Goal: Task Accomplishment & Management: Manage account settings

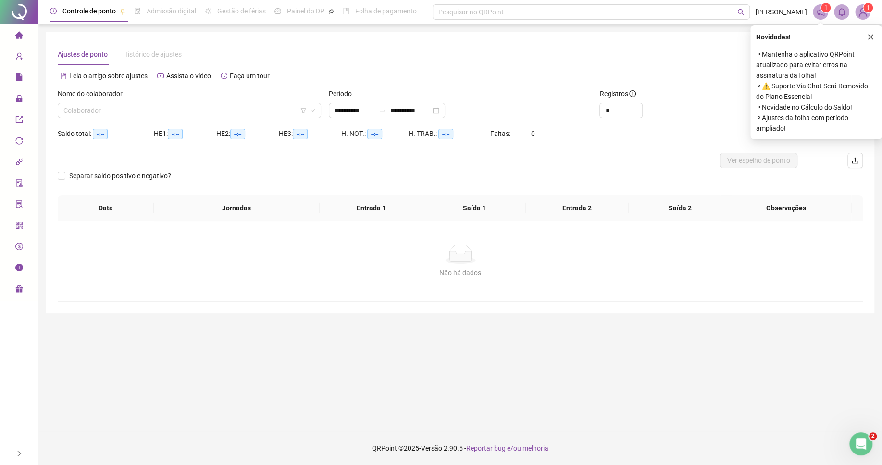
click at [354, 251] on div "Não há dados" at bounding box center [460, 254] width 782 height 19
click at [213, 108] on input "search" at bounding box center [184, 110] width 243 height 14
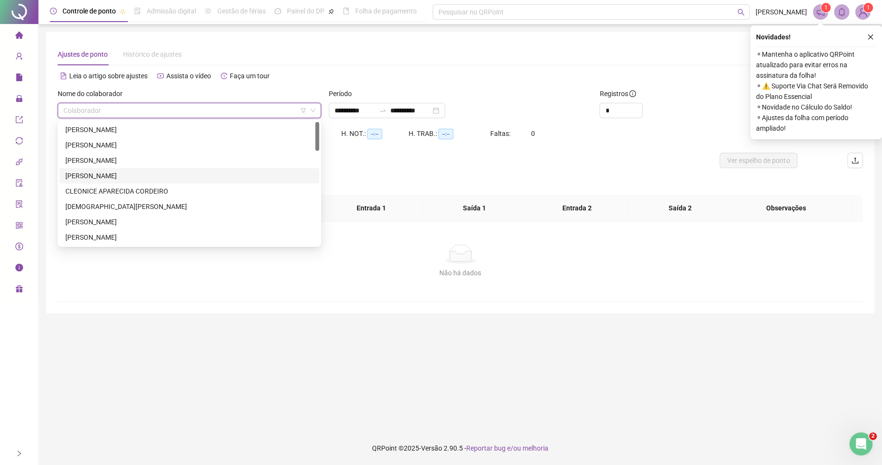
click at [132, 110] on input "search" at bounding box center [184, 110] width 243 height 14
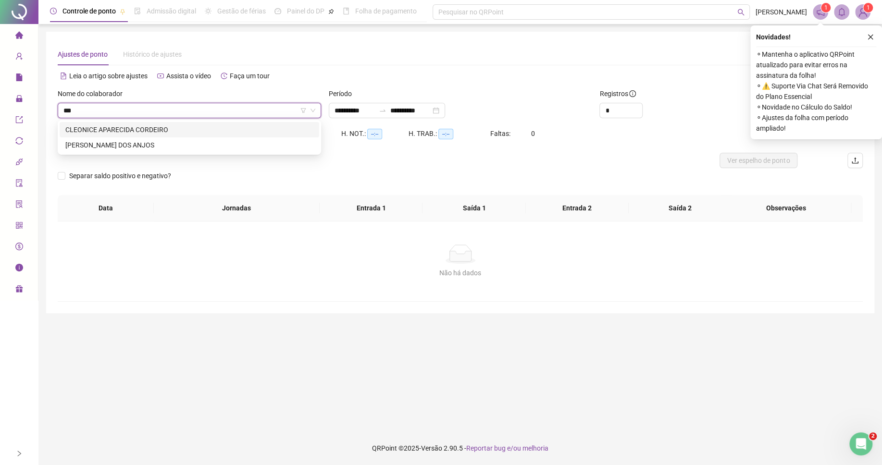
type input "****"
click at [136, 151] on div "[PERSON_NAME] DOS ANJOS" at bounding box center [190, 144] width 260 height 15
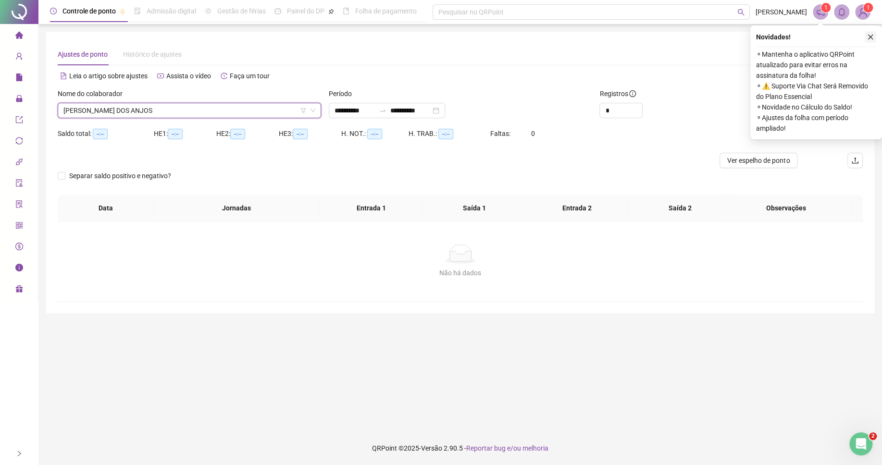
click at [867, 33] on button "button" at bounding box center [871, 37] width 12 height 12
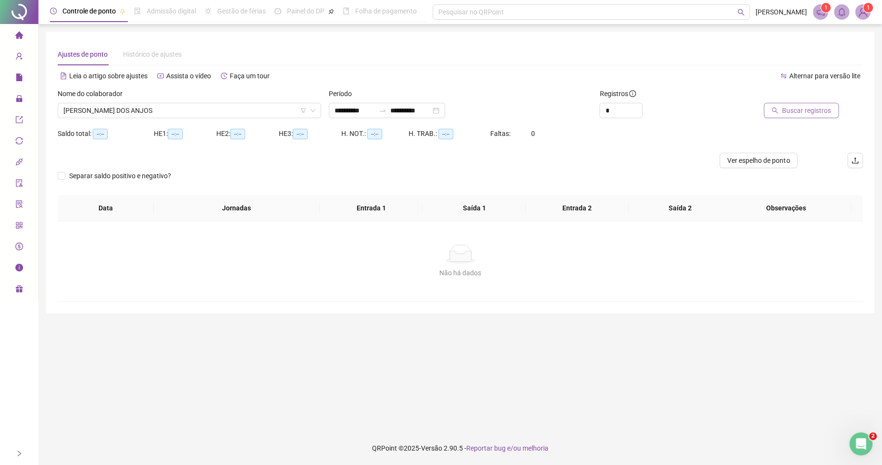
click at [798, 105] on span "Buscar registros" at bounding box center [806, 110] width 49 height 11
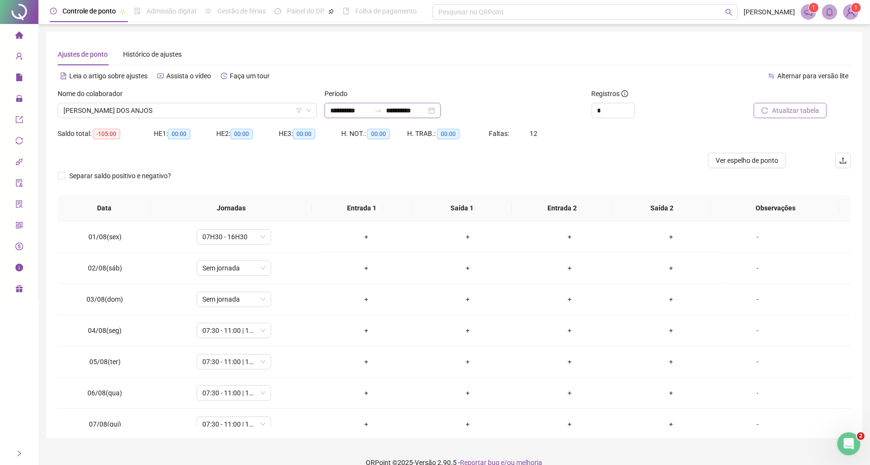
click at [382, 108] on icon "swap-right" at bounding box center [378, 111] width 8 height 8
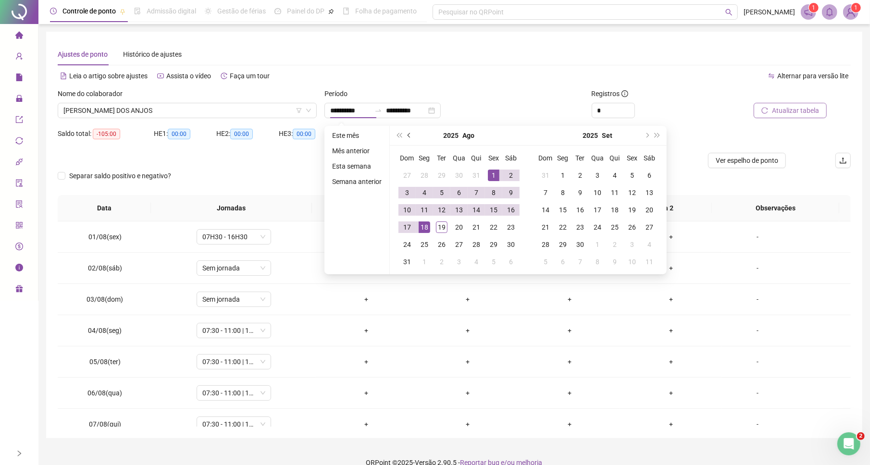
click at [412, 137] on button "prev-year" at bounding box center [409, 135] width 11 height 19
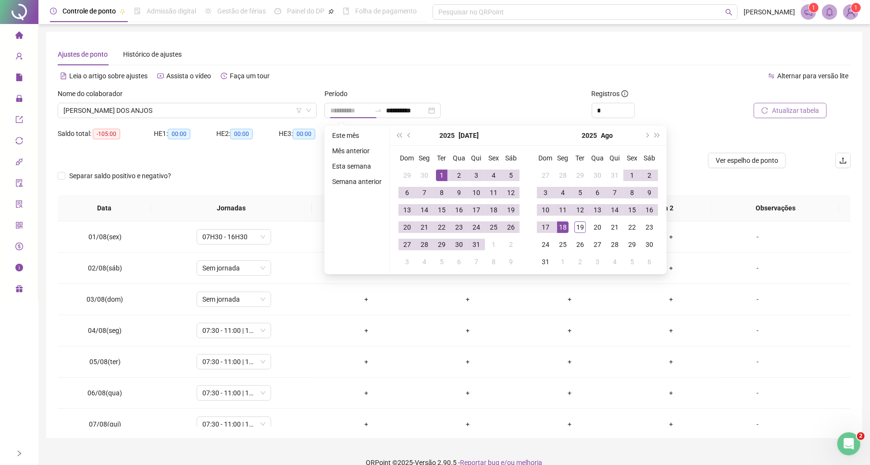
type input "**********"
click at [437, 174] on div "1" at bounding box center [442, 176] width 12 height 12
type input "**********"
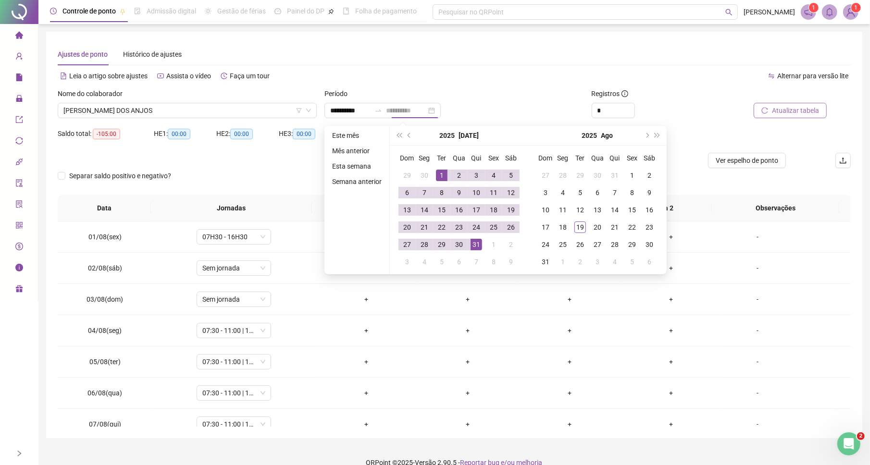
click at [478, 245] on div "31" at bounding box center [477, 245] width 12 height 12
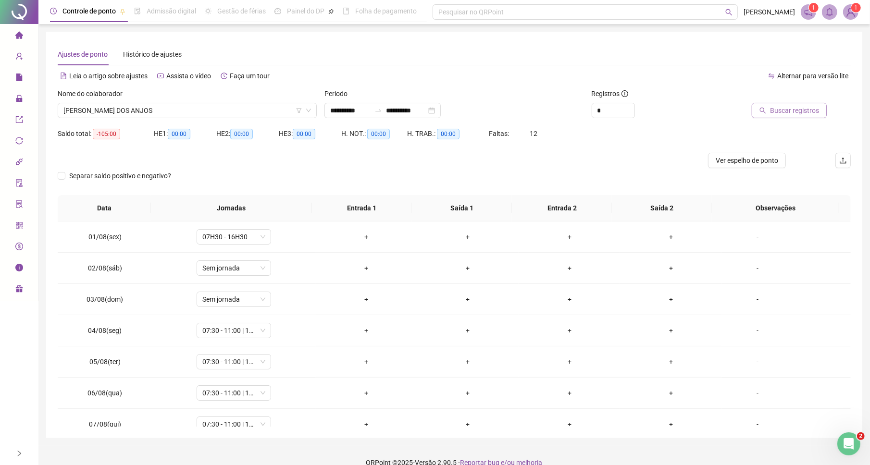
click at [785, 113] on span "Buscar registros" at bounding box center [794, 110] width 49 height 11
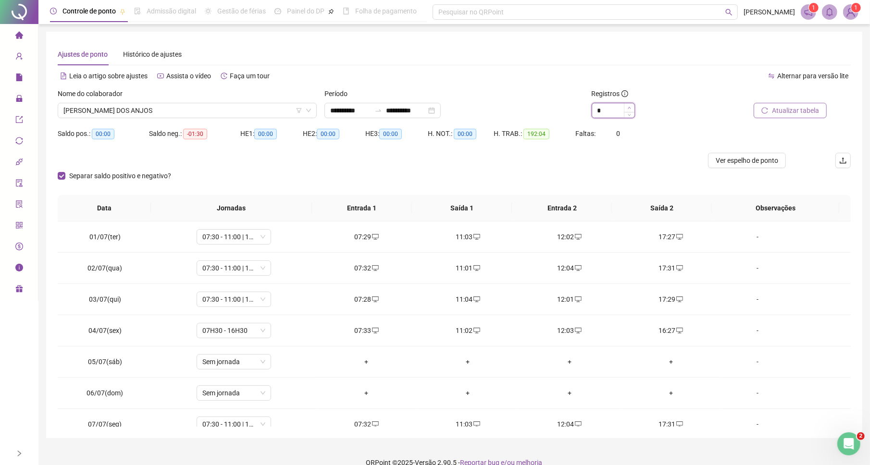
click at [631, 106] on icon "up" at bounding box center [629, 107] width 3 height 3
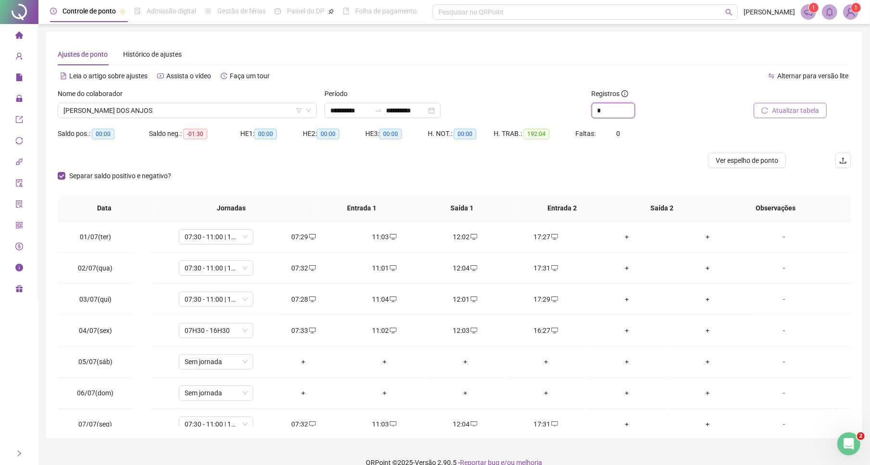
type input "*"
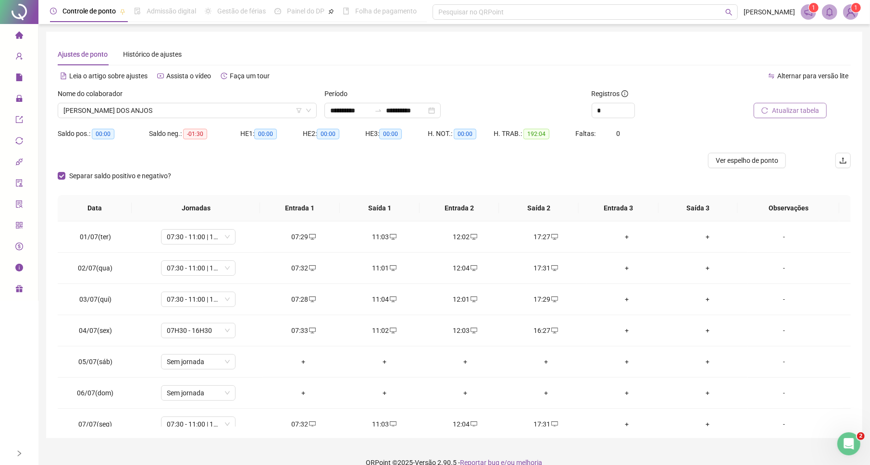
click at [796, 105] on span "Atualizar tabela" at bounding box center [795, 110] width 47 height 11
click at [787, 107] on span "Atualizar tabela" at bounding box center [795, 110] width 47 height 11
click at [862, 241] on div "**********" at bounding box center [454, 235] width 816 height 407
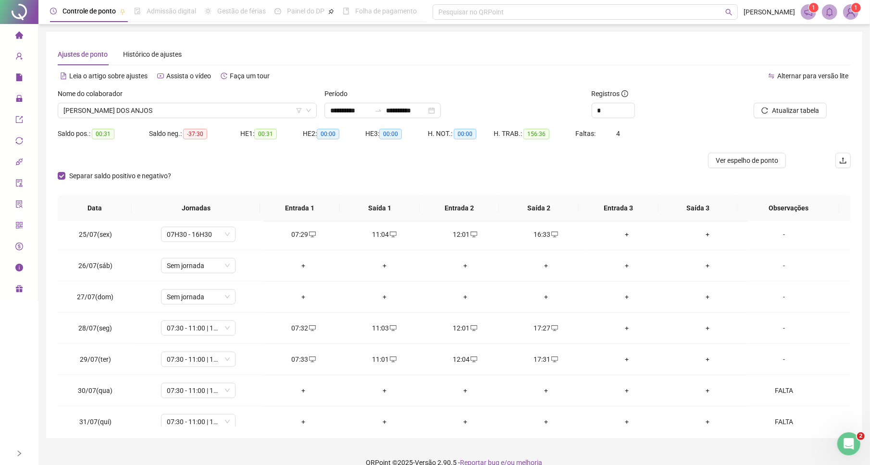
scroll to position [770, 0]
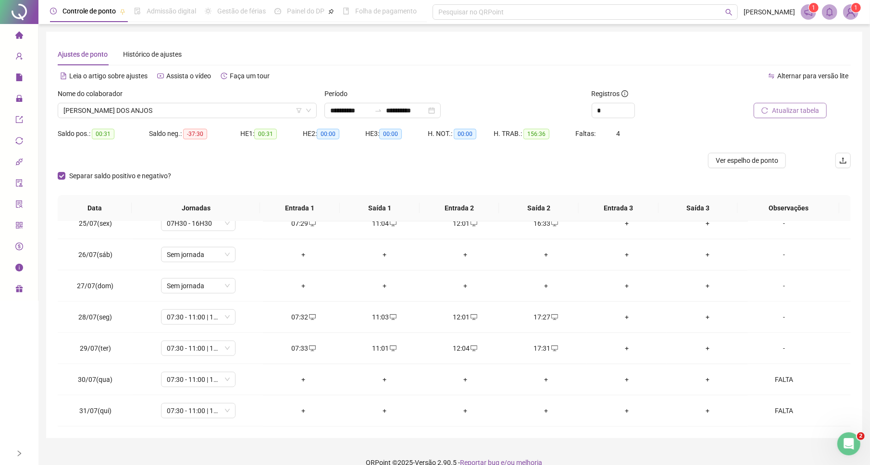
click at [790, 105] on button "Atualizar tabela" at bounding box center [790, 110] width 73 height 15
click at [165, 116] on span "[PERSON_NAME] DOS ANJOS" at bounding box center [187, 110] width 248 height 14
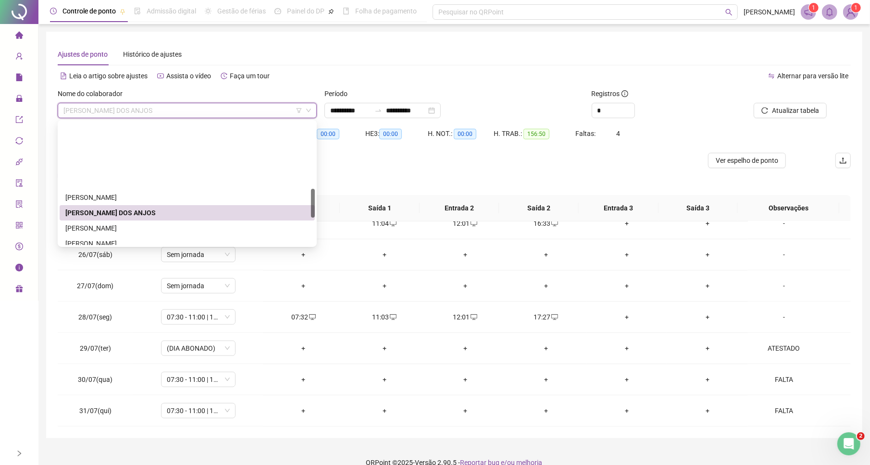
scroll to position [283, 0]
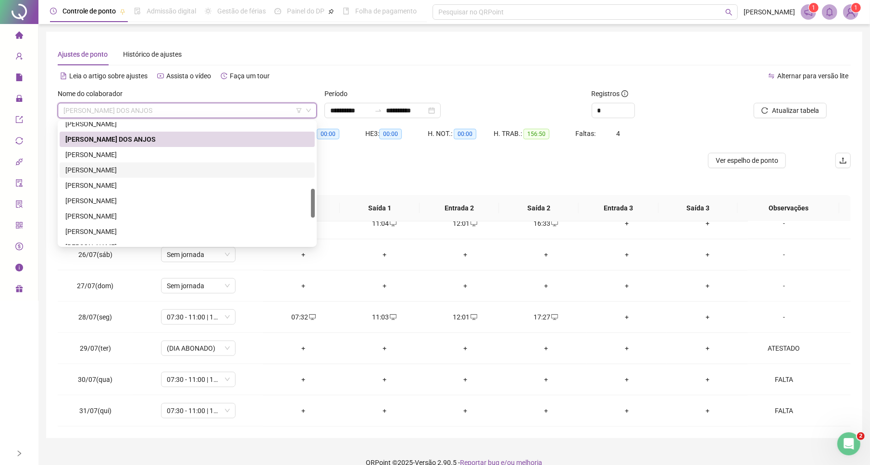
click at [100, 173] on div "[PERSON_NAME]" at bounding box center [187, 170] width 244 height 11
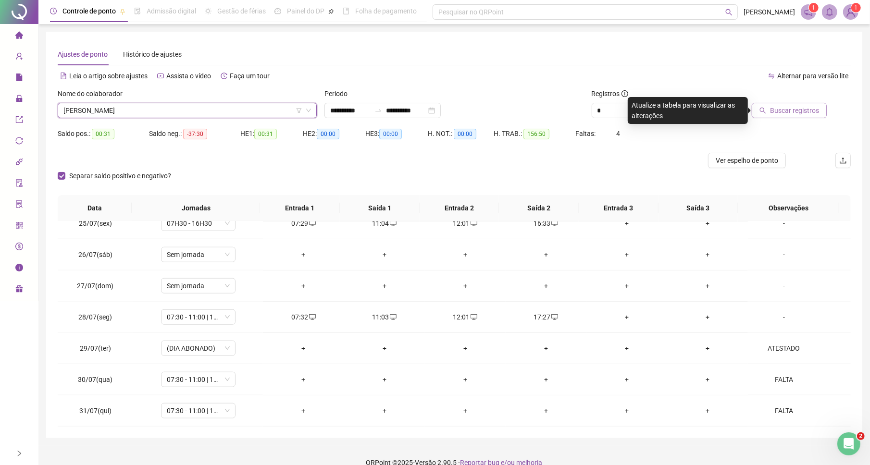
click at [776, 108] on span "Buscar registros" at bounding box center [794, 110] width 49 height 11
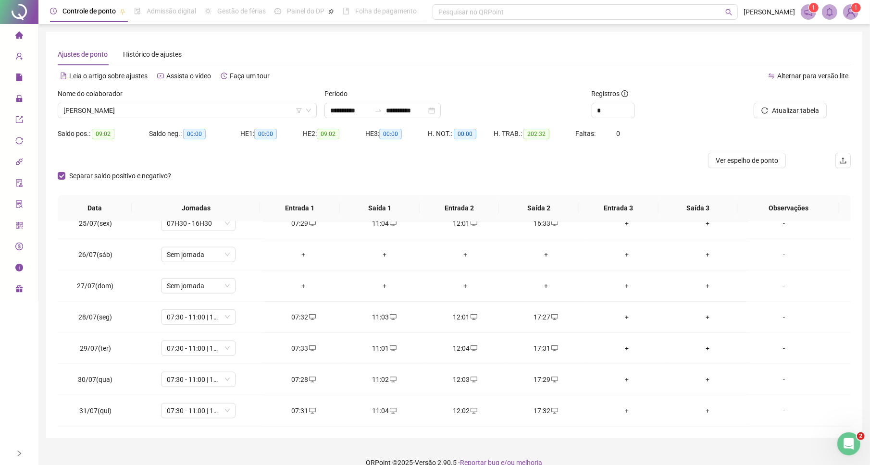
click at [796, 112] on span "Atualizar tabela" at bounding box center [795, 110] width 47 height 11
click at [247, 110] on span "[PERSON_NAME]" at bounding box center [187, 110] width 248 height 14
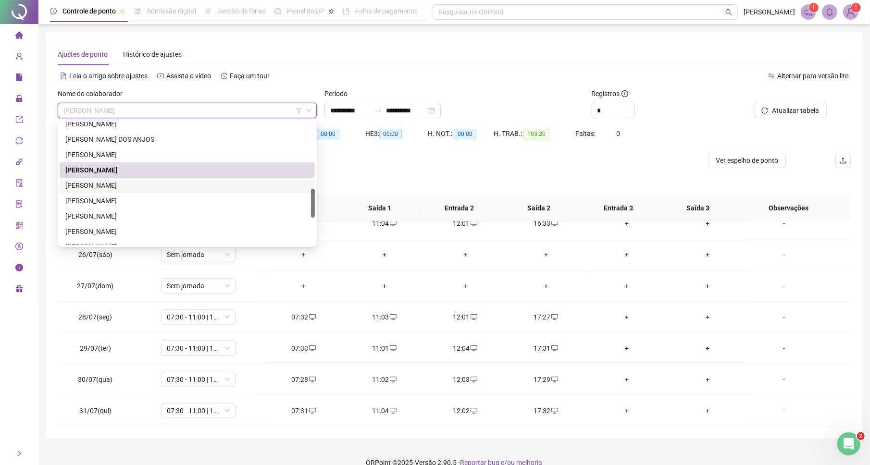
click at [137, 184] on div "[PERSON_NAME]" at bounding box center [187, 185] width 244 height 11
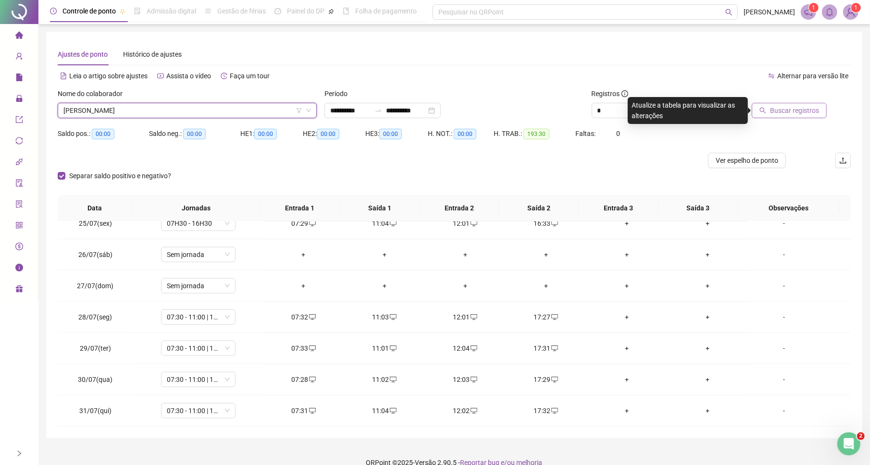
click at [796, 112] on span "Buscar registros" at bounding box center [794, 110] width 49 height 11
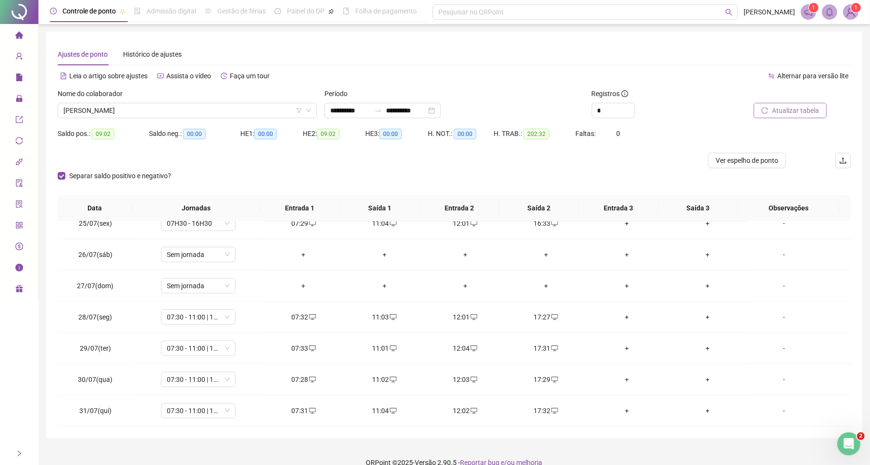
click at [797, 112] on span "Atualizar tabela" at bounding box center [795, 110] width 47 height 11
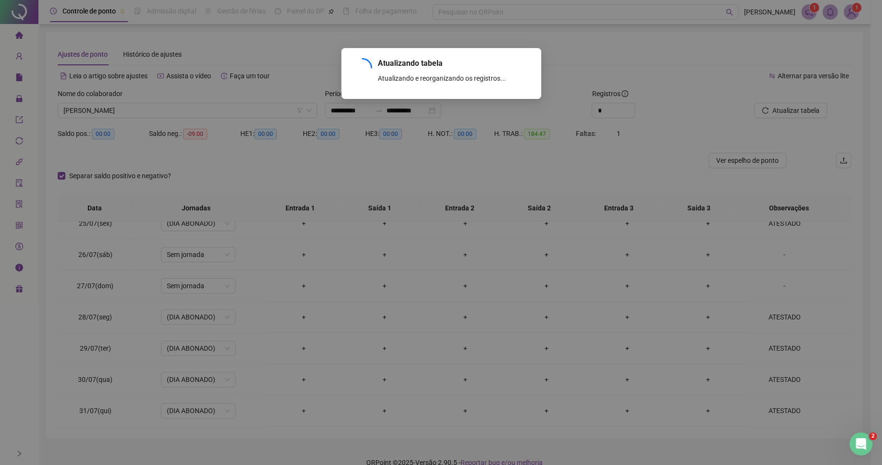
drag, startPoint x: 846, startPoint y: 389, endPoint x: 847, endPoint y: 396, distance: 6.4
click at [847, 396] on div "Atualizando tabela Atualizando e reorganizando os registros... OK" at bounding box center [441, 232] width 882 height 465
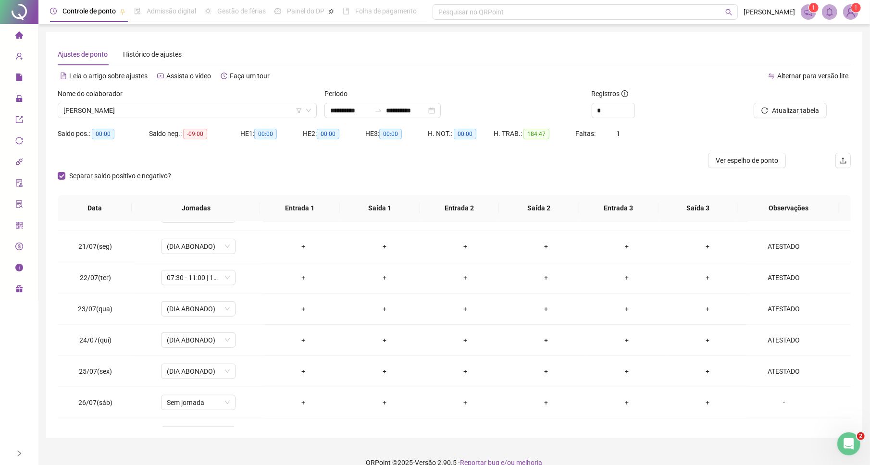
scroll to position [605, 0]
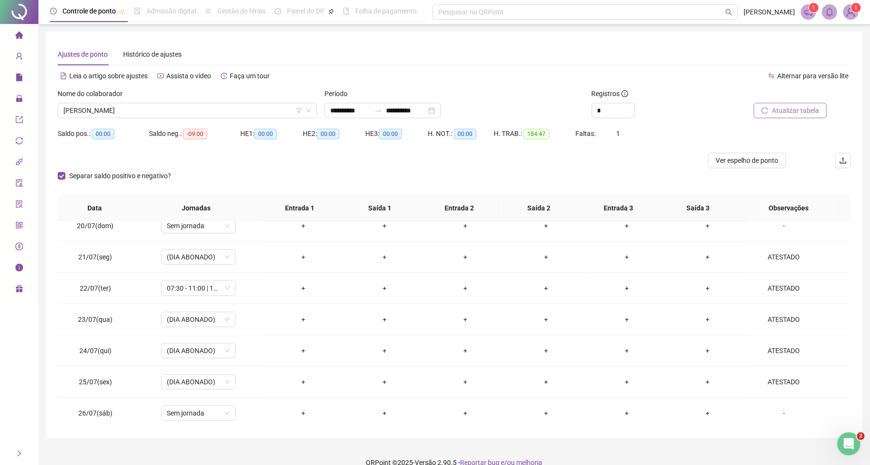
click at [793, 108] on span "Atualizar tabela" at bounding box center [795, 110] width 47 height 11
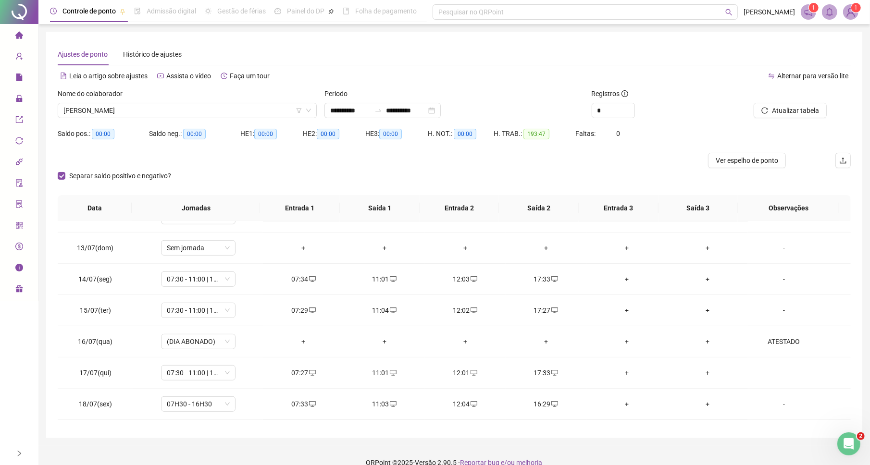
scroll to position [349, 0]
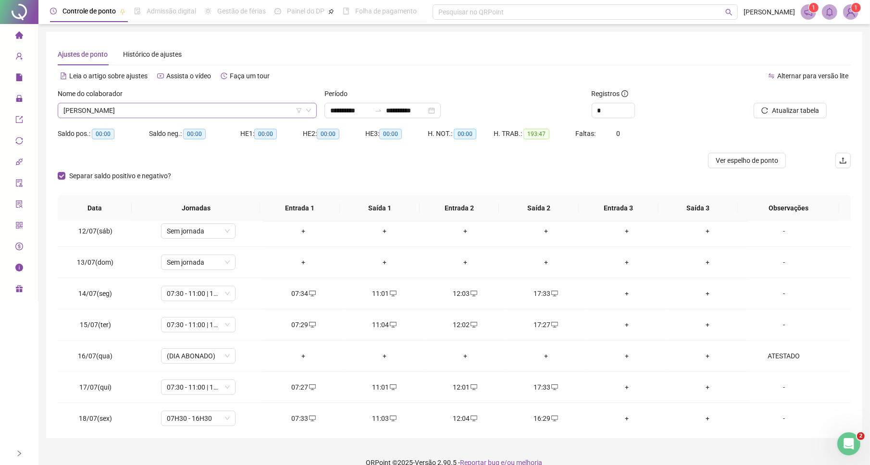
click at [178, 107] on span "[PERSON_NAME]" at bounding box center [187, 110] width 248 height 14
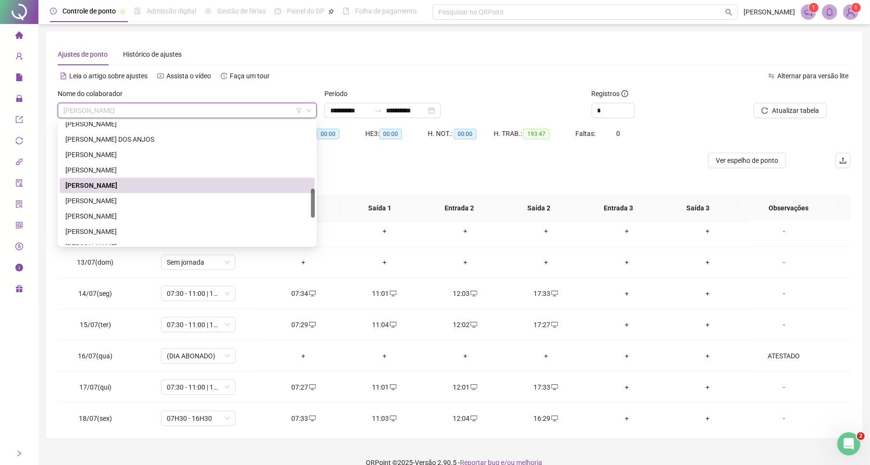
click at [110, 199] on div "[PERSON_NAME]" at bounding box center [187, 201] width 244 height 11
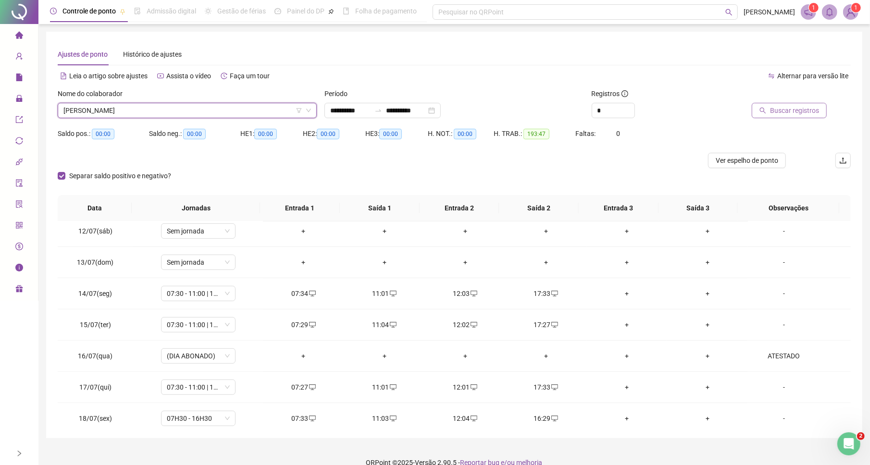
click at [784, 108] on span "Buscar registros" at bounding box center [794, 110] width 49 height 11
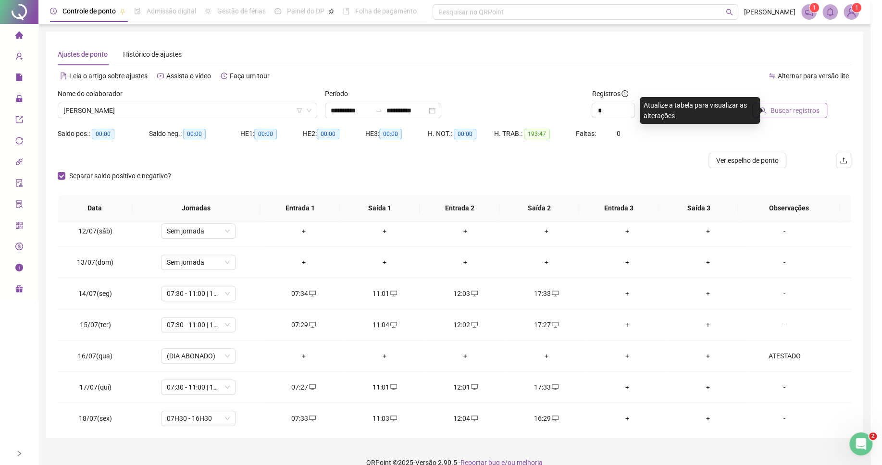
click at [784, 110] on div "Buscando registros Os registros de ponto estão sendo buscados... OK" at bounding box center [441, 232] width 882 height 465
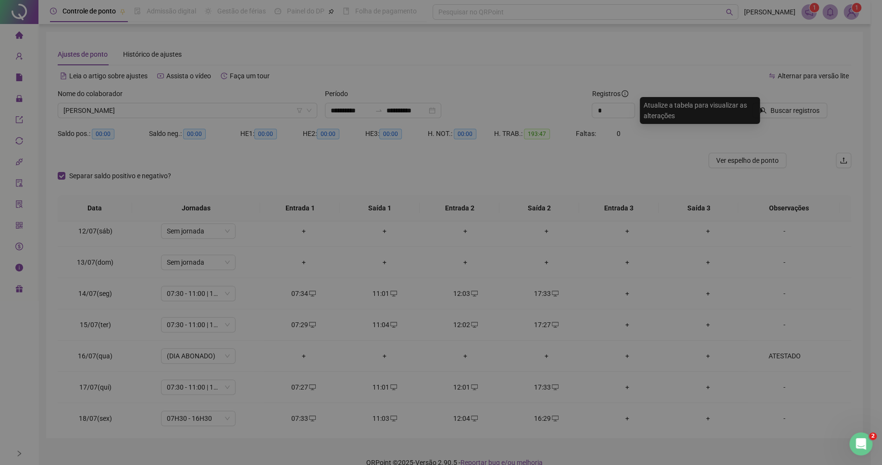
click at [685, 138] on div "Buscando registros Os registros de ponto estão sendo buscados... OK" at bounding box center [441, 232] width 882 height 465
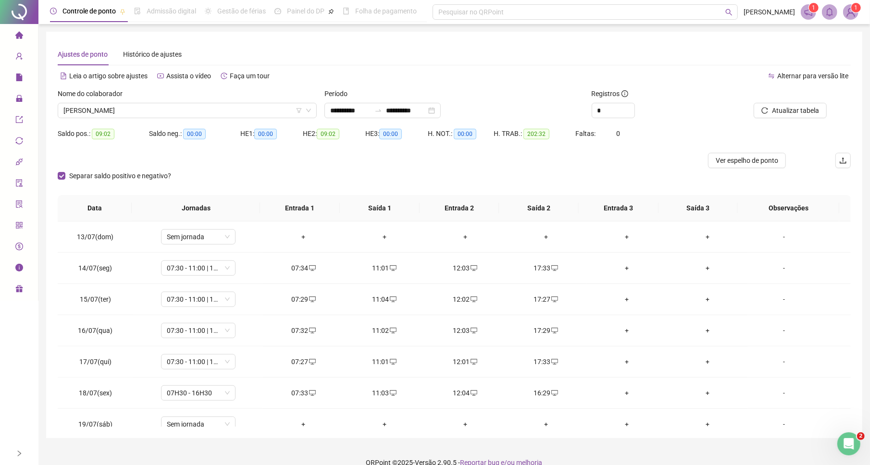
scroll to position [378, 0]
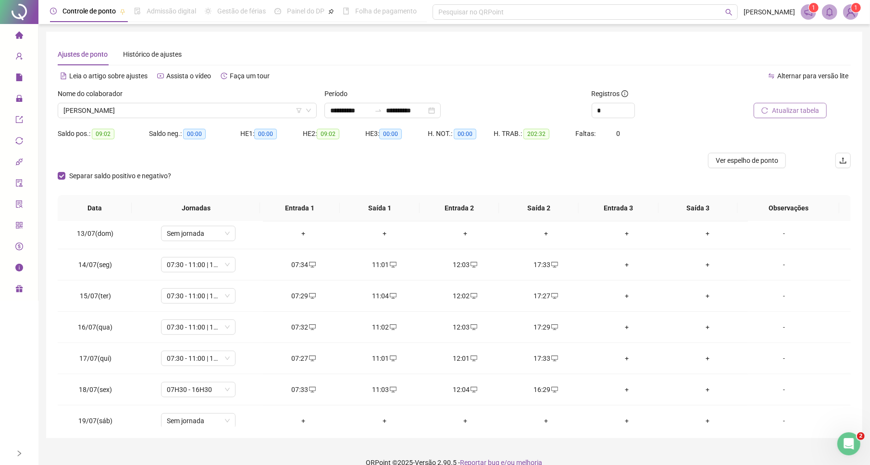
click at [816, 108] on span "Atualizar tabela" at bounding box center [795, 110] width 47 height 11
click at [235, 109] on span "[PERSON_NAME]" at bounding box center [187, 110] width 248 height 14
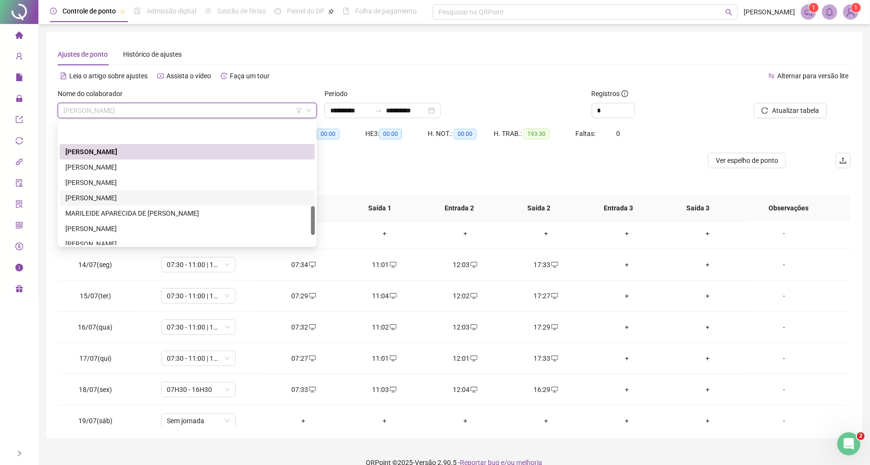
scroll to position [356, 0]
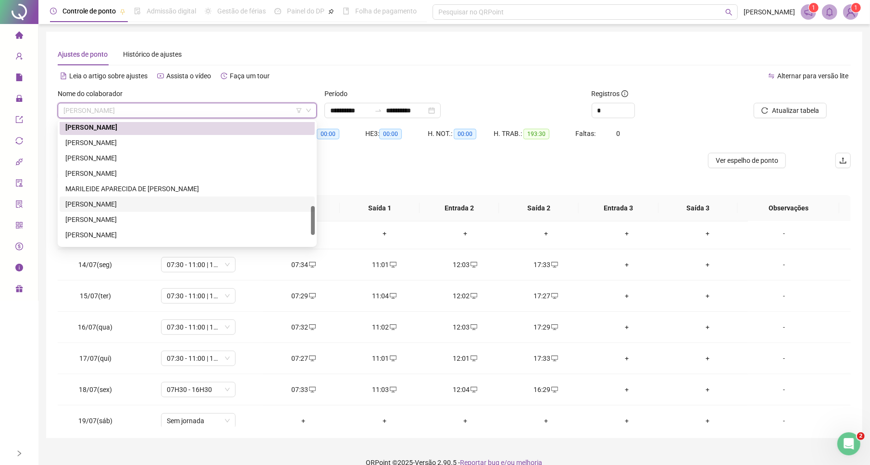
click at [105, 200] on div "[PERSON_NAME]" at bounding box center [187, 204] width 244 height 11
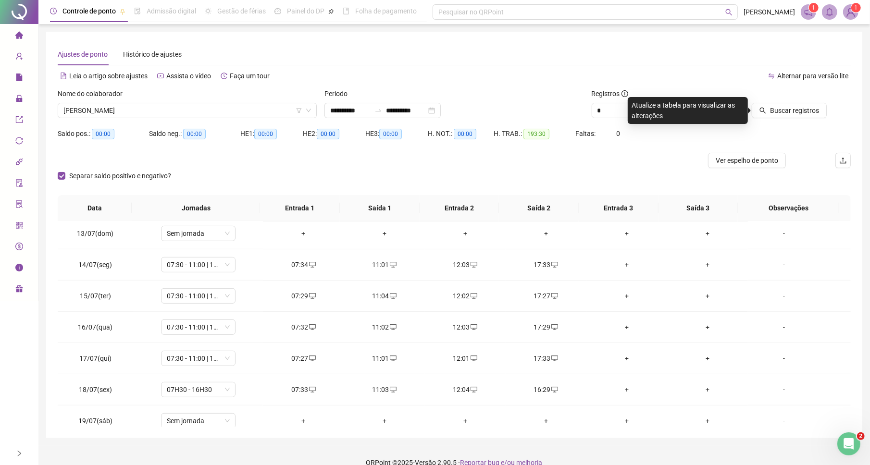
click at [796, 111] on span "Buscar registros" at bounding box center [794, 110] width 49 height 11
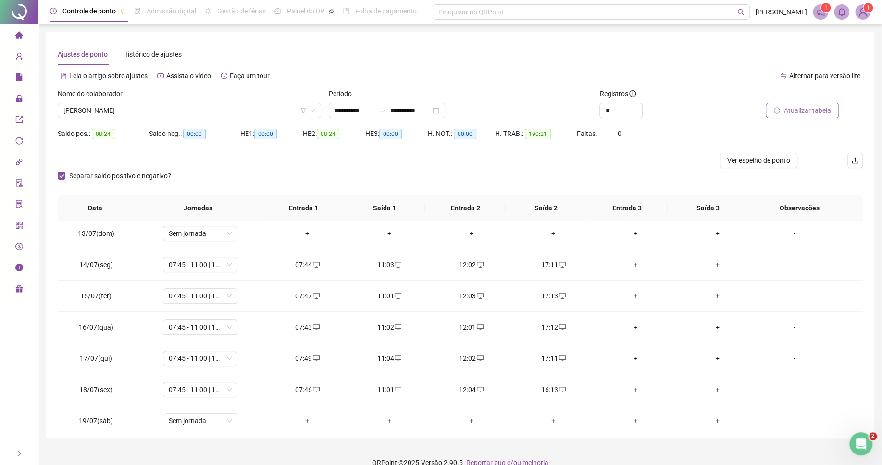
click at [786, 112] on span "Atualizar tabela" at bounding box center [807, 110] width 47 height 11
click at [811, 111] on span "Atualizar tabela" at bounding box center [807, 110] width 47 height 11
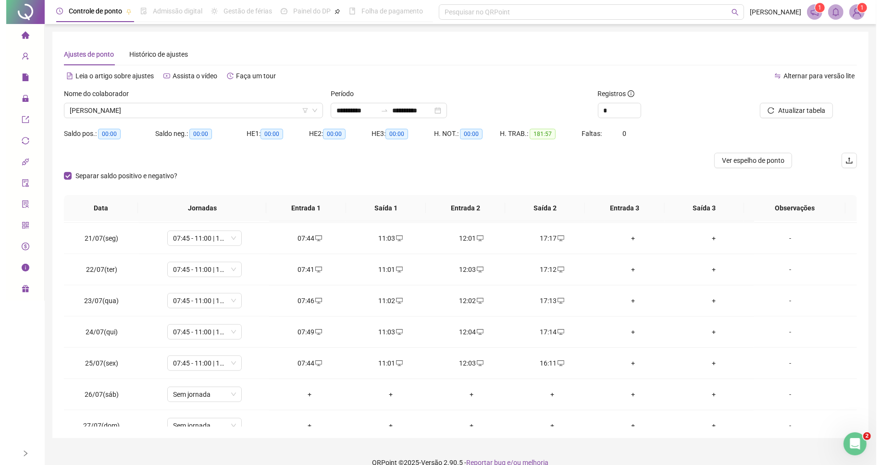
scroll to position [770, 0]
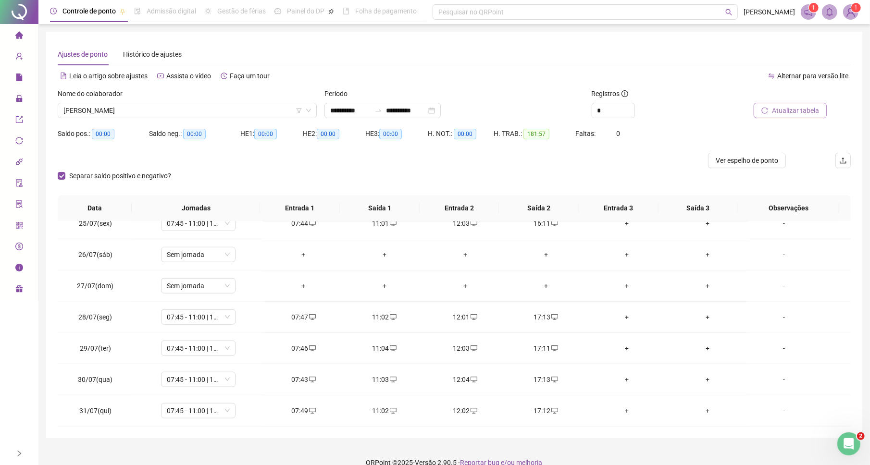
click at [790, 118] on button "Atualizar tabela" at bounding box center [790, 110] width 73 height 15
click at [781, 110] on span "Atualizar tabela" at bounding box center [795, 110] width 47 height 11
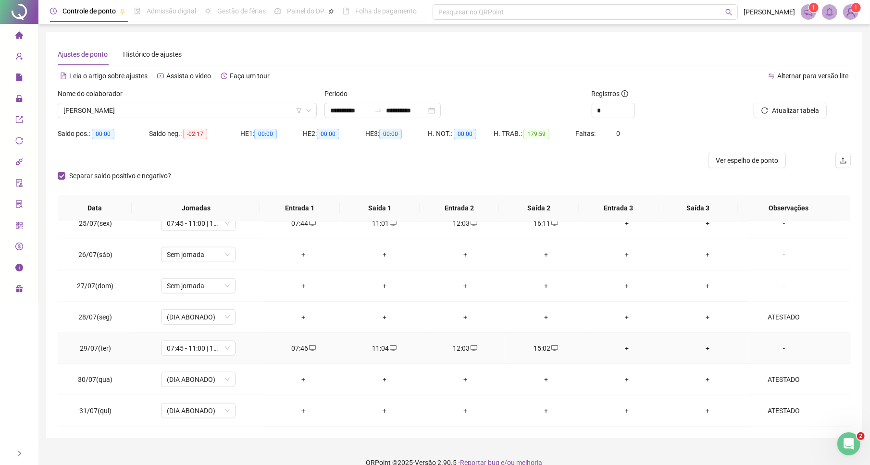
click at [773, 351] on div "-" at bounding box center [784, 348] width 57 height 11
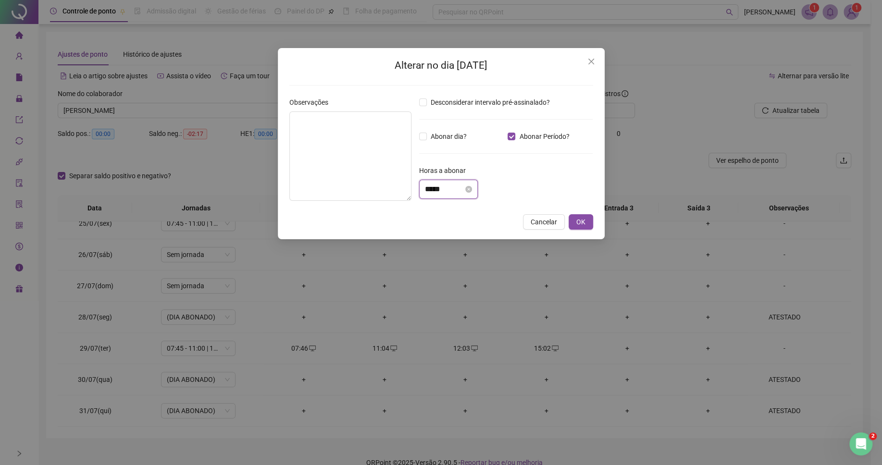
click at [434, 191] on input "*****" at bounding box center [444, 190] width 38 height 12
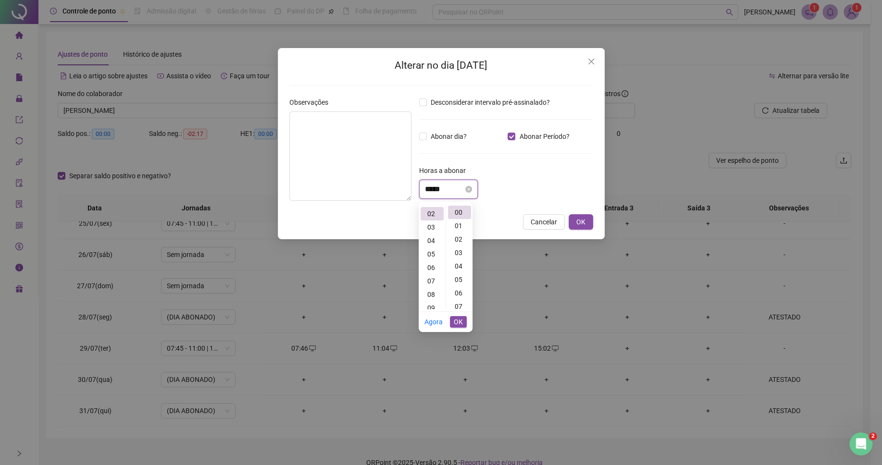
scroll to position [26, 0]
click at [445, 190] on input "*****" at bounding box center [444, 190] width 38 height 12
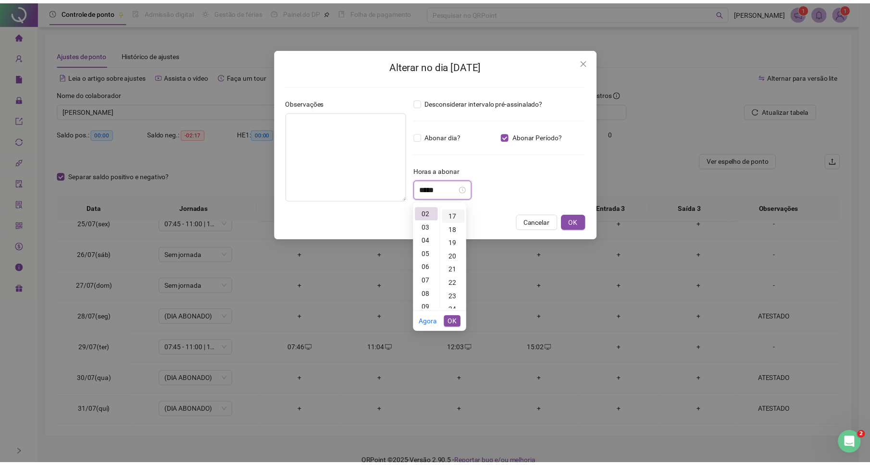
scroll to position [228, 0]
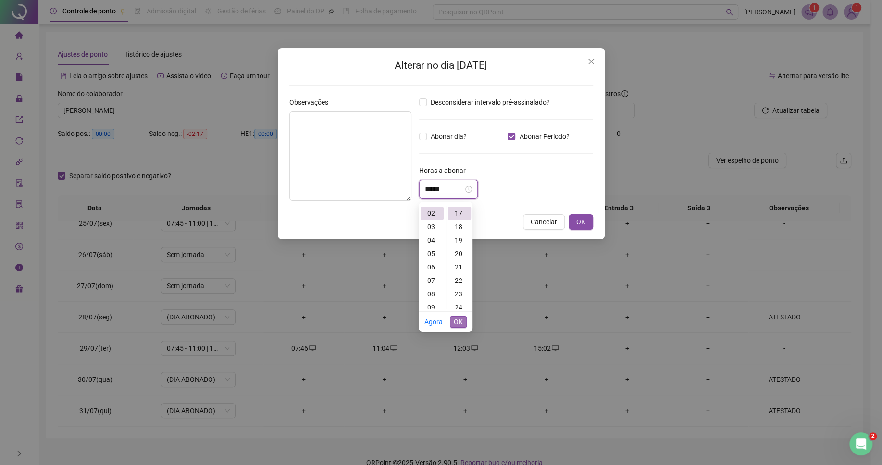
type input "*****"
click at [454, 321] on span "OK" at bounding box center [458, 322] width 9 height 11
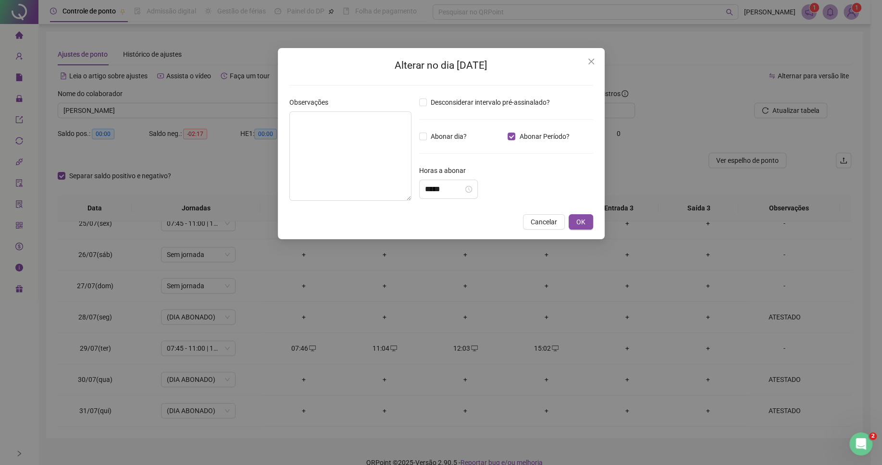
click at [553, 191] on div "*****" at bounding box center [506, 189] width 174 height 19
click at [577, 227] on span "OK" at bounding box center [580, 222] width 9 height 11
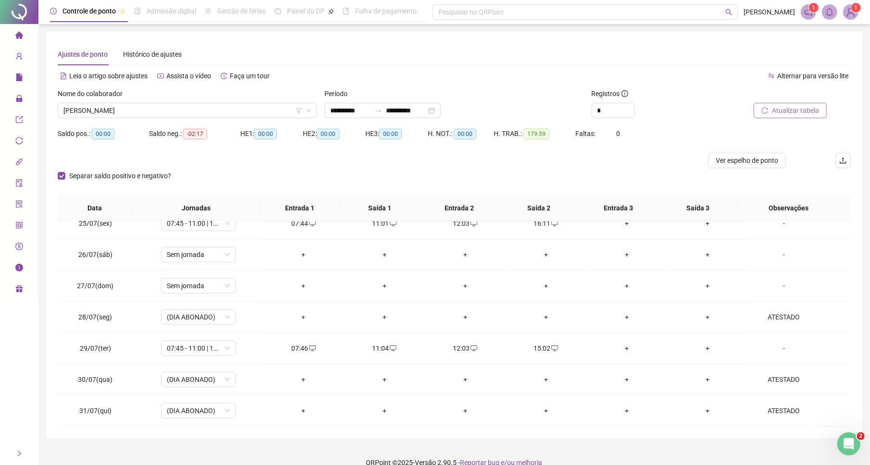
click at [767, 108] on icon "reload" at bounding box center [765, 110] width 6 height 6
click at [204, 106] on span "[PERSON_NAME]" at bounding box center [189, 110] width 252 height 14
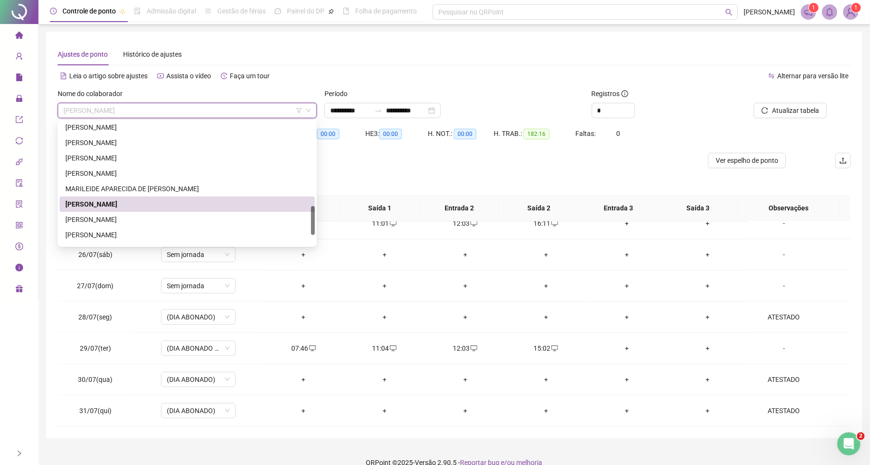
click at [99, 218] on div "[PERSON_NAME]" at bounding box center [187, 219] width 244 height 11
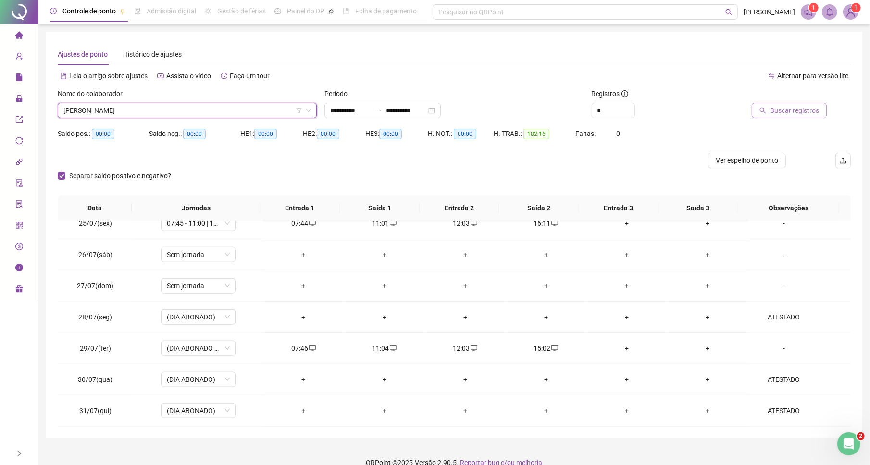
click at [780, 107] on span "Buscar registros" at bounding box center [794, 110] width 49 height 11
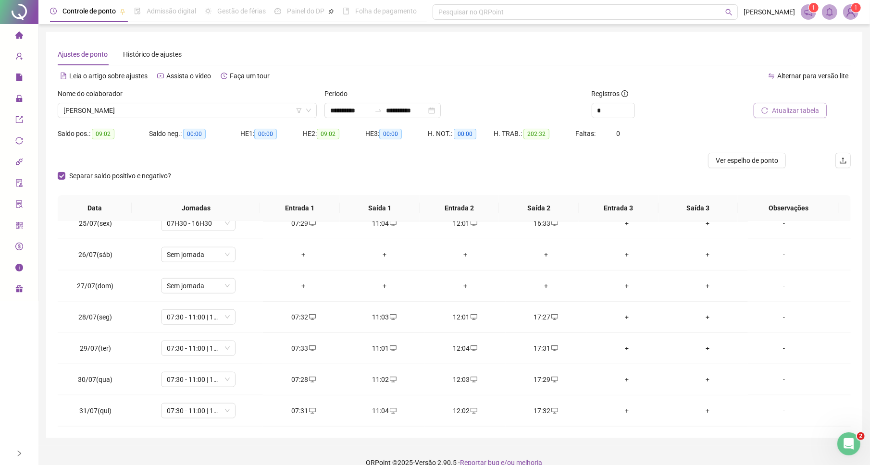
click at [770, 114] on button "Atualizar tabela" at bounding box center [790, 110] width 73 height 15
click at [160, 110] on span "[PERSON_NAME]" at bounding box center [187, 110] width 248 height 14
click at [166, 112] on span "[PERSON_NAME]" at bounding box center [187, 110] width 248 height 14
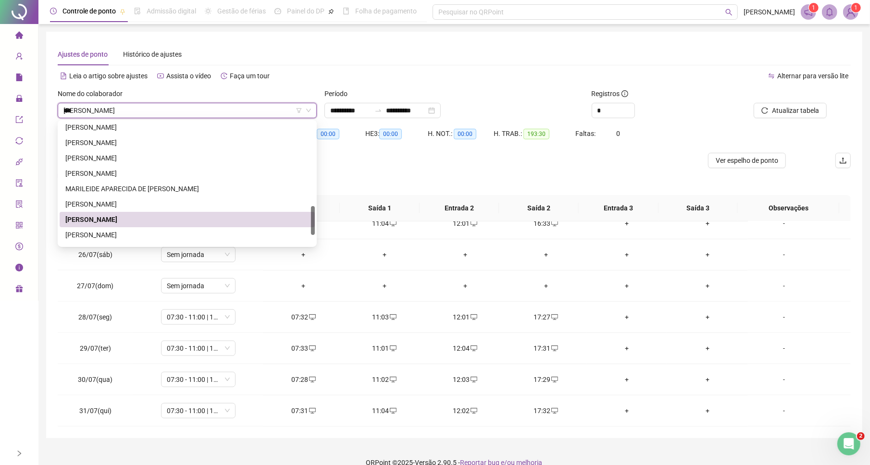
type input "****"
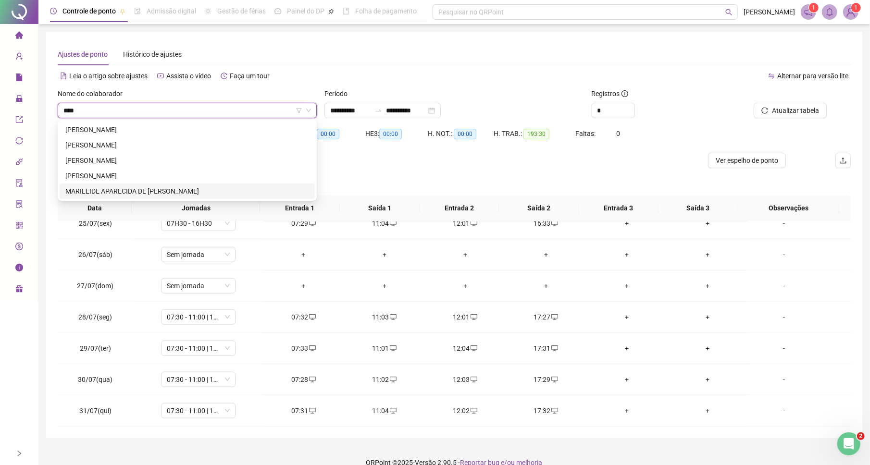
click at [142, 190] on div "MARILEIDE APARECIDA DE [PERSON_NAME]" at bounding box center [187, 191] width 244 height 11
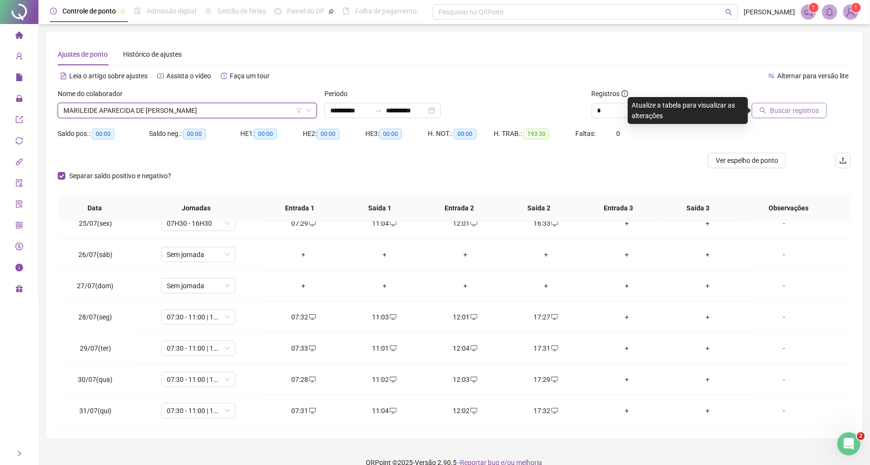
click at [763, 108] on icon "search" at bounding box center [762, 110] width 7 height 7
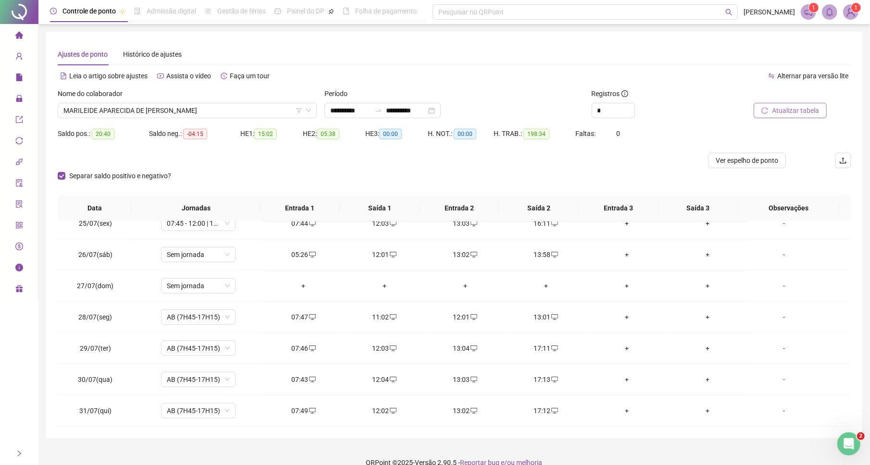
click at [808, 115] on span "Atualizar tabela" at bounding box center [795, 110] width 47 height 11
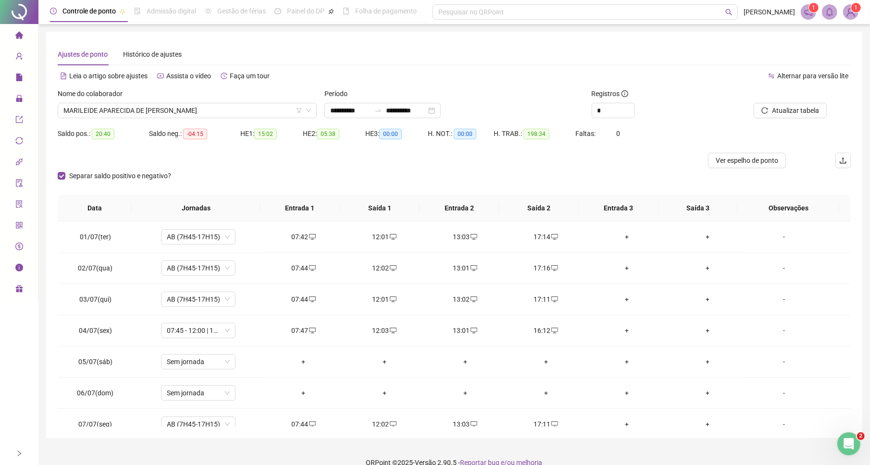
scroll to position [209, 0]
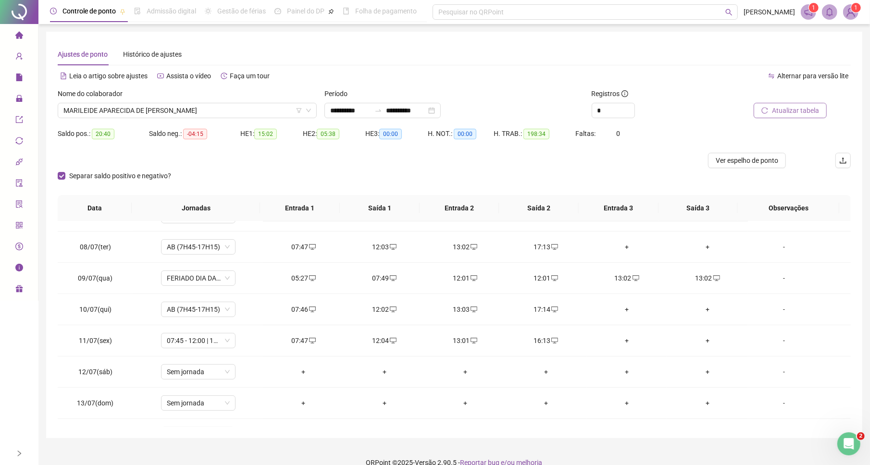
click at [790, 111] on span "Atualizar tabela" at bounding box center [795, 110] width 47 height 11
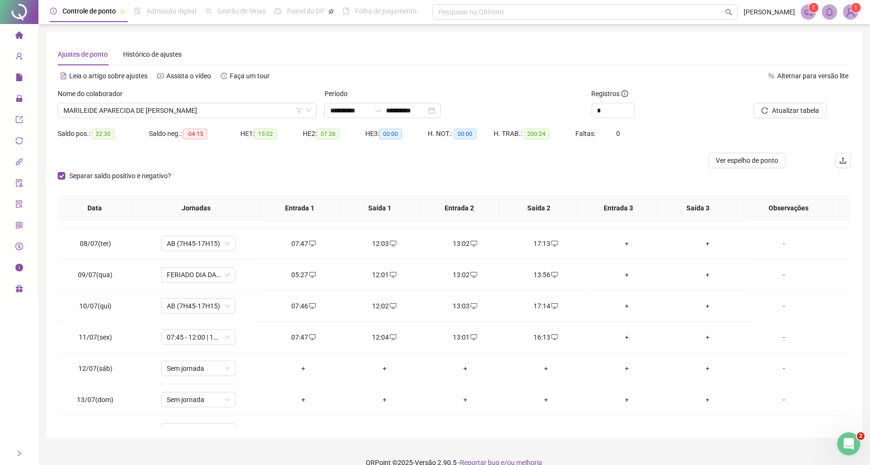
scroll to position [227, 0]
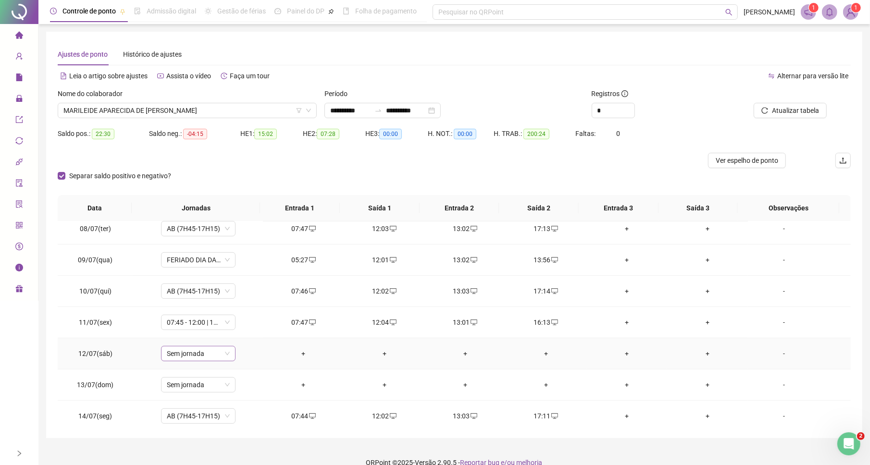
click at [205, 359] on span "Sem jornada" at bounding box center [198, 354] width 63 height 14
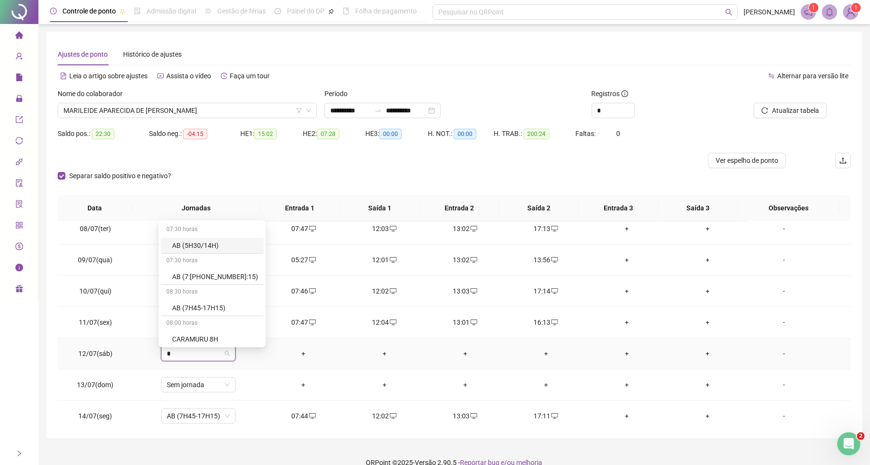
type input "**"
click at [205, 275] on div "AB (5H30/14H)" at bounding box center [215, 275] width 86 height 11
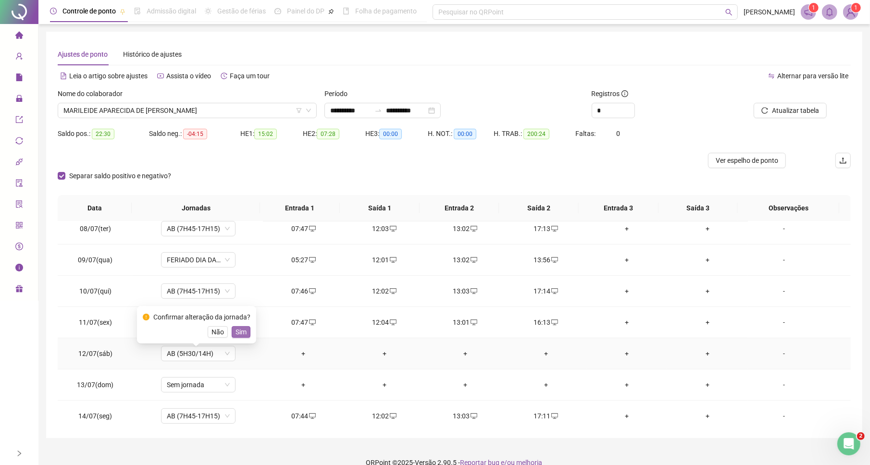
click at [240, 332] on span "Sim" at bounding box center [241, 332] width 11 height 11
click at [772, 359] on div "-" at bounding box center [784, 353] width 57 height 11
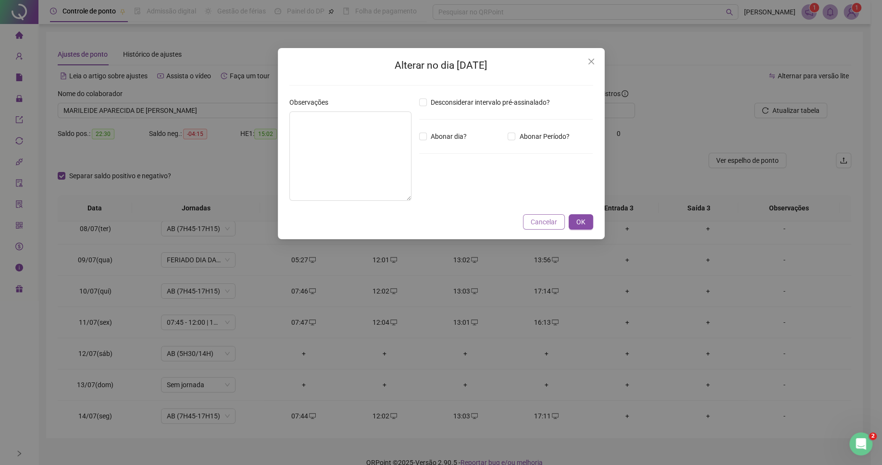
click at [550, 227] on span "Cancelar" at bounding box center [544, 222] width 26 height 11
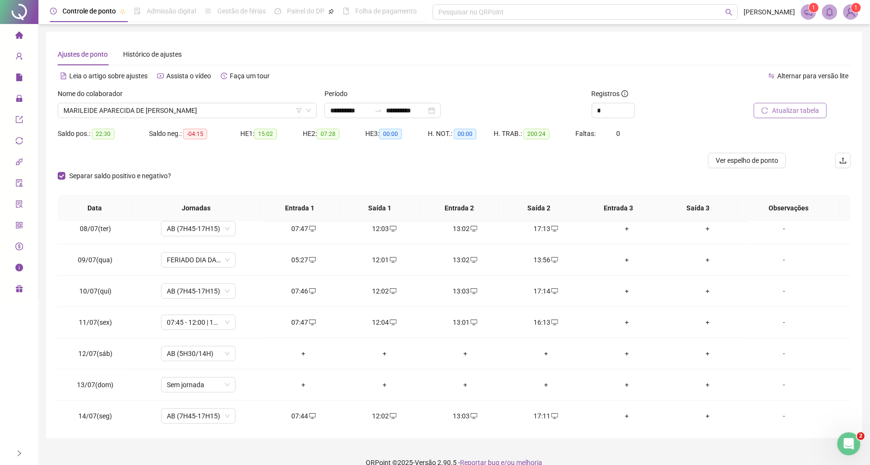
click at [796, 112] on span "Atualizar tabela" at bounding box center [795, 110] width 47 height 11
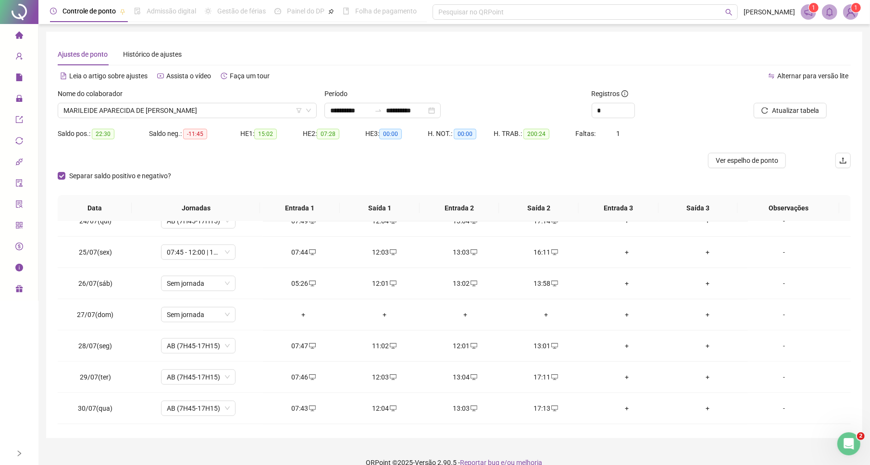
scroll to position [770, 0]
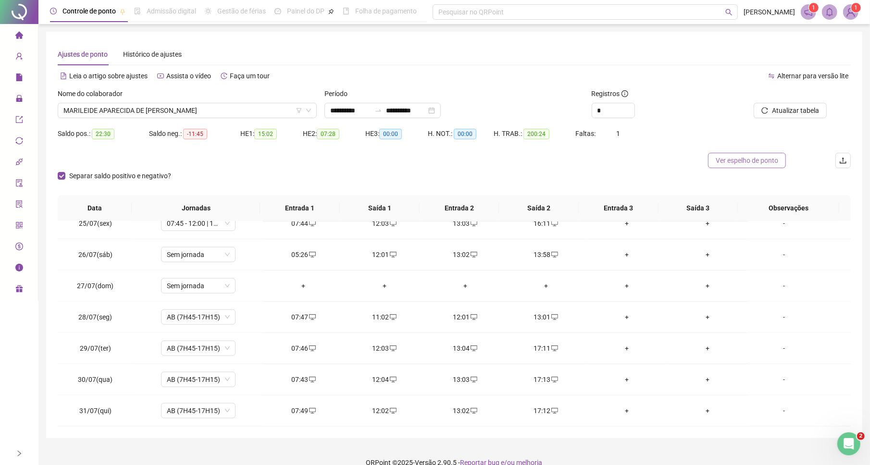
click at [753, 156] on span "Ver espelho de ponto" at bounding box center [747, 160] width 62 height 11
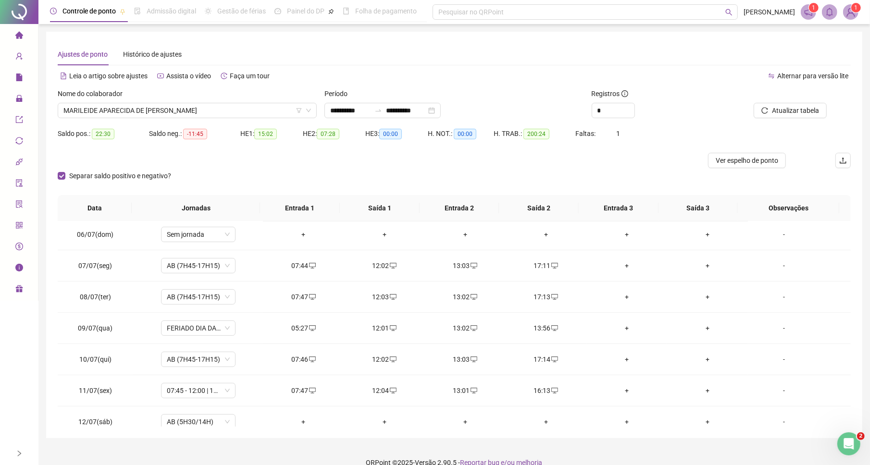
scroll to position [205, 0]
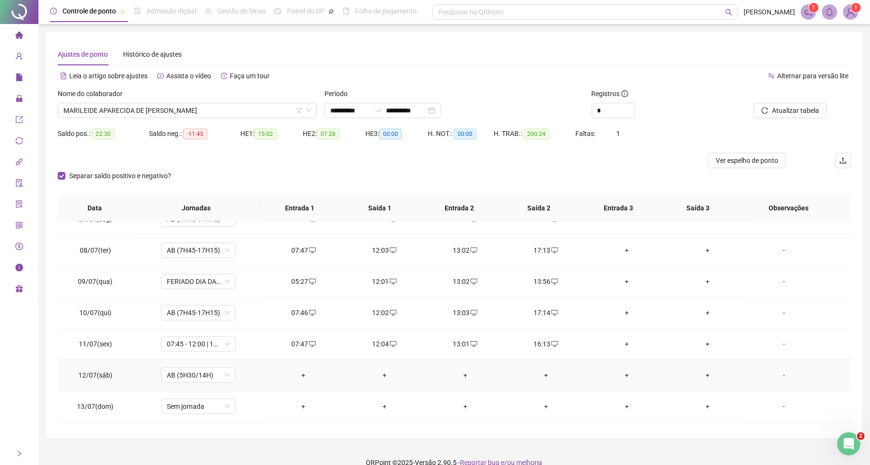
click at [773, 386] on td "-" at bounding box center [799, 375] width 103 height 31
click at [771, 381] on div "-" at bounding box center [784, 375] width 57 height 11
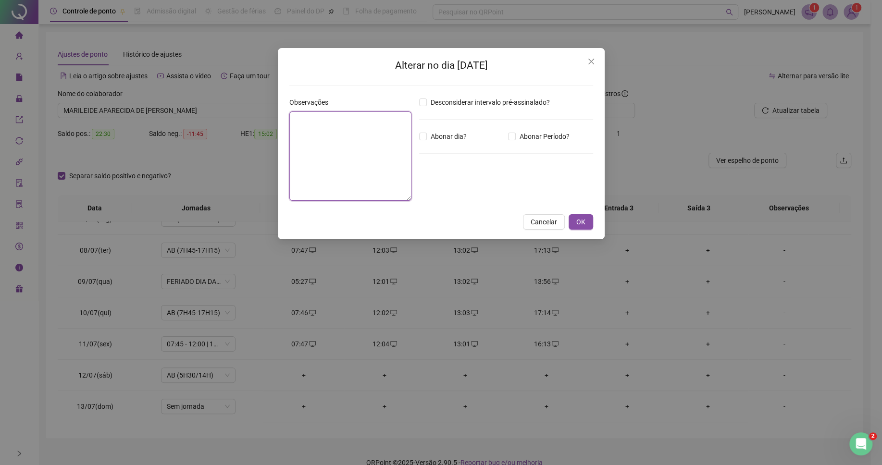
click at [353, 141] on textarea at bounding box center [350, 156] width 122 height 89
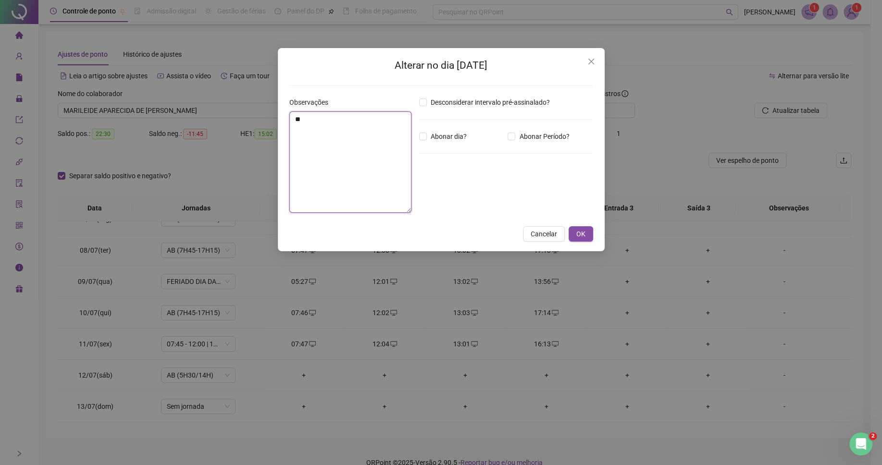
type textarea "*"
type textarea "**********"
click at [437, 137] on span "Abonar dia?" at bounding box center [449, 136] width 44 height 11
click at [581, 236] on span "OK" at bounding box center [580, 234] width 9 height 11
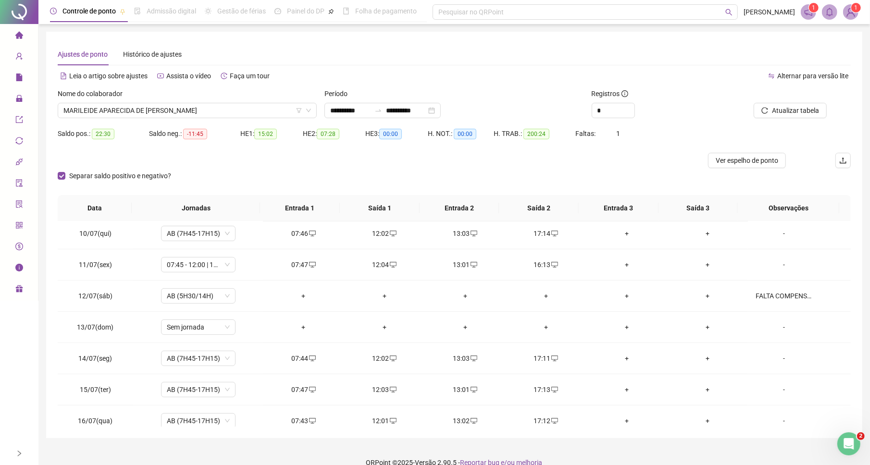
scroll to position [454, 0]
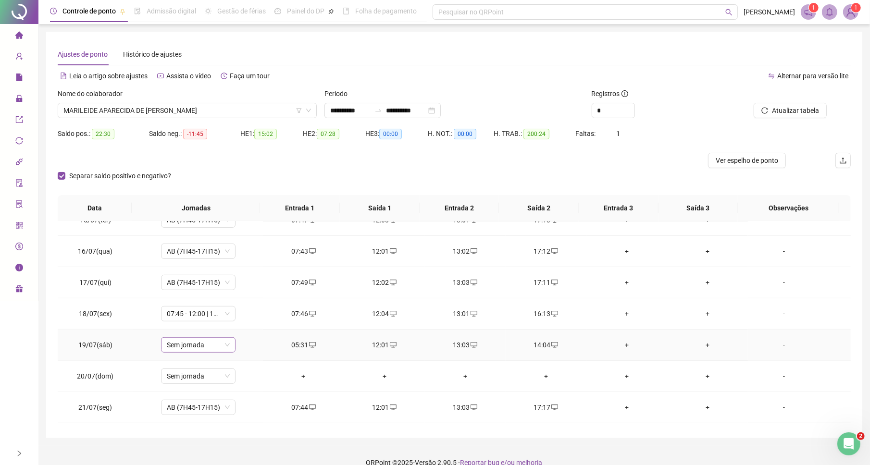
click at [207, 350] on span "Sem jornada" at bounding box center [198, 345] width 63 height 14
type input "**"
click at [197, 262] on div "AB (5H30/14H)" at bounding box center [215, 267] width 86 height 11
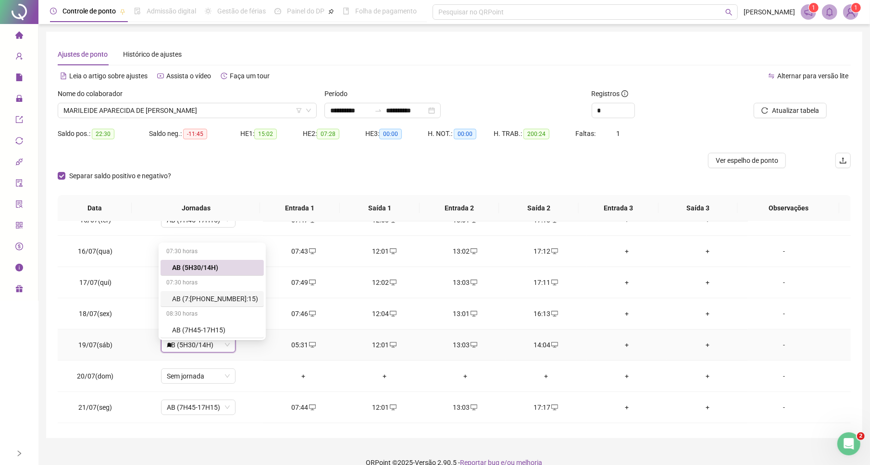
click at [199, 267] on td "AB (7H45-17H15)" at bounding box center [198, 251] width 130 height 31
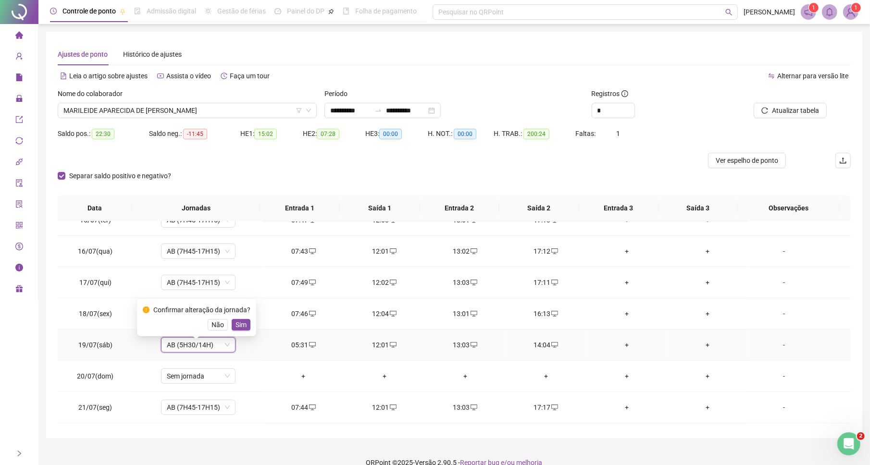
click at [240, 329] on span "Sim" at bounding box center [241, 325] width 11 height 11
click at [775, 350] on div "-" at bounding box center [784, 345] width 57 height 11
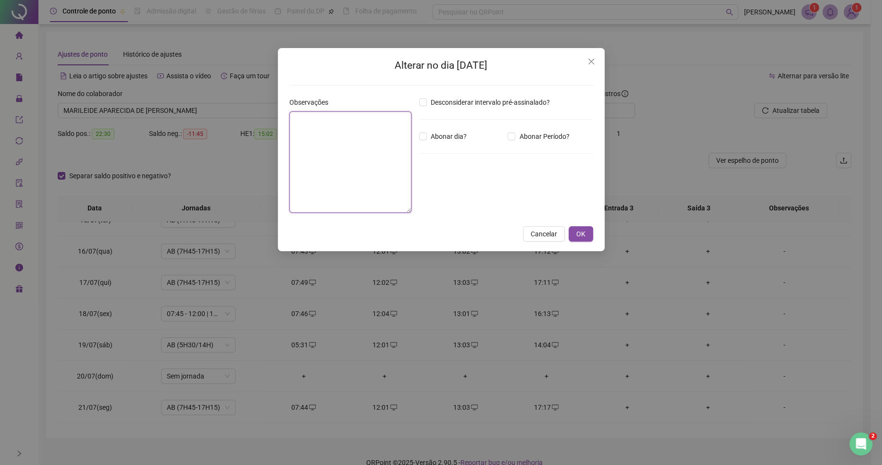
click at [329, 130] on textarea at bounding box center [350, 162] width 122 height 101
type textarea "**********"
click at [581, 232] on span "OK" at bounding box center [580, 234] width 9 height 11
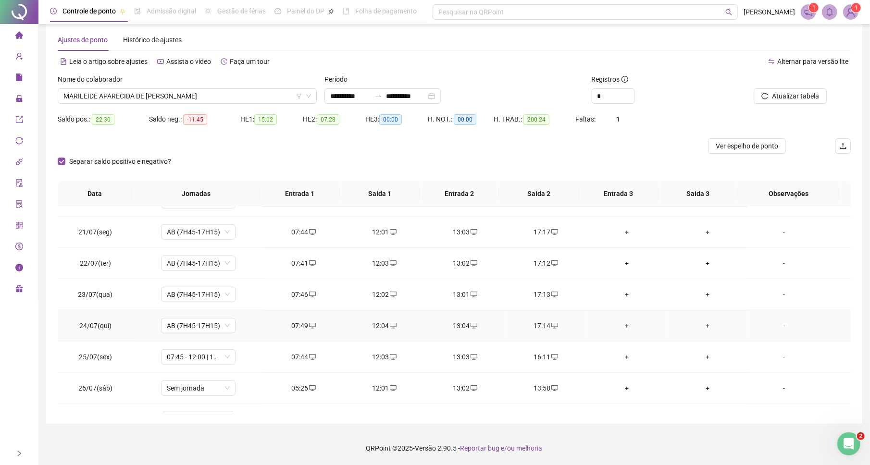
scroll to position [642, 0]
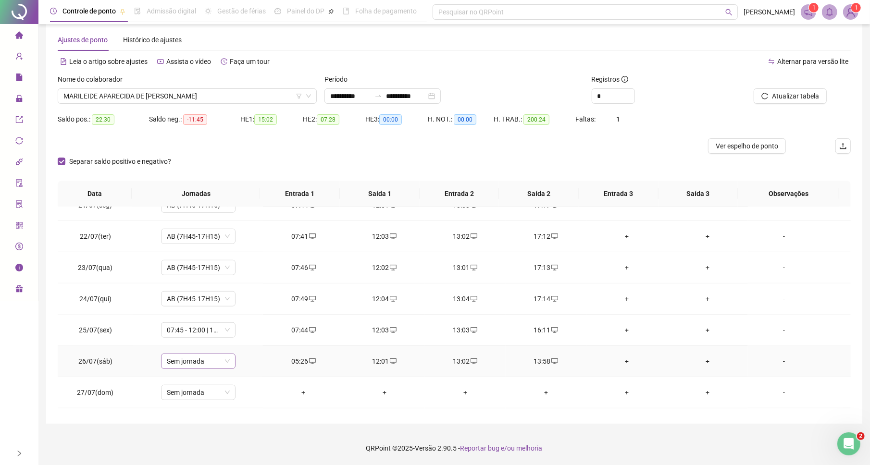
click at [194, 367] on span "Sem jornada" at bounding box center [198, 361] width 63 height 14
type input "**"
click at [191, 289] on div "AB (5H30/14H)" at bounding box center [215, 285] width 86 height 11
click at [233, 341] on button "Sim" at bounding box center [241, 343] width 19 height 12
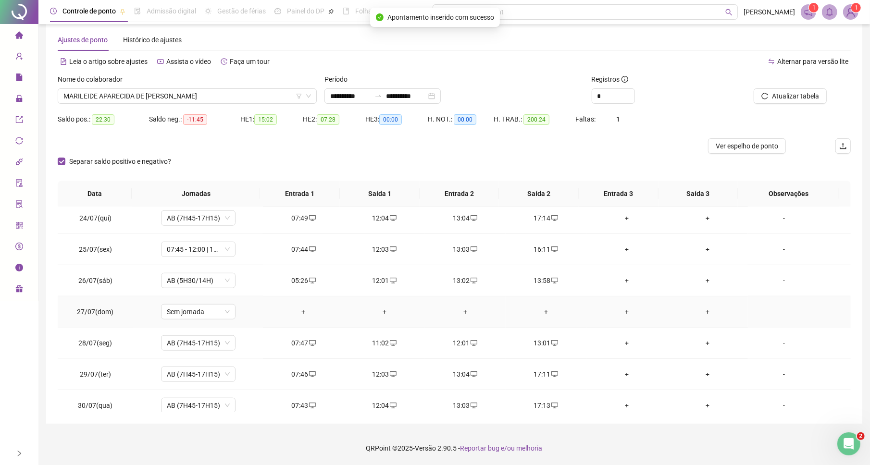
scroll to position [770, 0]
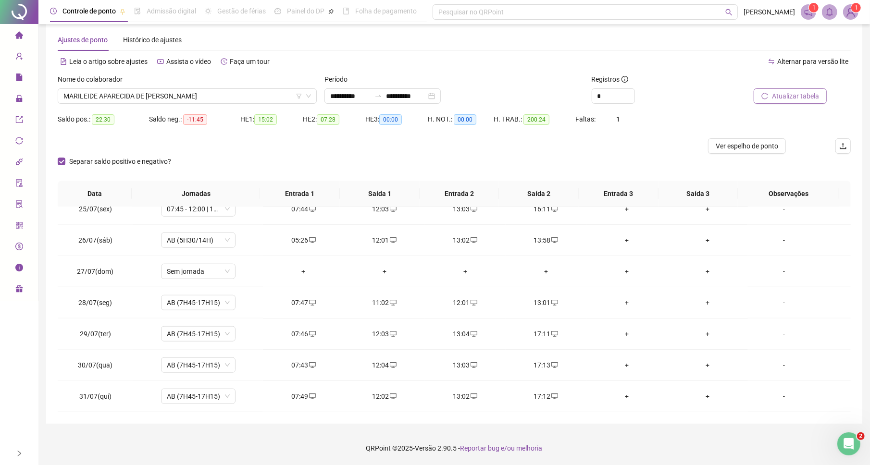
click at [806, 95] on span "Atualizar tabela" at bounding box center [795, 96] width 47 height 11
click at [765, 141] on span "Ver espelho de ponto" at bounding box center [747, 146] width 62 height 11
click at [795, 100] on span "Atualizar tabela" at bounding box center [795, 96] width 47 height 11
click at [801, 93] on span "Atualizar tabela" at bounding box center [795, 96] width 47 height 11
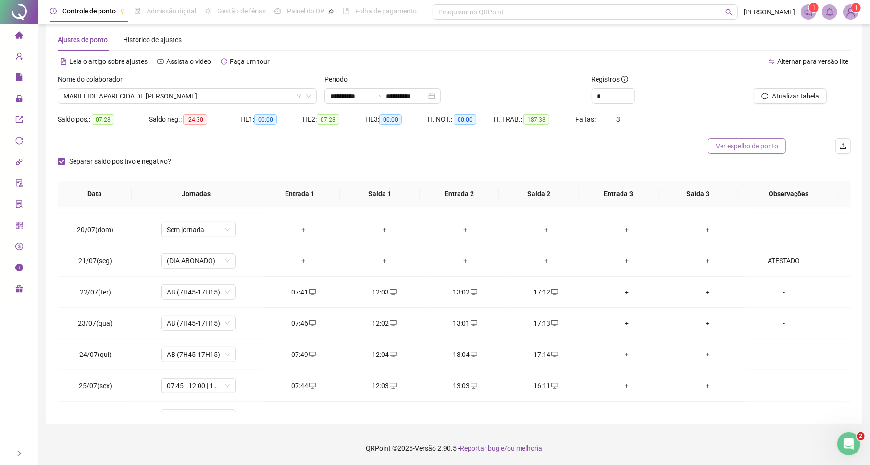
click at [762, 144] on span "Ver espelho de ponto" at bounding box center [747, 146] width 62 height 11
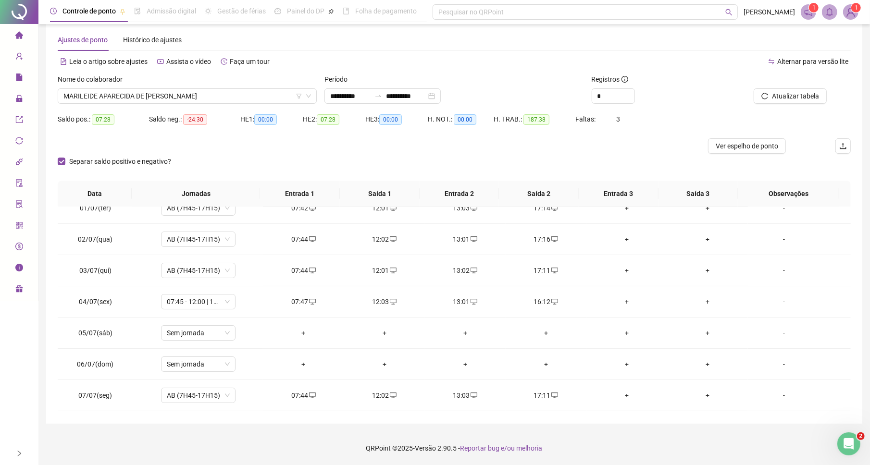
scroll to position [0, 0]
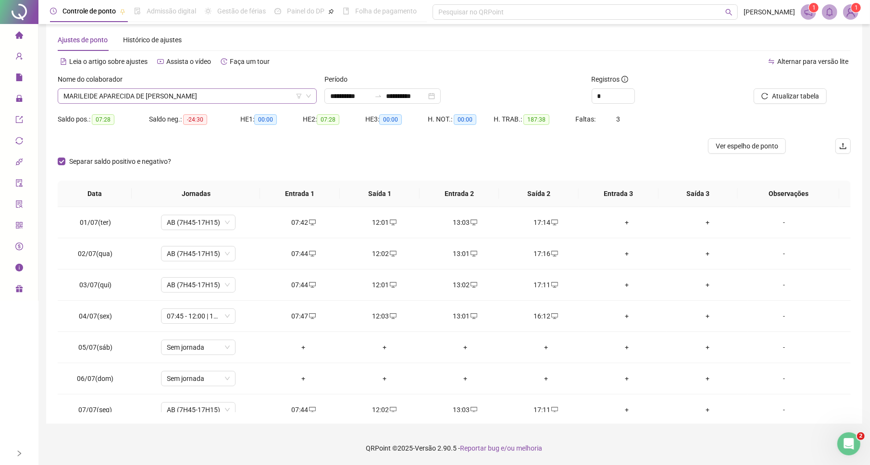
click at [263, 95] on span "MARILEIDE APARECIDA DE [PERSON_NAME]" at bounding box center [187, 96] width 248 height 14
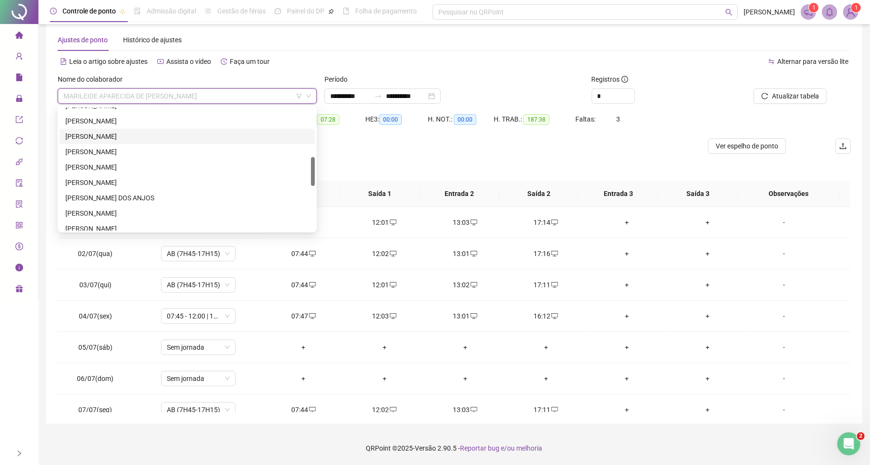
scroll to position [161, 0]
click at [95, 132] on div "[PERSON_NAME]" at bounding box center [187, 139] width 255 height 15
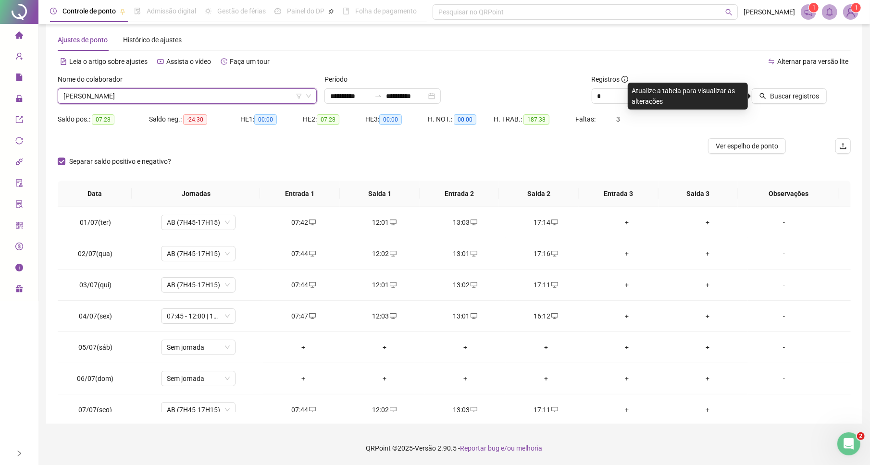
click at [100, 97] on span "[PERSON_NAME]" at bounding box center [187, 96] width 248 height 14
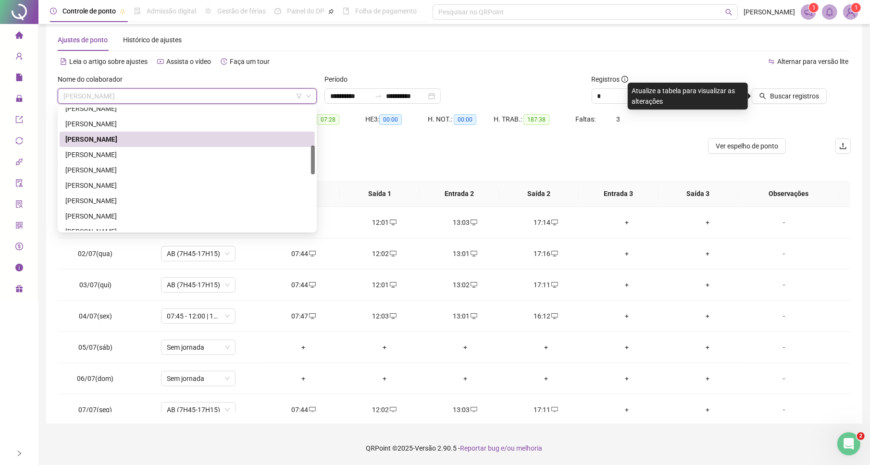
click at [95, 127] on div "[PERSON_NAME]" at bounding box center [187, 124] width 244 height 11
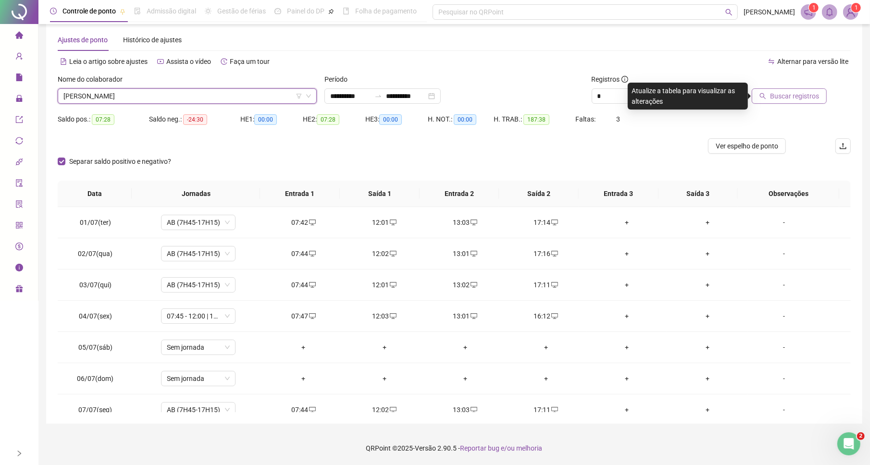
click at [792, 95] on span "Buscar registros" at bounding box center [794, 96] width 49 height 11
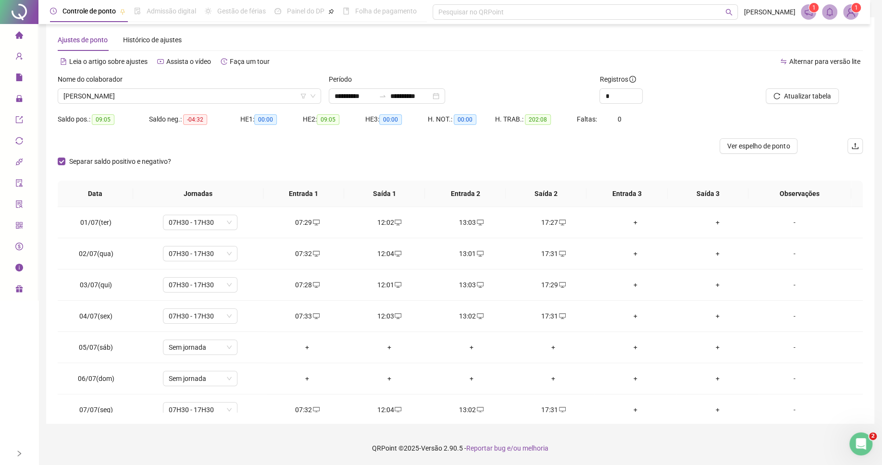
click at [852, 260] on div "**********" at bounding box center [460, 220] width 828 height 407
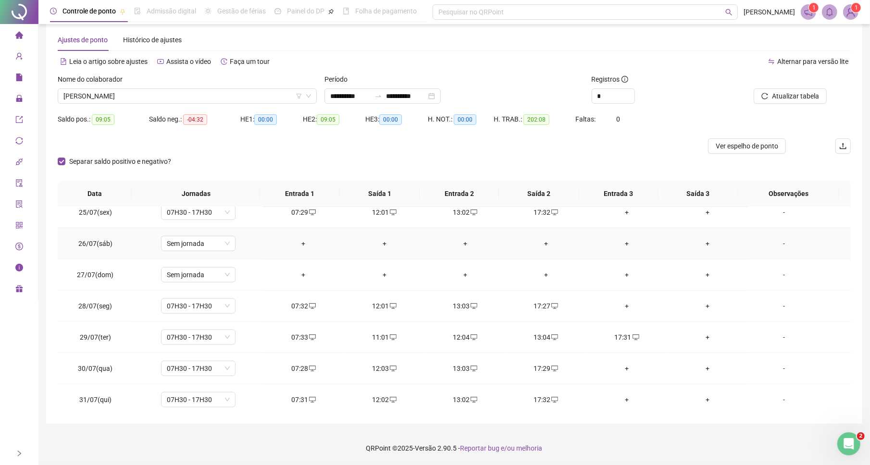
scroll to position [762, 0]
click at [375, 340] on div "11:01" at bounding box center [384, 335] width 65 height 11
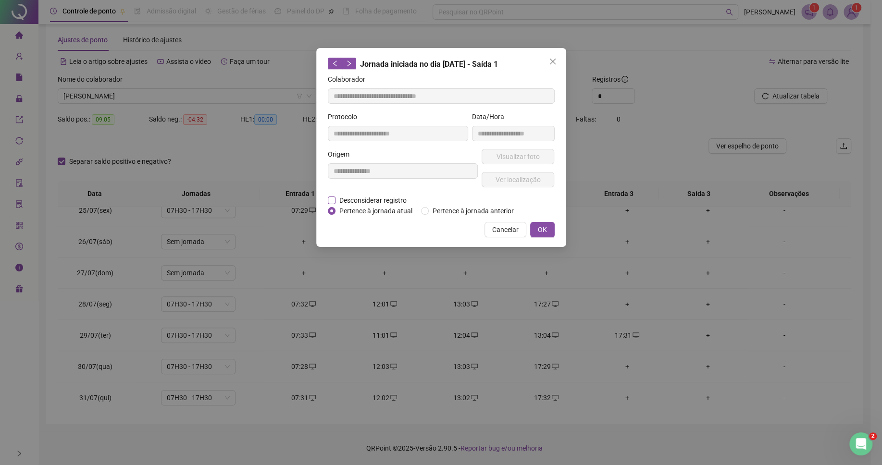
click at [348, 199] on span "Desconsiderar registro" at bounding box center [372, 200] width 75 height 11
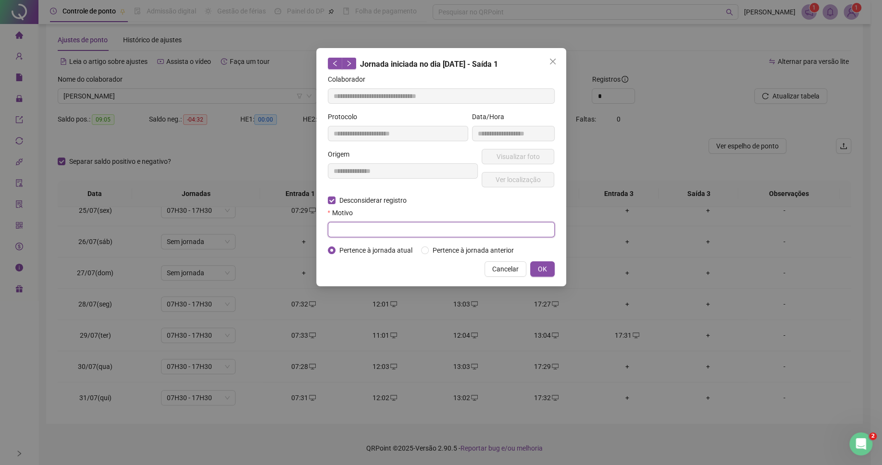
click at [374, 234] on input "text" at bounding box center [441, 229] width 227 height 15
type input "*"
click at [548, 273] on button "OK" at bounding box center [542, 268] width 25 height 15
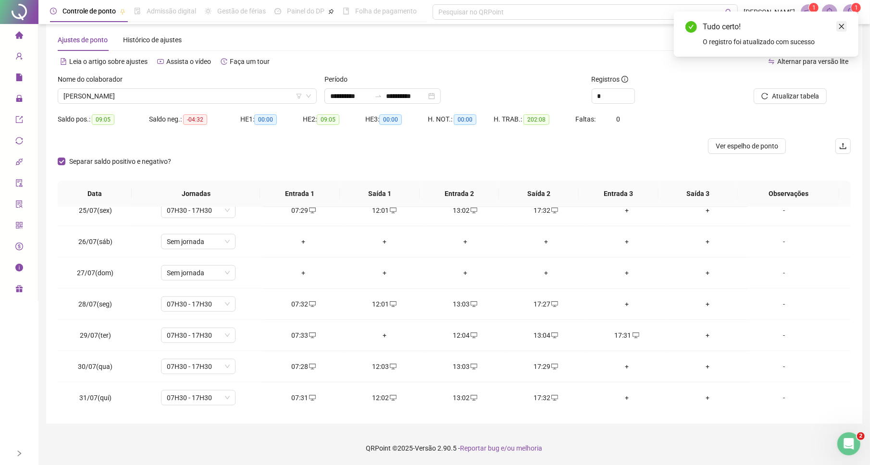
click at [843, 30] on icon "close" at bounding box center [841, 26] width 7 height 7
click at [787, 97] on span "Atualizar tabela" at bounding box center [795, 96] width 47 height 11
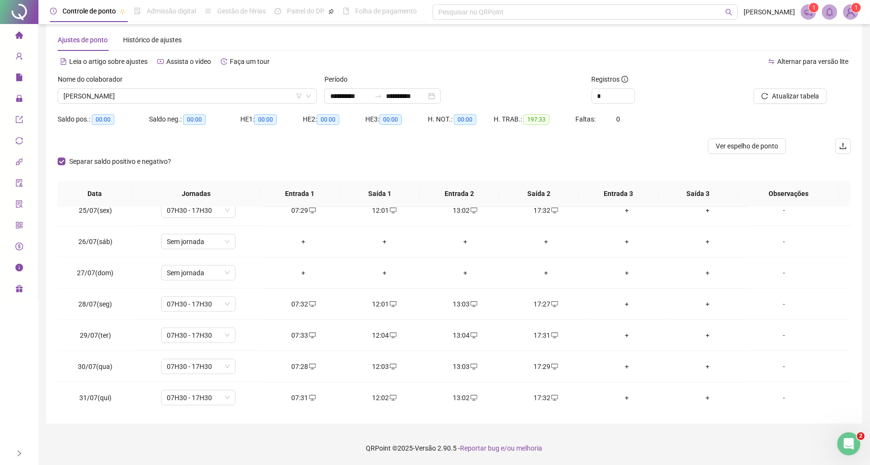
click at [235, 104] on div "Nome do colaborador ISABELLE VITORIA SOARES DOS SANTOS" at bounding box center [187, 92] width 267 height 37
click at [238, 98] on span "[PERSON_NAME]" at bounding box center [187, 96] width 248 height 14
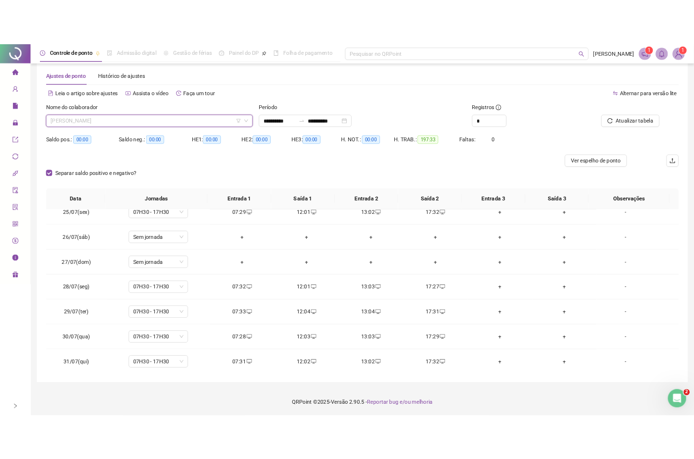
scroll to position [161, 0]
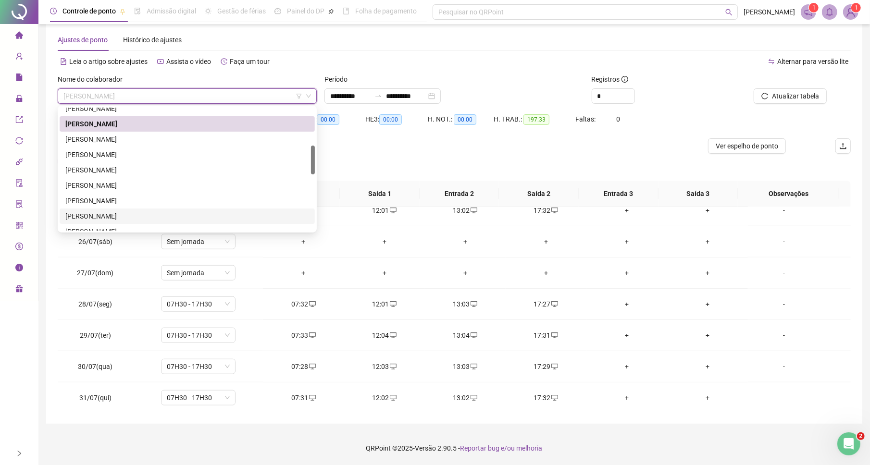
click at [104, 216] on div "[PERSON_NAME]" at bounding box center [187, 216] width 244 height 11
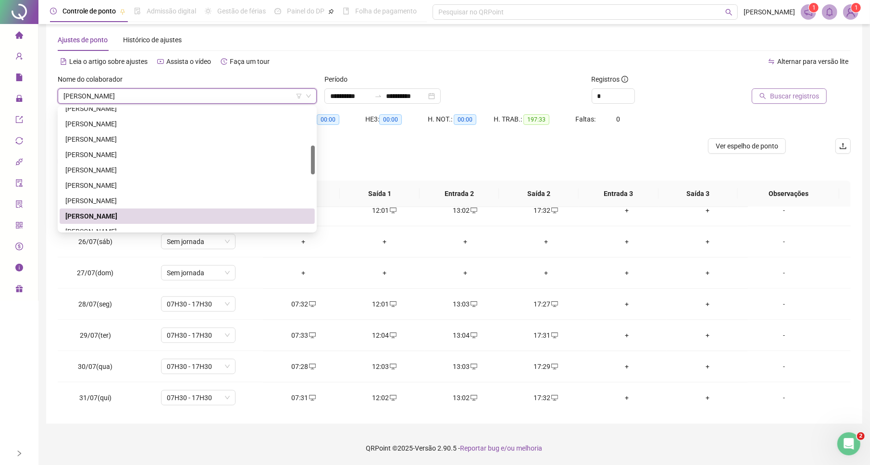
click at [805, 99] on span "Buscar registros" at bounding box center [794, 96] width 49 height 11
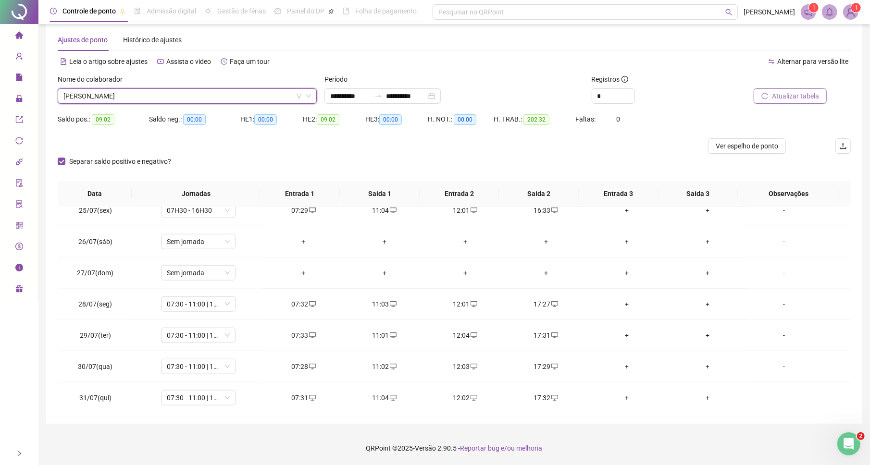
click at [794, 100] on span "Atualizar tabela" at bounding box center [795, 96] width 47 height 11
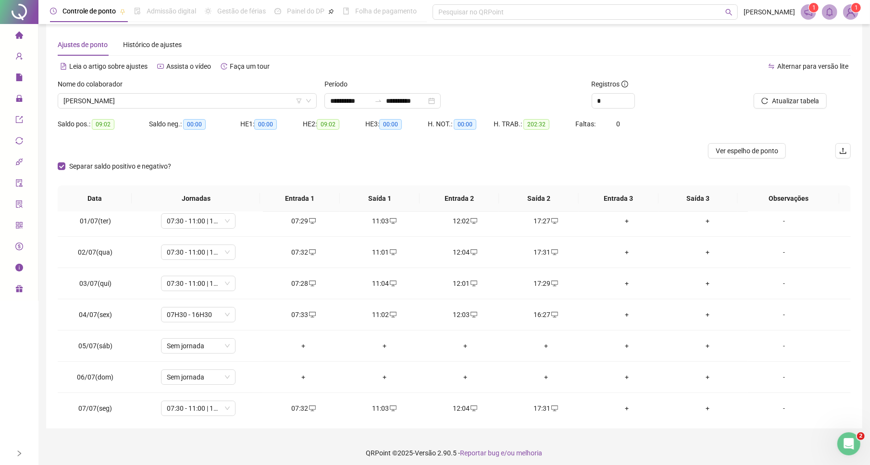
scroll to position [0, 0]
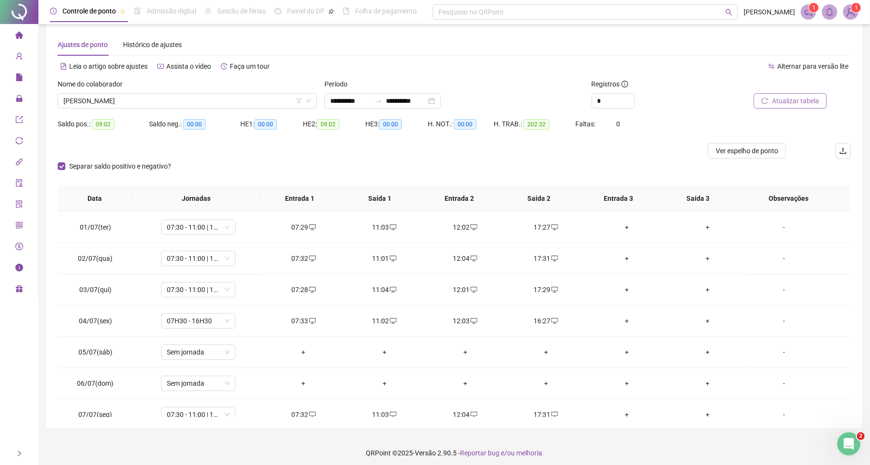
click at [802, 103] on span "Atualizar tabela" at bounding box center [795, 101] width 47 height 11
click at [460, 262] on div "+" at bounding box center [465, 258] width 65 height 11
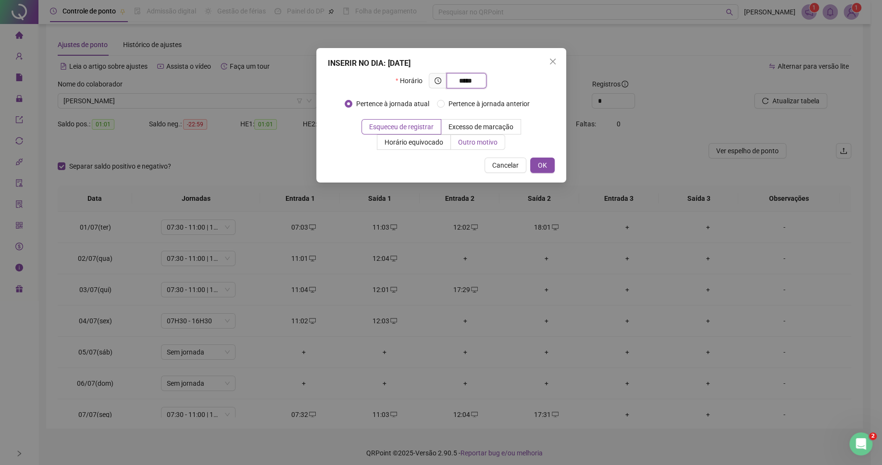
type input "*****"
click at [458, 140] on span "Outro motivo" at bounding box center [477, 142] width 39 height 8
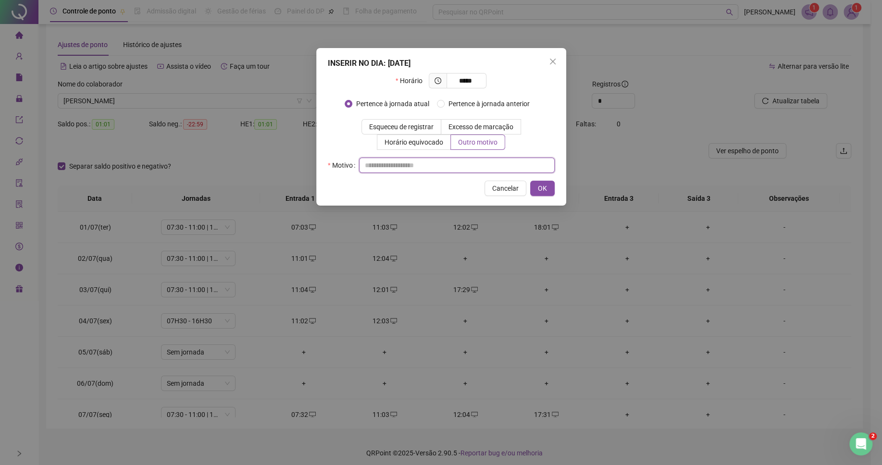
click at [462, 163] on input "text" at bounding box center [457, 165] width 196 height 15
type input "*"
click at [535, 187] on button "OK" at bounding box center [542, 188] width 25 height 15
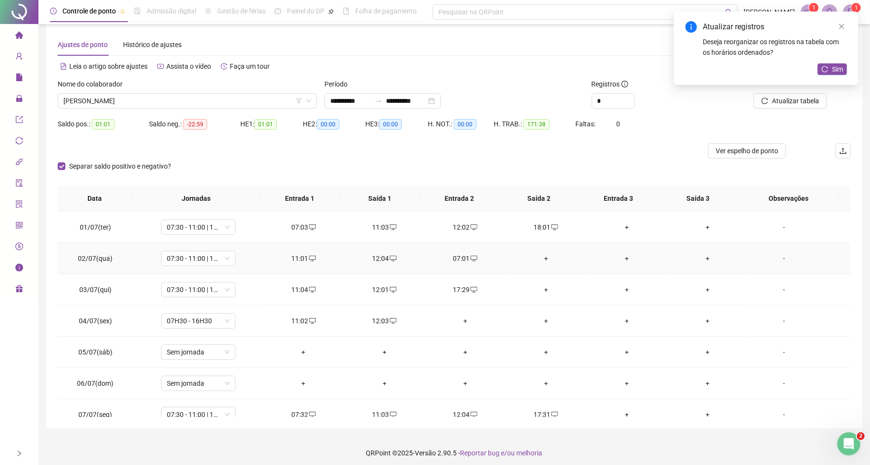
click at [537, 262] on div "+" at bounding box center [545, 258] width 65 height 11
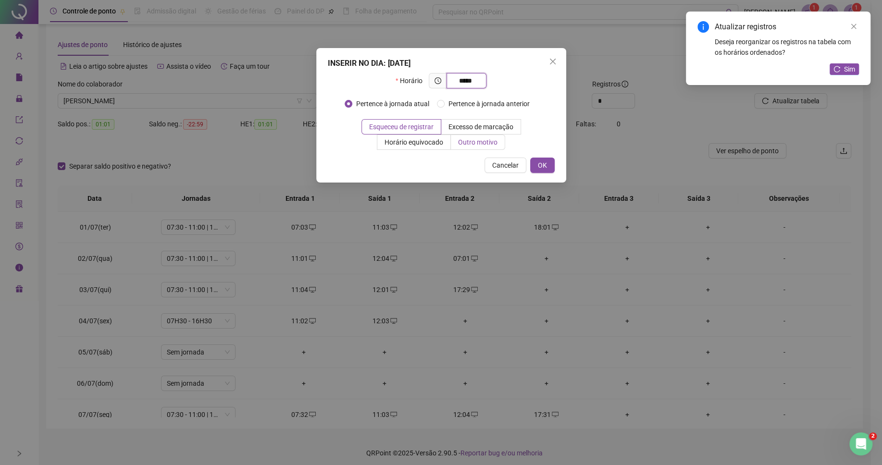
type input "*****"
click at [472, 146] on span "Outro motivo" at bounding box center [477, 142] width 39 height 8
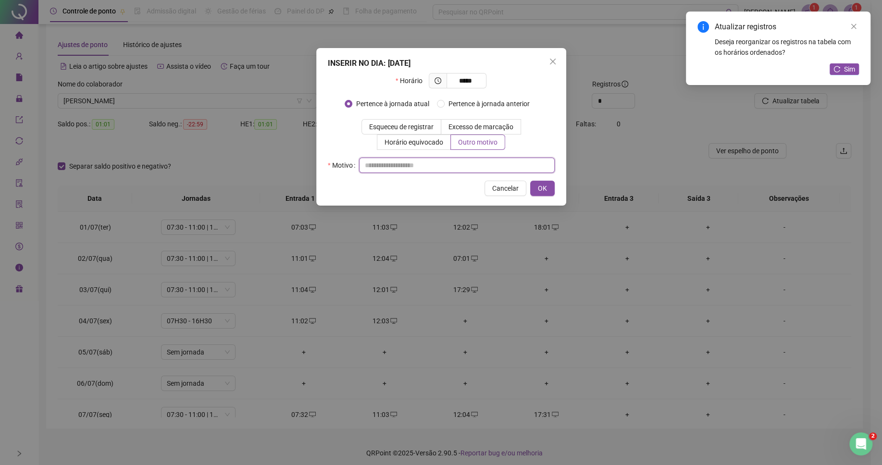
click at [473, 163] on input "text" at bounding box center [457, 165] width 196 height 15
type input "*"
click at [538, 187] on span "OK" at bounding box center [542, 188] width 9 height 11
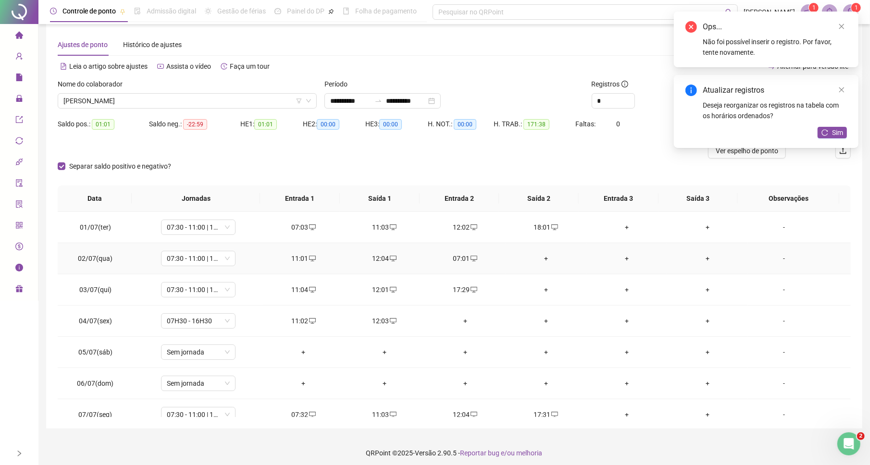
click at [537, 261] on div "+" at bounding box center [545, 258] width 65 height 11
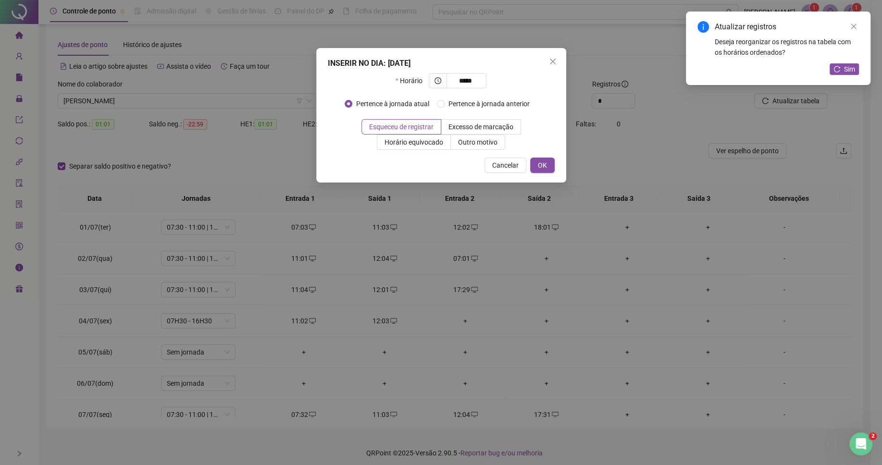
type input "*****"
click at [478, 141] on span "Outro motivo" at bounding box center [477, 142] width 39 height 8
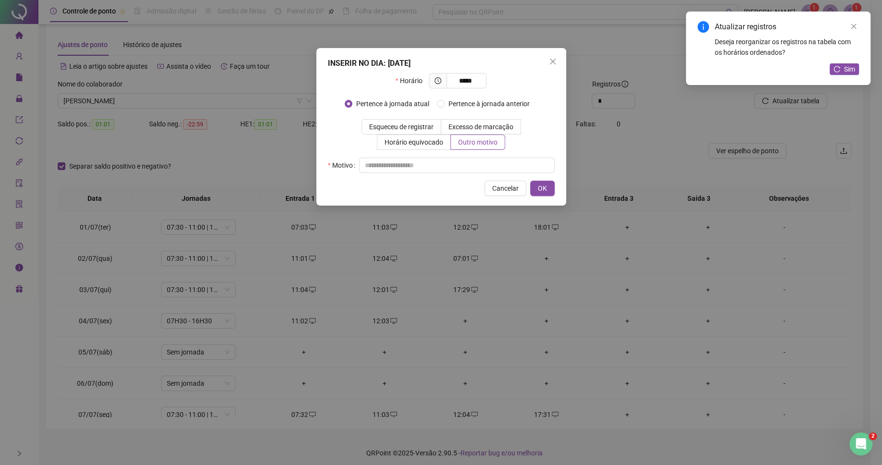
click at [458, 168] on div "Motivo" at bounding box center [441, 165] width 227 height 15
click at [461, 165] on input "text" at bounding box center [457, 165] width 196 height 15
type input "*"
click at [538, 189] on span "OK" at bounding box center [542, 188] width 9 height 11
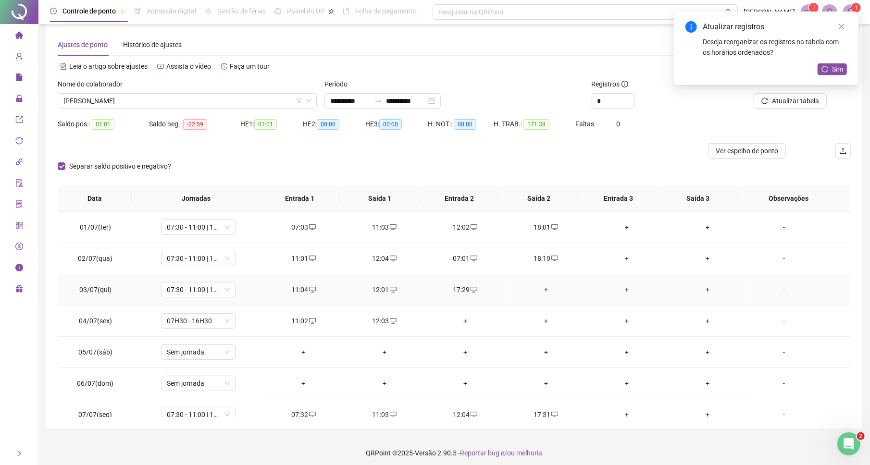
click at [539, 291] on div "+" at bounding box center [545, 290] width 65 height 11
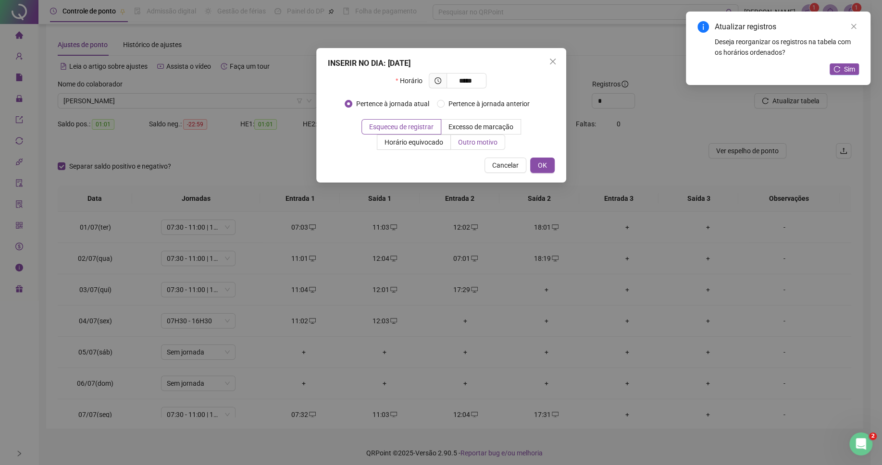
type input "*****"
click at [490, 143] on span "Outro motivo" at bounding box center [477, 142] width 39 height 8
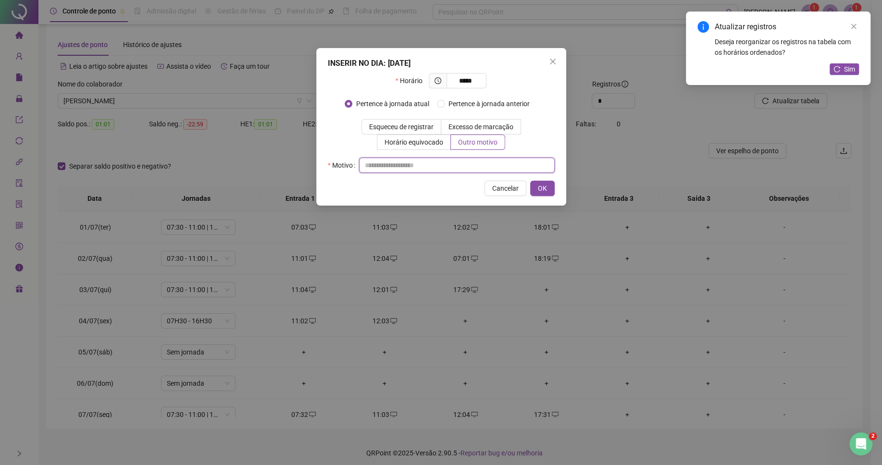
click at [475, 162] on input "text" at bounding box center [457, 165] width 196 height 15
type input "*"
click at [538, 185] on span "OK" at bounding box center [542, 188] width 9 height 11
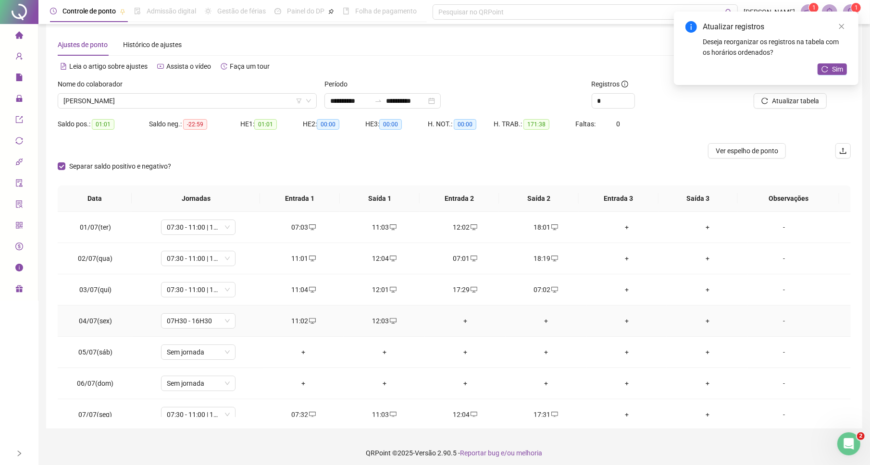
click at [460, 323] on div "+" at bounding box center [465, 321] width 65 height 11
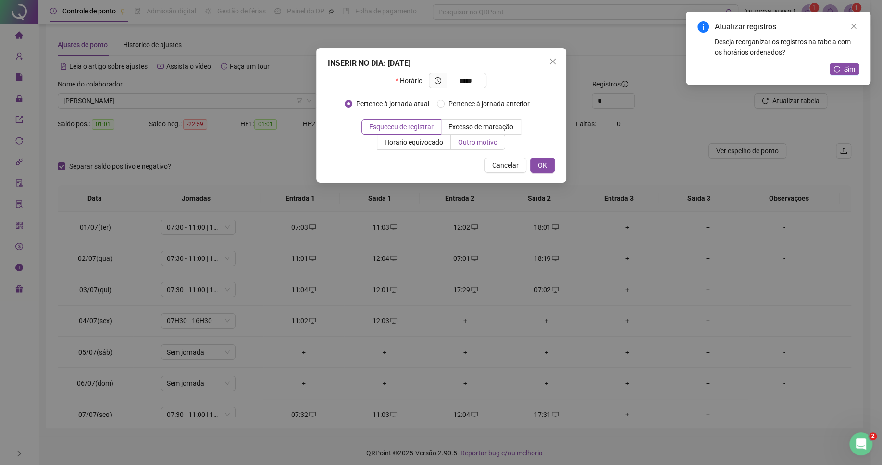
type input "*****"
click at [477, 148] on label "Outro motivo" at bounding box center [478, 142] width 54 height 15
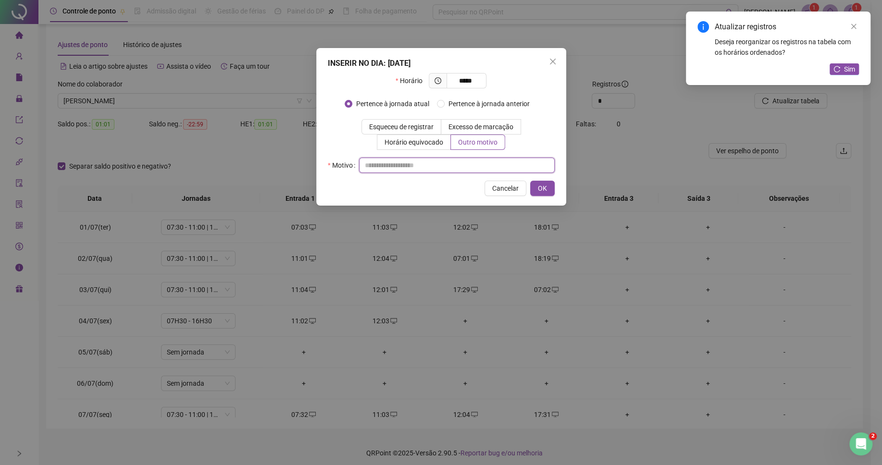
click at [474, 167] on input "text" at bounding box center [457, 165] width 196 height 15
type input "*"
click at [548, 191] on button "OK" at bounding box center [542, 188] width 25 height 15
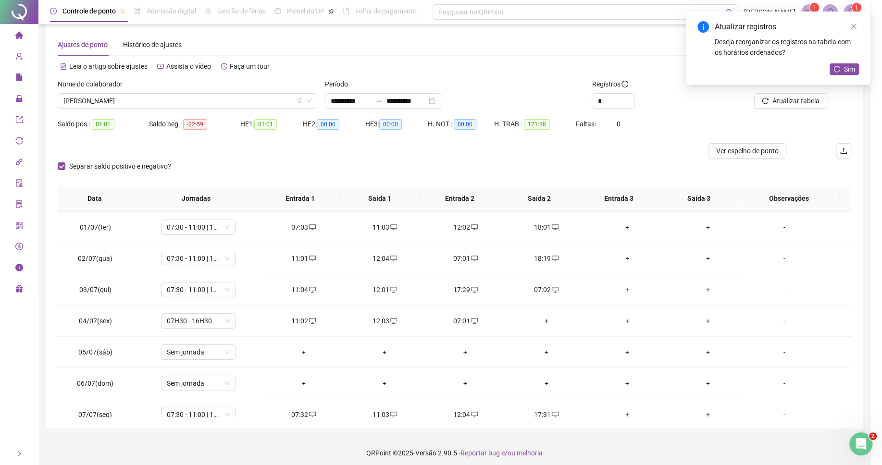
click at [538, 325] on div "+" at bounding box center [545, 321] width 65 height 11
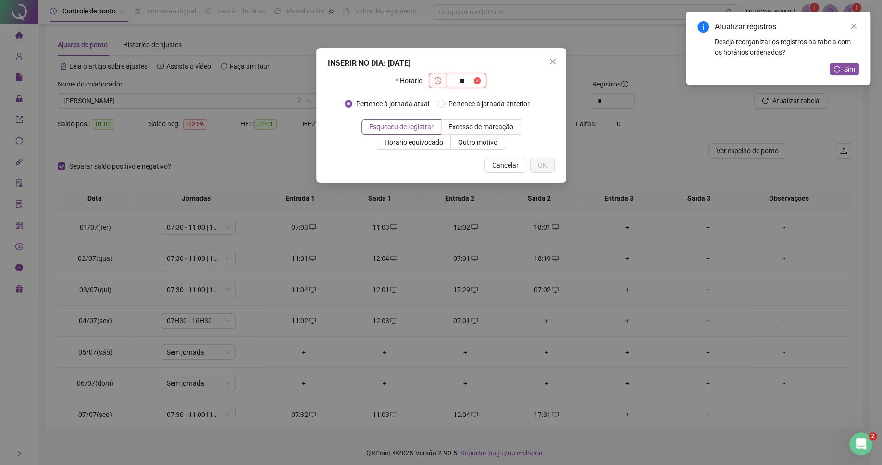
type input "*"
type input "*****"
click at [482, 140] on span "Outro motivo" at bounding box center [477, 142] width 39 height 8
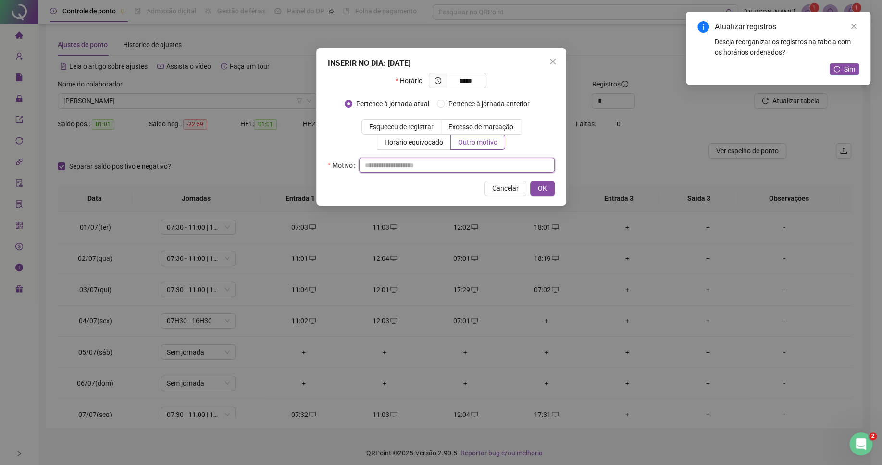
click at [474, 166] on input "text" at bounding box center [457, 165] width 196 height 15
type input "*"
click at [544, 188] on span "OK" at bounding box center [542, 188] width 9 height 11
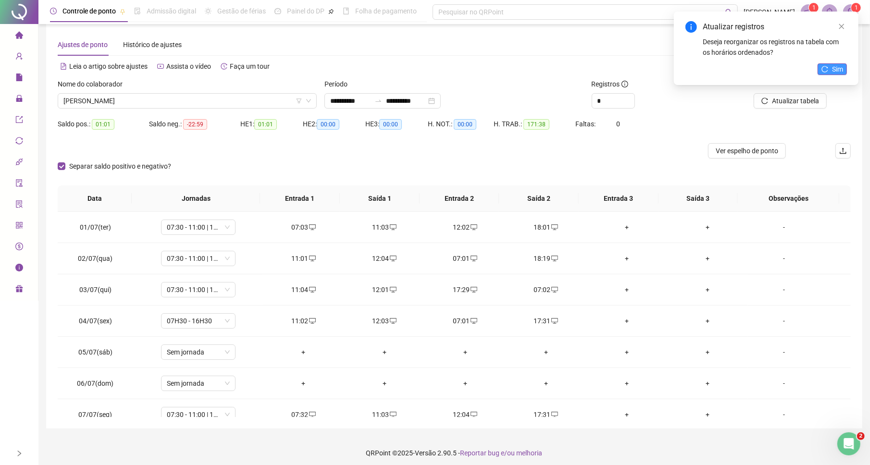
click at [822, 70] on icon "reload" at bounding box center [824, 69] width 7 height 7
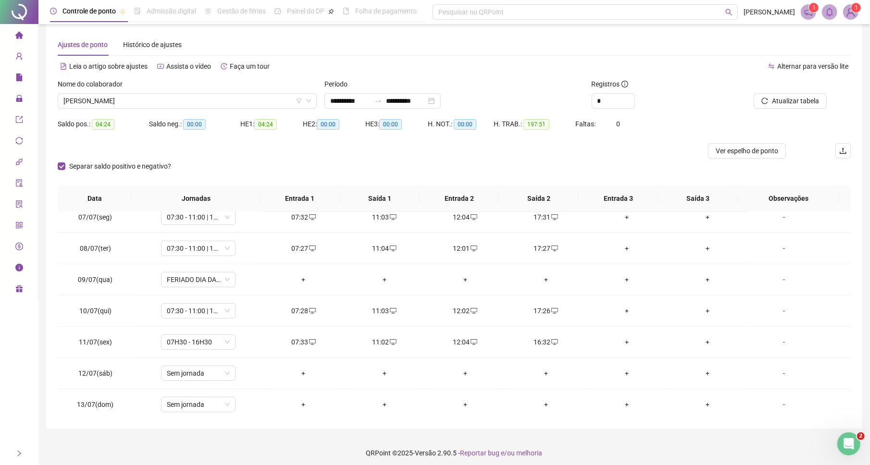
scroll to position [187, 0]
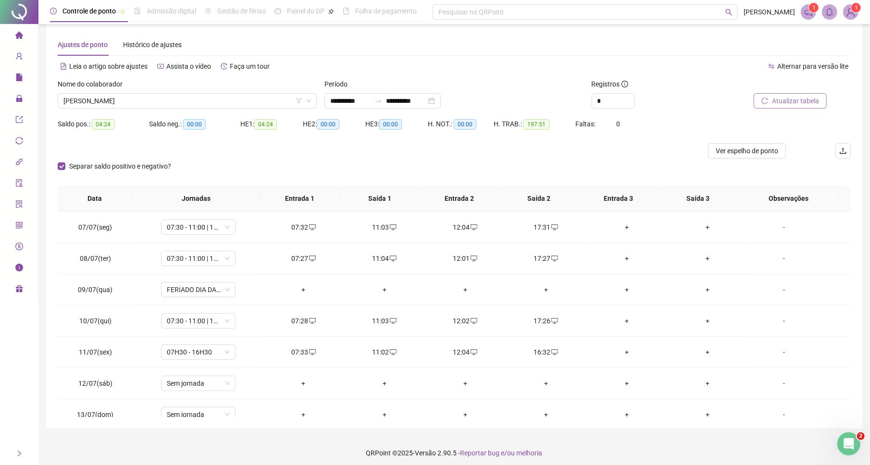
click at [792, 102] on span "Atualizar tabela" at bounding box center [795, 101] width 47 height 11
click at [781, 103] on span "Atualizar tabela" at bounding box center [795, 101] width 47 height 11
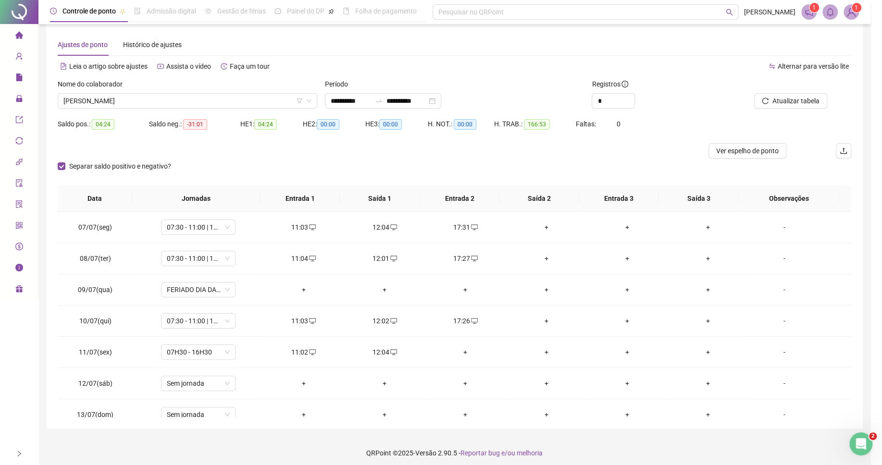
click at [540, 229] on div "Atualizando tabela Atualizando e reorganizando os registros... OK" at bounding box center [441, 232] width 882 height 465
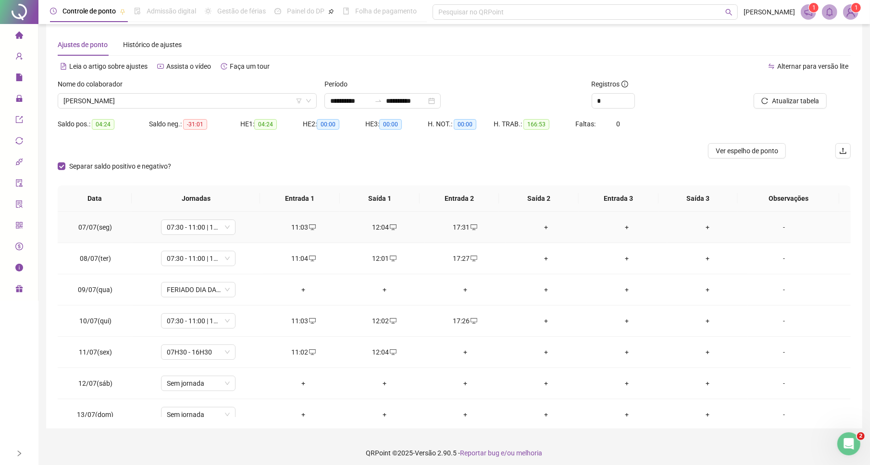
click at [540, 229] on div "+" at bounding box center [545, 227] width 65 height 11
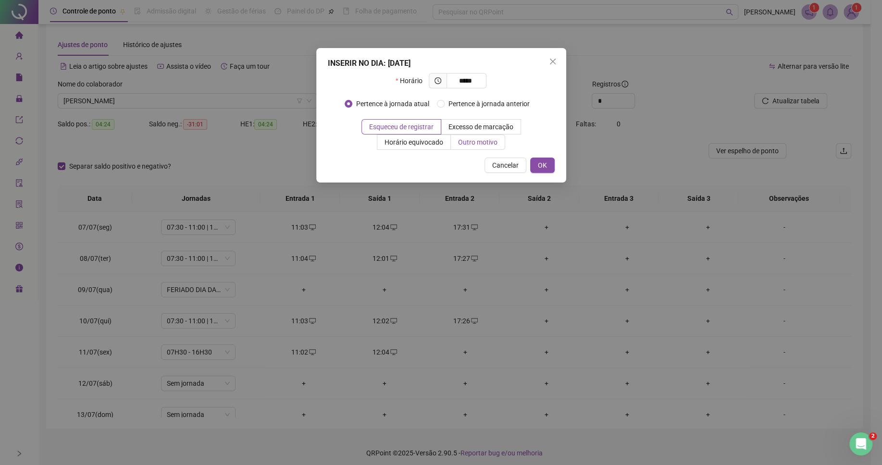
type input "*****"
click at [481, 139] on span "Outro motivo" at bounding box center [477, 142] width 39 height 8
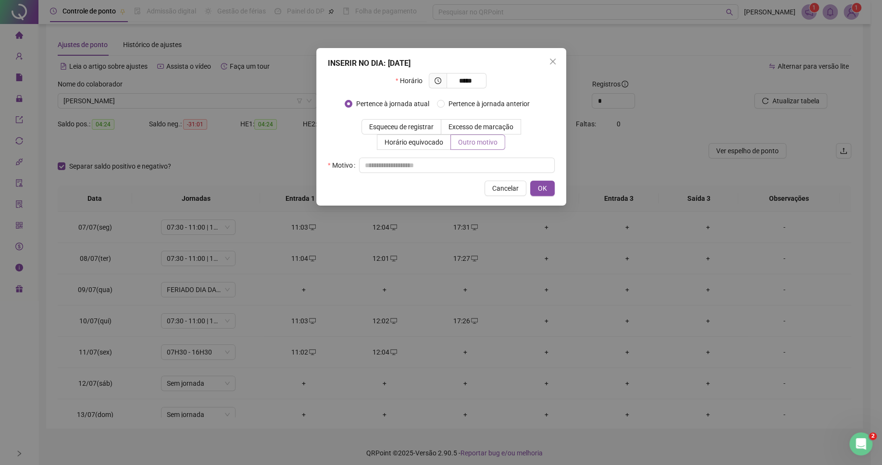
click at [475, 148] on span at bounding box center [478, 142] width 54 height 14
click at [453, 170] on input "text" at bounding box center [457, 165] width 196 height 15
click at [452, 166] on input "text" at bounding box center [457, 165] width 196 height 15
type input "*"
click at [543, 186] on span "OK" at bounding box center [542, 188] width 9 height 11
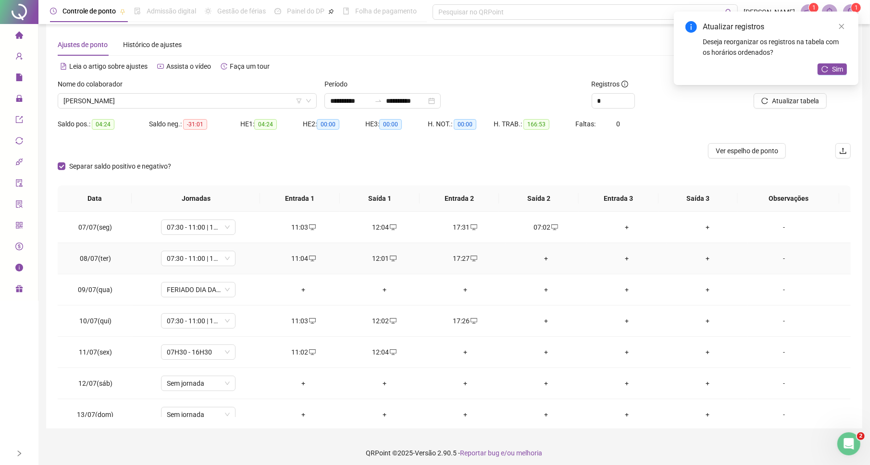
click at [539, 259] on div "+" at bounding box center [545, 258] width 65 height 11
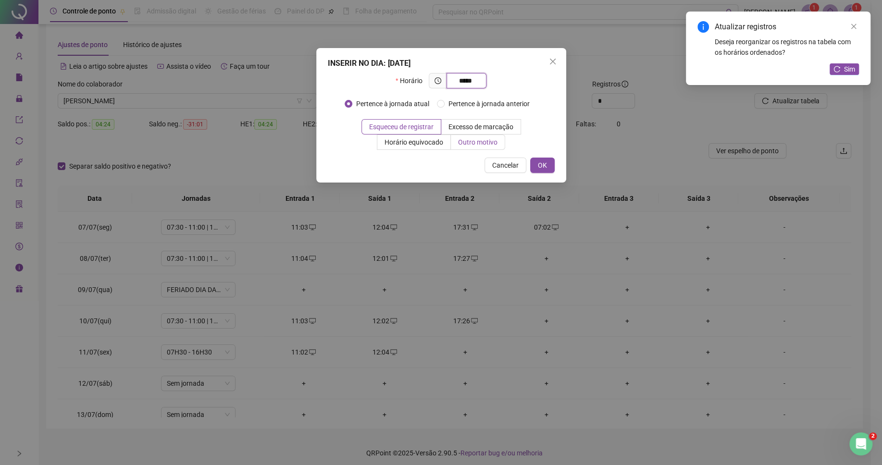
type input "*****"
click at [459, 142] on span "Outro motivo" at bounding box center [477, 142] width 39 height 8
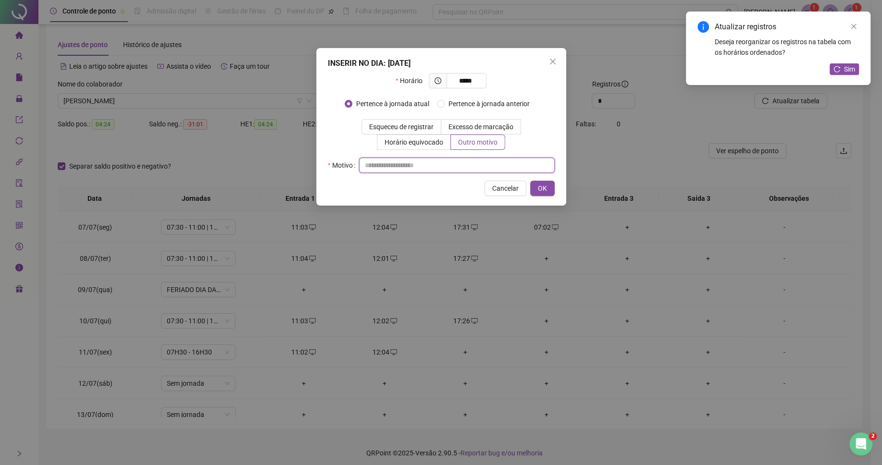
click at [476, 165] on input "text" at bounding box center [457, 165] width 196 height 15
type input "*"
click at [538, 184] on button "OK" at bounding box center [542, 188] width 25 height 15
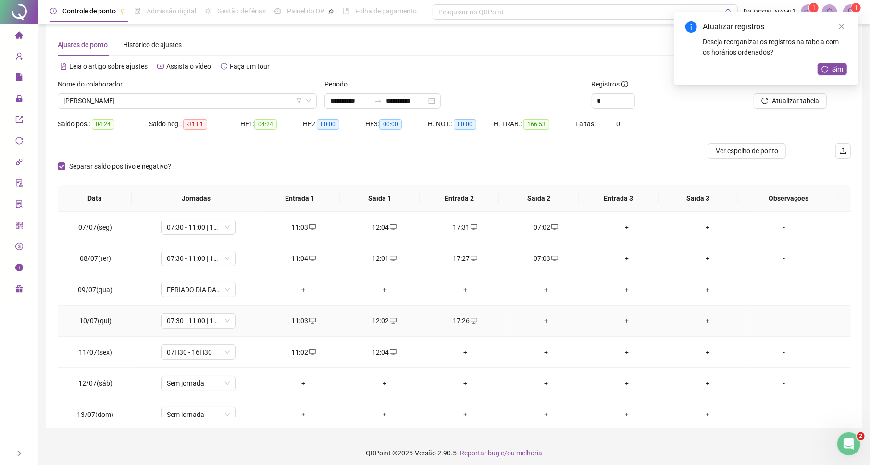
click at [538, 326] on div "+" at bounding box center [545, 321] width 65 height 11
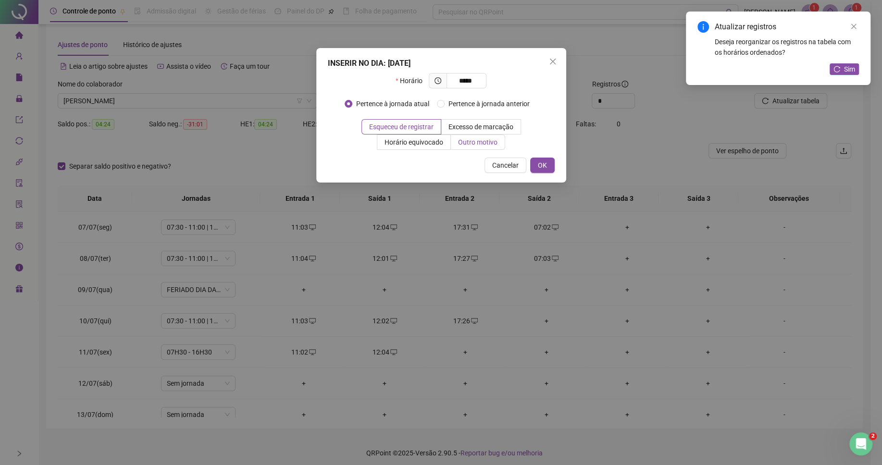
type input "*****"
click at [484, 145] on span "Outro motivo" at bounding box center [477, 142] width 39 height 8
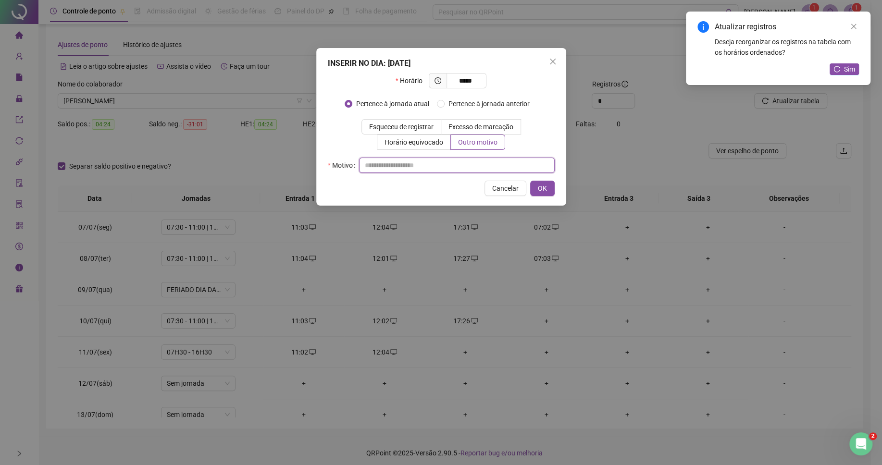
click at [467, 167] on input "text" at bounding box center [457, 165] width 196 height 15
type input "*"
click at [533, 190] on button "OK" at bounding box center [542, 188] width 25 height 15
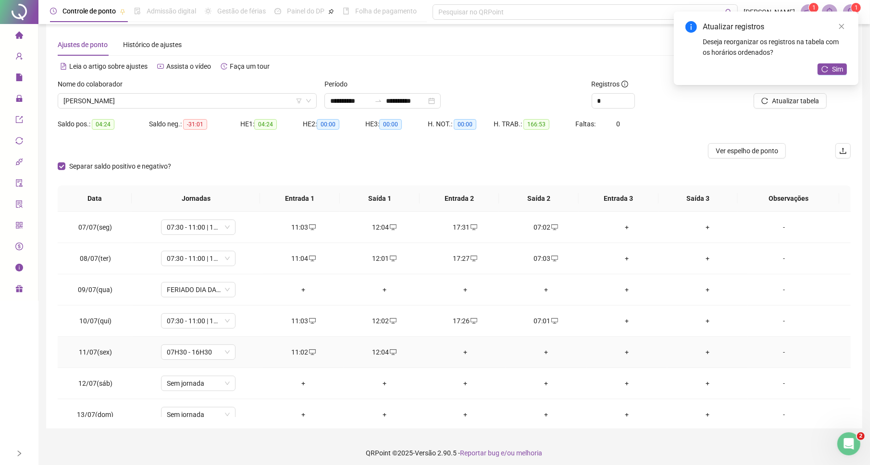
click at [455, 357] on div "+" at bounding box center [465, 352] width 65 height 11
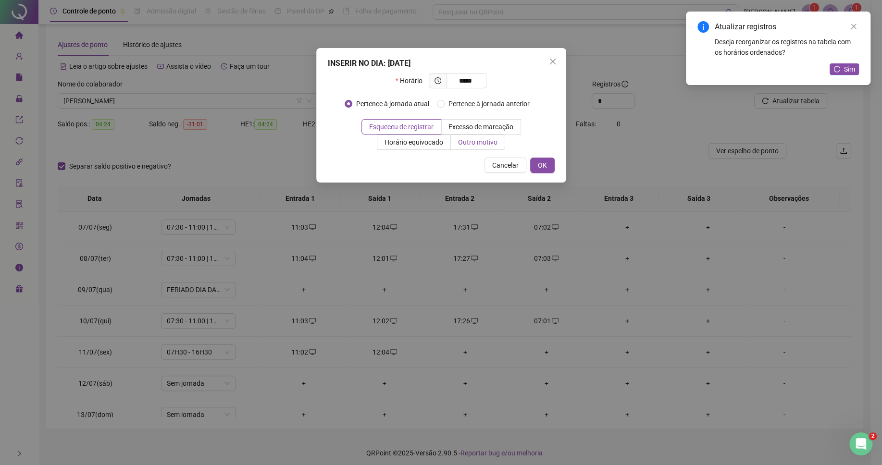
type input "*****"
click at [486, 145] on span "Outro motivo" at bounding box center [477, 142] width 39 height 8
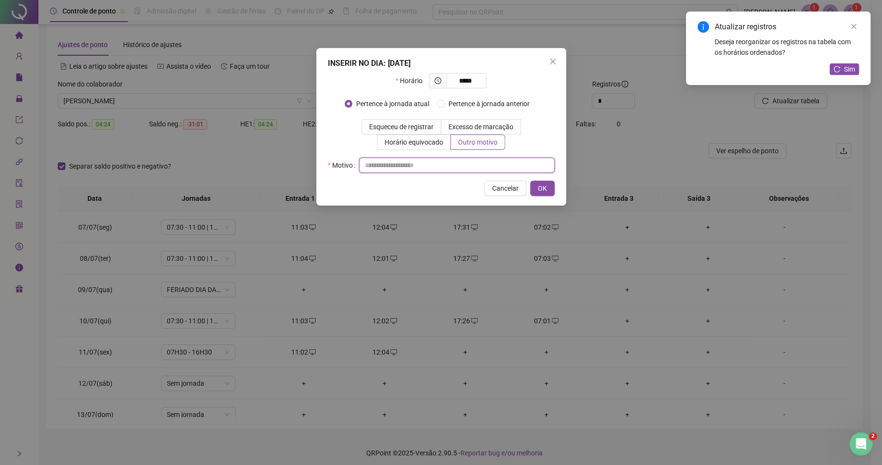
click at [475, 163] on input "text" at bounding box center [457, 165] width 196 height 15
type input "*"
click at [538, 190] on span "OK" at bounding box center [542, 188] width 9 height 11
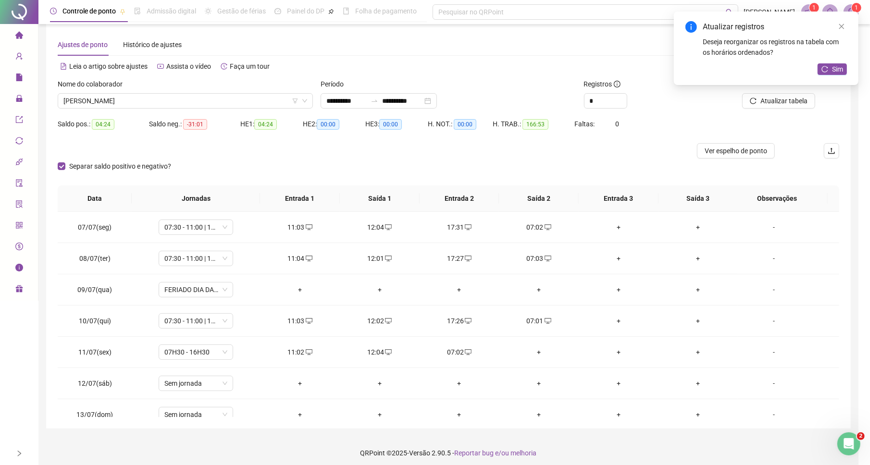
click at [540, 357] on div "+" at bounding box center [539, 352] width 64 height 11
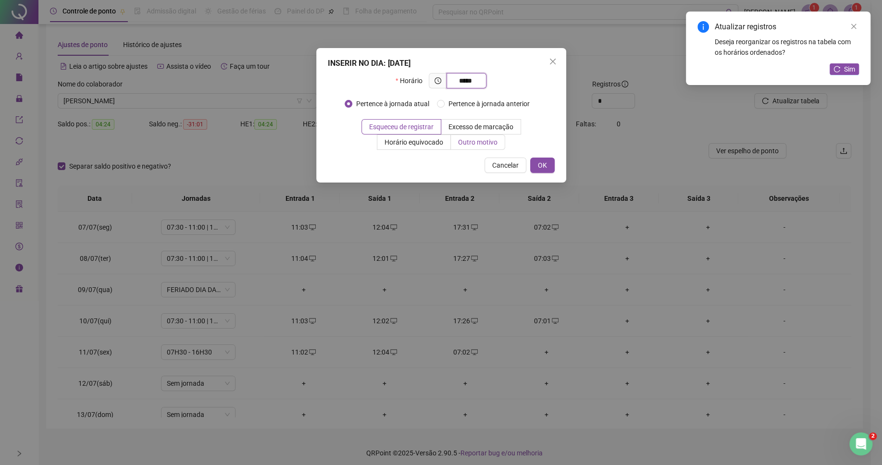
type input "*****"
click at [464, 144] on span "Outro motivo" at bounding box center [477, 142] width 39 height 8
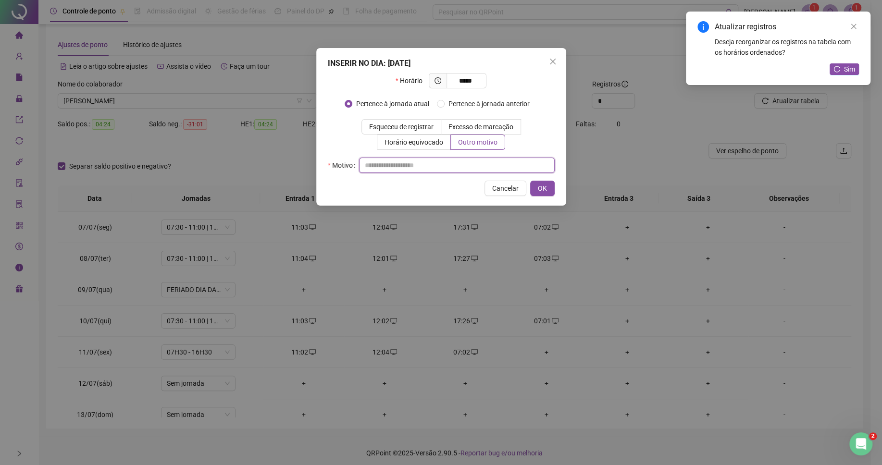
click at [464, 165] on input "text" at bounding box center [457, 165] width 196 height 15
type input "*"
click at [538, 191] on span "OK" at bounding box center [542, 188] width 9 height 11
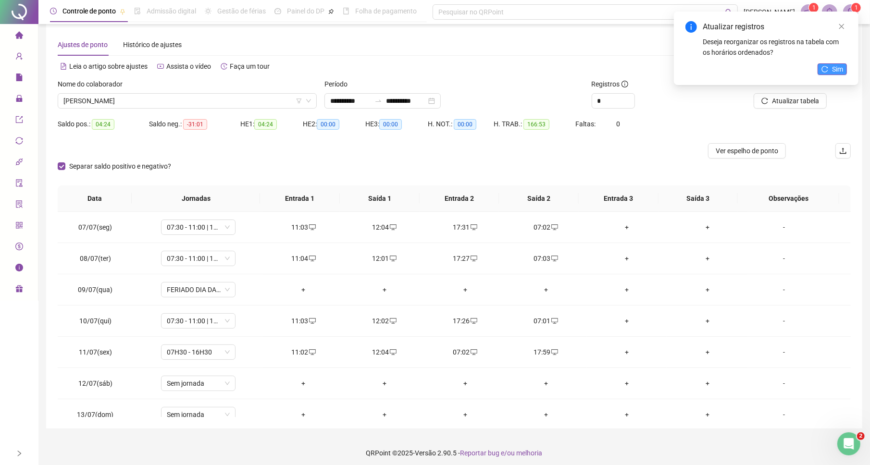
click at [827, 70] on icon "reload" at bounding box center [824, 69] width 7 height 7
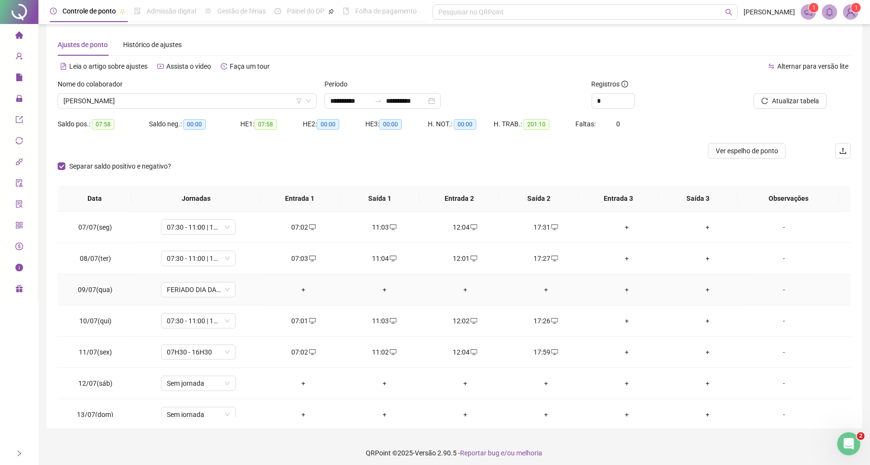
click at [458, 286] on td "+" at bounding box center [465, 289] width 81 height 31
click at [789, 101] on span "Atualizar tabela" at bounding box center [795, 101] width 47 height 11
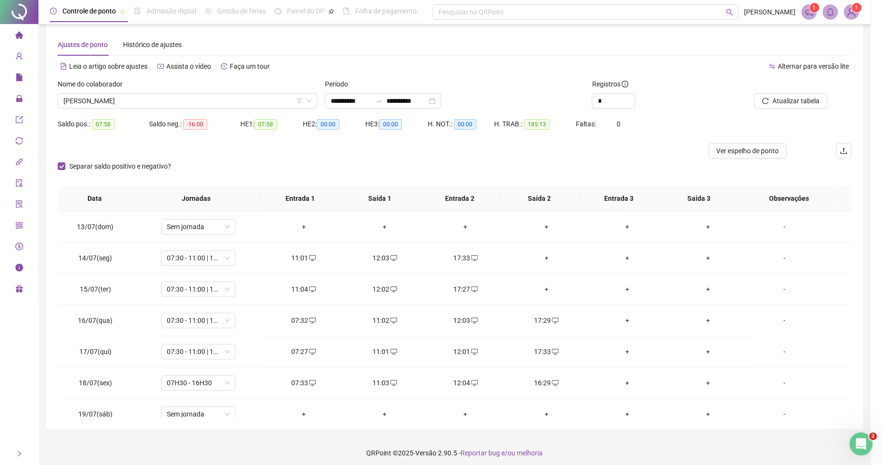
click at [539, 262] on div "+" at bounding box center [545, 258] width 65 height 11
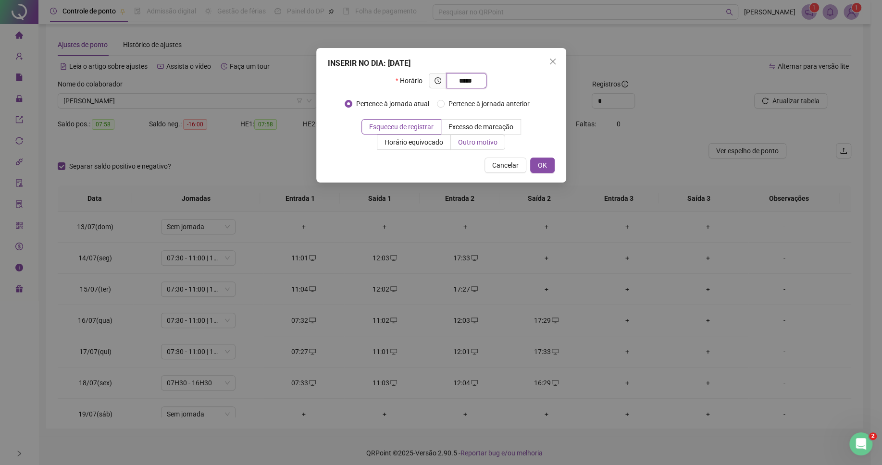
type input "*****"
click at [483, 146] on span "Outro motivo" at bounding box center [477, 142] width 39 height 8
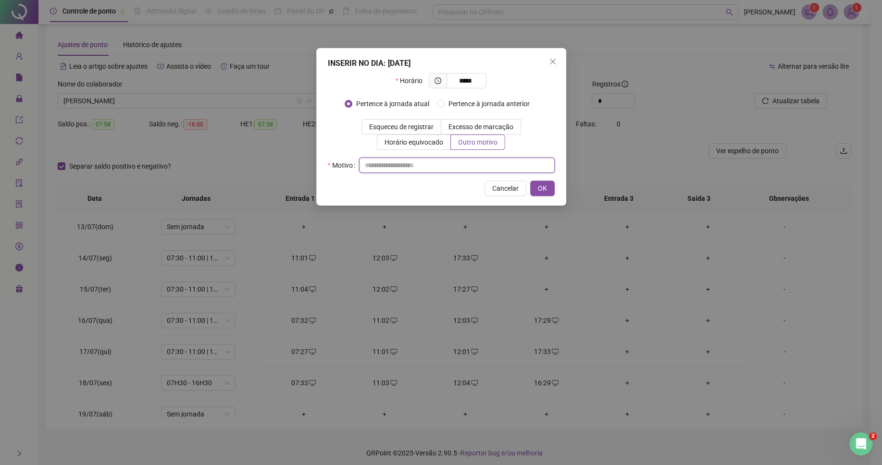
click at [478, 164] on input "text" at bounding box center [457, 165] width 196 height 15
type input "*"
click at [542, 193] on span "OK" at bounding box center [542, 188] width 9 height 11
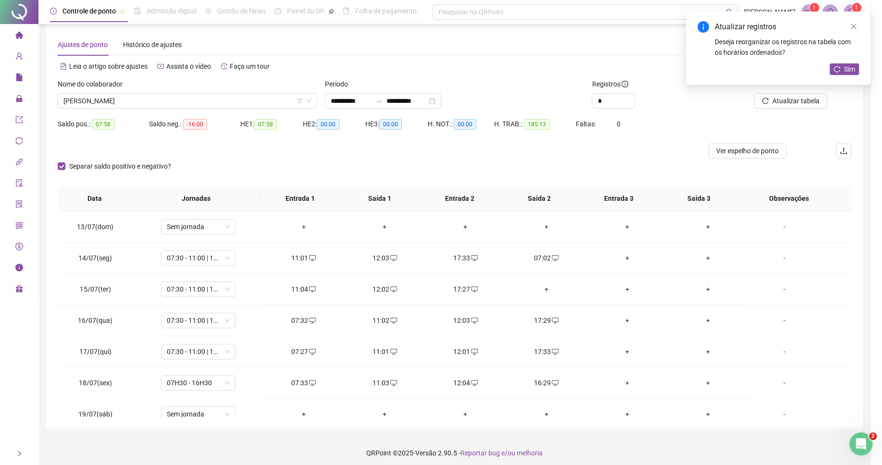
click at [539, 294] on div "INSERIR NO DIA : 14/07/2025 Horário ***** Pertence à jornada atual Pertence à j…" at bounding box center [441, 232] width 882 height 465
click at [540, 294] on div "+" at bounding box center [545, 289] width 65 height 11
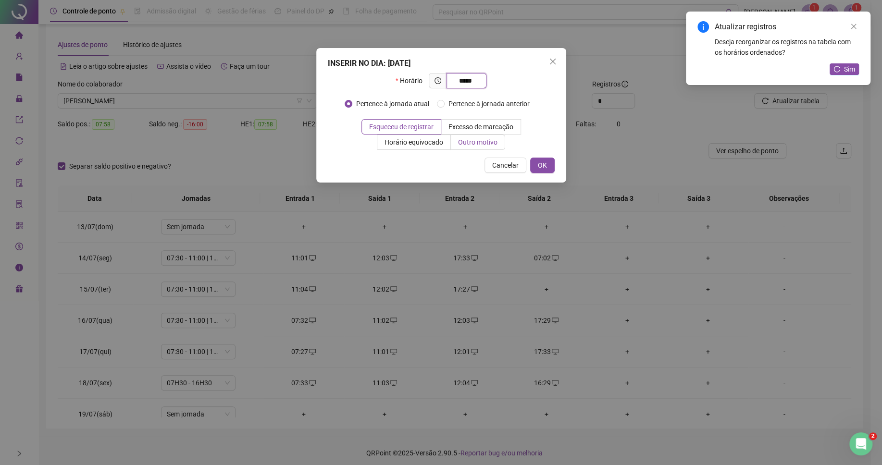
type input "*****"
click at [464, 145] on span "Outro motivo" at bounding box center [477, 142] width 39 height 8
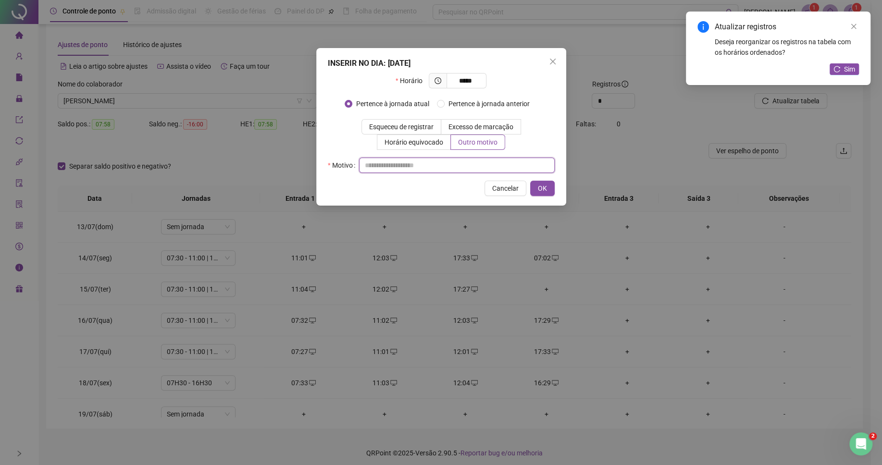
click at [470, 164] on input "text" at bounding box center [457, 165] width 196 height 15
type input "*"
click at [544, 193] on span "OK" at bounding box center [542, 188] width 9 height 11
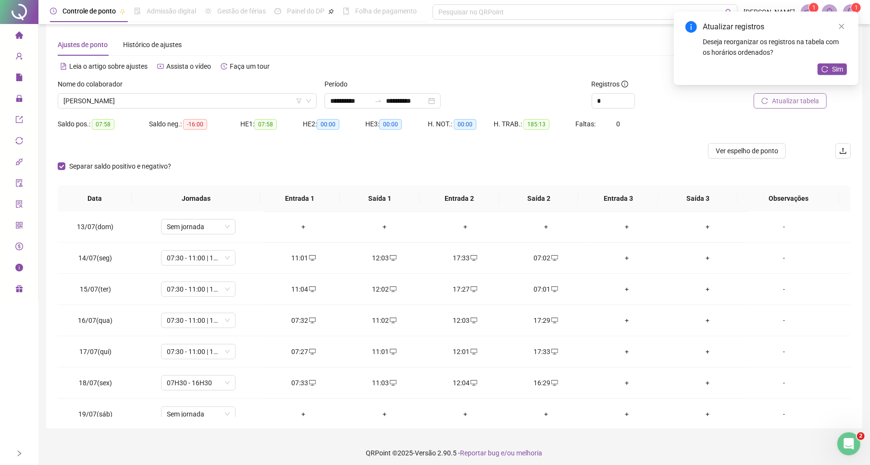
click at [781, 108] on button "Atualizar tabela" at bounding box center [790, 100] width 73 height 15
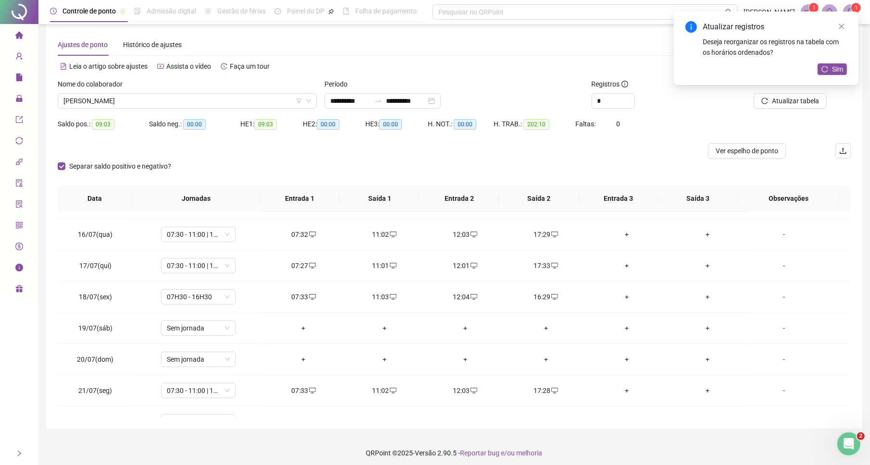
scroll to position [472, 0]
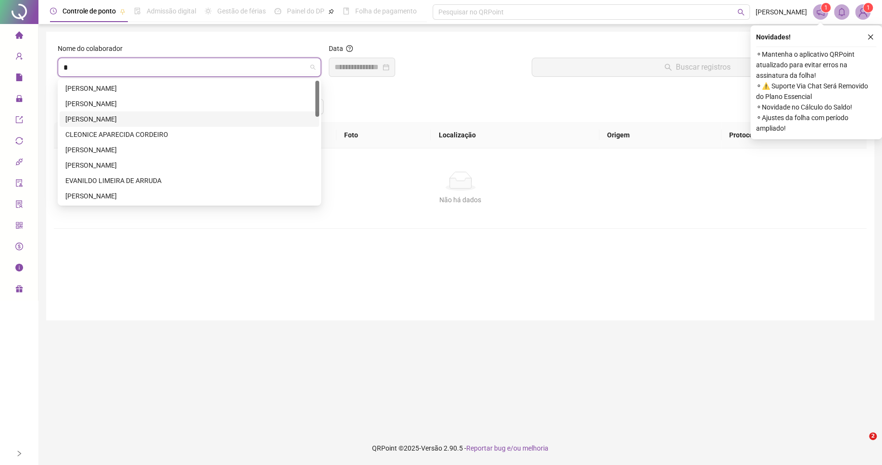
type input "**"
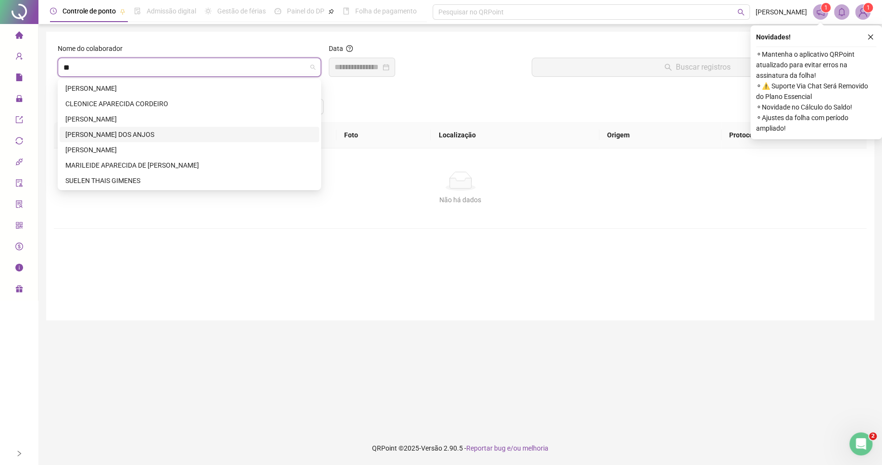
click at [116, 135] on div "[PERSON_NAME] DOS ANJOS" at bounding box center [189, 134] width 248 height 11
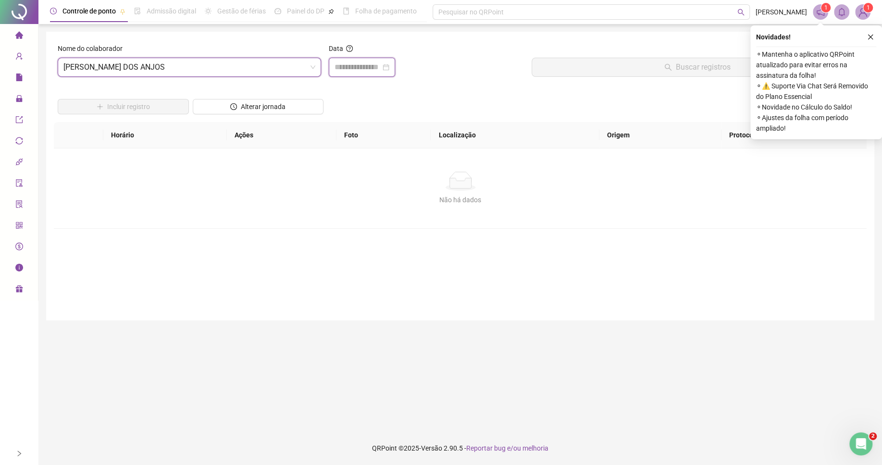
click at [365, 73] on input at bounding box center [358, 68] width 46 height 12
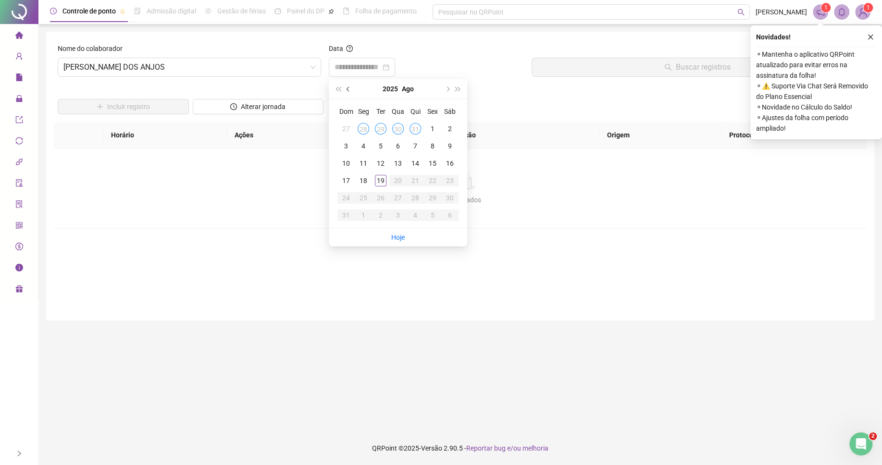
click at [348, 89] on span "prev-year" at bounding box center [349, 89] width 5 height 5
type input "**********"
click at [380, 166] on div "15" at bounding box center [381, 164] width 12 height 12
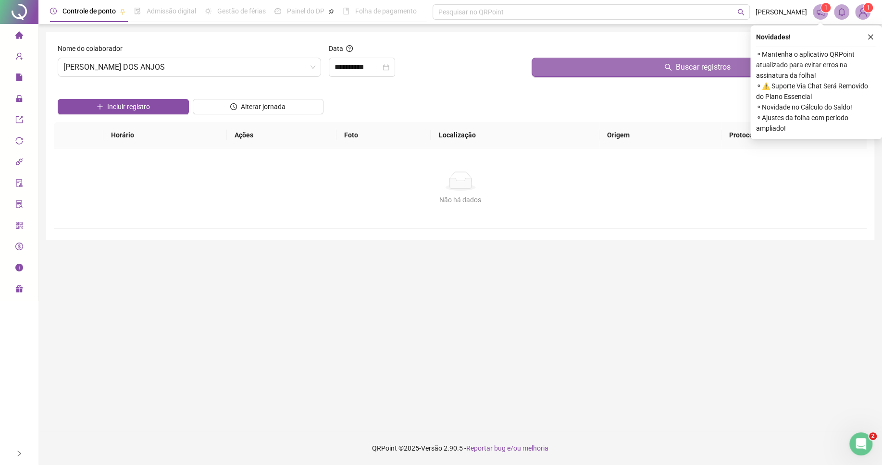
click at [572, 69] on button "Buscar registros" at bounding box center [697, 67] width 331 height 19
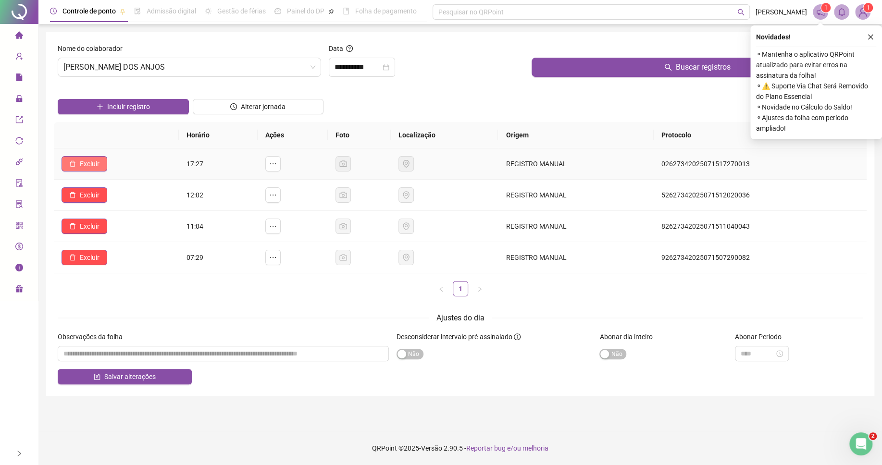
click at [107, 170] on button "Excluir" at bounding box center [85, 163] width 46 height 15
click at [123, 140] on button "Sim" at bounding box center [117, 140] width 19 height 12
click at [81, 202] on button "Excluir" at bounding box center [85, 194] width 46 height 15
click at [112, 172] on span "Sim" at bounding box center [117, 171] width 11 height 11
click at [84, 232] on span "Excluir" at bounding box center [90, 226] width 20 height 11
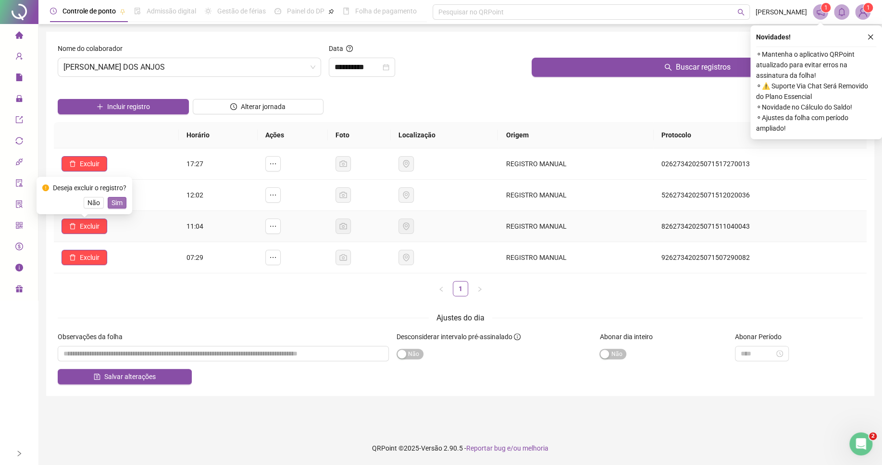
click at [113, 199] on span "Sim" at bounding box center [117, 203] width 11 height 11
click at [89, 261] on span "Excluir" at bounding box center [90, 257] width 20 height 11
click at [119, 225] on div "Deseja excluir o registro? Não Sim" at bounding box center [84, 227] width 84 height 26
click at [119, 232] on span "Sim" at bounding box center [117, 234] width 11 height 11
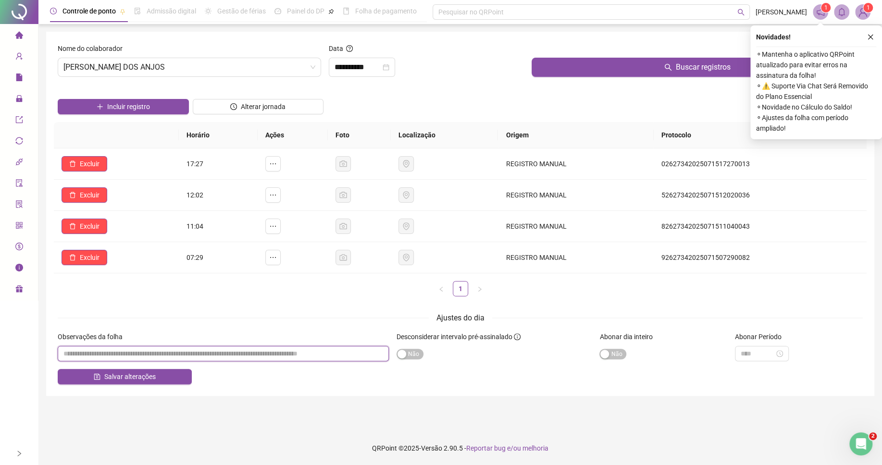
click at [225, 352] on input "textarea" at bounding box center [223, 353] width 331 height 15
type input "*"
drag, startPoint x: 91, startPoint y: 360, endPoint x: 49, endPoint y: 355, distance: 42.2
click at [58, 355] on input "textarea" at bounding box center [223, 353] width 331 height 15
type input "*****"
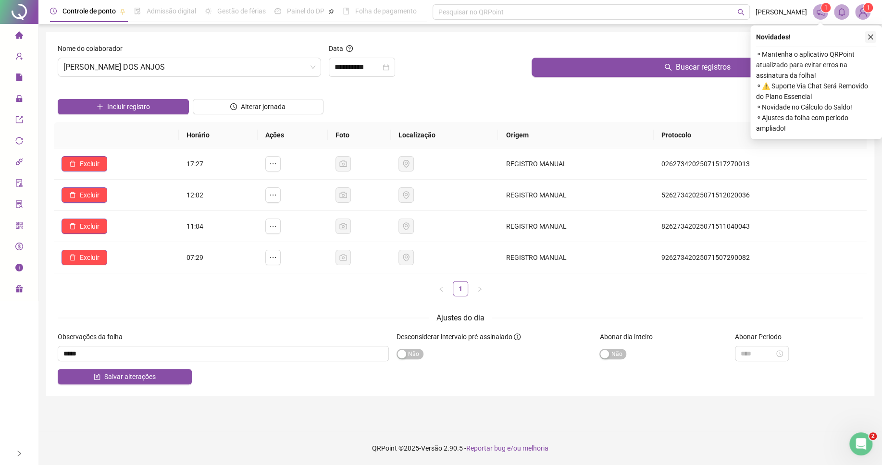
click at [872, 37] on icon "close" at bounding box center [870, 37] width 7 height 7
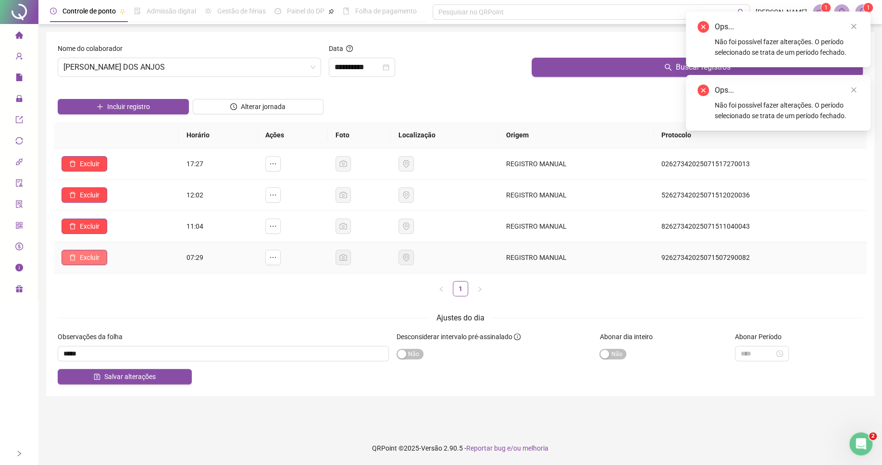
click at [89, 260] on span "Excluir" at bounding box center [90, 257] width 20 height 11
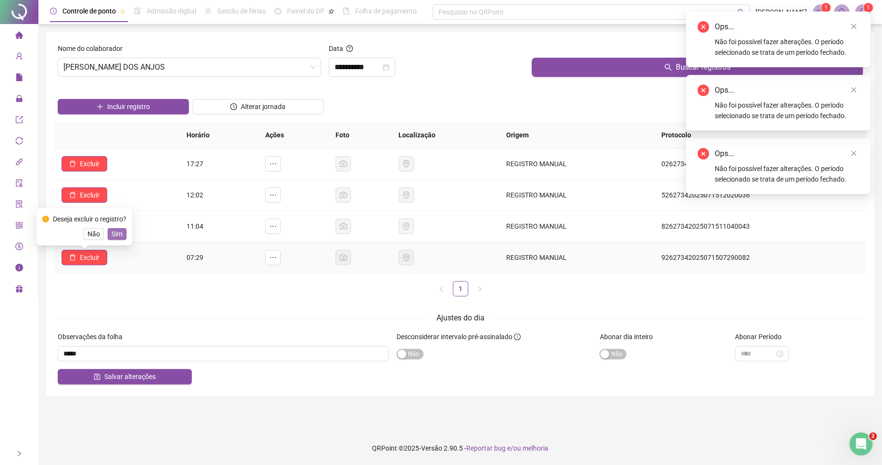
click at [117, 238] on span "Sim" at bounding box center [117, 234] width 11 height 11
click at [95, 225] on span "Excluir" at bounding box center [90, 226] width 20 height 11
click at [117, 201] on span "Sim" at bounding box center [117, 203] width 11 height 11
click at [92, 197] on span "Excluir" at bounding box center [90, 195] width 20 height 11
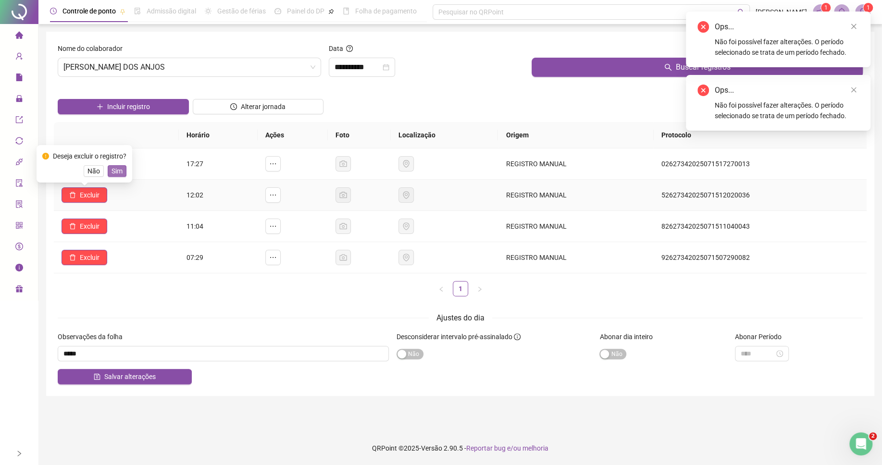
click at [114, 172] on span "Sim" at bounding box center [117, 171] width 11 height 11
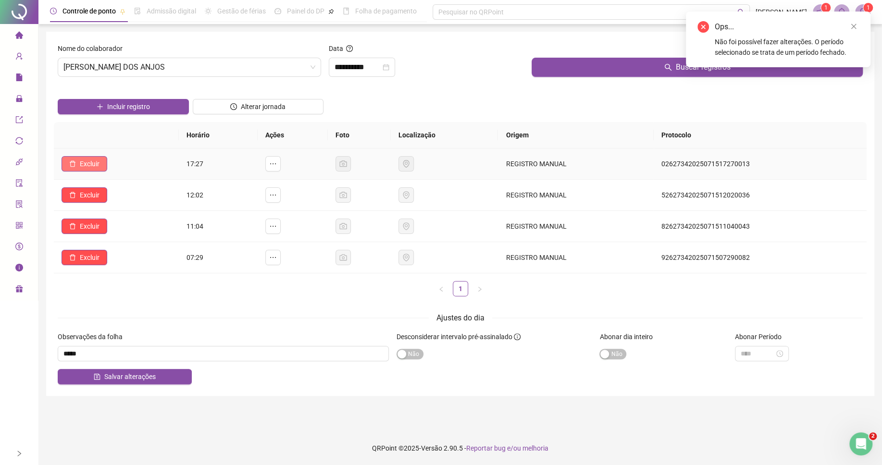
click at [91, 167] on span "Excluir" at bounding box center [90, 164] width 20 height 11
click at [122, 139] on span "Sim" at bounding box center [117, 140] width 11 height 11
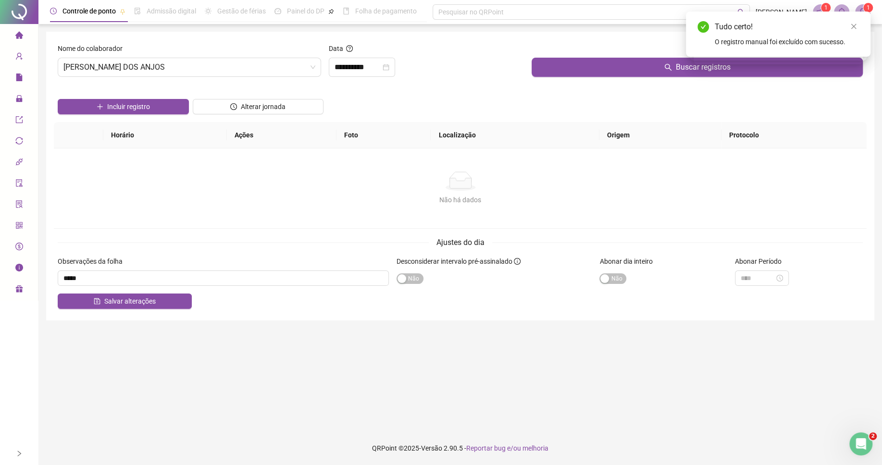
click at [280, 207] on div "Não há dados Não há dados" at bounding box center [460, 189] width 813 height 80
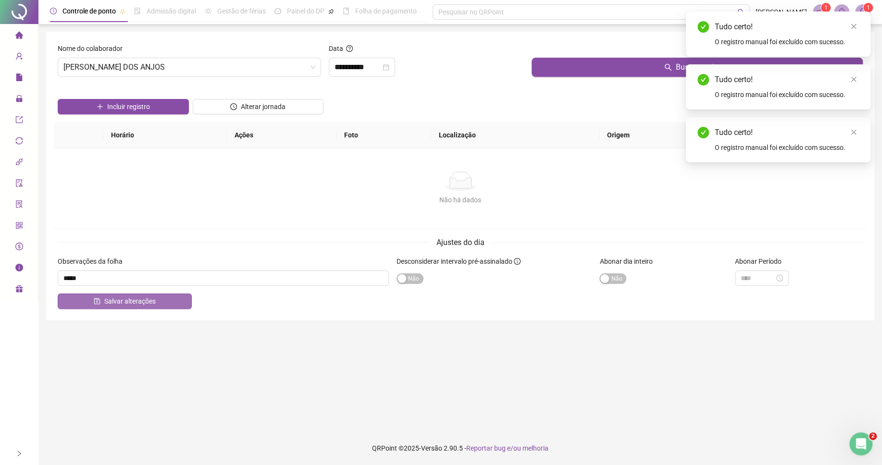
click at [110, 307] on span "Salvar alterações" at bounding box center [129, 301] width 51 height 11
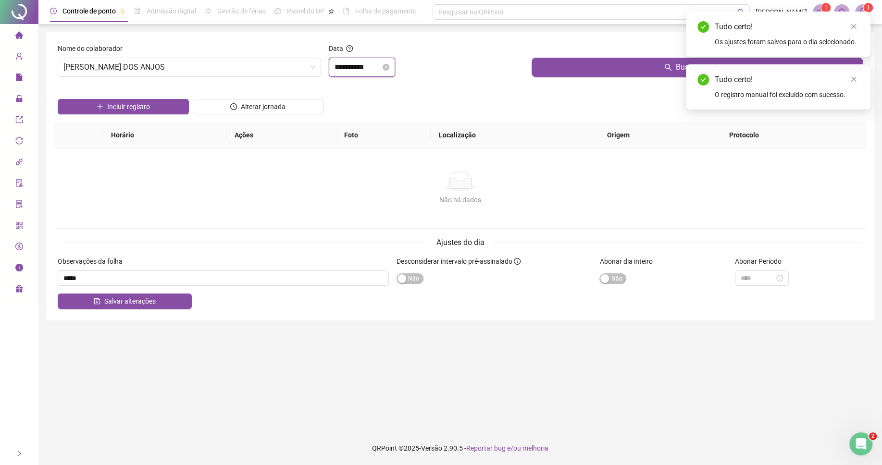
click at [363, 66] on input "**********" at bounding box center [358, 68] width 46 height 12
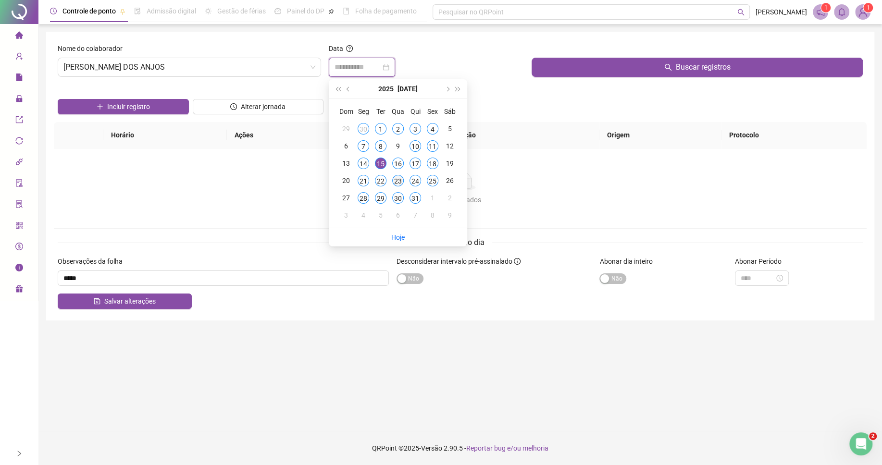
type input "**********"
click at [393, 181] on div "23" at bounding box center [398, 181] width 12 height 12
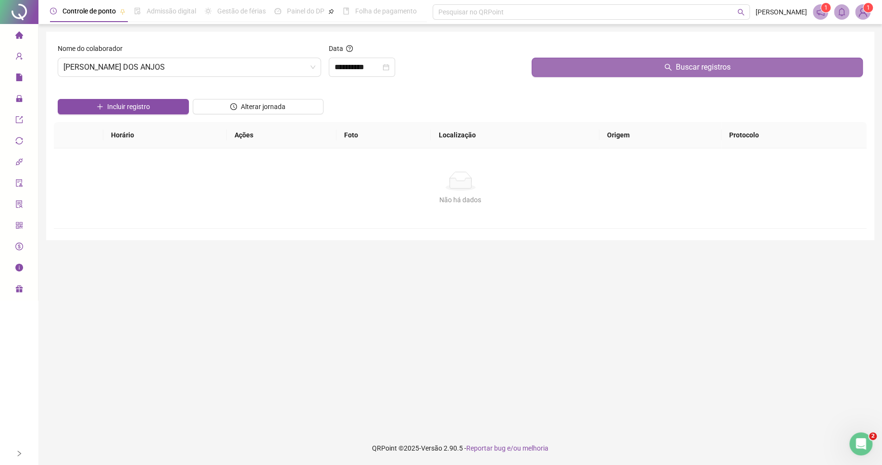
click at [584, 72] on button "Buscar registros" at bounding box center [697, 67] width 331 height 19
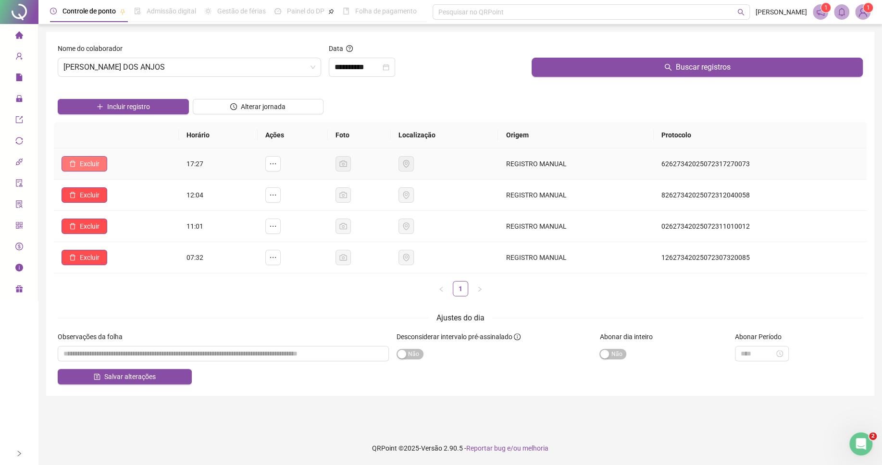
click at [96, 166] on span "Excluir" at bounding box center [90, 164] width 20 height 11
click at [125, 143] on button "Sim" at bounding box center [117, 140] width 19 height 12
click at [87, 191] on span "Excluir" at bounding box center [90, 195] width 20 height 11
click at [116, 170] on span "Sim" at bounding box center [117, 171] width 11 height 11
click at [90, 223] on span "Excluir" at bounding box center [90, 226] width 20 height 11
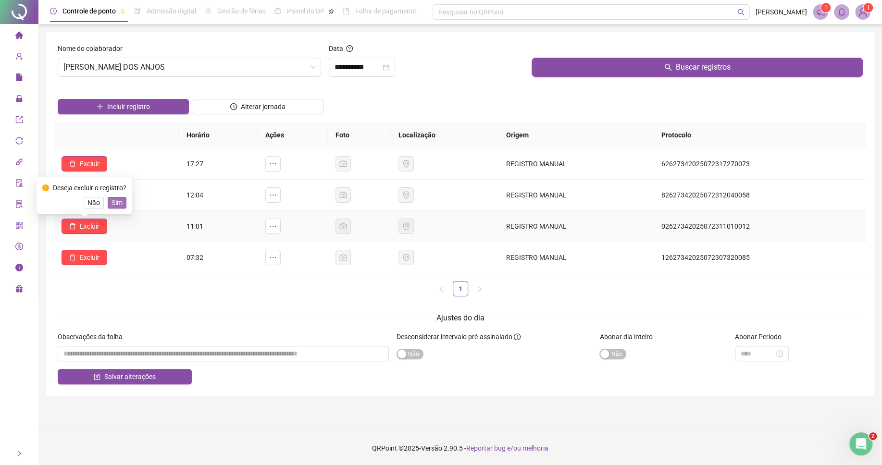
click at [115, 202] on span "Sim" at bounding box center [117, 203] width 11 height 11
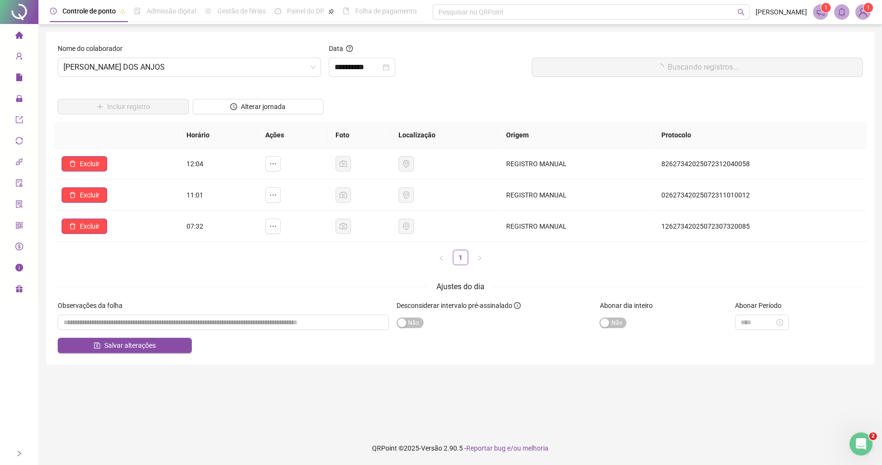
click at [87, 261] on ul "1" at bounding box center [460, 257] width 813 height 15
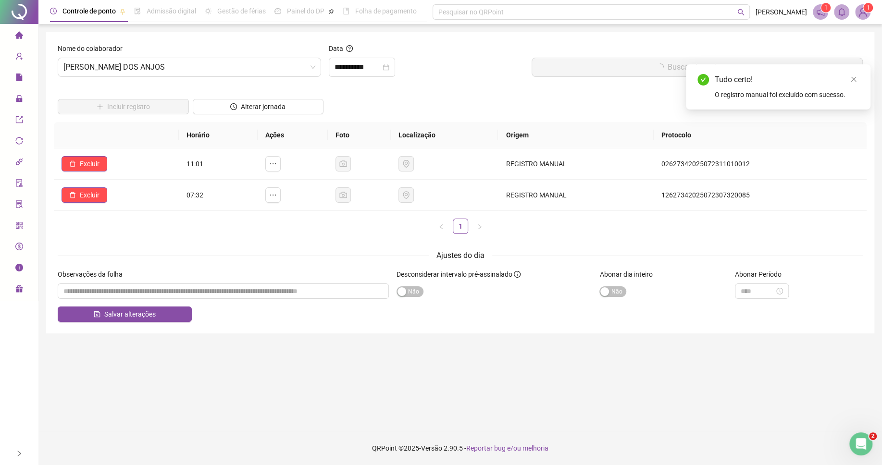
click at [96, 227] on ul "1" at bounding box center [460, 226] width 813 height 15
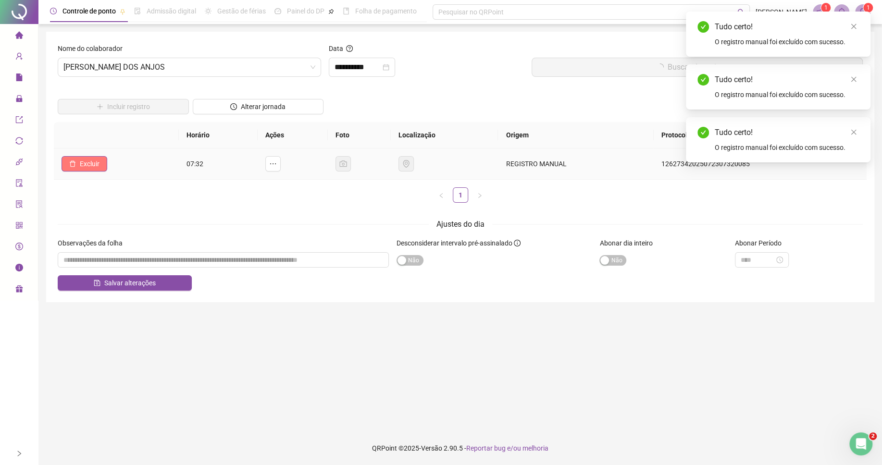
click at [97, 167] on span "Excluir" at bounding box center [90, 164] width 20 height 11
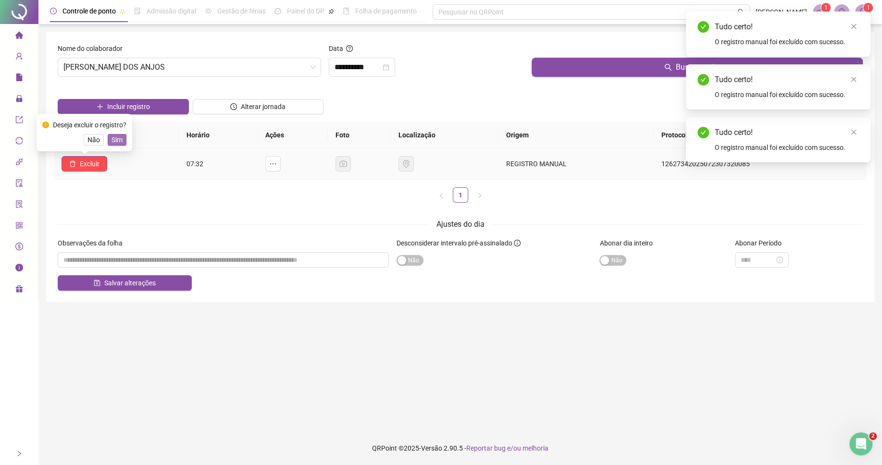
click at [117, 140] on span "Sim" at bounding box center [117, 140] width 11 height 11
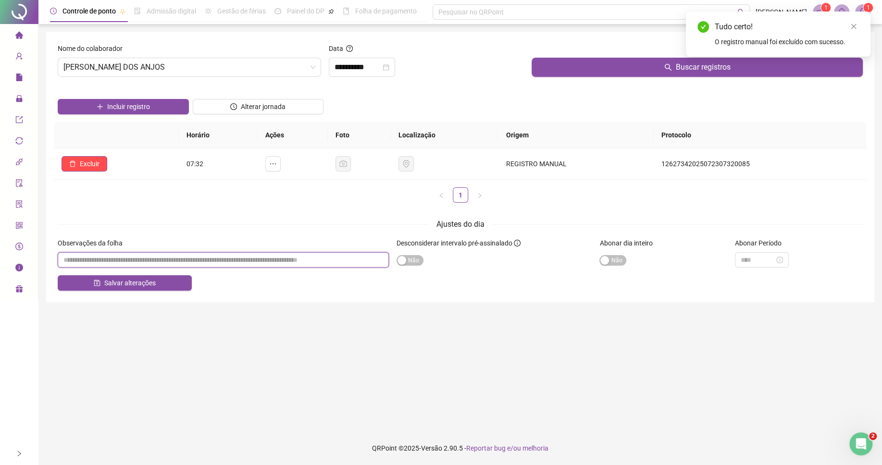
click at [164, 258] on input "textarea" at bounding box center [223, 259] width 331 height 15
paste input "*****"
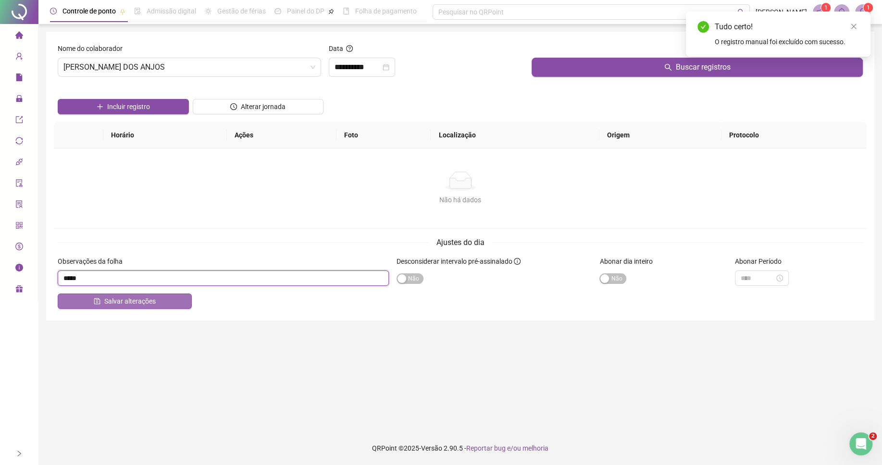
type input "*****"
click at [164, 307] on button "Salvar alterações" at bounding box center [125, 301] width 134 height 15
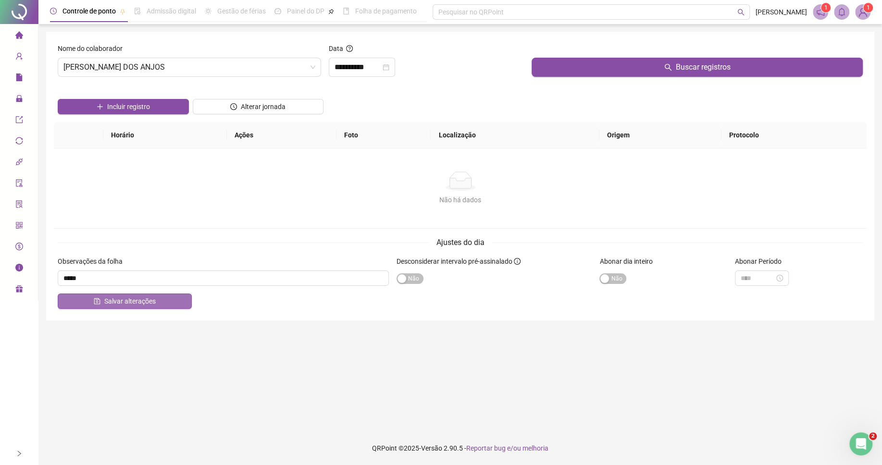
click at [132, 307] on span "Salvar alterações" at bounding box center [129, 301] width 51 height 11
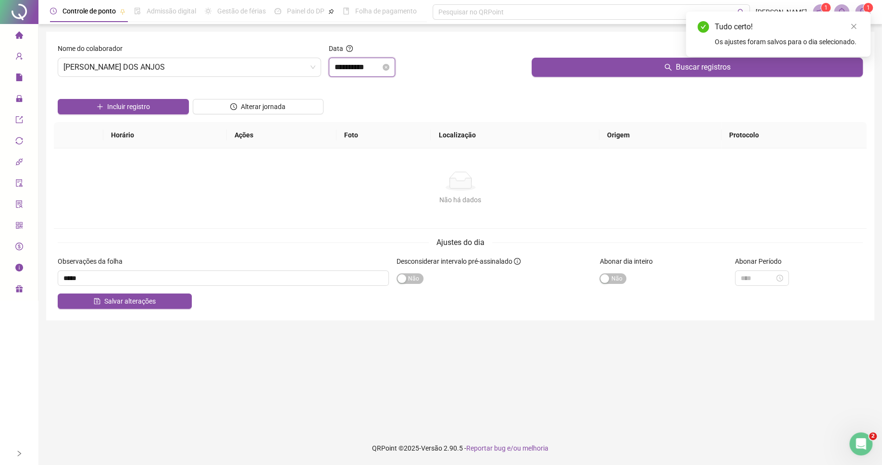
click at [363, 65] on input "**********" at bounding box center [358, 68] width 46 height 12
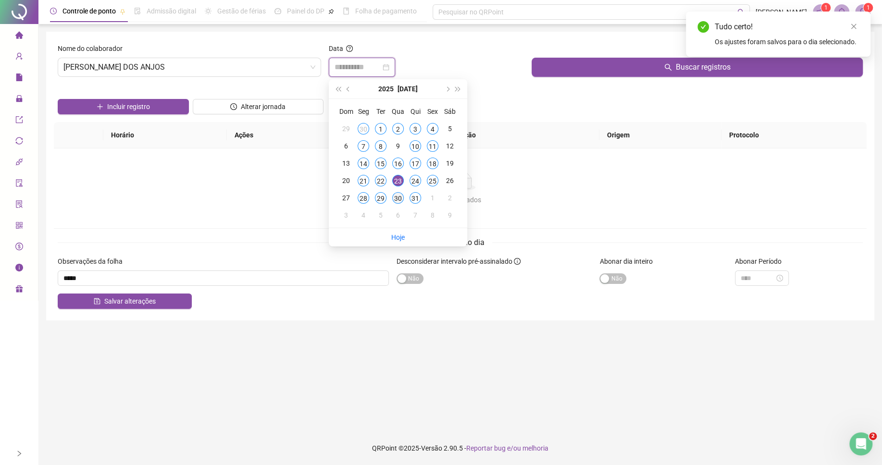
type input "**********"
click at [396, 202] on div "30" at bounding box center [398, 198] width 12 height 12
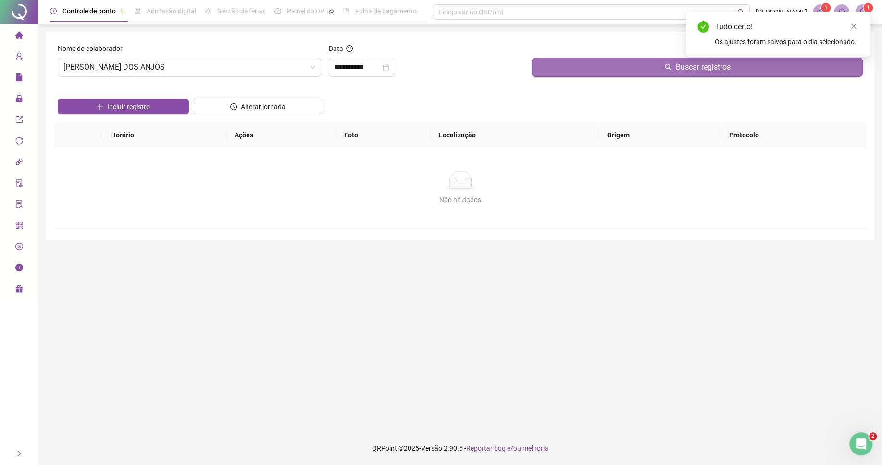
click at [581, 67] on button "Buscar registros" at bounding box center [697, 67] width 331 height 19
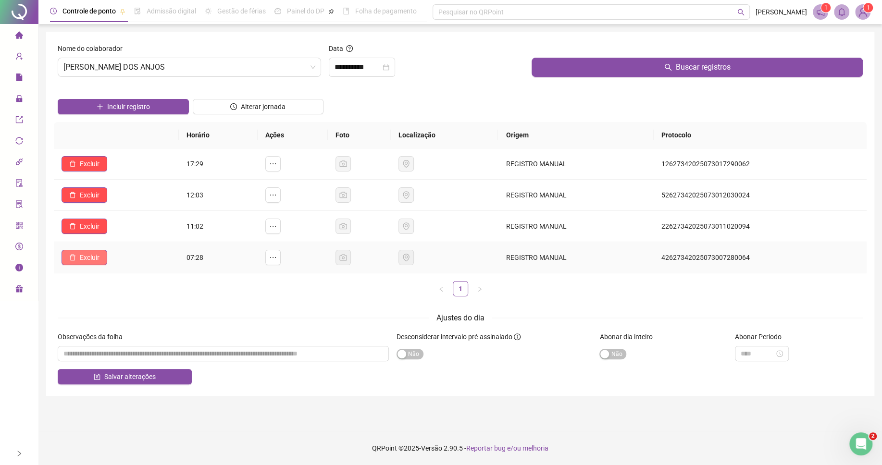
drag, startPoint x: 65, startPoint y: 254, endPoint x: 73, endPoint y: 254, distance: 7.7
click at [66, 254] on button "Excluir" at bounding box center [85, 257] width 46 height 15
click at [117, 235] on span "Sim" at bounding box center [117, 234] width 11 height 11
click at [78, 234] on button "Excluir" at bounding box center [85, 226] width 46 height 15
click at [114, 204] on span "Sim" at bounding box center [117, 203] width 11 height 11
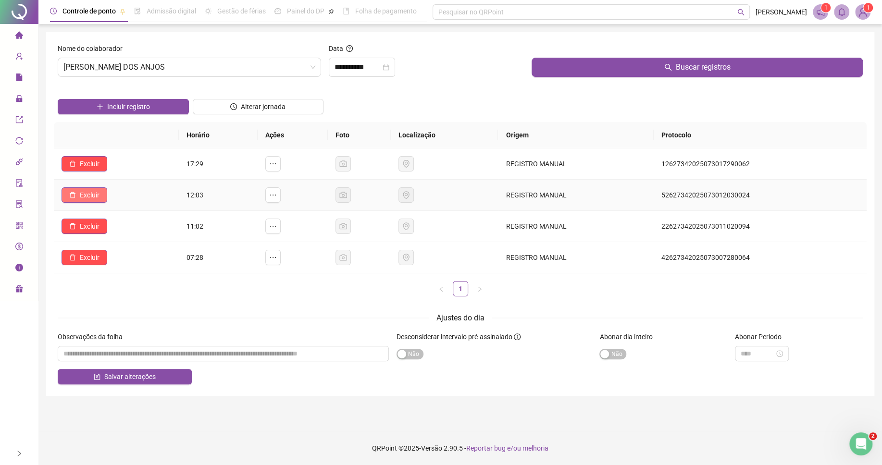
click at [92, 200] on span "Excluir" at bounding box center [90, 195] width 20 height 11
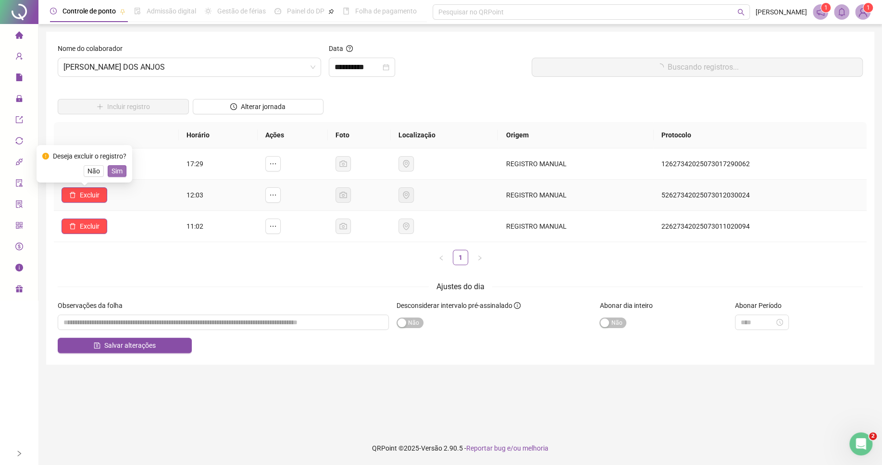
click at [116, 170] on span "Sim" at bounding box center [117, 171] width 11 height 11
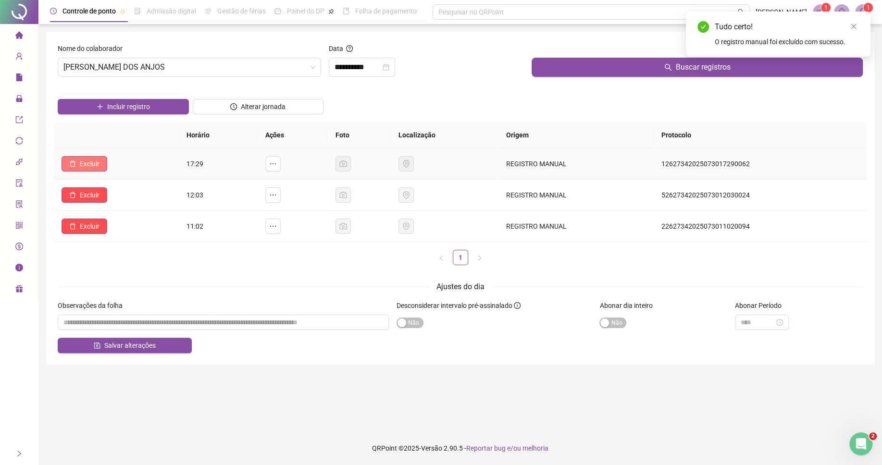
click at [99, 164] on button "Excluir" at bounding box center [85, 163] width 46 height 15
click at [121, 140] on span "Sim" at bounding box center [117, 140] width 11 height 11
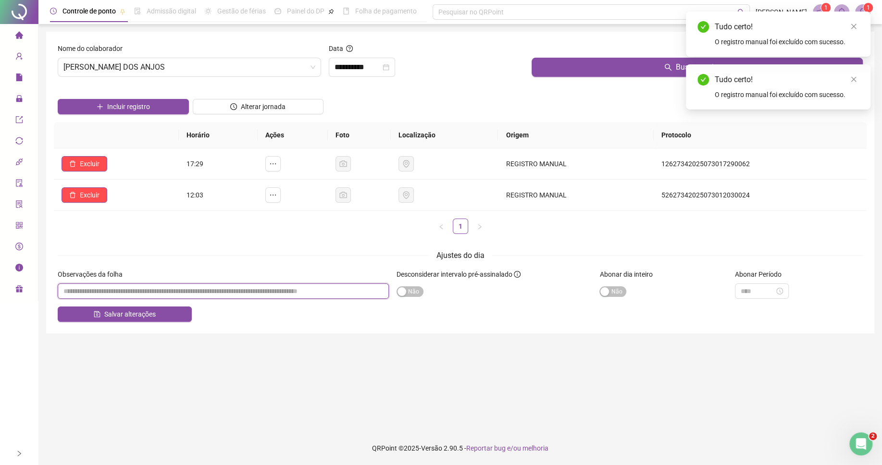
click at [238, 296] on input "textarea" at bounding box center [223, 291] width 331 height 15
paste input "*****"
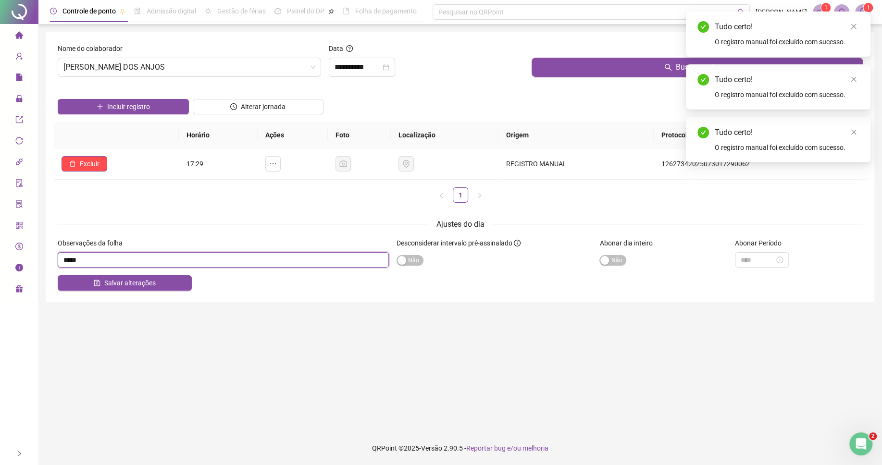
type input "*****"
click at [170, 310] on main "**********" at bounding box center [460, 228] width 828 height 392
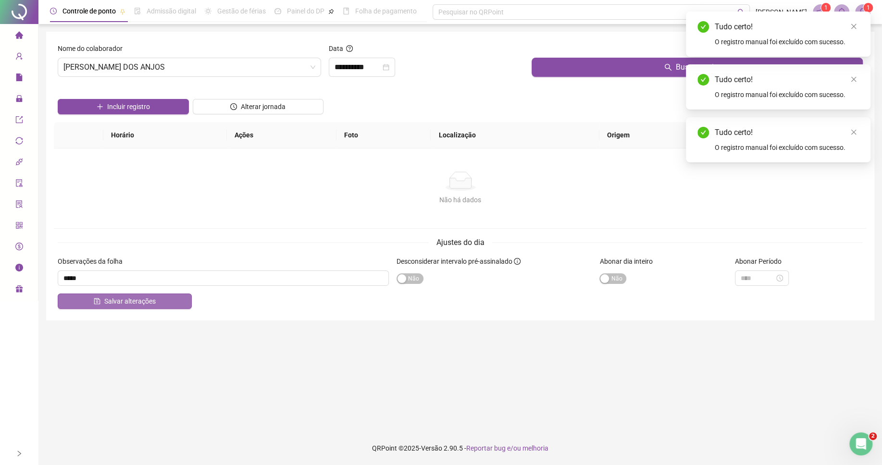
click at [142, 301] on span "Salvar alterações" at bounding box center [129, 301] width 51 height 11
click at [167, 305] on button "Salvar alterações" at bounding box center [125, 301] width 134 height 15
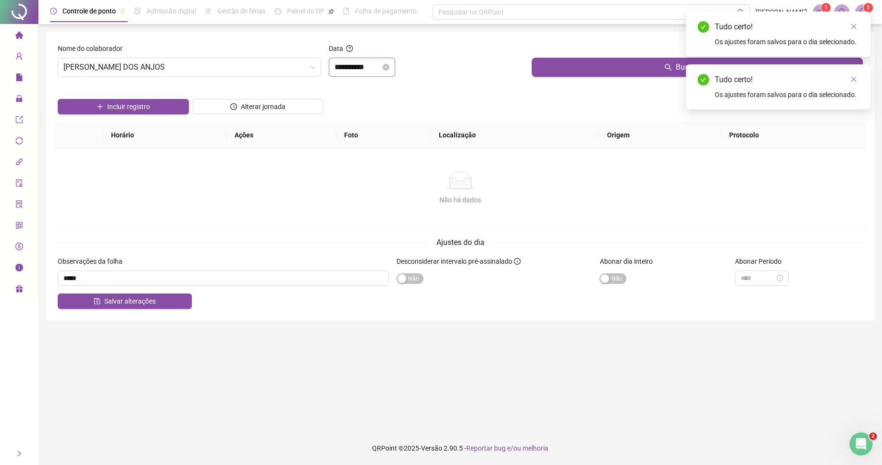
click at [349, 75] on div "**********" at bounding box center [362, 67] width 66 height 19
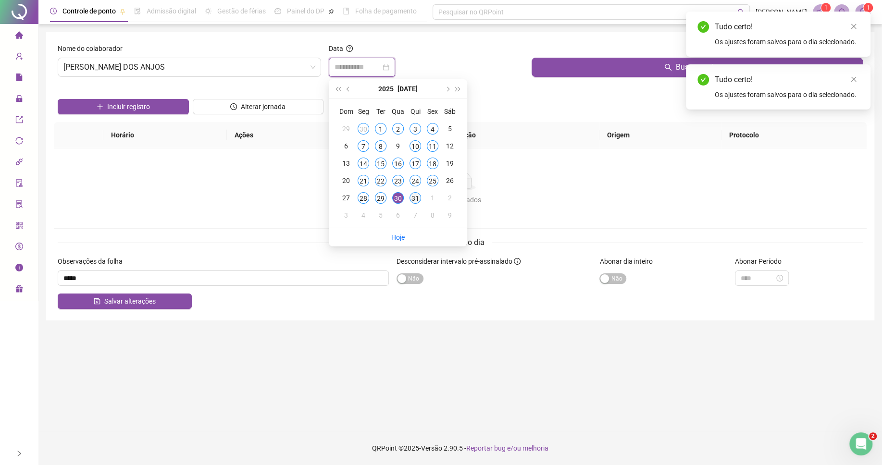
type input "**********"
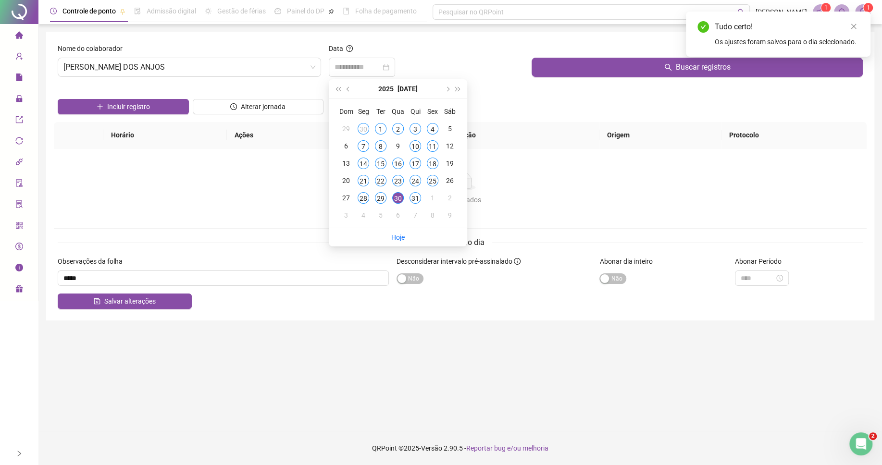
click at [415, 200] on div "31" at bounding box center [416, 198] width 12 height 12
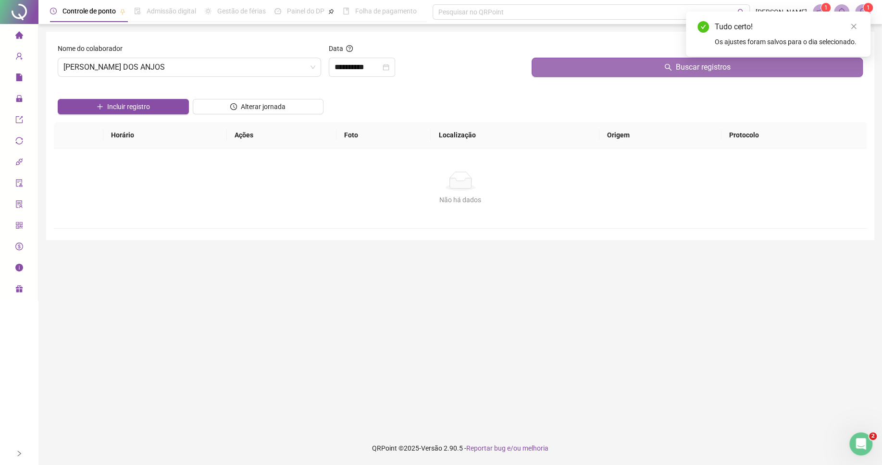
click at [577, 73] on button "Buscar registros" at bounding box center [697, 67] width 331 height 19
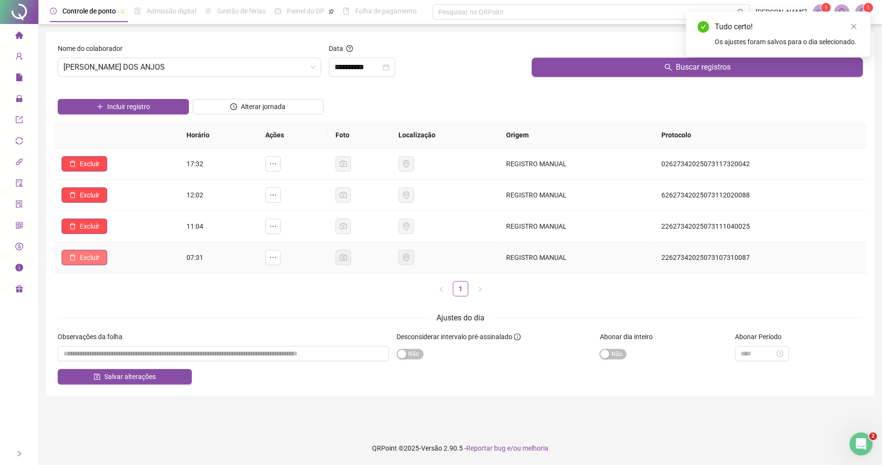
click at [89, 255] on span "Excluir" at bounding box center [90, 257] width 20 height 11
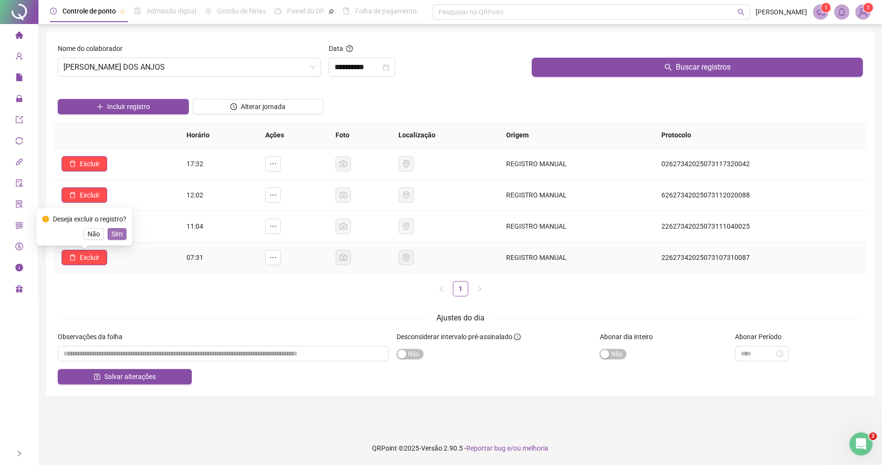
click at [116, 232] on span "Sim" at bounding box center [117, 234] width 11 height 11
click at [93, 230] on span "Excluir" at bounding box center [90, 226] width 20 height 11
click at [121, 205] on span "Sim" at bounding box center [117, 203] width 11 height 11
click at [78, 195] on button "Excluir" at bounding box center [85, 194] width 46 height 15
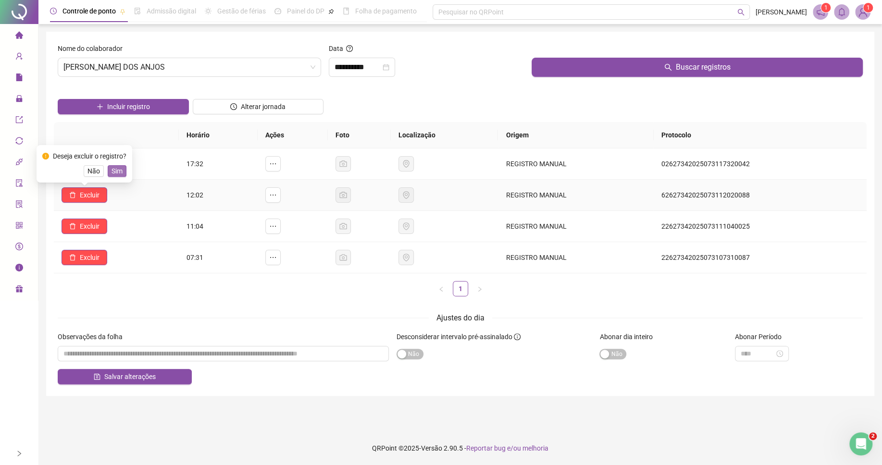
click at [117, 172] on span "Sim" at bounding box center [117, 171] width 11 height 11
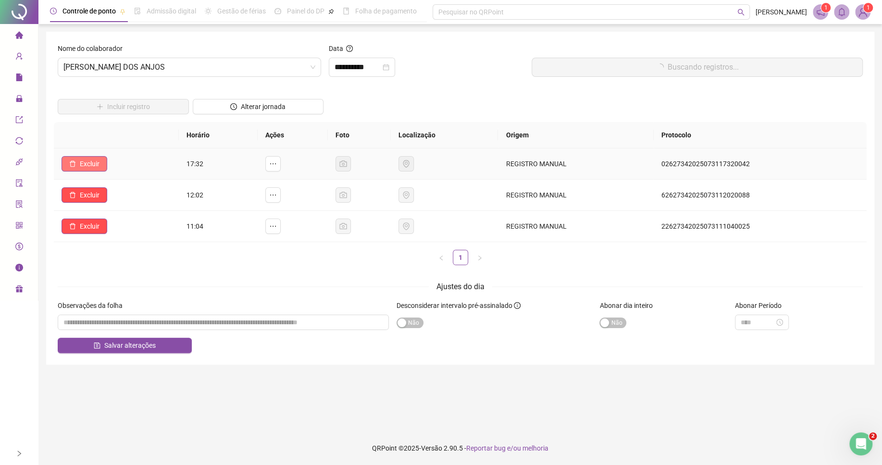
click at [84, 162] on span "Excluir" at bounding box center [90, 164] width 20 height 11
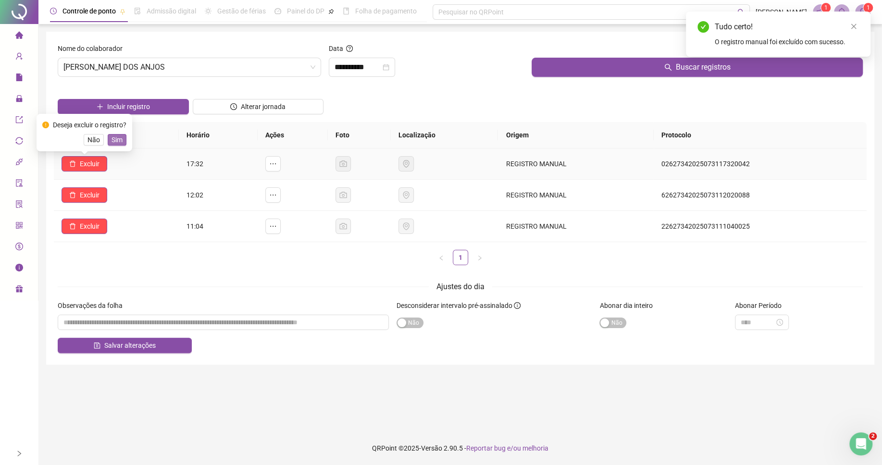
click at [122, 139] on span "Sim" at bounding box center [117, 140] width 11 height 11
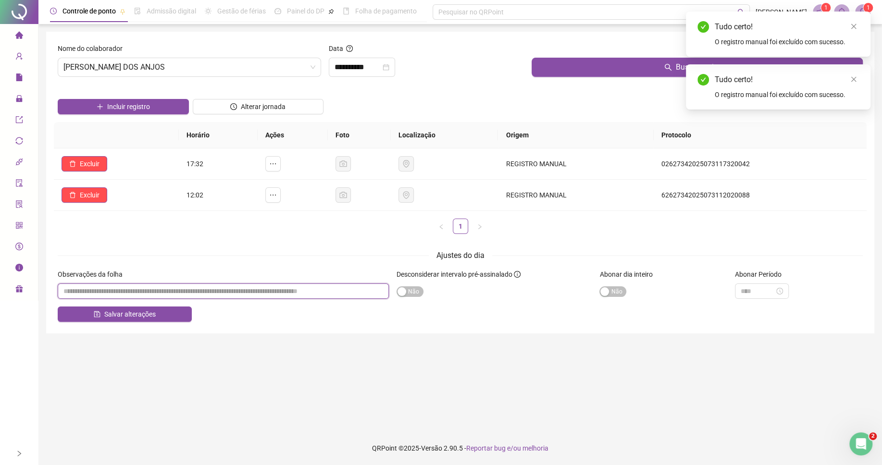
click at [198, 289] on input "textarea" at bounding box center [223, 291] width 331 height 15
paste input "*****"
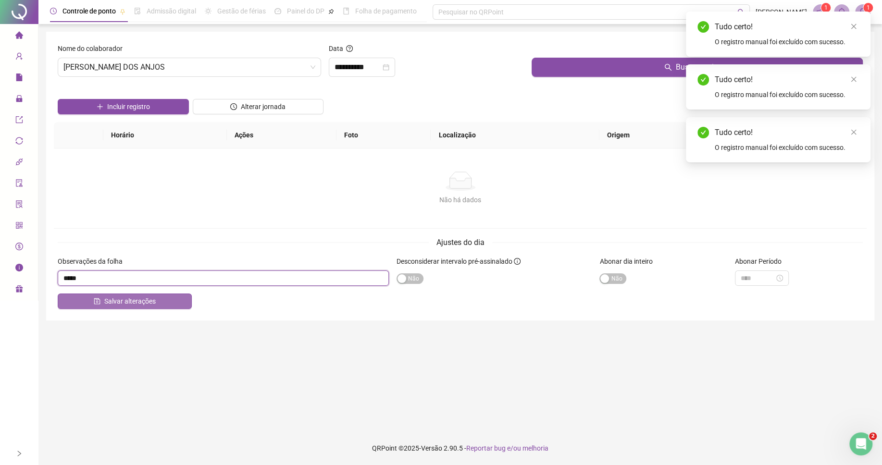
type input "*****"
click at [158, 303] on button "Salvar alterações" at bounding box center [125, 301] width 134 height 15
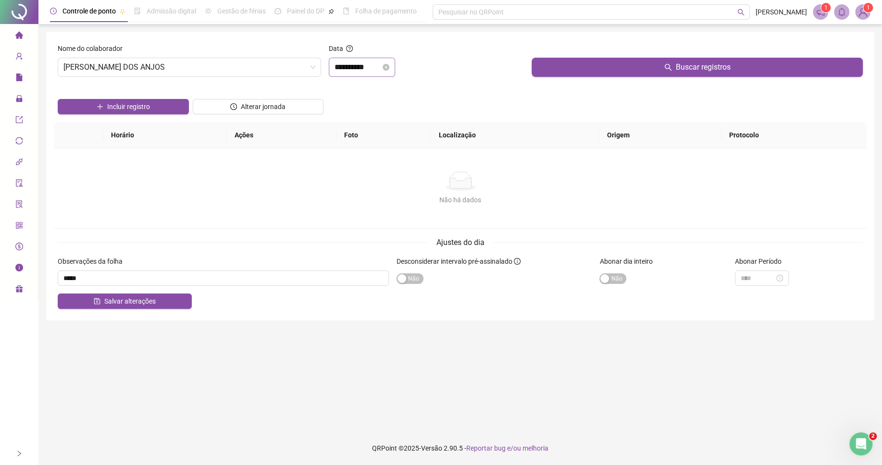
click at [360, 75] on div "**********" at bounding box center [362, 67] width 66 height 19
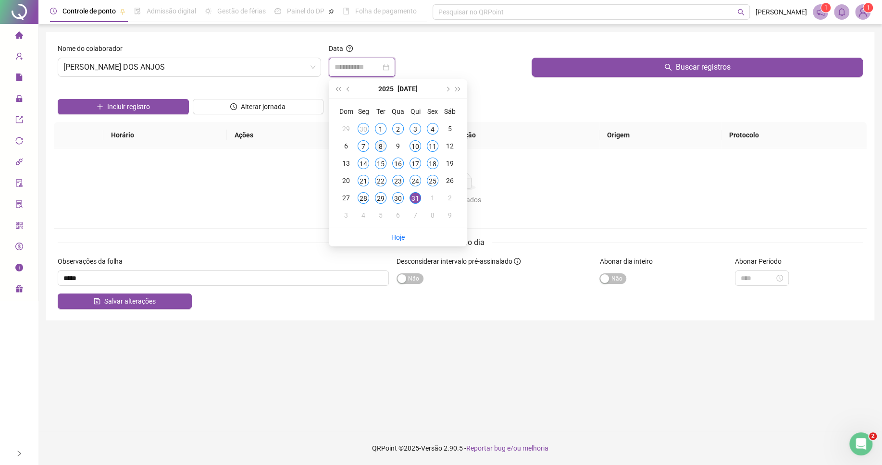
type input "**********"
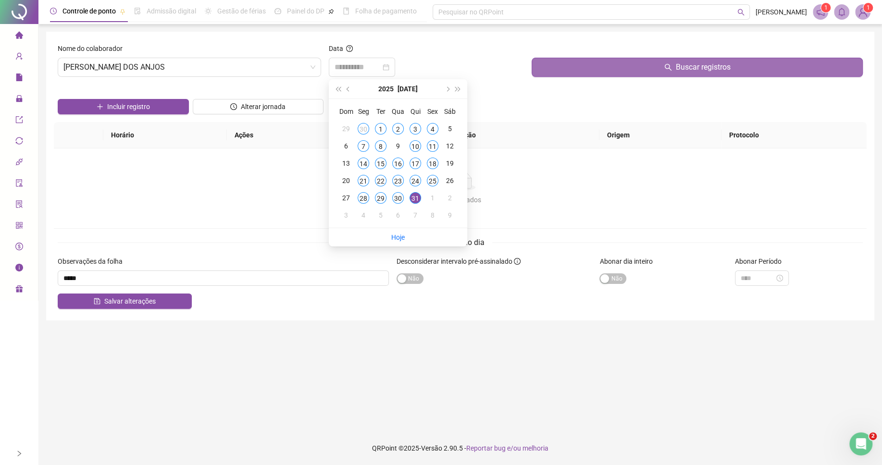
click at [382, 150] on div "8" at bounding box center [381, 146] width 12 height 12
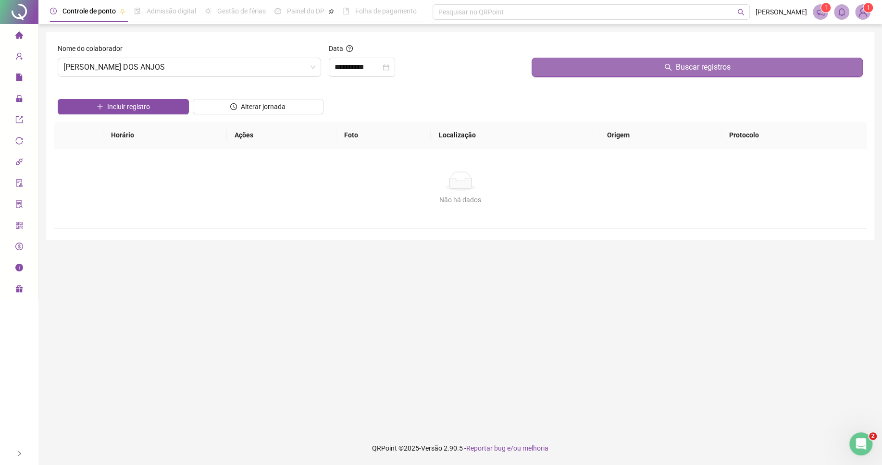
click at [579, 74] on button "Buscar registros" at bounding box center [697, 67] width 331 height 19
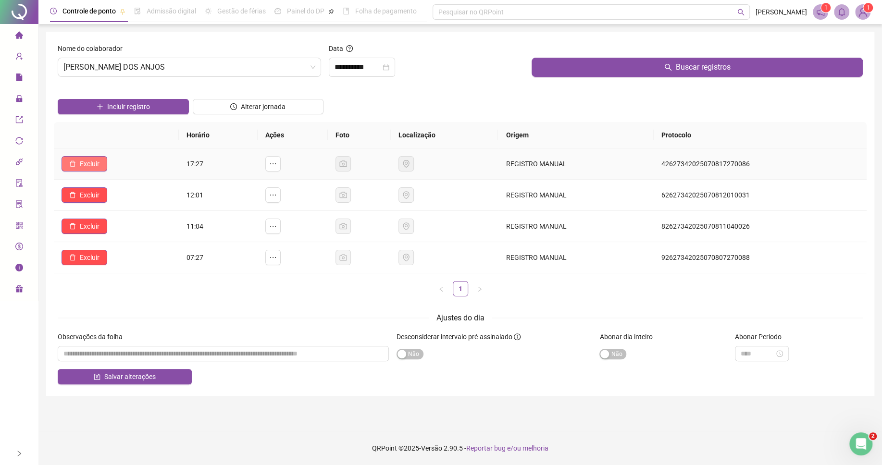
click at [74, 171] on button "Excluir" at bounding box center [85, 163] width 46 height 15
click at [114, 140] on span "Sim" at bounding box center [117, 140] width 11 height 11
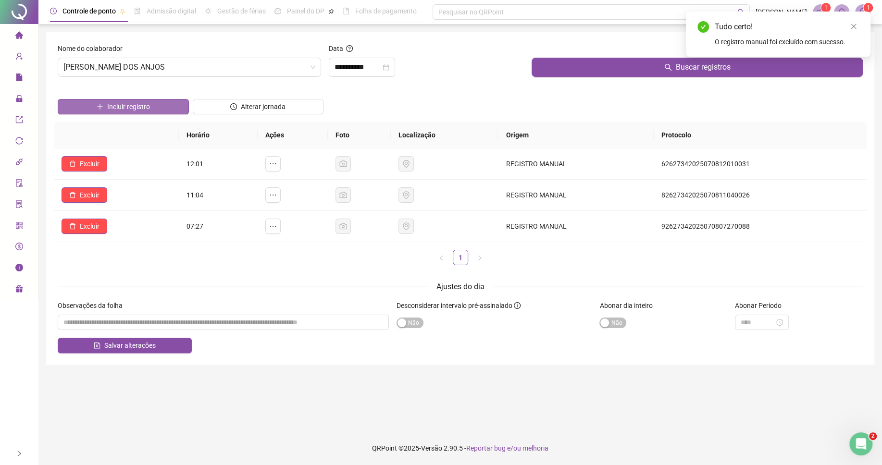
click at [148, 110] on span "Incluir registro" at bounding box center [128, 106] width 43 height 11
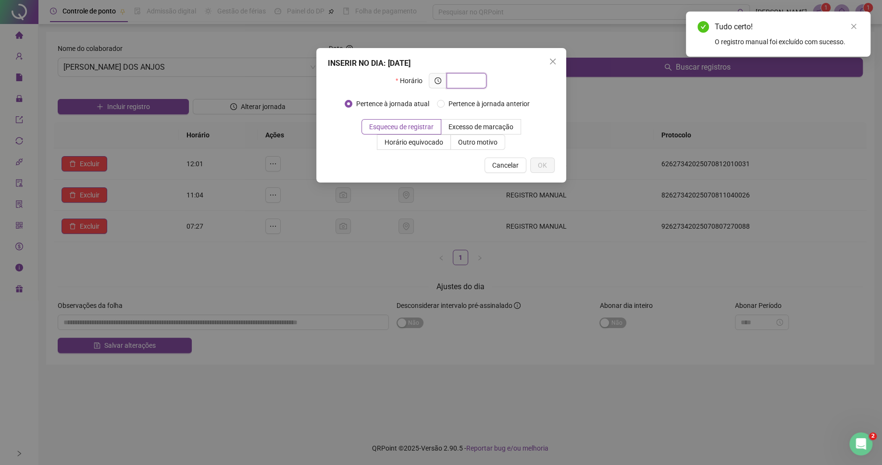
click at [472, 81] on input "text" at bounding box center [465, 80] width 26 height 11
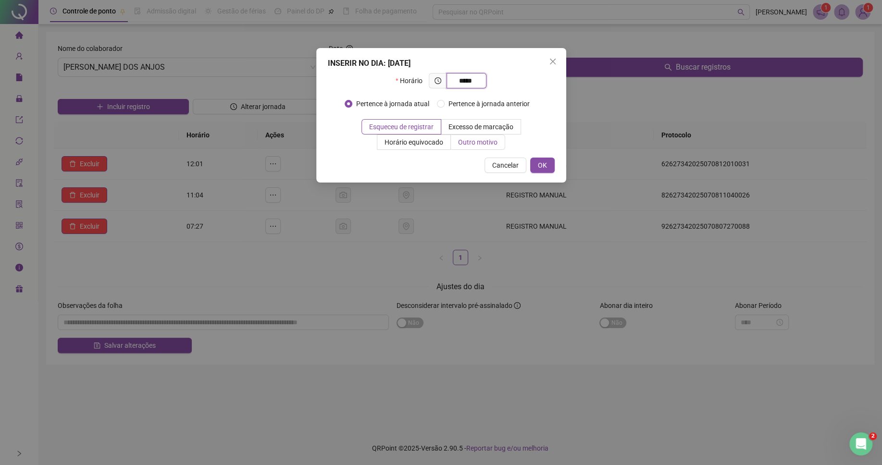
type input "*****"
click at [502, 140] on label "Outro motivo" at bounding box center [478, 142] width 54 height 15
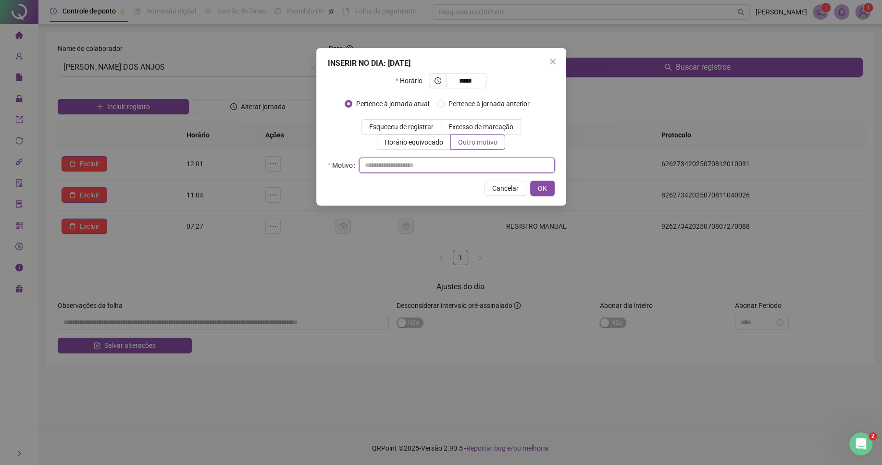
click at [470, 167] on input "text" at bounding box center [457, 165] width 196 height 15
paste input "*****"
click at [359, 167] on input "*****" at bounding box center [457, 165] width 196 height 15
type input "*"
drag, startPoint x: 472, startPoint y: 81, endPoint x: 465, endPoint y: 81, distance: 7.2
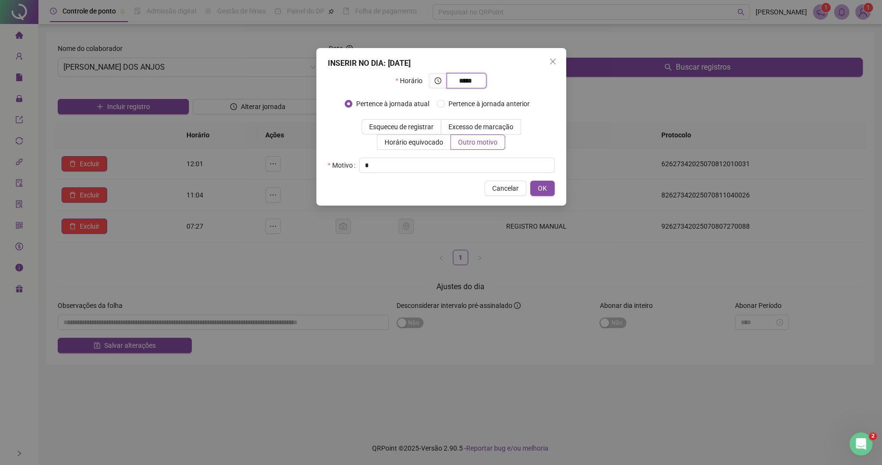
click at [465, 81] on input "*****" at bounding box center [465, 80] width 26 height 11
drag, startPoint x: 461, startPoint y: 80, endPoint x: 477, endPoint y: 84, distance: 16.4
click at [477, 84] on input "*****" at bounding box center [465, 80] width 26 height 11
type input "*****"
click at [536, 190] on button "OK" at bounding box center [542, 188] width 25 height 15
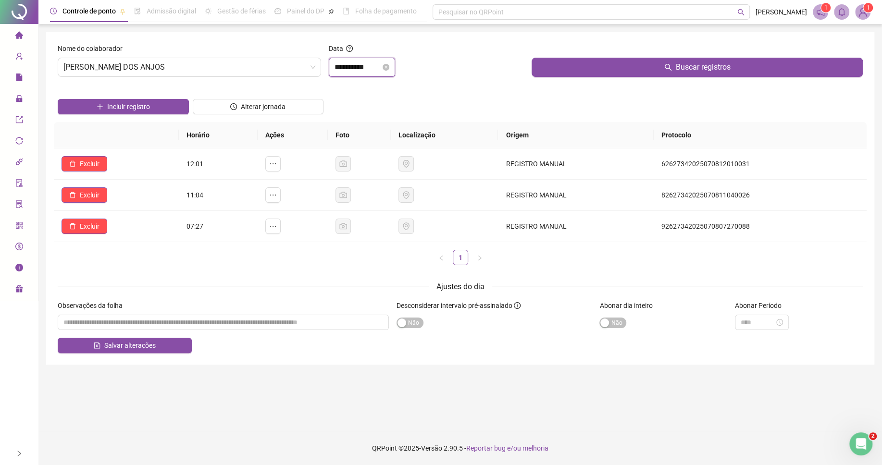
click at [340, 64] on input "**********" at bounding box center [358, 68] width 46 height 12
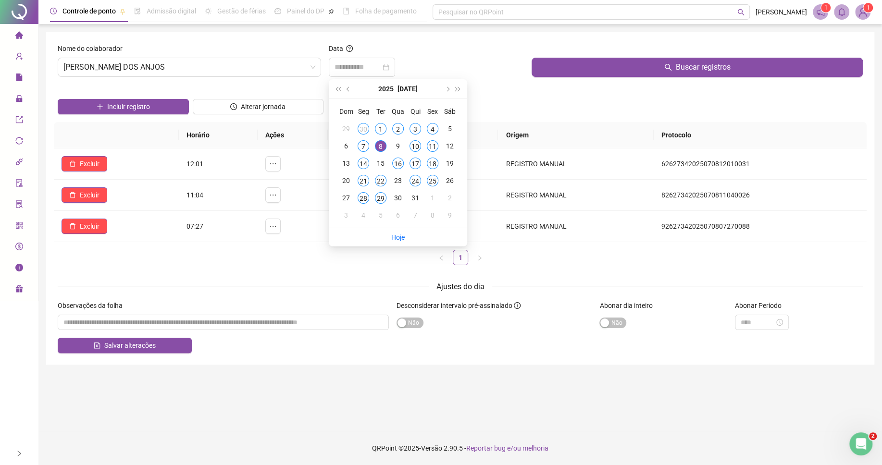
click at [367, 148] on div "7" at bounding box center [364, 146] width 12 height 12
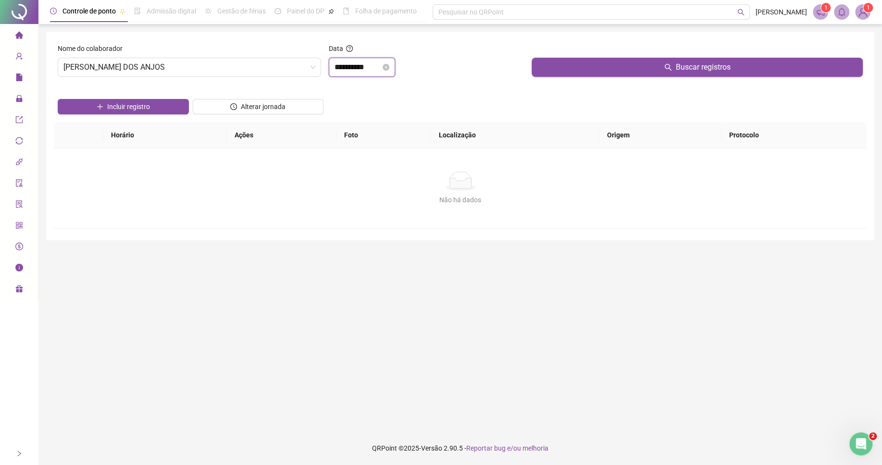
click at [375, 71] on input "**********" at bounding box center [358, 68] width 46 height 12
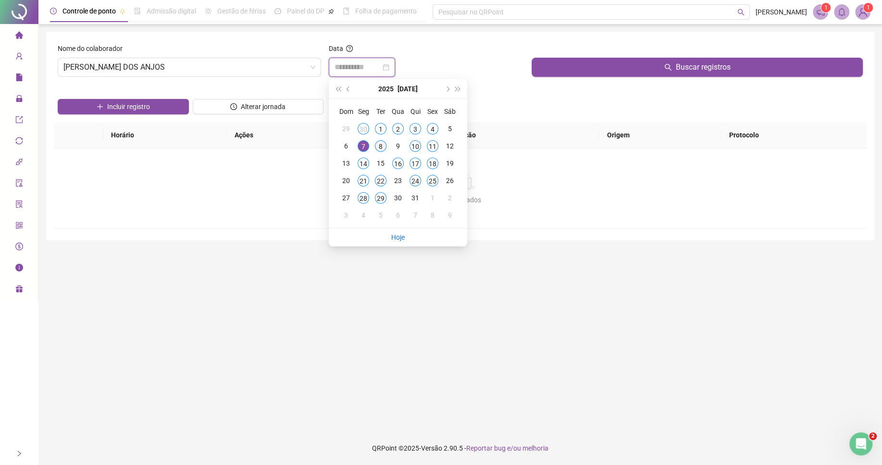
type input "**********"
click at [375, 148] on div "8" at bounding box center [381, 146] width 12 height 12
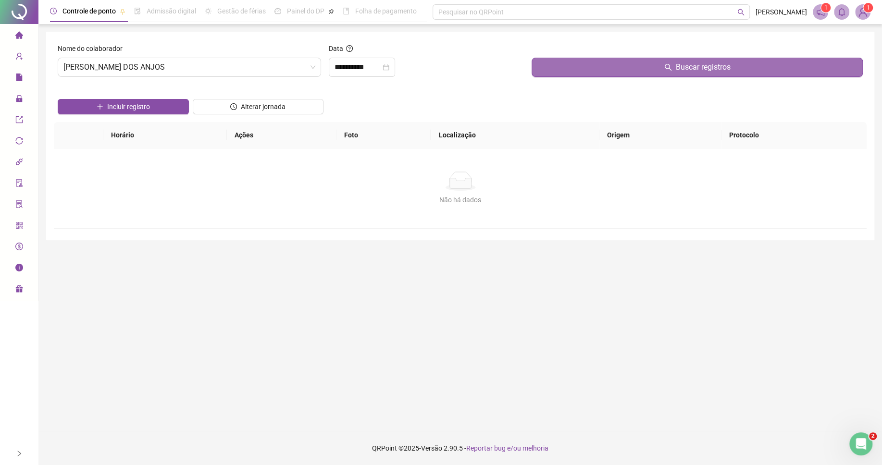
click at [567, 72] on button "Buscar registros" at bounding box center [697, 67] width 331 height 19
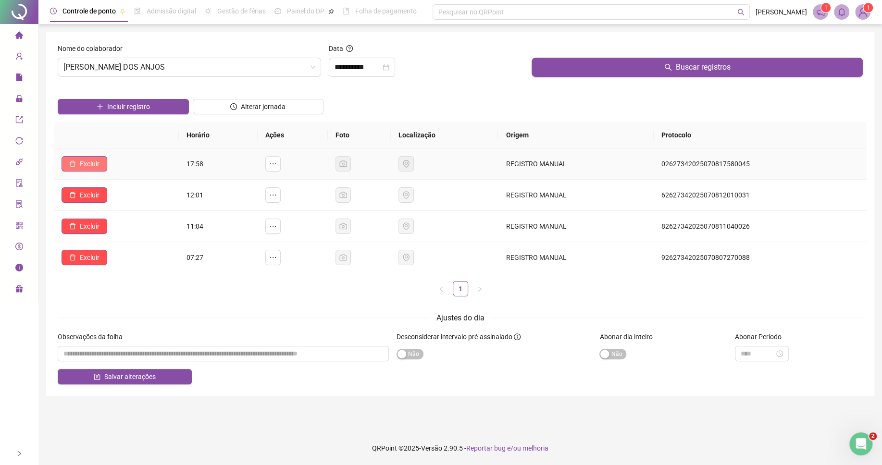
click at [78, 161] on button "Excluir" at bounding box center [85, 163] width 46 height 15
click at [113, 144] on span "Sim" at bounding box center [117, 140] width 11 height 11
click at [155, 110] on button "Incluir registro" at bounding box center [123, 106] width 131 height 15
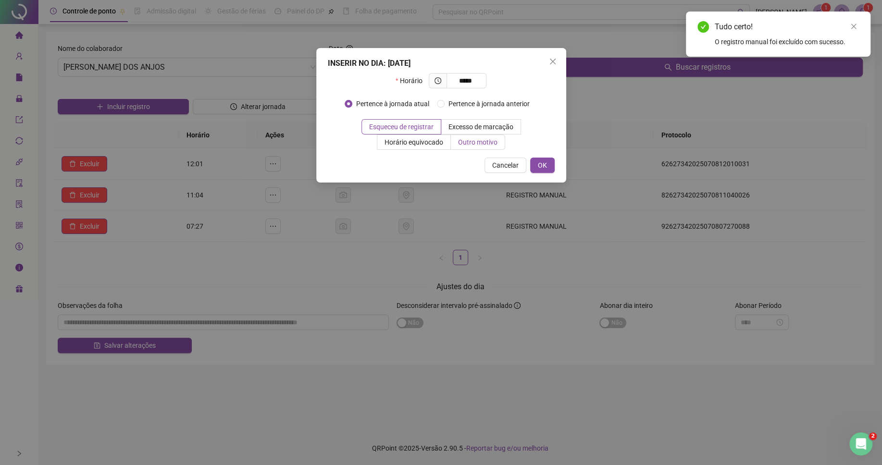
type input "*****"
click at [485, 141] on span "Outro motivo" at bounding box center [477, 142] width 39 height 8
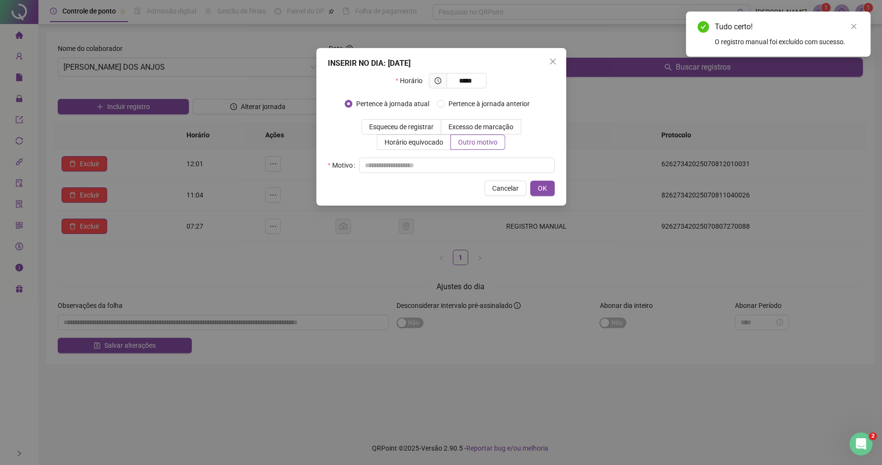
click at [466, 158] on div "Horário ***** Pertence à jornada atual [GEOGRAPHIC_DATA] à jornada anterior Esq…" at bounding box center [441, 123] width 227 height 100
click at [467, 169] on input "text" at bounding box center [457, 165] width 196 height 15
type input "*"
click at [550, 188] on button "OK" at bounding box center [542, 188] width 25 height 15
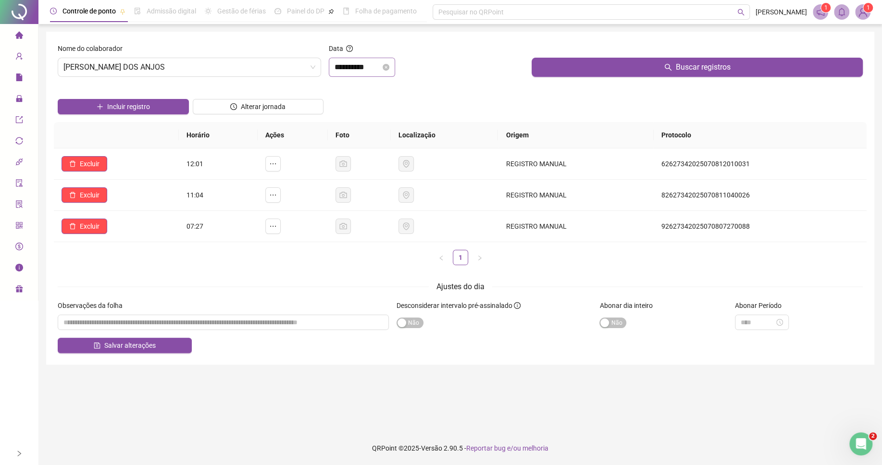
click at [362, 74] on div "**********" at bounding box center [362, 67] width 66 height 19
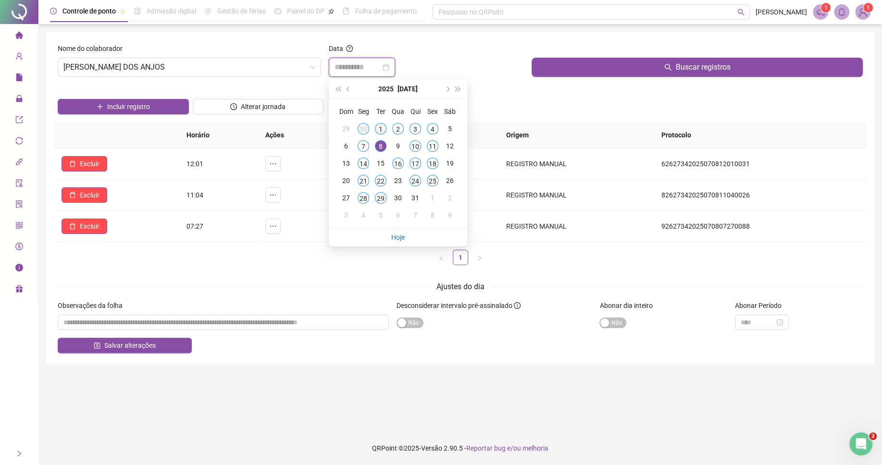
type input "**********"
click at [379, 132] on div "1" at bounding box center [381, 129] width 12 height 12
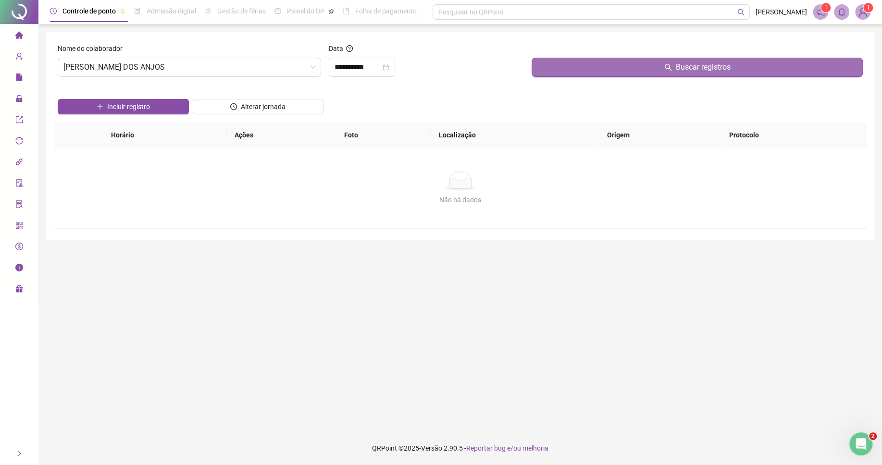
click at [571, 67] on button "Buscar registros" at bounding box center [697, 67] width 331 height 19
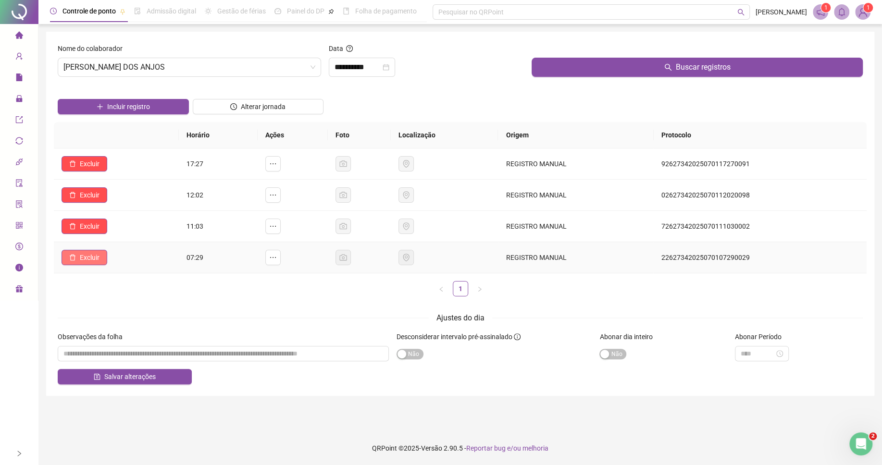
click at [70, 256] on icon "delete" at bounding box center [72, 257] width 7 height 7
click at [123, 236] on button "Sim" at bounding box center [117, 234] width 19 height 12
click at [88, 229] on span "Excluir" at bounding box center [90, 226] width 20 height 11
click at [119, 204] on span "Sim" at bounding box center [117, 203] width 11 height 11
click at [87, 199] on span "Excluir" at bounding box center [90, 195] width 20 height 11
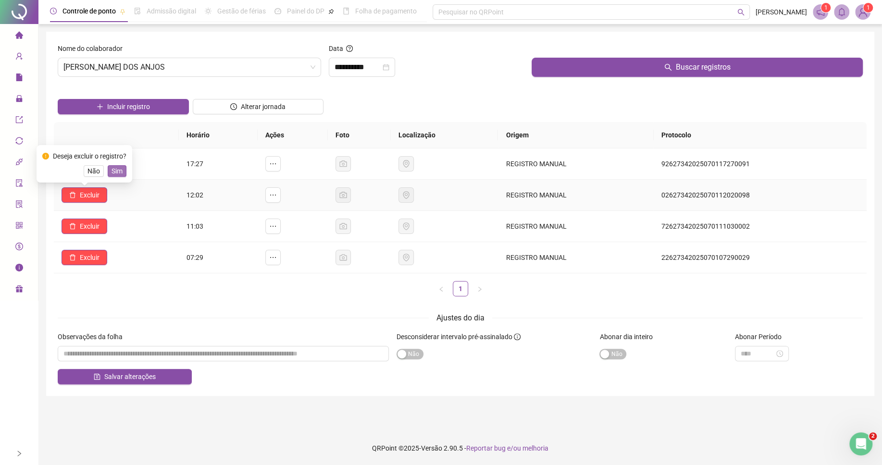
click at [119, 172] on span "Sim" at bounding box center [117, 171] width 11 height 11
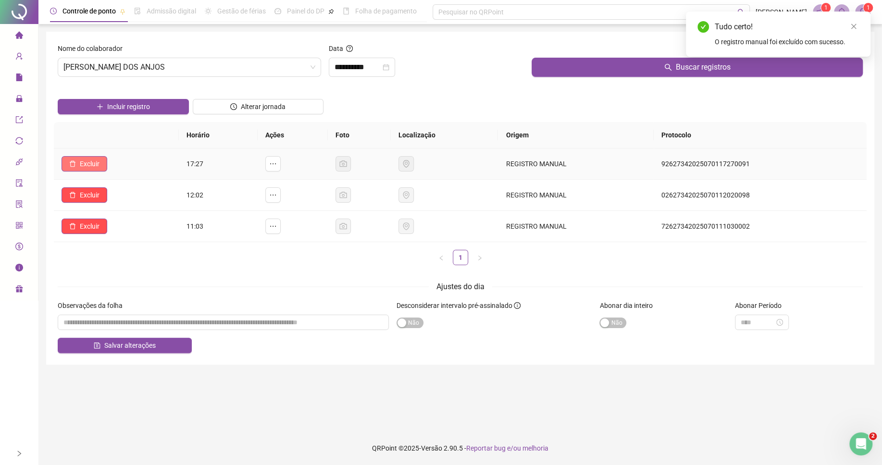
click at [90, 165] on span "Excluir" at bounding box center [90, 164] width 20 height 11
click at [119, 143] on span "Sim" at bounding box center [117, 140] width 11 height 11
click at [234, 338] on div "Salvar alterações" at bounding box center [460, 345] width 805 height 15
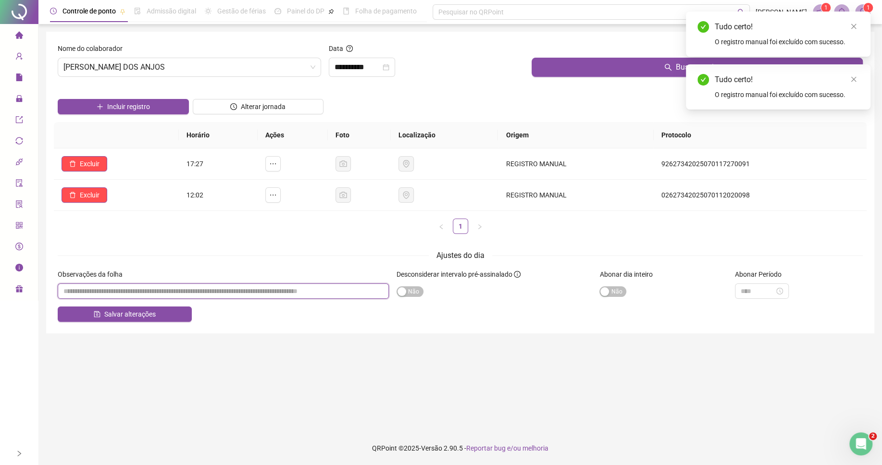
click at [276, 289] on input "textarea" at bounding box center [223, 291] width 331 height 15
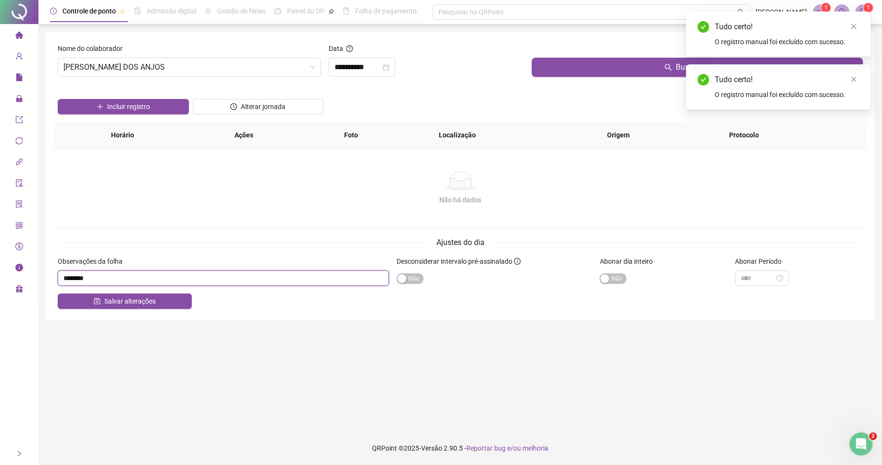
drag, startPoint x: 110, startPoint y: 275, endPoint x: 25, endPoint y: 278, distance: 85.1
click at [58, 278] on input "textarea" at bounding box center [223, 278] width 331 height 15
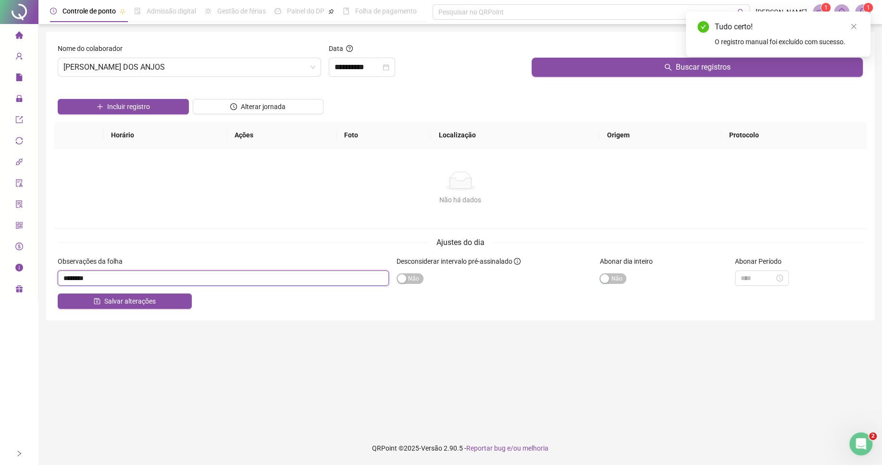
type input "********"
click at [488, 299] on div "Salvar alterações" at bounding box center [460, 301] width 805 height 15
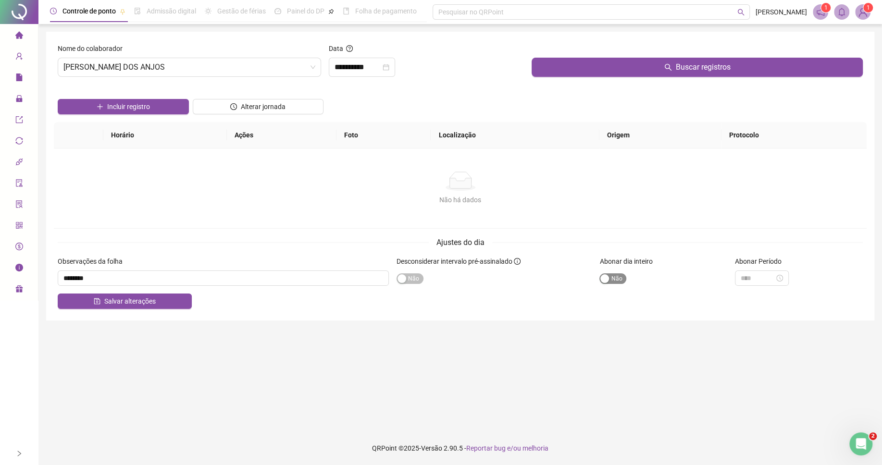
click at [608, 275] on span "Sim Não" at bounding box center [612, 278] width 27 height 11
click at [155, 311] on div "**********" at bounding box center [460, 176] width 828 height 289
click at [159, 306] on button "Salvar alterações" at bounding box center [125, 301] width 134 height 15
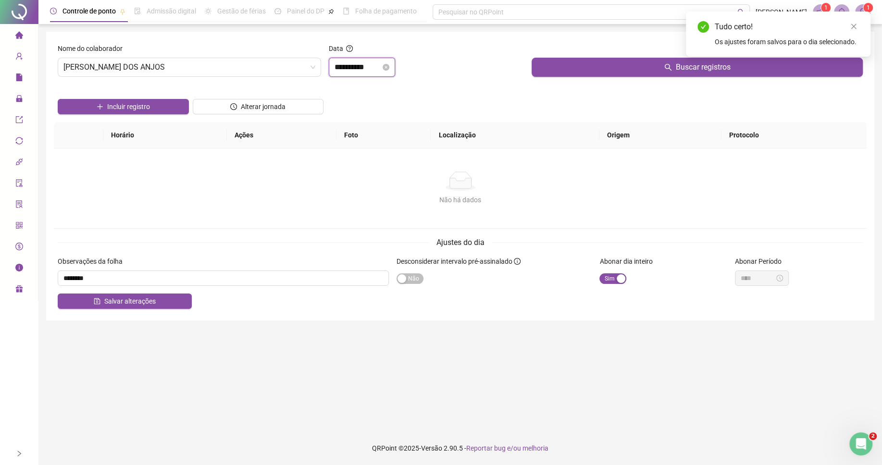
click at [372, 67] on input "**********" at bounding box center [358, 68] width 46 height 12
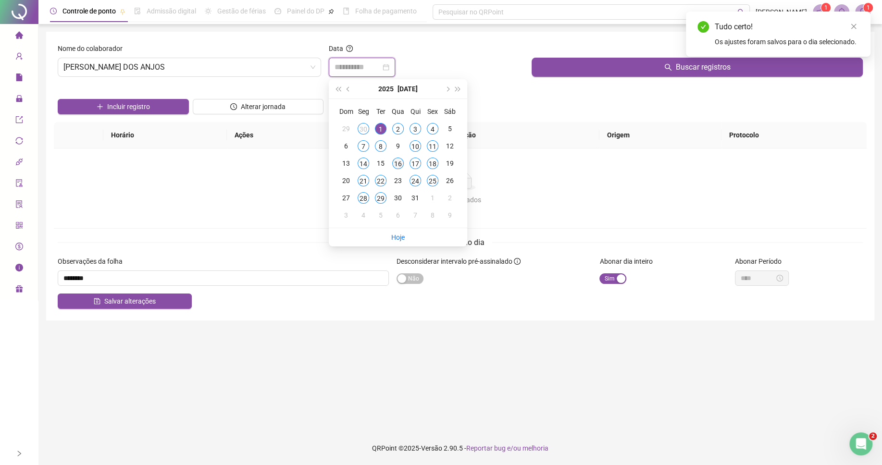
type input "**********"
click at [399, 162] on div "16" at bounding box center [398, 164] width 12 height 12
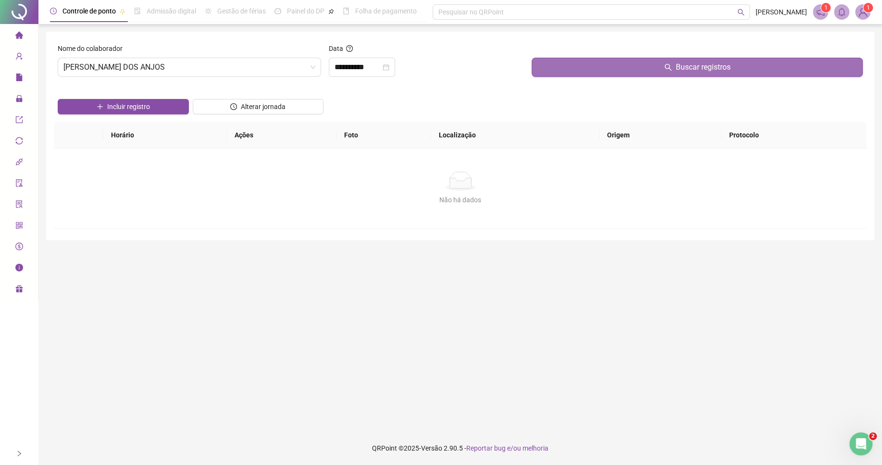
click at [563, 70] on button "Buscar registros" at bounding box center [697, 67] width 331 height 19
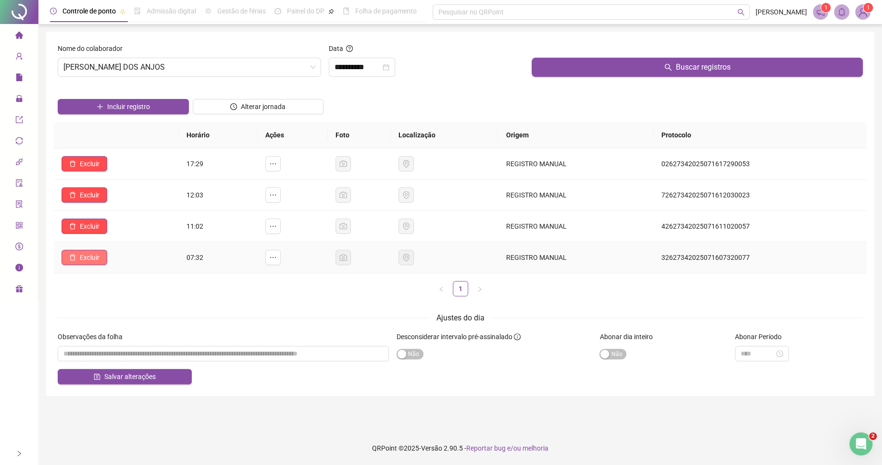
click at [83, 261] on span "Excluir" at bounding box center [90, 257] width 20 height 11
click at [120, 233] on span "Sim" at bounding box center [117, 234] width 11 height 11
click at [91, 227] on span "Excluir" at bounding box center [90, 226] width 20 height 11
click at [114, 202] on span "Sim" at bounding box center [117, 203] width 11 height 11
click at [89, 198] on span "Excluir" at bounding box center [90, 195] width 20 height 11
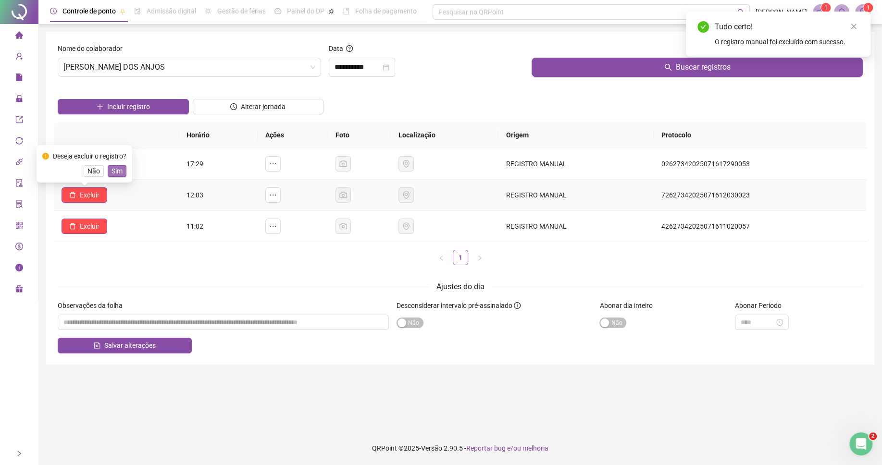
click at [116, 173] on span "Sim" at bounding box center [117, 171] width 11 height 11
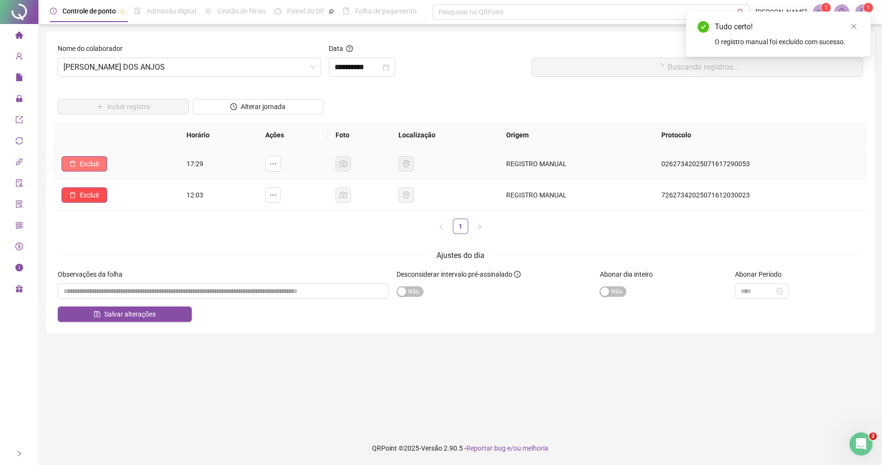
click at [93, 167] on span "Excluir" at bounding box center [90, 164] width 20 height 11
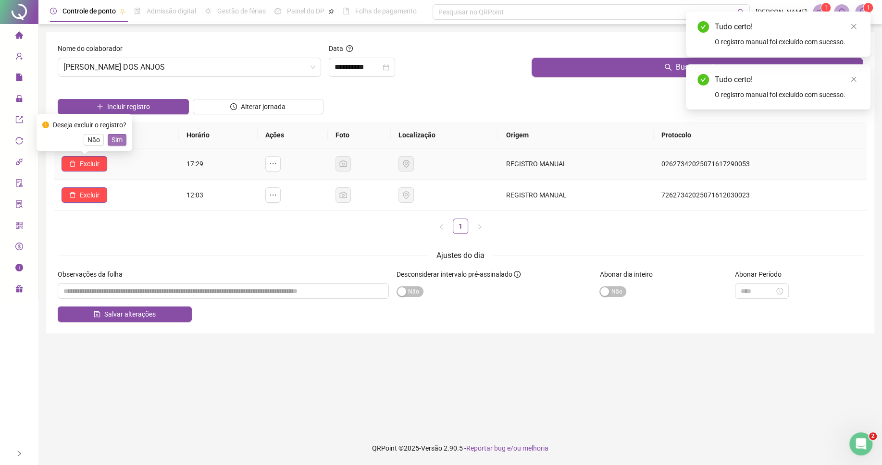
click at [119, 141] on span "Sim" at bounding box center [117, 140] width 11 height 11
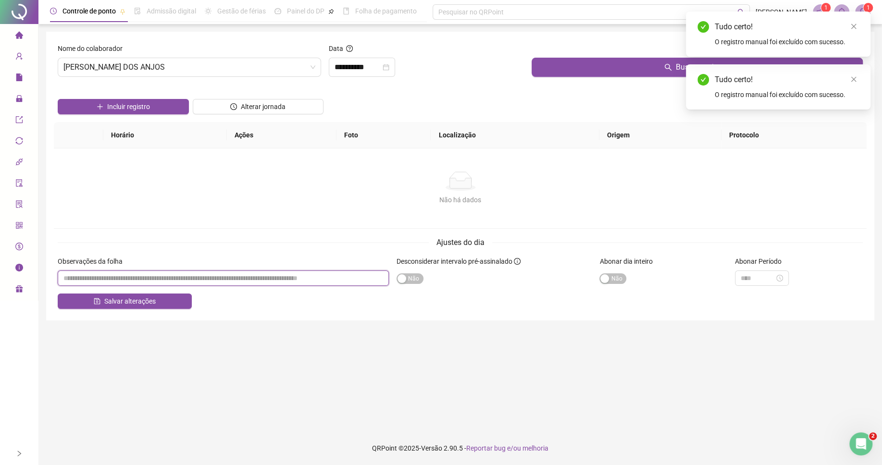
click at [248, 277] on input "textarea" at bounding box center [223, 278] width 331 height 15
paste input "********"
type input "********"
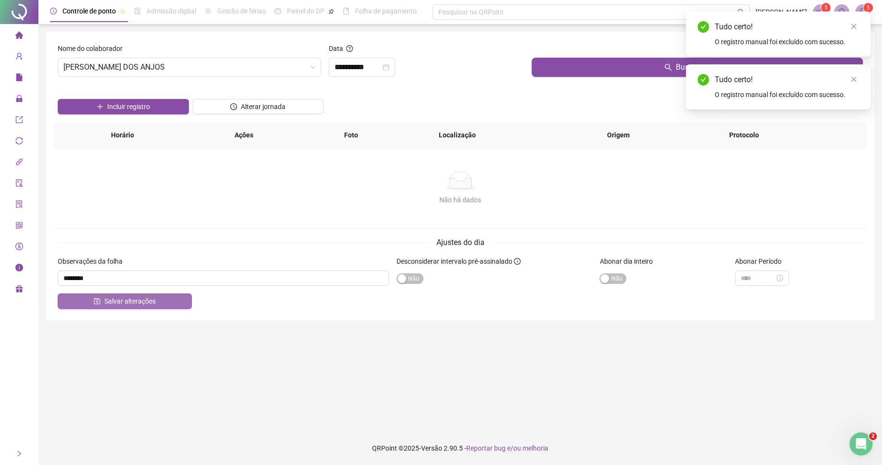
click at [132, 301] on span "Salvar alterações" at bounding box center [129, 301] width 51 height 11
click at [369, 68] on input "**********" at bounding box center [358, 68] width 46 height 12
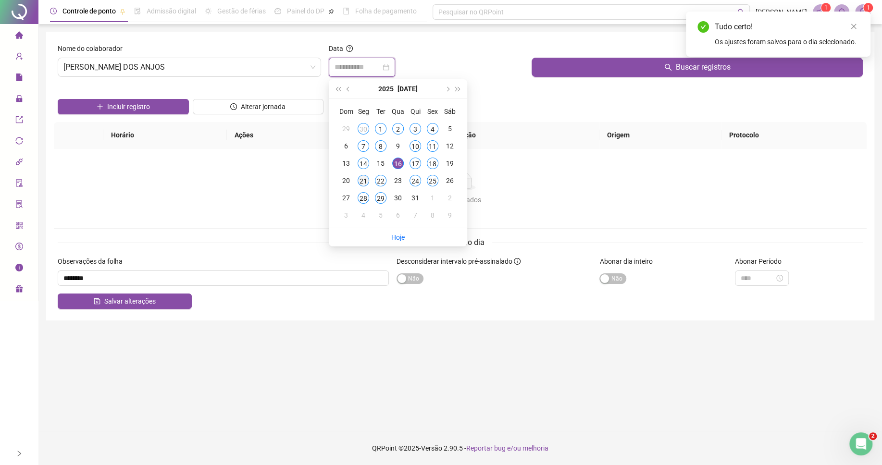
type input "**********"
click at [365, 181] on div "21" at bounding box center [364, 181] width 12 height 12
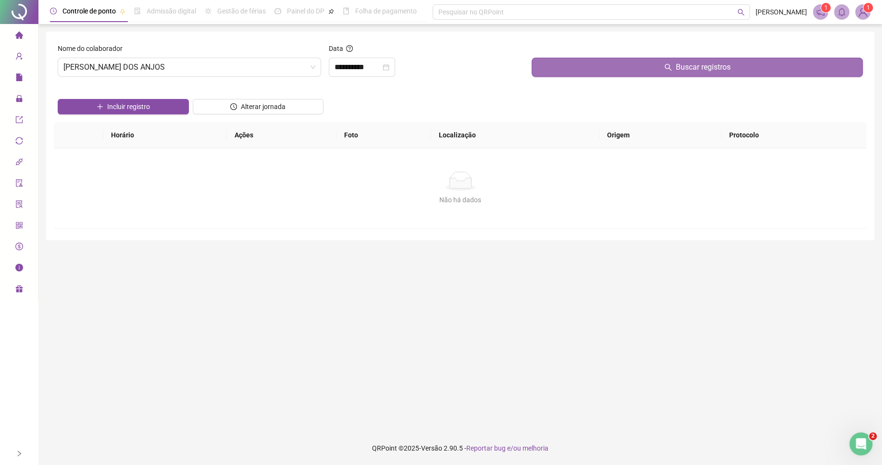
click at [552, 67] on button "Buscar registros" at bounding box center [697, 67] width 331 height 19
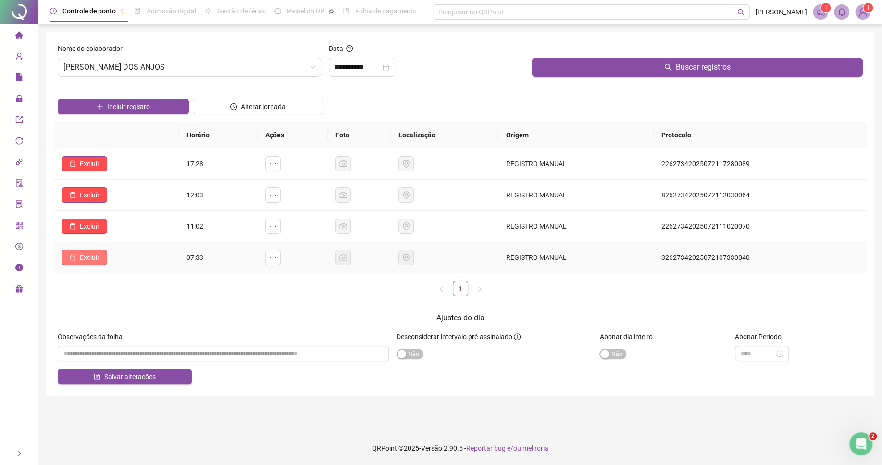
click at [89, 260] on span "Excluir" at bounding box center [90, 257] width 20 height 11
click at [119, 231] on span "Sim" at bounding box center [117, 234] width 11 height 11
click at [92, 229] on span "Excluir" at bounding box center [90, 226] width 20 height 11
click at [116, 208] on button "Sim" at bounding box center [117, 203] width 19 height 12
click at [89, 203] on button "Excluir" at bounding box center [85, 194] width 46 height 15
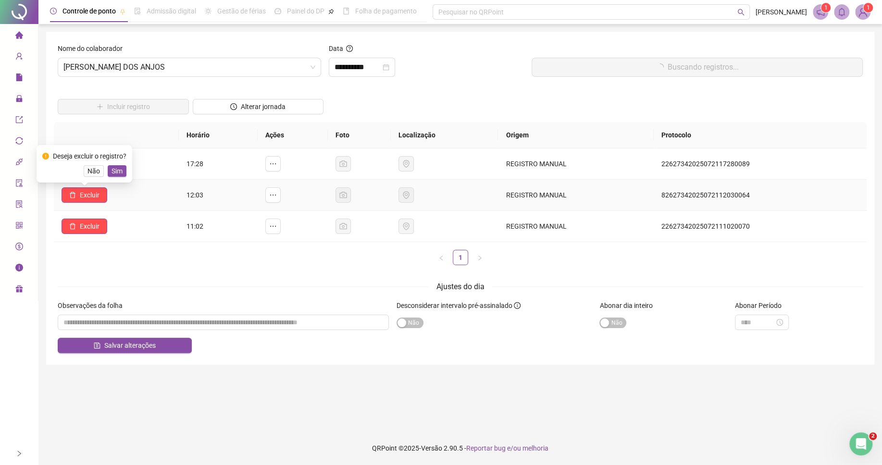
click at [112, 172] on span "Sim" at bounding box center [117, 171] width 11 height 11
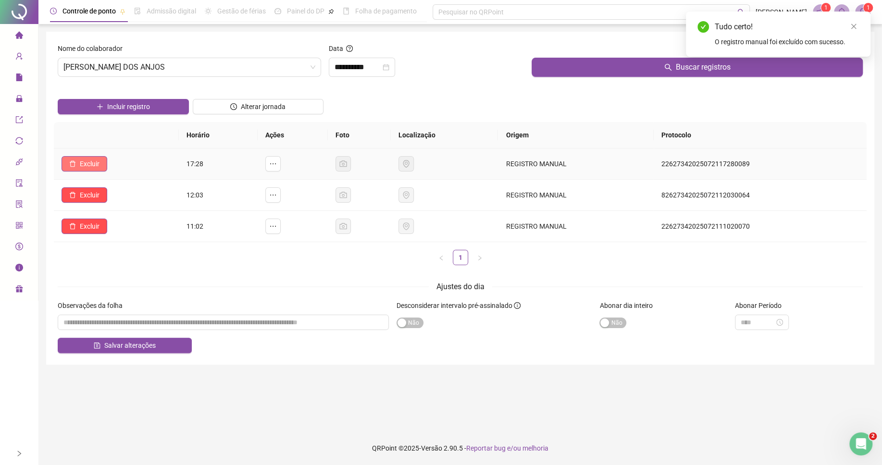
click at [92, 167] on span "Excluir" at bounding box center [90, 164] width 20 height 11
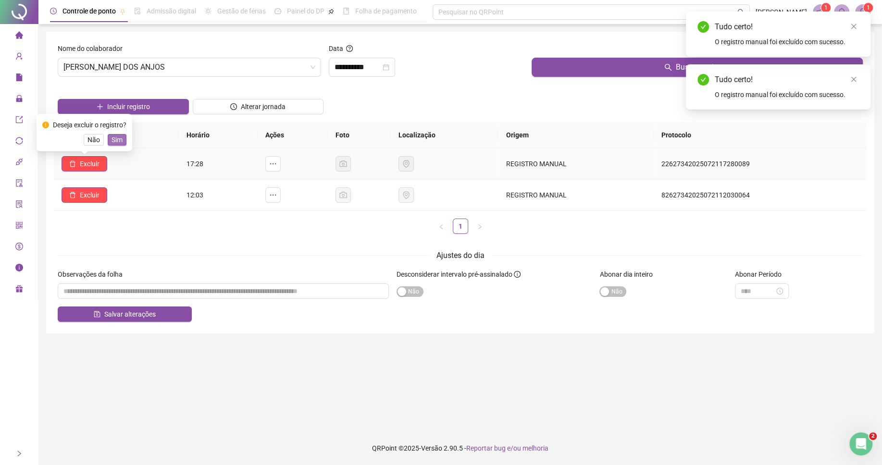
click at [117, 140] on span "Sim" at bounding box center [117, 140] width 11 height 11
click at [359, 66] on input "**********" at bounding box center [358, 68] width 46 height 12
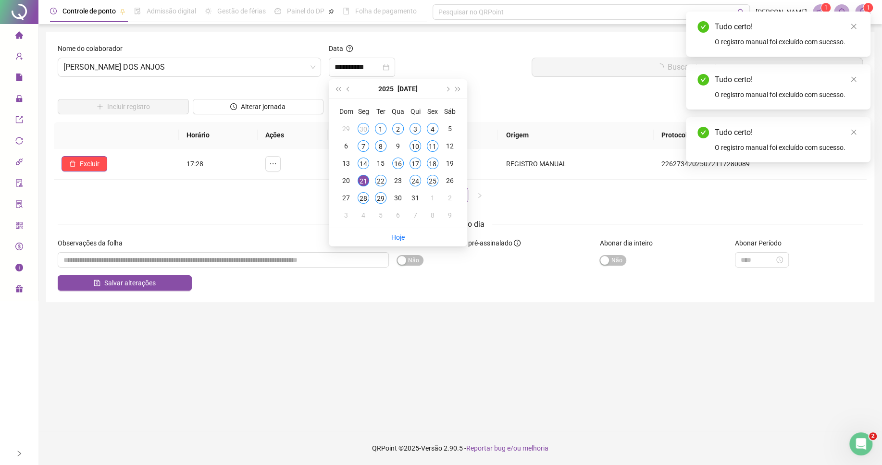
click at [219, 291] on div "Salvar alterações" at bounding box center [460, 282] width 805 height 15
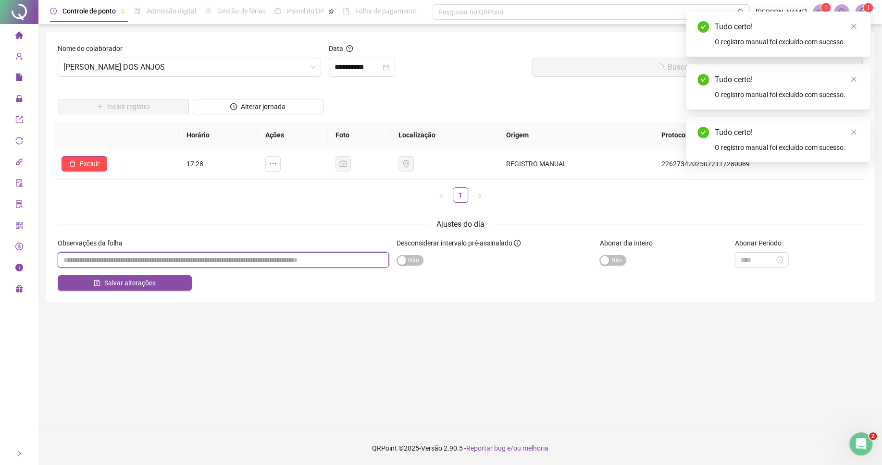
click at [227, 254] on input "textarea" at bounding box center [223, 259] width 331 height 15
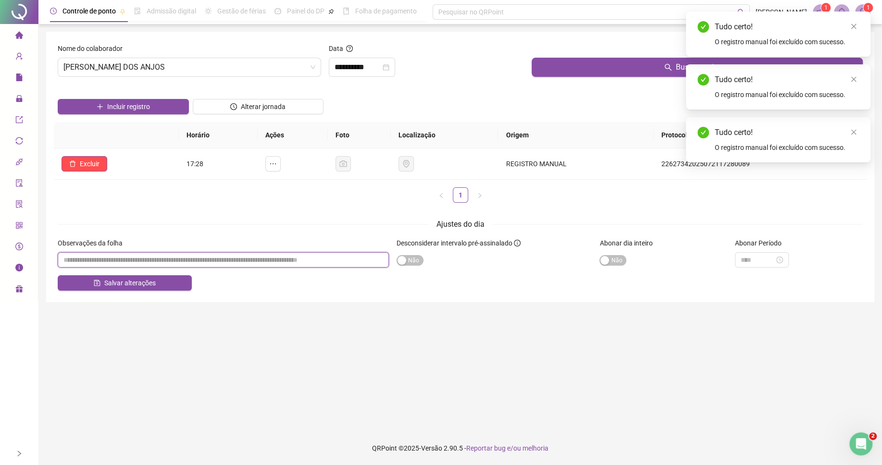
paste input "********"
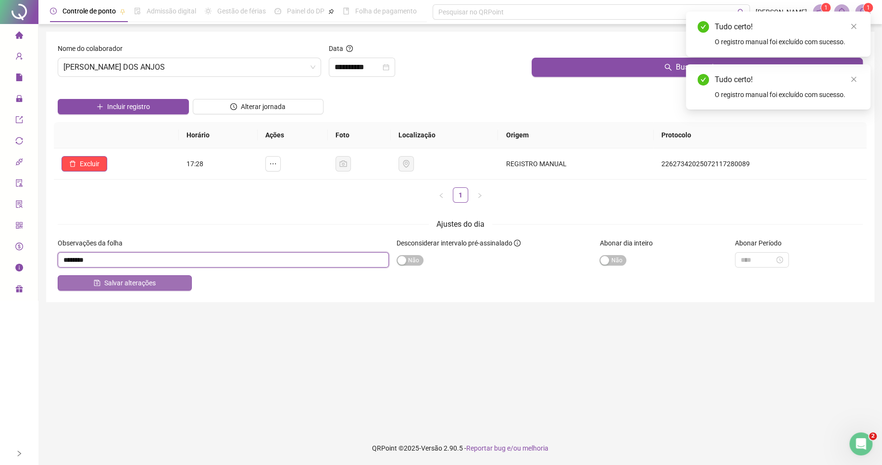
type input "********"
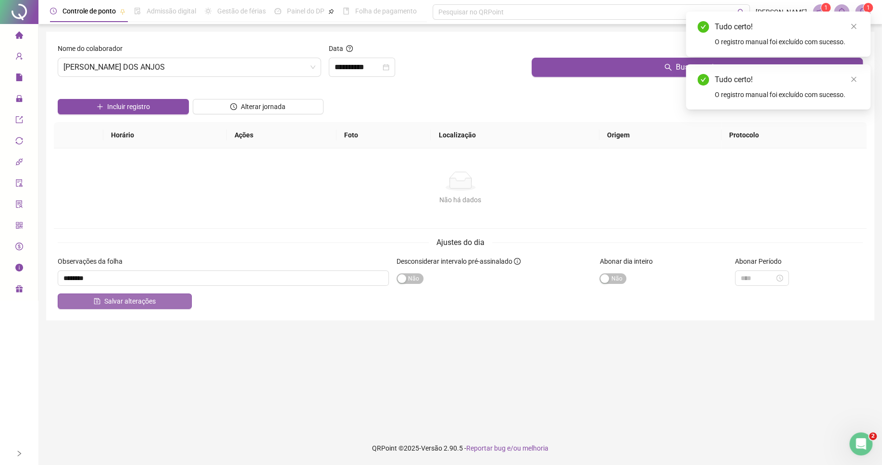
click at [177, 305] on button "Salvar alterações" at bounding box center [125, 301] width 134 height 15
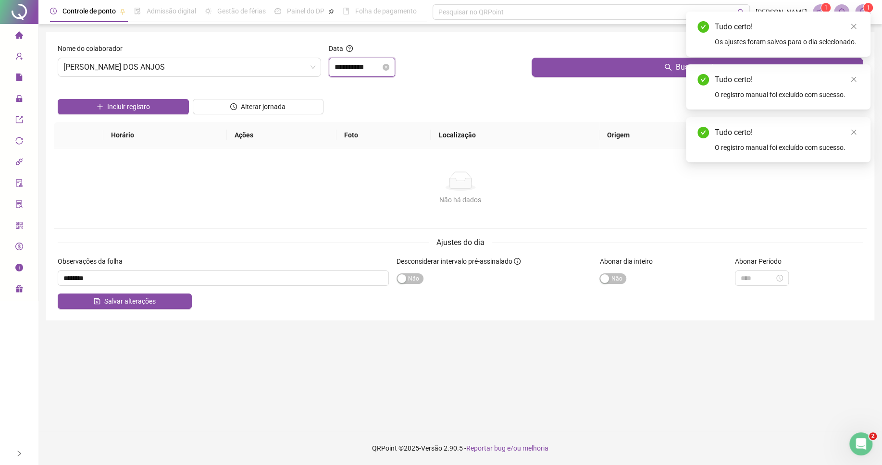
click at [380, 65] on input "**********" at bounding box center [358, 68] width 46 height 12
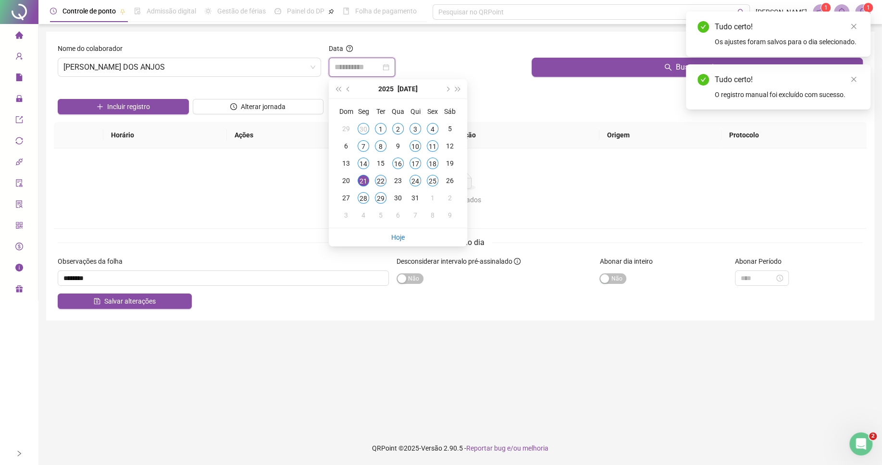
type input "**********"
click at [376, 176] on td "22" at bounding box center [380, 180] width 17 height 17
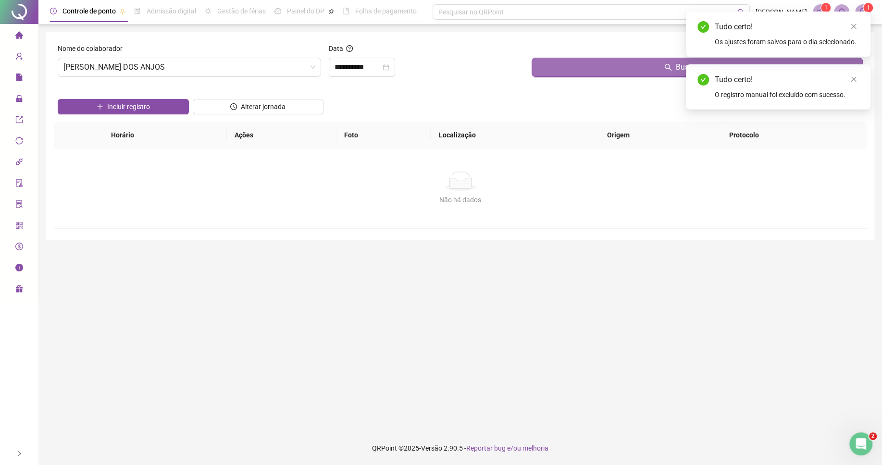
click at [552, 68] on button "Buscar registros" at bounding box center [697, 67] width 331 height 19
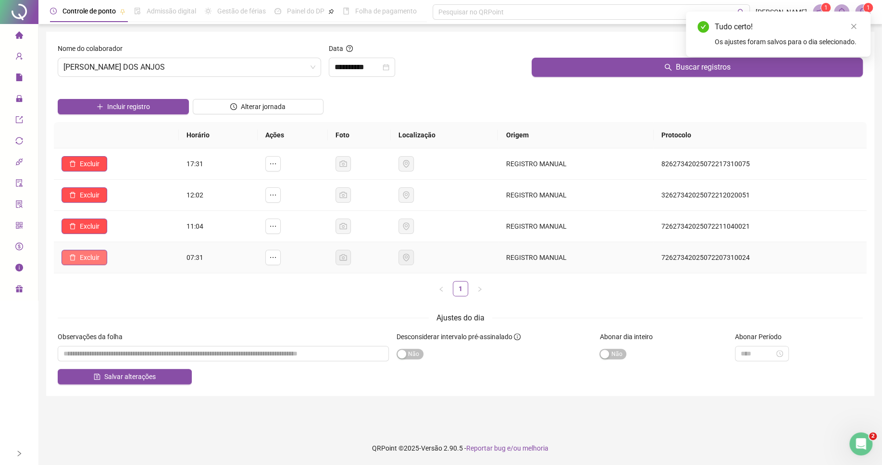
click at [86, 260] on span "Excluir" at bounding box center [90, 257] width 20 height 11
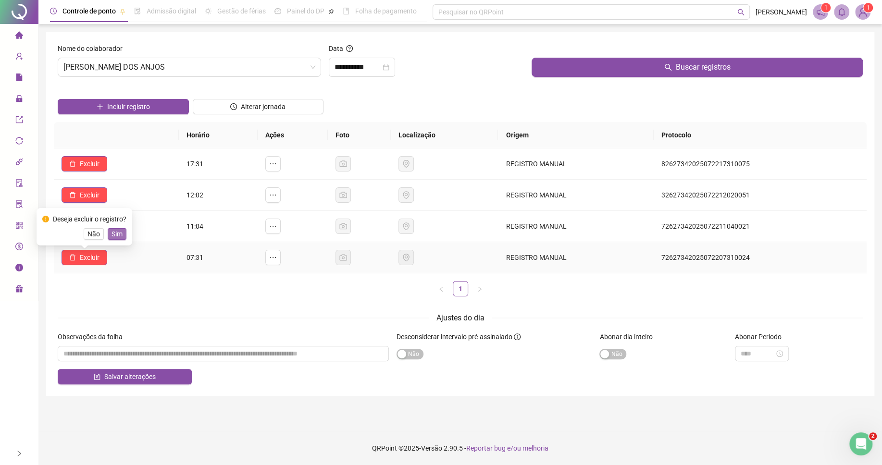
click at [121, 231] on span "Sim" at bounding box center [117, 234] width 11 height 11
click at [92, 229] on span "Excluir" at bounding box center [90, 226] width 20 height 11
click at [119, 200] on span "Sim" at bounding box center [117, 203] width 11 height 11
click at [84, 198] on span "Excluir" at bounding box center [90, 195] width 20 height 11
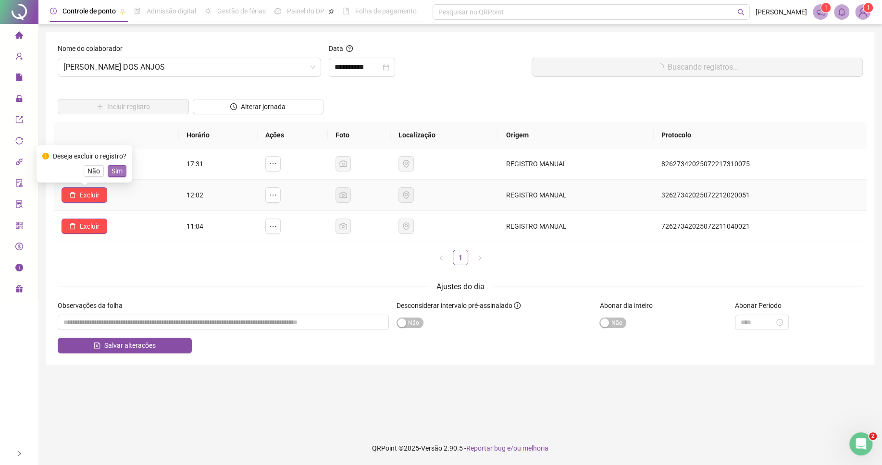
click at [117, 173] on span "Sim" at bounding box center [117, 171] width 11 height 11
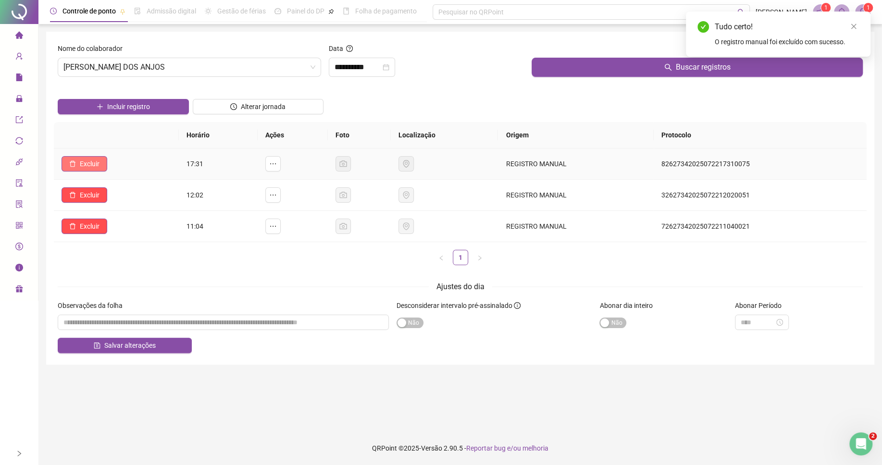
click at [92, 161] on span "Excluir" at bounding box center [90, 164] width 20 height 11
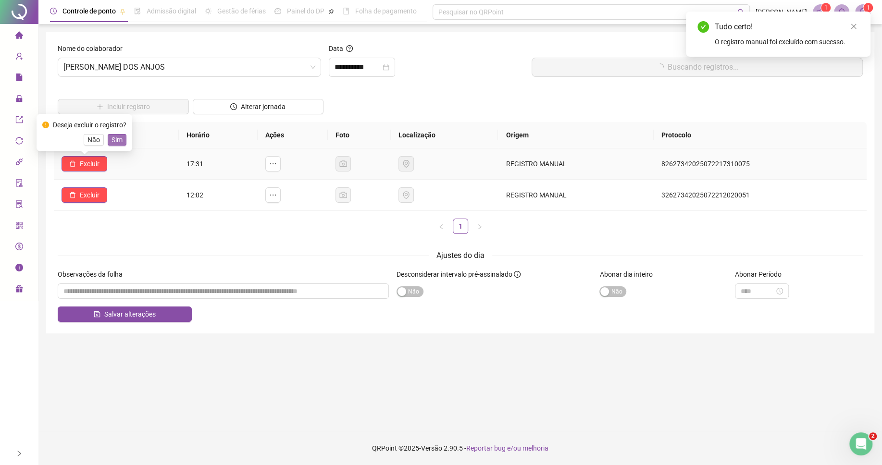
click at [121, 142] on span "Sim" at bounding box center [117, 140] width 11 height 11
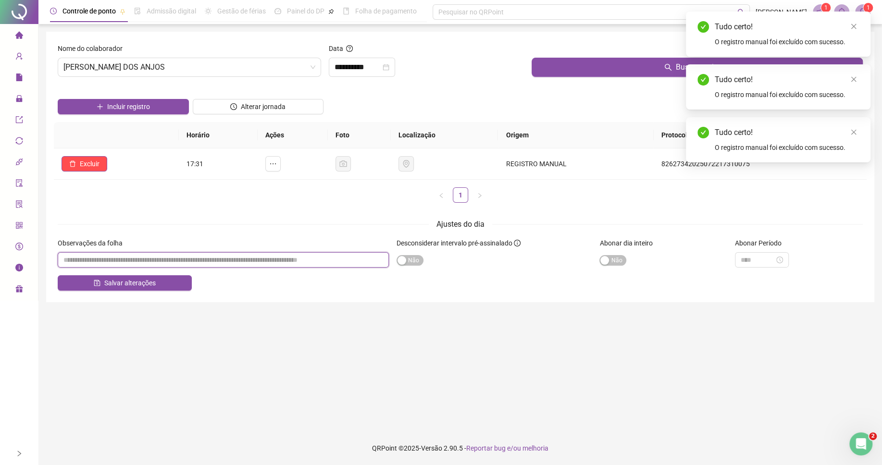
click at [340, 262] on input "textarea" at bounding box center [223, 259] width 331 height 15
paste input "********"
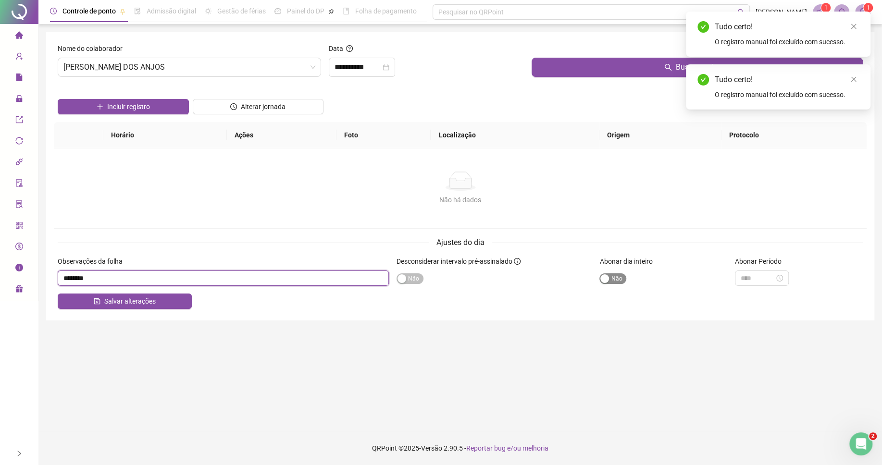
type input "********"
click at [610, 275] on span "Sim Não" at bounding box center [612, 278] width 27 height 11
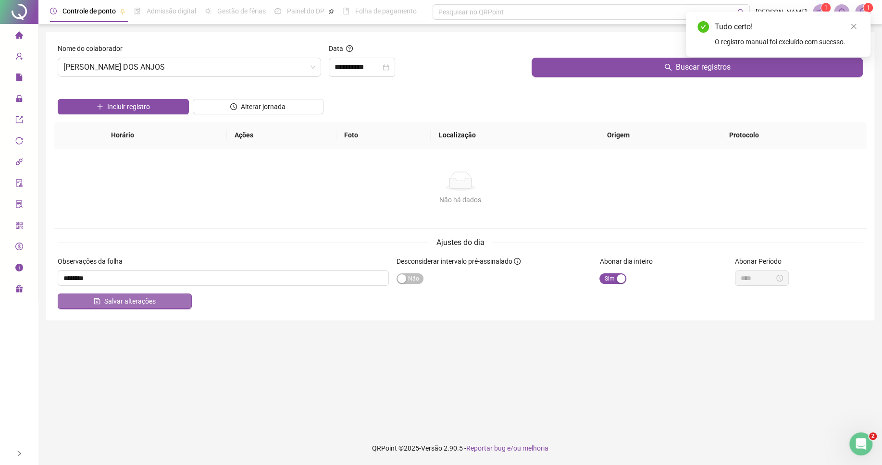
click at [167, 296] on button "Salvar alterações" at bounding box center [125, 301] width 134 height 15
click at [369, 69] on input "**********" at bounding box center [358, 68] width 46 height 12
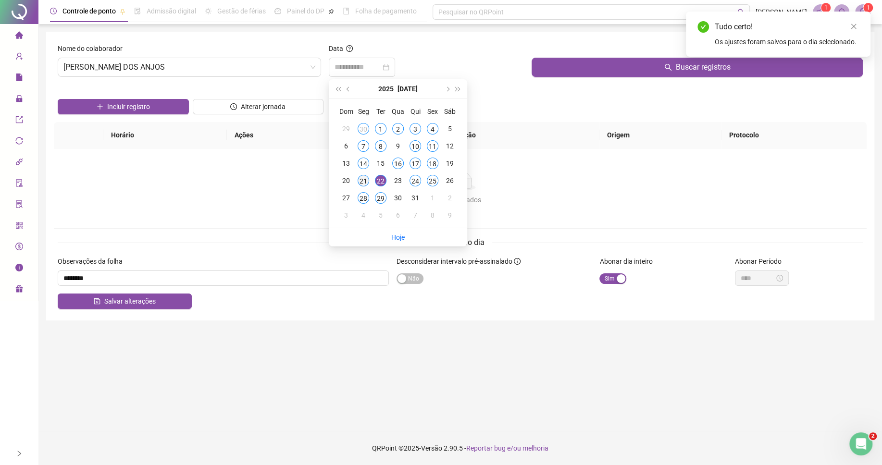
click at [365, 183] on div "21" at bounding box center [364, 181] width 12 height 12
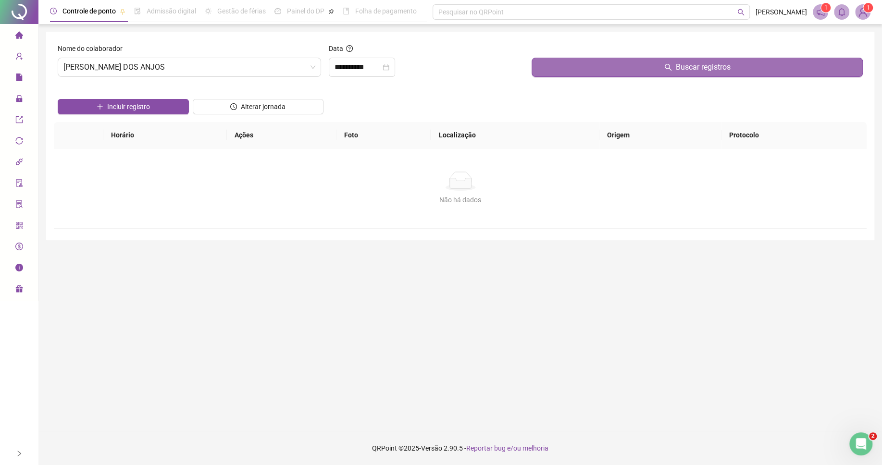
click at [579, 67] on button "Buscar registros" at bounding box center [697, 67] width 331 height 19
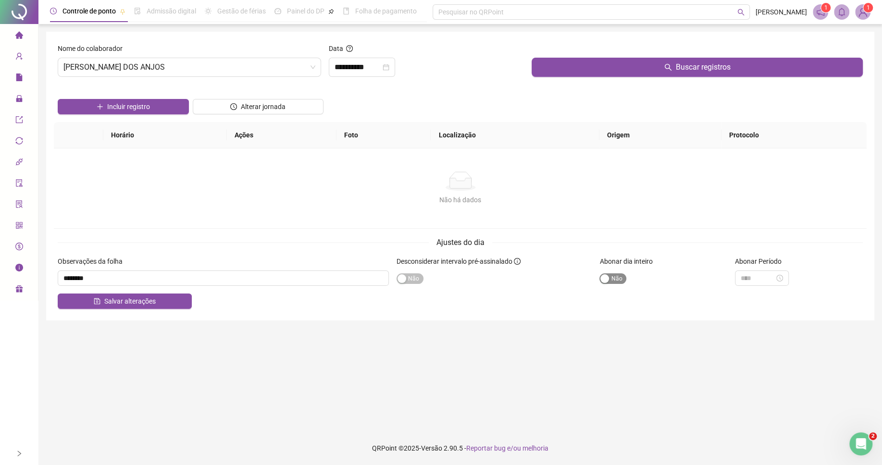
click at [612, 275] on span "Sim Não" at bounding box center [612, 278] width 27 height 11
click at [151, 307] on span "Salvar alterações" at bounding box center [129, 301] width 51 height 11
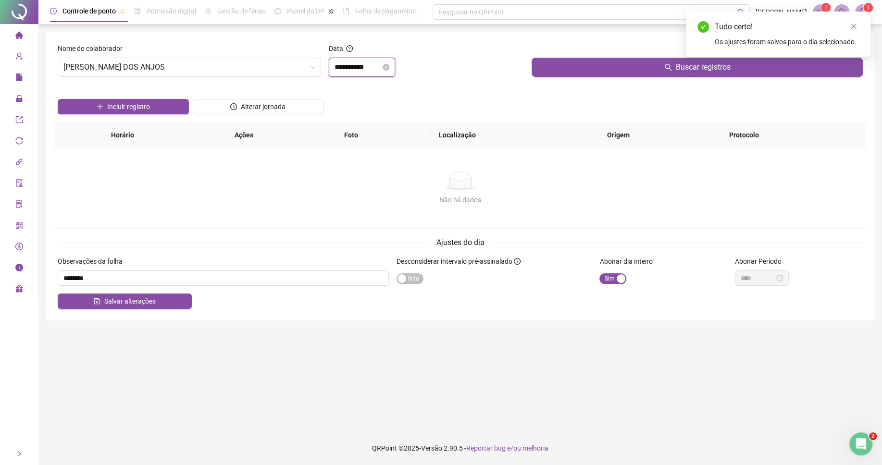
click at [376, 71] on input "**********" at bounding box center [358, 68] width 46 height 12
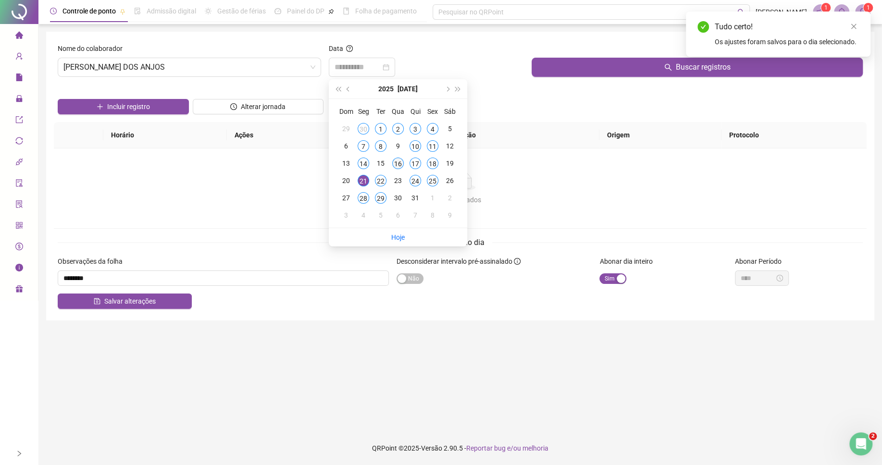
click at [395, 165] on div "16" at bounding box center [398, 164] width 12 height 12
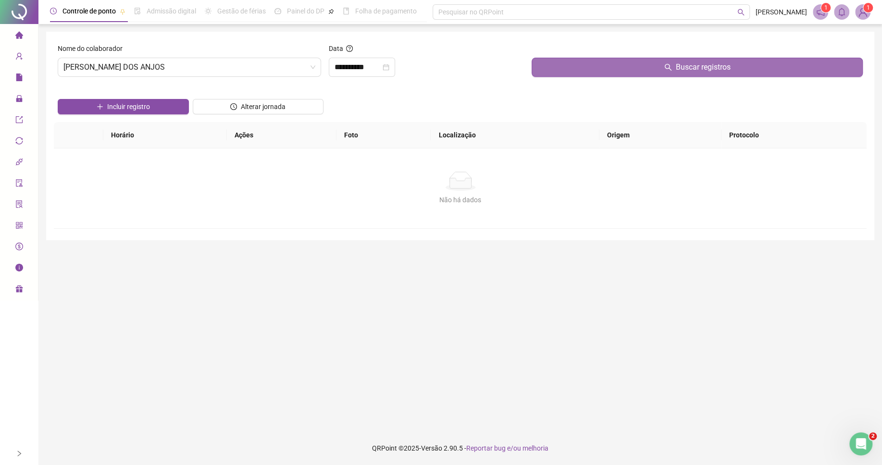
click at [575, 67] on button "Buscar registros" at bounding box center [697, 67] width 331 height 19
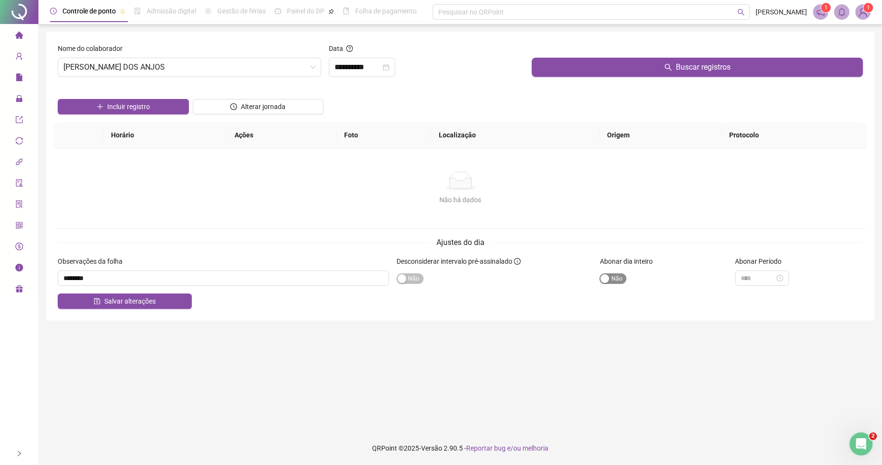
click at [612, 278] on span "Sim Não" at bounding box center [612, 278] width 27 height 11
click at [131, 306] on span "Salvar alterações" at bounding box center [129, 301] width 51 height 11
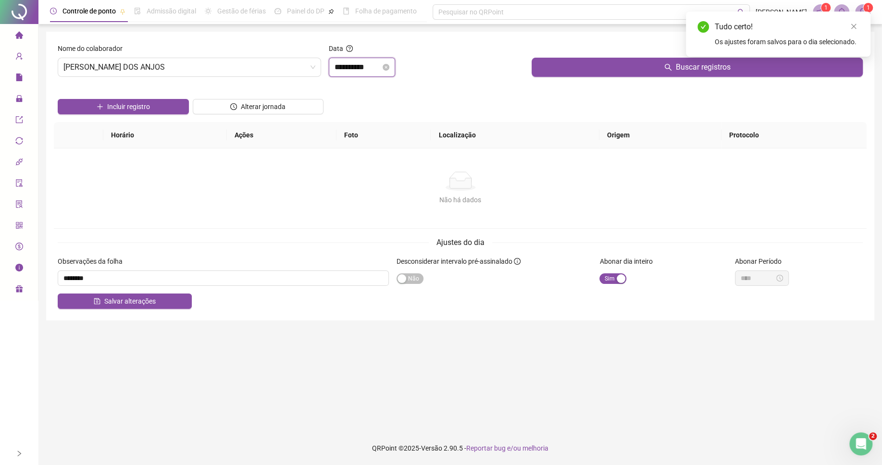
click at [380, 67] on input "**********" at bounding box center [358, 68] width 46 height 12
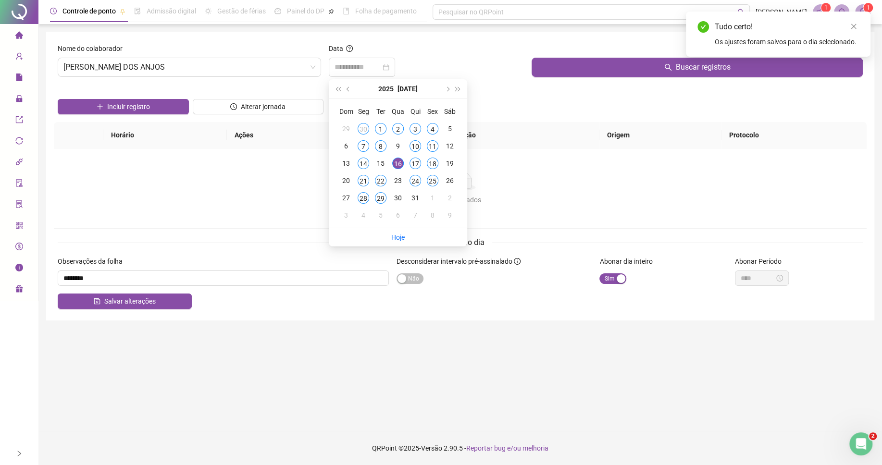
click at [377, 127] on div "1" at bounding box center [381, 129] width 12 height 12
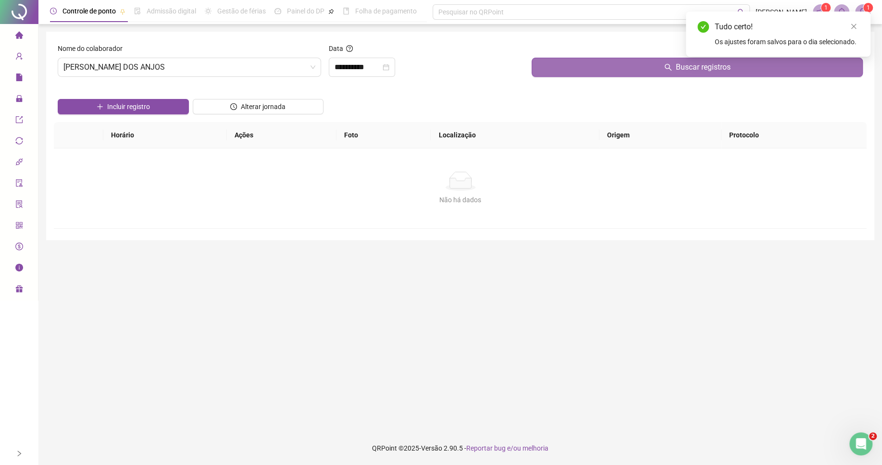
click at [559, 62] on button "Buscar registros" at bounding box center [697, 67] width 331 height 19
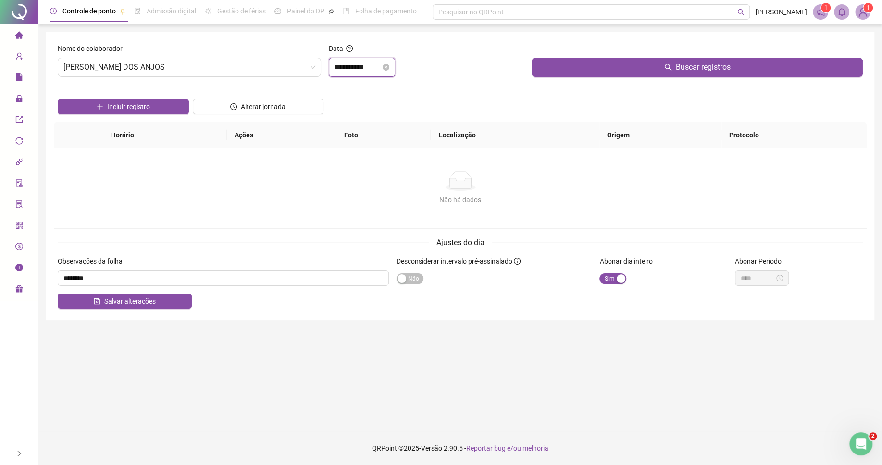
click at [367, 63] on input "**********" at bounding box center [358, 68] width 46 height 12
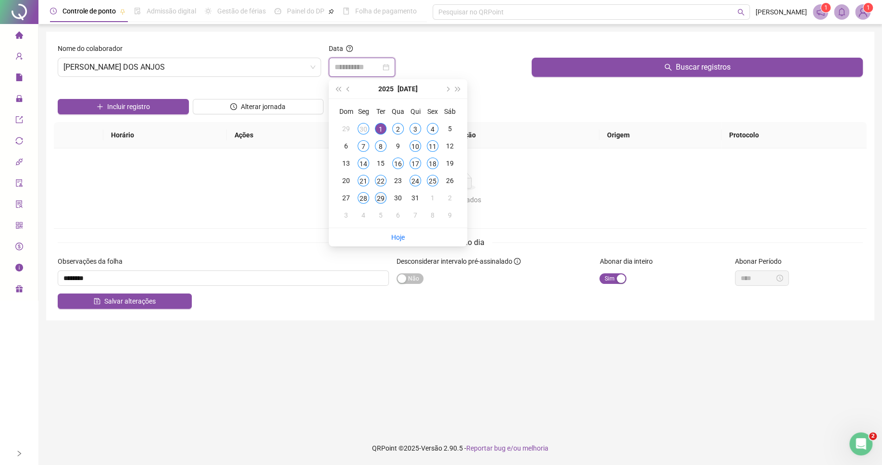
type input "**********"
click at [381, 199] on div "29" at bounding box center [381, 198] width 12 height 12
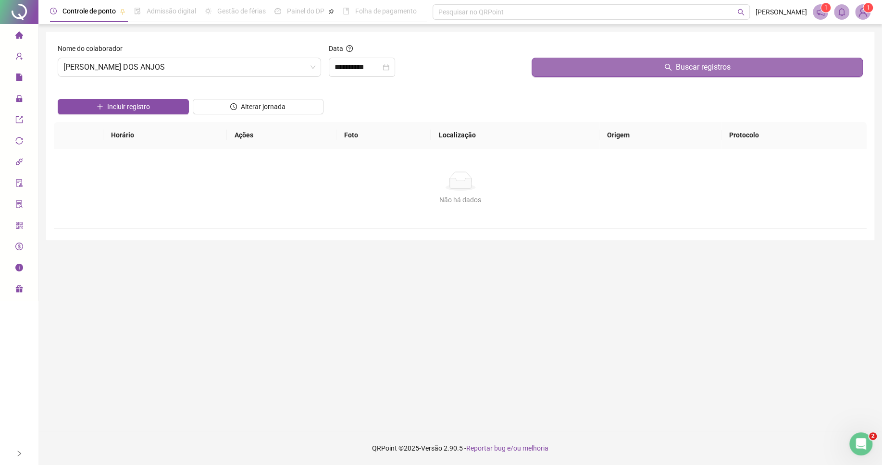
click at [593, 70] on button "Buscar registros" at bounding box center [697, 67] width 331 height 19
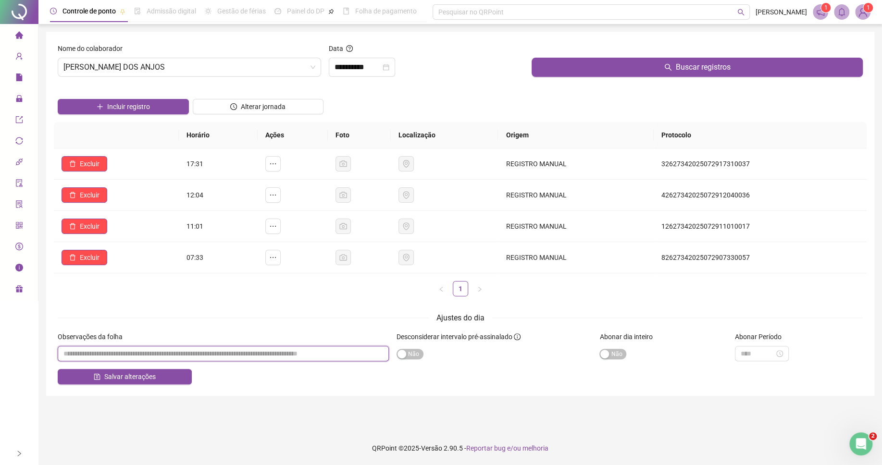
click at [180, 357] on input "textarea" at bounding box center [223, 353] width 331 height 15
paste input "********"
type input "********"
click at [610, 349] on div "Sim Não" at bounding box center [663, 353] width 128 height 11
click at [605, 353] on div "button" at bounding box center [604, 354] width 9 height 9
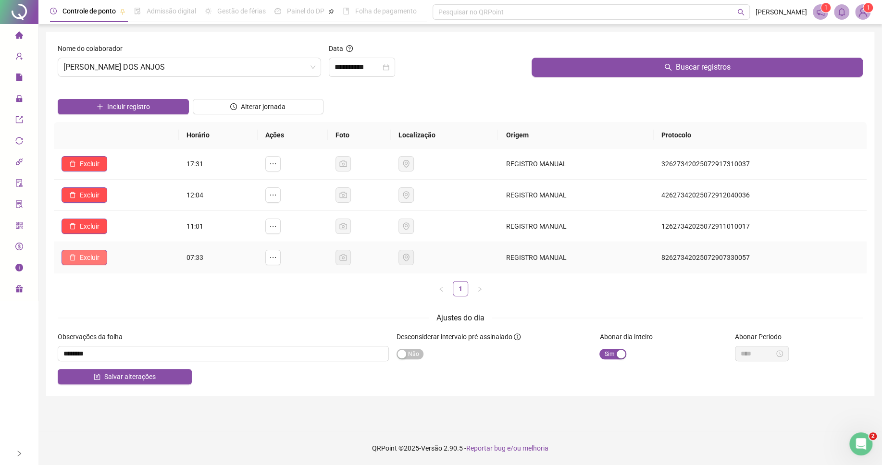
click at [90, 263] on span "Excluir" at bounding box center [90, 257] width 20 height 11
click at [124, 232] on button "Sim" at bounding box center [117, 234] width 19 height 12
click at [95, 226] on span "Excluir" at bounding box center [90, 226] width 20 height 11
click at [114, 204] on span "Sim" at bounding box center [117, 203] width 11 height 11
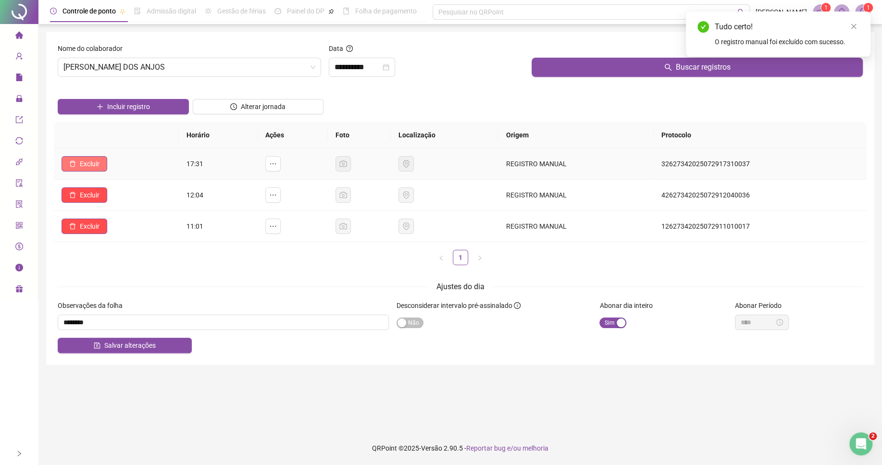
click at [86, 163] on span "Excluir" at bounding box center [90, 164] width 20 height 11
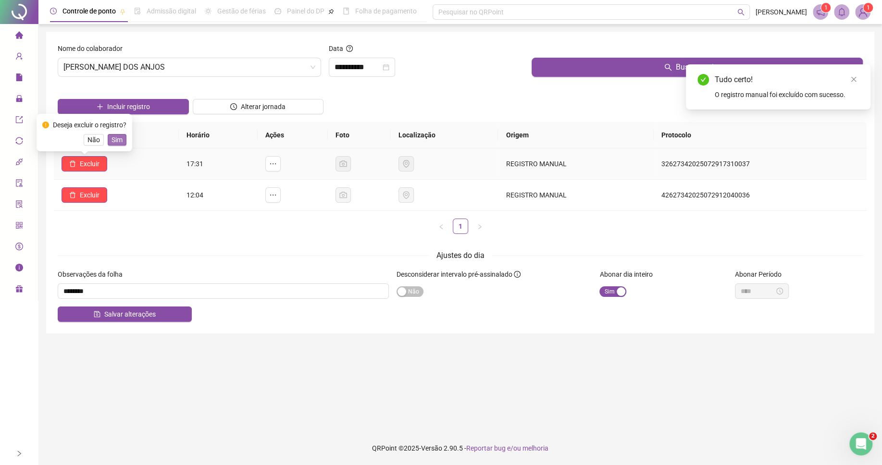
click at [121, 140] on span "Sim" at bounding box center [117, 140] width 11 height 11
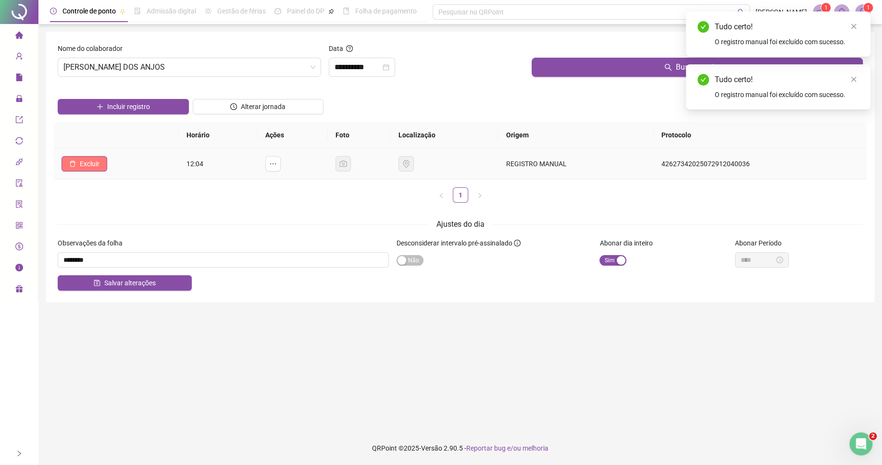
click at [96, 165] on span "Excluir" at bounding box center [90, 164] width 20 height 11
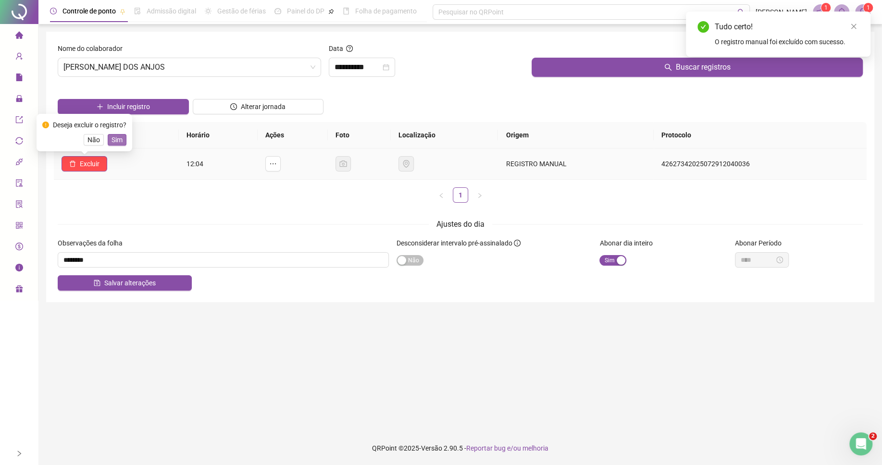
click at [116, 143] on span "Sim" at bounding box center [117, 140] width 11 height 11
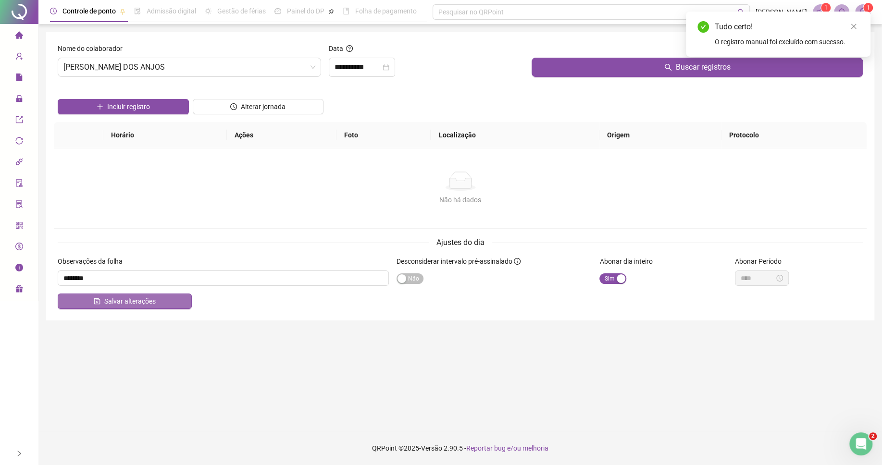
click at [146, 301] on span "Salvar alterações" at bounding box center [129, 301] width 51 height 11
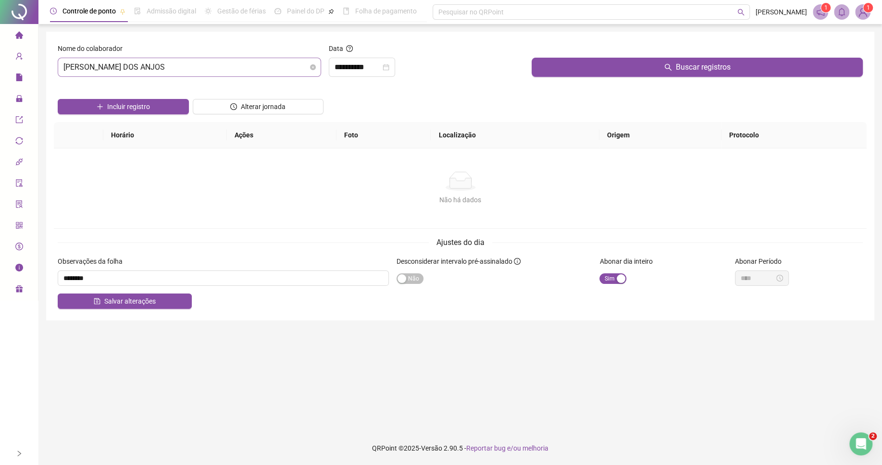
click at [138, 70] on span "[PERSON_NAME] DOS ANJOS" at bounding box center [189, 67] width 252 height 18
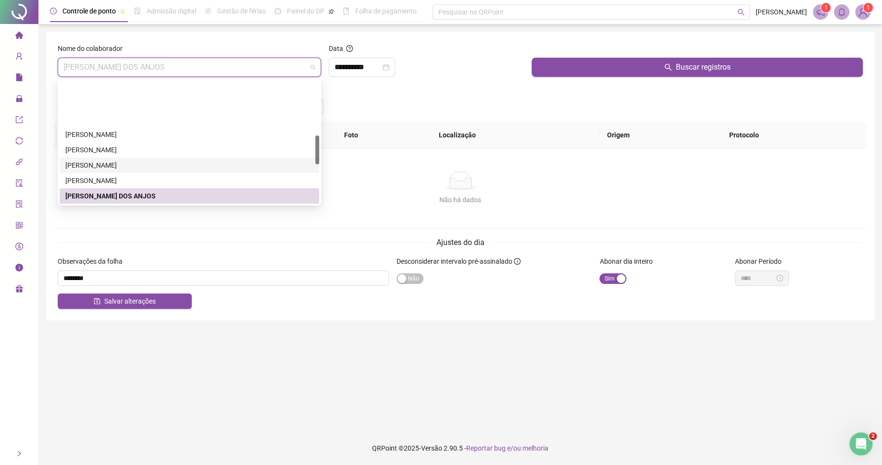
scroll to position [234, 0]
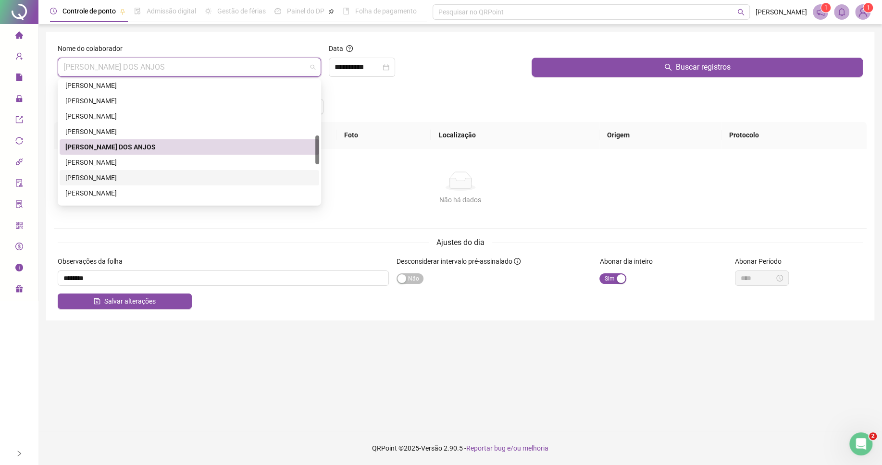
click at [98, 175] on div "[PERSON_NAME]" at bounding box center [189, 178] width 248 height 11
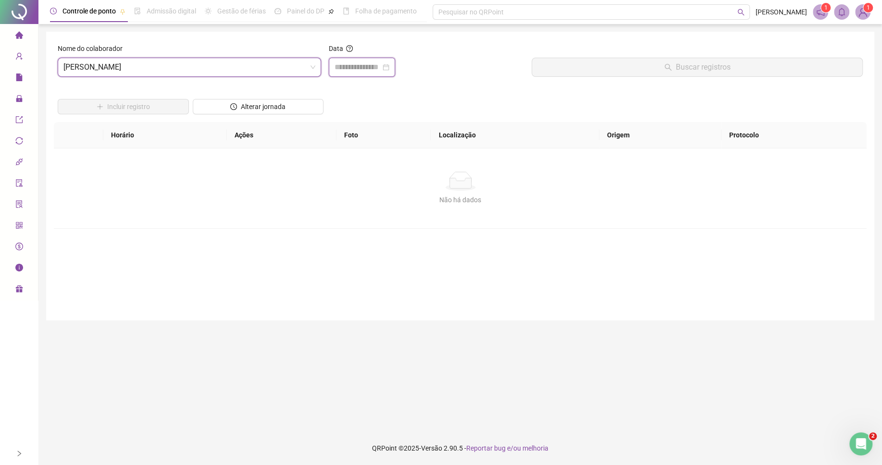
click at [366, 62] on input at bounding box center [358, 68] width 46 height 12
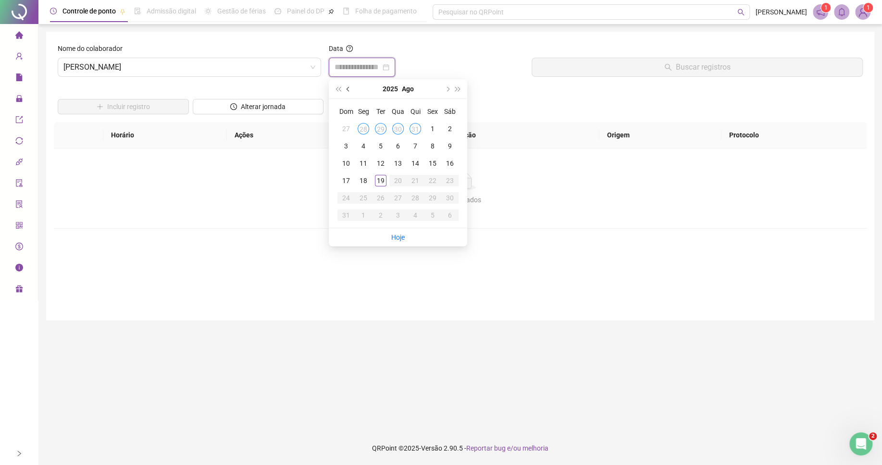
type input "**********"
click at [348, 92] on button "prev-year" at bounding box center [348, 88] width 11 height 19
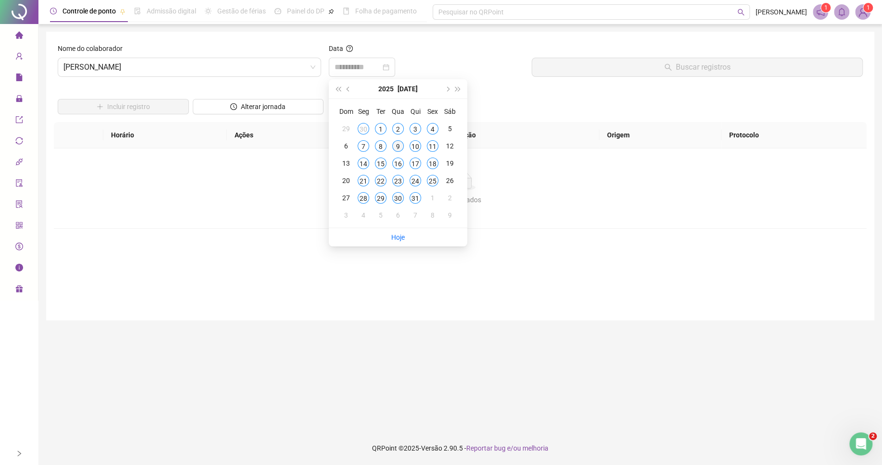
type input "**********"
click at [398, 148] on div "9" at bounding box center [398, 146] width 12 height 12
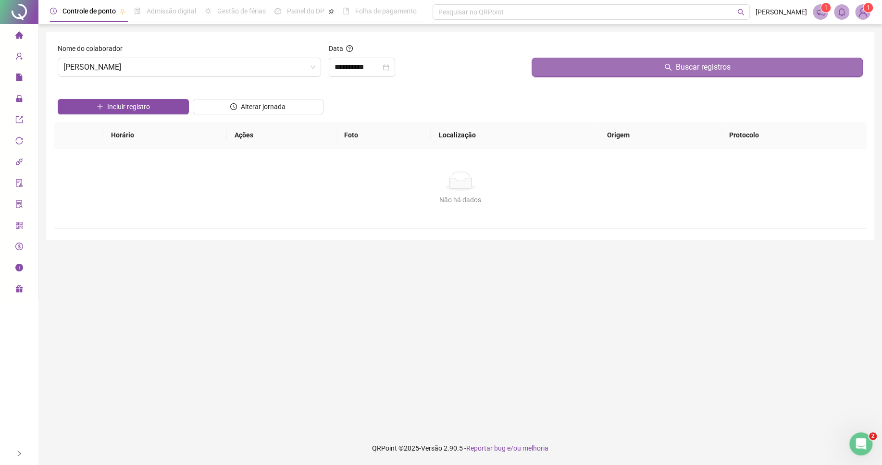
click at [559, 73] on button "Buscar registros" at bounding box center [697, 67] width 331 height 19
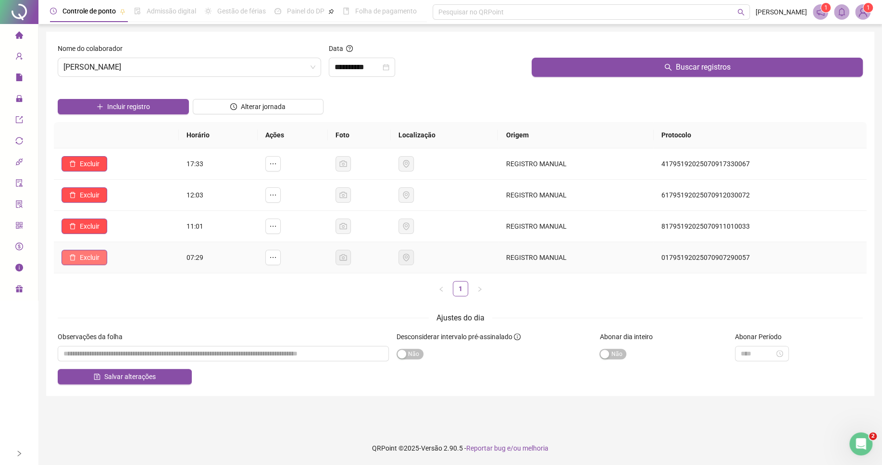
click at [86, 256] on span "Excluir" at bounding box center [90, 257] width 20 height 11
click at [121, 229] on span "Sim" at bounding box center [117, 234] width 11 height 11
click at [89, 231] on span "Excluir" at bounding box center [90, 226] width 20 height 11
click at [116, 203] on span "Sim" at bounding box center [117, 203] width 11 height 11
click at [90, 194] on span "Excluir" at bounding box center [90, 195] width 20 height 11
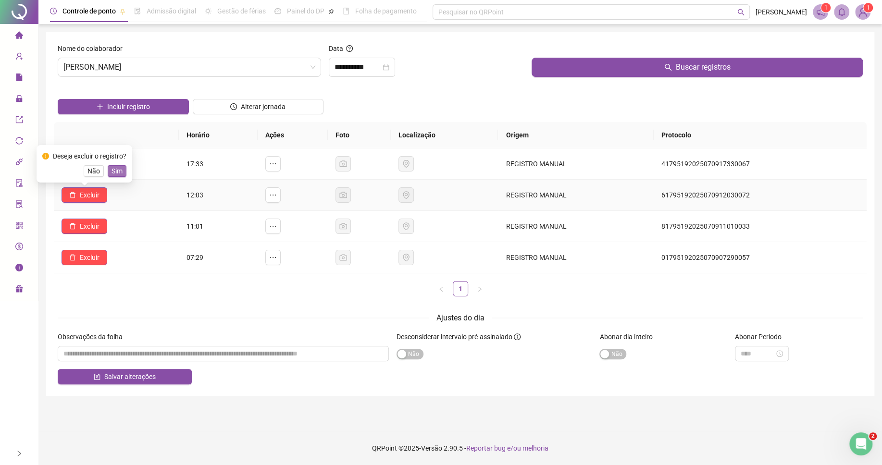
click at [113, 169] on span "Sim" at bounding box center [117, 171] width 11 height 11
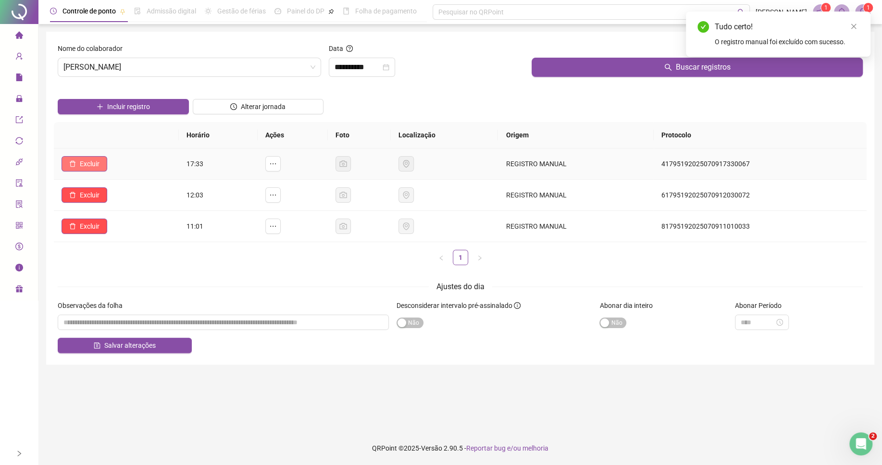
click at [97, 168] on span "Excluir" at bounding box center [90, 164] width 20 height 11
click at [121, 144] on span "Sim" at bounding box center [117, 140] width 11 height 11
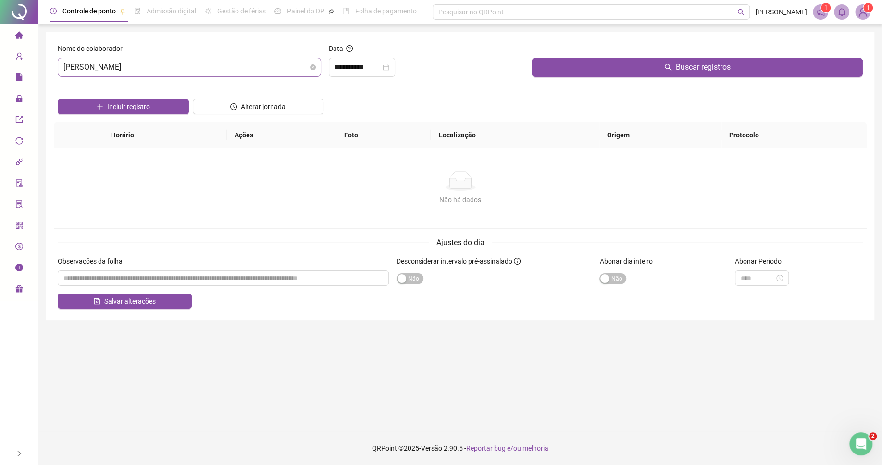
click at [181, 74] on span "[PERSON_NAME]" at bounding box center [189, 67] width 252 height 18
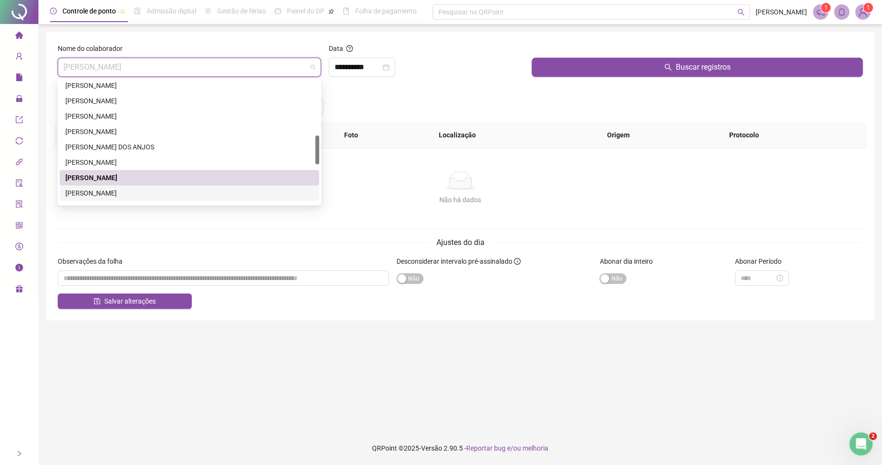
click at [115, 186] on div "[PERSON_NAME]" at bounding box center [190, 193] width 260 height 15
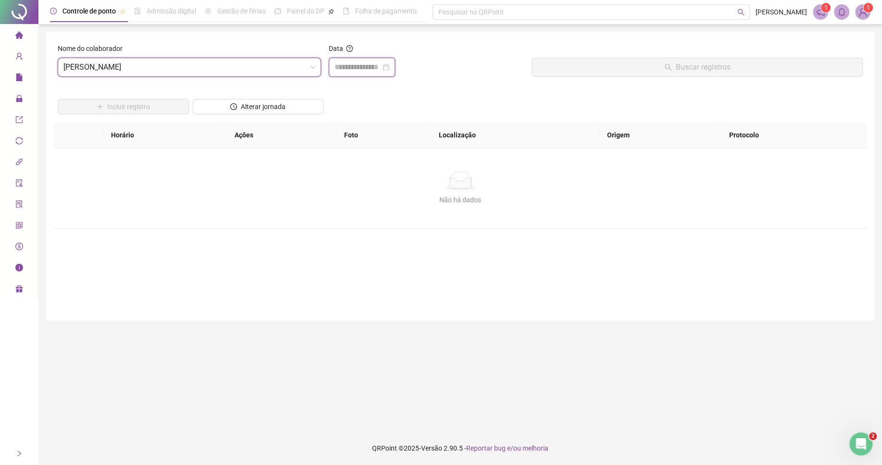
click at [369, 67] on input at bounding box center [358, 68] width 46 height 12
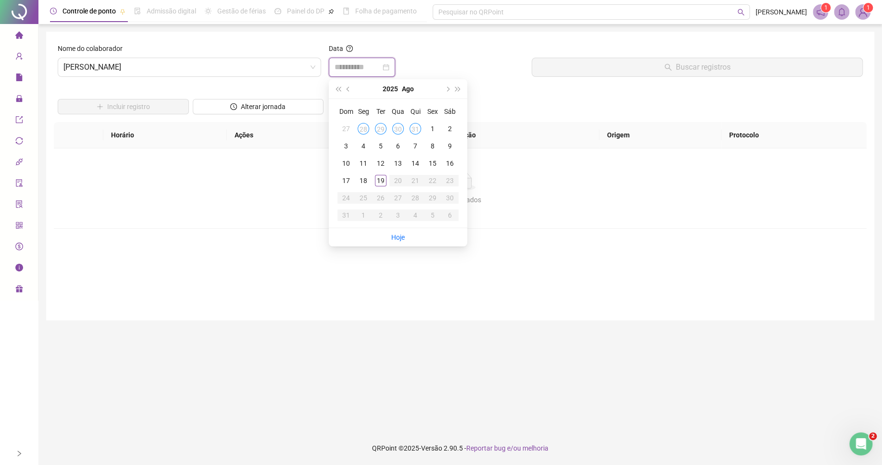
type input "**********"
click at [347, 95] on button "prev-year" at bounding box center [348, 88] width 11 height 19
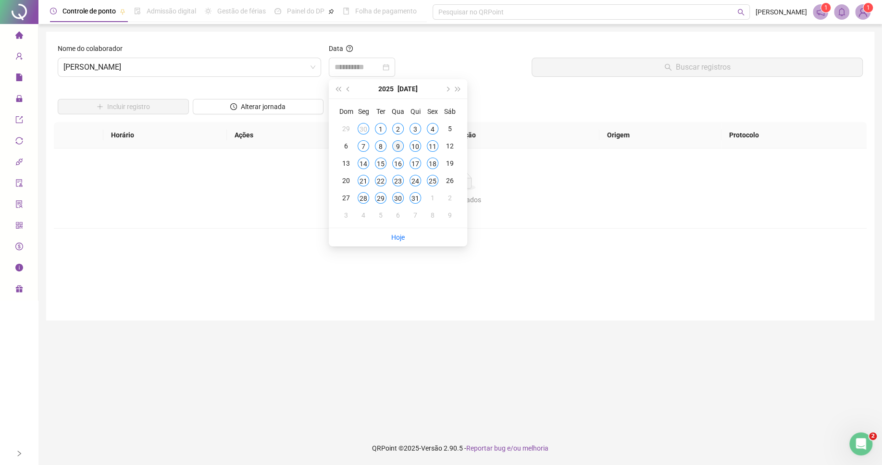
click at [400, 147] on div "9" at bounding box center [398, 146] width 12 height 12
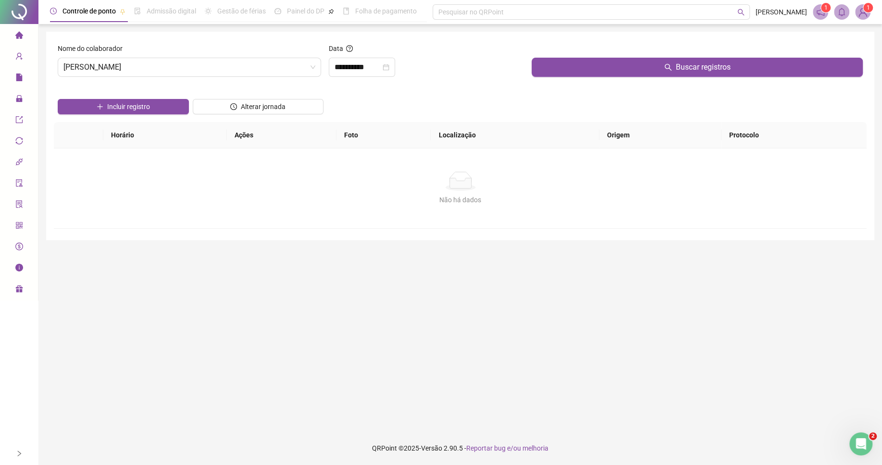
click at [626, 70] on button "Buscar registros" at bounding box center [697, 67] width 331 height 19
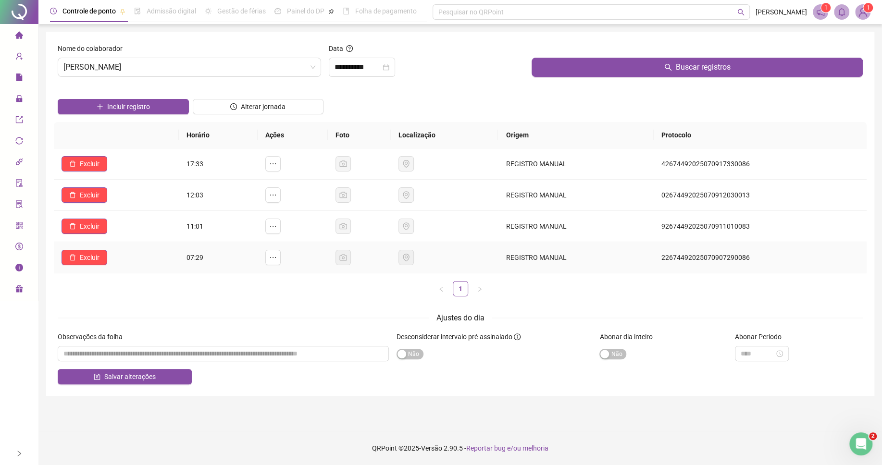
click at [75, 261] on icon "delete" at bounding box center [73, 258] width 6 height 6
click at [114, 235] on span "Sim" at bounding box center [117, 234] width 11 height 11
click at [89, 229] on span "Excluir" at bounding box center [90, 226] width 20 height 11
click at [112, 201] on span "Sim" at bounding box center [117, 203] width 11 height 11
click at [89, 199] on span "Excluir" at bounding box center [90, 195] width 20 height 11
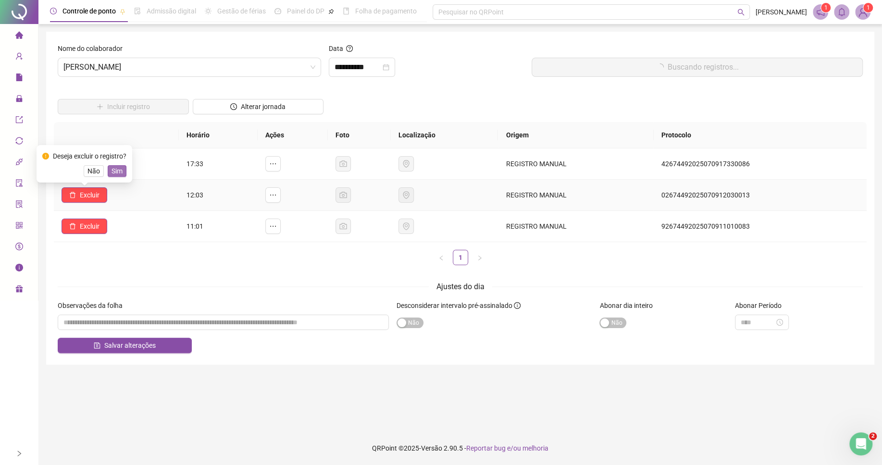
click at [117, 173] on button "Sim" at bounding box center [117, 171] width 19 height 12
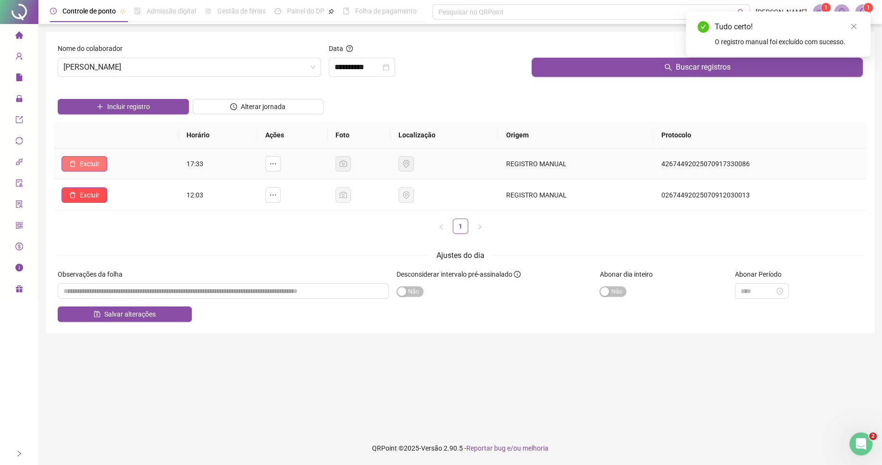
click at [97, 167] on span "Excluir" at bounding box center [90, 164] width 20 height 11
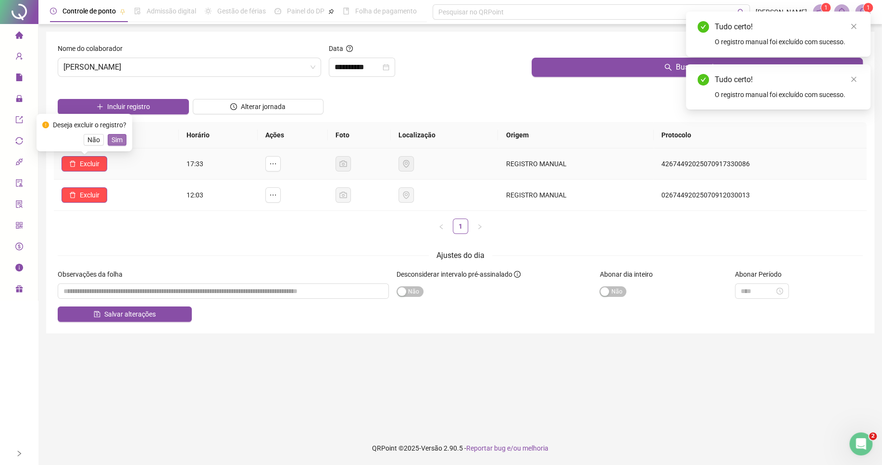
click at [118, 135] on span "Sim" at bounding box center [117, 140] width 11 height 11
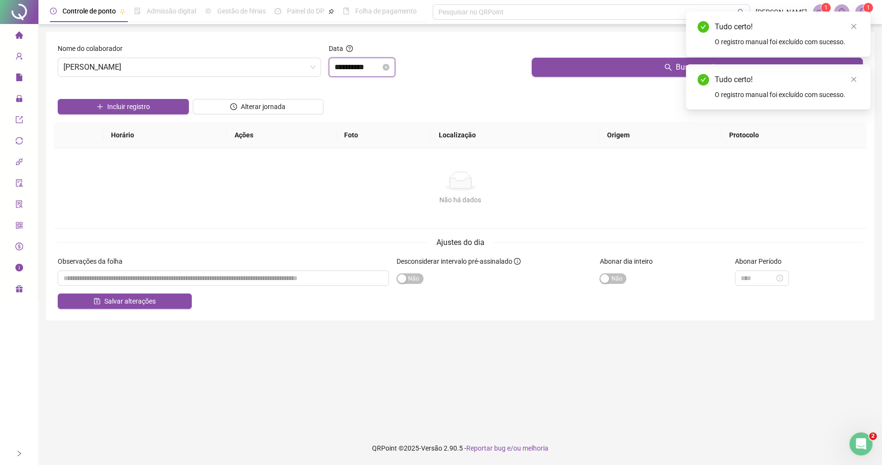
click at [368, 69] on input "**********" at bounding box center [358, 68] width 46 height 12
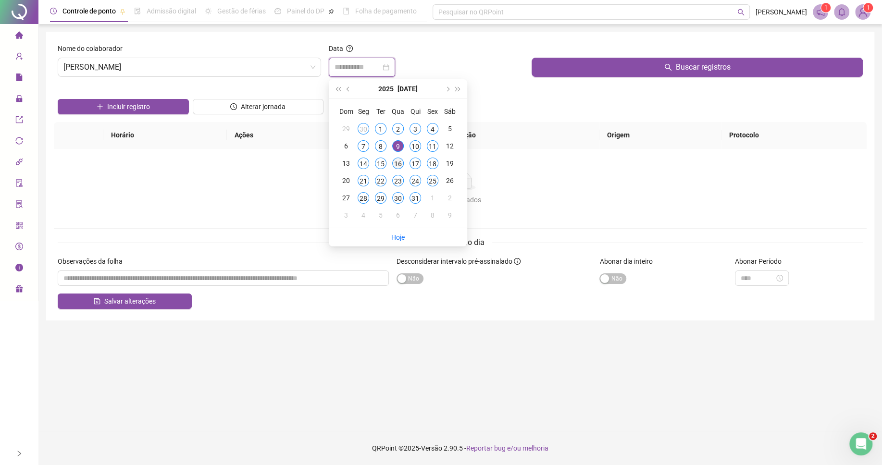
type input "**********"
click at [403, 165] on div "16" at bounding box center [398, 164] width 12 height 12
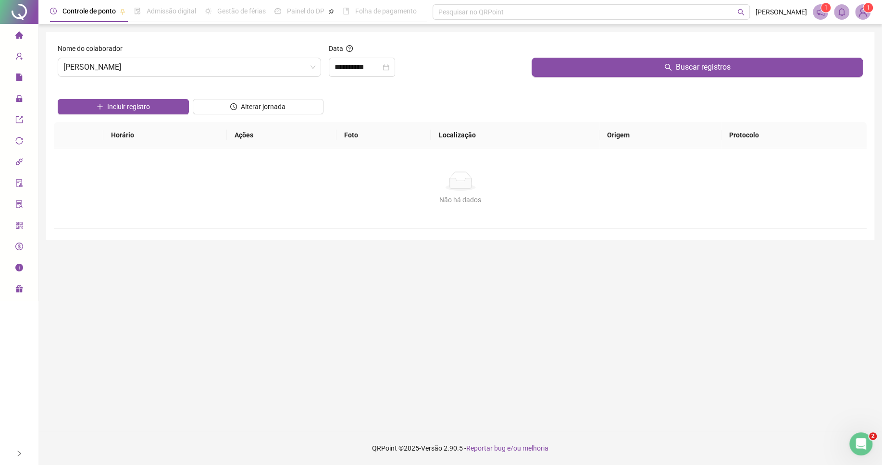
click at [589, 85] on div "Buscar registros" at bounding box center [697, 63] width 339 height 41
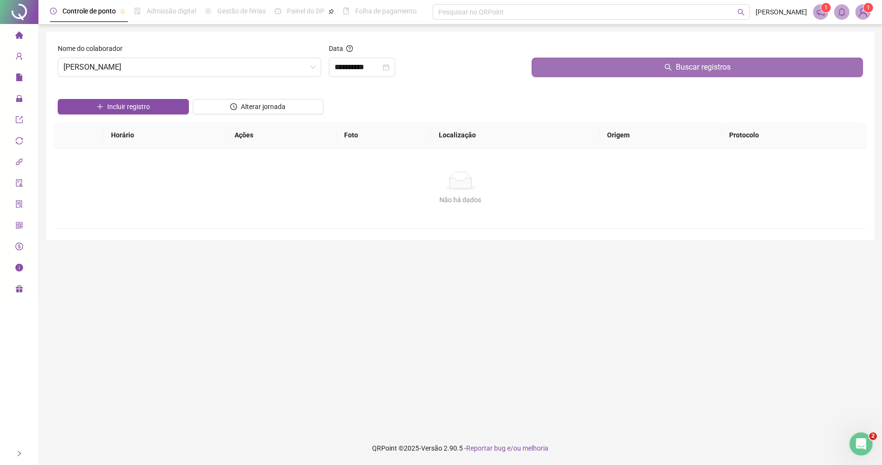
click at [593, 74] on button "Buscar registros" at bounding box center [697, 67] width 331 height 19
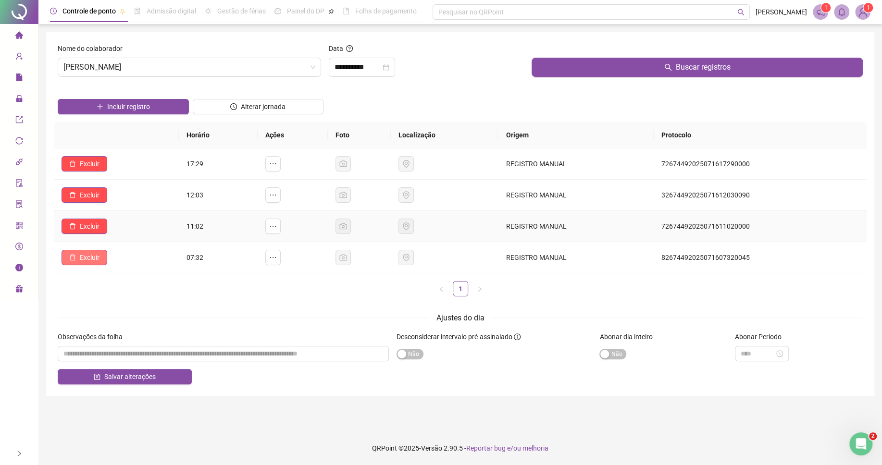
click at [89, 260] on span "Excluir" at bounding box center [90, 257] width 20 height 11
click at [124, 234] on button "Sim" at bounding box center [117, 234] width 19 height 12
click at [81, 229] on span "Excluir" at bounding box center [90, 226] width 20 height 11
click at [118, 202] on span "Sim" at bounding box center [117, 203] width 11 height 11
click at [84, 197] on span "Excluir" at bounding box center [90, 195] width 20 height 11
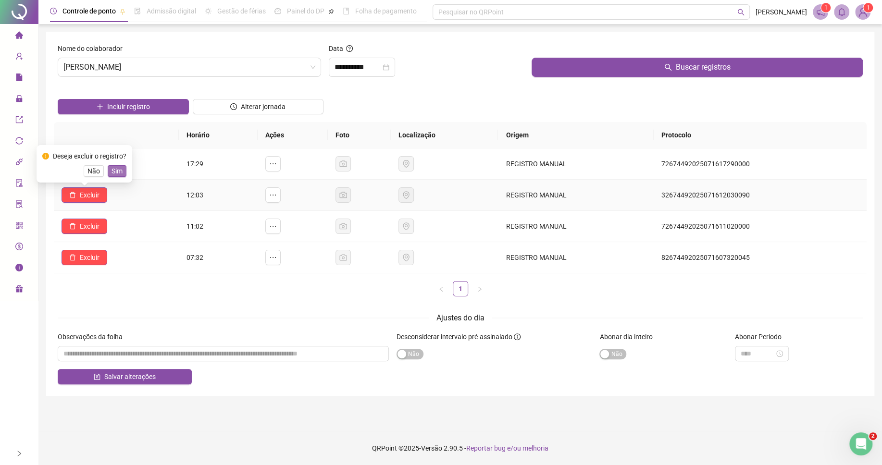
click at [121, 172] on span "Sim" at bounding box center [117, 171] width 11 height 11
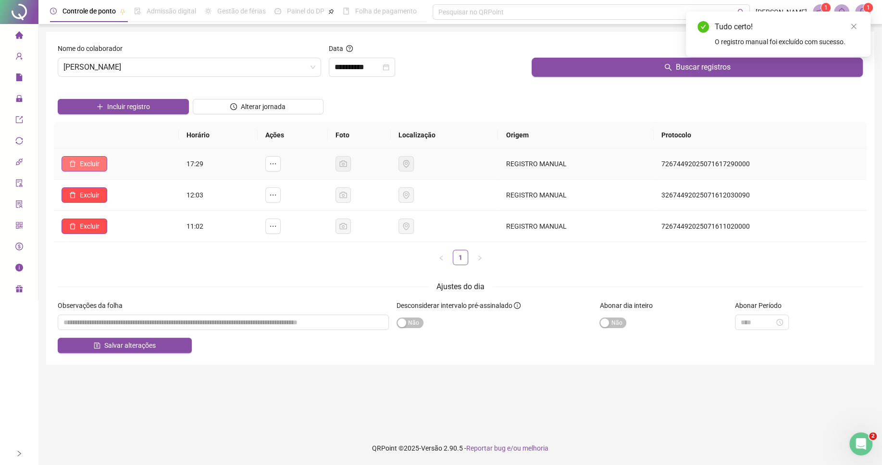
click at [86, 161] on span "Excluir" at bounding box center [90, 164] width 20 height 11
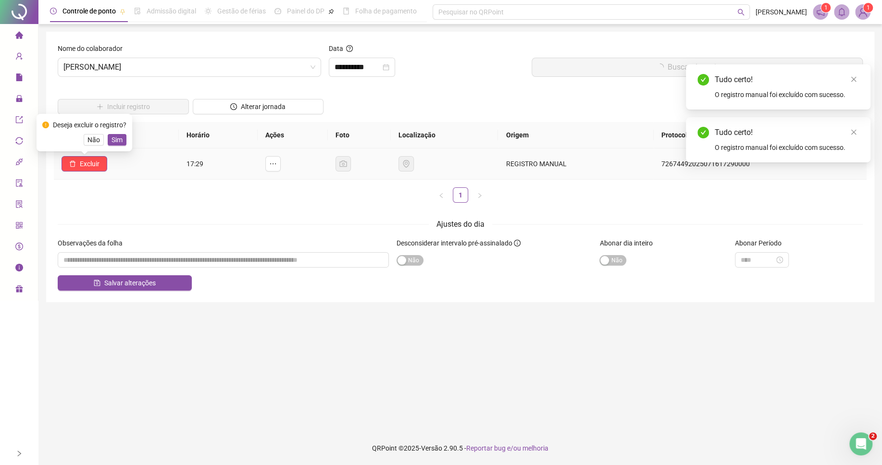
click at [125, 138] on button "Sim" at bounding box center [117, 140] width 19 height 12
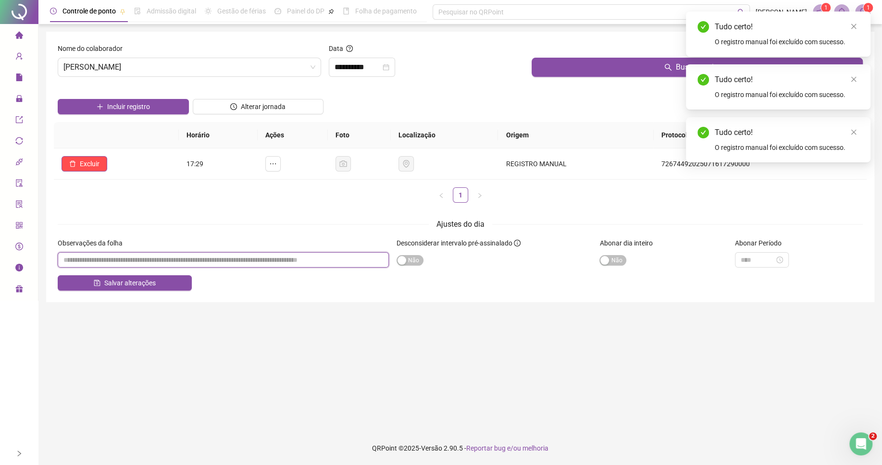
click at [209, 259] on input "textarea" at bounding box center [223, 259] width 331 height 15
paste input "********"
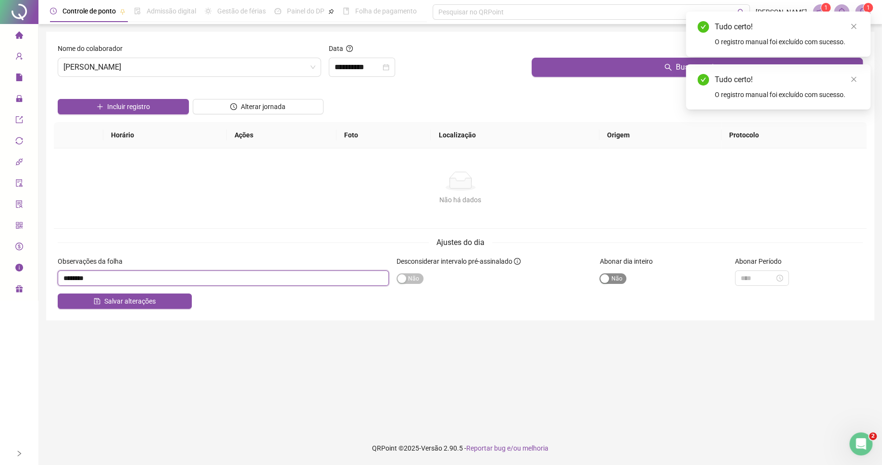
type input "********"
click at [604, 277] on div "button" at bounding box center [604, 278] width 9 height 9
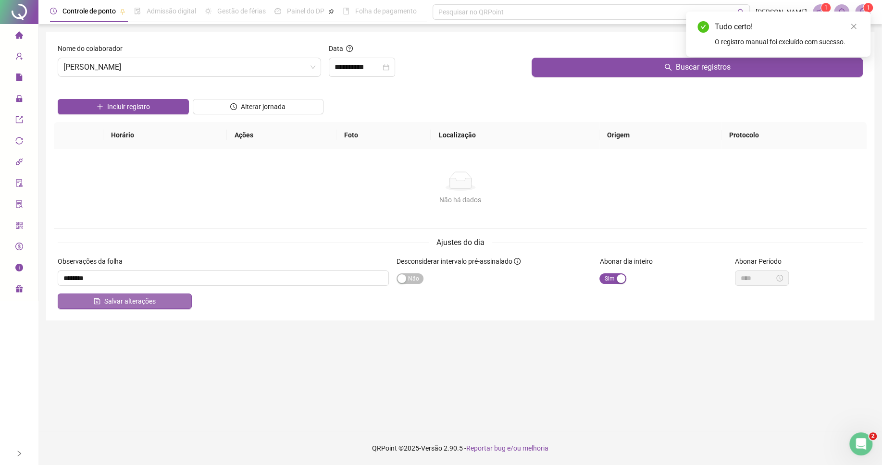
click at [170, 306] on button "Salvar alterações" at bounding box center [125, 301] width 134 height 15
click at [372, 66] on input "**********" at bounding box center [358, 68] width 46 height 12
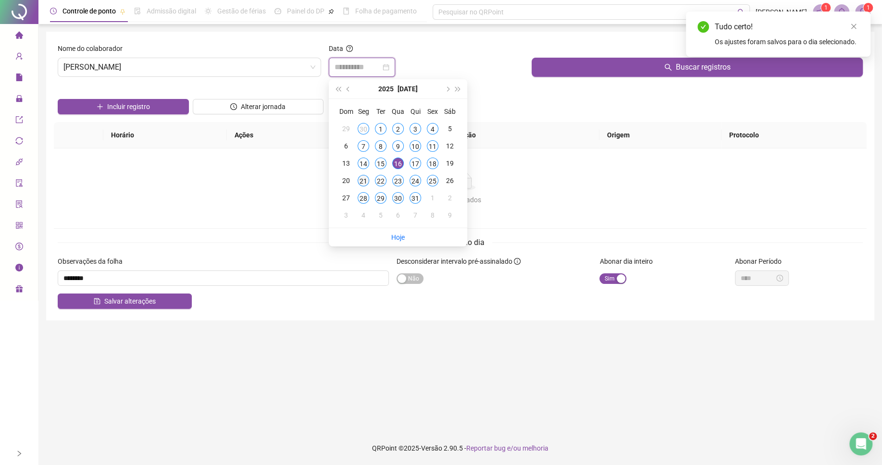
type input "**********"
click at [364, 183] on div "21" at bounding box center [364, 181] width 12 height 12
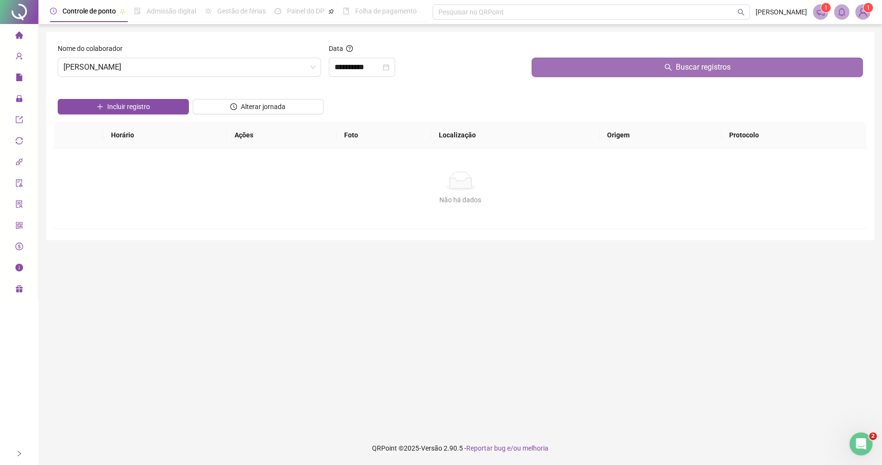
click at [567, 71] on button "Buscar registros" at bounding box center [697, 67] width 331 height 19
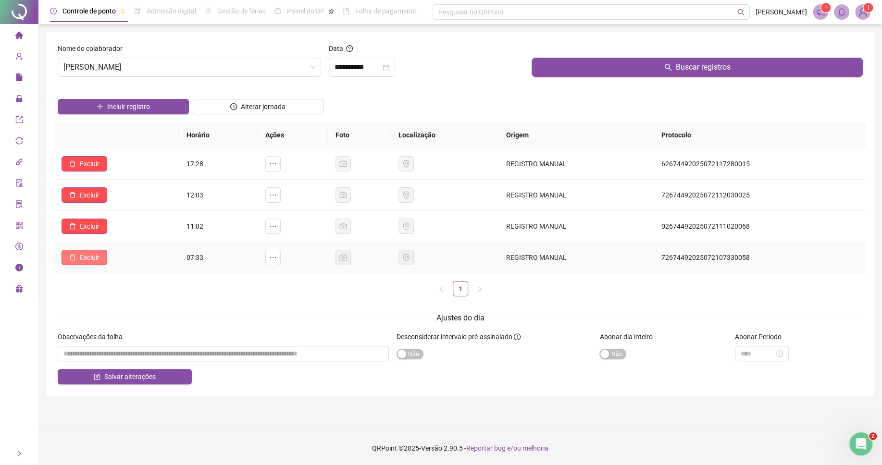
click at [94, 253] on button "Excluir" at bounding box center [85, 257] width 46 height 15
click at [125, 229] on button "Sim" at bounding box center [117, 234] width 19 height 12
click at [96, 223] on span "Excluir" at bounding box center [90, 226] width 20 height 11
click at [116, 203] on span "Sim" at bounding box center [117, 203] width 11 height 11
click at [92, 197] on span "Excluir" at bounding box center [90, 195] width 20 height 11
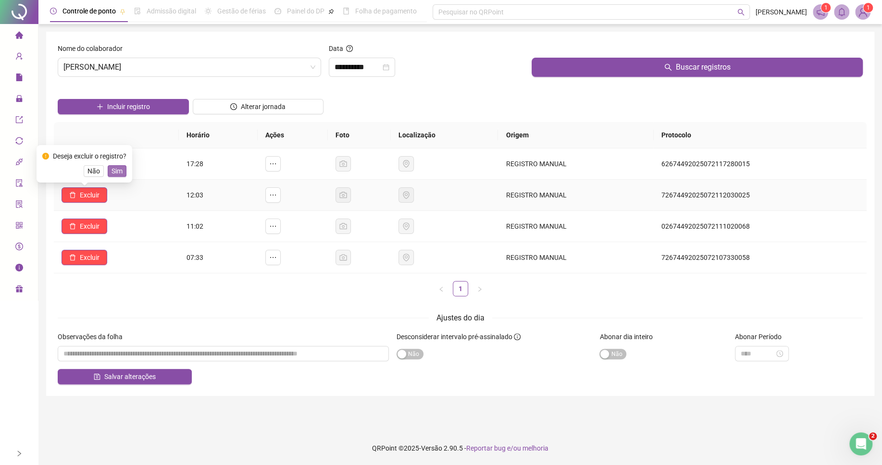
click at [114, 174] on span "Sim" at bounding box center [117, 171] width 11 height 11
click at [87, 161] on span "Excluir" at bounding box center [90, 164] width 20 height 11
click at [121, 143] on span "Sim" at bounding box center [117, 140] width 11 height 11
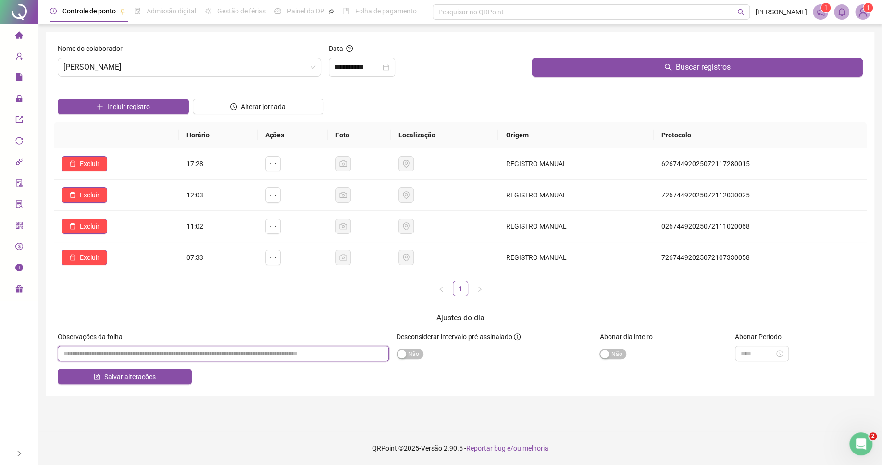
click at [253, 353] on input "textarea" at bounding box center [223, 353] width 331 height 15
paste input "********"
type input "********"
click at [612, 353] on span "Sim Não" at bounding box center [612, 354] width 27 height 11
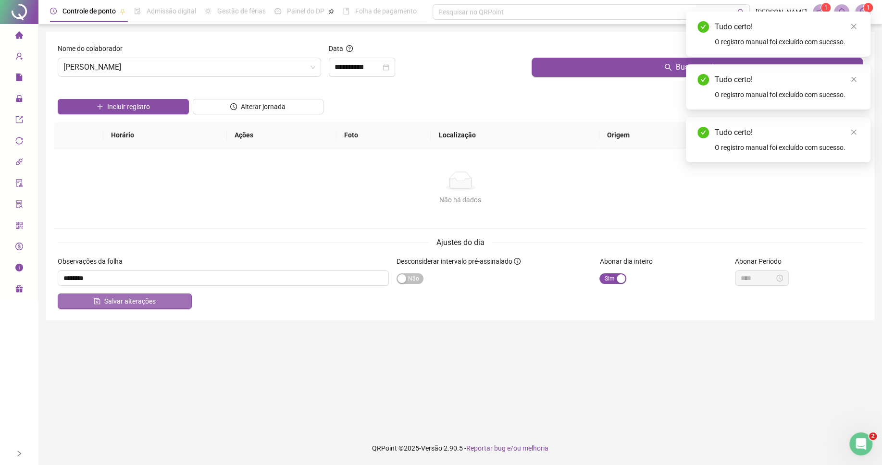
click at [97, 304] on icon "save" at bounding box center [97, 301] width 7 height 7
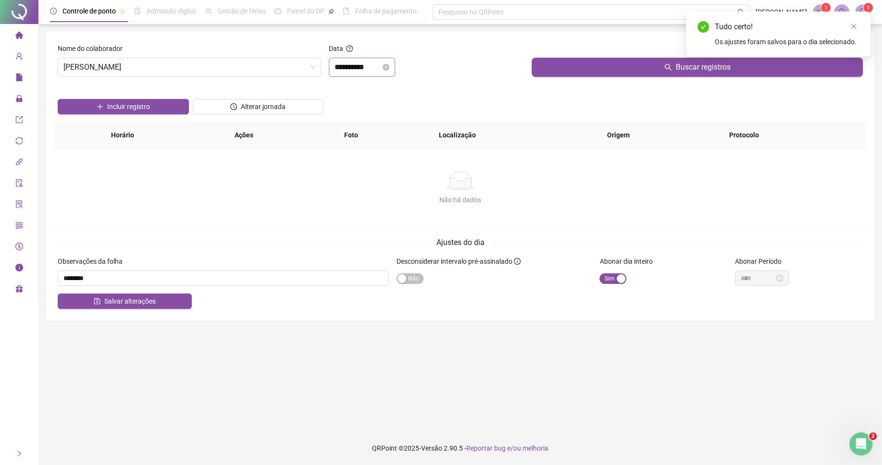
click at [389, 64] on div "**********" at bounding box center [362, 68] width 55 height 12
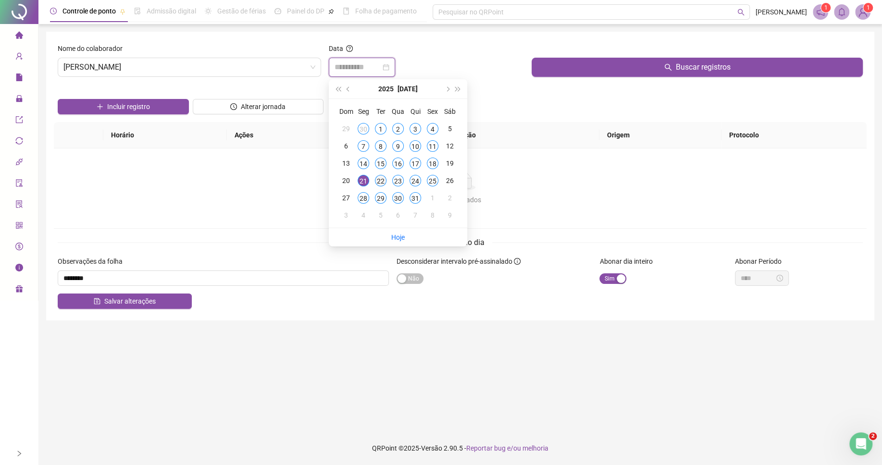
type input "**********"
click at [380, 181] on div "22" at bounding box center [381, 181] width 12 height 12
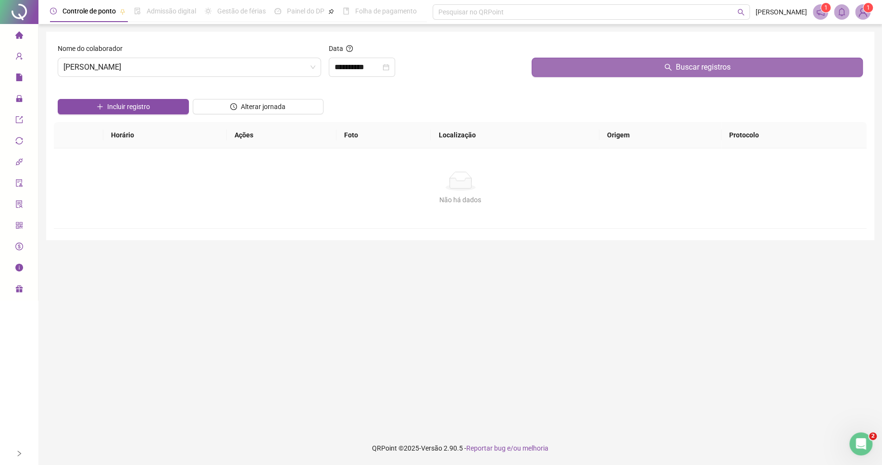
click at [593, 70] on button "Buscar registros" at bounding box center [697, 67] width 331 height 19
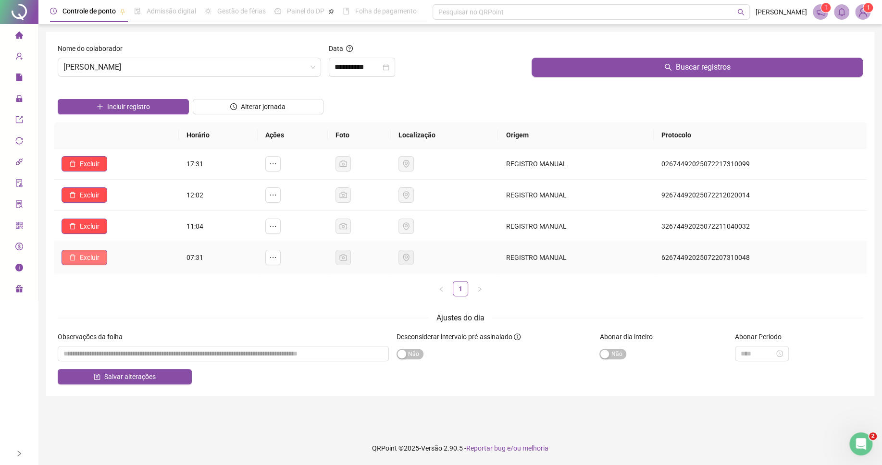
click at [87, 256] on span "Excluir" at bounding box center [90, 257] width 20 height 11
click at [117, 238] on span "Sim" at bounding box center [117, 234] width 11 height 11
click at [86, 227] on span "Excluir" at bounding box center [90, 226] width 20 height 11
click at [117, 205] on span "Sim" at bounding box center [117, 203] width 11 height 11
click at [82, 197] on span "Excluir" at bounding box center [90, 195] width 20 height 11
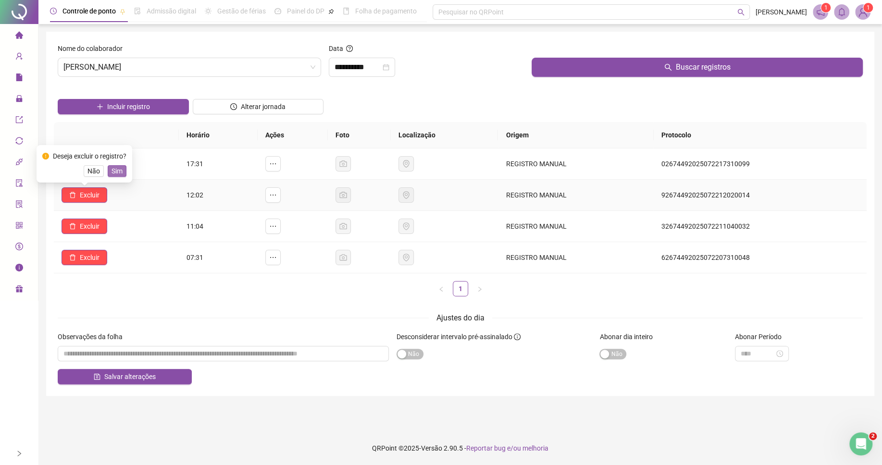
click at [115, 170] on span "Sim" at bounding box center [117, 171] width 11 height 11
click at [93, 165] on span "Excluir" at bounding box center [90, 164] width 20 height 11
click at [120, 140] on span "Sim" at bounding box center [117, 140] width 11 height 11
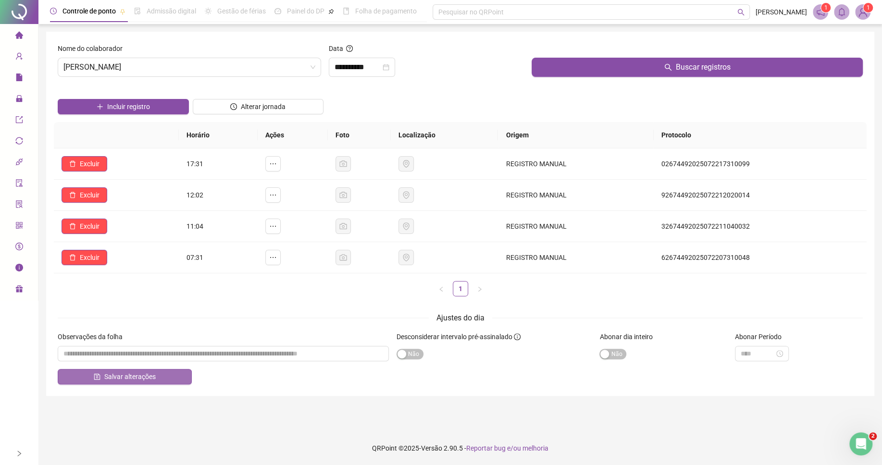
drag, startPoint x: 153, startPoint y: 347, endPoint x: 154, endPoint y: 352, distance: 5.0
click at [154, 346] on div "Observações da folha" at bounding box center [223, 339] width 331 height 14
click at [154, 372] on span "Salvar alterações" at bounding box center [129, 377] width 51 height 11
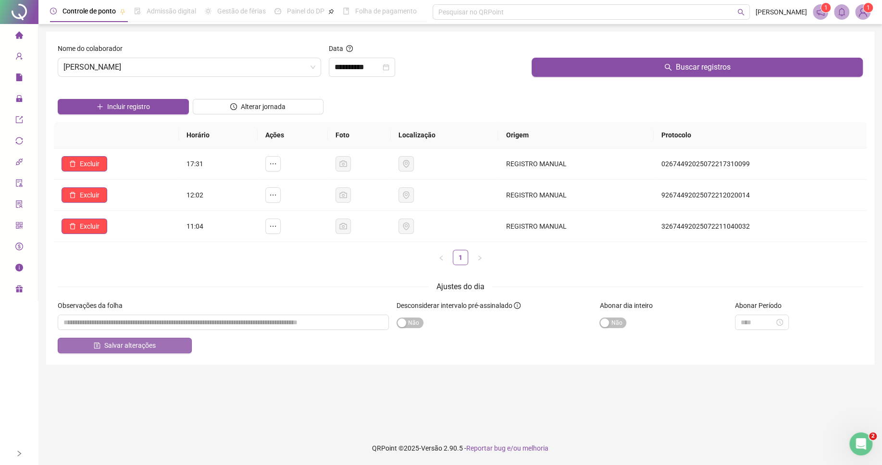
click at [156, 353] on button "Salvar alterações" at bounding box center [125, 345] width 134 height 15
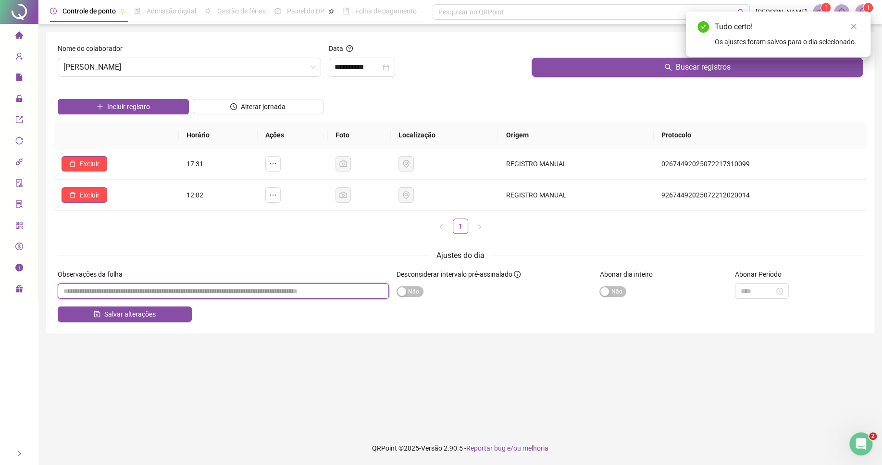
click at [188, 295] on input "textarea" at bounding box center [223, 291] width 331 height 15
paste input "********"
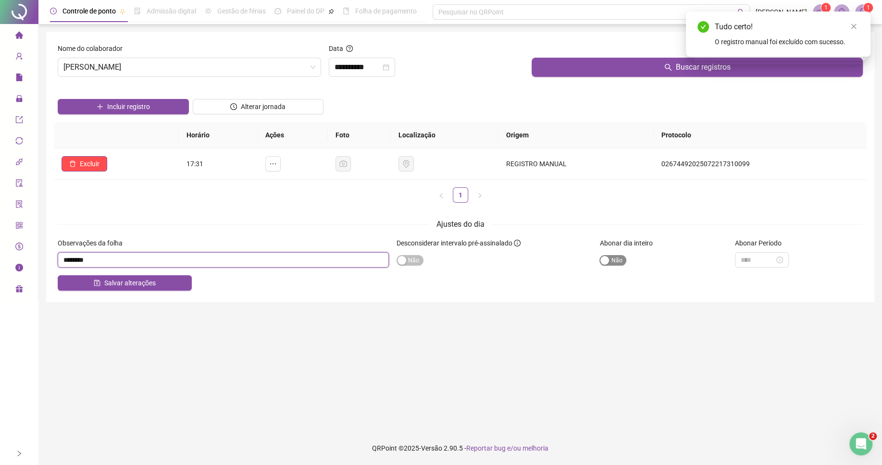
type input "********"
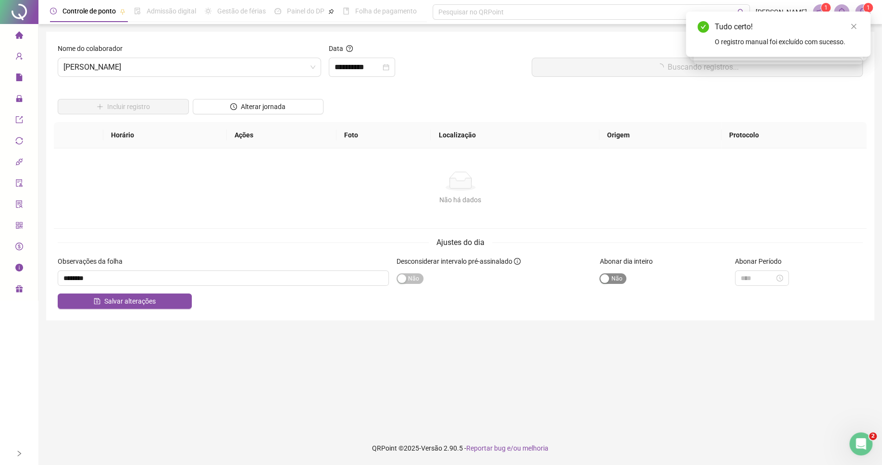
click at [611, 262] on label "Abonar dia inteiro" at bounding box center [628, 261] width 59 height 11
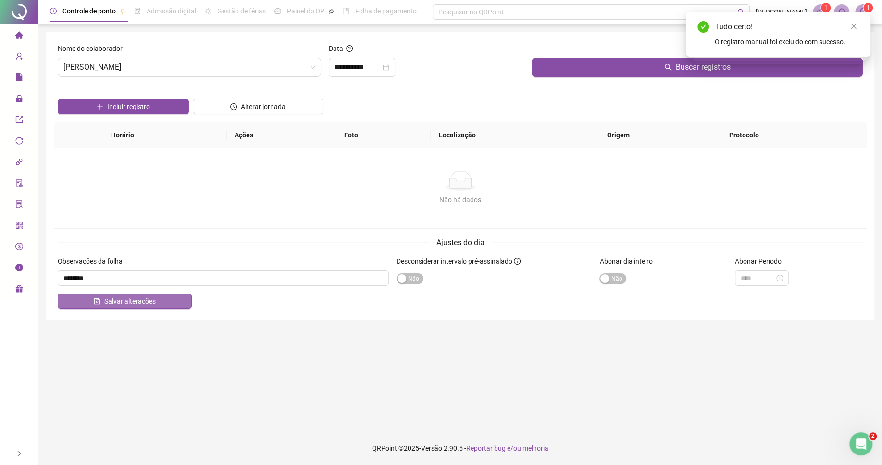
click at [155, 301] on button "Salvar alterações" at bounding box center [125, 301] width 134 height 15
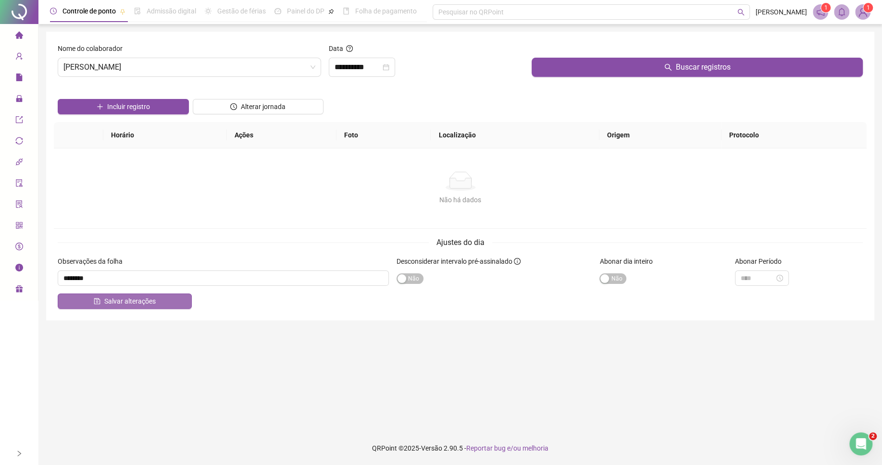
click at [181, 307] on button "Salvar alterações" at bounding box center [125, 301] width 134 height 15
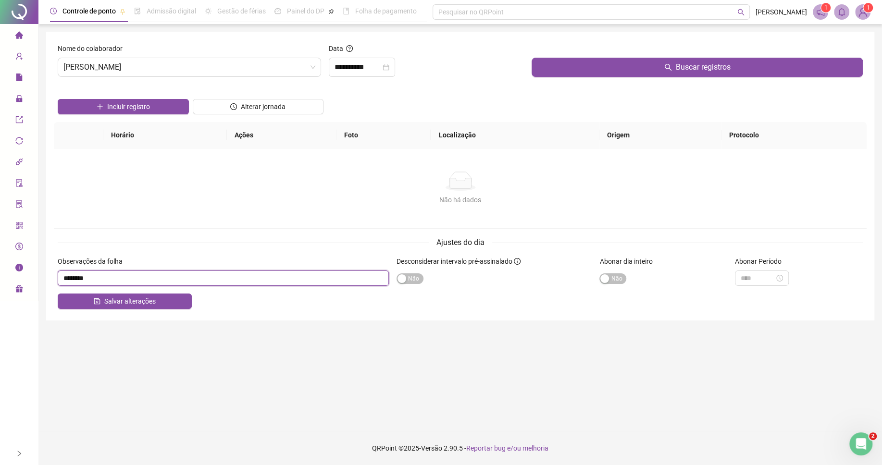
click at [302, 280] on input "textarea" at bounding box center [223, 278] width 331 height 15
click at [362, 74] on div "**********" at bounding box center [362, 67] width 66 height 19
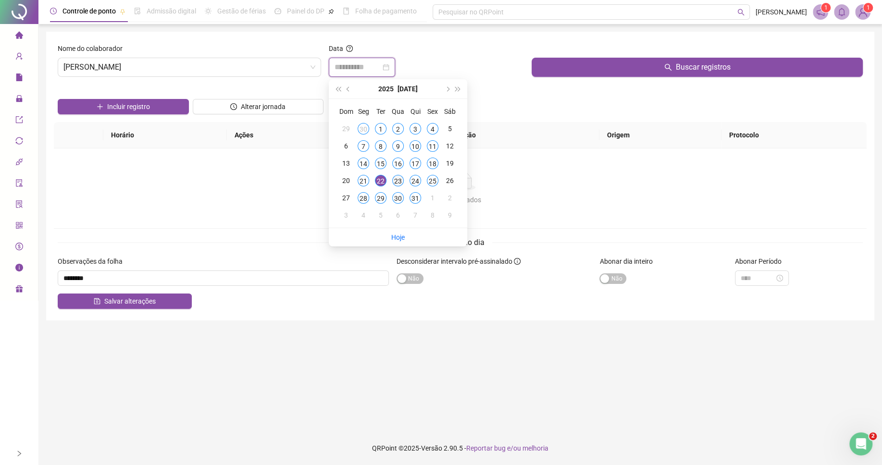
type input "**********"
click at [403, 182] on div "23" at bounding box center [398, 181] width 12 height 12
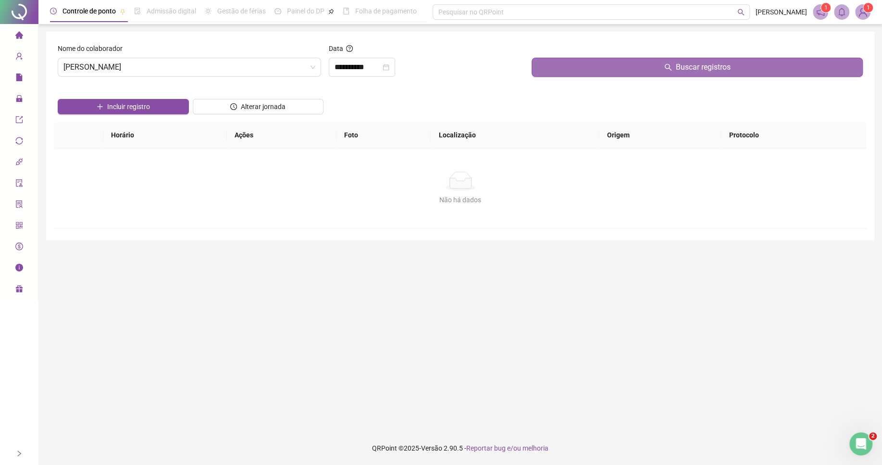
click at [599, 73] on button "Buscar registros" at bounding box center [697, 67] width 331 height 19
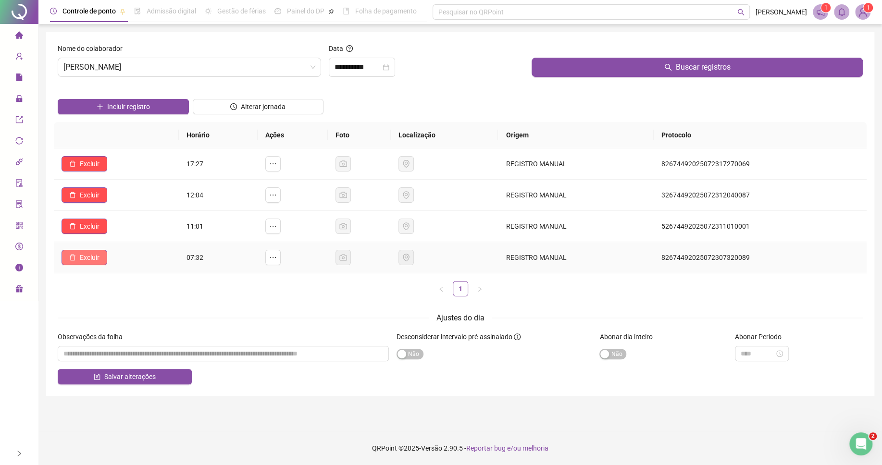
click at [86, 256] on span "Excluir" at bounding box center [90, 257] width 20 height 11
click at [110, 229] on button "Sim" at bounding box center [117, 234] width 19 height 12
click at [83, 232] on span "Excluir" at bounding box center [90, 226] width 20 height 11
click at [116, 206] on span "Sim" at bounding box center [117, 203] width 11 height 11
click at [89, 196] on span "Excluir" at bounding box center [90, 195] width 20 height 11
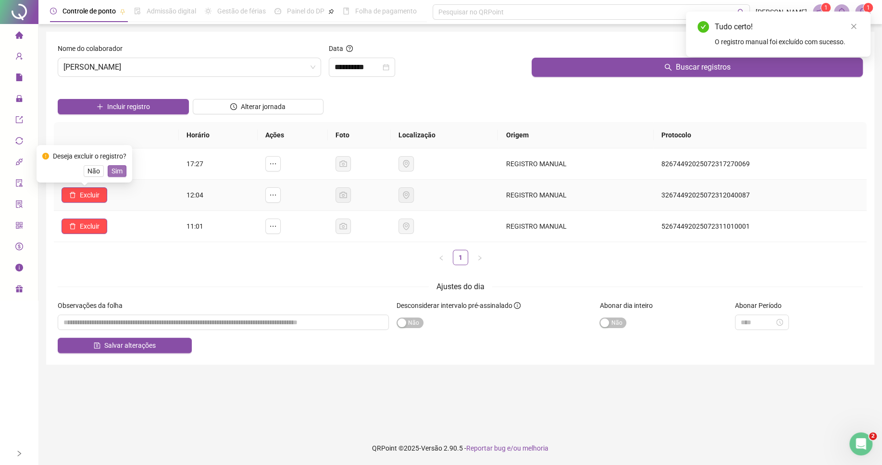
click at [119, 174] on span "Sim" at bounding box center [117, 171] width 11 height 11
click at [94, 165] on span "Excluir" at bounding box center [90, 164] width 20 height 11
click at [121, 143] on span "Sim" at bounding box center [117, 140] width 11 height 11
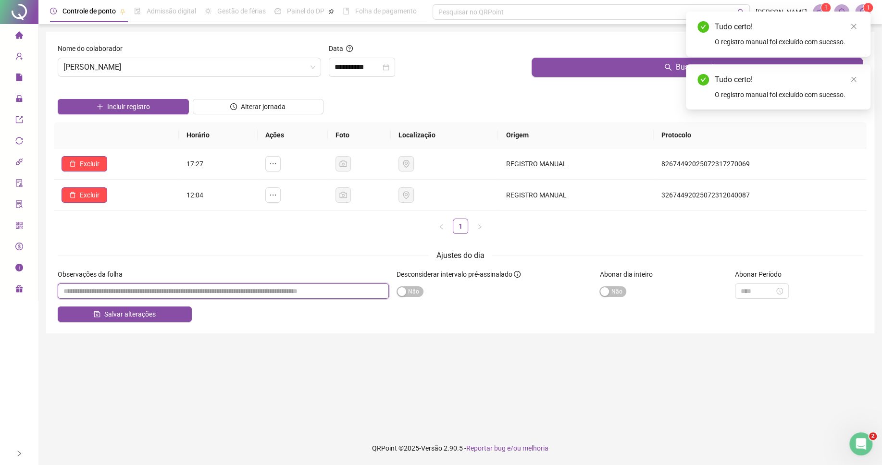
click at [287, 292] on input "textarea" at bounding box center [223, 291] width 331 height 15
paste input "********"
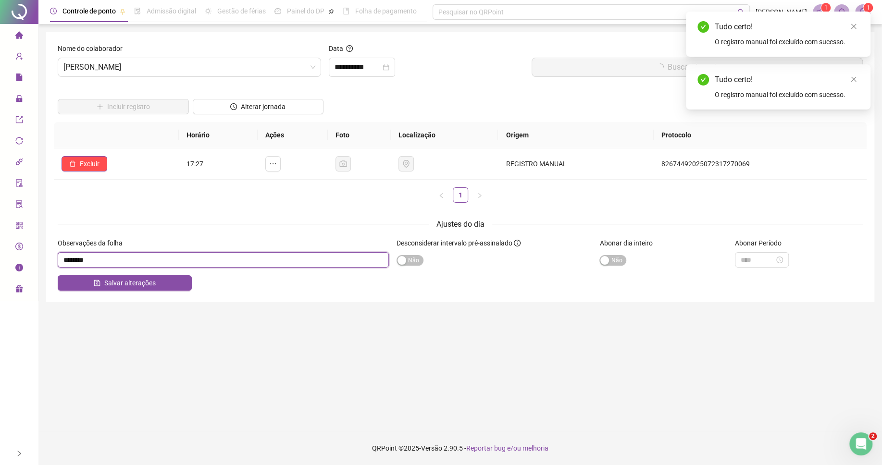
type input "********"
click at [620, 294] on div "**********" at bounding box center [460, 167] width 828 height 271
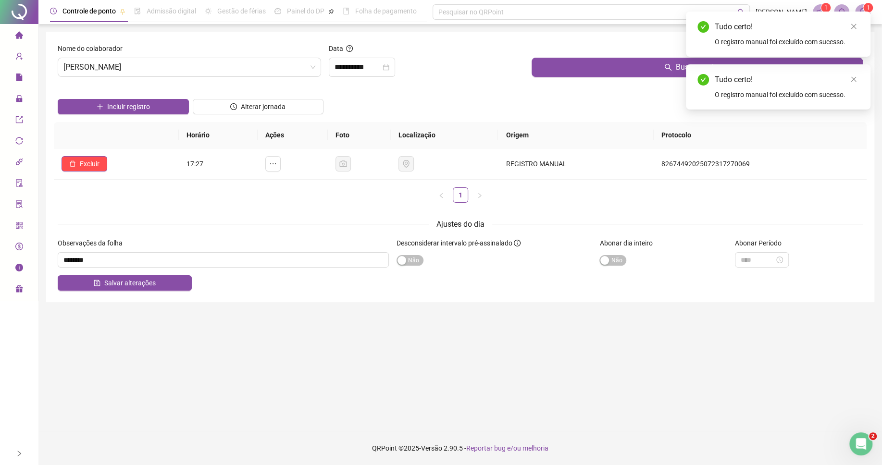
click at [615, 262] on span "Sim Não" at bounding box center [612, 260] width 27 height 11
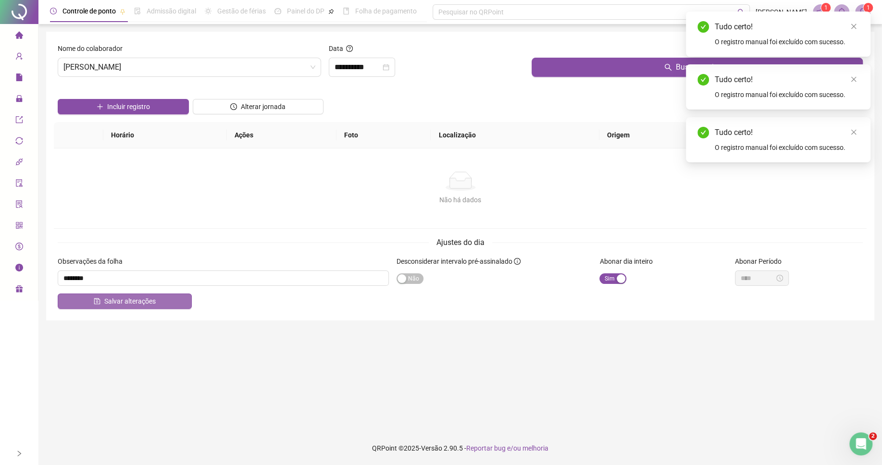
click at [149, 301] on span "Salvar alterações" at bounding box center [129, 301] width 51 height 11
click at [364, 62] on input "**********" at bounding box center [358, 68] width 46 height 12
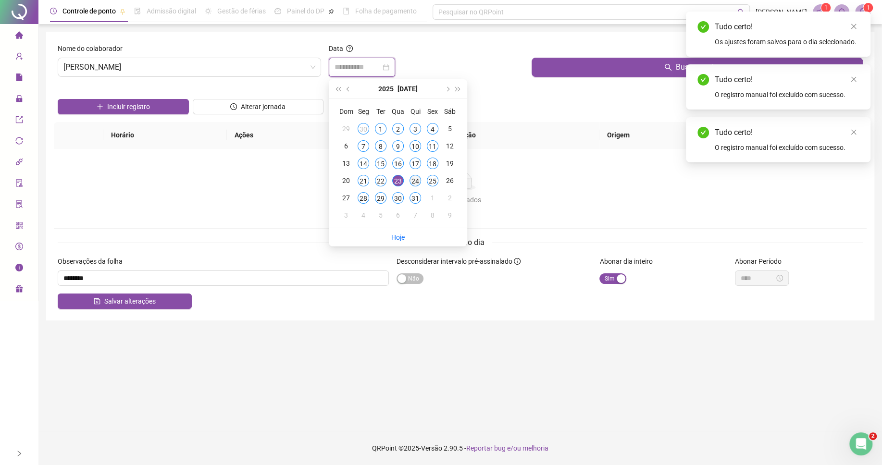
type input "**********"
click at [413, 183] on div "24" at bounding box center [416, 181] width 12 height 12
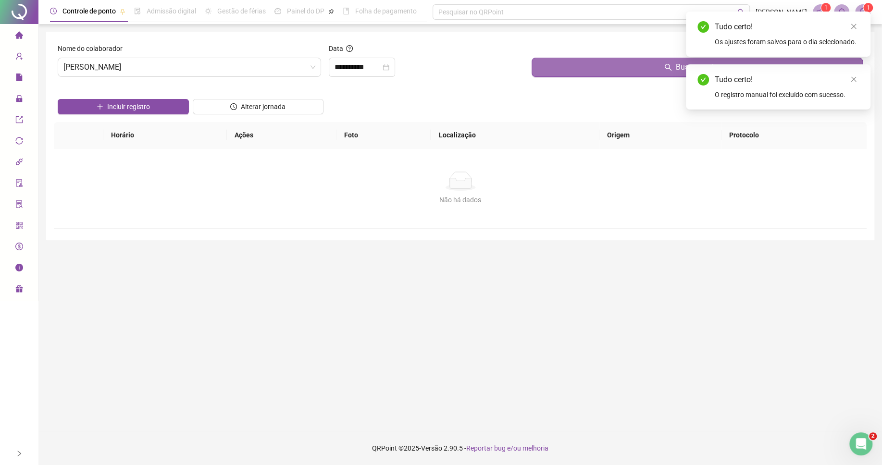
click at [560, 73] on button "Buscar registros" at bounding box center [697, 67] width 331 height 19
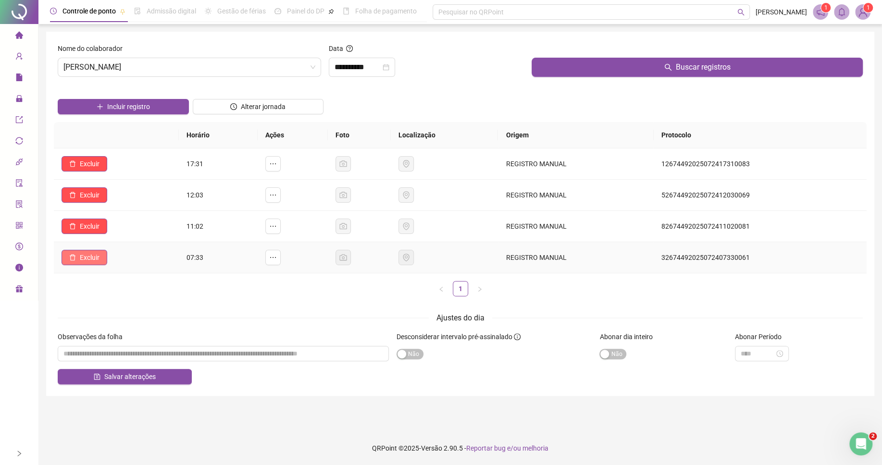
click at [72, 259] on icon "delete" at bounding box center [72, 257] width 7 height 7
click at [124, 233] on button "Sim" at bounding box center [117, 234] width 19 height 12
click at [85, 227] on span "Excluir" at bounding box center [90, 226] width 20 height 11
click at [119, 202] on span "Sim" at bounding box center [117, 203] width 11 height 11
click at [87, 199] on span "Excluir" at bounding box center [90, 195] width 20 height 11
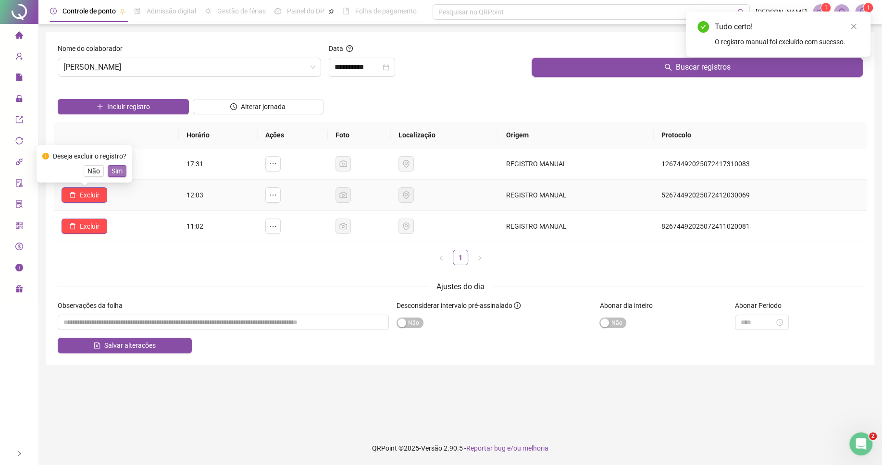
click at [112, 172] on span "Sim" at bounding box center [117, 171] width 11 height 11
click at [89, 169] on span "Excluir" at bounding box center [90, 164] width 20 height 11
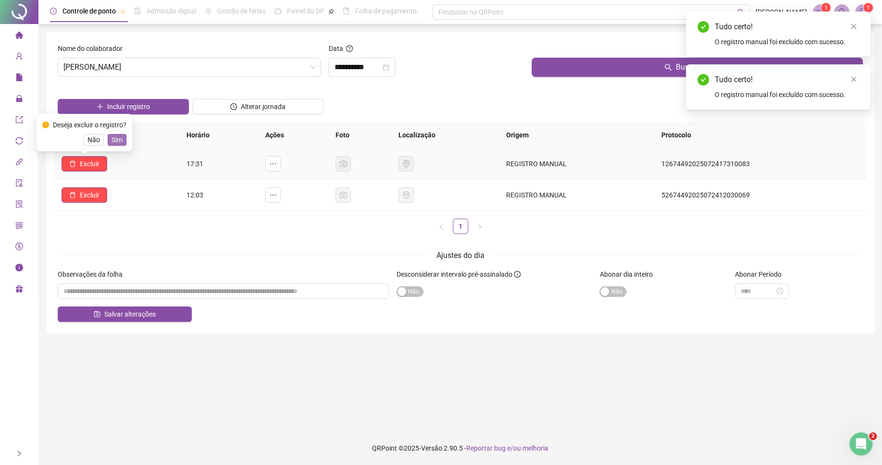
click at [114, 141] on span "Sim" at bounding box center [117, 140] width 11 height 11
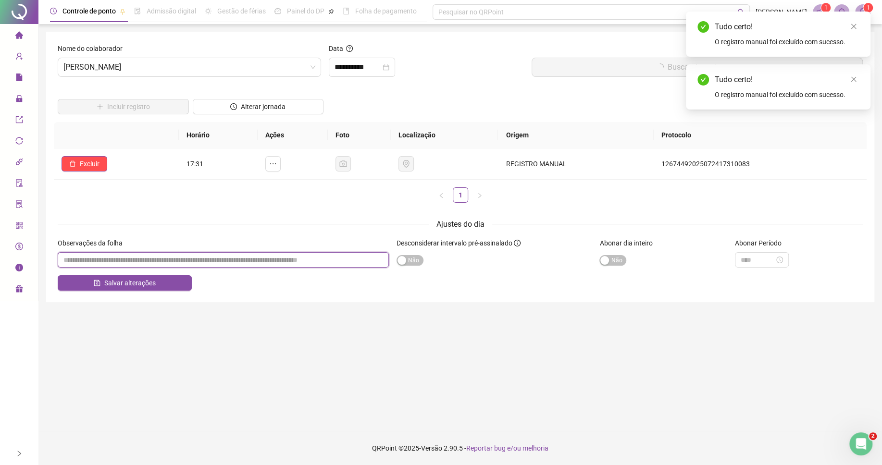
click at [353, 262] on input "textarea" at bounding box center [223, 259] width 331 height 15
paste input "********"
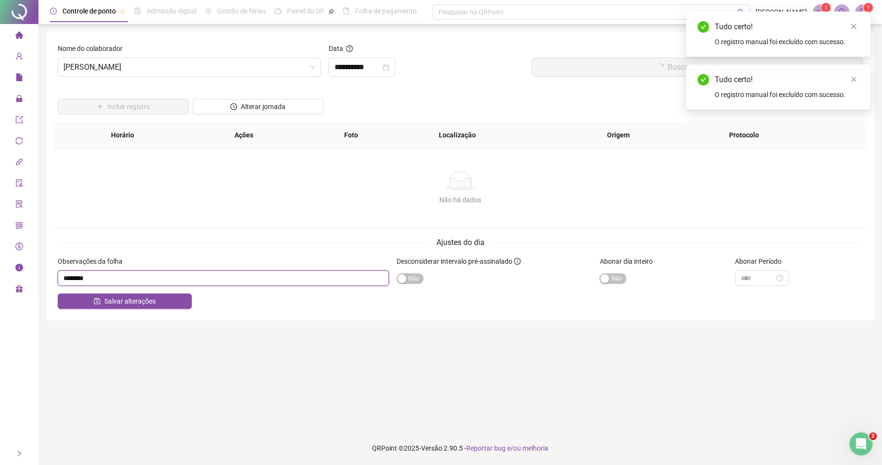
type input "********"
click at [613, 262] on label "Abonar dia inteiro" at bounding box center [628, 261] width 59 height 11
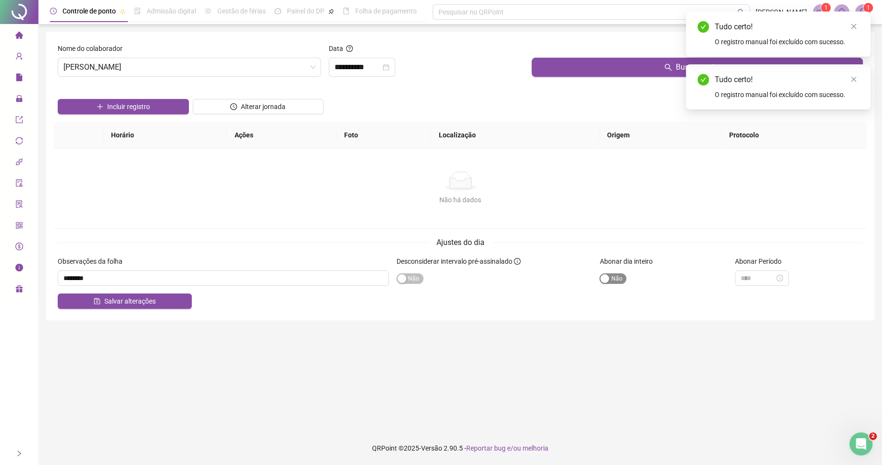
click at [610, 283] on span "Sim Não" at bounding box center [612, 278] width 27 height 11
click at [404, 95] on div "Incluir registro Alterar jornada" at bounding box center [460, 103] width 809 height 37
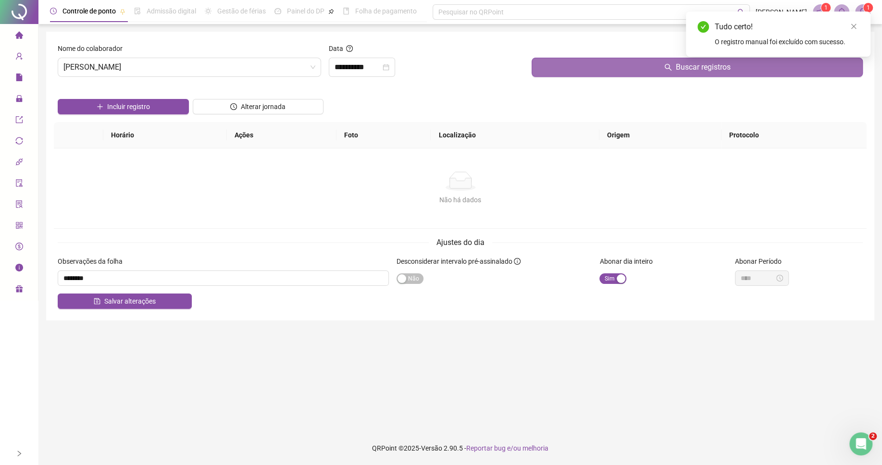
click at [590, 68] on button "Buscar registros" at bounding box center [697, 67] width 331 height 19
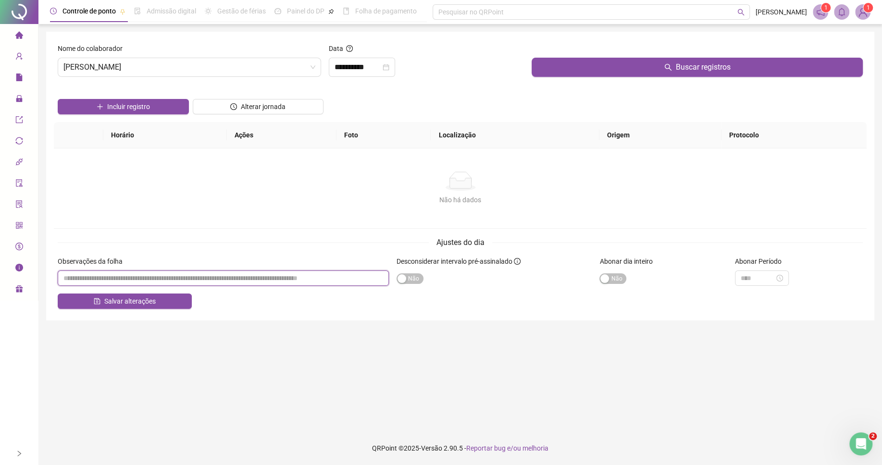
click at [253, 274] on input "textarea" at bounding box center [223, 278] width 331 height 15
paste input "********"
type input "********"
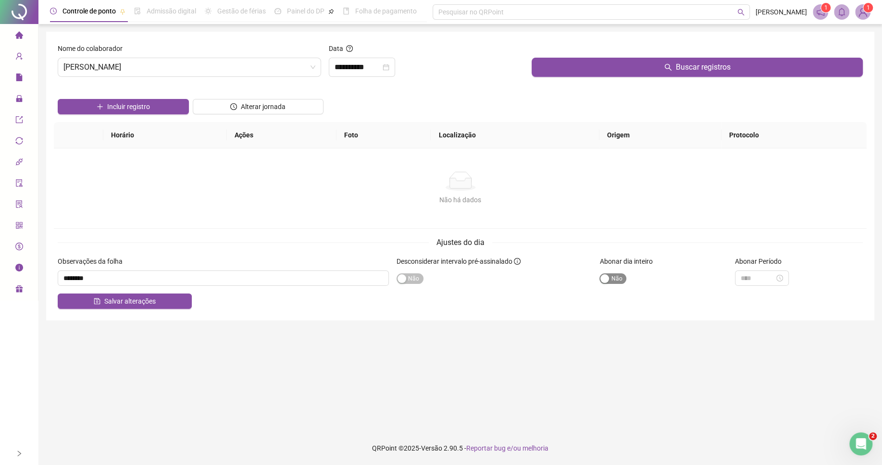
click at [615, 278] on span "Sim Não" at bounding box center [612, 278] width 27 height 11
click at [100, 305] on icon "save" at bounding box center [97, 301] width 6 height 6
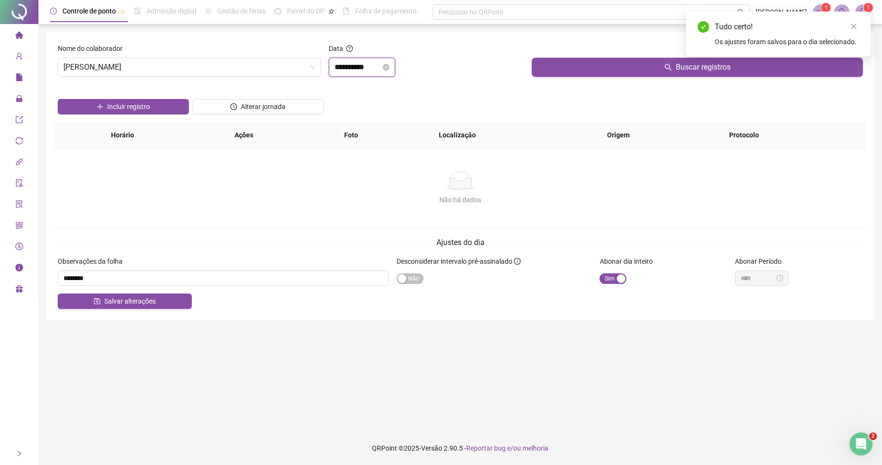
click at [344, 67] on input "**********" at bounding box center [358, 68] width 46 height 12
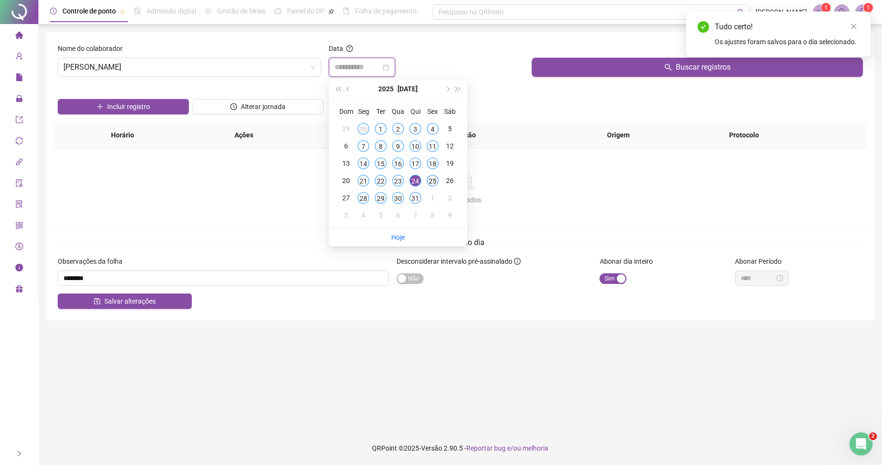
type input "**********"
click at [434, 183] on div "25" at bounding box center [433, 181] width 12 height 12
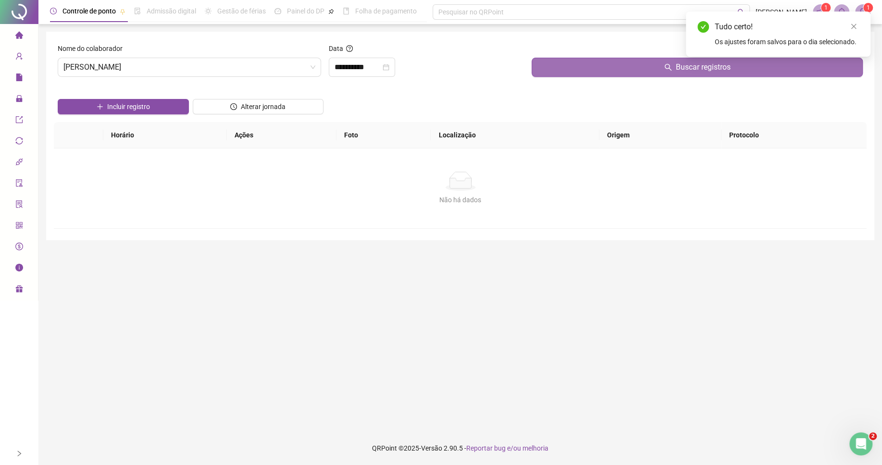
click at [571, 63] on button "Buscar registros" at bounding box center [697, 67] width 331 height 19
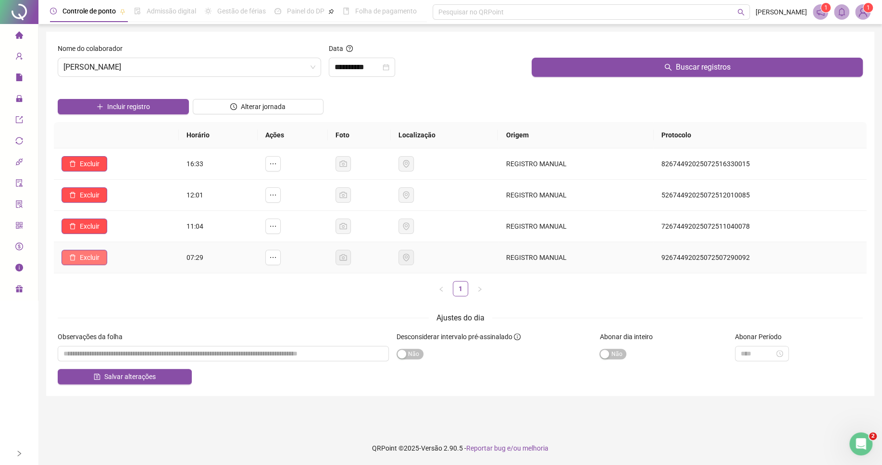
click at [81, 257] on span "Excluir" at bounding box center [90, 257] width 20 height 11
click at [112, 236] on span "Sim" at bounding box center [117, 234] width 11 height 11
click at [89, 227] on span "Excluir" at bounding box center [90, 226] width 20 height 11
click at [116, 200] on span "Sim" at bounding box center [117, 203] width 11 height 11
click at [87, 198] on span "Excluir" at bounding box center [90, 195] width 20 height 11
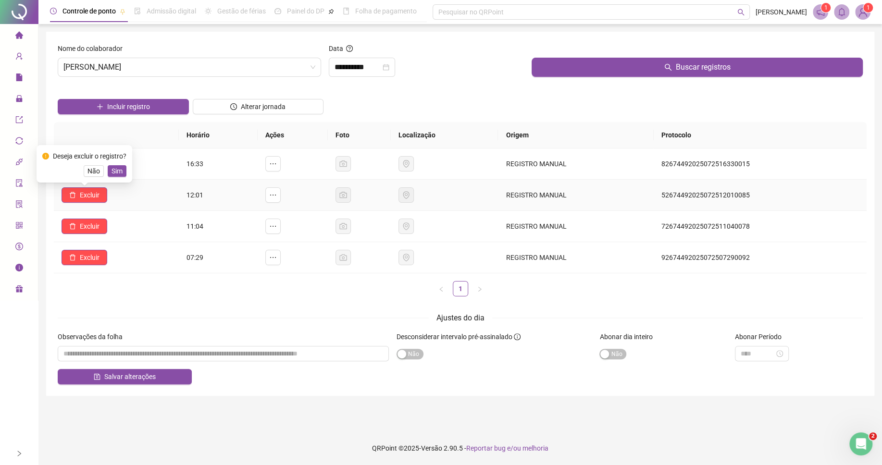
click at [114, 169] on span "Sim" at bounding box center [117, 171] width 11 height 11
click at [87, 162] on span "Excluir" at bounding box center [90, 164] width 20 height 11
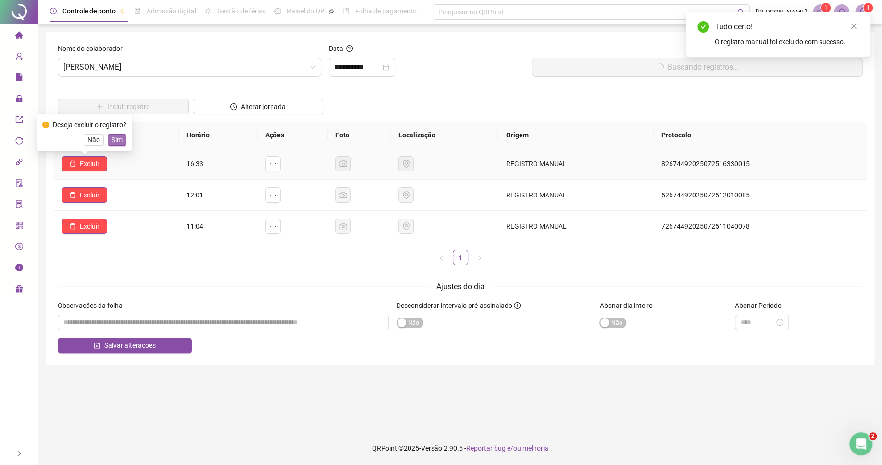
click at [114, 140] on span "Sim" at bounding box center [117, 140] width 11 height 11
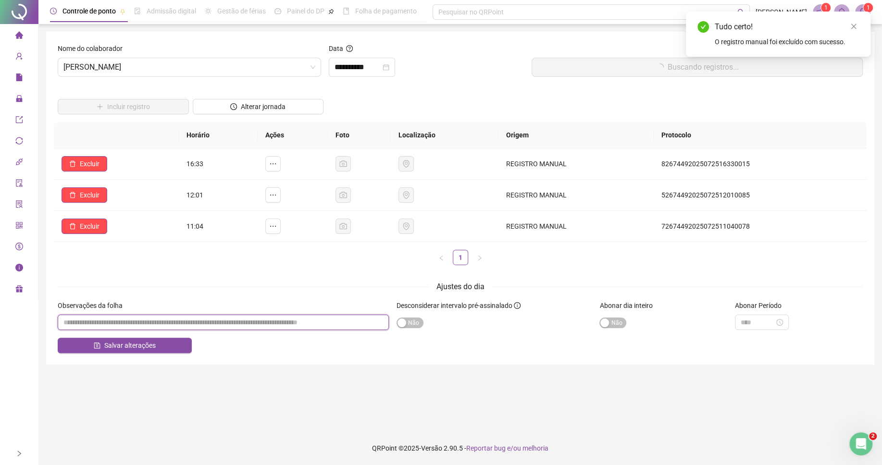
click at [256, 322] on input "textarea" at bounding box center [223, 322] width 331 height 15
paste input "********"
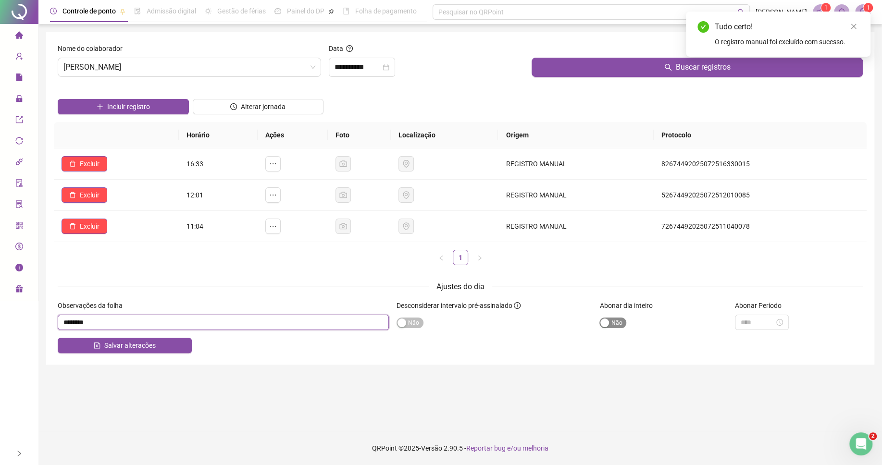
type input "********"
click at [613, 322] on span "Sim Não" at bounding box center [612, 323] width 27 height 11
click at [212, 315] on input "textarea" at bounding box center [223, 322] width 331 height 15
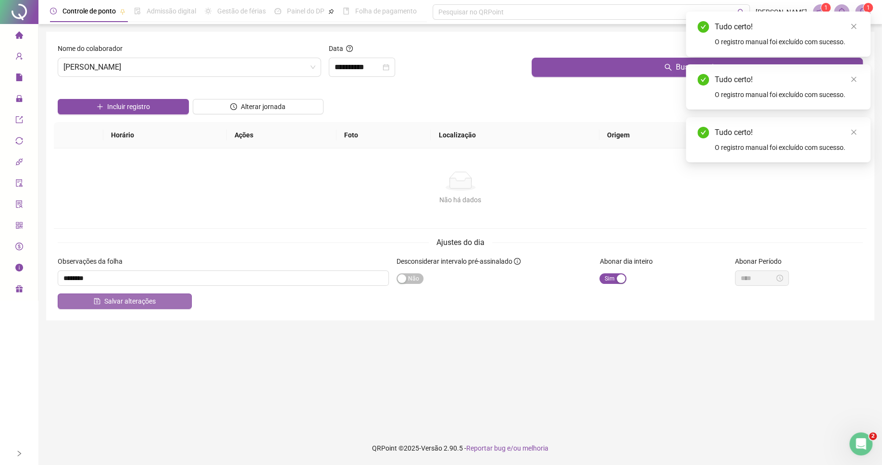
click at [74, 302] on button "Salvar alterações" at bounding box center [125, 301] width 134 height 15
click at [144, 305] on span "Salvar alterações" at bounding box center [129, 301] width 51 height 11
click at [369, 65] on input "**********" at bounding box center [358, 68] width 46 height 12
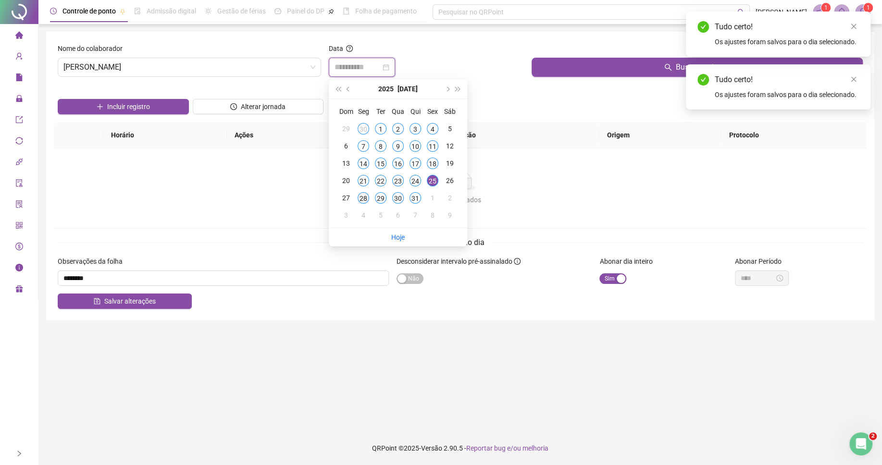
type input "**********"
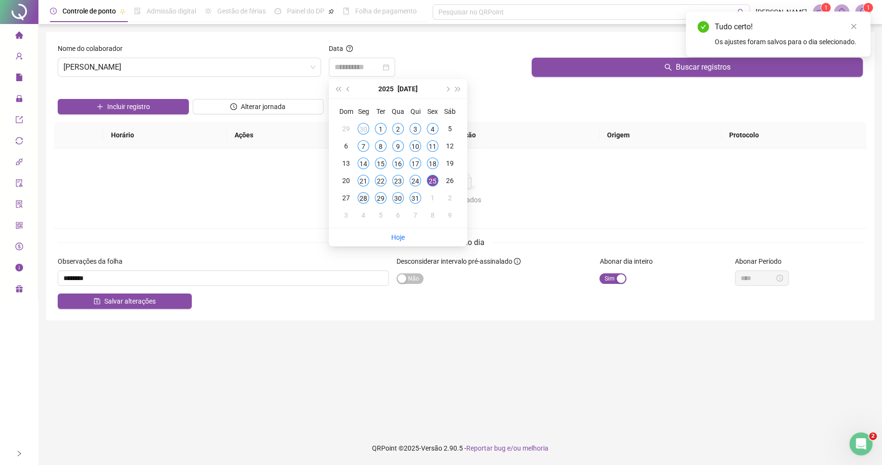
click at [362, 199] on div "28" at bounding box center [364, 198] width 12 height 12
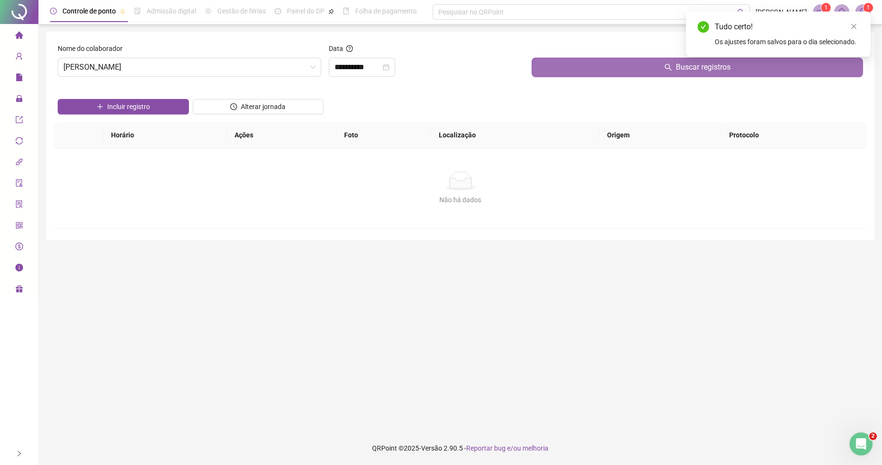
click at [553, 68] on button "Buscar registros" at bounding box center [697, 67] width 331 height 19
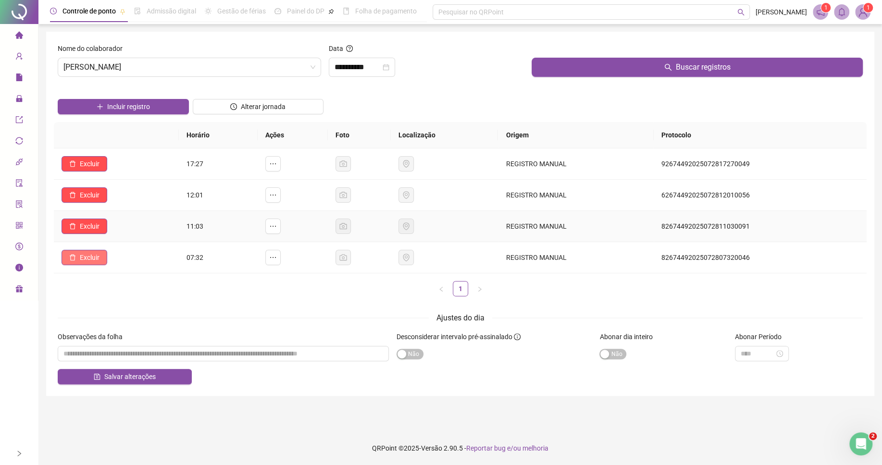
click at [95, 259] on span "Excluir" at bounding box center [90, 257] width 20 height 11
click at [116, 236] on span "Sim" at bounding box center [117, 234] width 11 height 11
click at [98, 228] on span "Excluir" at bounding box center [90, 226] width 20 height 11
click at [115, 204] on span "Sim" at bounding box center [117, 203] width 11 height 11
click at [94, 197] on span "Excluir" at bounding box center [90, 195] width 20 height 11
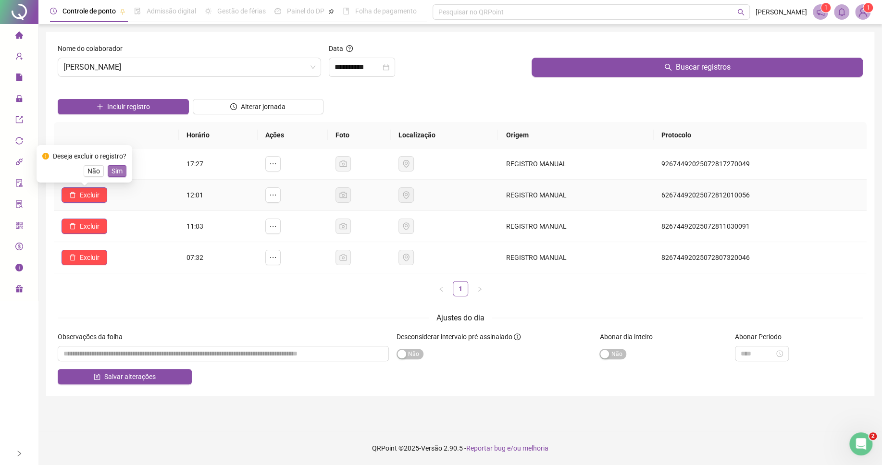
click at [124, 170] on button "Sim" at bounding box center [117, 171] width 19 height 12
click at [96, 167] on span "Excluir" at bounding box center [90, 164] width 20 height 11
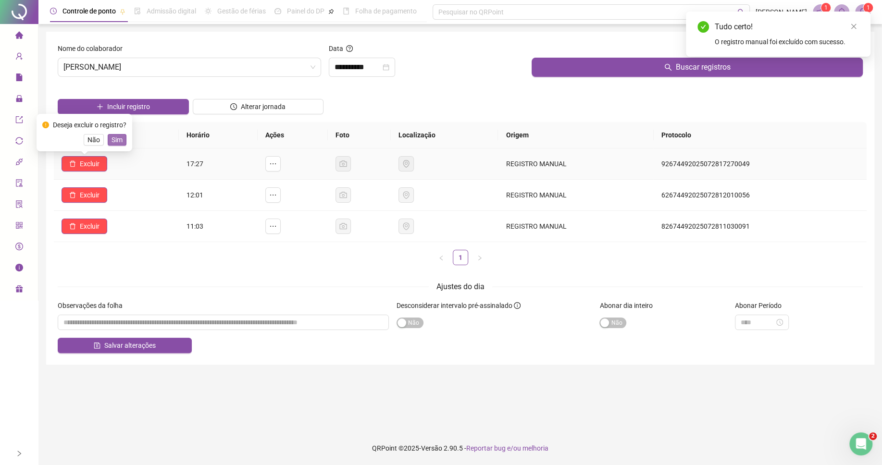
click at [114, 143] on span "Sim" at bounding box center [117, 140] width 11 height 11
click at [221, 324] on div "**********" at bounding box center [460, 198] width 828 height 333
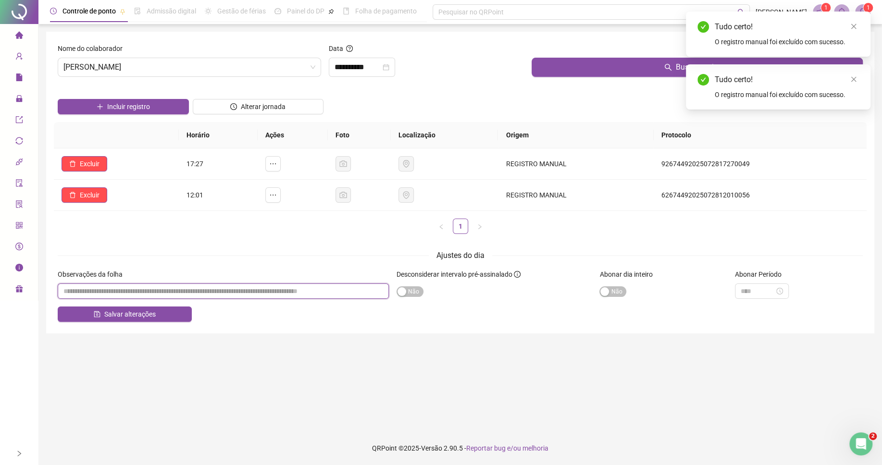
click at [229, 292] on input "textarea" at bounding box center [223, 291] width 331 height 15
paste input "********"
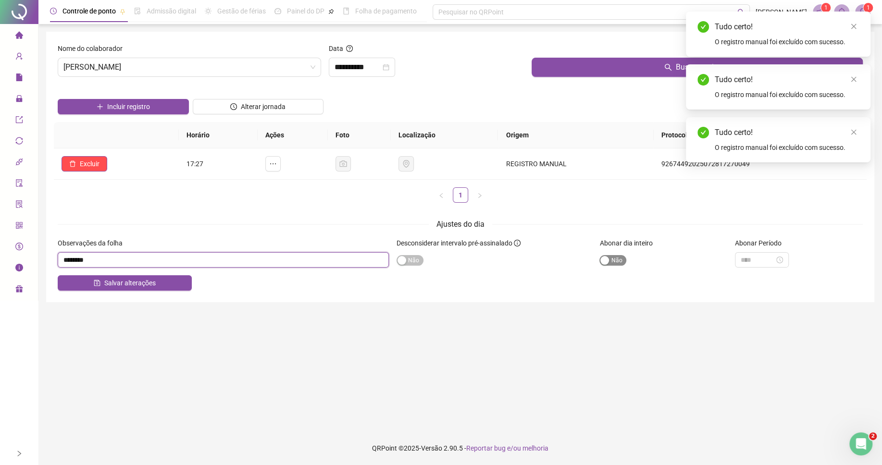
type input "********"
click at [612, 261] on span "Sim Não" at bounding box center [612, 260] width 27 height 11
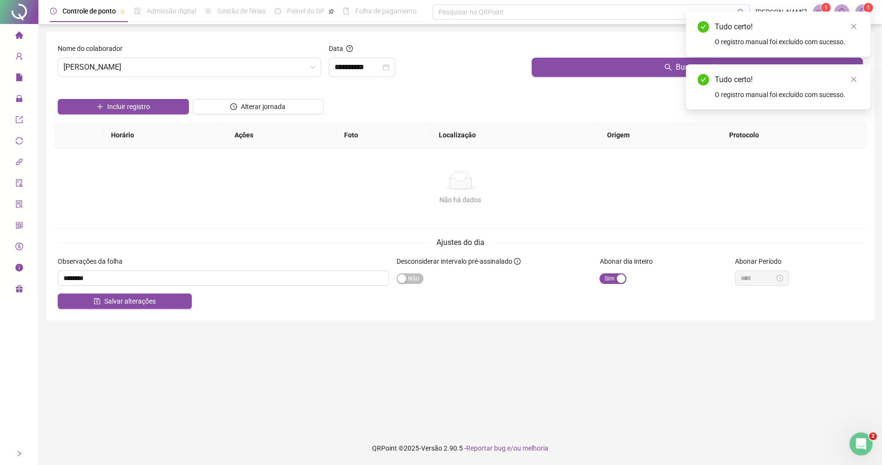
click at [91, 302] on button "Salvar alterações" at bounding box center [125, 301] width 134 height 15
click at [179, 301] on button "Salvar alterações" at bounding box center [125, 301] width 134 height 15
click at [355, 67] on input "**********" at bounding box center [358, 68] width 46 height 12
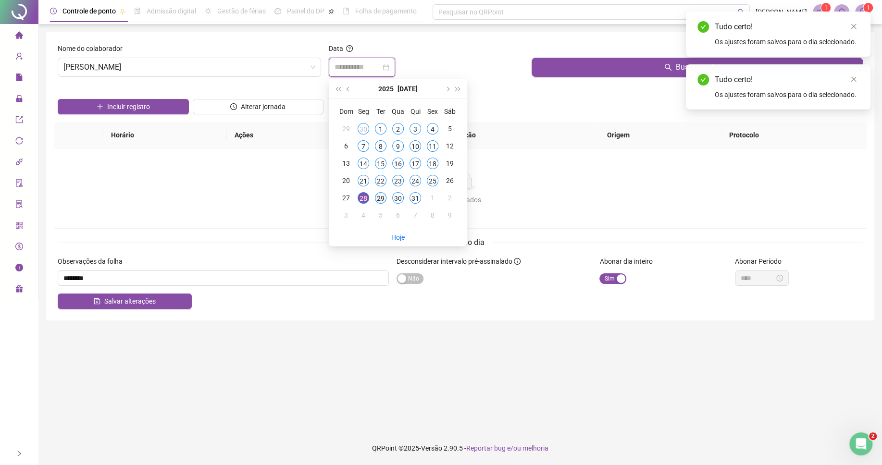
type input "**********"
click at [372, 197] on td "29" at bounding box center [380, 197] width 17 height 17
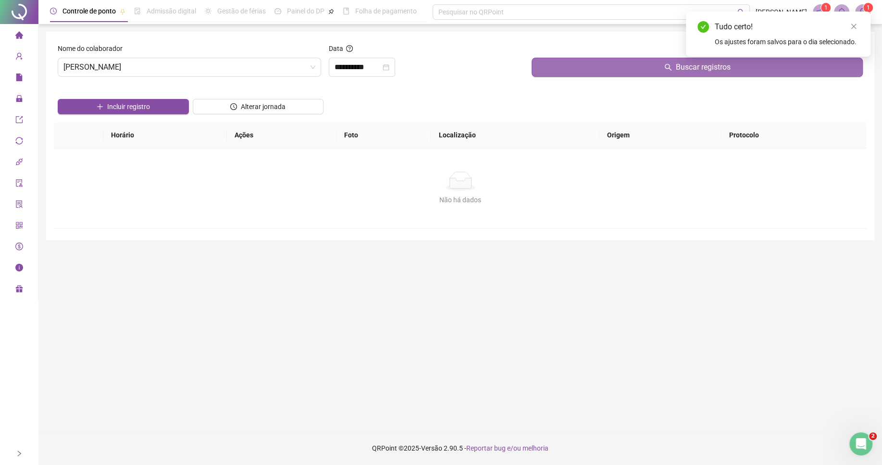
click at [559, 70] on button "Buscar registros" at bounding box center [697, 67] width 331 height 19
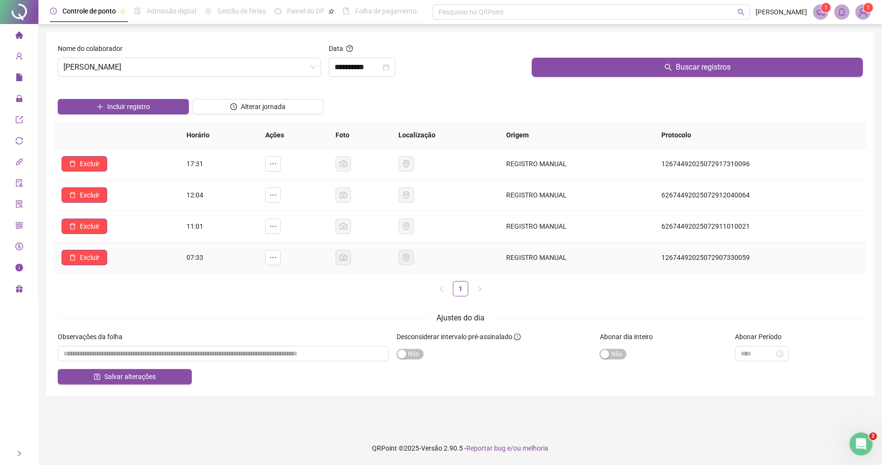
click at [84, 267] on td "Excluir" at bounding box center [116, 257] width 125 height 31
click at [89, 263] on span "Excluir" at bounding box center [90, 257] width 20 height 11
click at [113, 238] on span "Sim" at bounding box center [117, 234] width 11 height 11
click at [103, 261] on button "Excluir" at bounding box center [85, 257] width 46 height 15
click at [120, 237] on td "Excluir" at bounding box center [116, 226] width 125 height 31
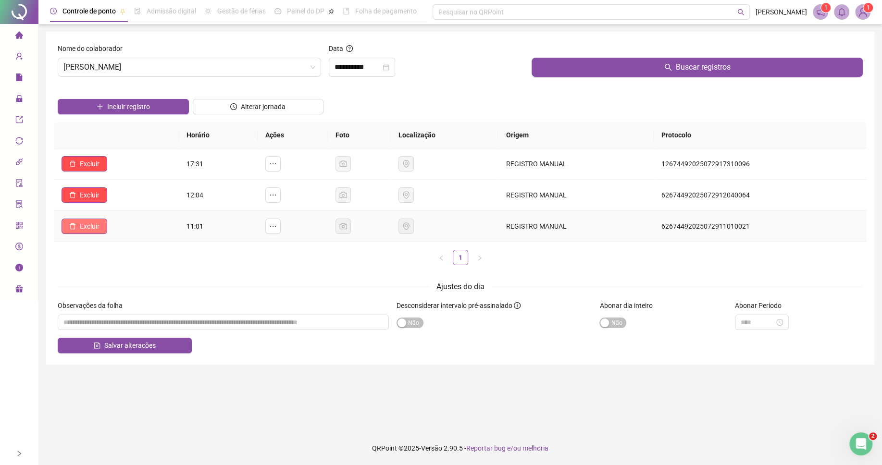
click at [94, 228] on span "Excluir" at bounding box center [90, 226] width 20 height 11
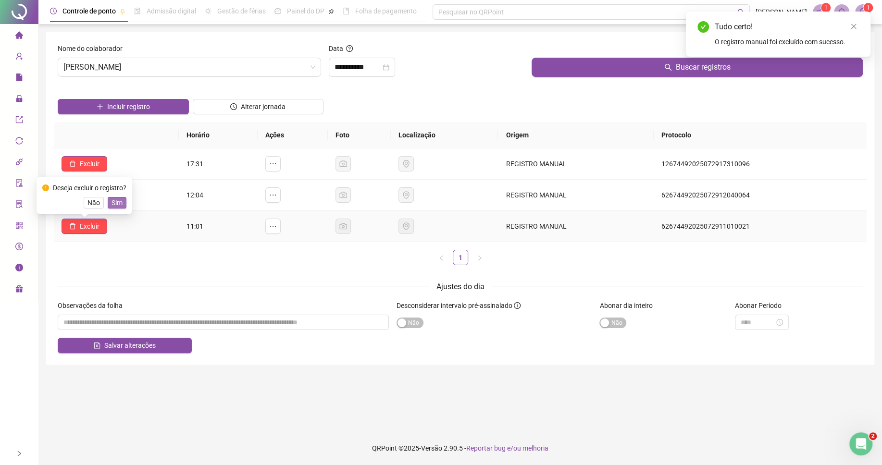
click at [115, 202] on span "Sim" at bounding box center [117, 203] width 11 height 11
click at [88, 199] on span "Excluir" at bounding box center [90, 195] width 20 height 11
click at [121, 172] on span "Sim" at bounding box center [117, 171] width 11 height 11
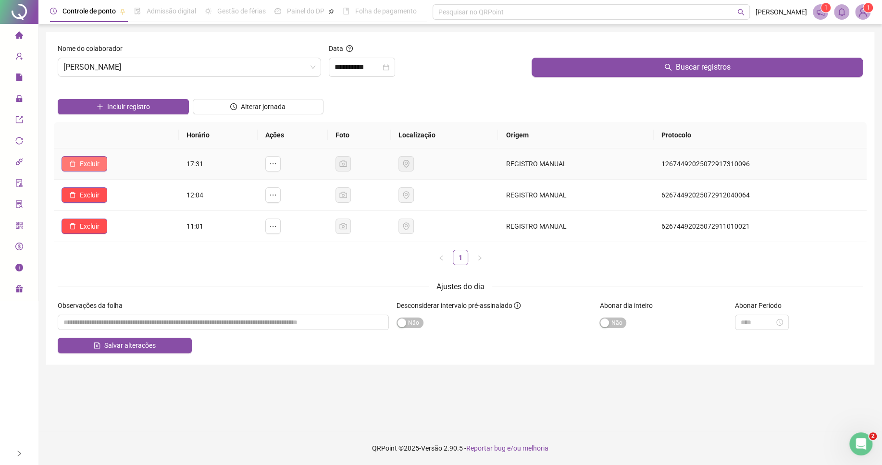
click at [92, 167] on span "Excluir" at bounding box center [90, 164] width 20 height 11
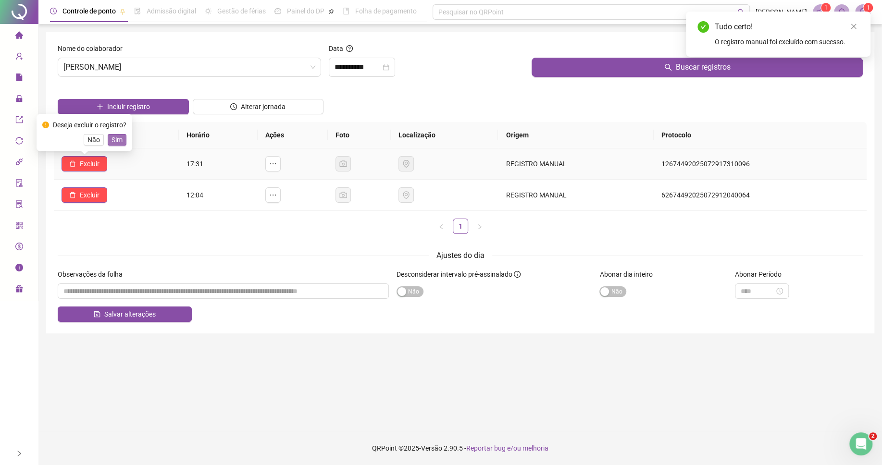
click at [118, 138] on span "Sim" at bounding box center [117, 140] width 11 height 11
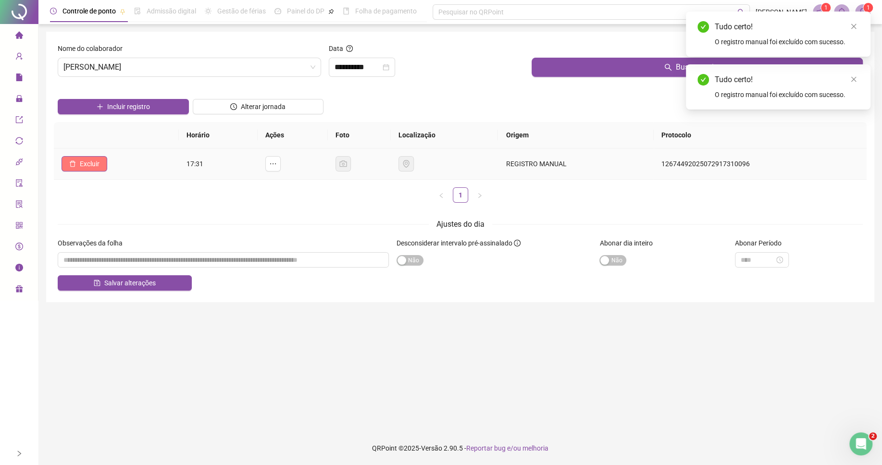
click at [94, 160] on span "Excluir" at bounding box center [90, 164] width 20 height 11
click at [117, 140] on span "Sim" at bounding box center [117, 140] width 11 height 11
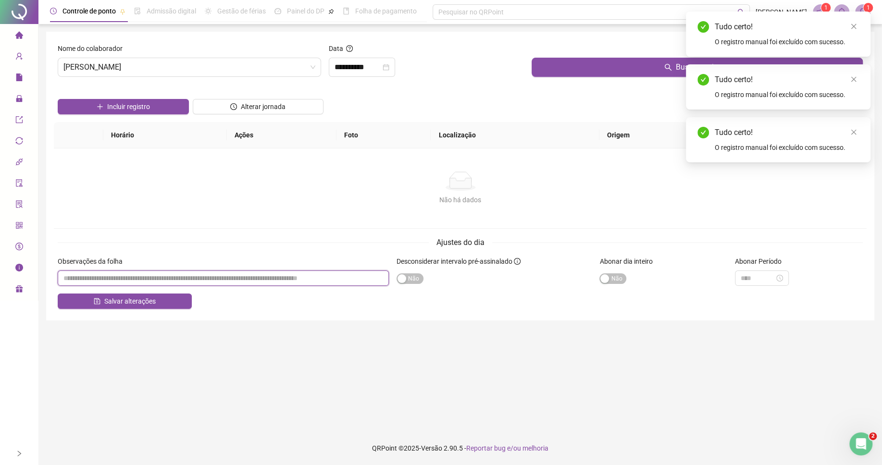
click at [223, 279] on input "textarea" at bounding box center [223, 278] width 331 height 15
paste input "********"
type input "********"
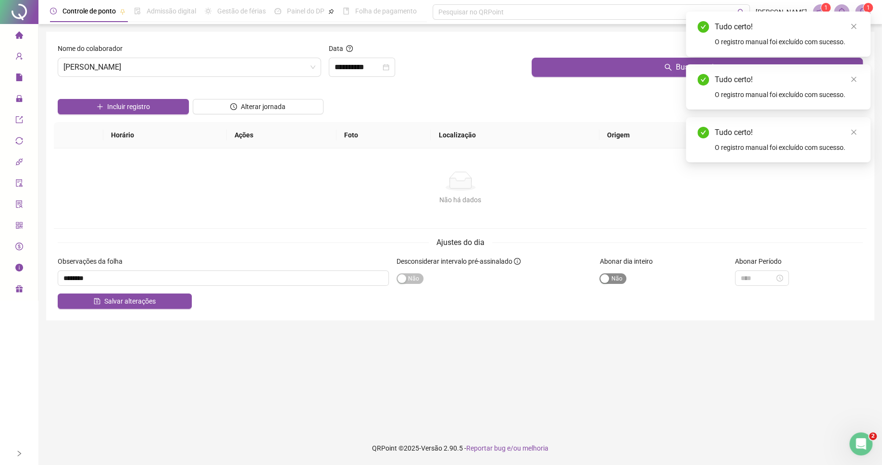
click at [614, 279] on span "Sim Não" at bounding box center [612, 278] width 27 height 11
click at [207, 302] on div "Salvar alterações" at bounding box center [460, 301] width 805 height 15
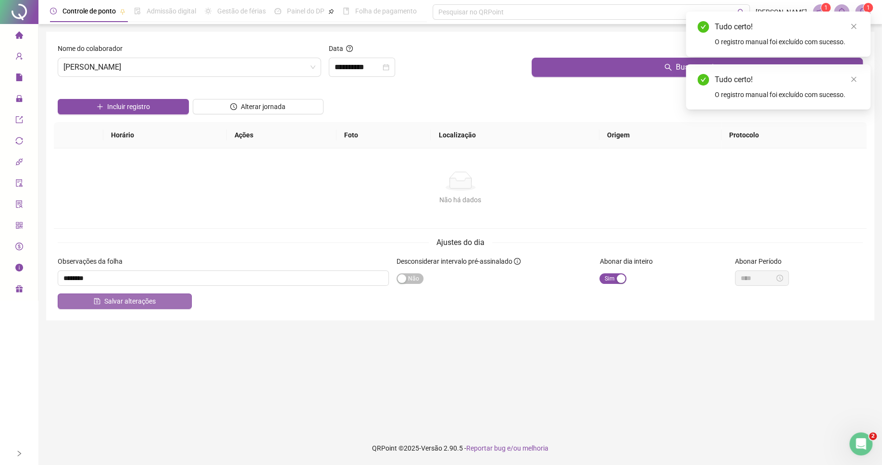
click at [161, 301] on button "Salvar alterações" at bounding box center [125, 301] width 134 height 15
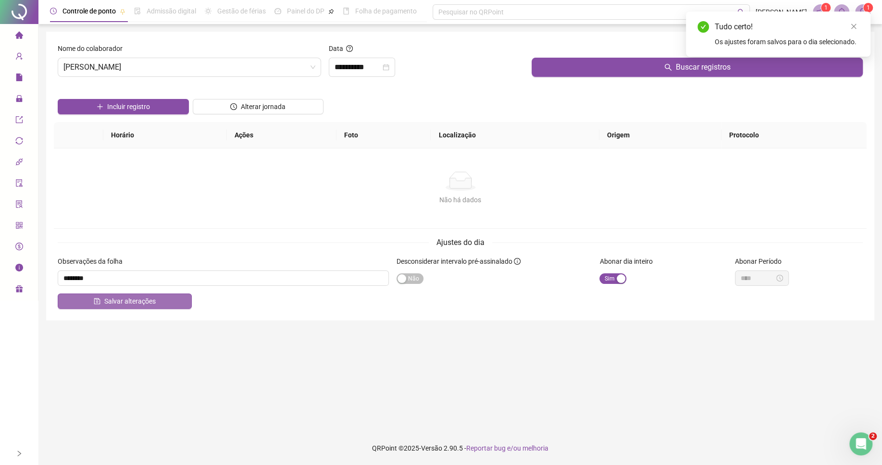
click at [161, 301] on button "Salvar alterações" at bounding box center [125, 301] width 134 height 15
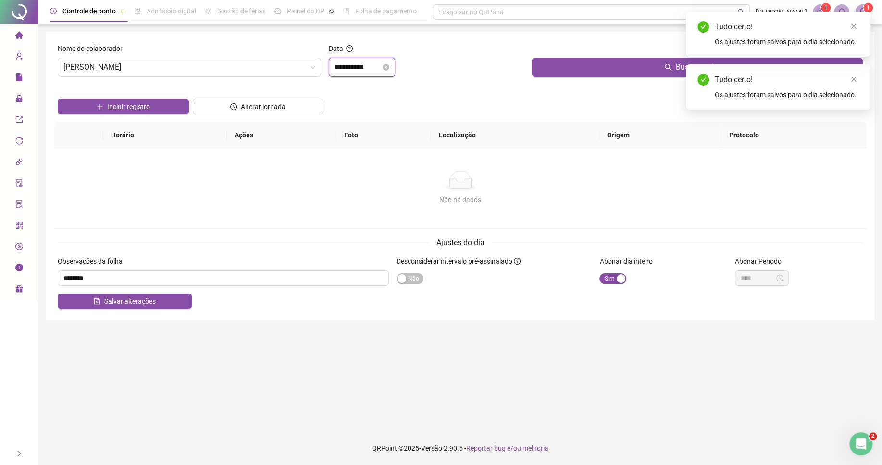
click at [371, 70] on input "**********" at bounding box center [358, 68] width 46 height 12
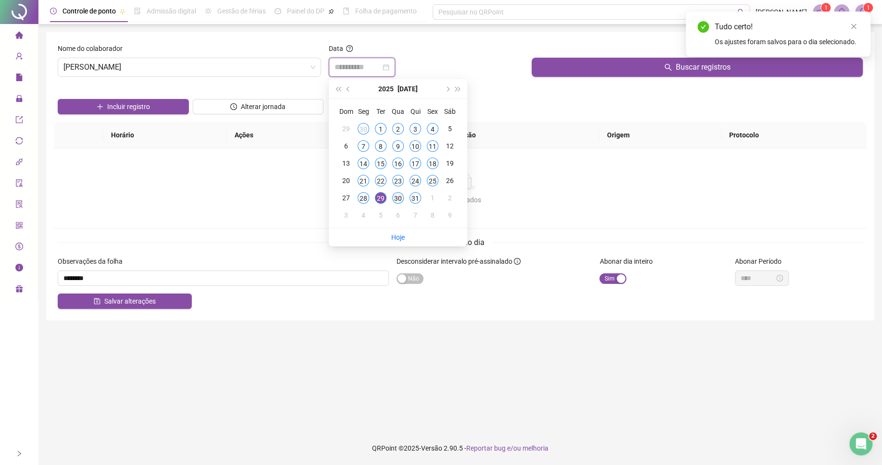
type input "**********"
click at [392, 200] on td "30" at bounding box center [397, 197] width 17 height 17
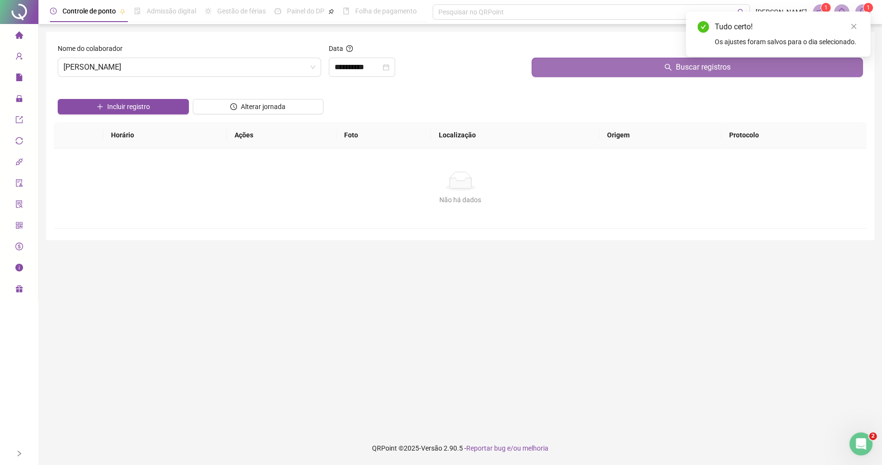
click at [574, 72] on button "Buscar registros" at bounding box center [697, 67] width 331 height 19
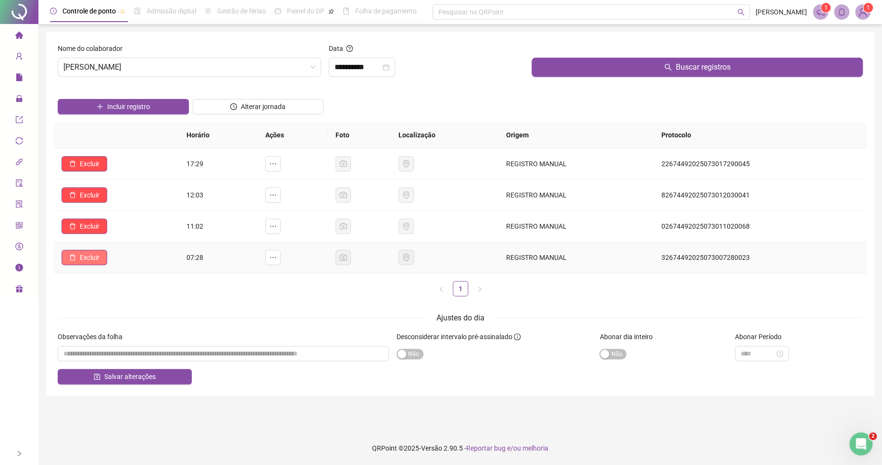
click at [80, 262] on button "Excluir" at bounding box center [85, 257] width 46 height 15
click at [115, 234] on span "Sim" at bounding box center [117, 234] width 11 height 11
click at [92, 228] on span "Excluir" at bounding box center [90, 226] width 20 height 11
click at [113, 201] on span "Sim" at bounding box center [117, 203] width 11 height 11
click at [84, 198] on span "Excluir" at bounding box center [90, 195] width 20 height 11
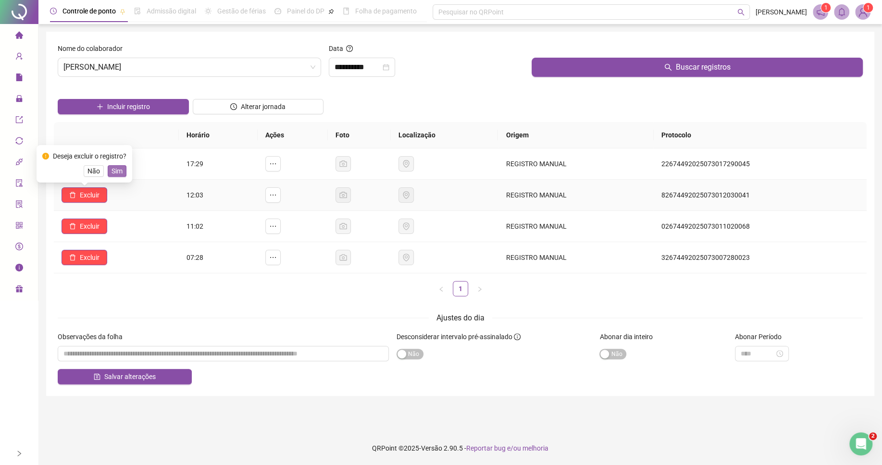
click at [112, 172] on span "Sim" at bounding box center [117, 171] width 11 height 11
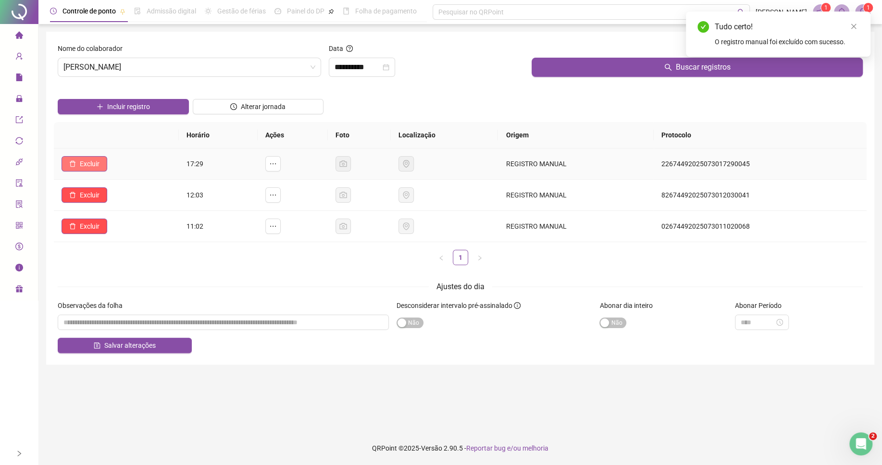
click at [90, 171] on button "Excluir" at bounding box center [85, 163] width 46 height 15
click at [116, 142] on span "Sim" at bounding box center [117, 140] width 11 height 11
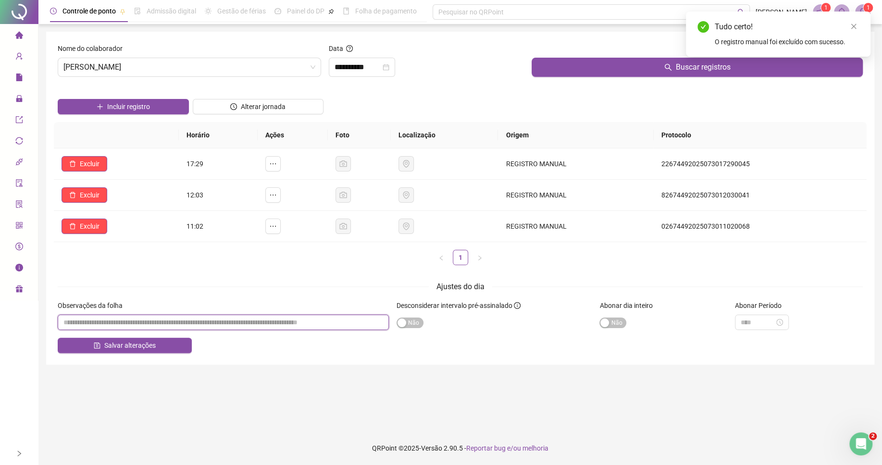
click at [197, 322] on input "textarea" at bounding box center [223, 322] width 331 height 15
paste input "********"
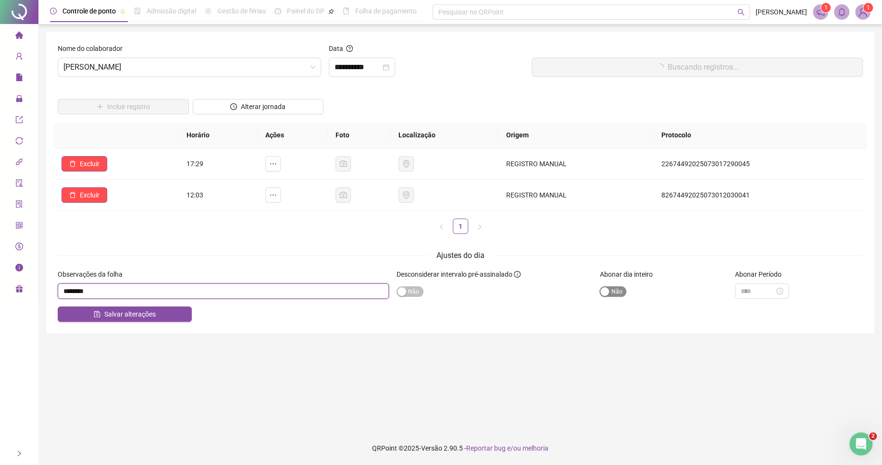
type input "********"
click at [611, 324] on main "**********" at bounding box center [460, 228] width 828 height 392
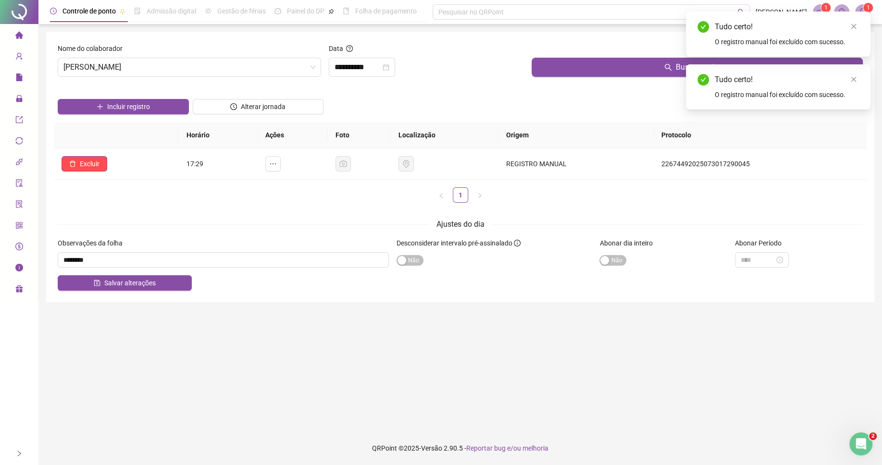
click at [617, 256] on div "Ajustes do dia Observações da folha Desconsiderar intervalo pré-assinalado Sim …" at bounding box center [460, 254] width 805 height 73
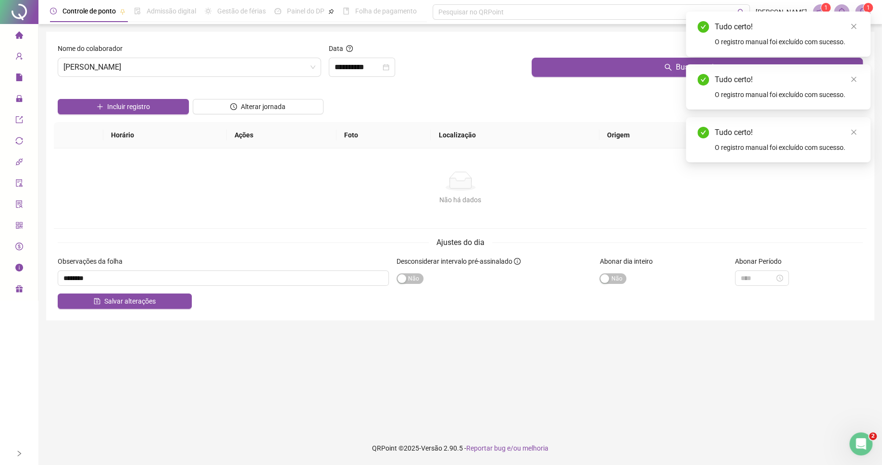
click at [615, 272] on div "Sim Não" at bounding box center [663, 278] width 128 height 15
click at [611, 280] on span "Sim Não" at bounding box center [612, 278] width 27 height 11
click at [166, 248] on div "Ajustes do dia" at bounding box center [460, 242] width 805 height 12
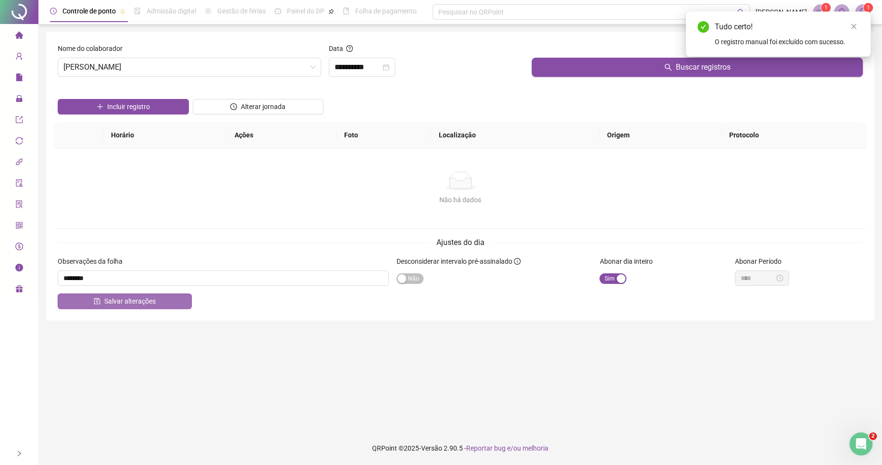
click at [150, 305] on span "Salvar alterações" at bounding box center [129, 301] width 51 height 11
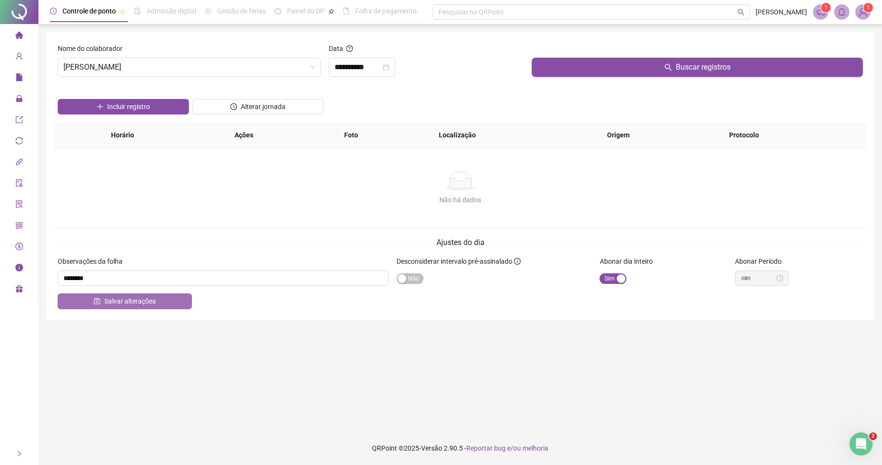
click at [161, 303] on button "Salvar alterações" at bounding box center [125, 301] width 134 height 15
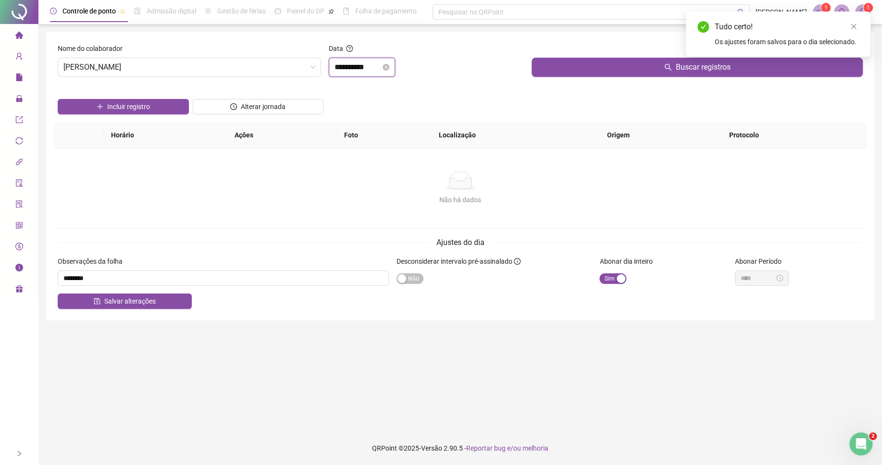
click at [367, 69] on input "**********" at bounding box center [358, 68] width 46 height 12
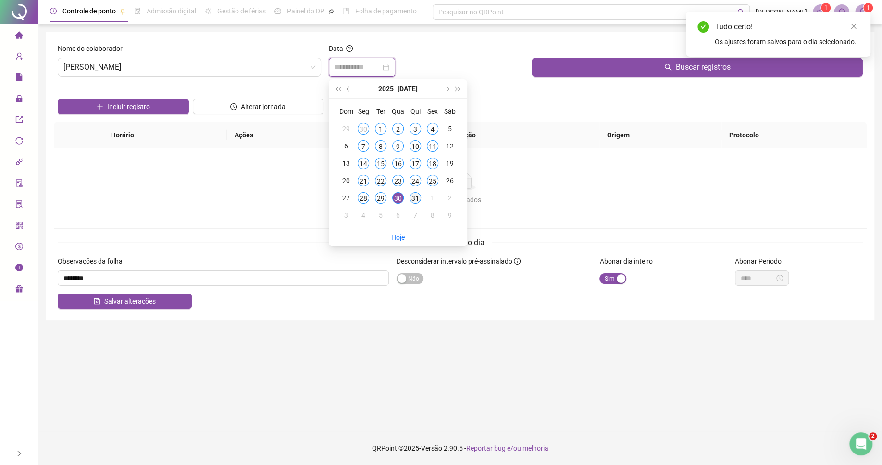
type input "**********"
click at [413, 202] on div "31" at bounding box center [416, 198] width 12 height 12
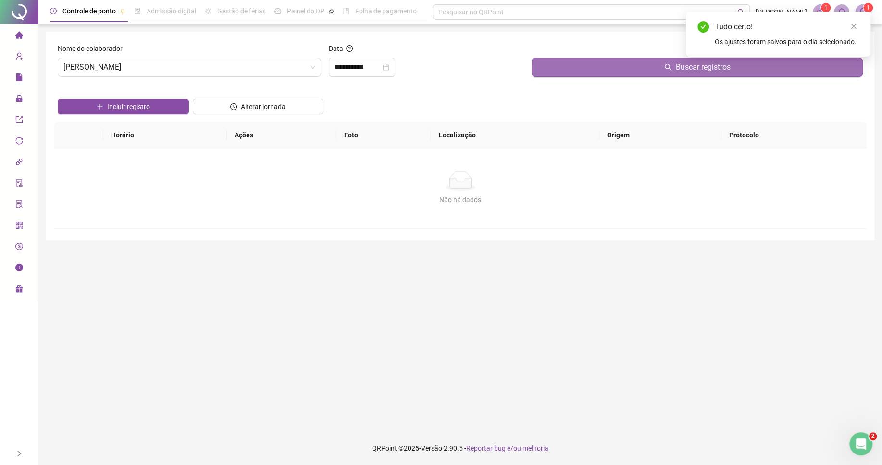
click at [599, 67] on button "Buscar registros" at bounding box center [697, 67] width 331 height 19
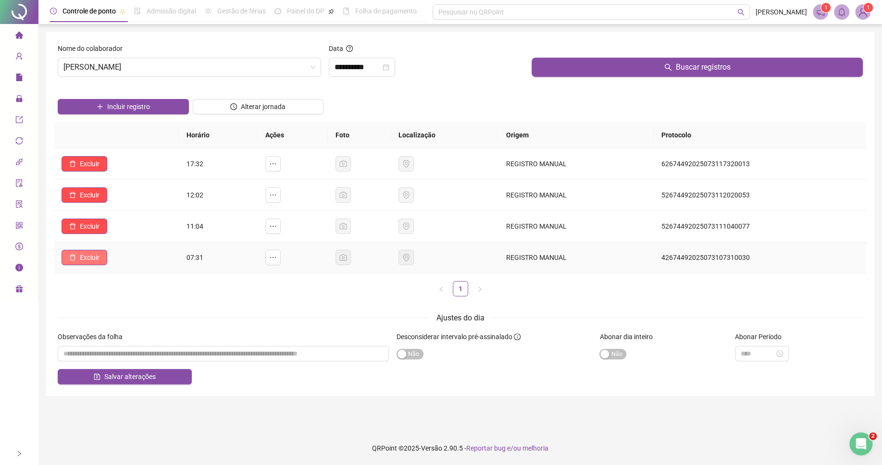
click at [99, 256] on span "Excluir" at bounding box center [90, 257] width 20 height 11
click at [123, 236] on button "Sim" at bounding box center [117, 234] width 19 height 12
click at [94, 233] on button "Excluir" at bounding box center [85, 226] width 46 height 15
click at [117, 200] on span "Sim" at bounding box center [117, 203] width 11 height 11
click at [99, 195] on span "Excluir" at bounding box center [90, 195] width 20 height 11
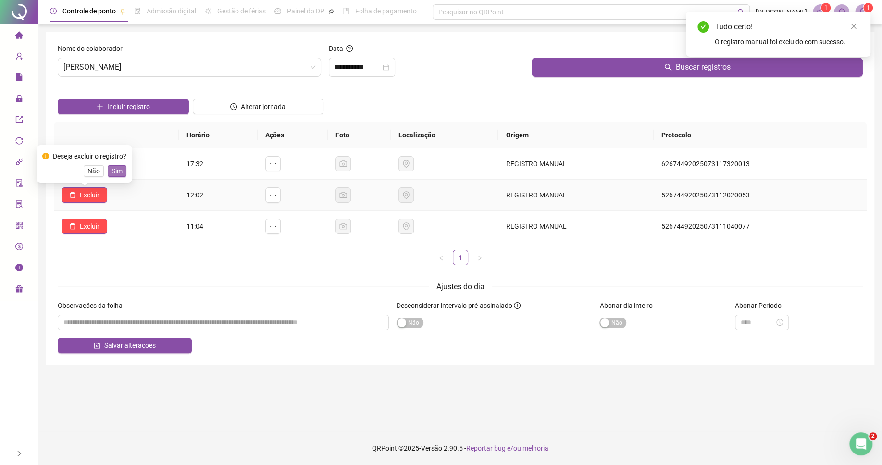
click at [121, 174] on span "Sim" at bounding box center [117, 171] width 11 height 11
click at [100, 169] on button "Excluir" at bounding box center [85, 163] width 46 height 15
click at [120, 141] on span "Sim" at bounding box center [117, 140] width 11 height 11
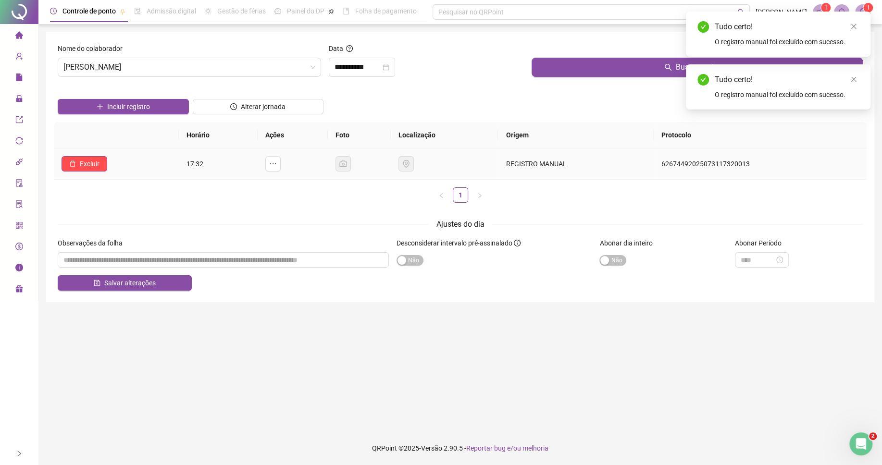
click at [52, 170] on div "**********" at bounding box center [460, 167] width 828 height 271
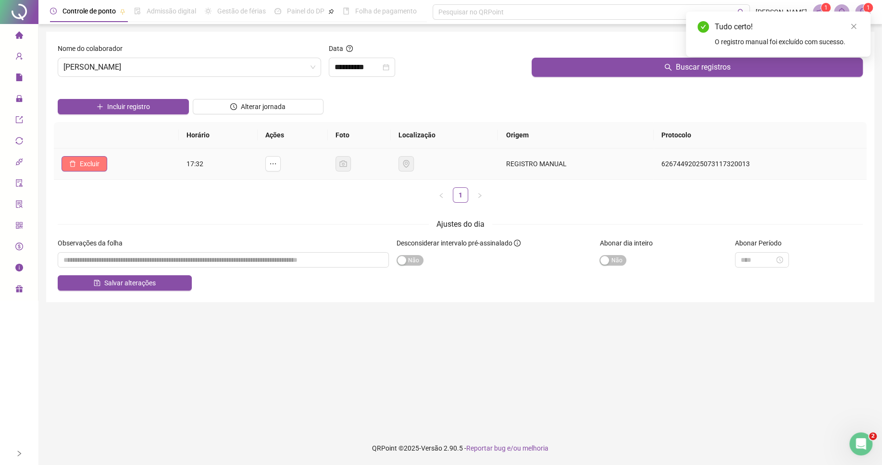
click at [80, 159] on button "Excluir" at bounding box center [85, 163] width 46 height 15
click at [179, 144] on th "Horário" at bounding box center [218, 135] width 79 height 26
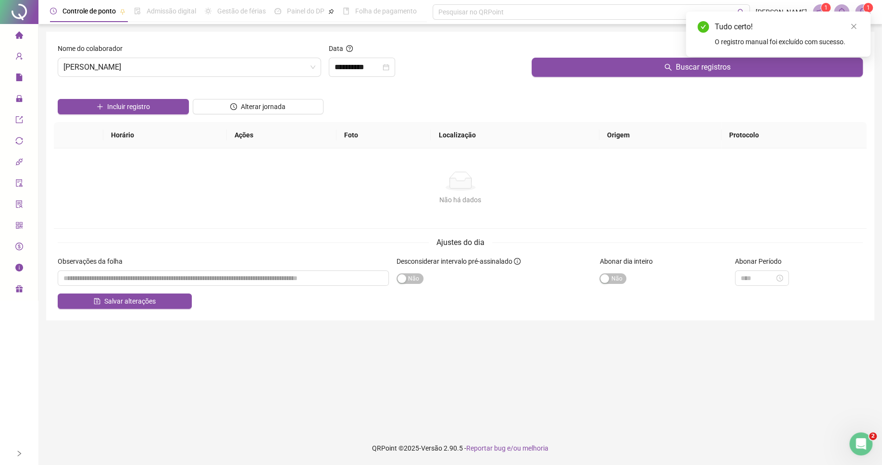
click at [196, 171] on div "Não há dados Não há dados" at bounding box center [460, 189] width 813 height 80
click at [209, 276] on input "textarea" at bounding box center [223, 278] width 331 height 15
paste input "********"
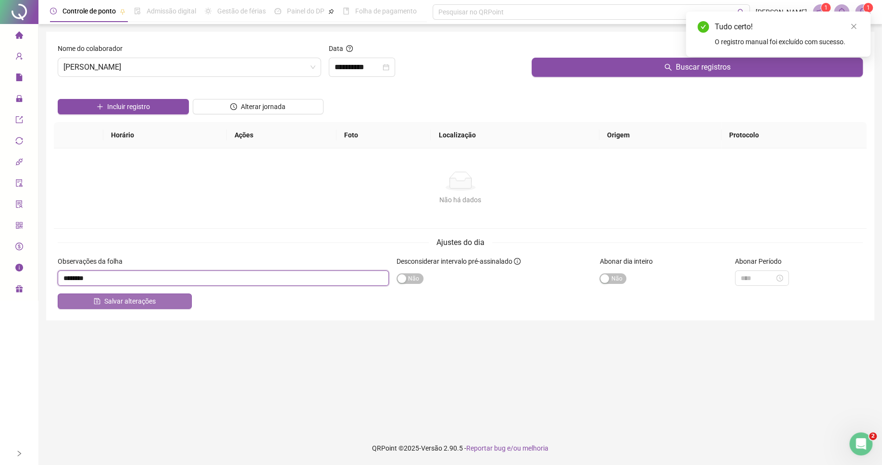
type input "********"
click at [159, 300] on button "Salvar alterações" at bounding box center [125, 301] width 134 height 15
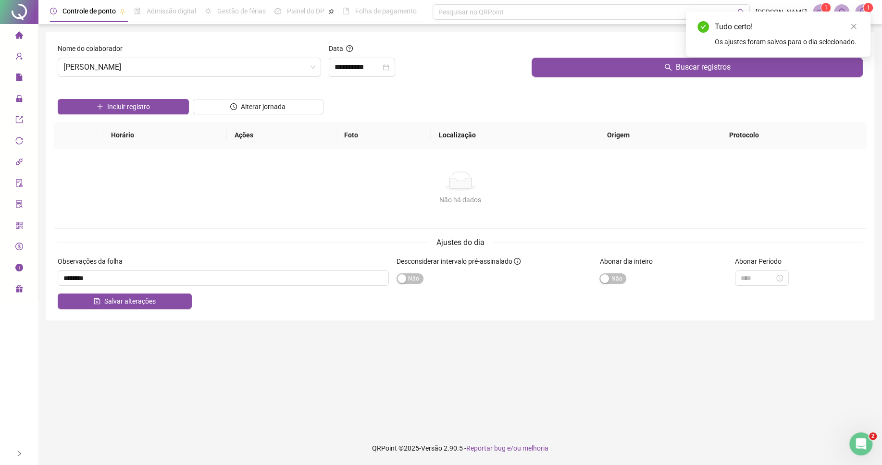
click at [310, 194] on div "Não há dados Não há dados" at bounding box center [460, 189] width 790 height 34
click at [610, 282] on span "Sim Não" at bounding box center [612, 278] width 27 height 11
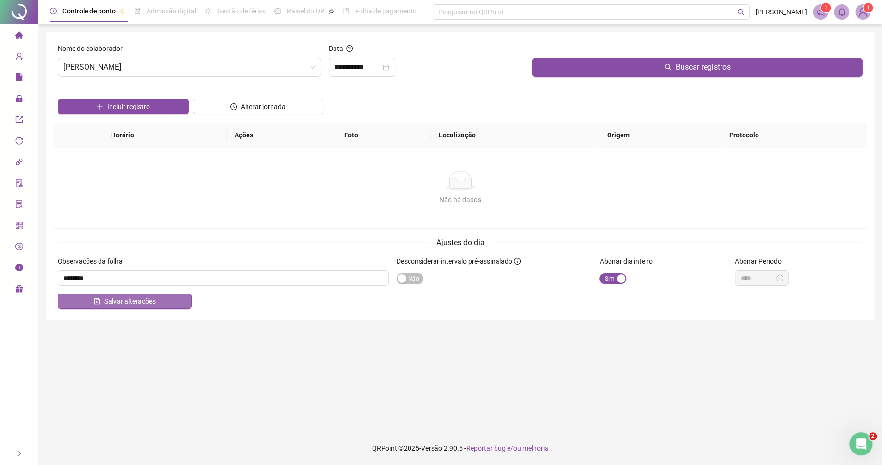
click at [180, 296] on button "Salvar alterações" at bounding box center [125, 301] width 134 height 15
click at [349, 73] on input "**********" at bounding box center [358, 68] width 46 height 12
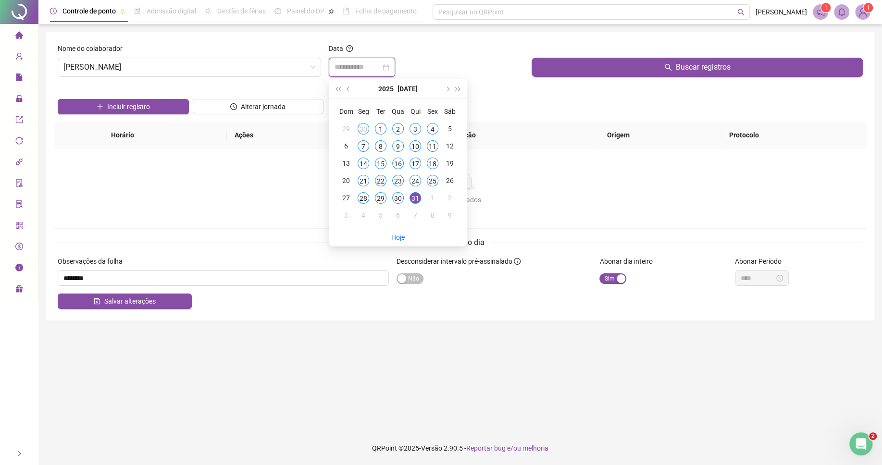
type input "**********"
click at [385, 178] on td "22" at bounding box center [380, 180] width 17 height 17
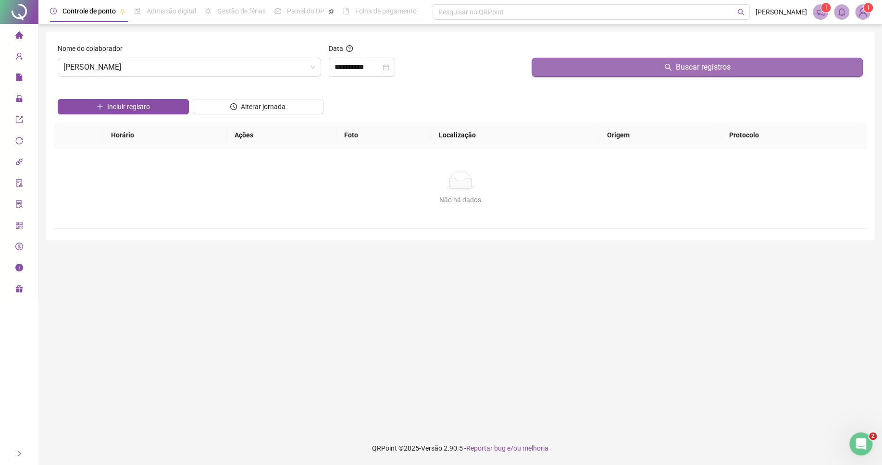
click at [566, 74] on button "Buscar registros" at bounding box center [697, 67] width 331 height 19
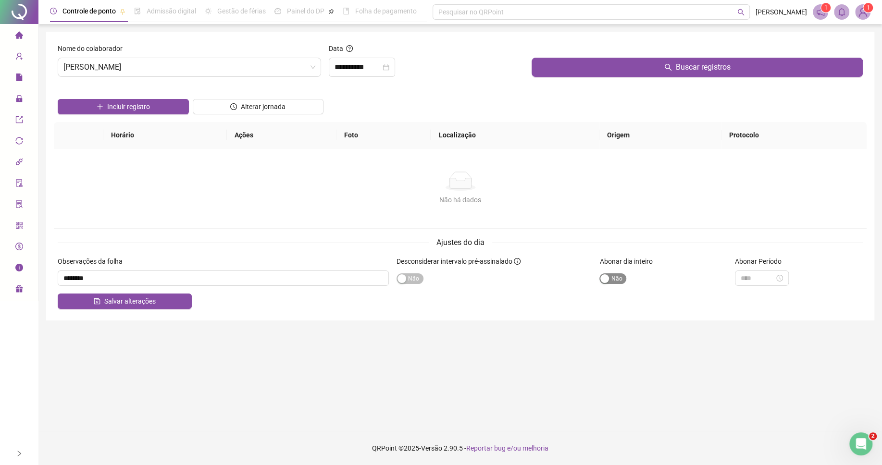
click at [606, 277] on div "button" at bounding box center [604, 278] width 9 height 9
click at [132, 303] on span "Salvar alterações" at bounding box center [129, 301] width 51 height 11
click at [244, 64] on span "[PERSON_NAME]" at bounding box center [189, 67] width 252 height 18
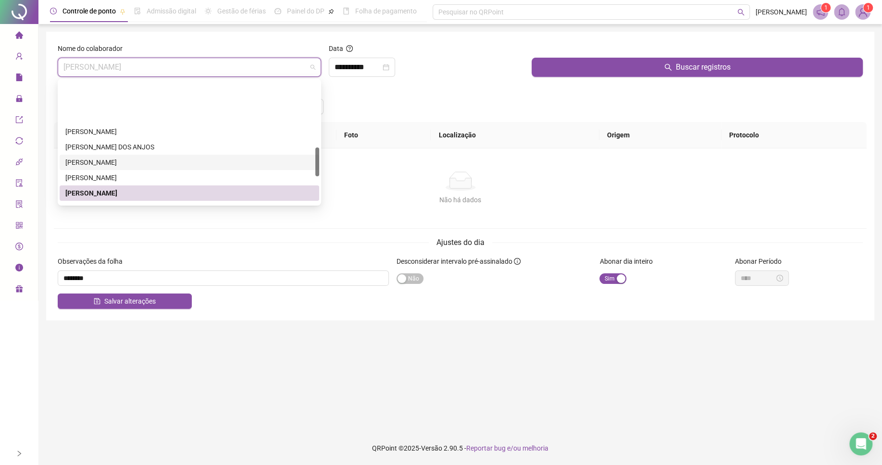
scroll to position [283, 0]
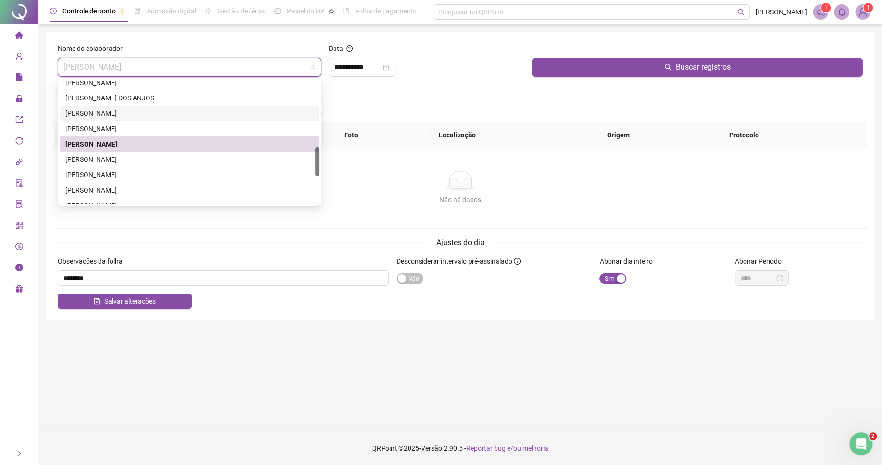
click at [121, 162] on div "[PERSON_NAME]" at bounding box center [189, 159] width 248 height 11
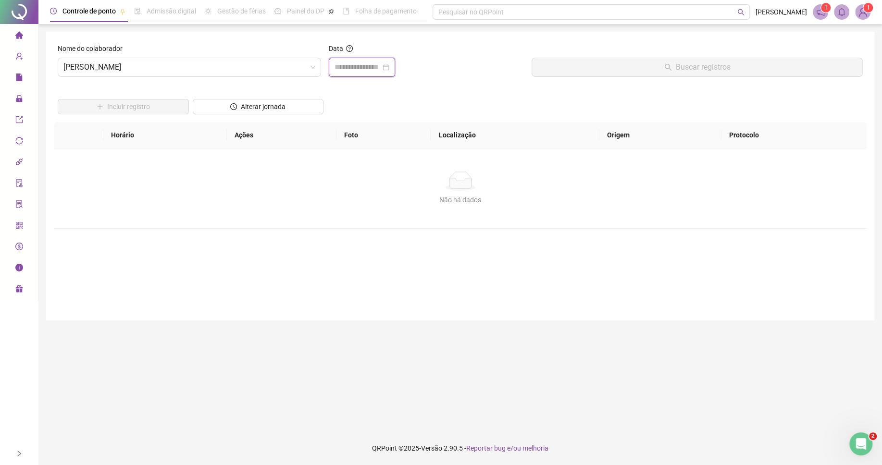
click at [350, 65] on input at bounding box center [358, 68] width 46 height 12
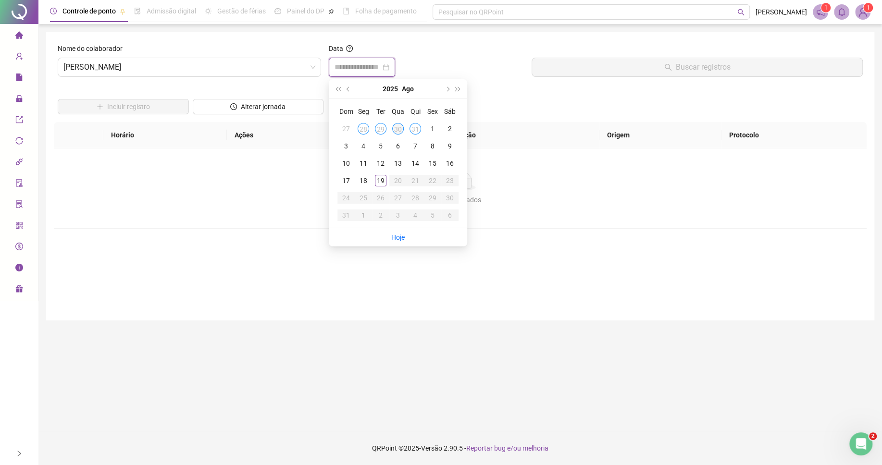
type input "**********"
click at [347, 92] on button "prev-year" at bounding box center [348, 88] width 11 height 19
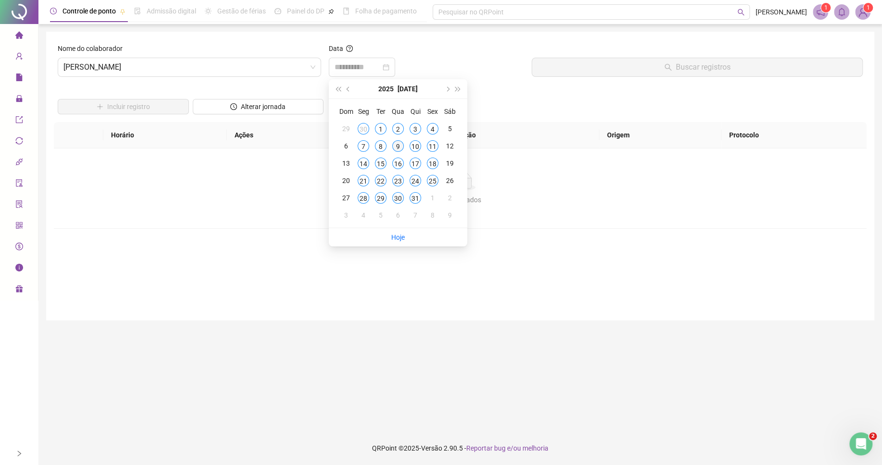
type input "**********"
click at [397, 146] on div "9" at bounding box center [398, 146] width 12 height 12
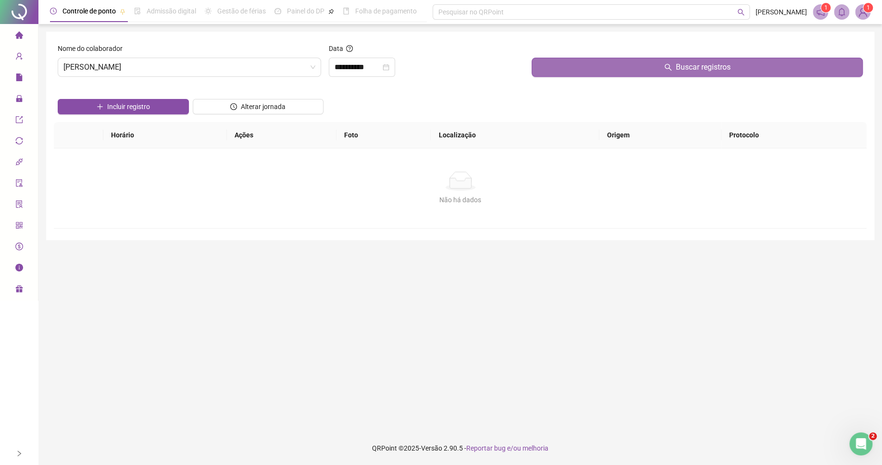
click at [555, 68] on button "Buscar registros" at bounding box center [697, 67] width 331 height 19
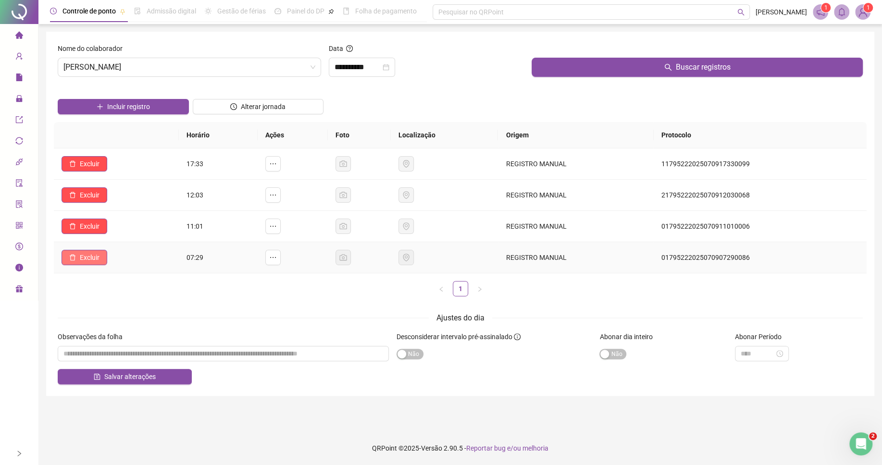
click at [86, 259] on span "Excluir" at bounding box center [90, 257] width 20 height 11
click at [110, 237] on button "Sim" at bounding box center [117, 234] width 19 height 12
click at [96, 230] on span "Excluir" at bounding box center [90, 226] width 20 height 11
click at [116, 205] on span "Sim" at bounding box center [117, 203] width 11 height 11
click at [85, 200] on span "Excluir" at bounding box center [90, 195] width 20 height 11
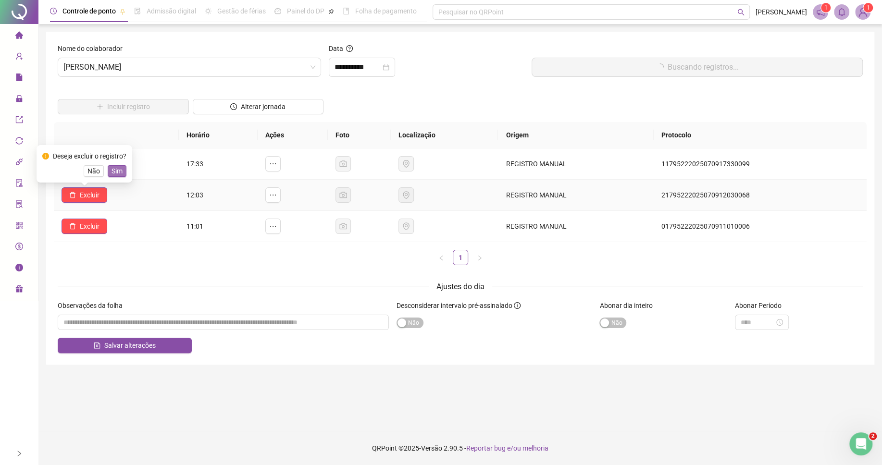
click at [117, 165] on button "Sim" at bounding box center [117, 171] width 19 height 12
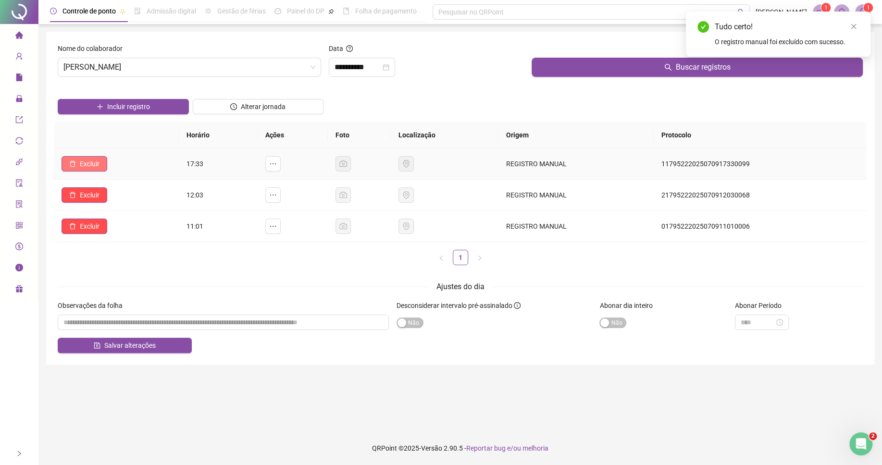
click at [99, 163] on span "Excluir" at bounding box center [90, 164] width 20 height 11
click at [115, 144] on span "Sim" at bounding box center [117, 140] width 11 height 11
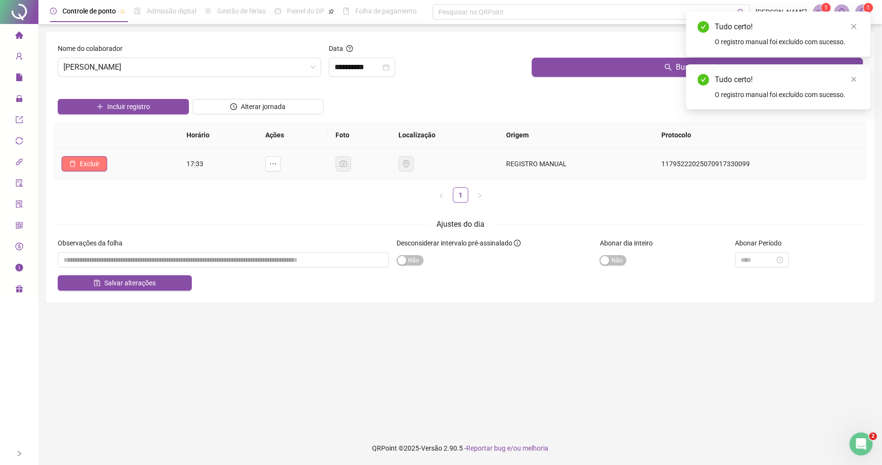
click at [101, 167] on button "Excluir" at bounding box center [85, 163] width 46 height 15
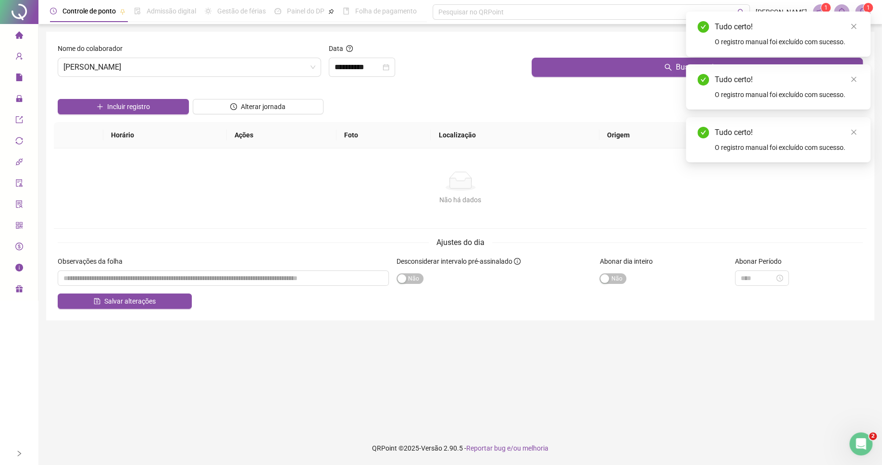
click at [114, 145] on th "Horário" at bounding box center [165, 135] width 124 height 26
click at [218, 286] on input "textarea" at bounding box center [223, 278] width 331 height 15
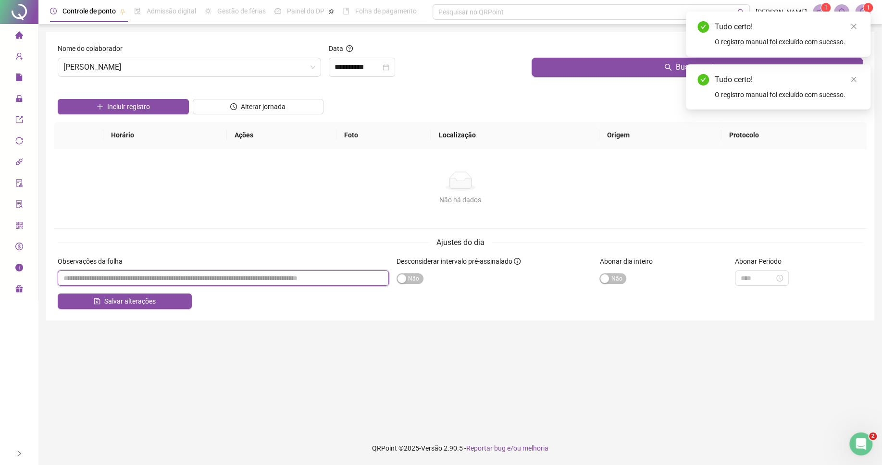
paste input "********"
type input "********"
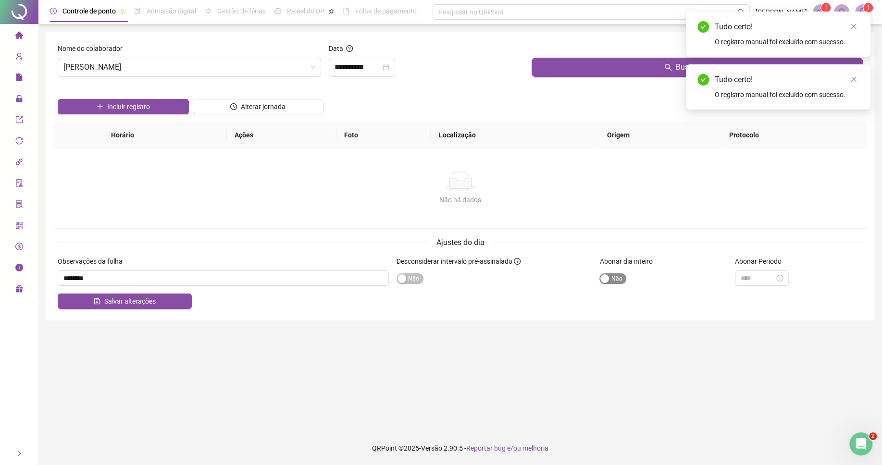
click at [614, 279] on span "Sim Não" at bounding box center [612, 278] width 27 height 11
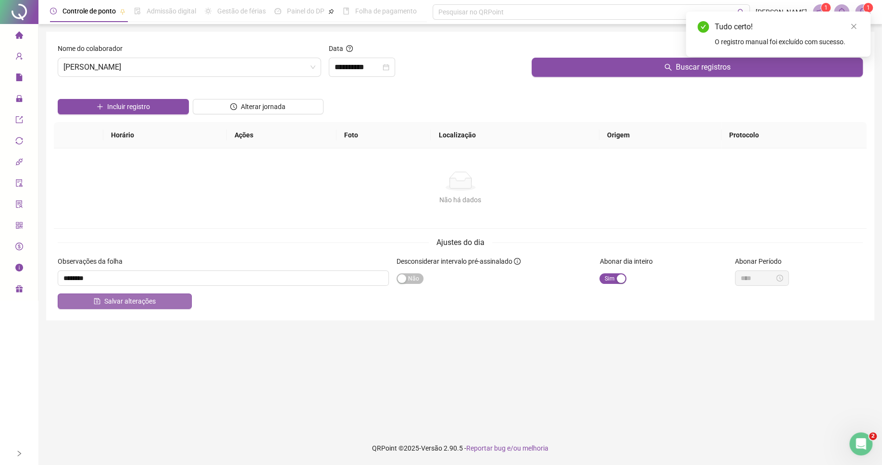
click at [150, 301] on span "Salvar alterações" at bounding box center [129, 301] width 51 height 11
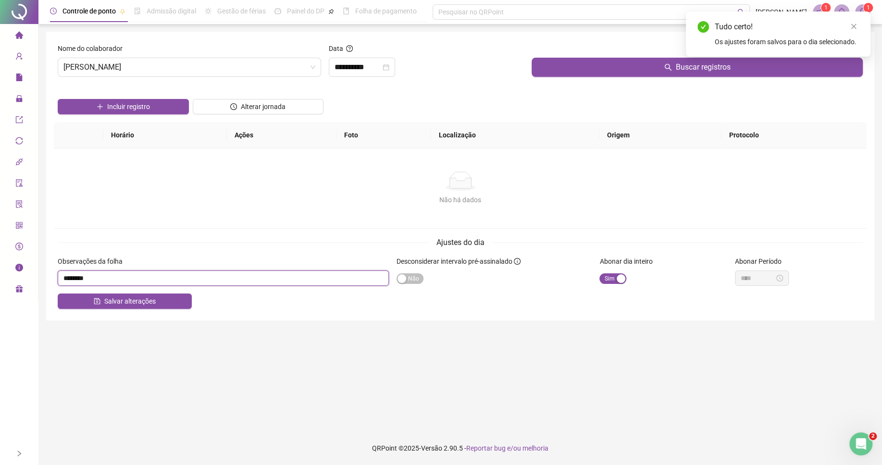
drag, startPoint x: 102, startPoint y: 280, endPoint x: 45, endPoint y: 282, distance: 57.2
click at [58, 282] on input "textarea" at bounding box center [223, 278] width 331 height 15
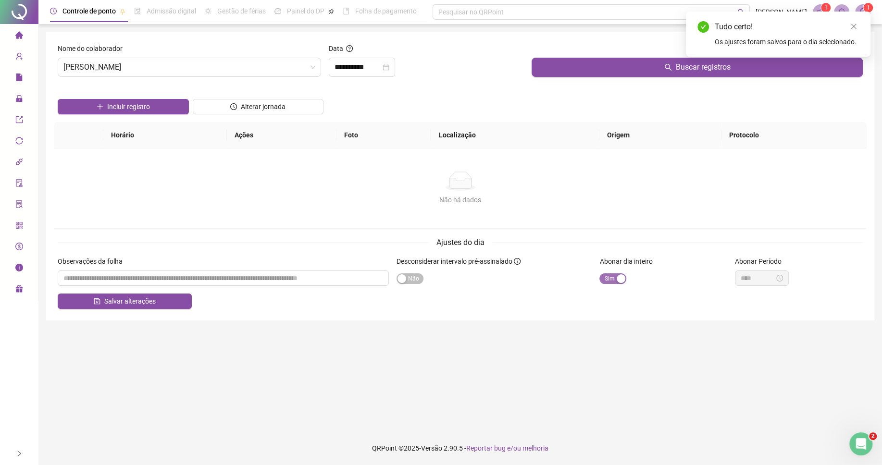
click at [614, 281] on span "Sim Não" at bounding box center [612, 278] width 27 height 11
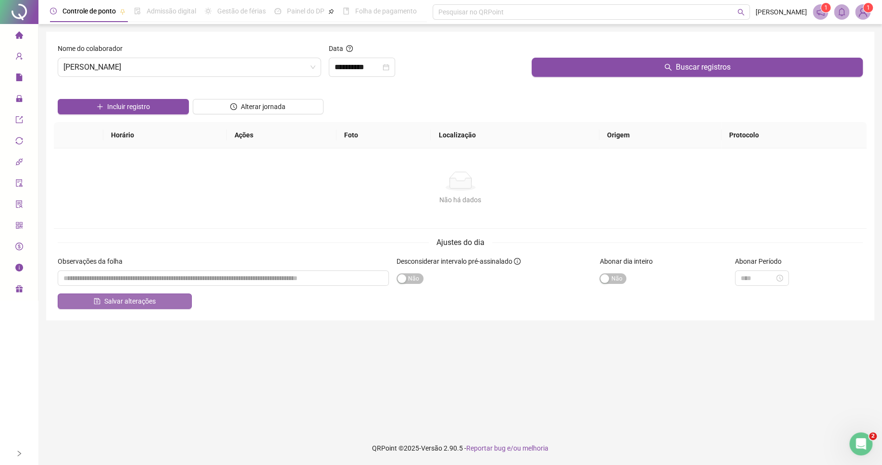
click at [161, 307] on button "Salvar alterações" at bounding box center [125, 301] width 134 height 15
click at [138, 65] on span "[PERSON_NAME]" at bounding box center [189, 67] width 252 height 18
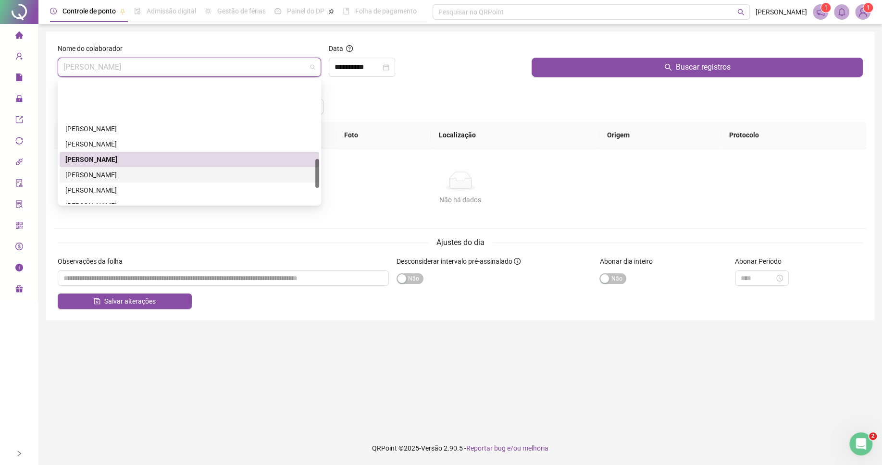
scroll to position [332, 0]
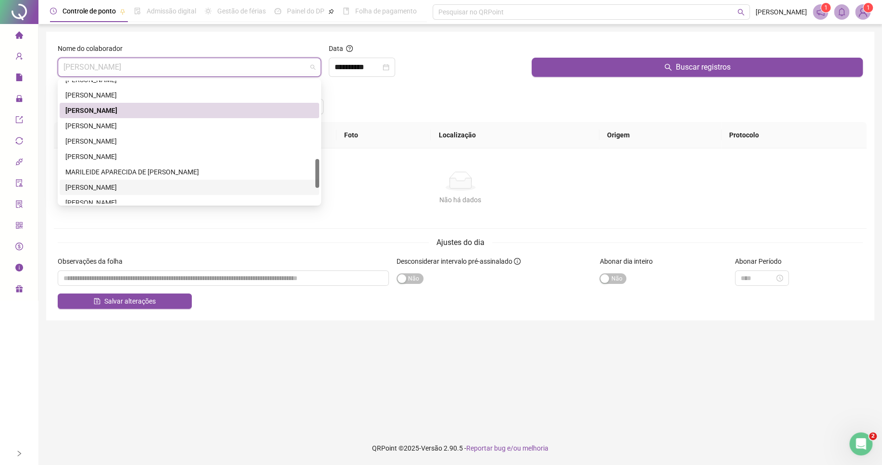
click at [86, 184] on div "[PERSON_NAME]" at bounding box center [189, 187] width 248 height 11
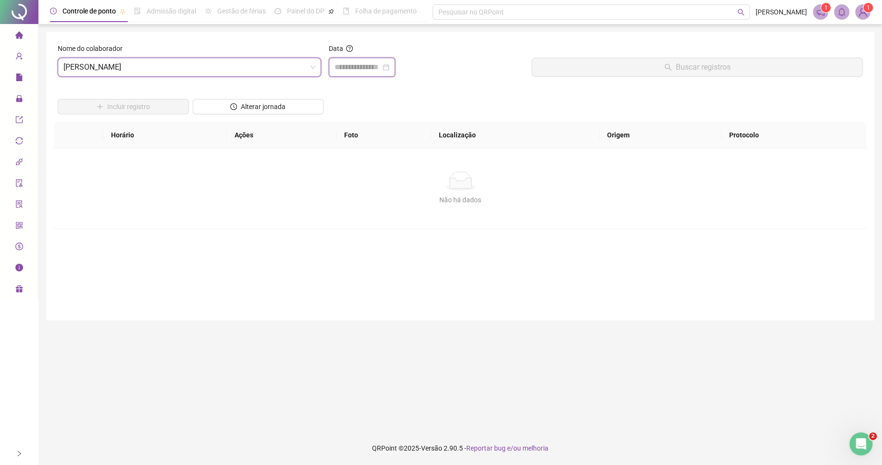
click at [358, 65] on input at bounding box center [358, 68] width 46 height 12
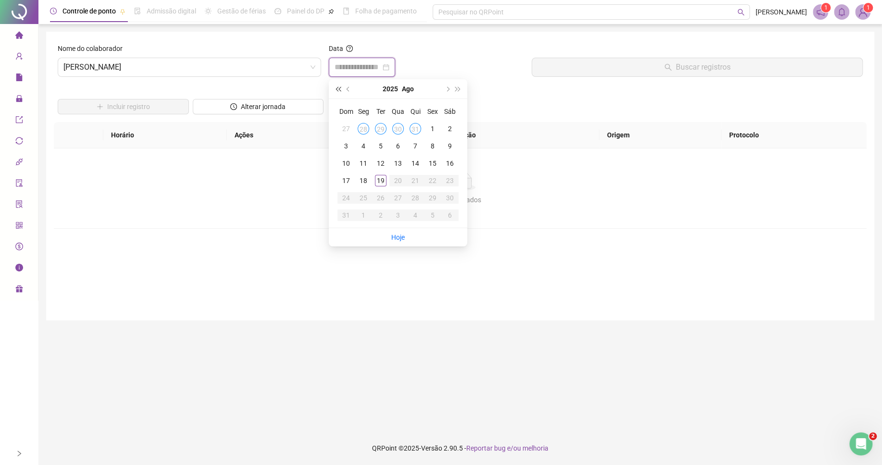
type input "**********"
click at [347, 87] on button "prev-year" at bounding box center [348, 88] width 11 height 19
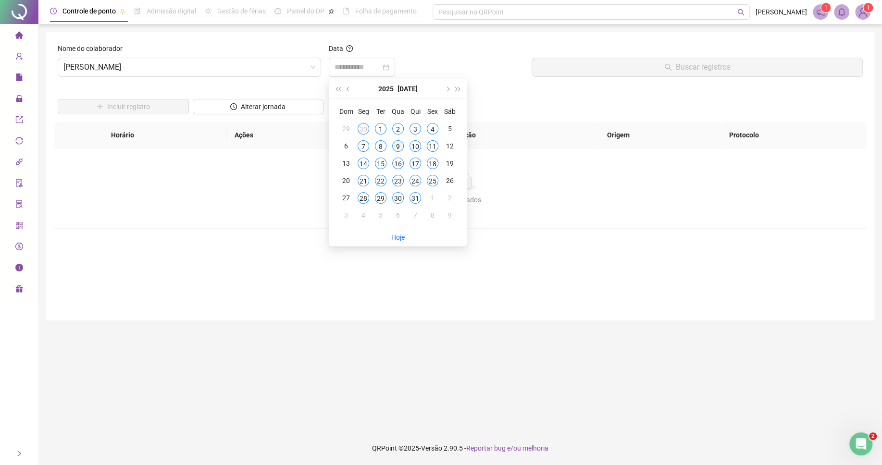
click at [399, 148] on div "9" at bounding box center [398, 146] width 12 height 12
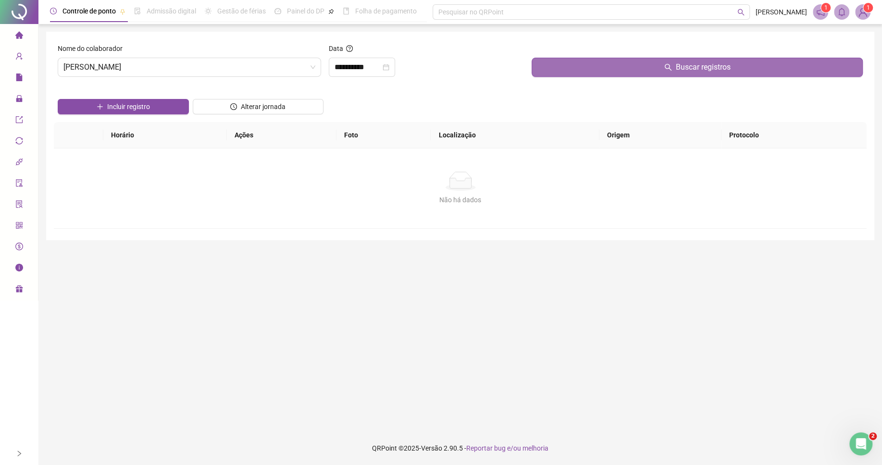
click at [558, 74] on button "Buscar registros" at bounding box center [697, 67] width 331 height 19
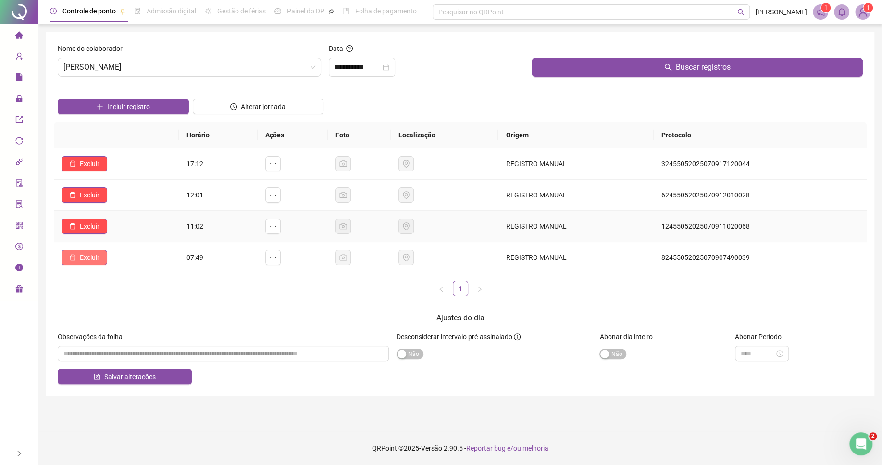
click at [91, 261] on span "Excluir" at bounding box center [90, 257] width 20 height 11
click at [114, 237] on span "Sim" at bounding box center [117, 234] width 11 height 11
click at [93, 227] on span "Excluir" at bounding box center [90, 226] width 20 height 11
click at [117, 207] on span "Sim" at bounding box center [117, 203] width 11 height 11
click at [91, 197] on span "Excluir" at bounding box center [90, 195] width 20 height 11
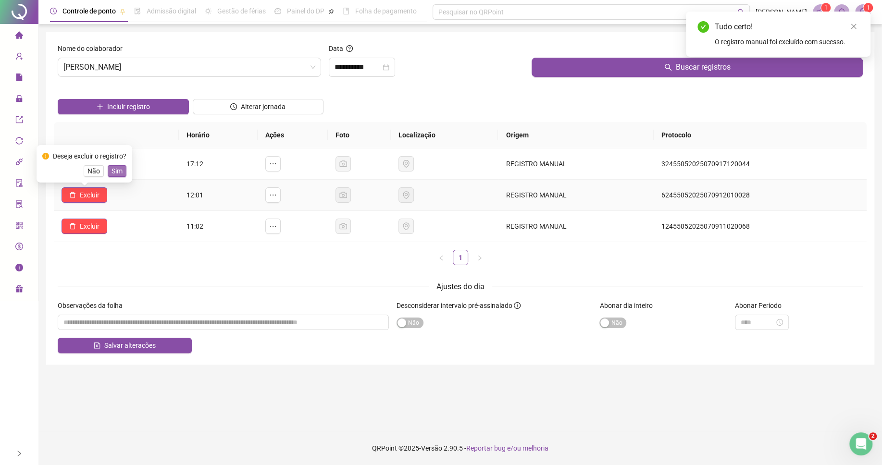
click at [116, 172] on span "Sim" at bounding box center [117, 171] width 11 height 11
click at [88, 165] on span "Excluir" at bounding box center [90, 164] width 20 height 11
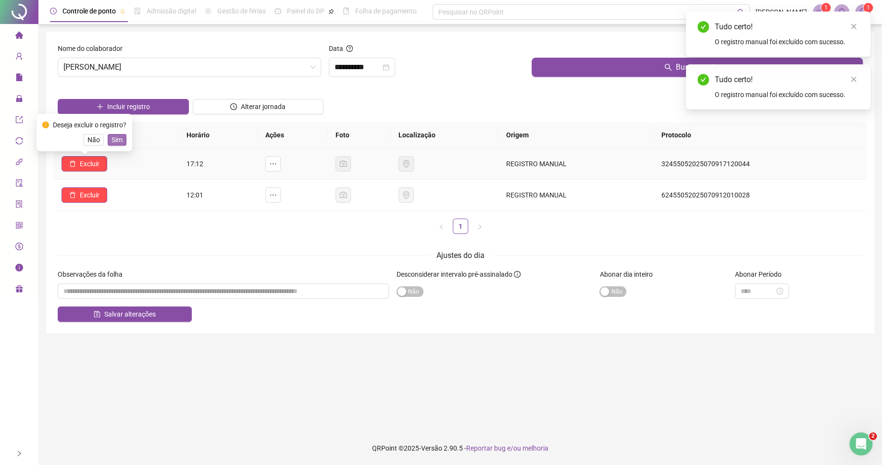
click at [118, 141] on span "Sim" at bounding box center [117, 140] width 11 height 11
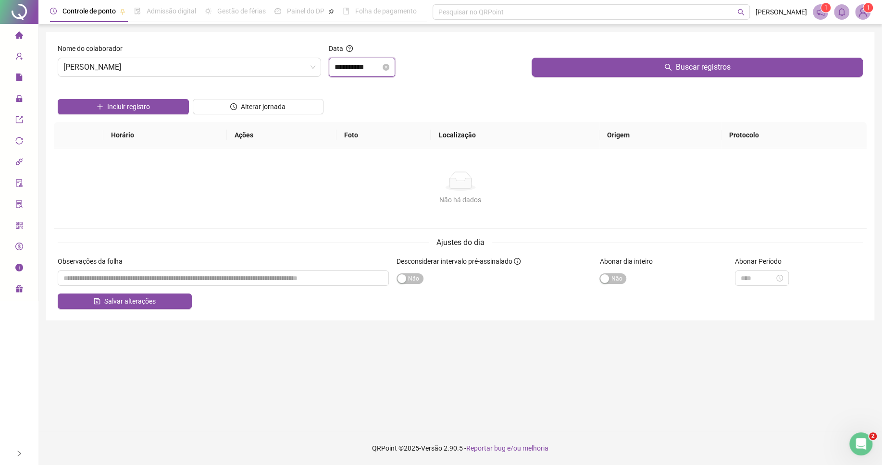
click at [356, 72] on input "**********" at bounding box center [358, 68] width 46 height 12
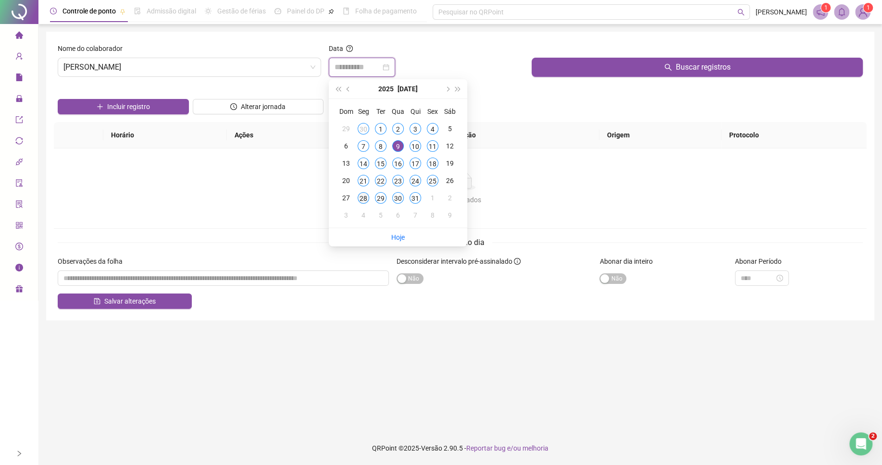
type input "**********"
click at [364, 200] on div "28" at bounding box center [364, 198] width 12 height 12
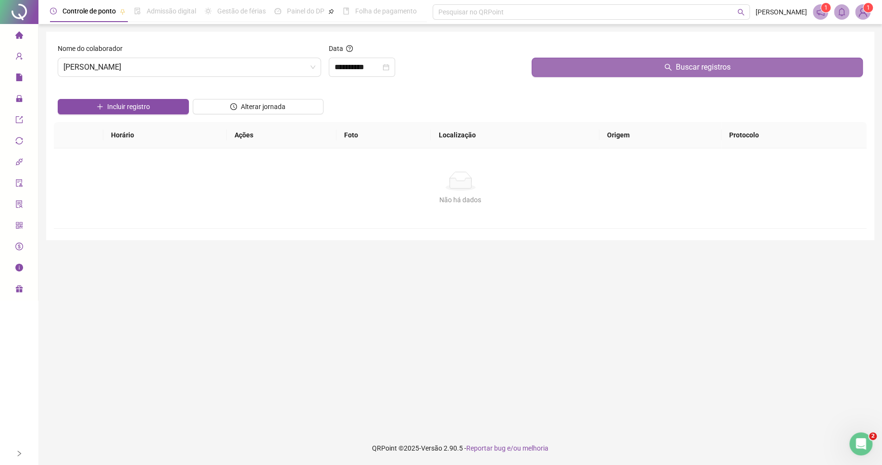
click at [573, 66] on button "Buscar registros" at bounding box center [697, 67] width 331 height 19
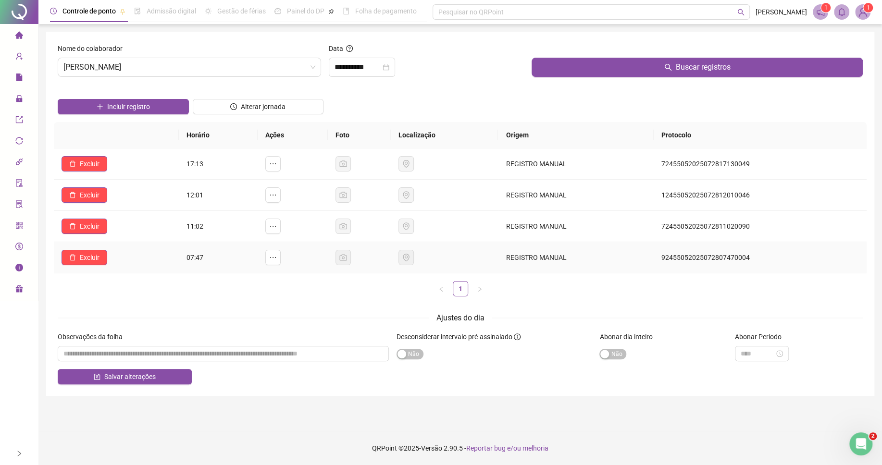
click at [89, 269] on td "Excluir" at bounding box center [116, 257] width 125 height 31
click at [96, 261] on span "Excluir" at bounding box center [90, 257] width 20 height 11
click at [115, 237] on span "Sim" at bounding box center [117, 234] width 11 height 11
click at [97, 228] on span "Excluir" at bounding box center [90, 226] width 20 height 11
click at [116, 206] on span "Sim" at bounding box center [117, 203] width 11 height 11
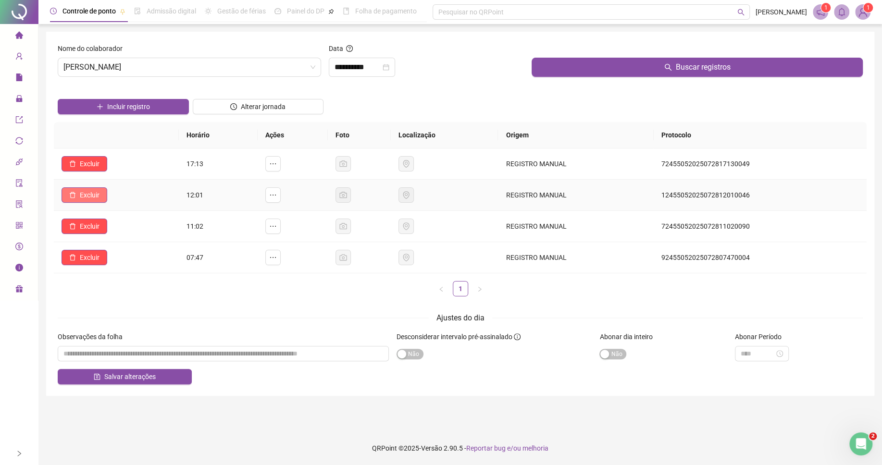
click at [90, 199] on span "Excluir" at bounding box center [90, 195] width 20 height 11
click at [119, 167] on span "Sim" at bounding box center [117, 171] width 11 height 11
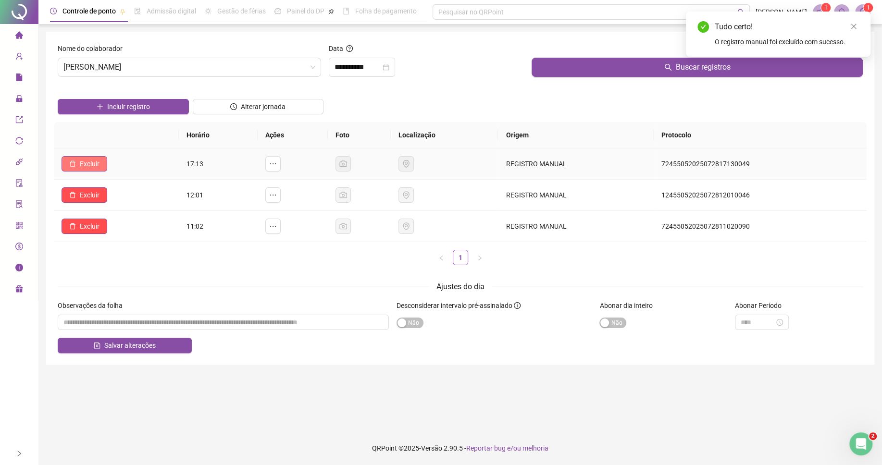
click at [91, 162] on span "Excluir" at bounding box center [90, 164] width 20 height 11
click at [121, 140] on span "Sim" at bounding box center [117, 140] width 11 height 11
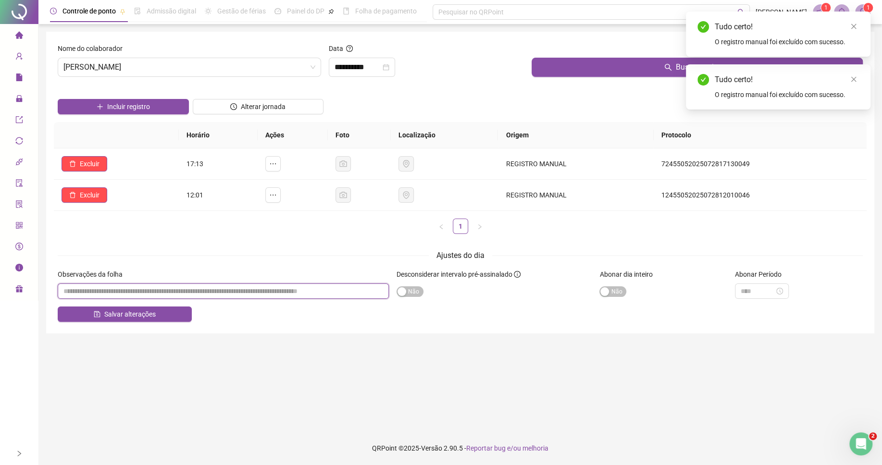
click at [274, 286] on input "textarea" at bounding box center [223, 291] width 331 height 15
paste input "********"
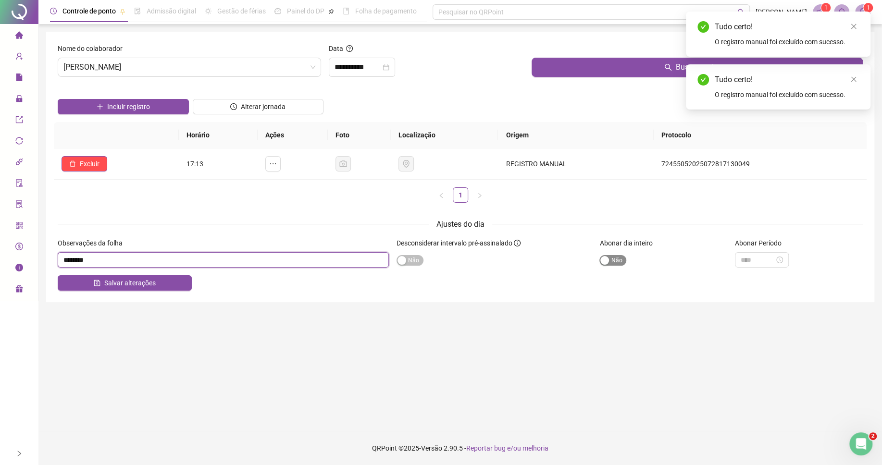
type input "********"
click at [609, 248] on label "Abonar dia inteiro" at bounding box center [628, 243] width 59 height 11
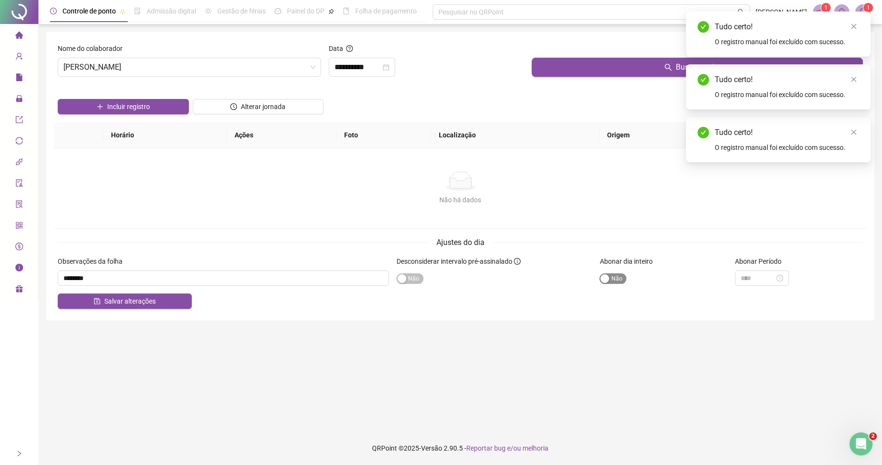
click at [604, 281] on div "button" at bounding box center [604, 278] width 9 height 9
click at [262, 307] on div "Salvar alterações" at bounding box center [460, 301] width 805 height 15
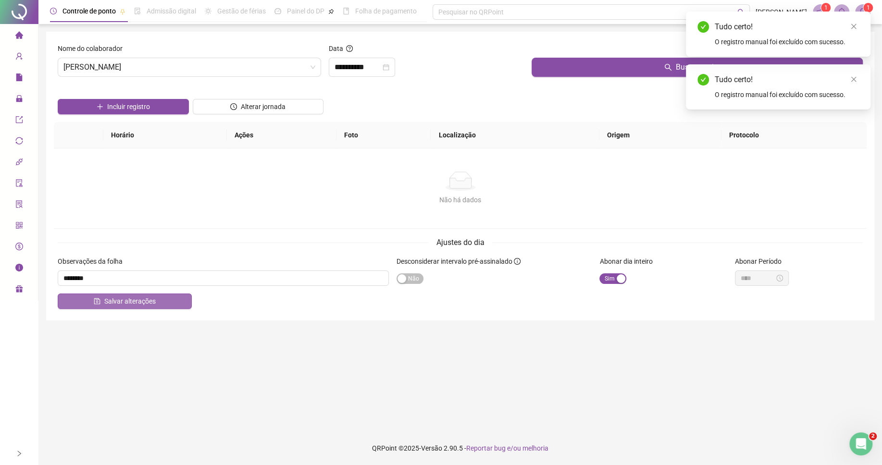
click at [169, 305] on button "Salvar alterações" at bounding box center [125, 301] width 134 height 15
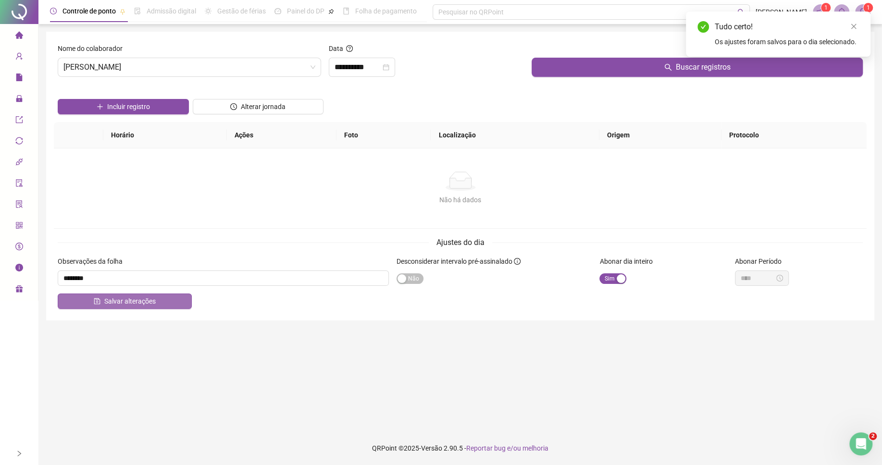
click at [167, 300] on button "Salvar alterações" at bounding box center [125, 301] width 134 height 15
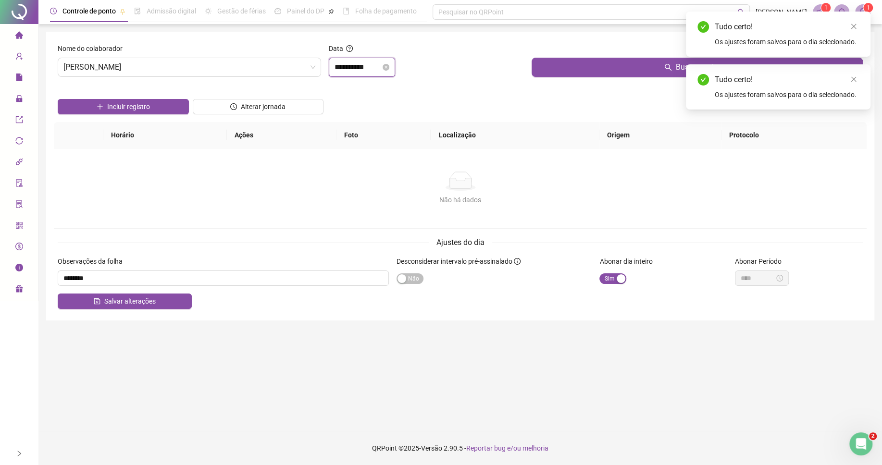
click at [361, 70] on input "**********" at bounding box center [358, 68] width 46 height 12
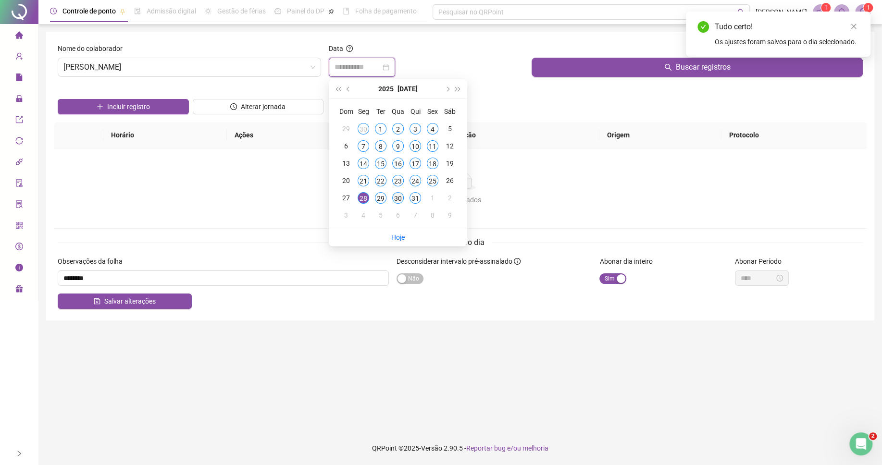
type input "**********"
click at [403, 197] on div "30" at bounding box center [398, 198] width 12 height 12
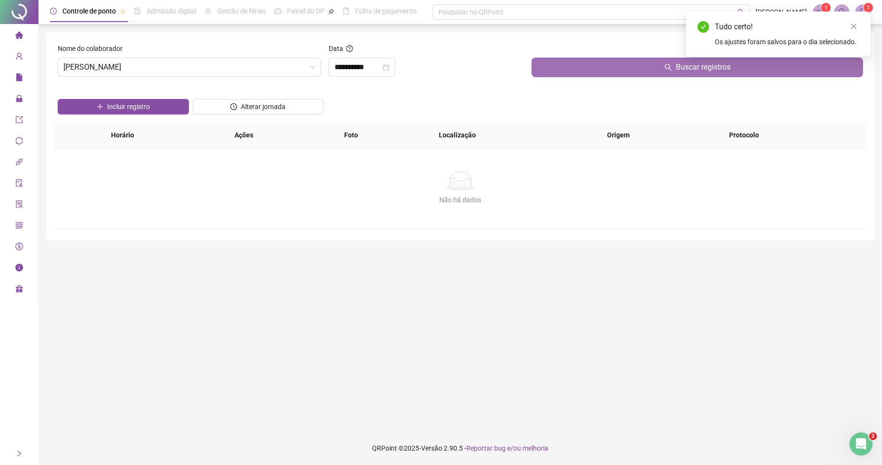
click at [564, 70] on button "Buscar registros" at bounding box center [697, 67] width 331 height 19
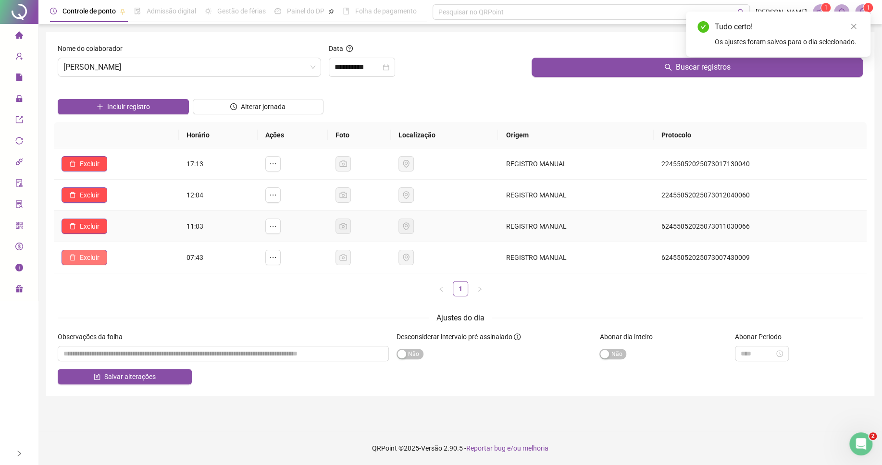
click at [103, 256] on button "Excluir" at bounding box center [85, 257] width 46 height 15
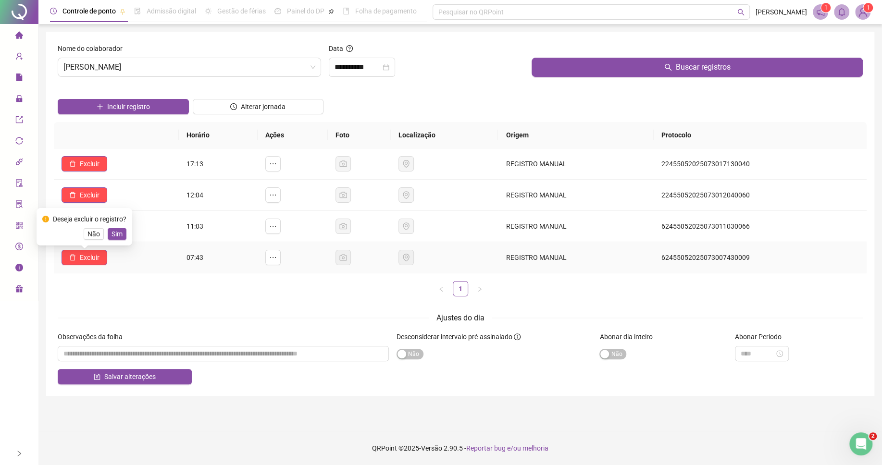
click at [127, 235] on div "Deseja excluir o registro? Não Sim" at bounding box center [85, 226] width 96 height 37
click at [125, 235] on button "Sim" at bounding box center [117, 234] width 19 height 12
click at [90, 223] on span "Excluir" at bounding box center [90, 226] width 20 height 11
click at [115, 203] on span "Sim" at bounding box center [117, 203] width 11 height 11
click at [94, 199] on span "Excluir" at bounding box center [90, 195] width 20 height 11
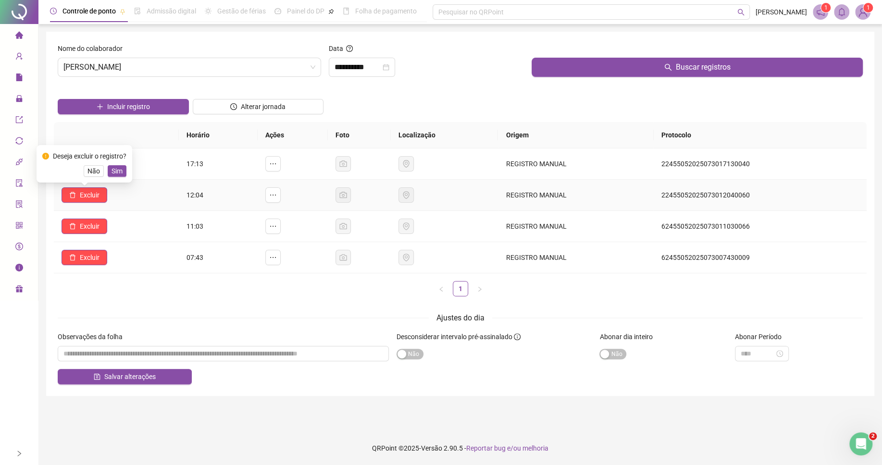
click at [115, 171] on span "Sim" at bounding box center [117, 171] width 11 height 11
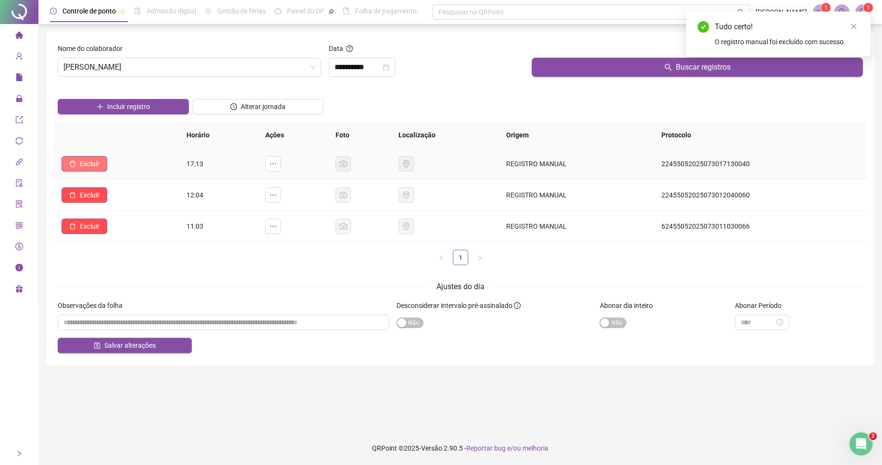
click at [86, 168] on span "Excluir" at bounding box center [90, 164] width 20 height 11
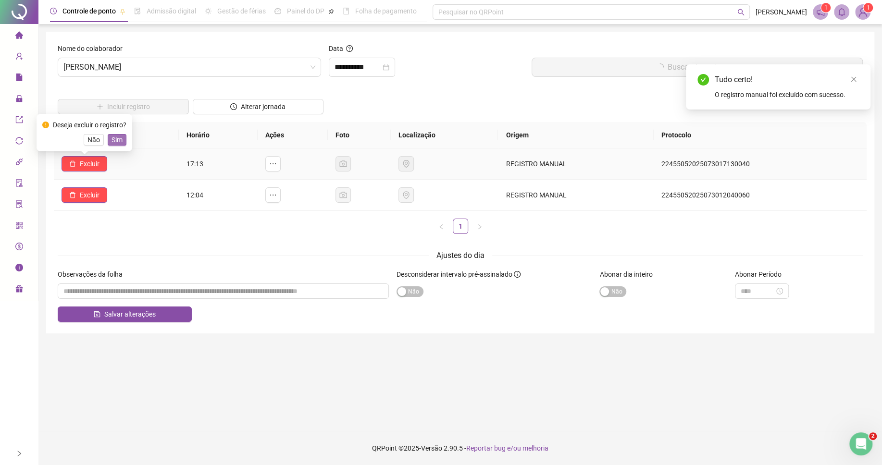
click at [120, 142] on span "Sim" at bounding box center [117, 140] width 11 height 11
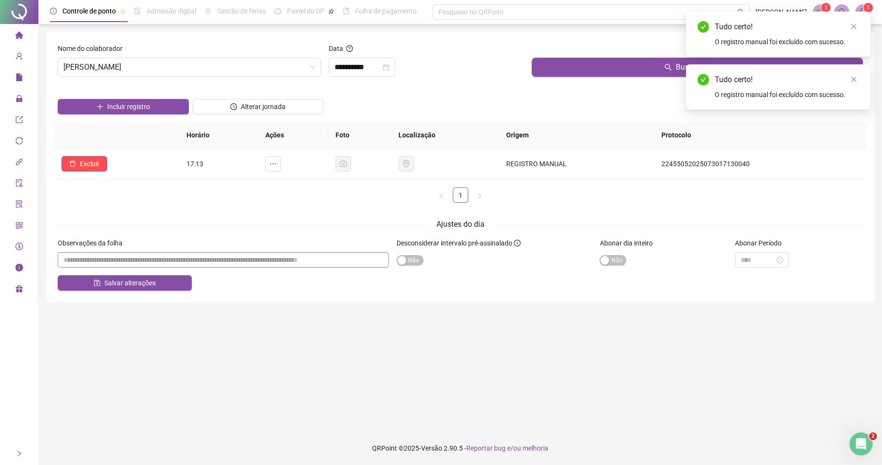
click at [323, 252] on div "Observações da folha" at bounding box center [223, 245] width 331 height 14
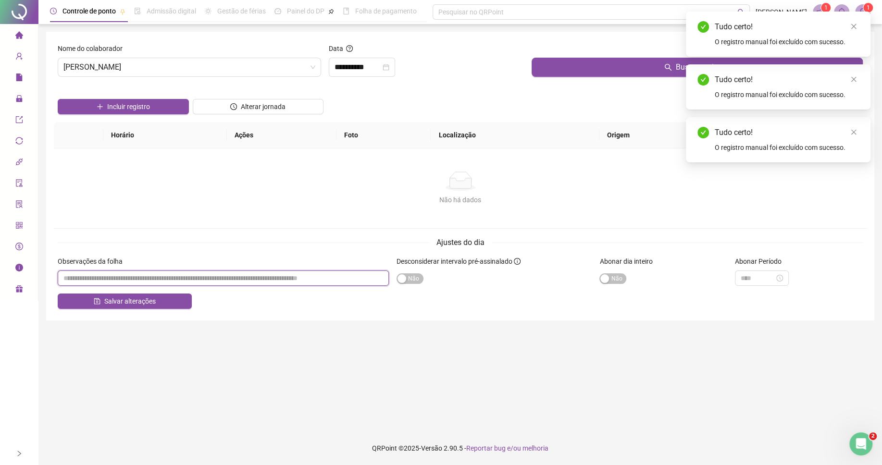
click at [321, 276] on input "textarea" at bounding box center [223, 278] width 331 height 15
paste input "********"
type input "********"
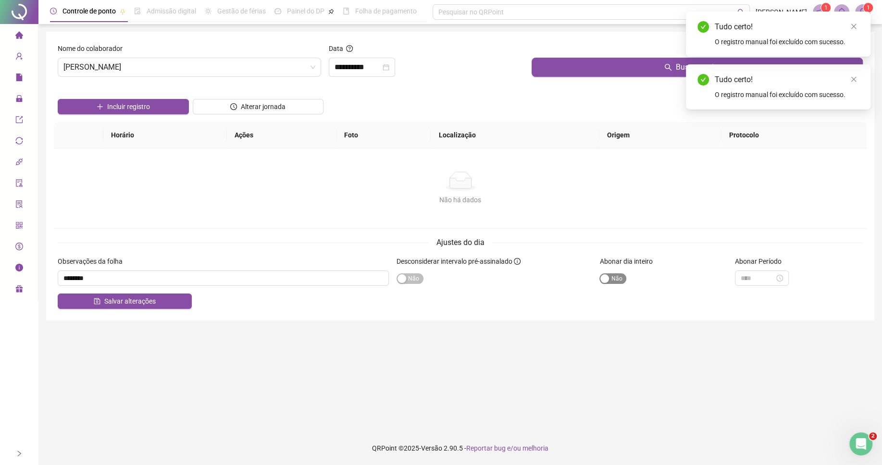
click at [612, 275] on span "Sim Não" at bounding box center [612, 278] width 27 height 11
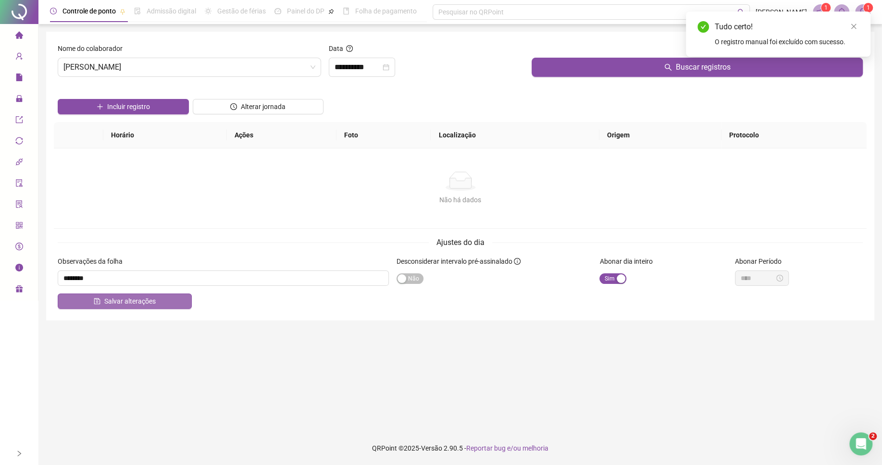
click at [178, 297] on button "Salvar alterações" at bounding box center [125, 301] width 134 height 15
click at [358, 66] on input "**********" at bounding box center [358, 68] width 46 height 12
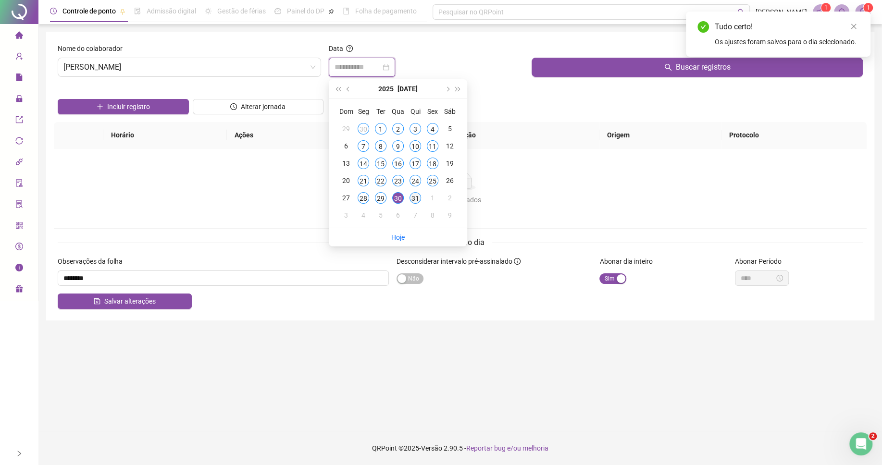
type input "**********"
click at [419, 197] on div "31" at bounding box center [416, 198] width 12 height 12
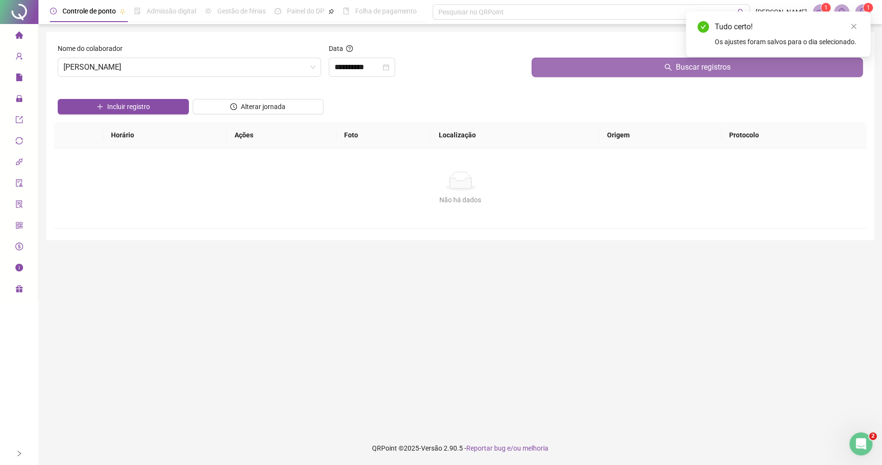
click at [595, 70] on button "Buscar registros" at bounding box center [697, 67] width 331 height 19
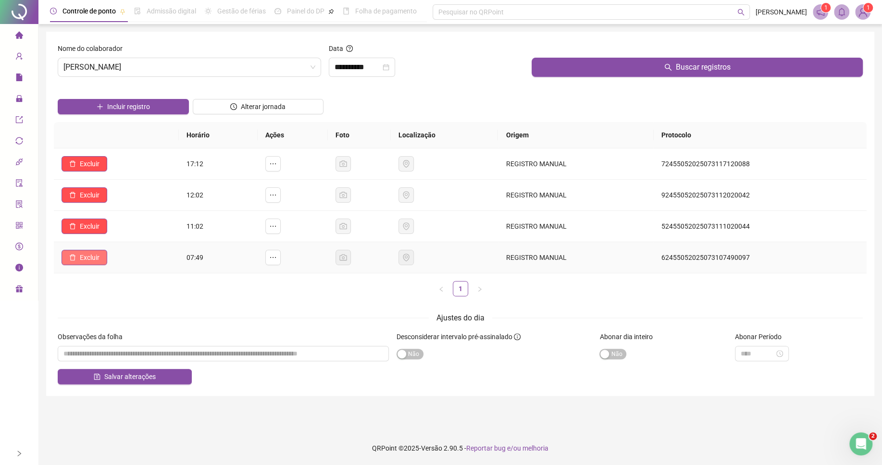
click at [74, 259] on icon "delete" at bounding box center [72, 257] width 7 height 7
click at [118, 230] on span "Sim" at bounding box center [117, 234] width 11 height 11
click at [93, 229] on span "Excluir" at bounding box center [90, 226] width 20 height 11
click at [117, 204] on span "Sim" at bounding box center [117, 203] width 11 height 11
click at [87, 200] on span "Excluir" at bounding box center [90, 195] width 20 height 11
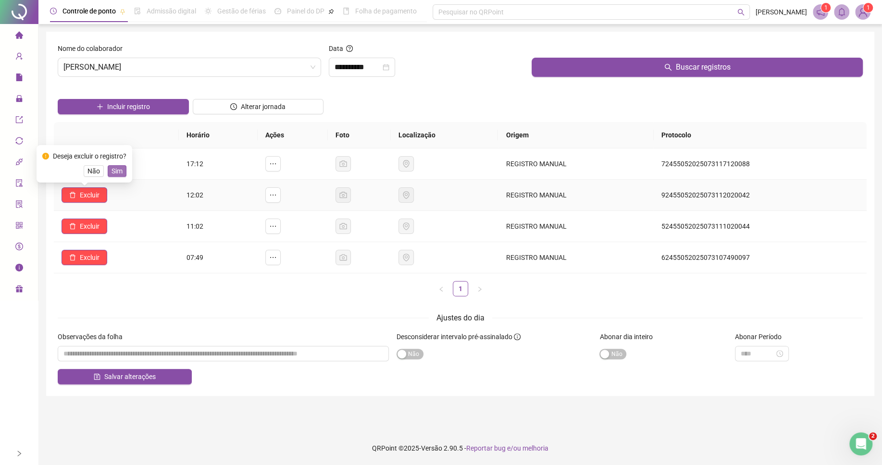
click at [119, 175] on span "Sim" at bounding box center [117, 171] width 11 height 11
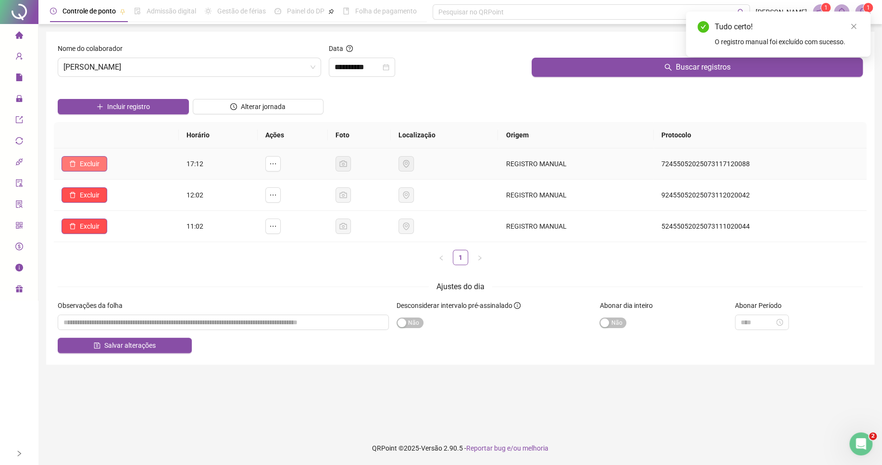
click at [89, 161] on span "Excluir" at bounding box center [90, 164] width 20 height 11
click at [120, 137] on span "Sim" at bounding box center [117, 140] width 11 height 11
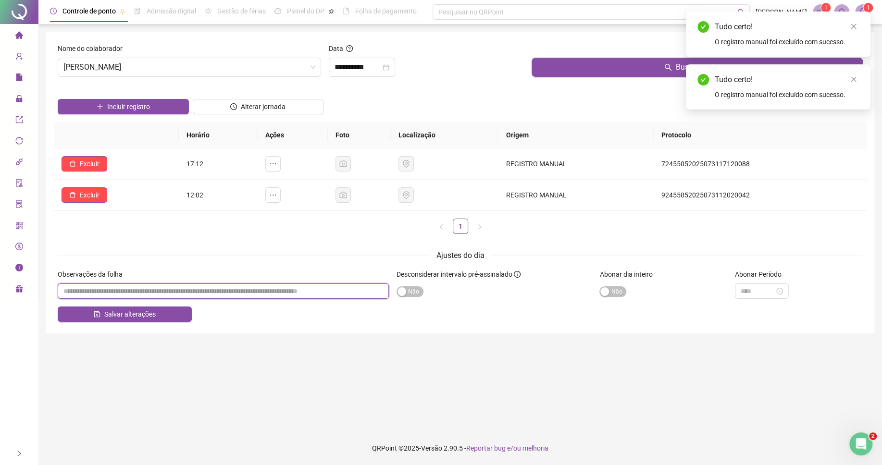
click at [233, 290] on input "textarea" at bounding box center [223, 291] width 331 height 15
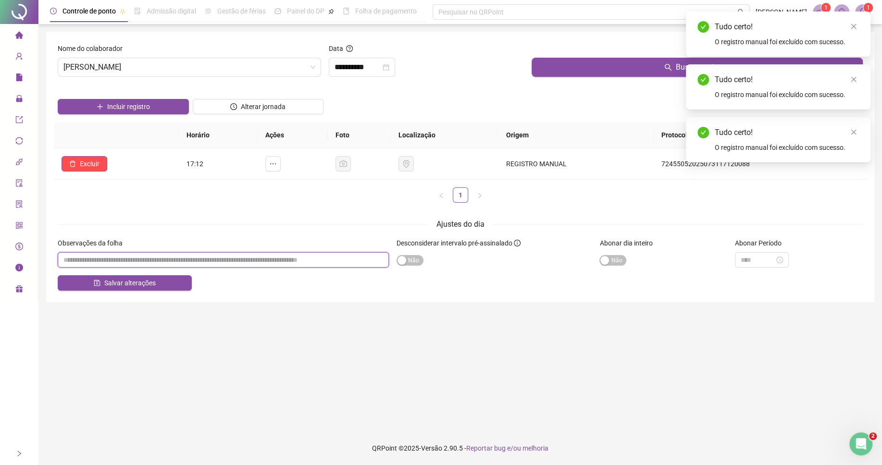
paste input "********"
type input "********"
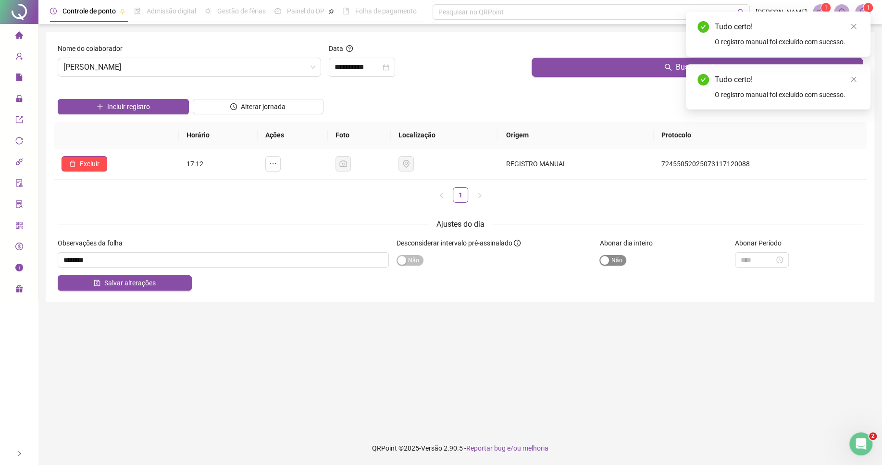
click at [612, 265] on span "Sim Não" at bounding box center [612, 260] width 27 height 11
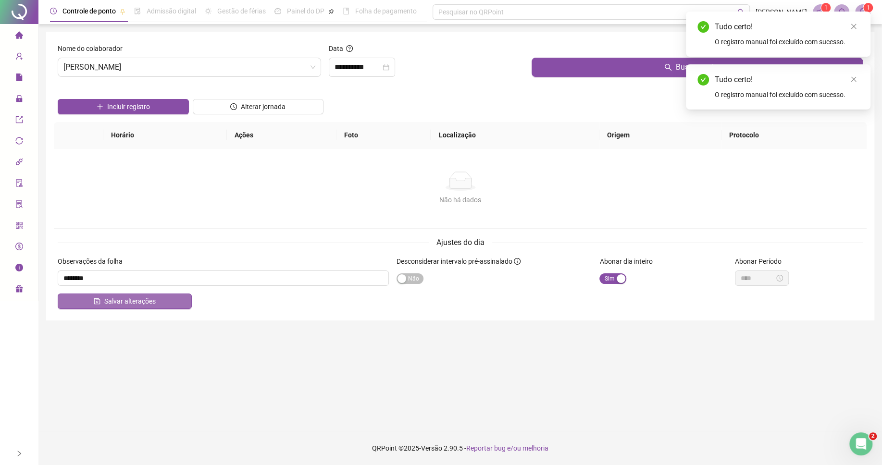
click at [170, 301] on button "Salvar alterações" at bounding box center [125, 301] width 134 height 15
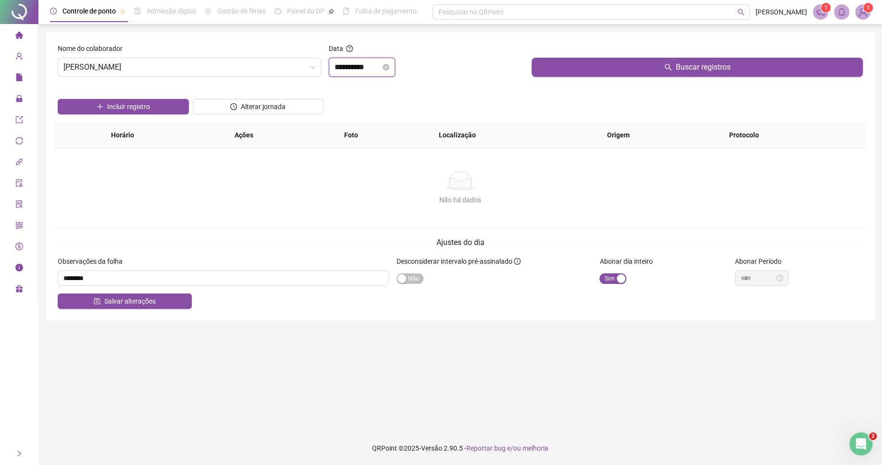
click at [367, 70] on input "**********" at bounding box center [358, 68] width 46 height 12
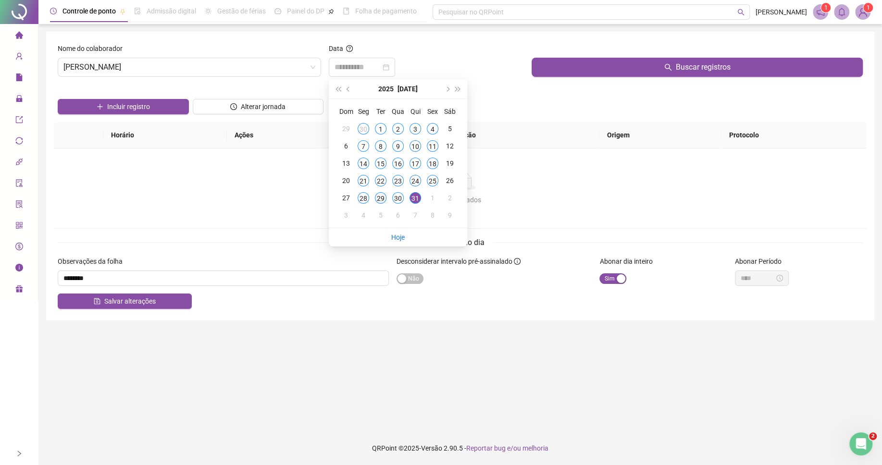
click at [378, 202] on div "29" at bounding box center [381, 198] width 12 height 12
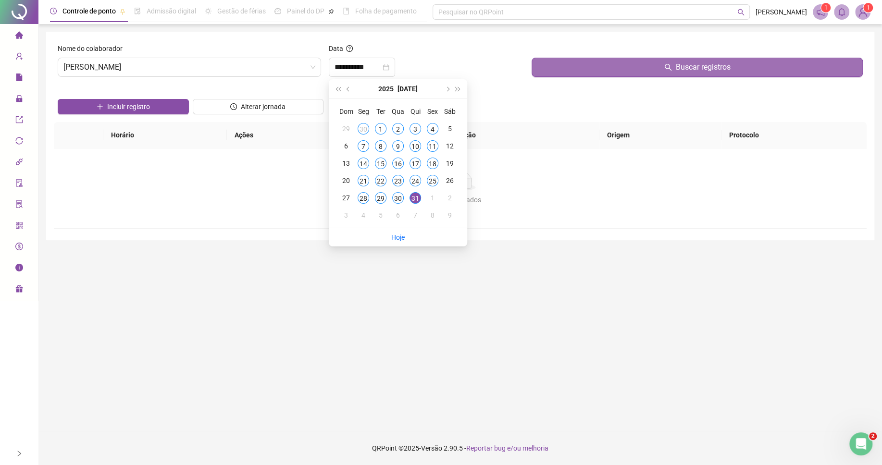
type input "**********"
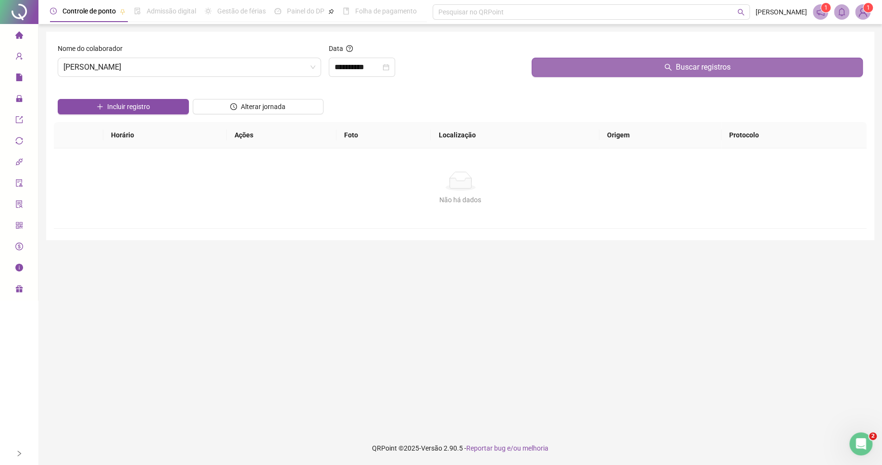
click at [560, 72] on button "Buscar registros" at bounding box center [697, 67] width 331 height 19
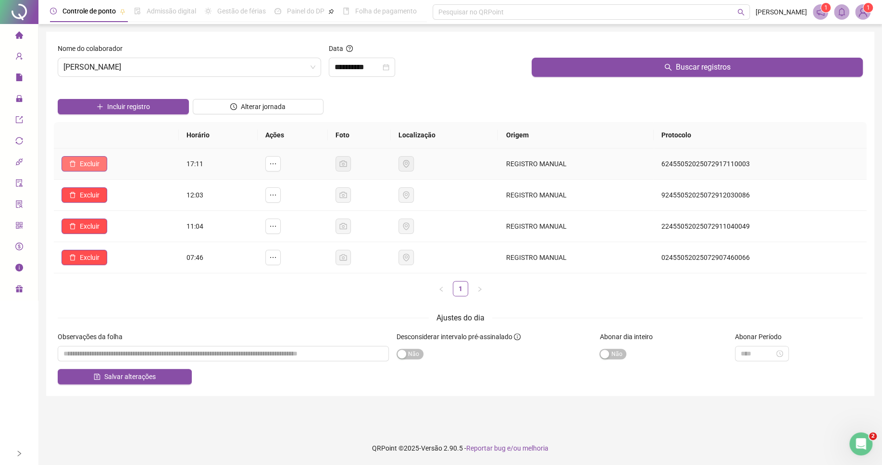
click at [94, 169] on span "Excluir" at bounding box center [90, 164] width 20 height 11
click at [112, 138] on span "Sim" at bounding box center [117, 140] width 11 height 11
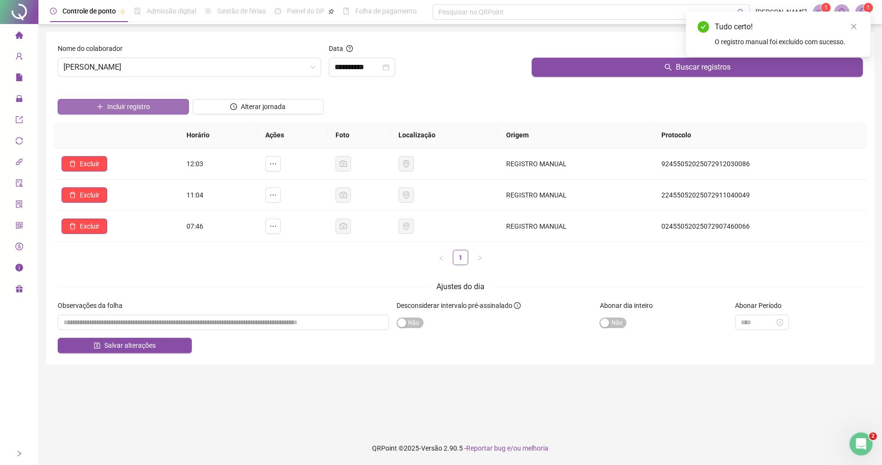
click at [140, 108] on span "Incluir registro" at bounding box center [128, 106] width 43 height 11
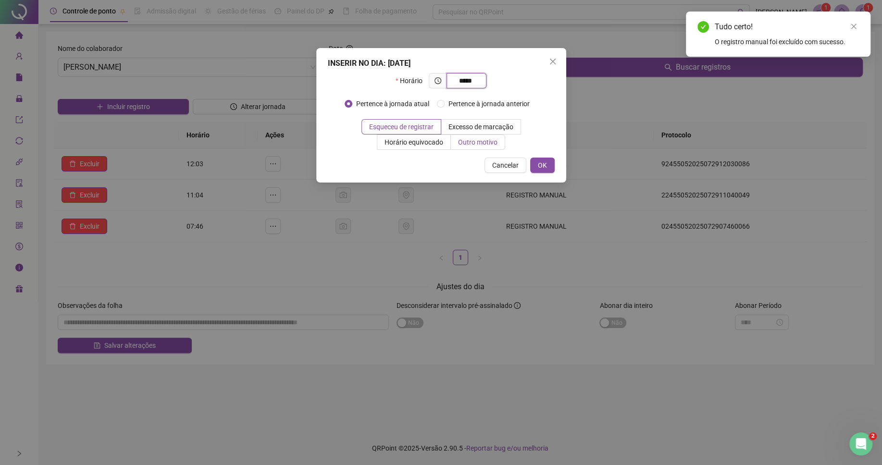
type input "*****"
click at [471, 146] on span "Outro motivo" at bounding box center [477, 142] width 39 height 8
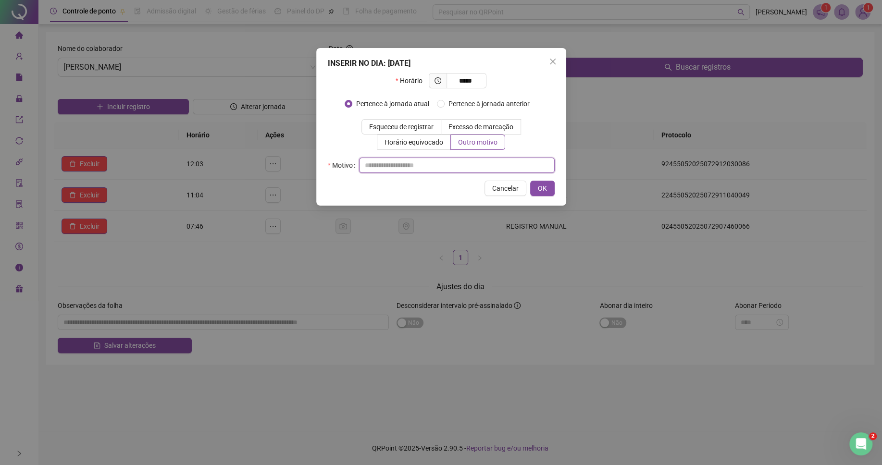
click at [462, 166] on input "text" at bounding box center [457, 165] width 196 height 15
type input "*"
click at [539, 194] on span "OK" at bounding box center [542, 188] width 9 height 11
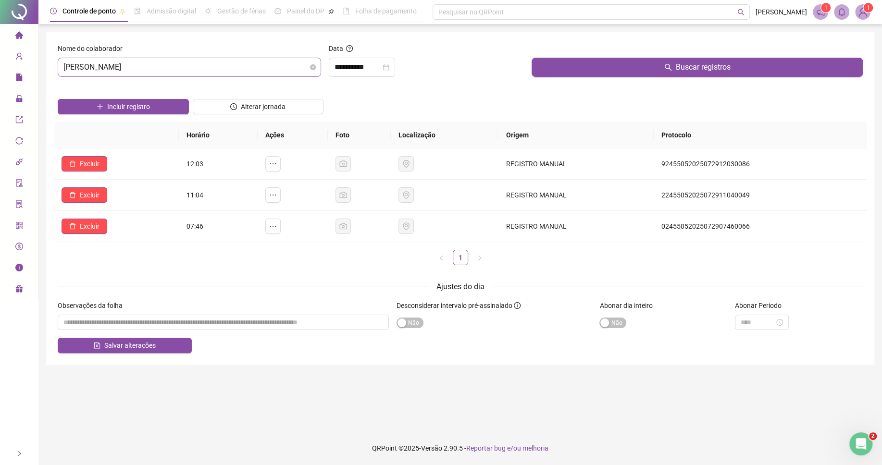
click at [219, 65] on span "[PERSON_NAME]" at bounding box center [189, 67] width 252 height 18
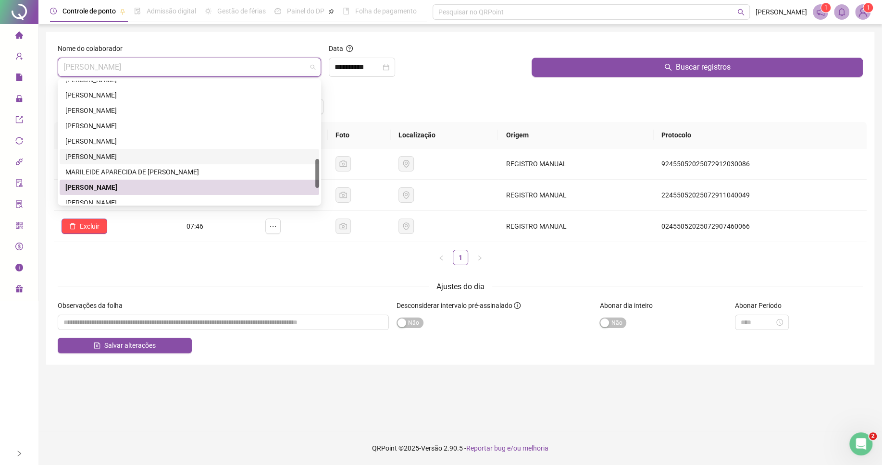
scroll to position [356, 0]
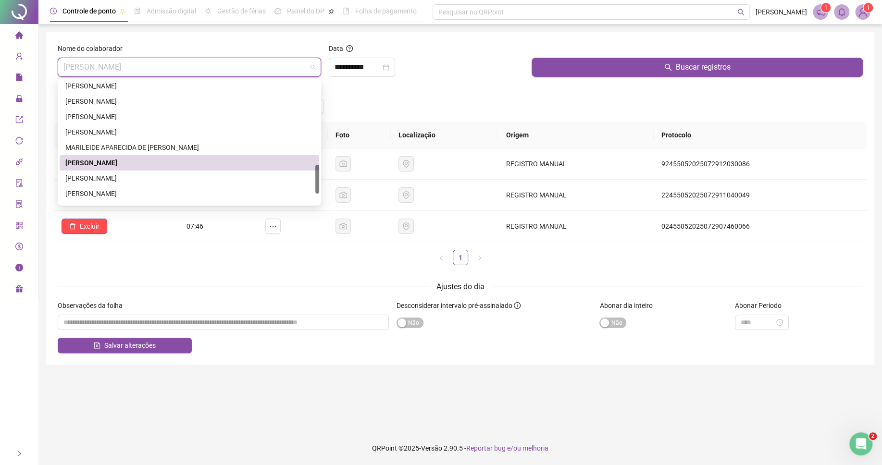
click at [91, 174] on div "[PERSON_NAME]" at bounding box center [189, 178] width 248 height 11
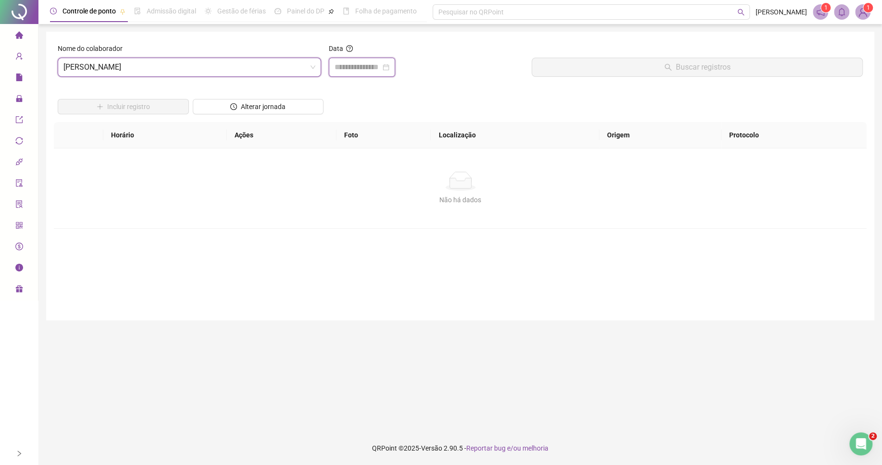
click at [371, 66] on input at bounding box center [358, 68] width 46 height 12
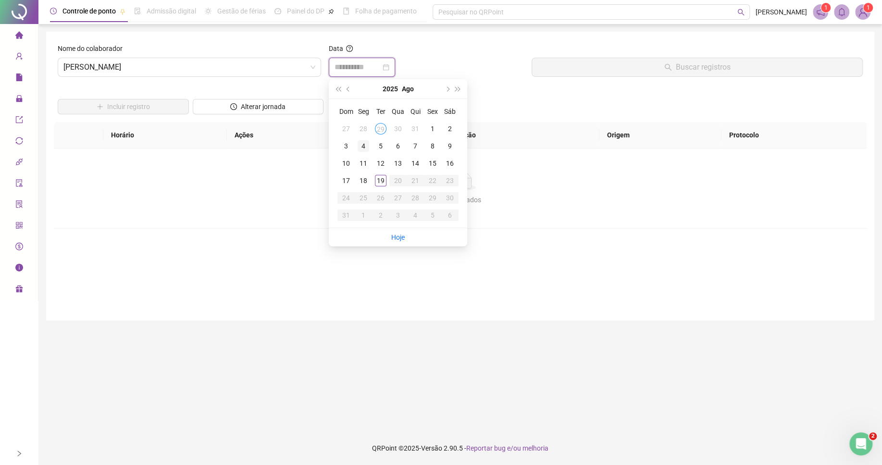
type input "**********"
click at [350, 86] on button "prev-year" at bounding box center [348, 88] width 11 height 19
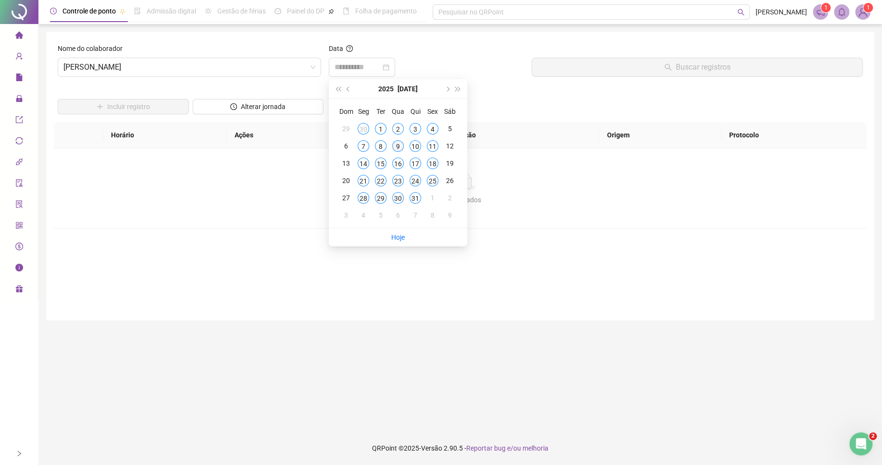
type input "**********"
click at [396, 145] on div "9" at bounding box center [398, 146] width 12 height 12
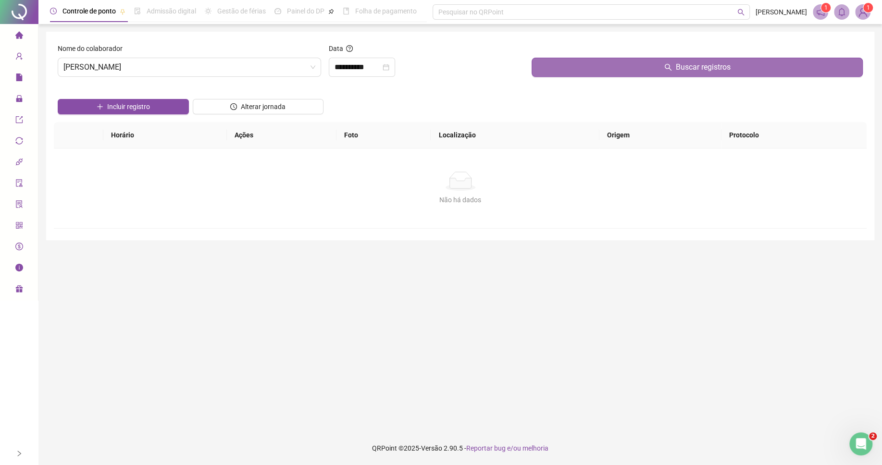
click at [563, 64] on button "Buscar registros" at bounding box center [697, 67] width 331 height 19
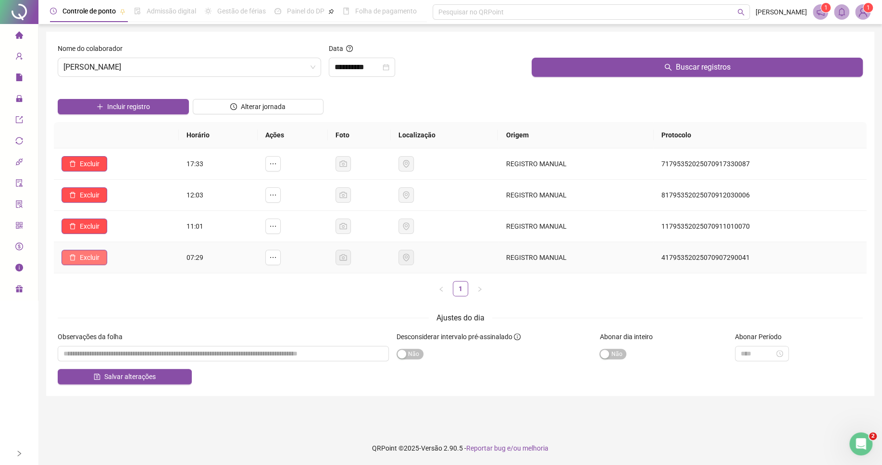
click at [78, 257] on button "Excluir" at bounding box center [85, 257] width 46 height 15
click at [116, 236] on span "Sim" at bounding box center [117, 234] width 11 height 11
click at [95, 225] on span "Excluir" at bounding box center [90, 226] width 20 height 11
click at [113, 205] on span "Sim" at bounding box center [117, 203] width 11 height 11
click at [96, 198] on span "Excluir" at bounding box center [90, 195] width 20 height 11
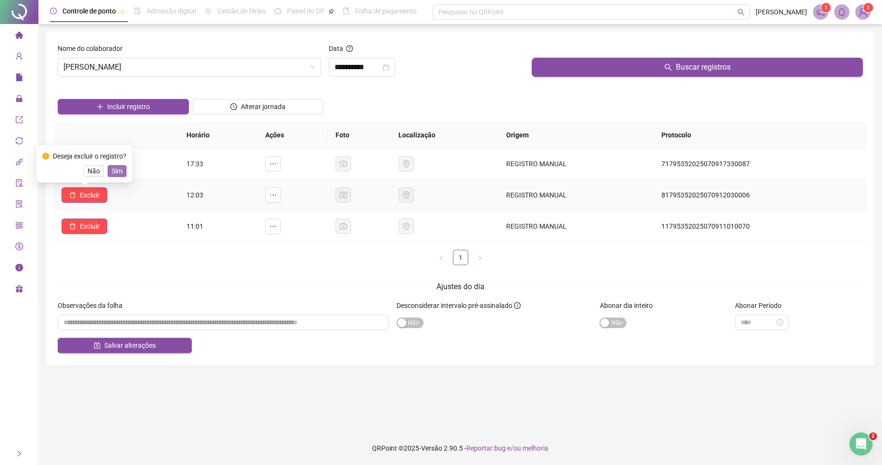
click at [119, 174] on span "Sim" at bounding box center [117, 171] width 11 height 11
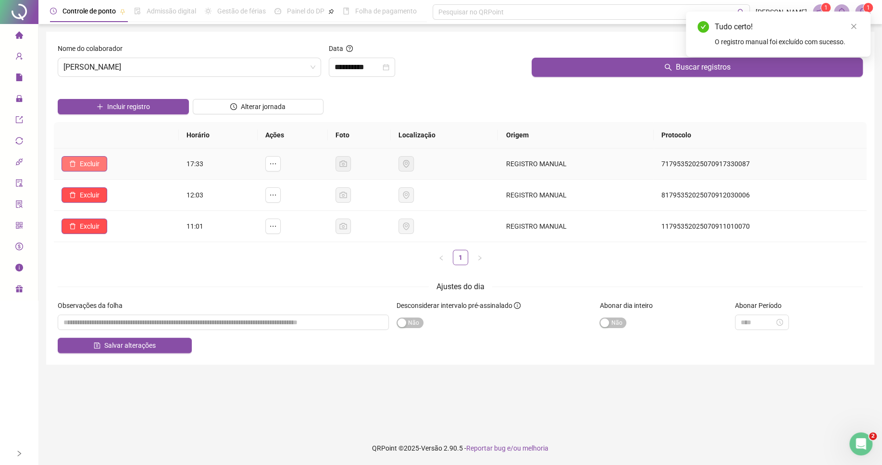
click at [97, 165] on span "Excluir" at bounding box center [90, 164] width 20 height 11
click at [118, 138] on span "Sim" at bounding box center [117, 140] width 11 height 11
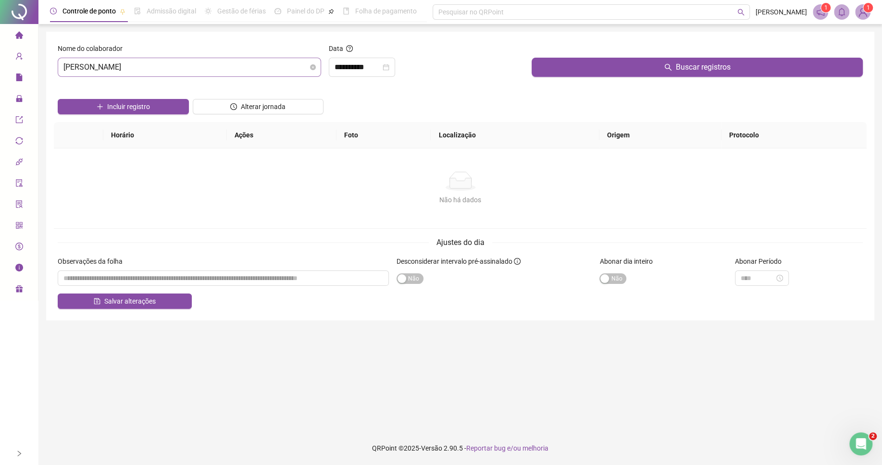
click at [129, 72] on span "[PERSON_NAME]" at bounding box center [189, 67] width 252 height 18
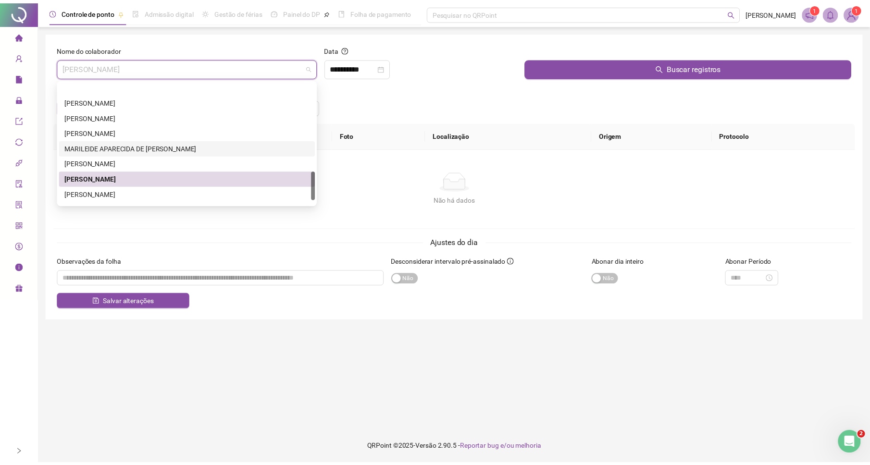
scroll to position [381, 0]
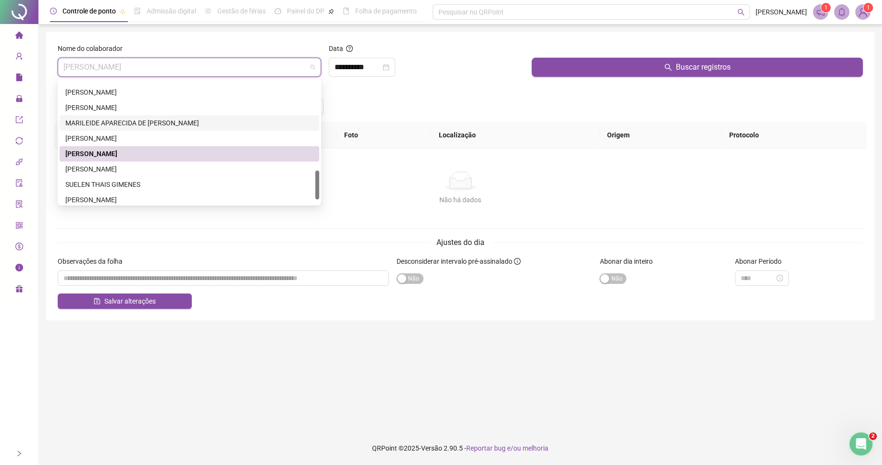
click at [108, 127] on div "MARILEIDE APARECIDA DE [PERSON_NAME]" at bounding box center [189, 123] width 248 height 11
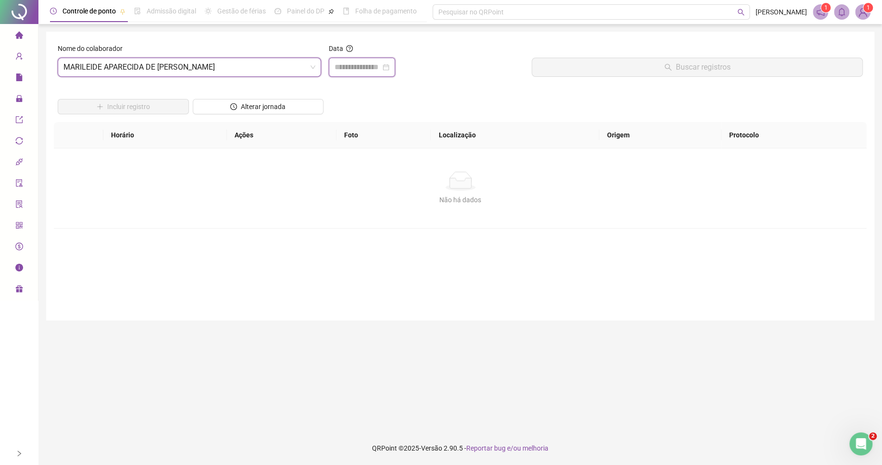
click at [367, 62] on input at bounding box center [358, 68] width 46 height 12
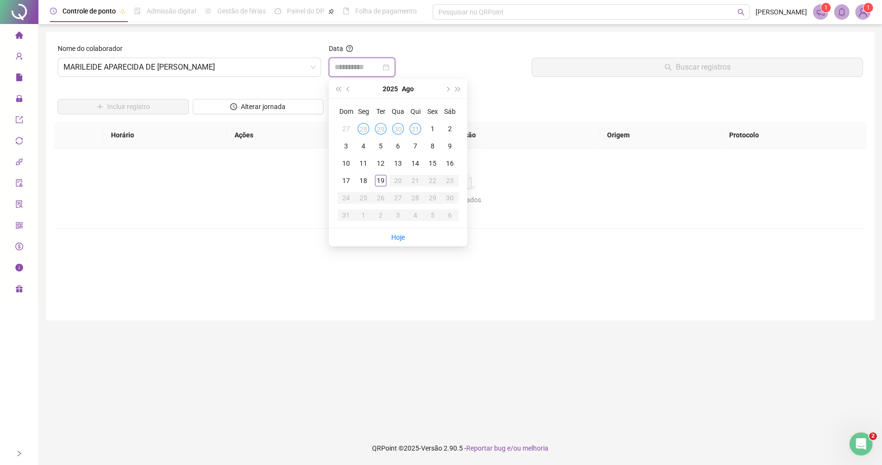
type input "**********"
click at [349, 88] on span "prev-year" at bounding box center [349, 89] width 5 height 5
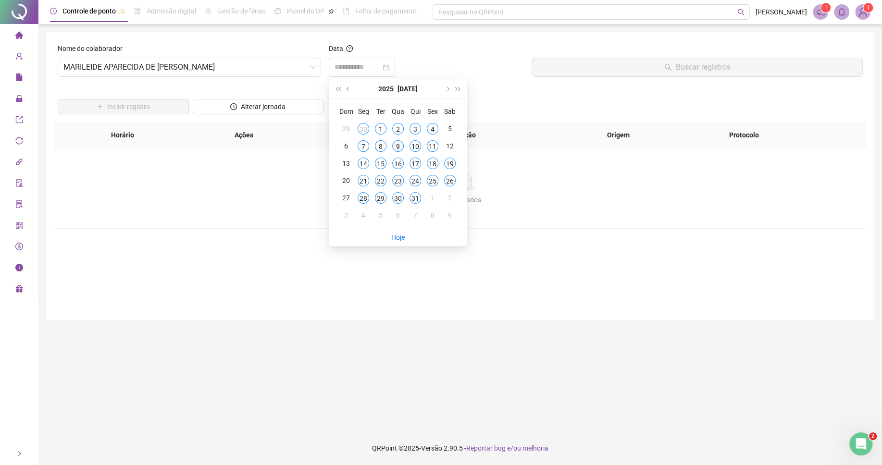
type input "**********"
click at [397, 146] on div "9" at bounding box center [398, 146] width 12 height 12
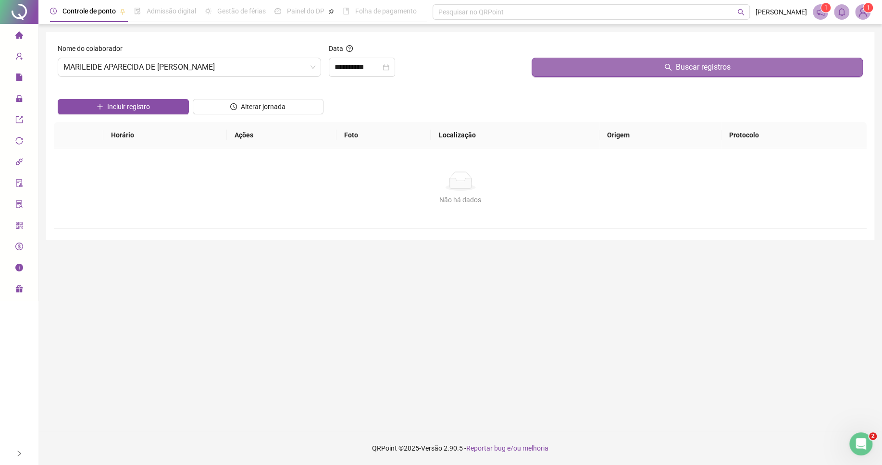
click at [565, 71] on button "Buscar registros" at bounding box center [697, 67] width 331 height 19
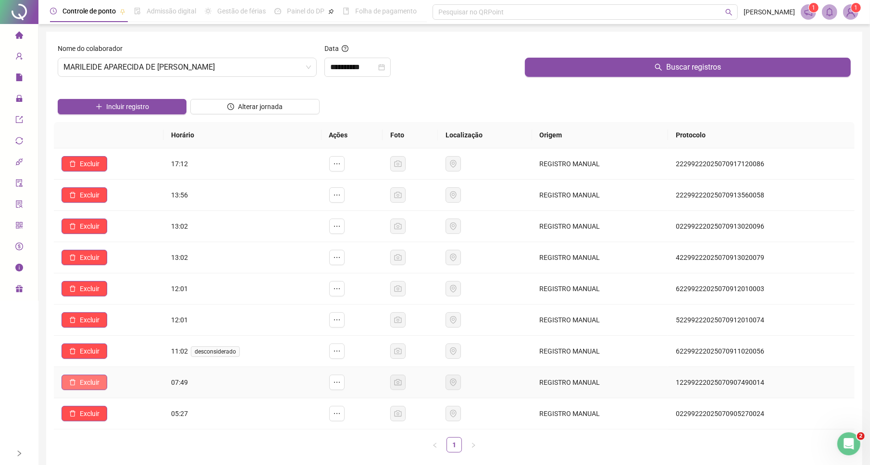
click at [93, 388] on span "Excluir" at bounding box center [90, 382] width 20 height 11
click at [114, 360] on span "Sim" at bounding box center [117, 360] width 11 height 11
click at [95, 356] on span "Excluir" at bounding box center [90, 351] width 20 height 11
click at [113, 331] on span "Sim" at bounding box center [117, 328] width 11 height 11
click at [98, 294] on span "Excluir" at bounding box center [90, 289] width 20 height 11
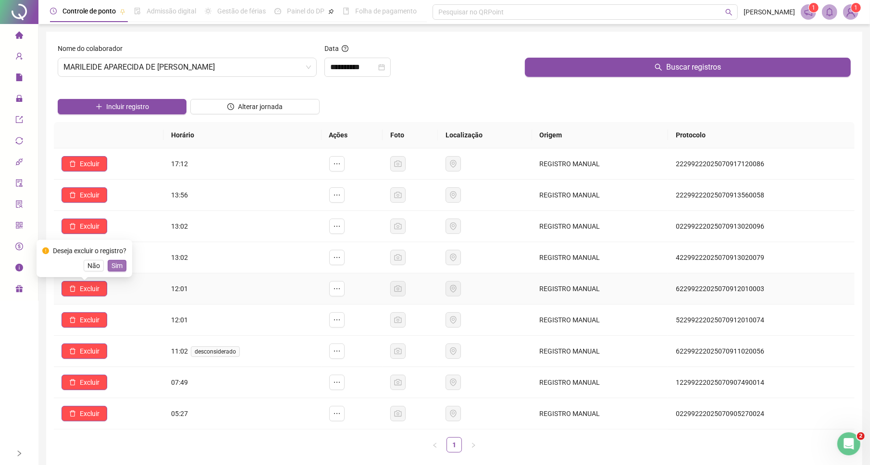
click at [112, 266] on span "Sim" at bounding box center [117, 266] width 11 height 11
click at [99, 227] on span "Excluir" at bounding box center [90, 226] width 20 height 11
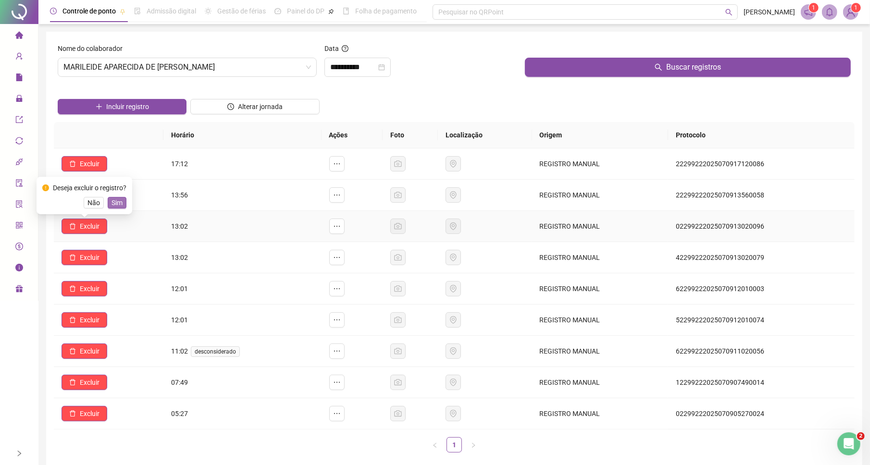
click at [116, 203] on span "Sim" at bounding box center [117, 203] width 11 height 11
click at [97, 163] on span "Excluir" at bounding box center [90, 164] width 20 height 11
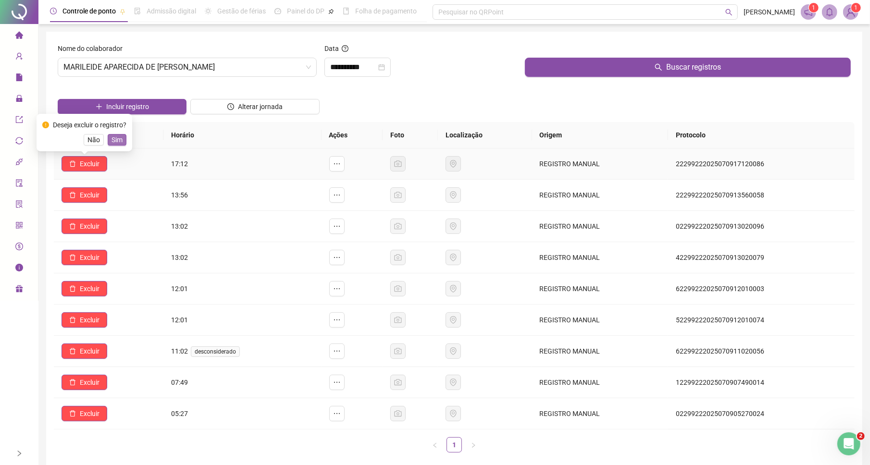
click at [111, 135] on button "Sim" at bounding box center [117, 140] width 19 height 12
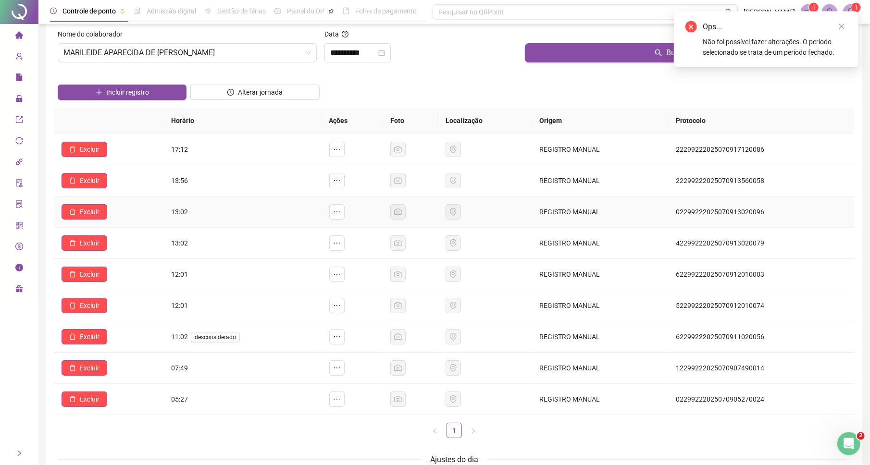
scroll to position [25, 0]
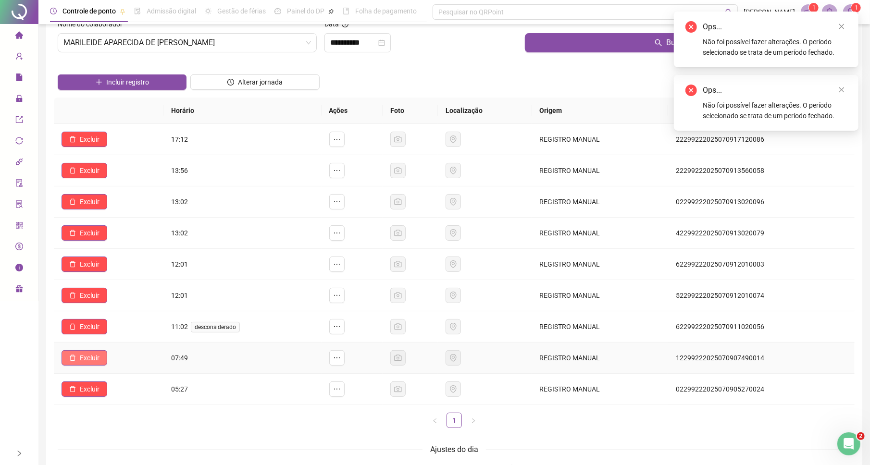
click at [89, 357] on span "Excluir" at bounding box center [90, 358] width 20 height 11
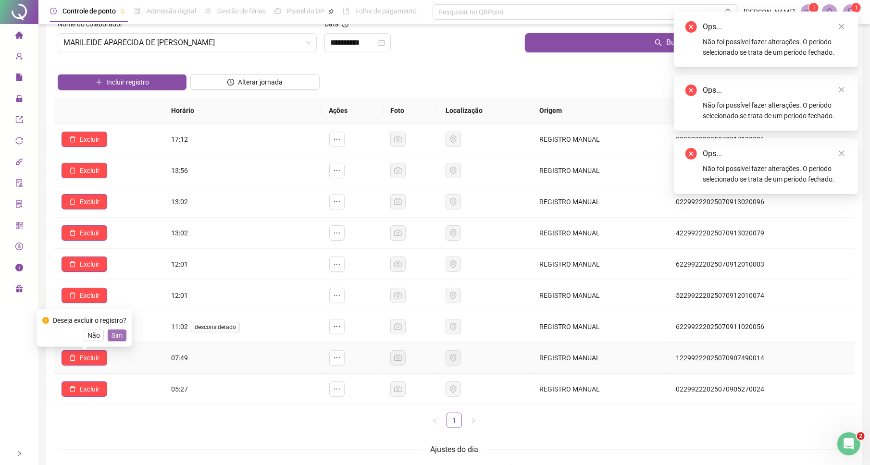
click at [115, 335] on span "Sim" at bounding box center [117, 335] width 11 height 11
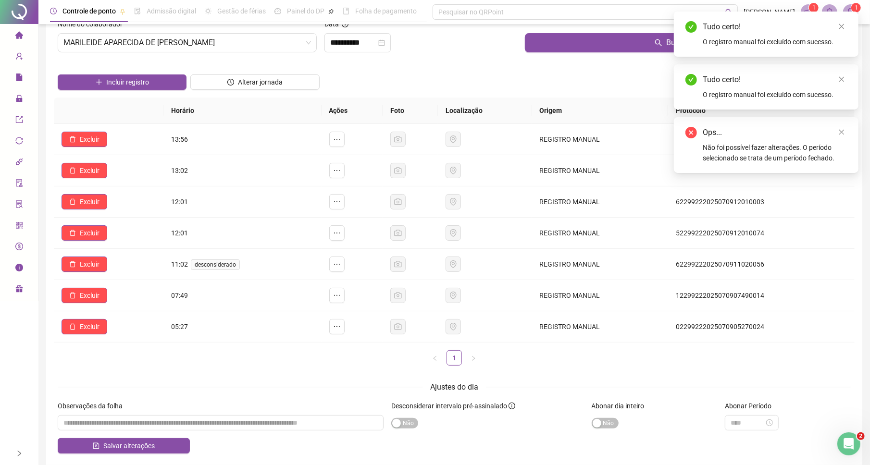
click at [206, 353] on ul "1" at bounding box center [454, 357] width 801 height 15
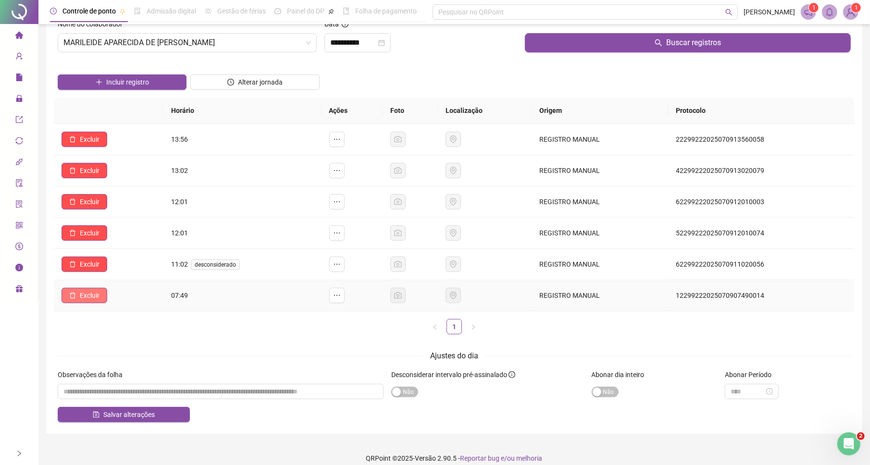
click at [81, 298] on span "Excluir" at bounding box center [90, 295] width 20 height 11
click at [120, 271] on span "Sim" at bounding box center [117, 272] width 11 height 11
click at [95, 202] on span "Excluir" at bounding box center [90, 202] width 20 height 11
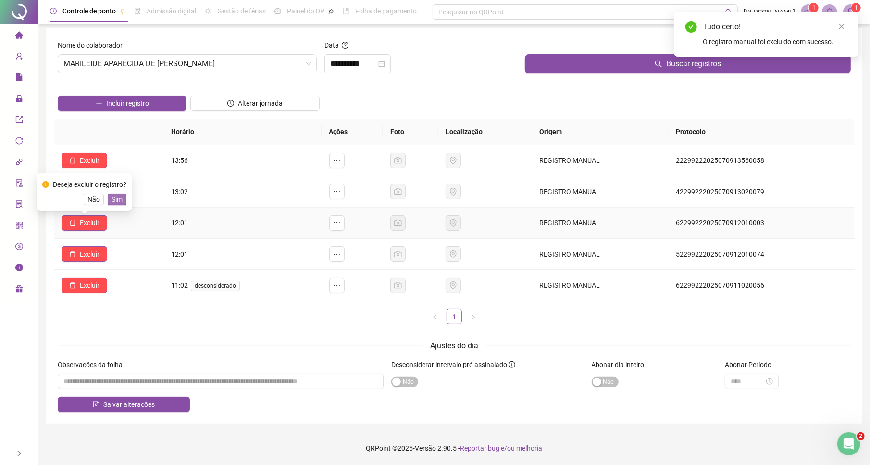
click at [119, 199] on span "Sim" at bounding box center [117, 199] width 11 height 11
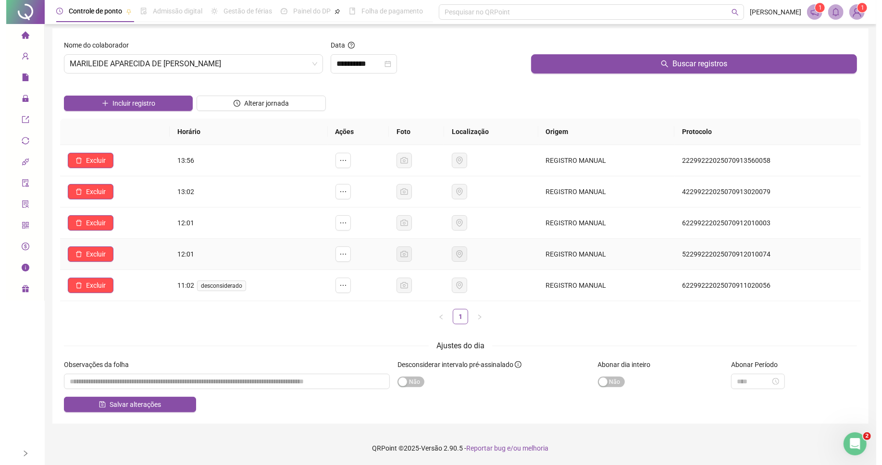
scroll to position [0, 0]
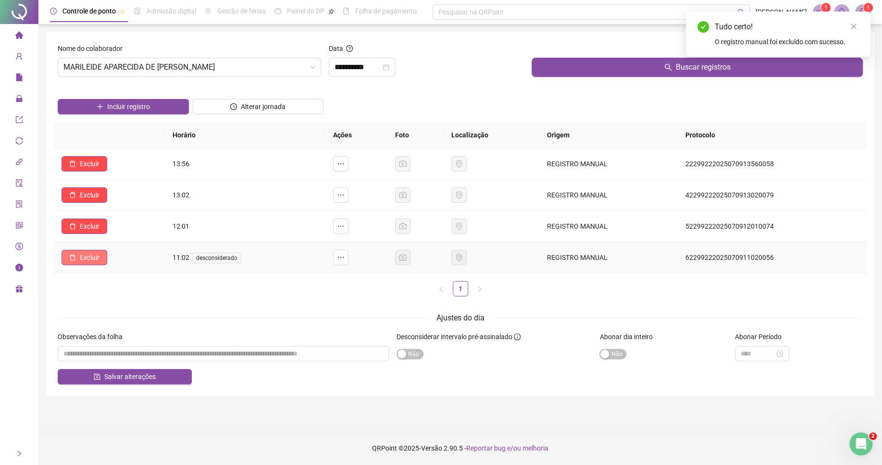
click at [82, 261] on span "Excluir" at bounding box center [90, 257] width 20 height 11
click at [115, 236] on span "Sim" at bounding box center [117, 234] width 11 height 11
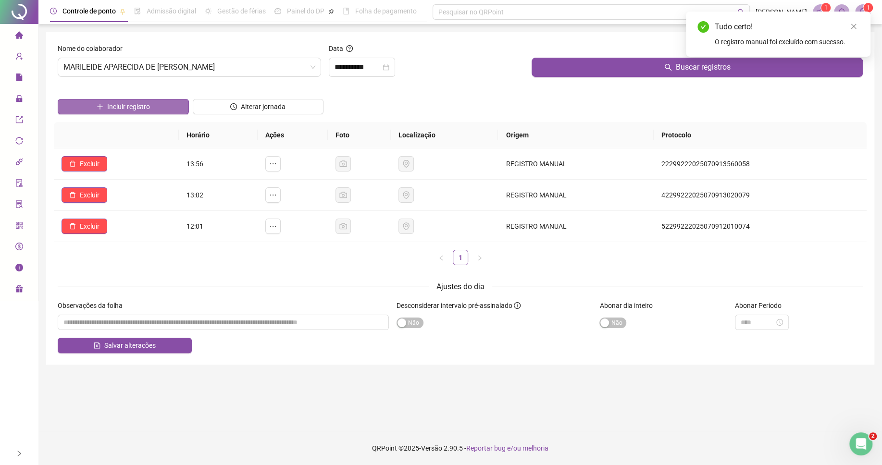
click at [151, 111] on button "Incluir registro" at bounding box center [123, 106] width 131 height 15
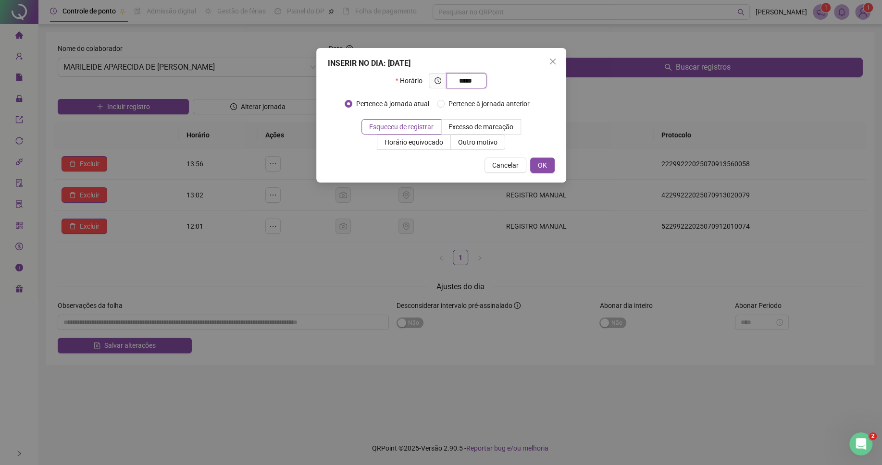
type input "*****"
click at [471, 151] on div "INSERIR NO DIA : [DATE] Horário ***** Pertence à jornada atual Pertence à jorna…" at bounding box center [441, 115] width 250 height 135
click at [472, 144] on span "Outro motivo" at bounding box center [477, 142] width 39 height 8
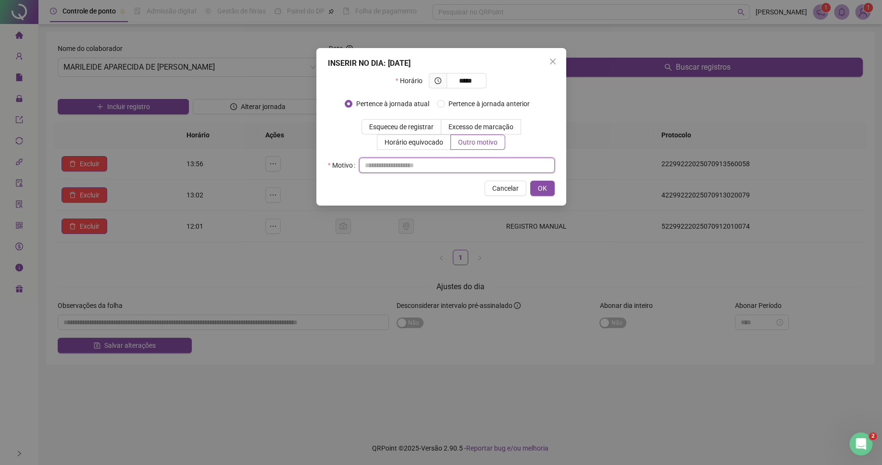
click at [440, 168] on input "text" at bounding box center [457, 165] width 196 height 15
type input "*"
click at [545, 194] on span "OK" at bounding box center [542, 188] width 9 height 11
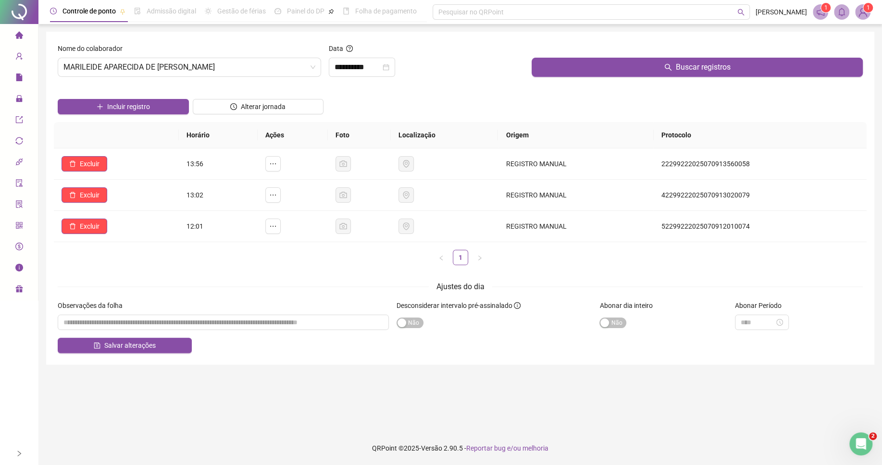
click at [292, 267] on div "Horário Ações Foto Localização Origem Protocolo Excluir 13:56 REGISTRO MANUAL 2…" at bounding box center [460, 197] width 813 height 151
click at [368, 70] on input "**********" at bounding box center [358, 68] width 46 height 12
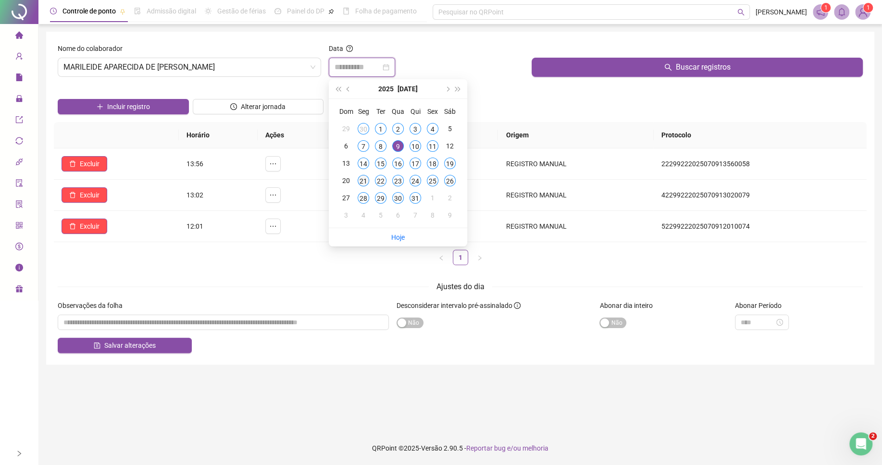
type input "**********"
click at [366, 181] on div "21" at bounding box center [364, 181] width 12 height 12
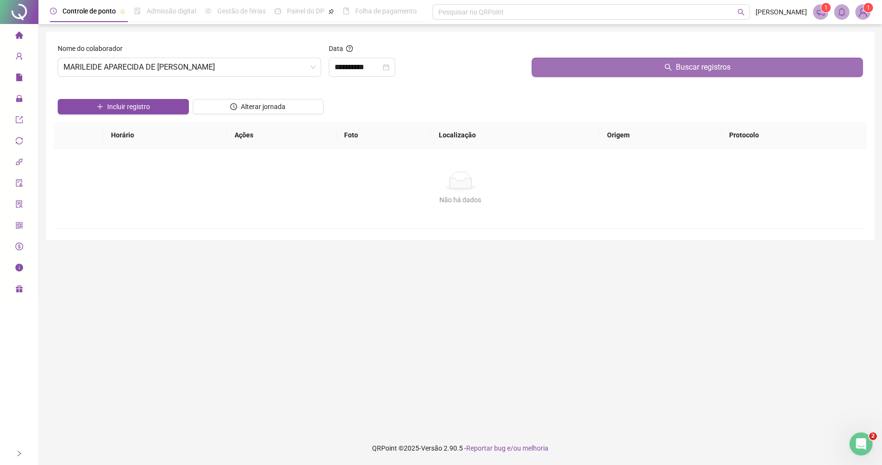
click at [620, 64] on button "Buscar registros" at bounding box center [697, 67] width 331 height 19
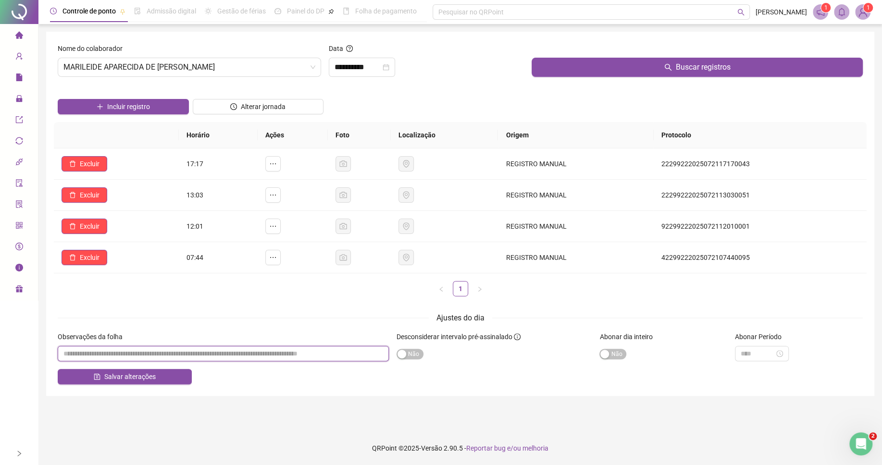
click at [146, 358] on input "textarea" at bounding box center [223, 353] width 331 height 15
paste input "**********"
drag, startPoint x: 148, startPoint y: 356, endPoint x: 35, endPoint y: 356, distance: 113.0
click at [58, 356] on input "textarea" at bounding box center [223, 353] width 331 height 15
type input "*"
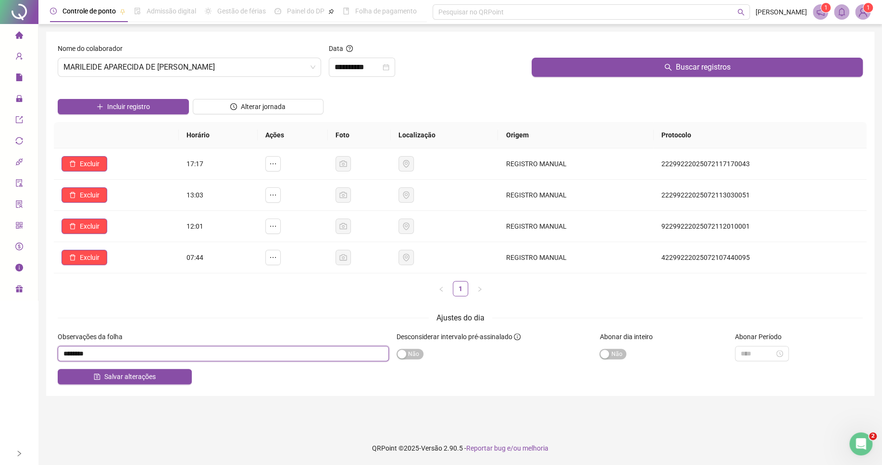
drag, startPoint x: 79, startPoint y: 348, endPoint x: 60, endPoint y: 346, distance: 19.3
click at [60, 346] on input "textarea" at bounding box center [223, 353] width 331 height 15
type input "********"
click at [616, 357] on span "Sim Não" at bounding box center [612, 354] width 27 height 11
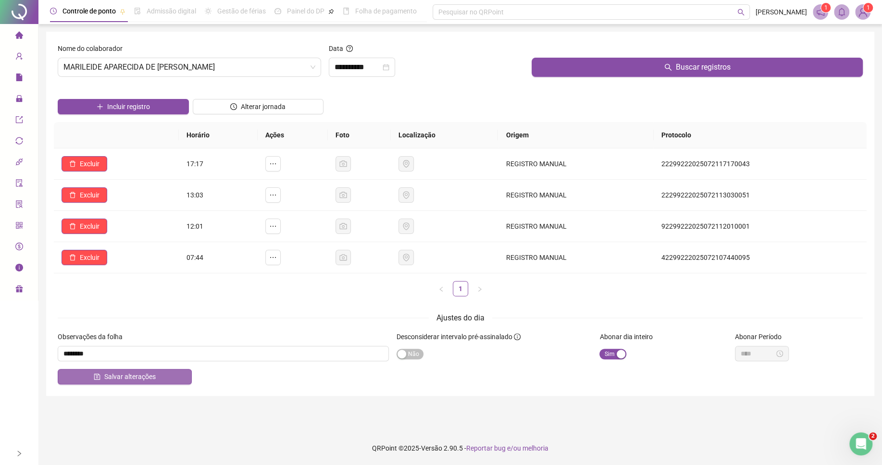
click at [119, 379] on span "Salvar alterações" at bounding box center [129, 377] width 51 height 11
click at [82, 257] on span "Excluir" at bounding box center [90, 257] width 20 height 11
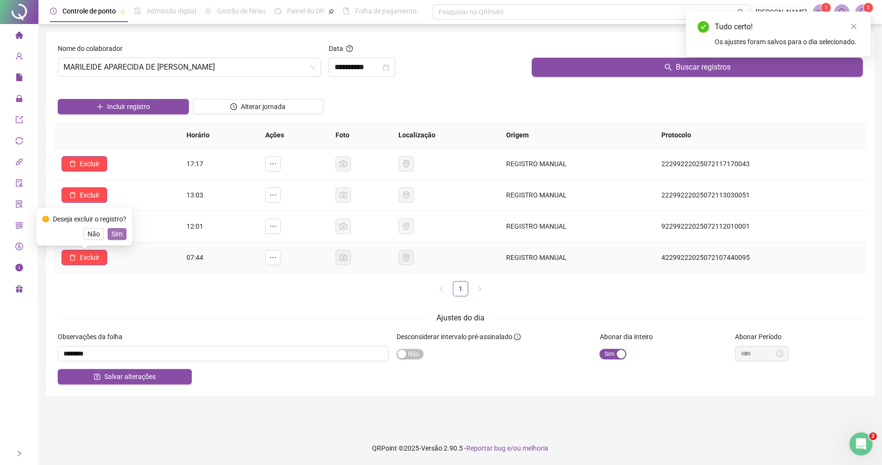
click at [116, 234] on span "Sim" at bounding box center [117, 234] width 11 height 11
click at [92, 227] on span "Excluir" at bounding box center [90, 226] width 20 height 11
click at [114, 204] on span "Sim" at bounding box center [117, 203] width 11 height 11
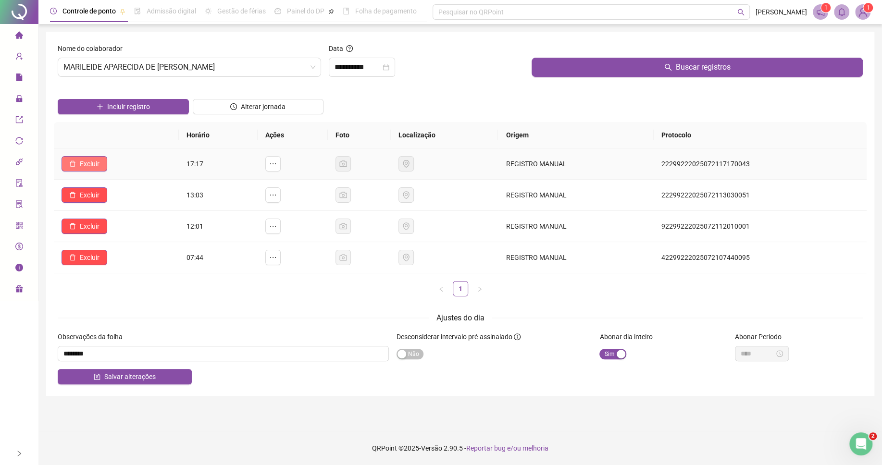
click at [87, 166] on span "Excluir" at bounding box center [90, 164] width 20 height 11
click at [118, 140] on span "Sim" at bounding box center [117, 140] width 11 height 11
click at [97, 199] on span "Excluir" at bounding box center [90, 195] width 20 height 11
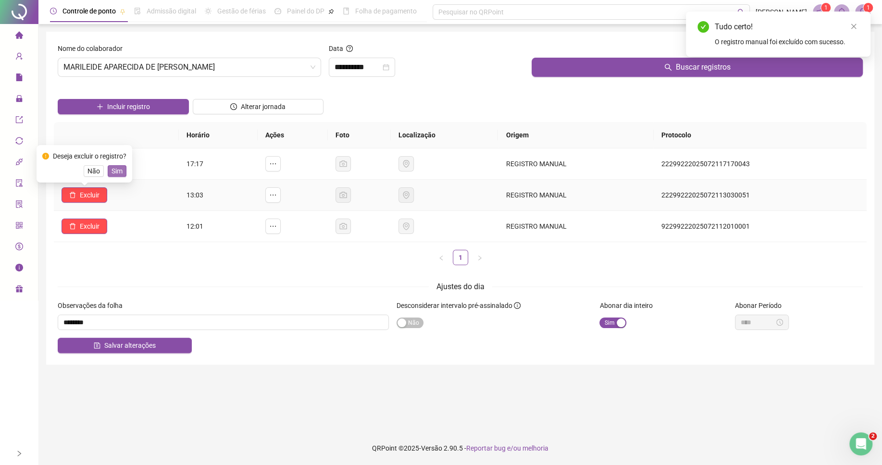
click at [121, 166] on span "Sim" at bounding box center [117, 171] width 11 height 11
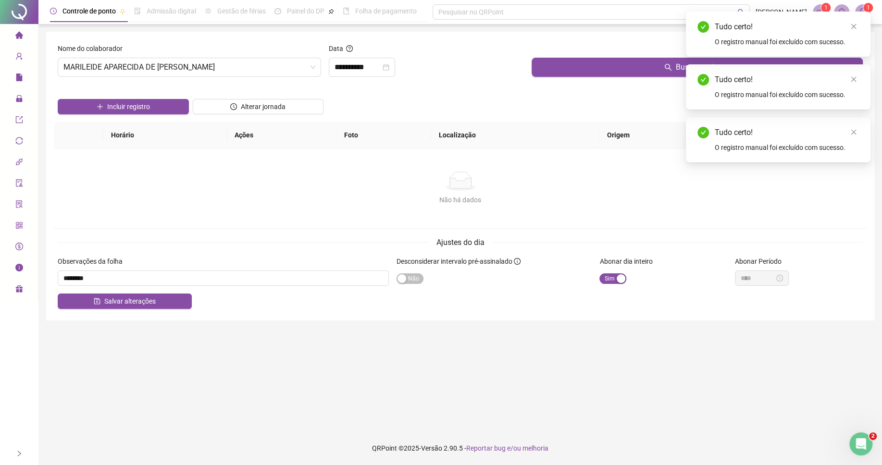
click at [145, 205] on div "Não há dados" at bounding box center [460, 200] width 790 height 11
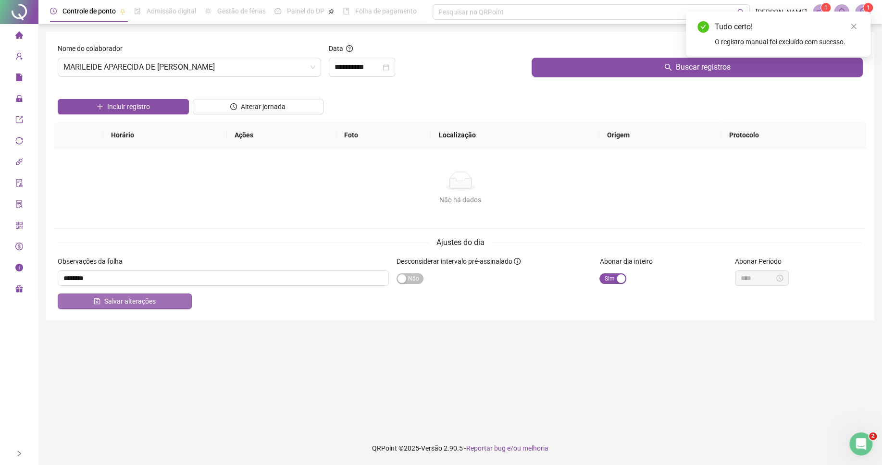
click at [161, 301] on button "Salvar alterações" at bounding box center [125, 301] width 134 height 15
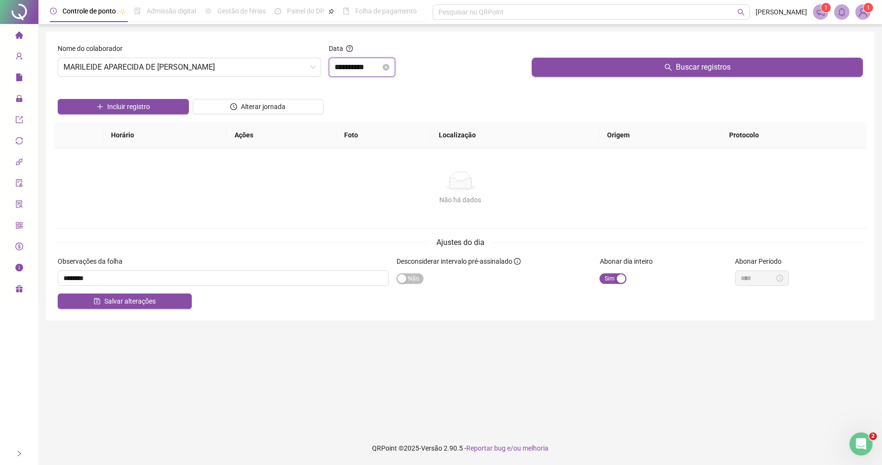
click at [365, 65] on input "**********" at bounding box center [358, 68] width 46 height 12
click at [356, 68] on input "**********" at bounding box center [358, 68] width 46 height 12
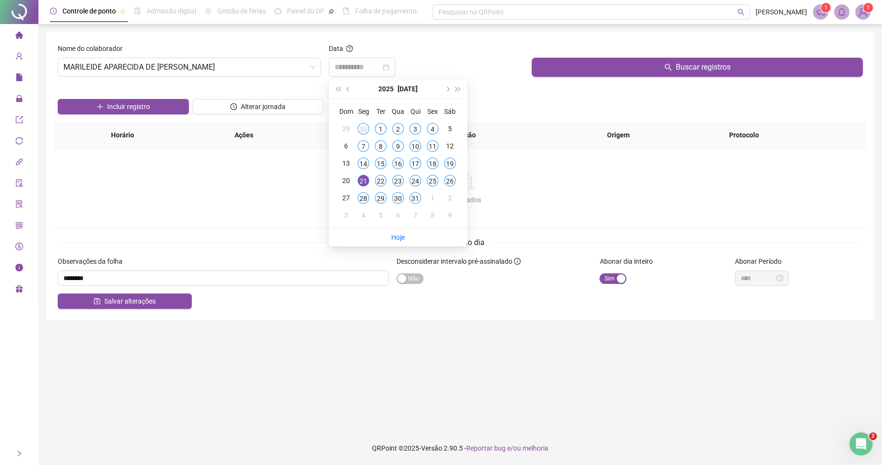
click at [431, 145] on div "11" at bounding box center [433, 146] width 12 height 12
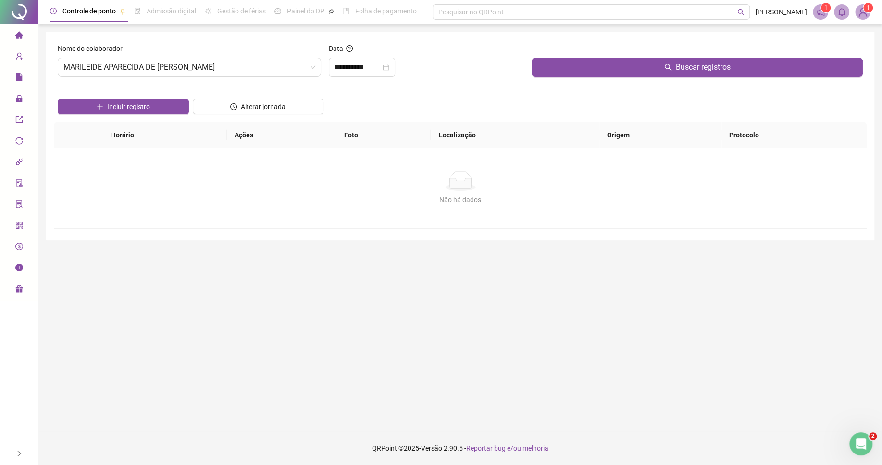
type input "**********"
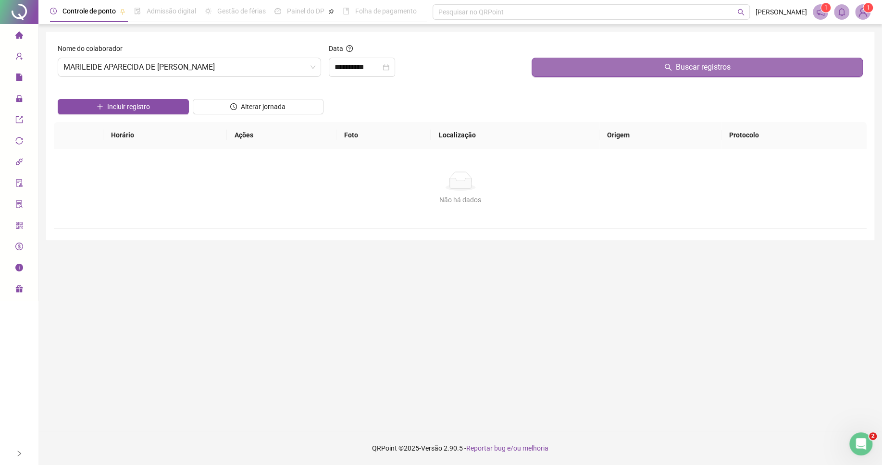
click at [590, 67] on button "Buscar registros" at bounding box center [697, 67] width 331 height 19
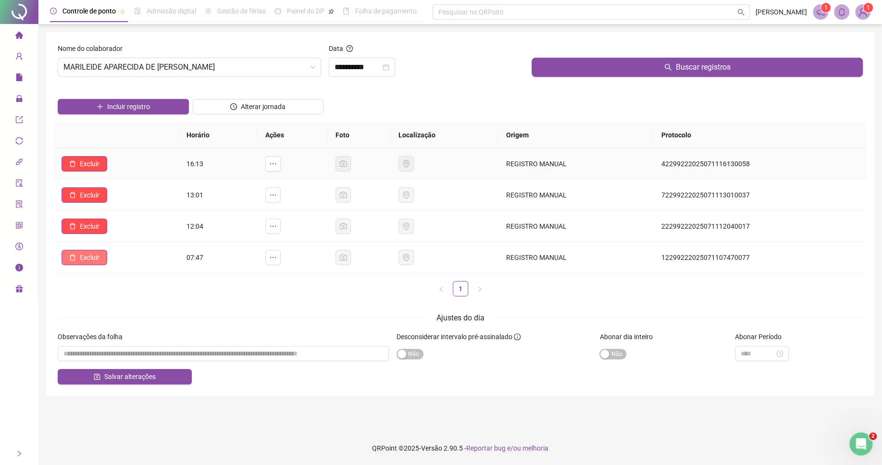
click at [91, 255] on span "Excluir" at bounding box center [90, 257] width 20 height 11
click at [117, 238] on span "Sim" at bounding box center [117, 234] width 11 height 11
click at [99, 221] on button "Excluir" at bounding box center [85, 226] width 46 height 15
click at [115, 205] on span "Sim" at bounding box center [117, 203] width 11 height 11
click at [92, 199] on span "Excluir" at bounding box center [90, 195] width 20 height 11
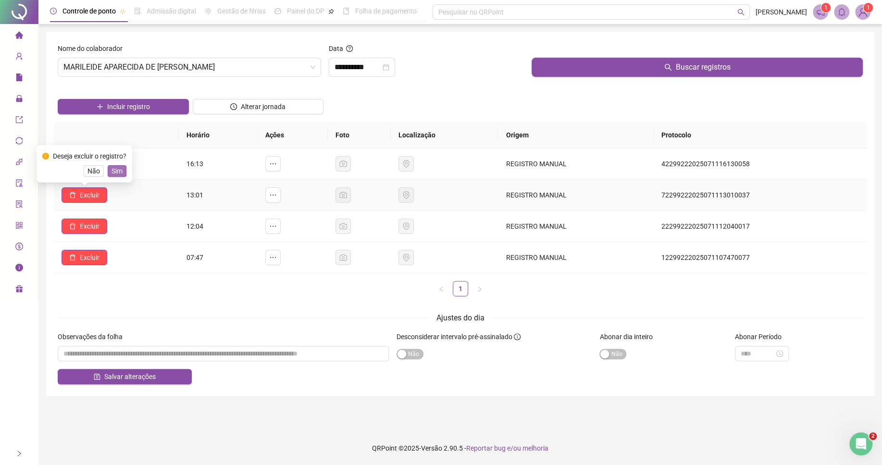
click at [121, 173] on span "Sim" at bounding box center [117, 171] width 11 height 11
click at [97, 160] on span "Excluir" at bounding box center [90, 164] width 20 height 11
click at [120, 138] on span "Sim" at bounding box center [117, 140] width 11 height 11
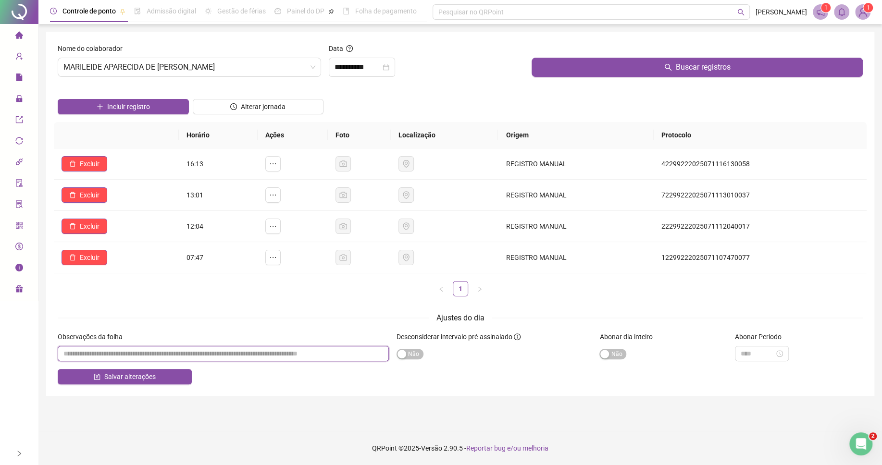
click at [210, 355] on input "textarea" at bounding box center [223, 353] width 331 height 15
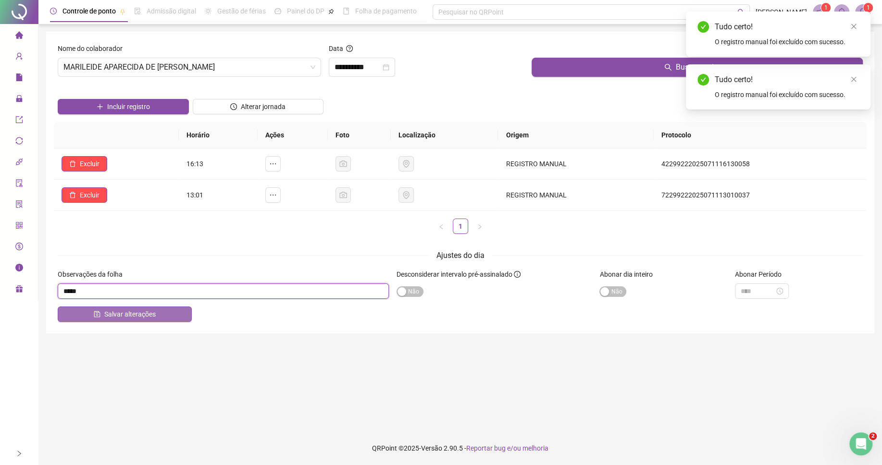
type input "*****"
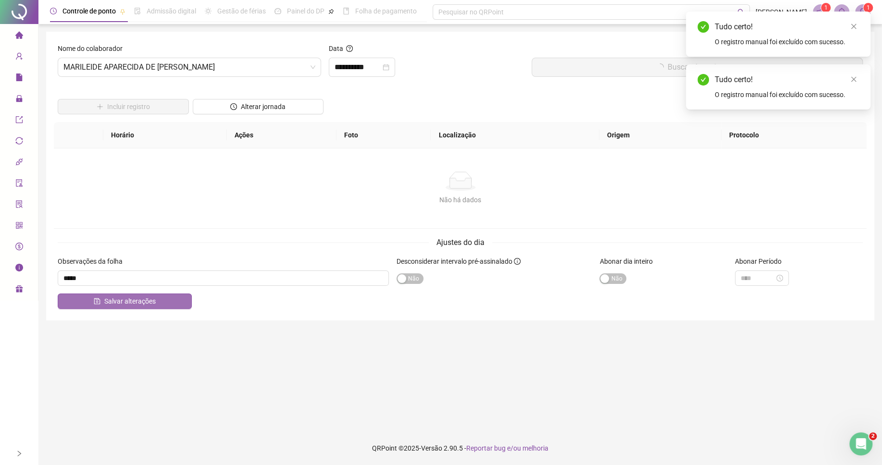
drag, startPoint x: 99, startPoint y: 297, endPoint x: 108, endPoint y: 298, distance: 9.2
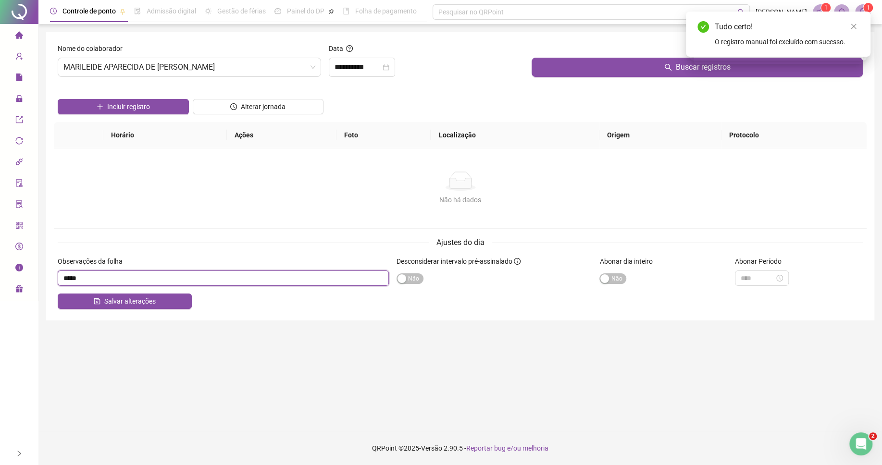
drag, startPoint x: 95, startPoint y: 276, endPoint x: 29, endPoint y: 273, distance: 66.4
click at [58, 275] on input "textarea" at bounding box center [223, 278] width 331 height 15
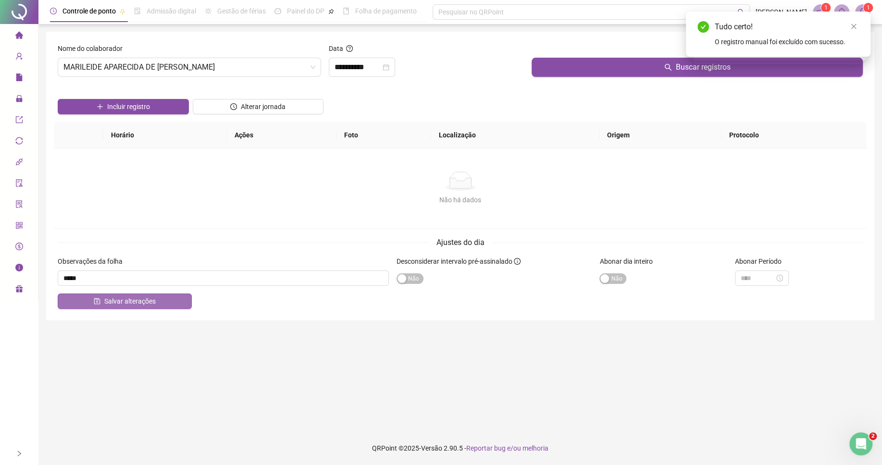
click at [180, 301] on button "Salvar alterações" at bounding box center [125, 301] width 134 height 15
click at [358, 65] on input "**********" at bounding box center [358, 68] width 46 height 12
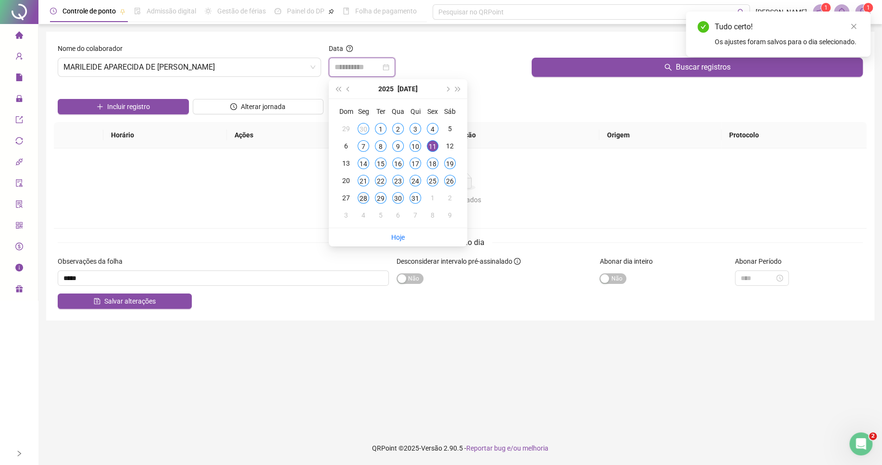
type input "**********"
click at [369, 200] on div "28" at bounding box center [364, 198] width 12 height 12
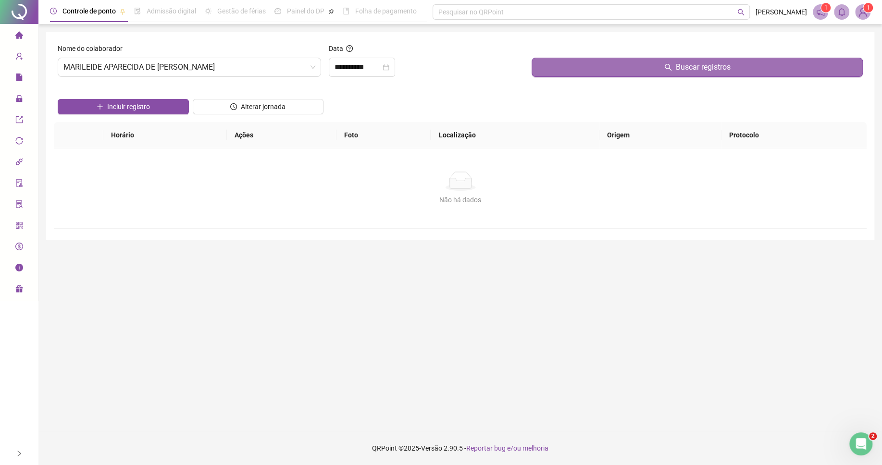
click at [577, 70] on button "Buscar registros" at bounding box center [697, 67] width 331 height 19
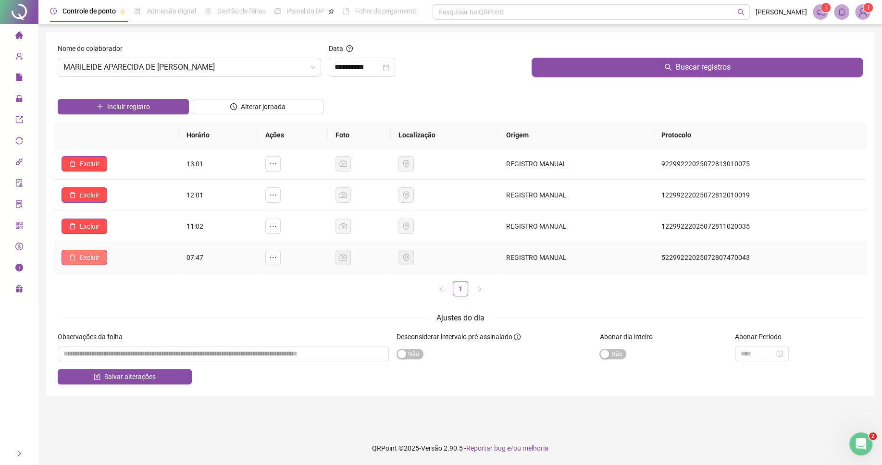
click at [96, 259] on span "Excluir" at bounding box center [90, 257] width 20 height 11
click at [112, 233] on span "Sim" at bounding box center [117, 234] width 11 height 11
click at [99, 230] on span "Excluir" at bounding box center [90, 226] width 20 height 11
click at [116, 204] on span "Sim" at bounding box center [117, 203] width 11 height 11
click at [97, 204] on td "Excluir" at bounding box center [116, 195] width 125 height 31
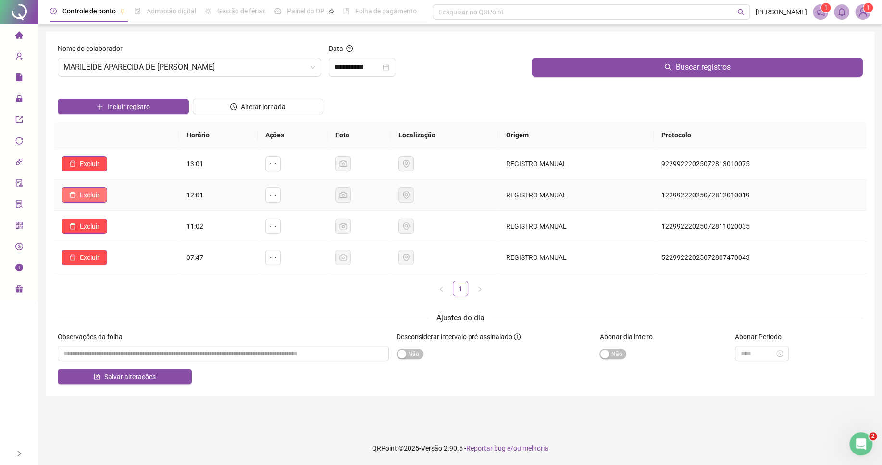
click at [99, 199] on span "Excluir" at bounding box center [90, 195] width 20 height 11
click at [124, 169] on button "Sim" at bounding box center [117, 171] width 19 height 12
click at [94, 162] on span "Excluir" at bounding box center [90, 164] width 20 height 11
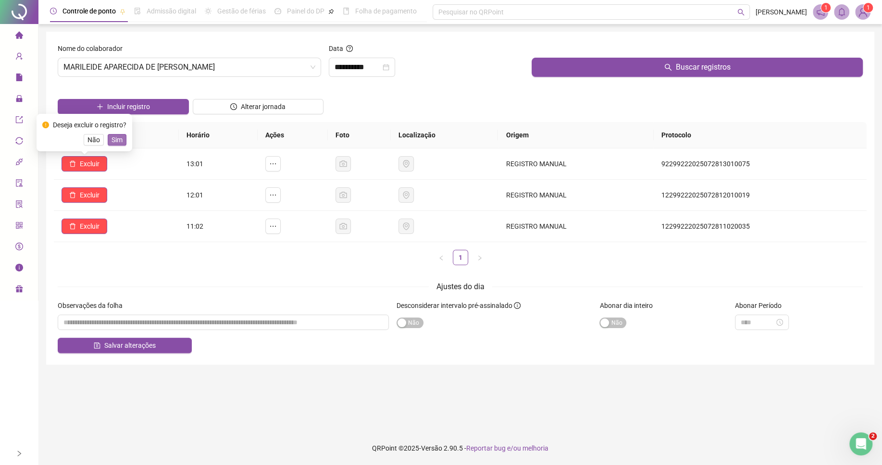
click at [119, 139] on span "Sim" at bounding box center [117, 140] width 11 height 11
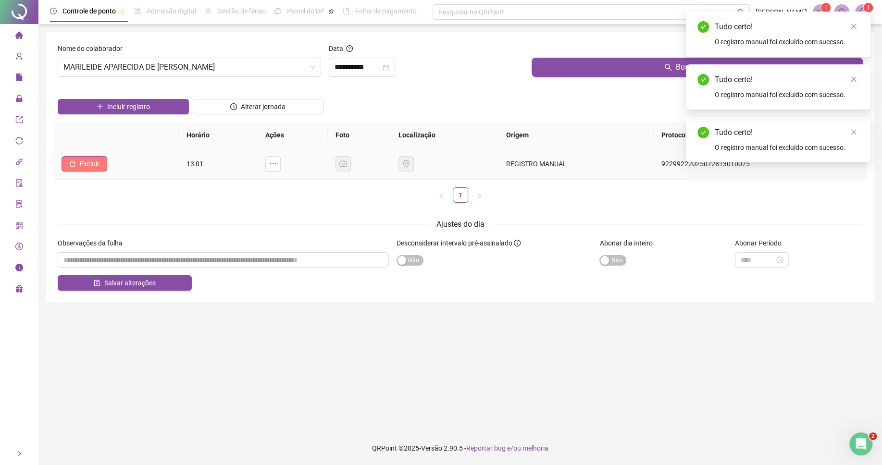
click at [100, 164] on button "Excluir" at bounding box center [85, 163] width 46 height 15
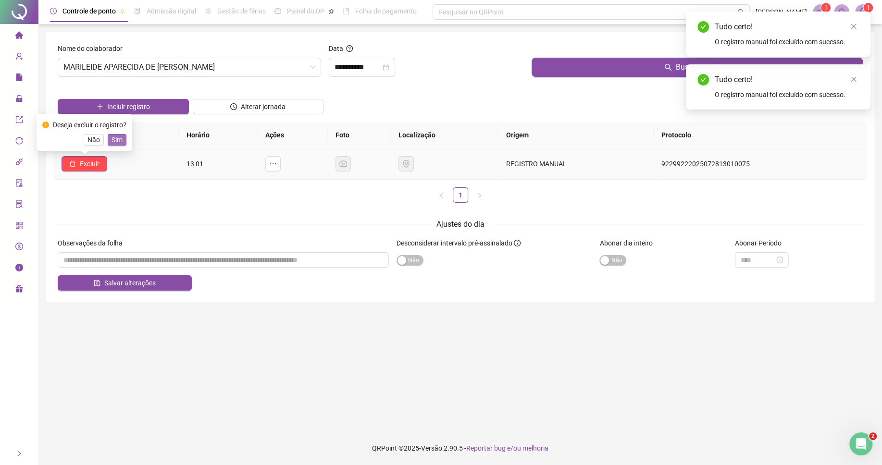
click at [119, 140] on span "Sim" at bounding box center [117, 140] width 11 height 11
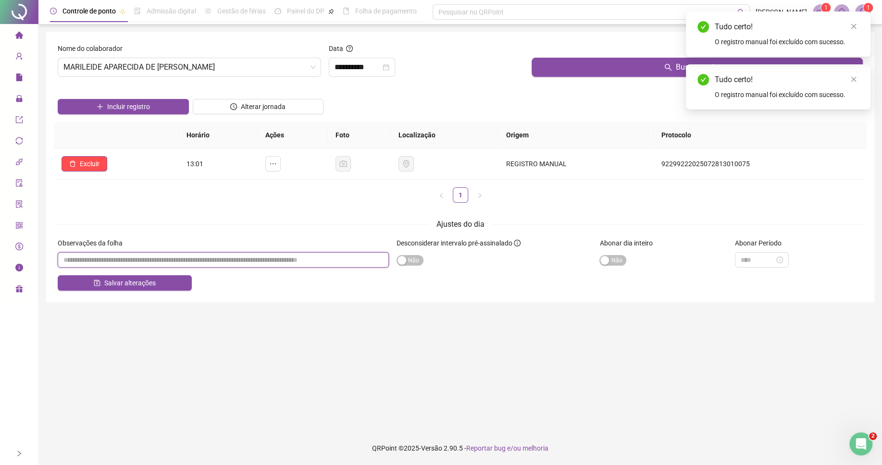
click at [206, 260] on input "textarea" at bounding box center [223, 259] width 331 height 15
paste input "*****"
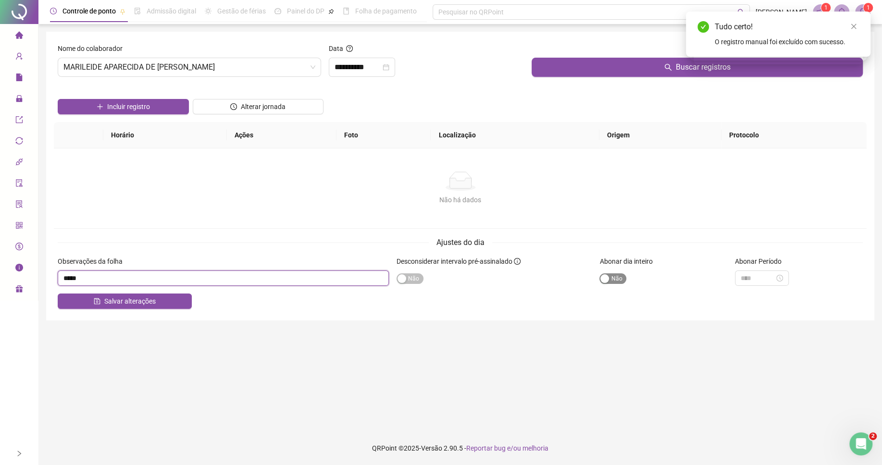
type input "*****"
click at [617, 282] on span "Sim Não" at bounding box center [612, 278] width 27 height 11
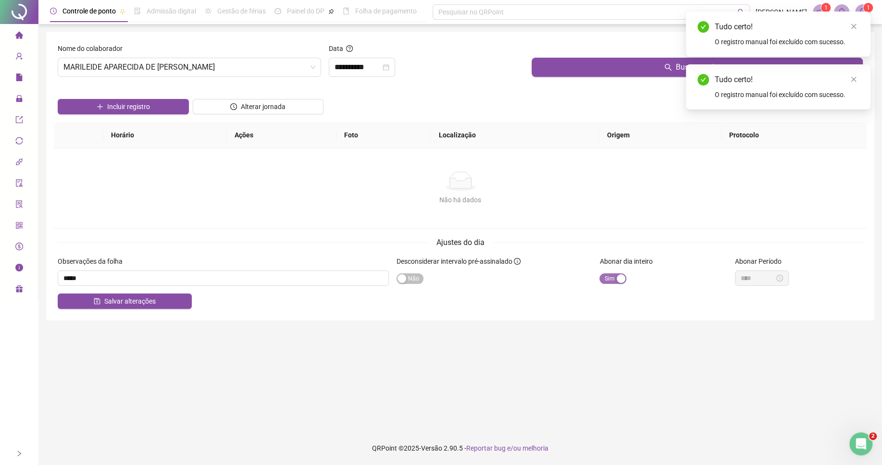
click at [617, 281] on div "button" at bounding box center [621, 278] width 9 height 9
click at [148, 296] on button "Salvar alterações" at bounding box center [125, 301] width 134 height 15
click at [365, 66] on input "**********" at bounding box center [358, 68] width 46 height 12
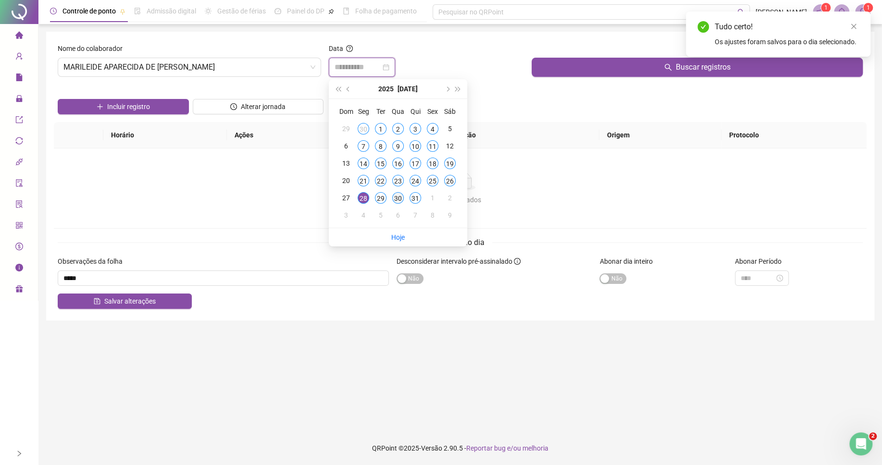
type input "**********"
click at [396, 196] on div "30" at bounding box center [398, 198] width 12 height 12
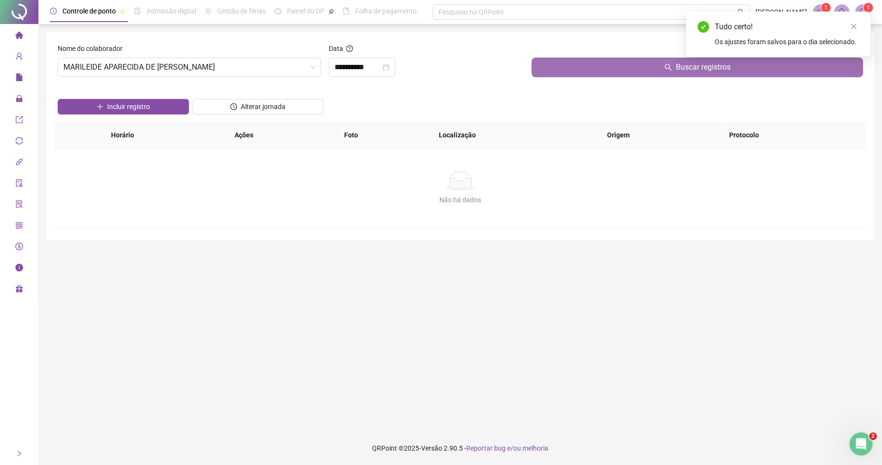
click at [571, 70] on button "Buscar registros" at bounding box center [697, 67] width 331 height 19
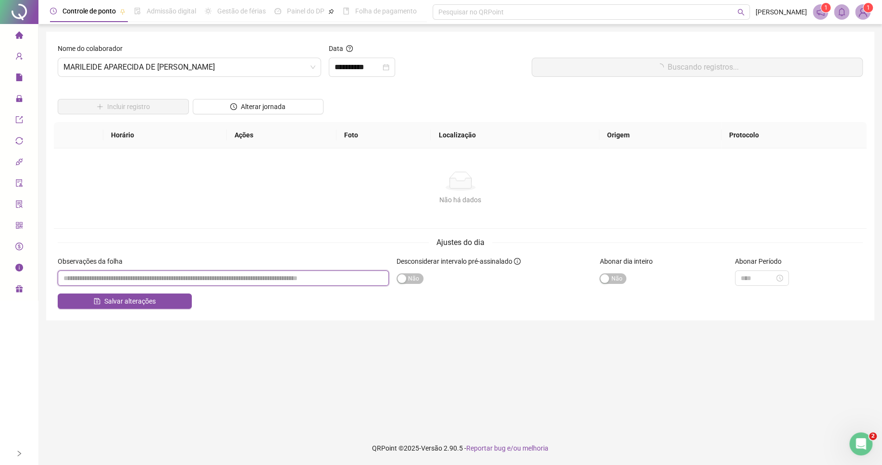
click at [112, 279] on input "textarea" at bounding box center [223, 278] width 331 height 15
paste input "*****"
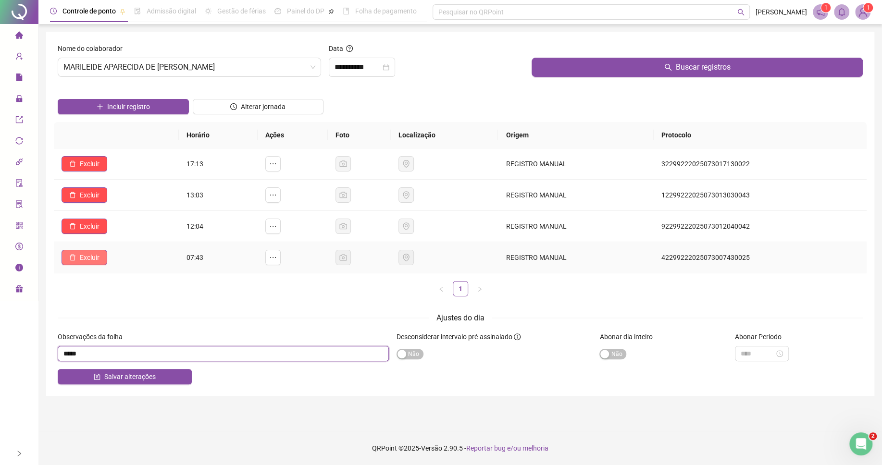
type input "*****"
click at [91, 258] on span "Excluir" at bounding box center [90, 257] width 20 height 11
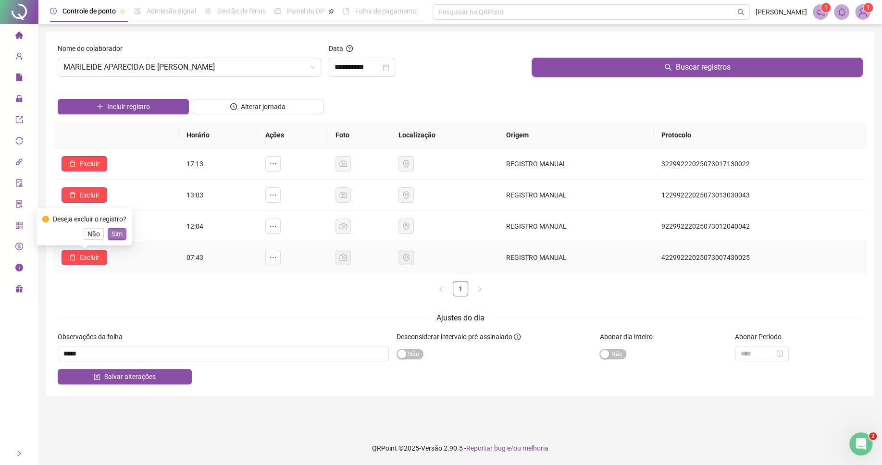
click at [120, 232] on span "Sim" at bounding box center [117, 234] width 11 height 11
click at [93, 230] on span "Excluir" at bounding box center [90, 226] width 20 height 11
click at [116, 200] on span "Sim" at bounding box center [117, 203] width 11 height 11
click at [103, 194] on button "Excluir" at bounding box center [85, 194] width 46 height 15
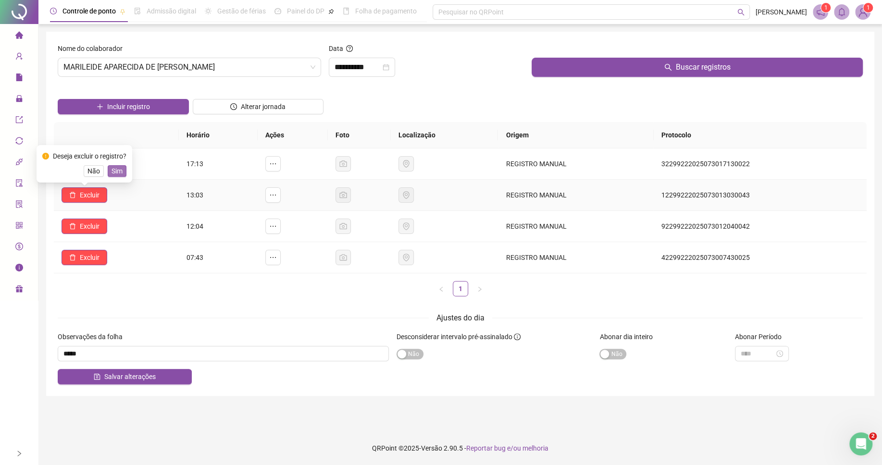
click at [119, 172] on span "Sim" at bounding box center [117, 171] width 11 height 11
click at [92, 163] on span "Excluir" at bounding box center [90, 164] width 20 height 11
click at [116, 137] on span "Sim" at bounding box center [117, 140] width 11 height 11
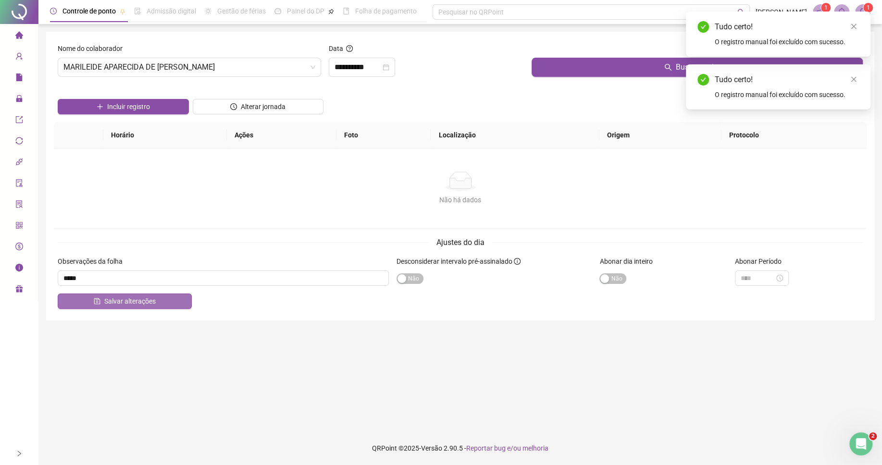
click at [115, 301] on span "Salvar alterações" at bounding box center [129, 301] width 51 height 11
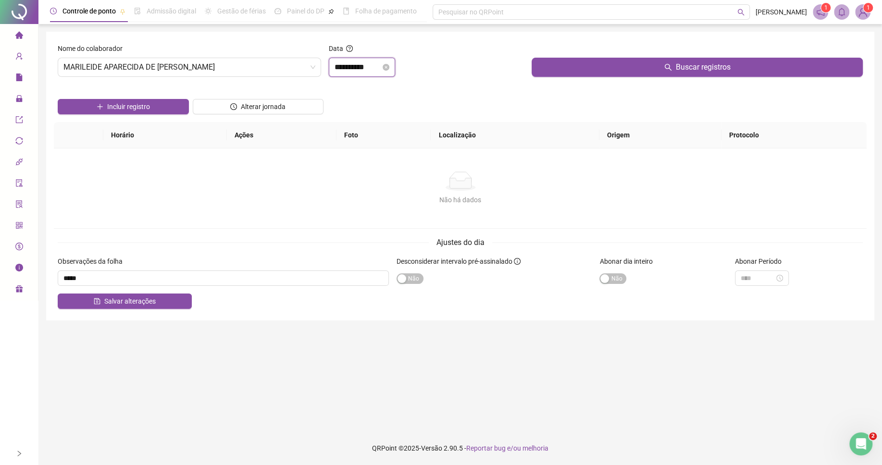
click at [356, 72] on input "**********" at bounding box center [358, 68] width 46 height 12
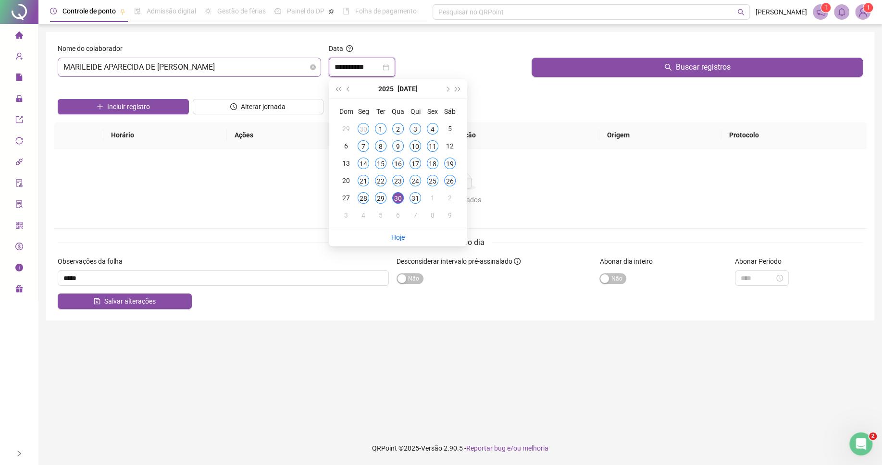
click at [194, 71] on span "MARILEIDE APARECIDA DE [PERSON_NAME]" at bounding box center [189, 67] width 252 height 18
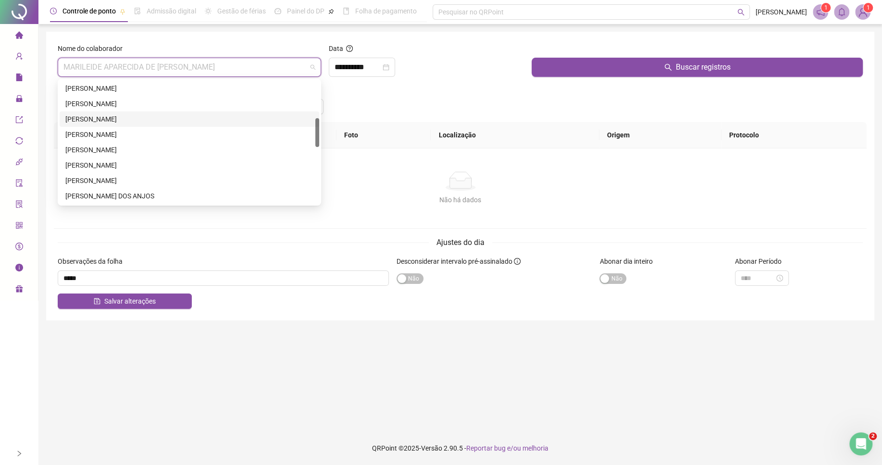
scroll to position [160, 0]
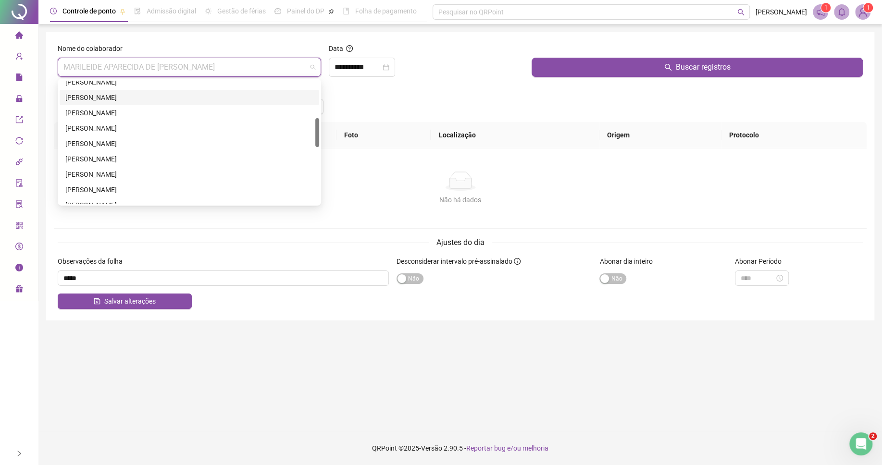
click at [99, 100] on div "[PERSON_NAME]" at bounding box center [189, 97] width 248 height 11
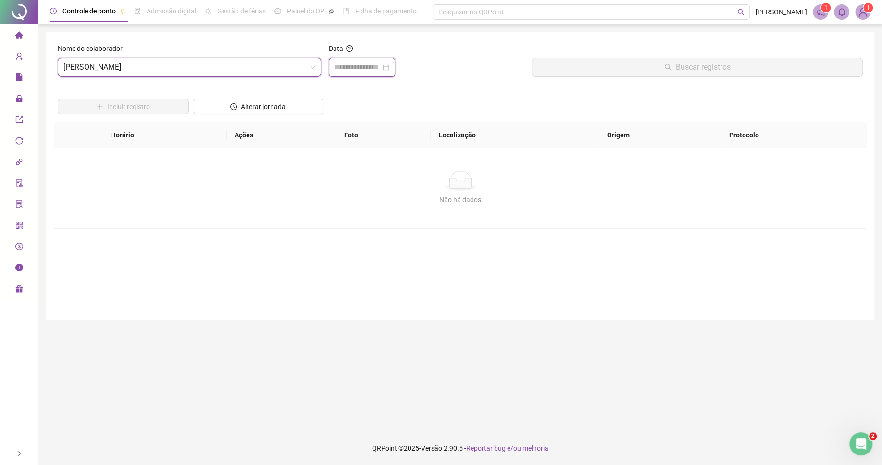
click at [369, 68] on input at bounding box center [358, 68] width 46 height 12
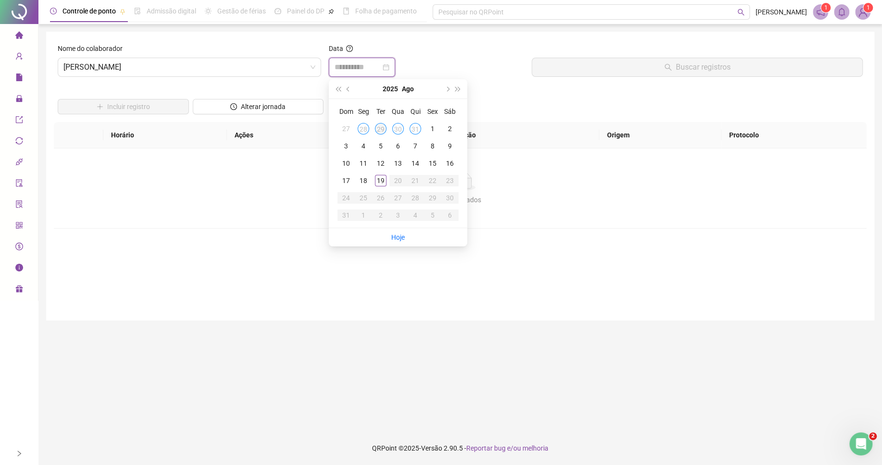
type input "**********"
click at [350, 87] on button "prev-year" at bounding box center [348, 88] width 11 height 19
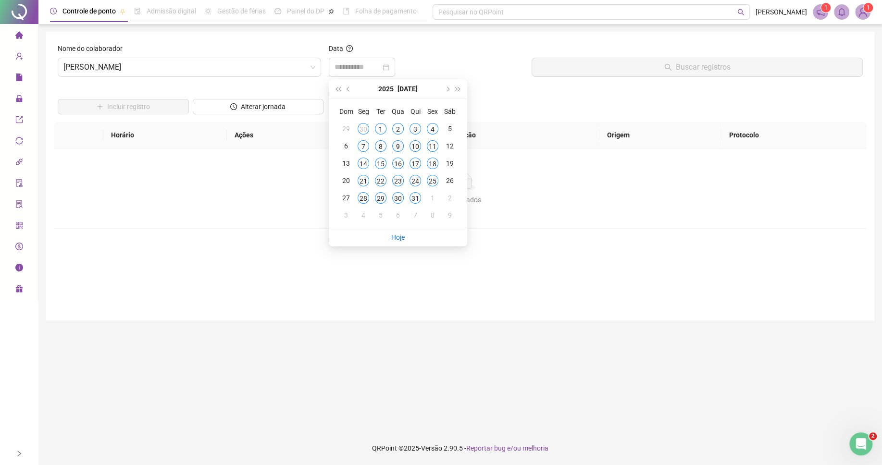
type input "**********"
click at [397, 147] on div "9" at bounding box center [398, 146] width 12 height 12
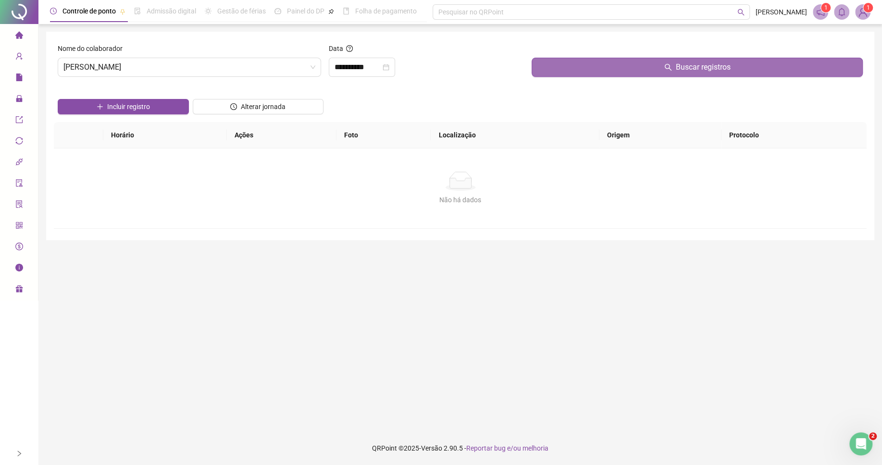
click at [572, 74] on button "Buscar registros" at bounding box center [697, 67] width 331 height 19
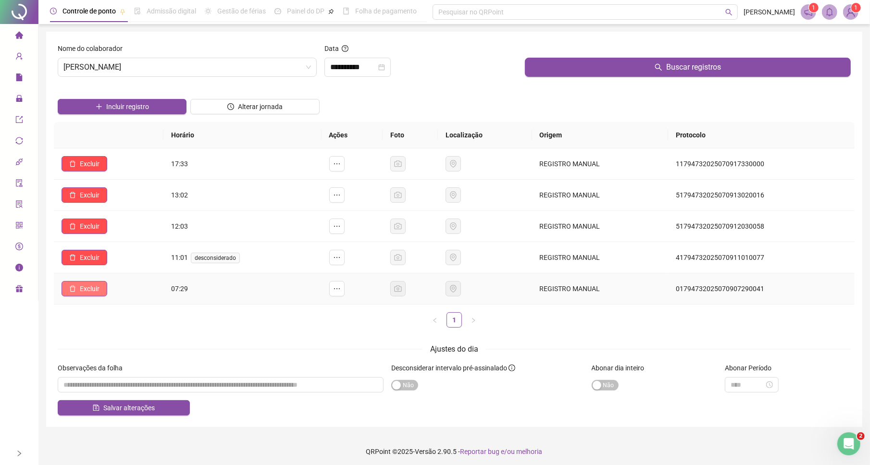
click at [95, 290] on span "Excluir" at bounding box center [90, 289] width 20 height 11
click at [112, 265] on span "Sim" at bounding box center [117, 266] width 11 height 11
click at [94, 259] on span "Excluir" at bounding box center [90, 257] width 20 height 11
click at [114, 236] on span "Sim" at bounding box center [117, 234] width 11 height 11
click at [81, 223] on span "Excluir" at bounding box center [90, 226] width 20 height 11
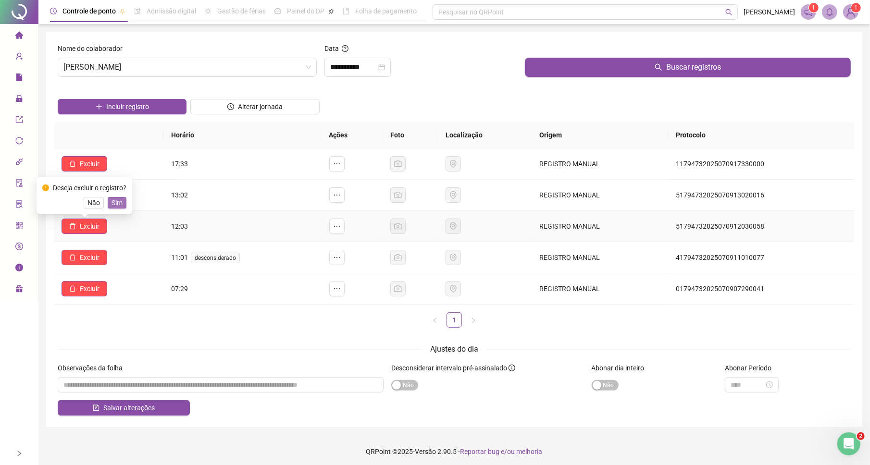
click at [121, 204] on span "Sim" at bounding box center [117, 203] width 11 height 11
click at [91, 195] on span "Excluir" at bounding box center [90, 195] width 20 height 11
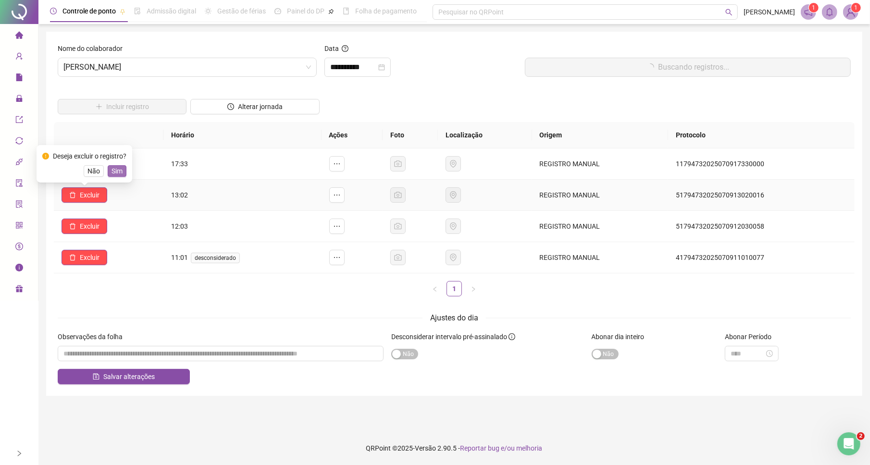
click at [119, 173] on span "Sim" at bounding box center [117, 171] width 11 height 11
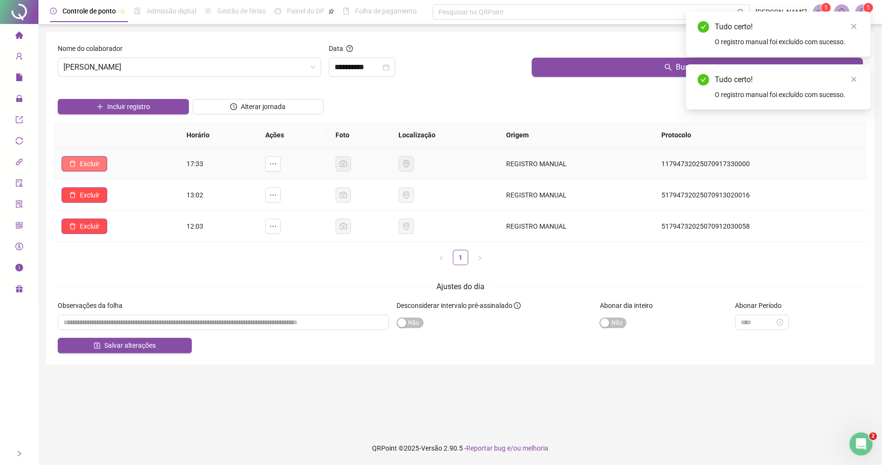
click at [87, 161] on span "Excluir" at bounding box center [90, 164] width 20 height 11
click at [121, 143] on span "Sim" at bounding box center [117, 140] width 11 height 11
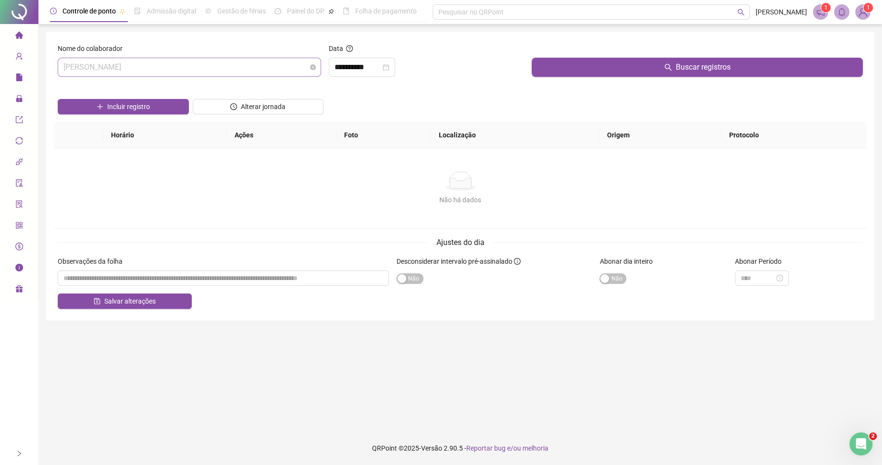
click at [159, 65] on span "[PERSON_NAME]" at bounding box center [189, 67] width 252 height 18
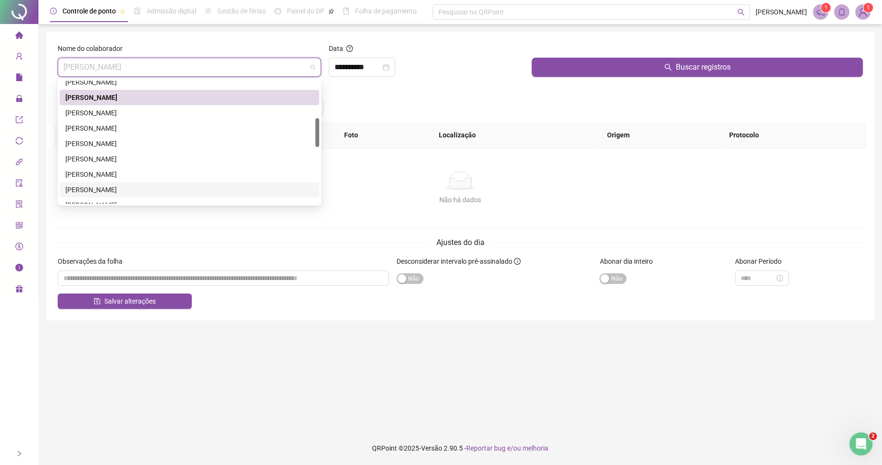
click at [116, 186] on div "[PERSON_NAME]" at bounding box center [189, 190] width 248 height 11
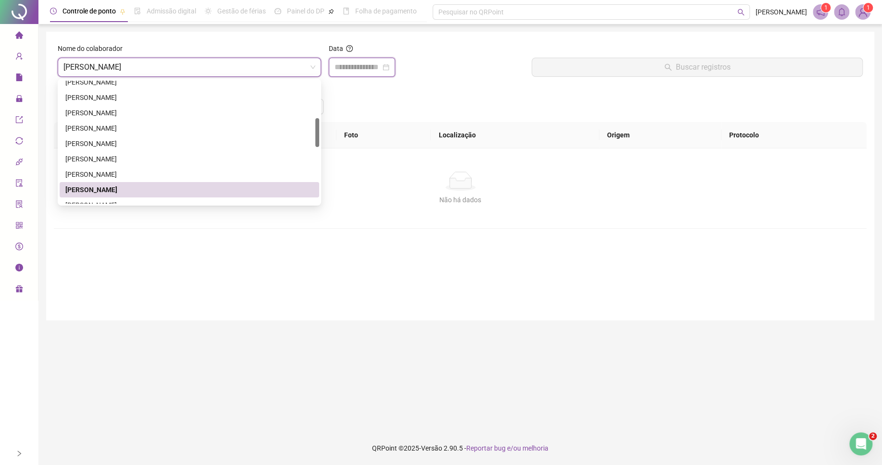
click at [373, 64] on input at bounding box center [358, 68] width 46 height 12
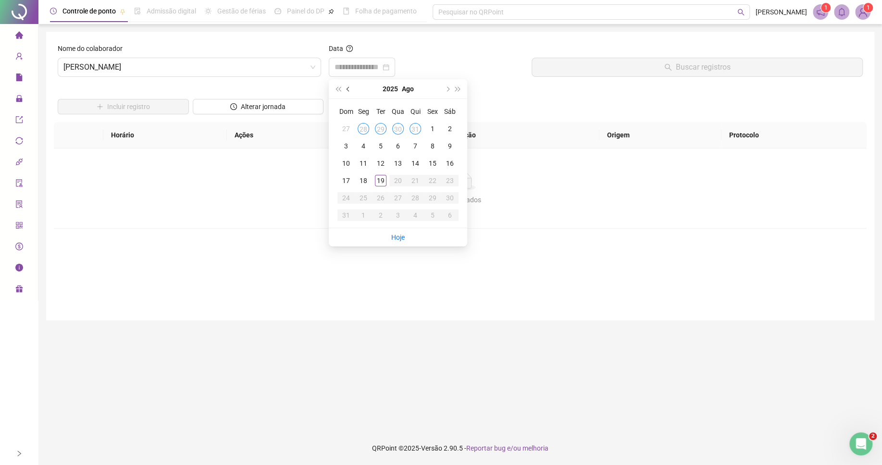
click at [348, 92] on button "prev-year" at bounding box center [348, 88] width 11 height 19
click at [396, 145] on div "9" at bounding box center [398, 146] width 12 height 12
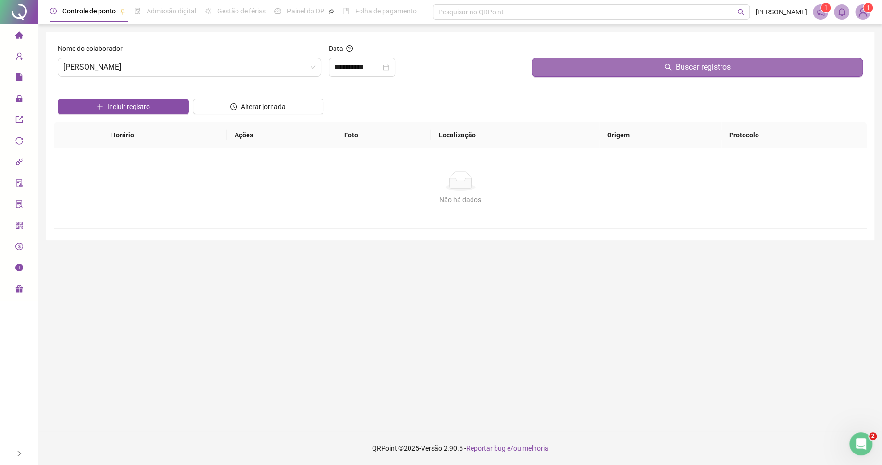
click at [552, 68] on button "Buscar registros" at bounding box center [697, 67] width 331 height 19
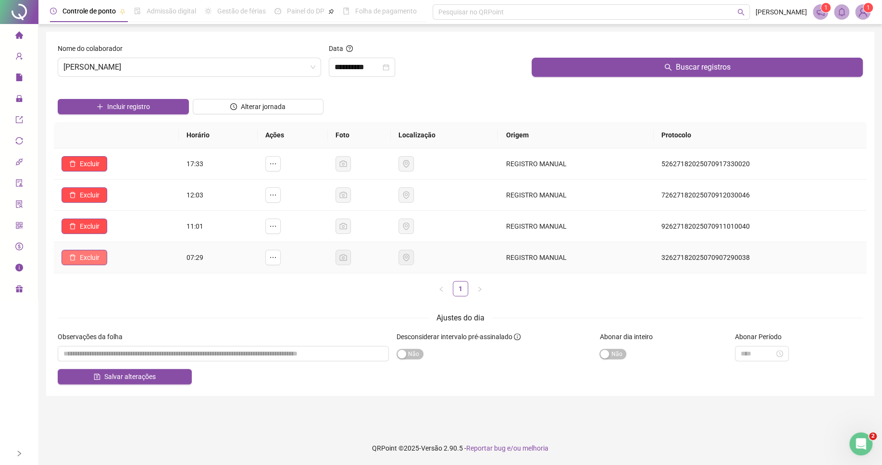
click at [87, 257] on span "Excluir" at bounding box center [90, 257] width 20 height 11
click at [120, 236] on span "Sim" at bounding box center [117, 234] width 11 height 11
click at [76, 228] on icon "delete" at bounding box center [72, 226] width 7 height 7
click at [112, 202] on span "Sim" at bounding box center [117, 203] width 11 height 11
click at [94, 198] on span "Excluir" at bounding box center [90, 195] width 20 height 11
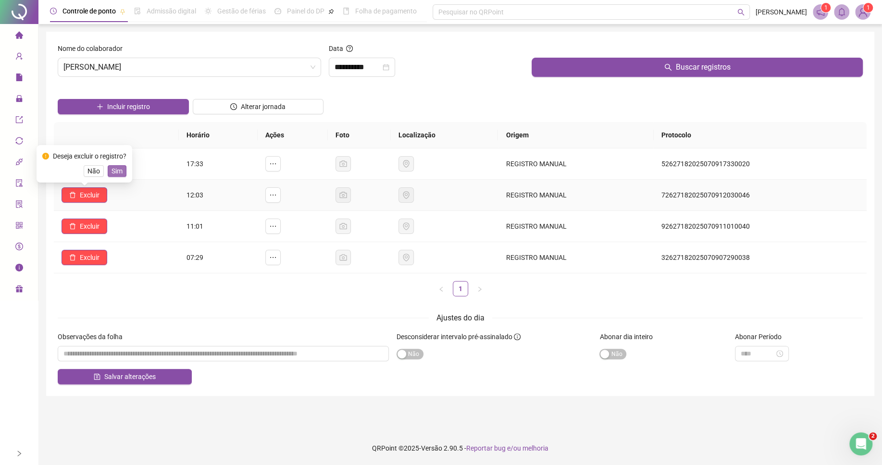
click at [116, 173] on span "Sim" at bounding box center [117, 171] width 11 height 11
click at [87, 163] on span "Excluir" at bounding box center [90, 164] width 20 height 11
click at [121, 140] on span "Sim" at bounding box center [117, 140] width 11 height 11
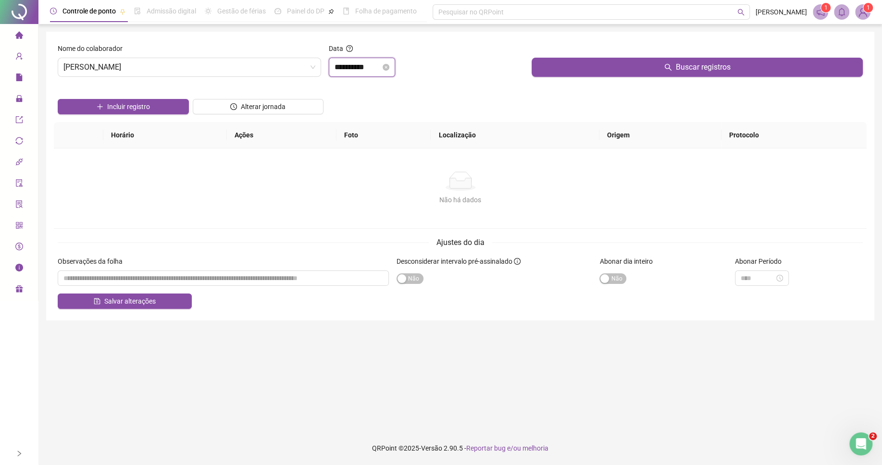
click at [374, 67] on input "**********" at bounding box center [358, 68] width 46 height 12
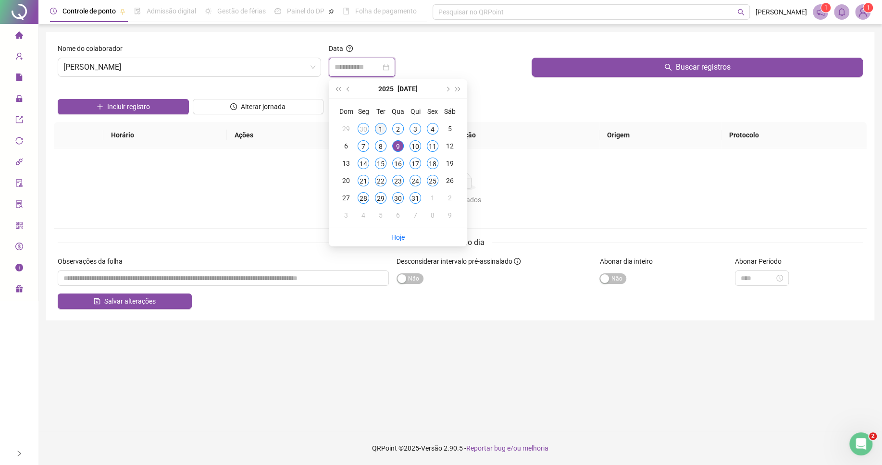
type input "**********"
click at [380, 127] on div "1" at bounding box center [381, 129] width 12 height 12
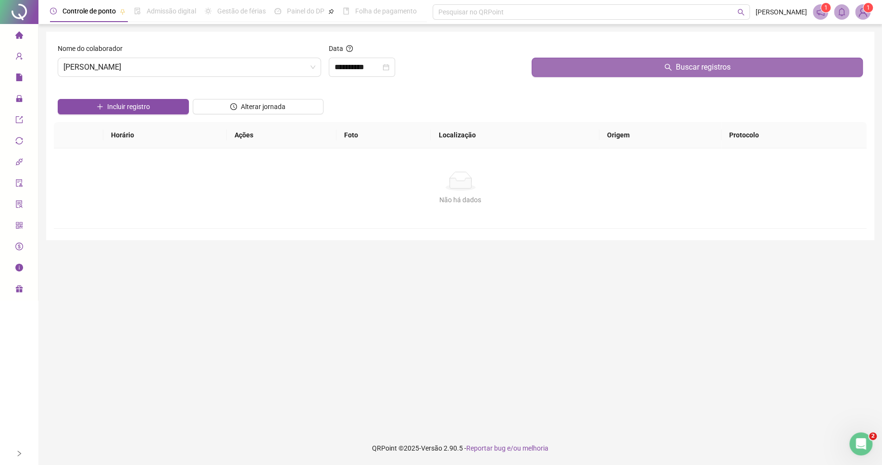
click at [585, 68] on button "Buscar registros" at bounding box center [697, 67] width 331 height 19
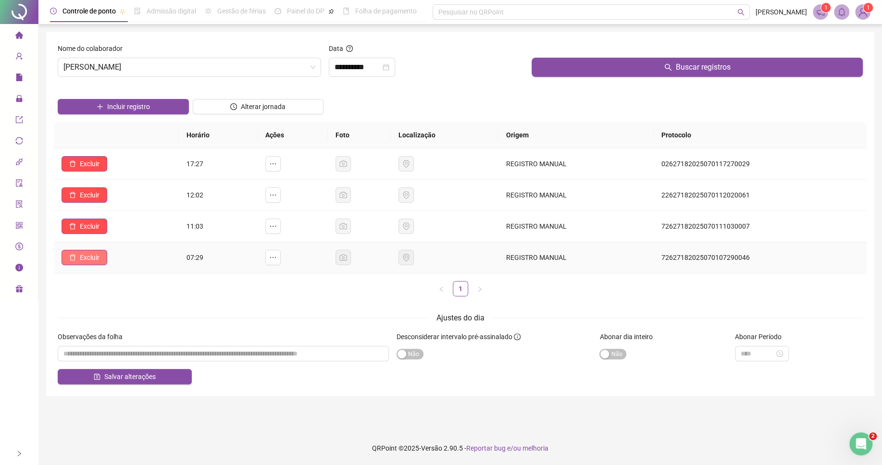
click at [94, 265] on button "Excluir" at bounding box center [85, 257] width 46 height 15
click at [117, 230] on span "Sim" at bounding box center [117, 234] width 11 height 11
click at [95, 168] on span "Excluir" at bounding box center [90, 164] width 20 height 11
click at [120, 138] on span "Sim" at bounding box center [117, 140] width 11 height 11
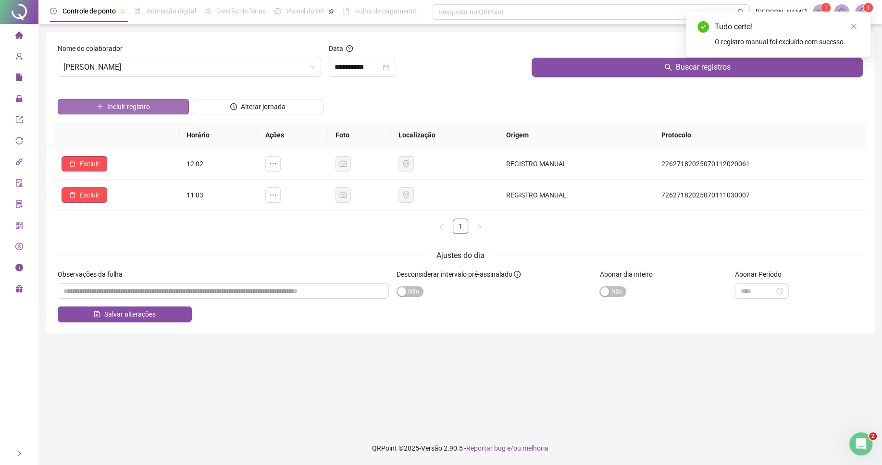
click at [154, 105] on button "Incluir registro" at bounding box center [123, 106] width 131 height 15
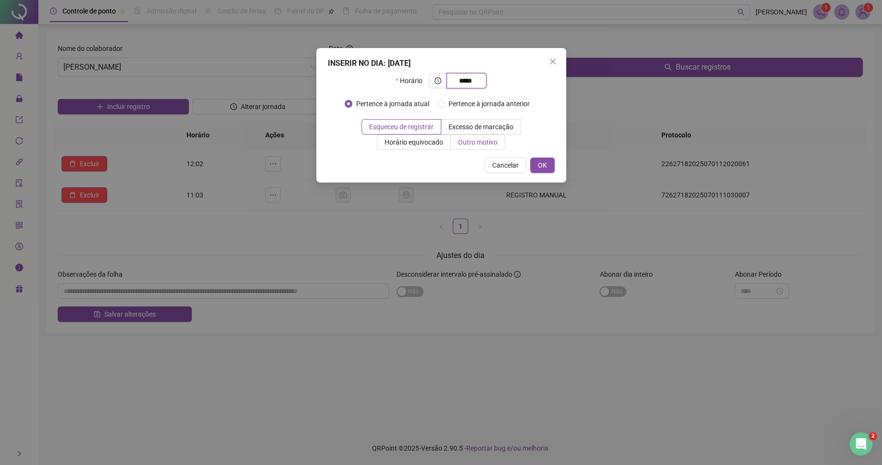
type input "*****"
click at [475, 138] on label "Outro motivo" at bounding box center [478, 142] width 54 height 15
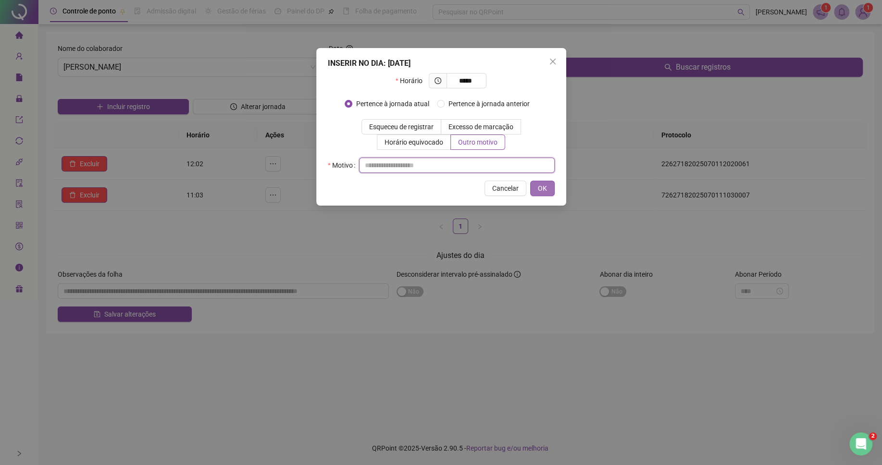
click at [471, 167] on input "text" at bounding box center [457, 165] width 196 height 15
type input "*"
click at [540, 194] on span "OK" at bounding box center [542, 188] width 9 height 11
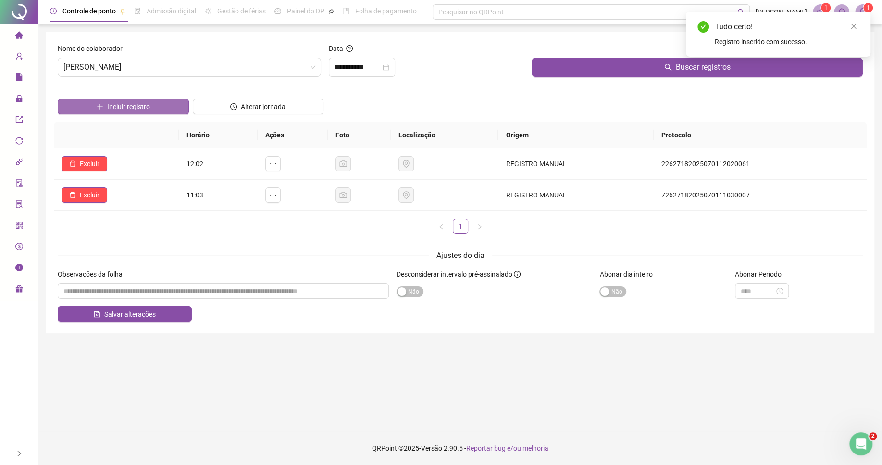
click at [143, 110] on span "Incluir registro" at bounding box center [128, 106] width 43 height 11
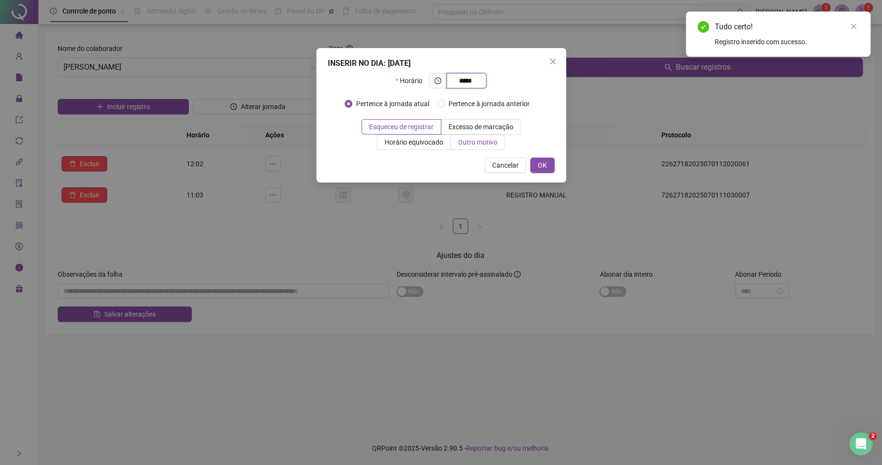
type input "*****"
click at [466, 146] on span "Outro motivo" at bounding box center [477, 142] width 39 height 8
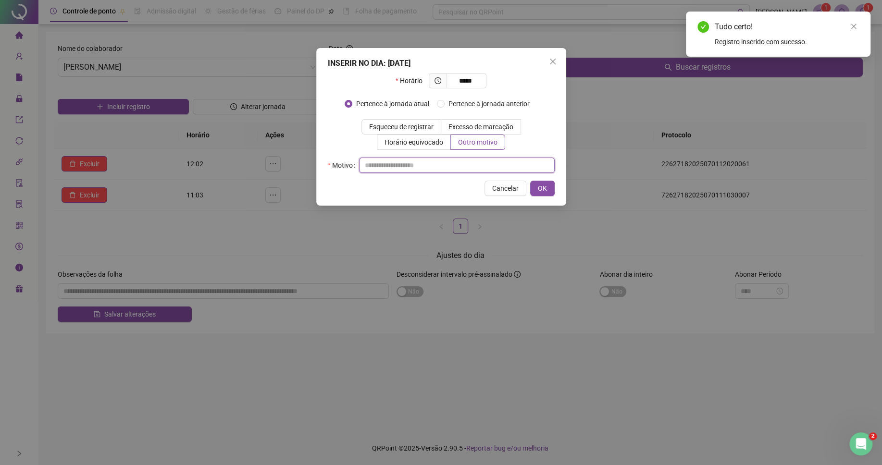
click at [461, 166] on input "text" at bounding box center [457, 165] width 196 height 15
type input "*"
click at [533, 189] on button "OK" at bounding box center [542, 188] width 25 height 15
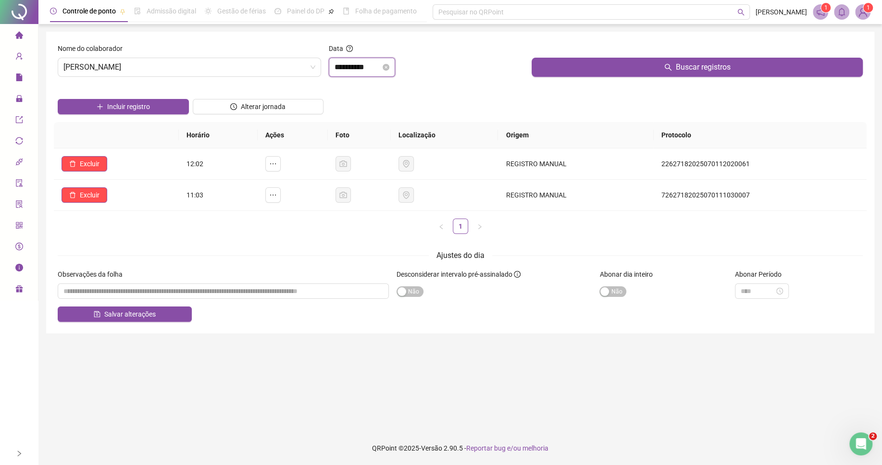
click at [339, 72] on input "**********" at bounding box center [358, 68] width 46 height 12
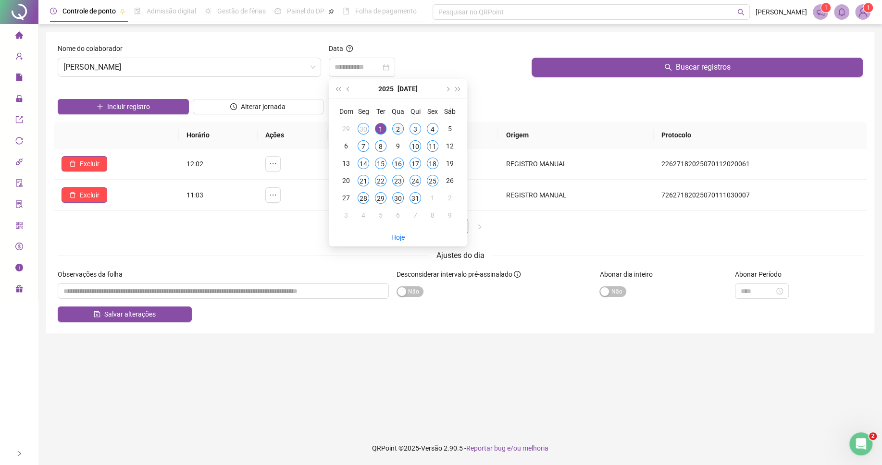
click at [399, 130] on div "2" at bounding box center [398, 129] width 12 height 12
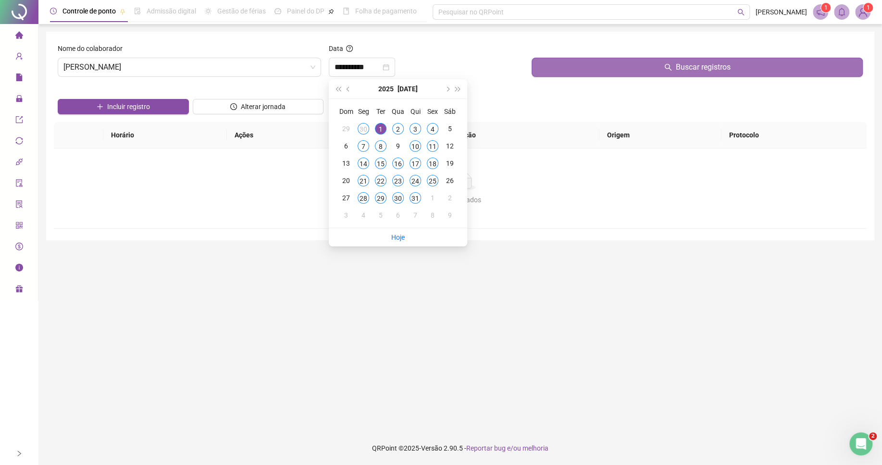
click at [582, 67] on button "Buscar registros" at bounding box center [697, 67] width 331 height 19
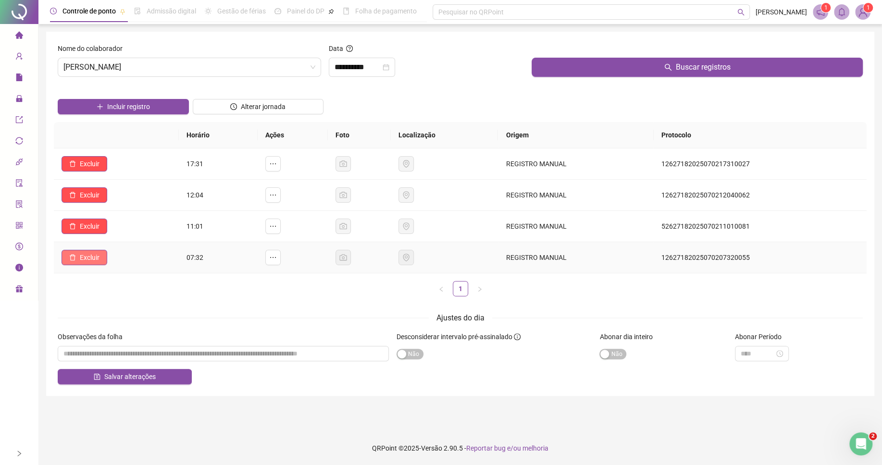
click at [99, 259] on span "Excluir" at bounding box center [90, 257] width 20 height 11
click at [116, 237] on span "Sim" at bounding box center [117, 234] width 11 height 11
click at [95, 167] on span "Excluir" at bounding box center [90, 164] width 20 height 11
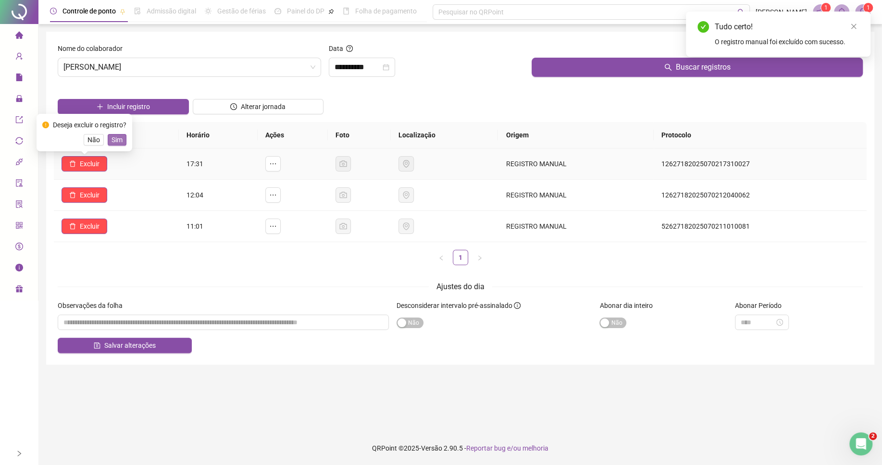
click at [121, 142] on span "Sim" at bounding box center [117, 140] width 11 height 11
click at [281, 200] on button "button" at bounding box center [272, 194] width 15 height 15
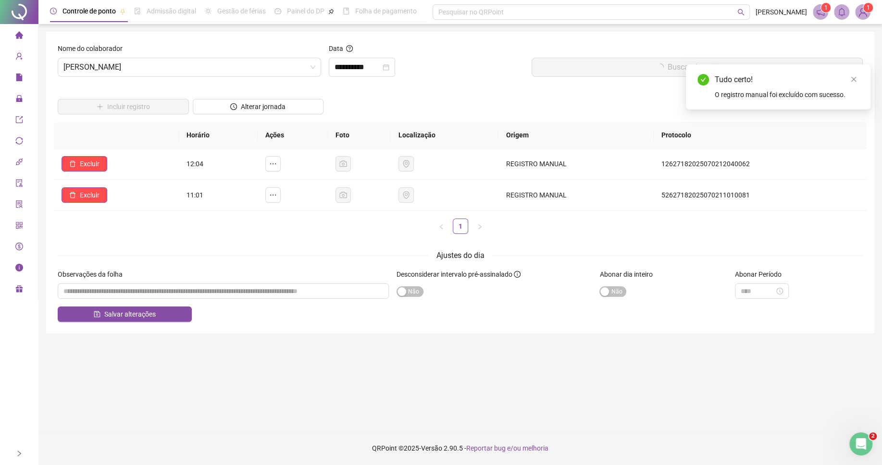
click at [297, 257] on div "Ajustes do dia" at bounding box center [460, 255] width 805 height 12
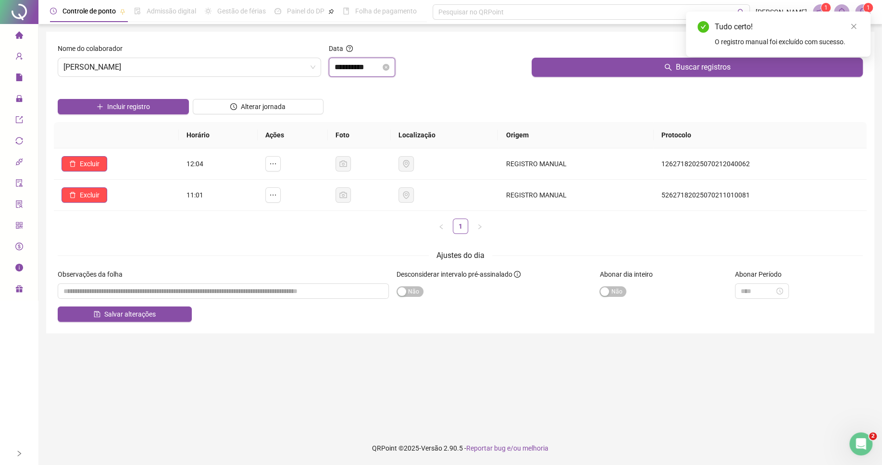
click at [371, 63] on input "**********" at bounding box center [358, 68] width 46 height 12
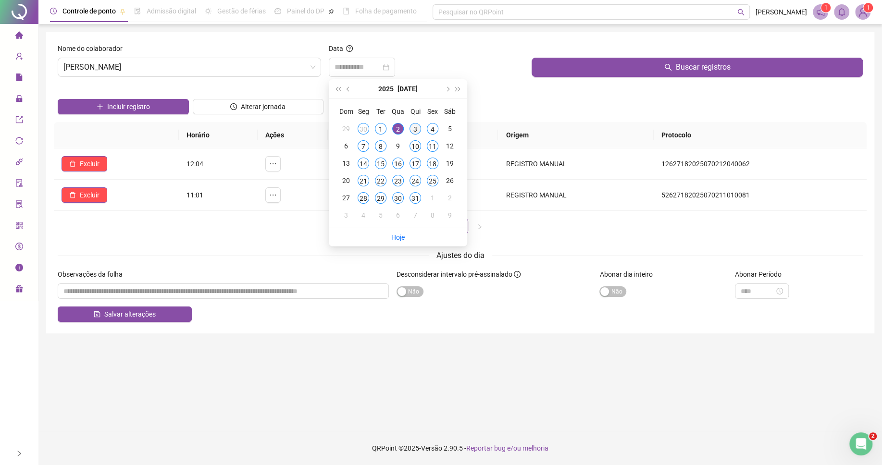
click at [413, 131] on div "3" at bounding box center [416, 129] width 12 height 12
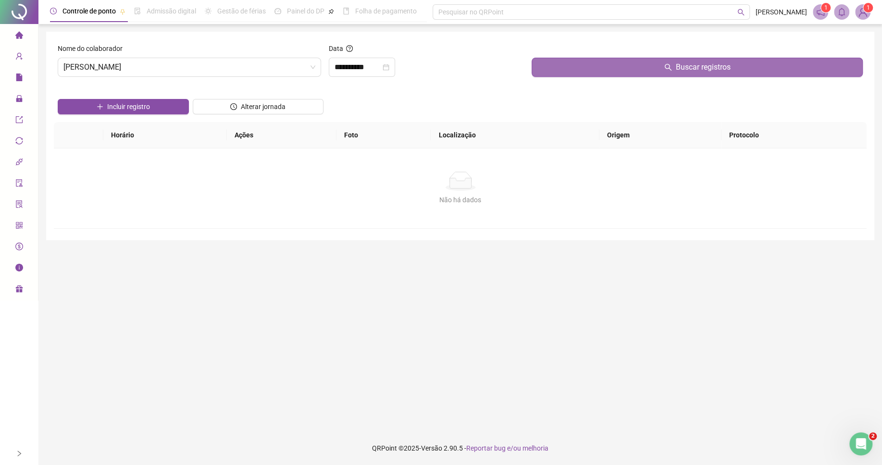
click at [585, 62] on button "Buscar registros" at bounding box center [697, 67] width 331 height 19
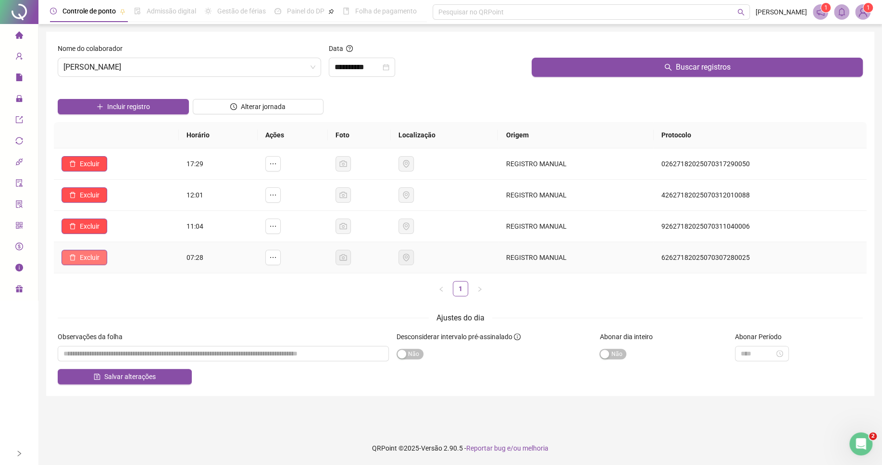
click at [89, 253] on button "Excluir" at bounding box center [85, 257] width 46 height 15
click at [121, 240] on div "Deseja excluir o registro? Não Sim" at bounding box center [85, 226] width 96 height 37
click at [121, 236] on span "Sim" at bounding box center [117, 234] width 11 height 11
click at [373, 67] on input "**********" at bounding box center [358, 68] width 46 height 12
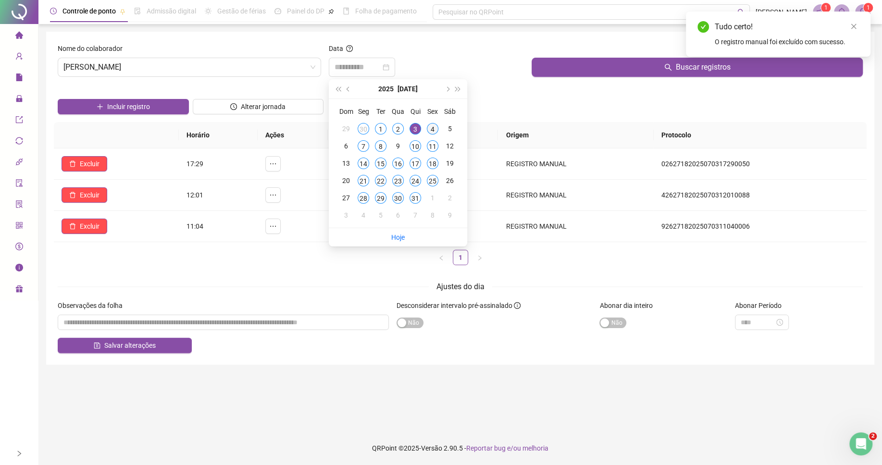
click at [433, 131] on div "4" at bounding box center [433, 129] width 12 height 12
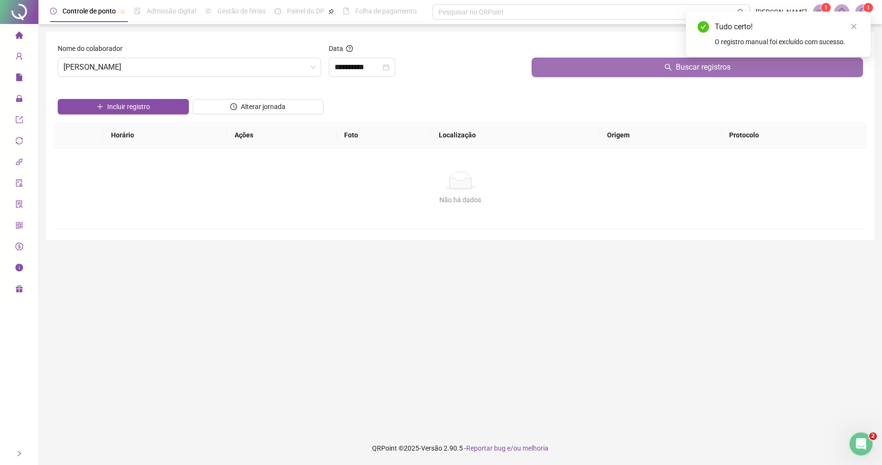
click at [559, 65] on button "Buscar registros" at bounding box center [697, 67] width 331 height 19
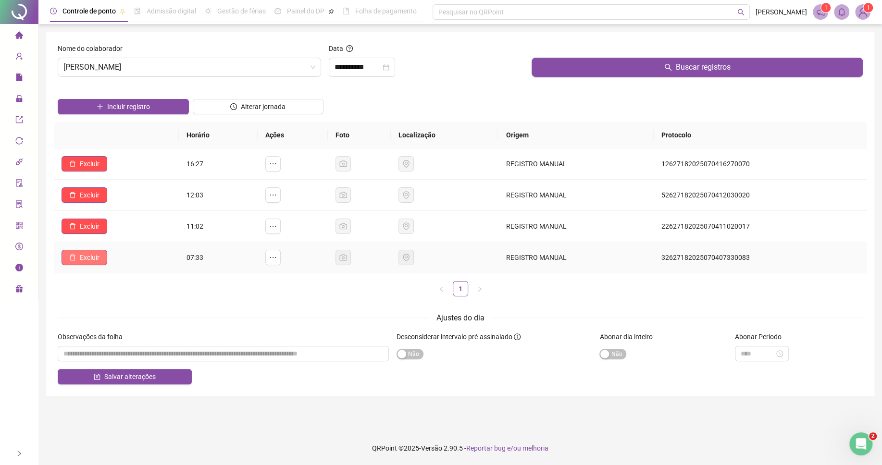
click at [82, 261] on span "Excluir" at bounding box center [90, 257] width 20 height 11
click at [121, 234] on span "Sim" at bounding box center [117, 234] width 11 height 11
click at [103, 161] on button "Excluir" at bounding box center [85, 163] width 46 height 15
click at [114, 143] on span "Sim" at bounding box center [117, 140] width 11 height 11
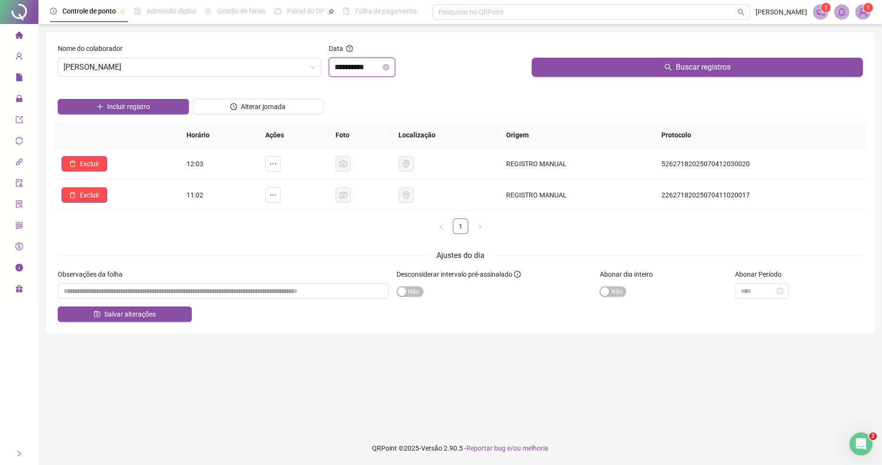
click at [348, 73] on input "**********" at bounding box center [358, 68] width 46 height 12
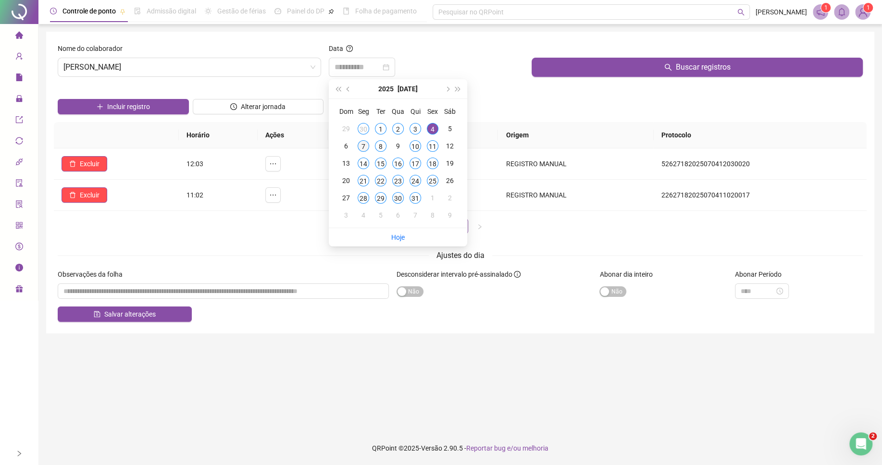
click at [366, 150] on div "7" at bounding box center [364, 146] width 12 height 12
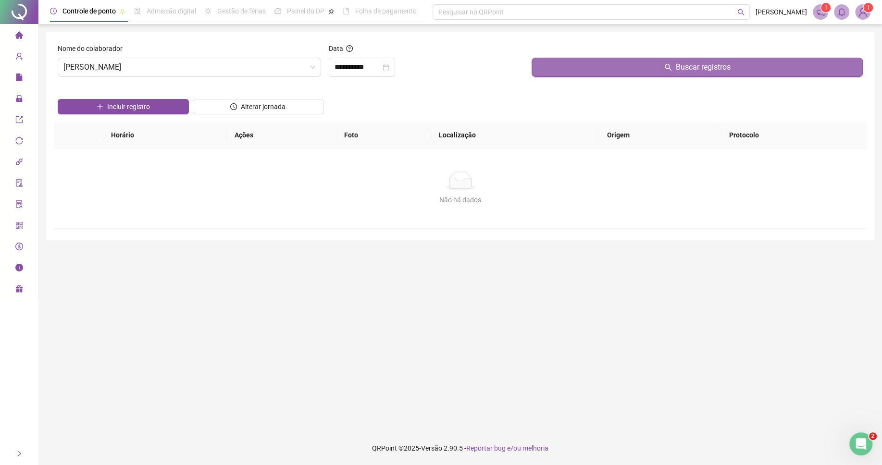
click at [582, 68] on button "Buscar registros" at bounding box center [697, 67] width 331 height 19
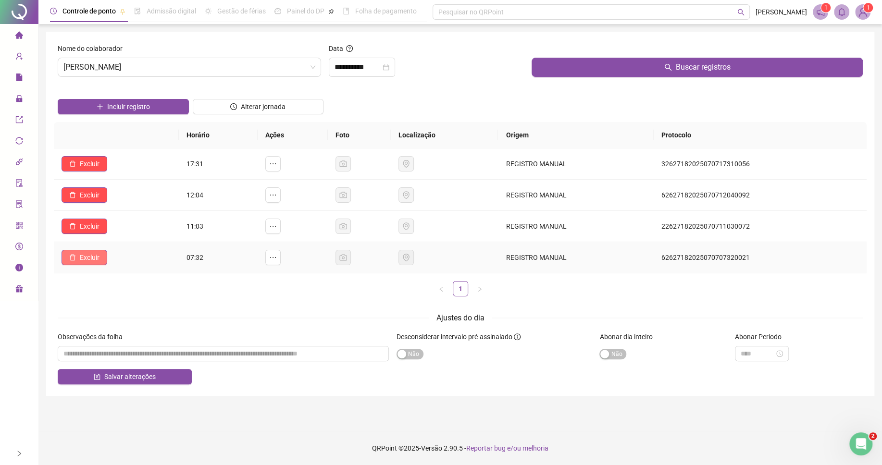
click at [86, 262] on span "Excluir" at bounding box center [90, 257] width 20 height 11
click at [118, 231] on span "Sim" at bounding box center [117, 234] width 11 height 11
click at [356, 69] on input "**********" at bounding box center [358, 68] width 46 height 12
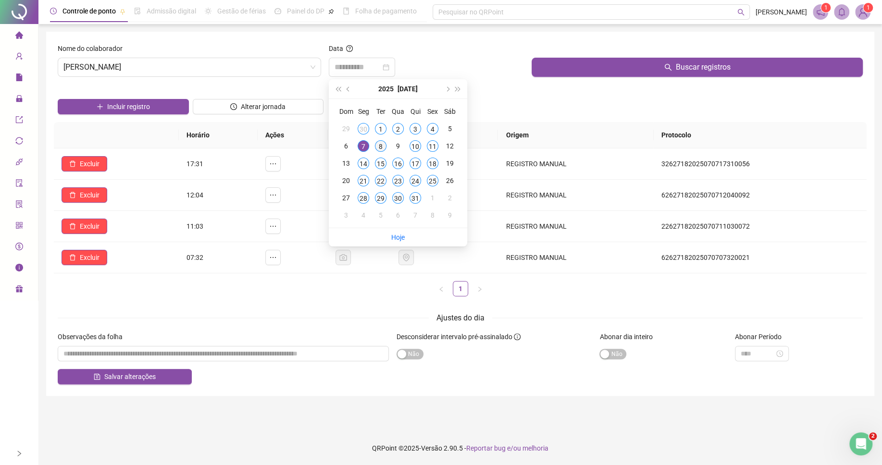
click at [384, 148] on div "8" at bounding box center [381, 146] width 12 height 12
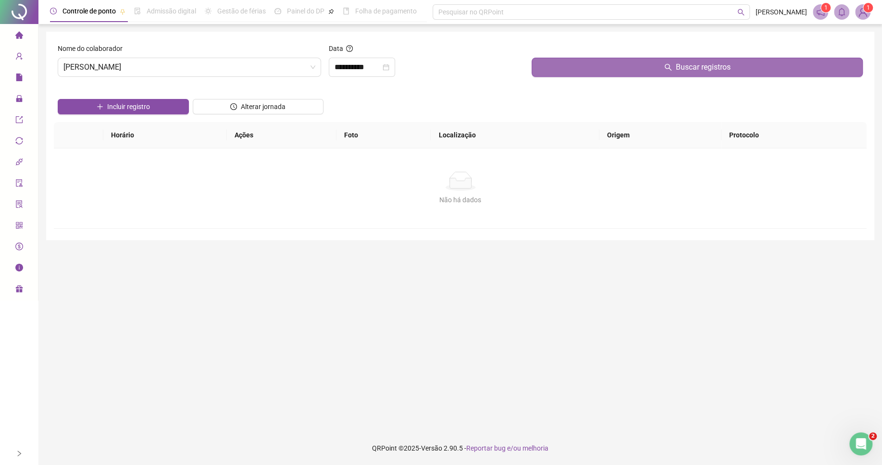
click at [566, 70] on button "Buscar registros" at bounding box center [697, 67] width 331 height 19
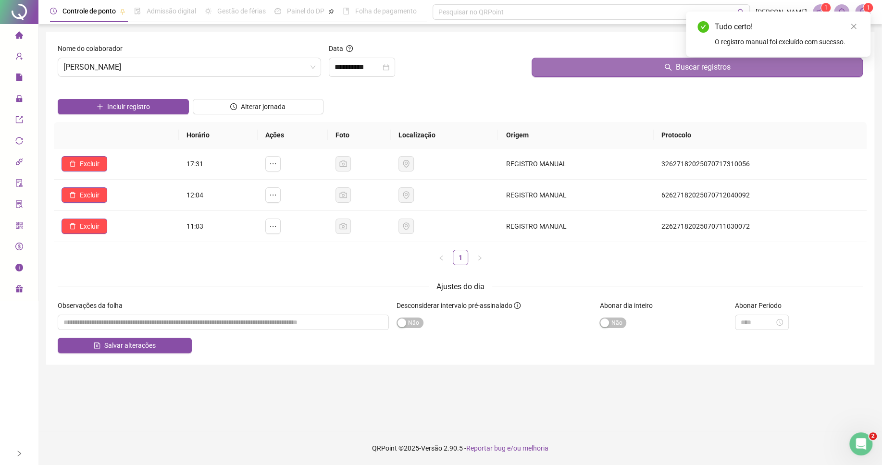
click at [561, 65] on button "Buscar registros" at bounding box center [697, 67] width 331 height 19
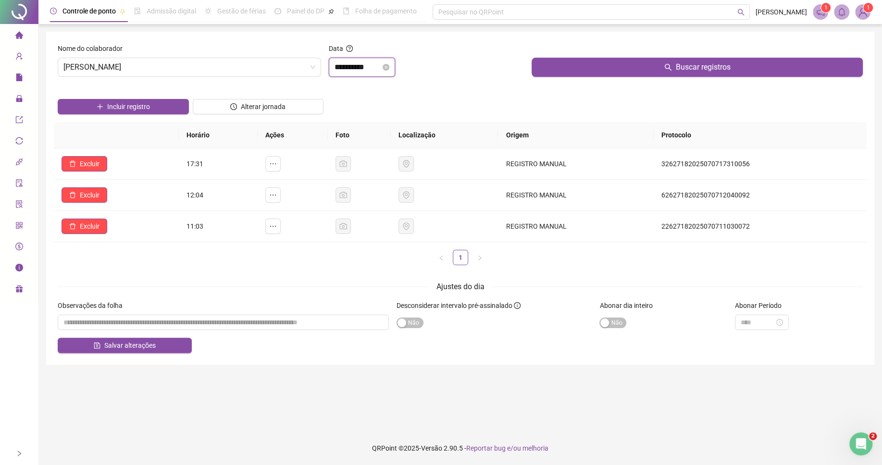
click at [381, 69] on input "**********" at bounding box center [358, 68] width 46 height 12
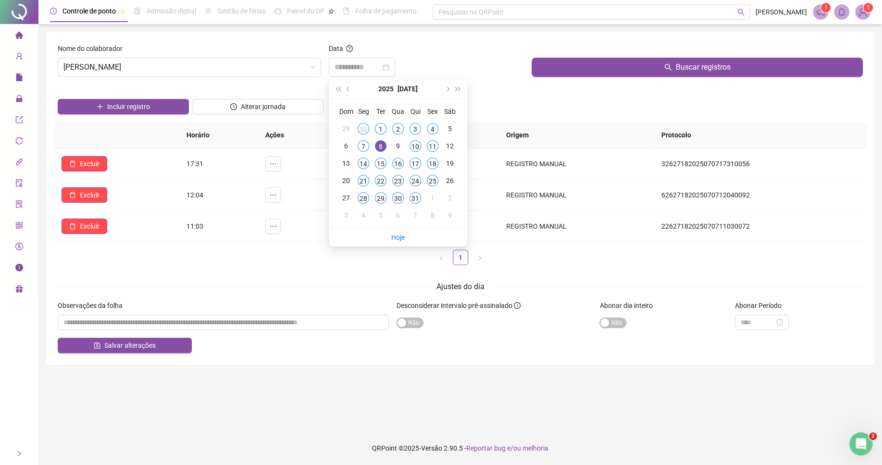
click at [366, 144] on div "7" at bounding box center [364, 146] width 12 height 12
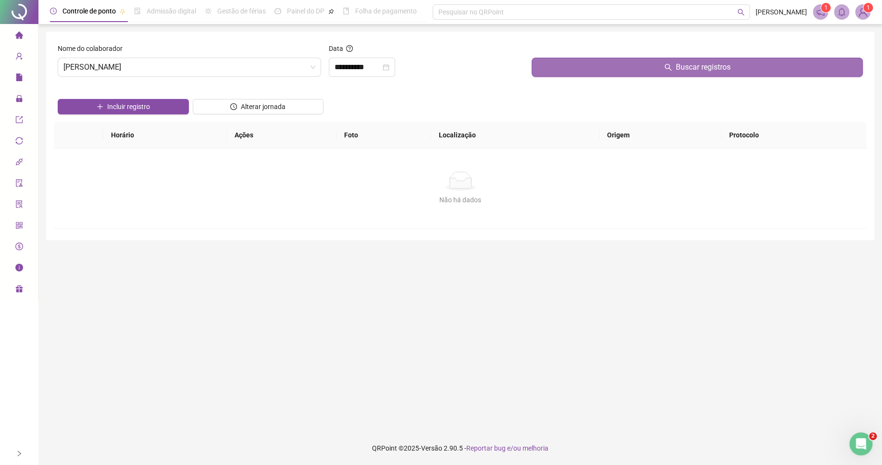
click at [571, 65] on button "Buscar registros" at bounding box center [697, 67] width 331 height 19
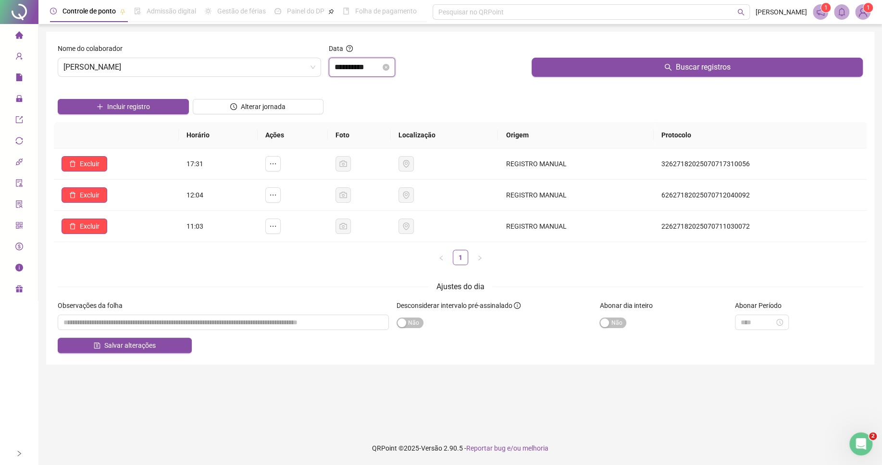
click at [364, 69] on input "**********" at bounding box center [358, 68] width 46 height 12
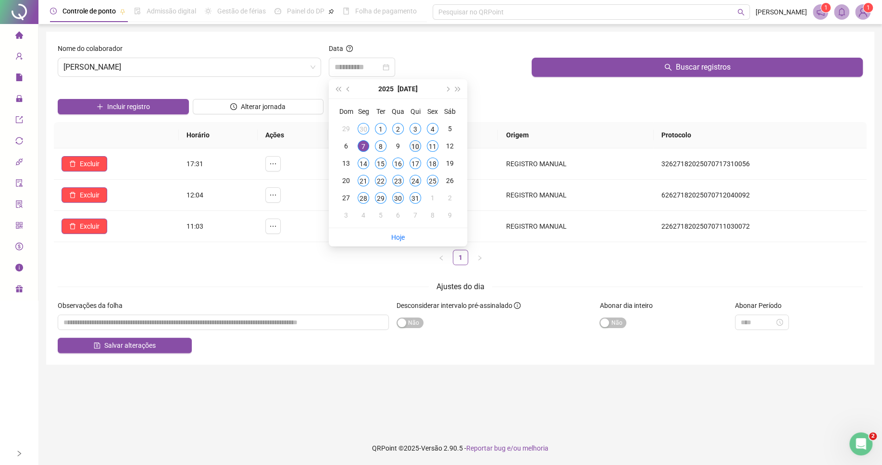
click at [410, 145] on div "10" at bounding box center [416, 146] width 12 height 12
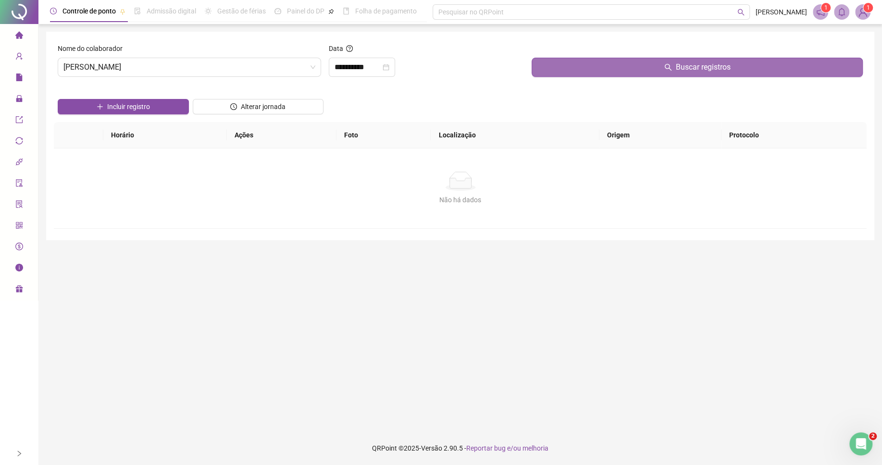
click at [567, 64] on button "Buscar registros" at bounding box center [697, 67] width 331 height 19
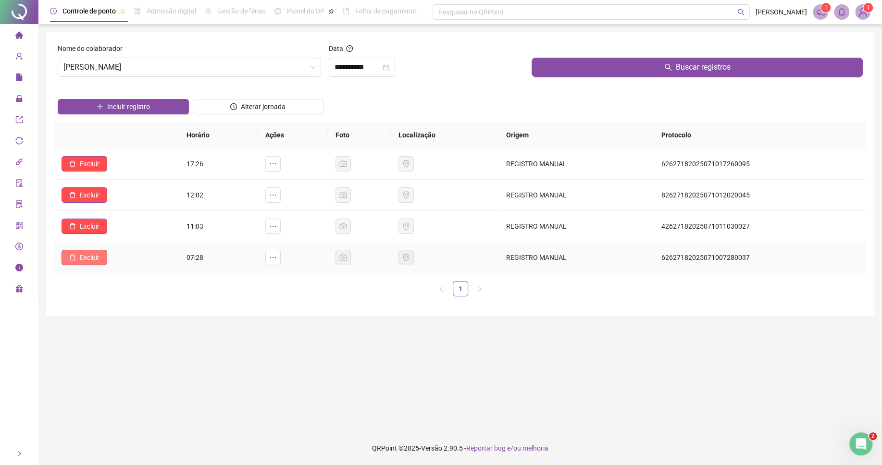
click at [87, 257] on span "Excluir" at bounding box center [90, 257] width 20 height 11
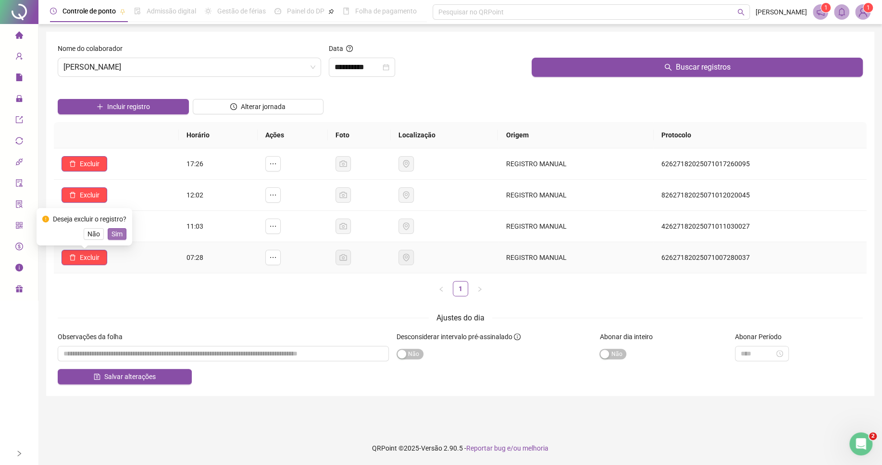
click at [117, 236] on span "Sim" at bounding box center [117, 234] width 11 height 11
click at [362, 67] on input "**********" at bounding box center [358, 68] width 46 height 12
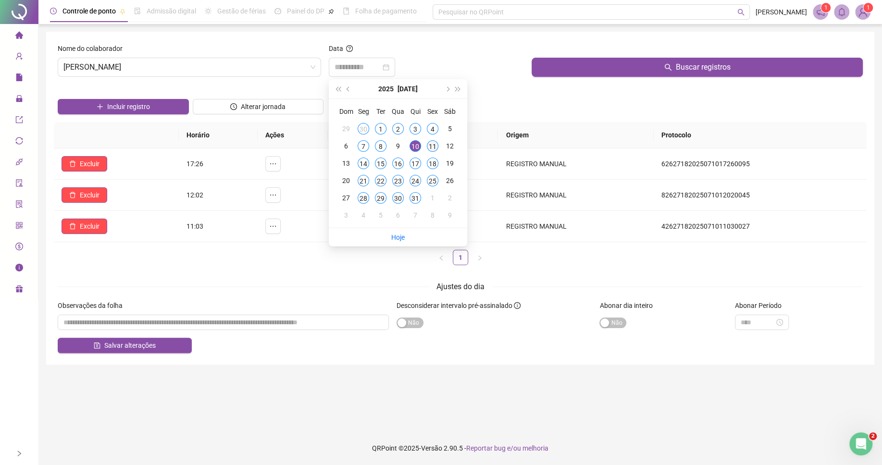
click at [426, 145] on td "11" at bounding box center [432, 145] width 17 height 17
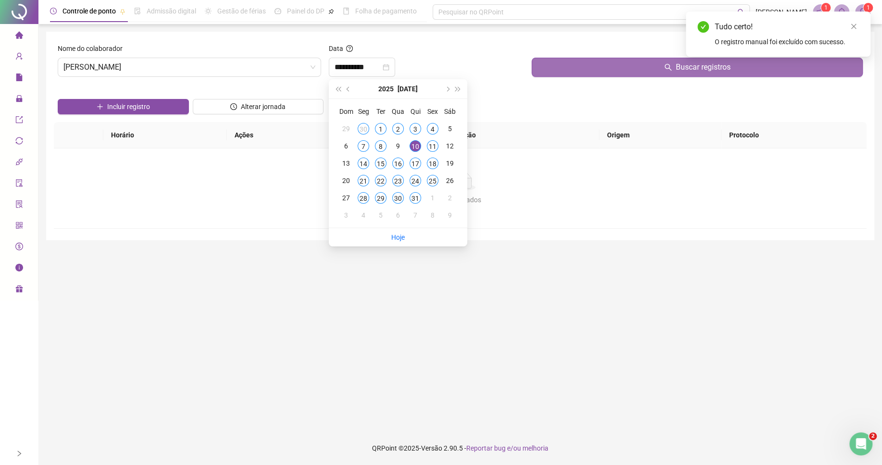
click at [566, 64] on button "Buscar registros" at bounding box center [697, 67] width 331 height 19
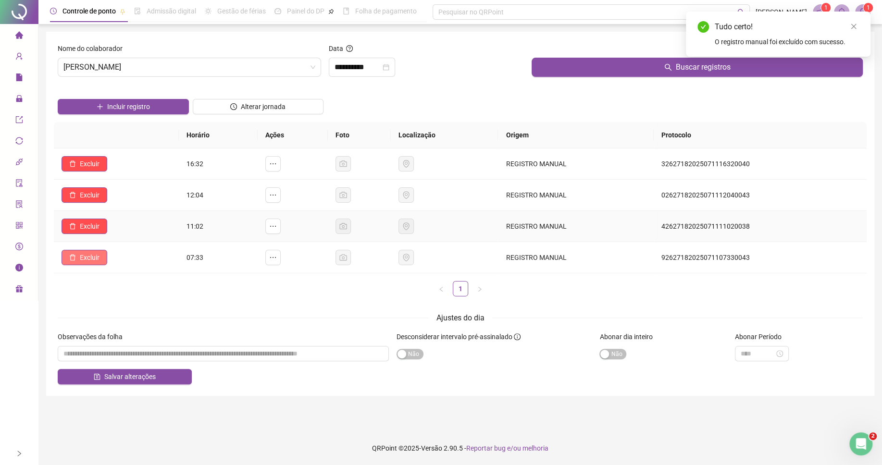
click at [107, 257] on button "Excluir" at bounding box center [85, 257] width 46 height 15
click at [118, 236] on span "Sim" at bounding box center [117, 234] width 11 height 11
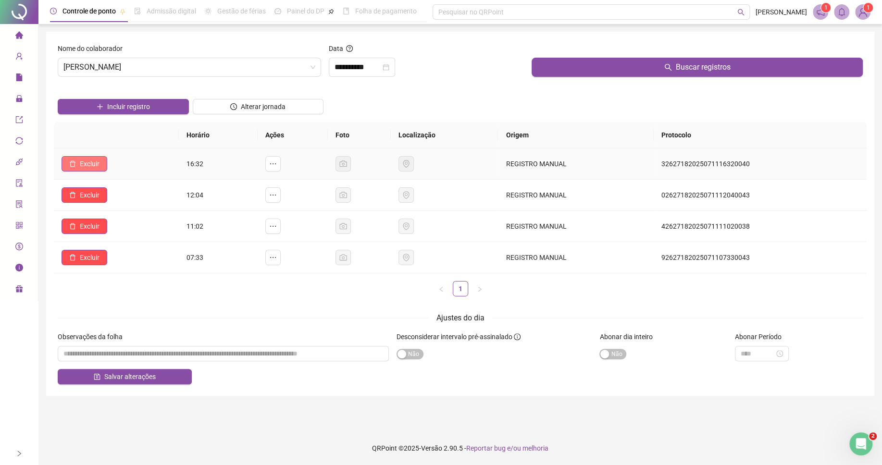
click at [97, 163] on span "Excluir" at bounding box center [90, 164] width 20 height 11
click at [123, 137] on button "Sim" at bounding box center [117, 140] width 19 height 12
click at [366, 70] on input "**********" at bounding box center [358, 68] width 46 height 12
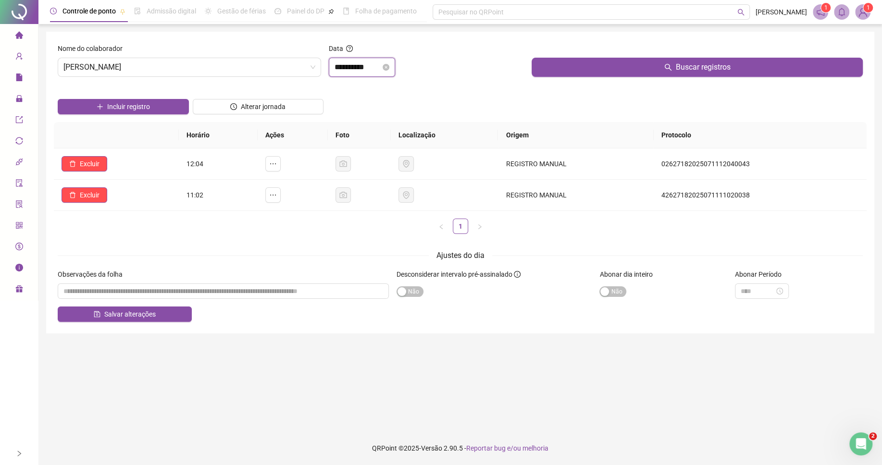
click at [362, 70] on input "**********" at bounding box center [358, 68] width 46 height 12
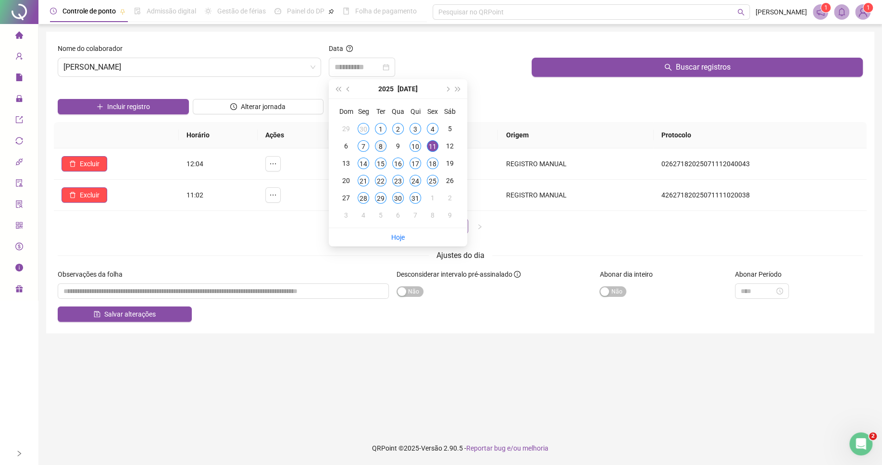
click at [377, 148] on div "8" at bounding box center [381, 146] width 12 height 12
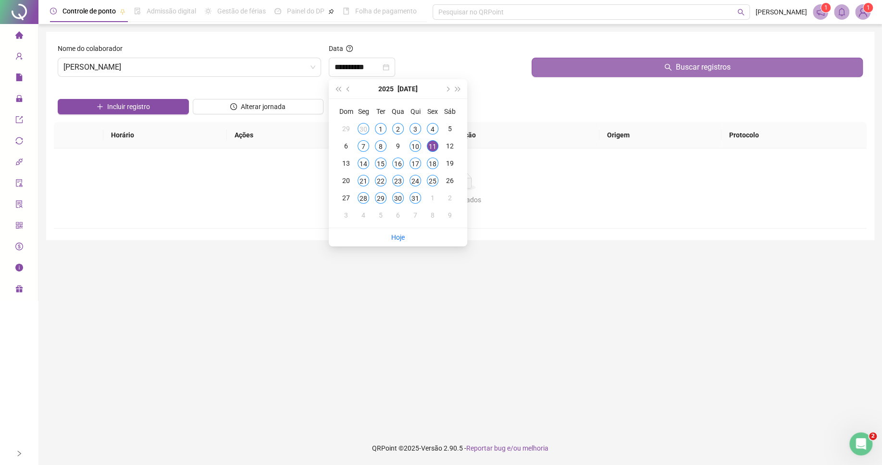
click at [562, 71] on button "Buscar registros" at bounding box center [697, 67] width 331 height 19
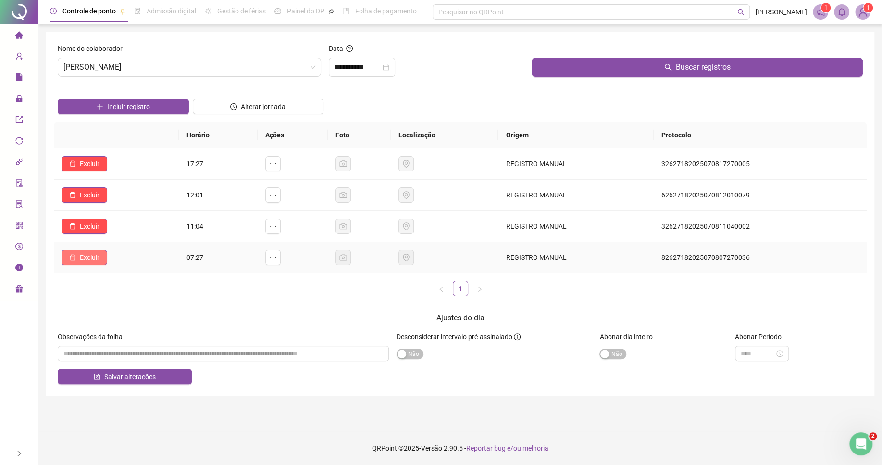
click at [88, 251] on button "Excluir" at bounding box center [85, 257] width 46 height 15
click at [119, 232] on div "Deseja excluir o registro? Não Sim" at bounding box center [85, 226] width 96 height 37
click at [119, 232] on span "Sim" at bounding box center [117, 234] width 11 height 11
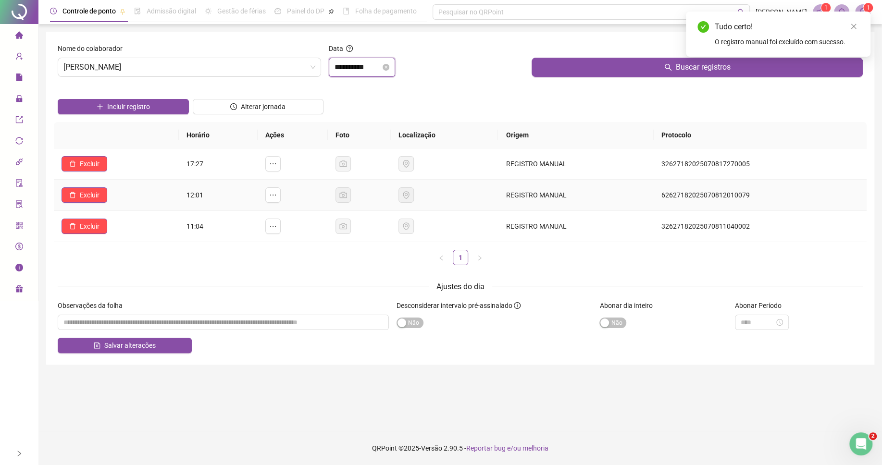
click at [362, 62] on input "**********" at bounding box center [358, 68] width 46 height 12
click at [366, 66] on input "**********" at bounding box center [358, 68] width 46 height 12
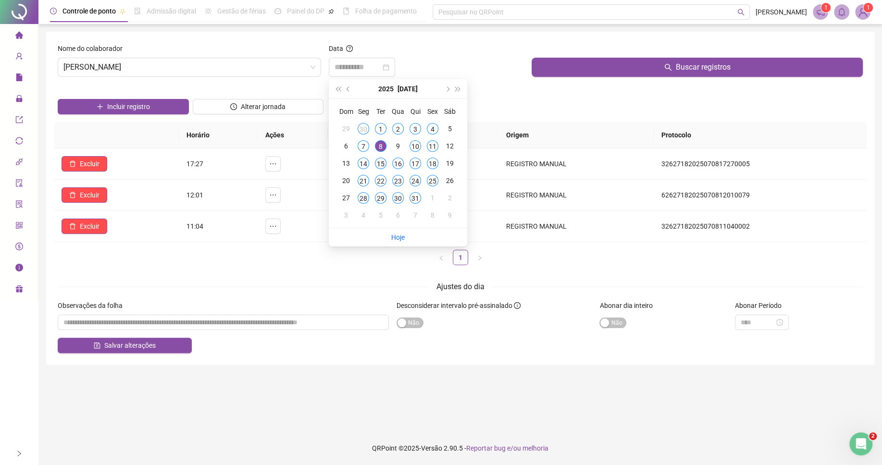
click at [362, 169] on div "14" at bounding box center [364, 164] width 12 height 12
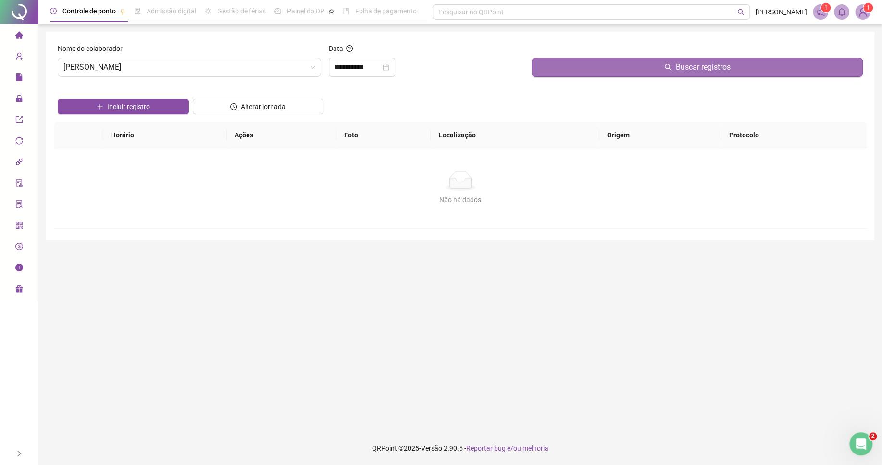
click at [599, 71] on button "Buscar registros" at bounding box center [697, 67] width 331 height 19
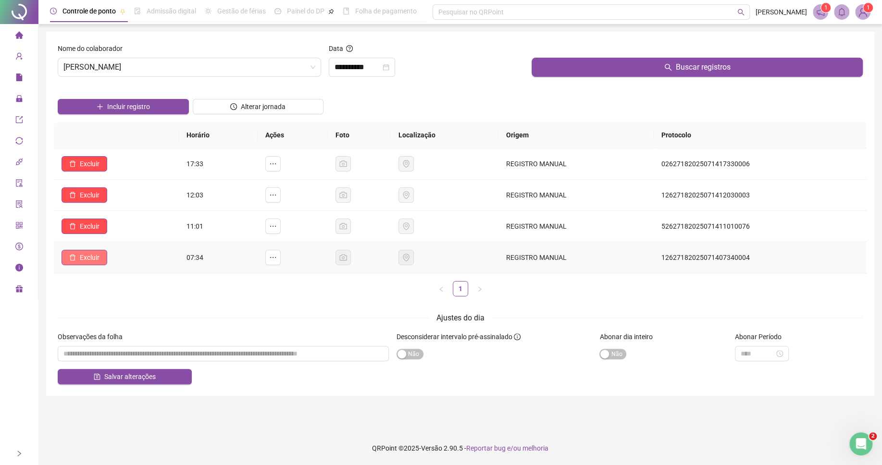
click at [92, 259] on span "Excluir" at bounding box center [90, 257] width 20 height 11
click at [116, 236] on button "Sim" at bounding box center [117, 234] width 19 height 12
click at [371, 67] on input "**********" at bounding box center [358, 68] width 46 height 12
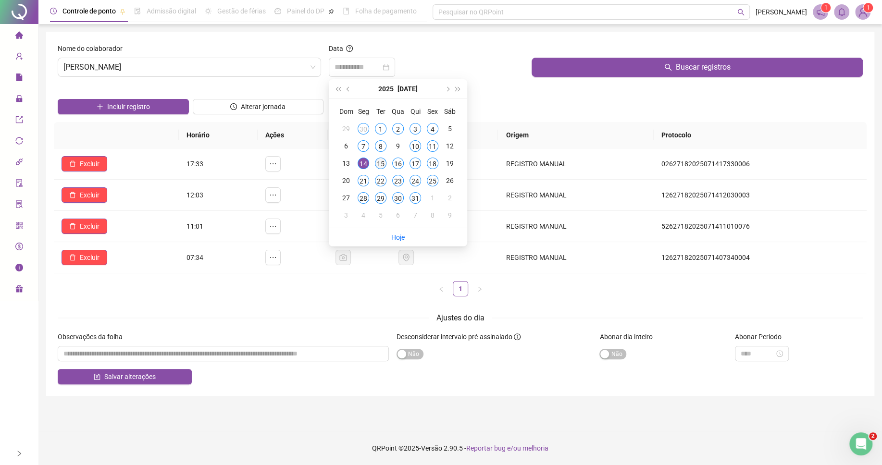
click at [381, 163] on div "15" at bounding box center [381, 164] width 12 height 12
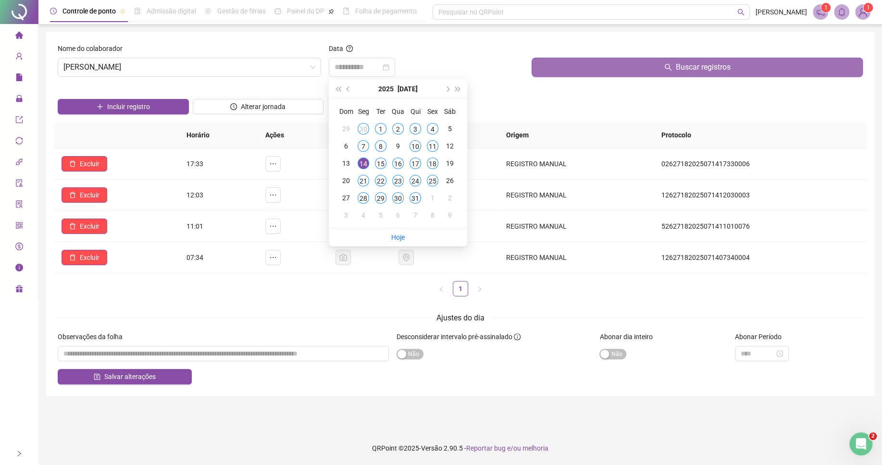
click at [586, 62] on button "Buscar registros" at bounding box center [697, 67] width 331 height 19
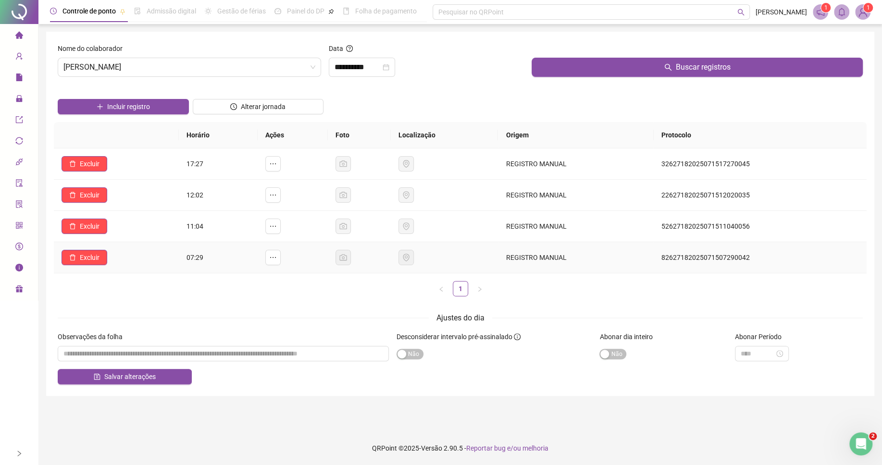
click at [82, 255] on span "Excluir" at bounding box center [90, 257] width 20 height 11
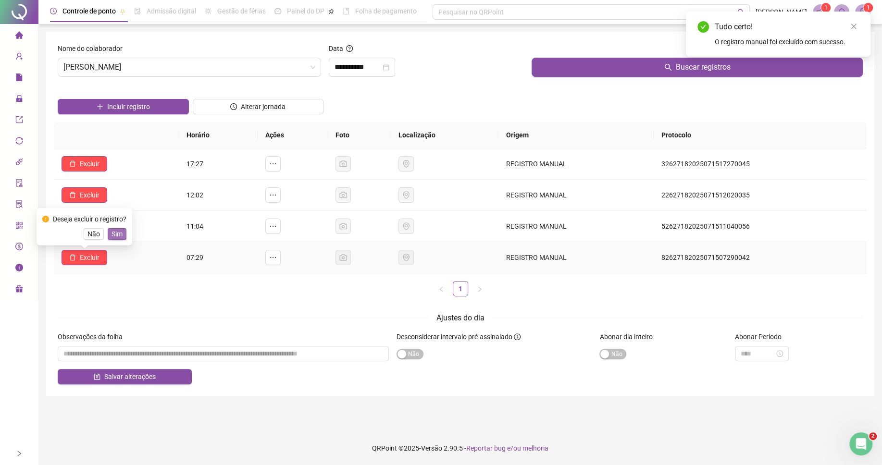
click at [121, 233] on span "Sim" at bounding box center [117, 234] width 11 height 11
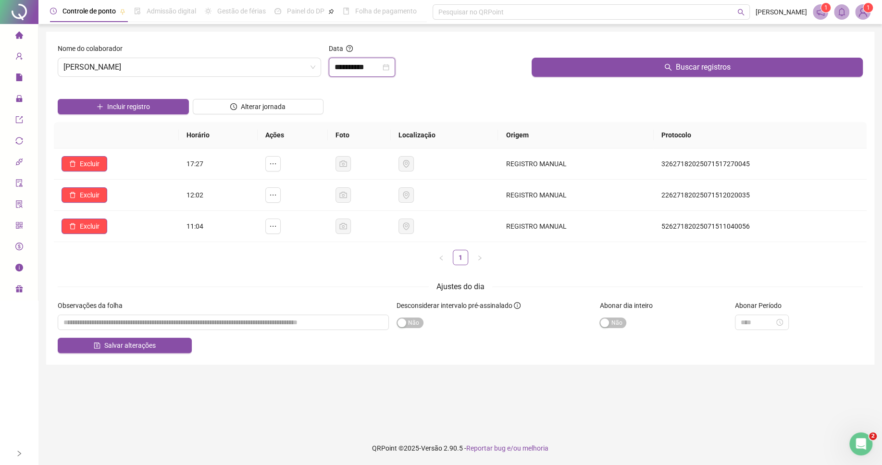
click at [354, 71] on input "**********" at bounding box center [358, 68] width 46 height 12
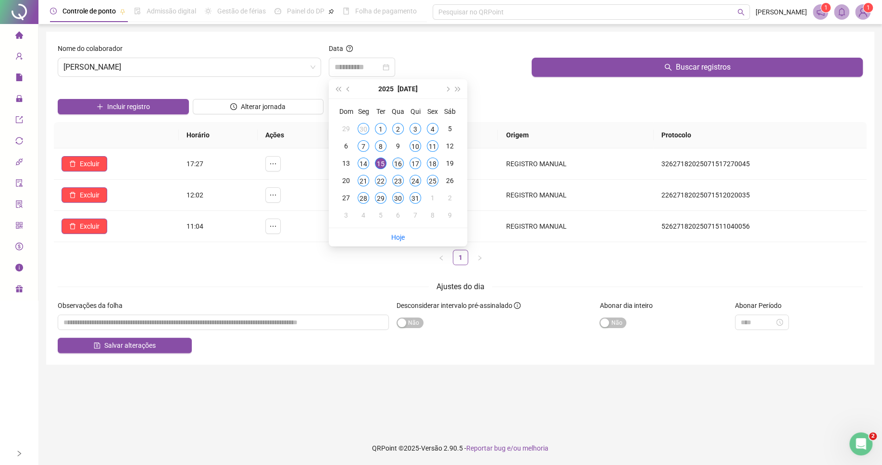
click at [399, 161] on div "16" at bounding box center [398, 164] width 12 height 12
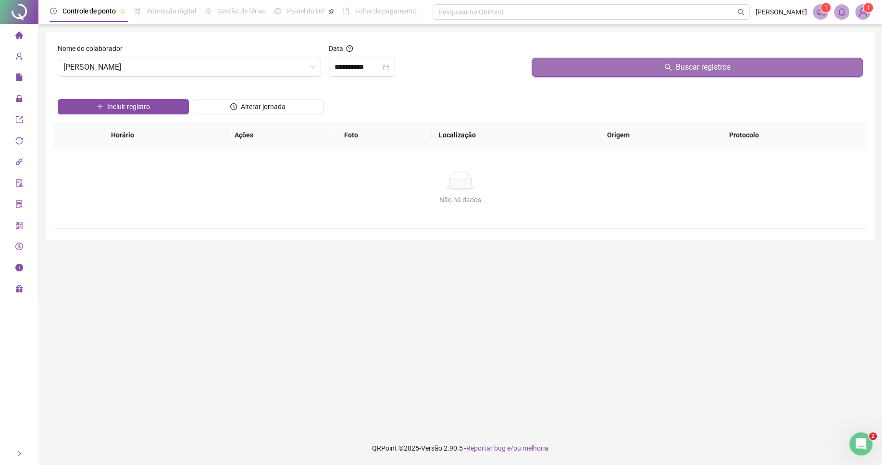
click at [620, 72] on button "Buscar registros" at bounding box center [697, 67] width 331 height 19
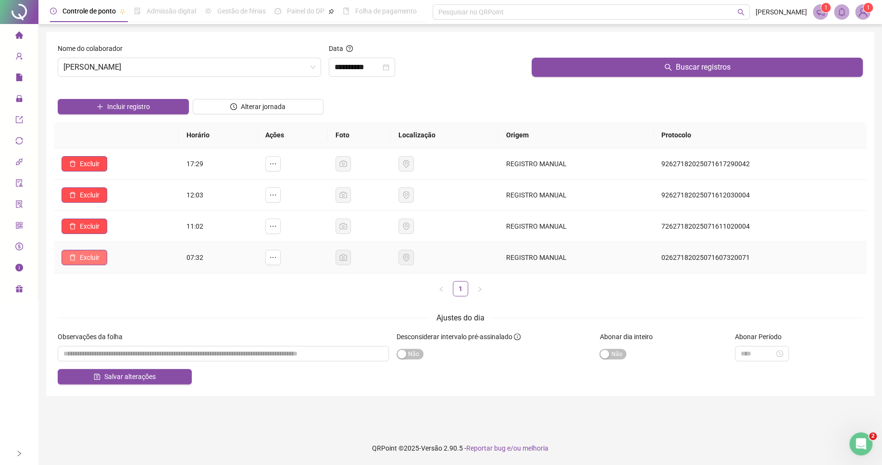
click at [102, 261] on button "Excluir" at bounding box center [85, 257] width 46 height 15
click at [120, 234] on span "Sim" at bounding box center [117, 234] width 11 height 11
click at [364, 69] on input "**********" at bounding box center [358, 68] width 46 height 12
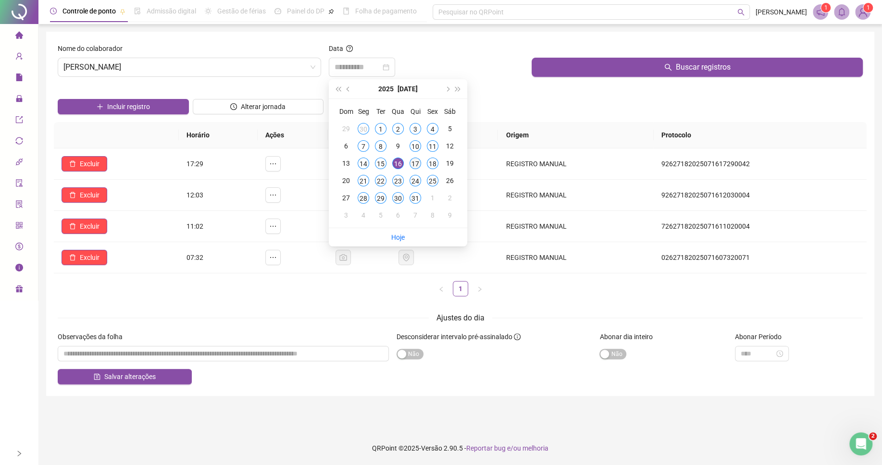
click at [420, 167] on div "17" at bounding box center [416, 164] width 12 height 12
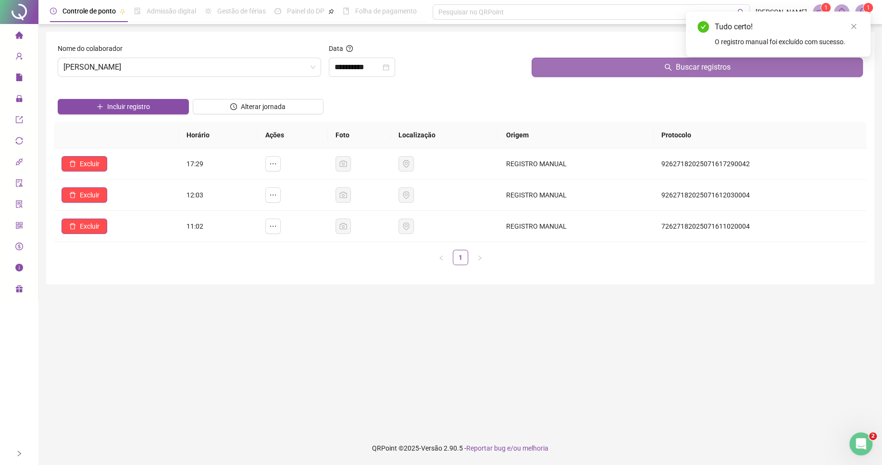
click at [575, 73] on button "Buscar registros" at bounding box center [697, 67] width 331 height 19
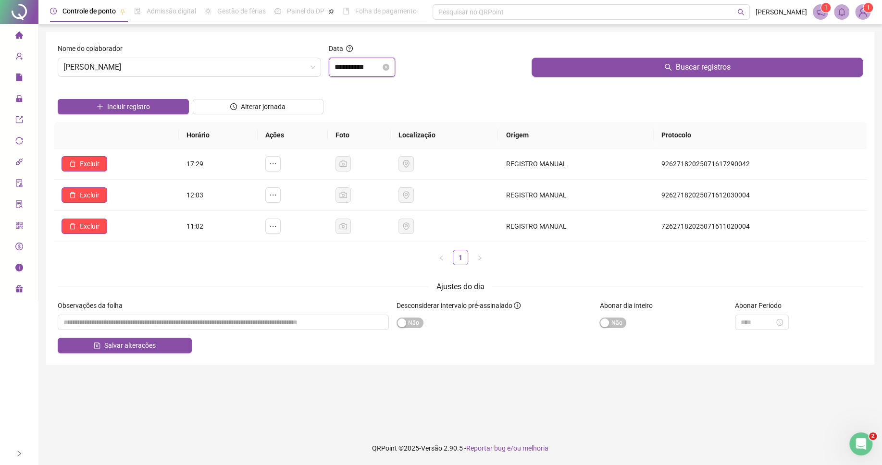
click at [357, 67] on input "**********" at bounding box center [358, 68] width 46 height 12
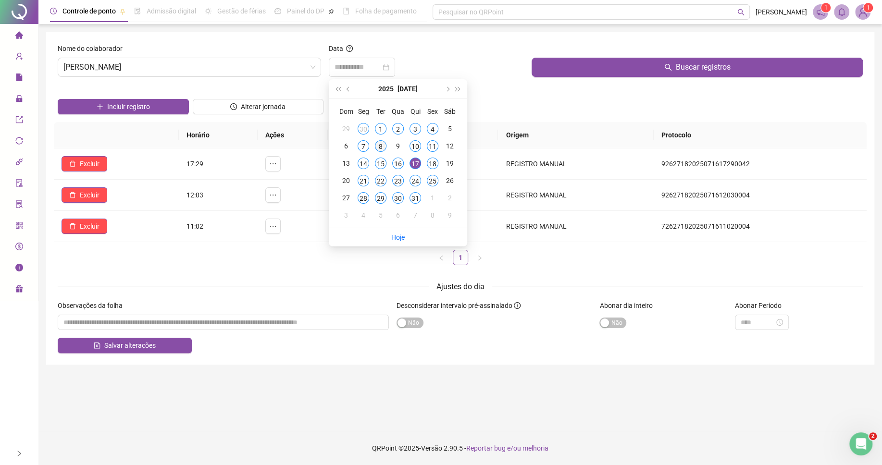
click at [383, 148] on div "8" at bounding box center [381, 146] width 12 height 12
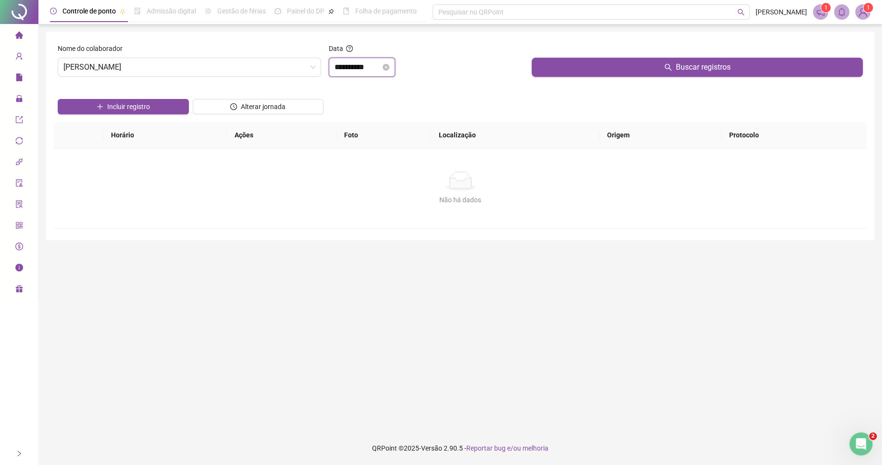
click at [367, 73] on input "**********" at bounding box center [358, 68] width 46 height 12
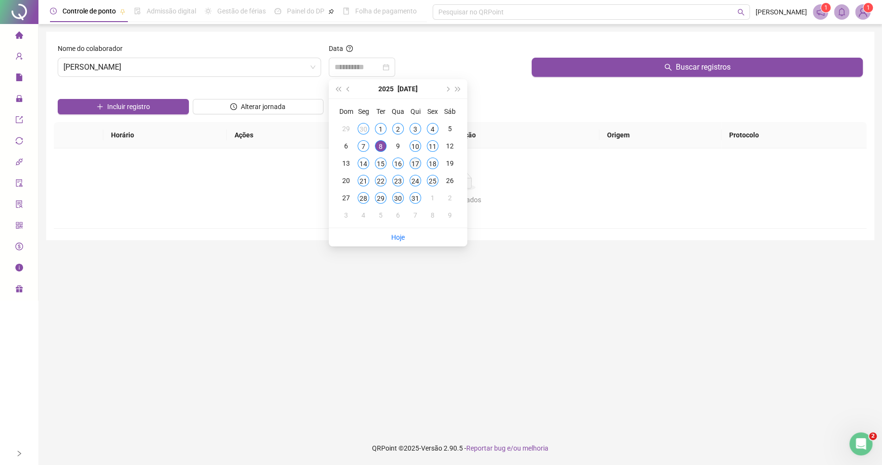
click at [420, 161] on div "17" at bounding box center [416, 164] width 12 height 12
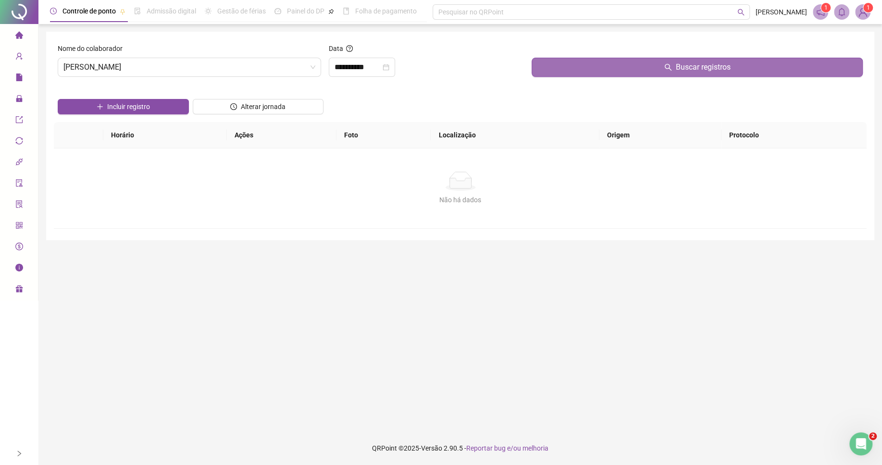
click at [604, 65] on button "Buscar registros" at bounding box center [697, 67] width 331 height 19
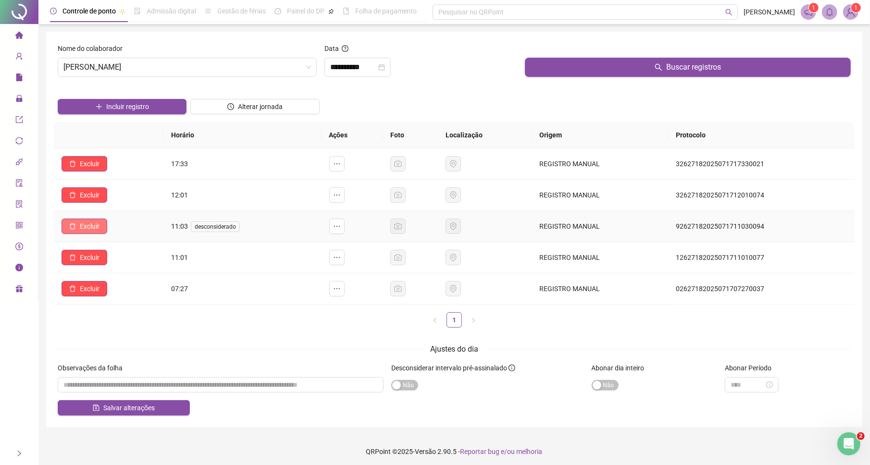
click at [89, 221] on button "Excluir" at bounding box center [85, 226] width 46 height 15
click at [118, 200] on span "Sim" at bounding box center [117, 203] width 11 height 11
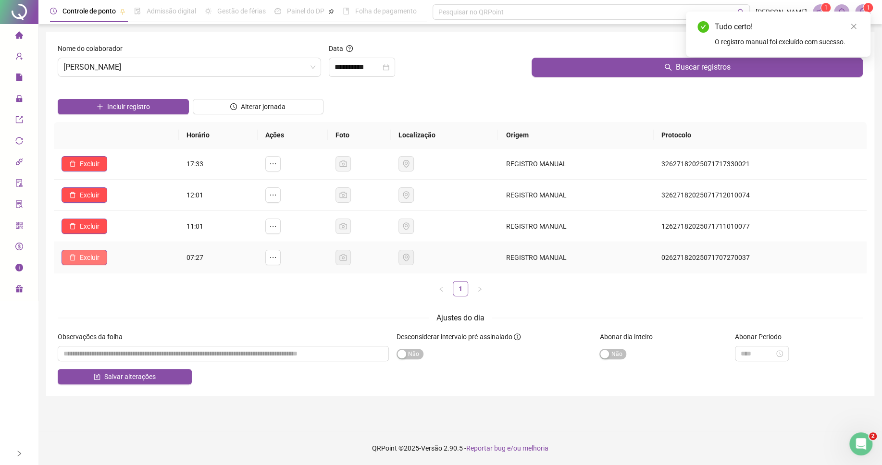
click at [94, 257] on span "Excluir" at bounding box center [90, 257] width 20 height 11
click at [121, 234] on span "Sim" at bounding box center [117, 234] width 11 height 11
click at [360, 64] on input "**********" at bounding box center [358, 68] width 46 height 12
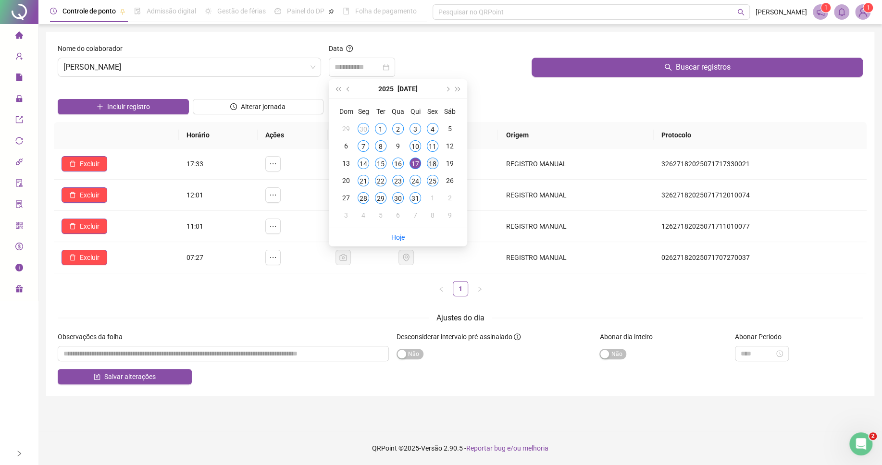
click at [431, 162] on div "18" at bounding box center [433, 164] width 12 height 12
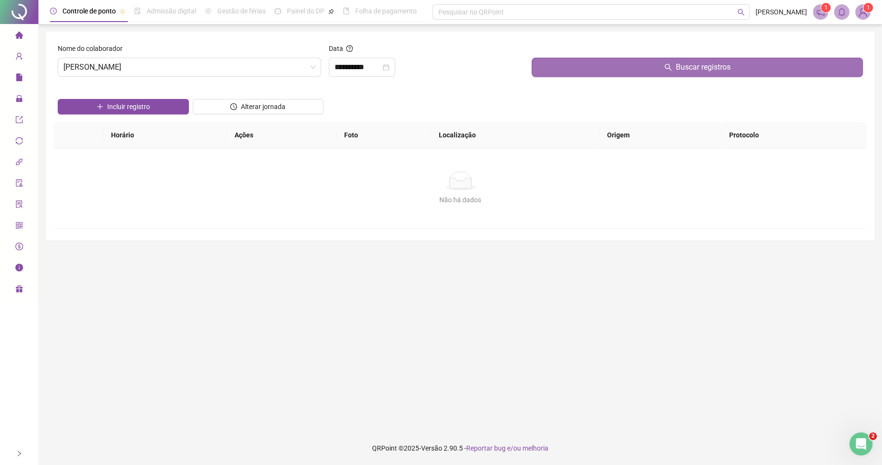
click at [566, 74] on button "Buscar registros" at bounding box center [697, 67] width 331 height 19
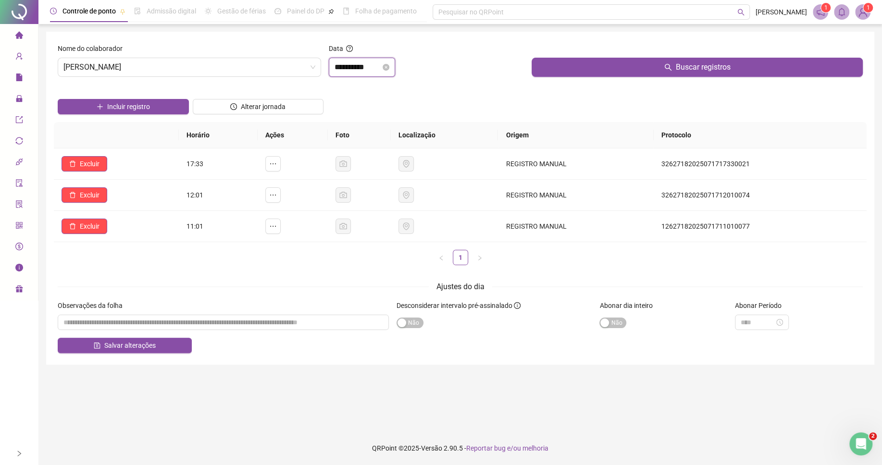
click at [365, 73] on input "**********" at bounding box center [358, 68] width 46 height 12
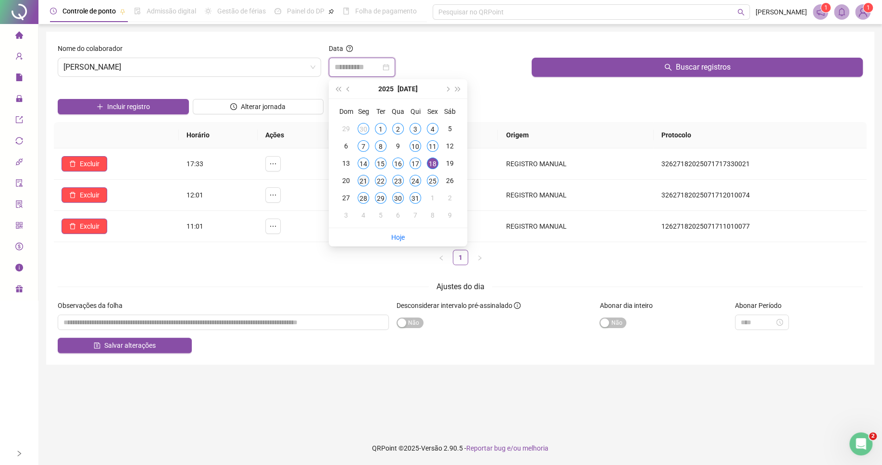
type input "**********"
click at [367, 181] on div "21" at bounding box center [364, 181] width 12 height 12
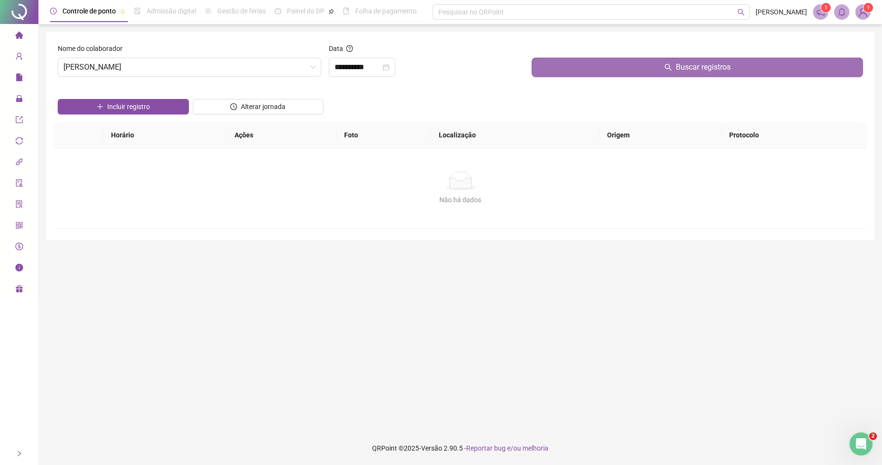
click at [585, 73] on button "Buscar registros" at bounding box center [697, 67] width 331 height 19
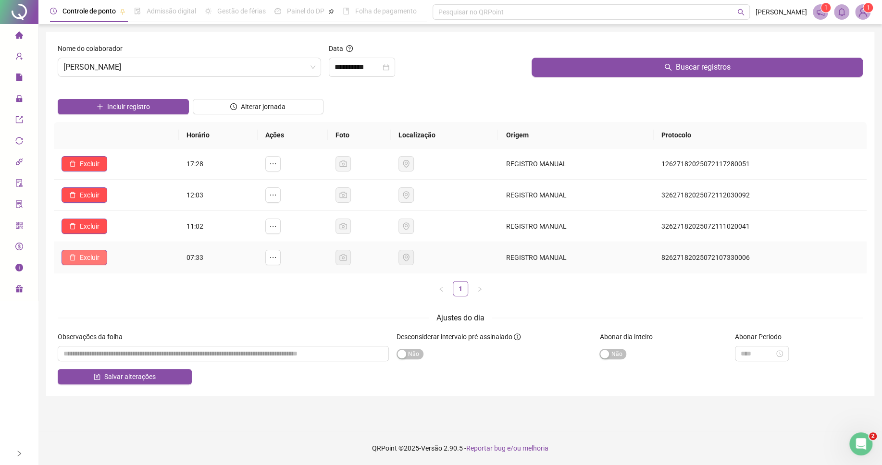
click at [92, 263] on span "Excluir" at bounding box center [90, 257] width 20 height 11
